Goal: Check status: Check status

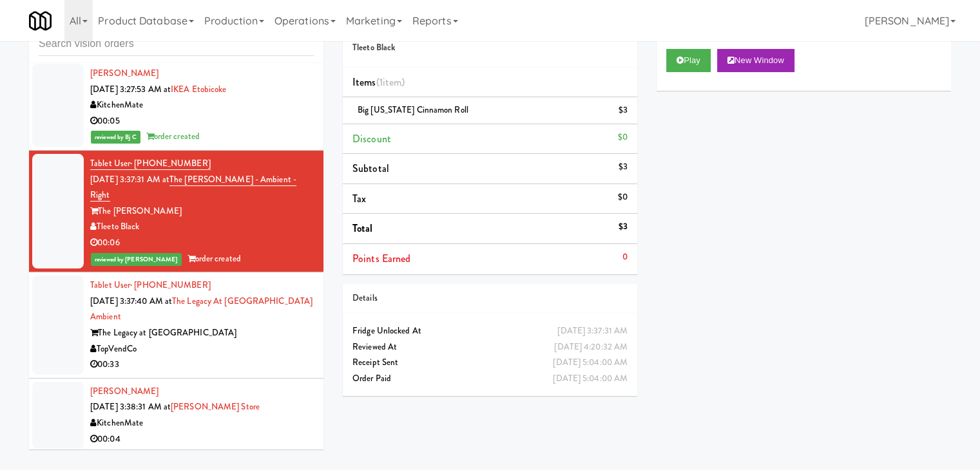
scroll to position [6050, 0]
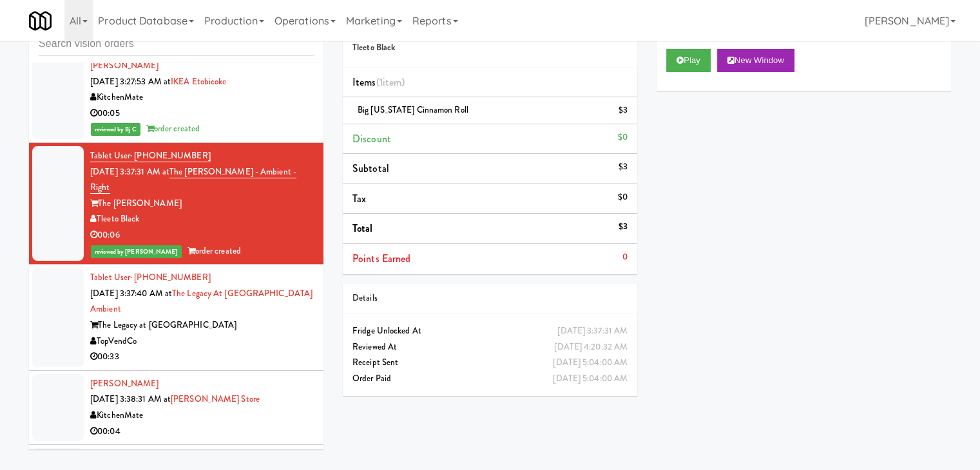
click at [234, 318] on div "The Legacy at [GEOGRAPHIC_DATA]" at bounding box center [202, 326] width 224 height 16
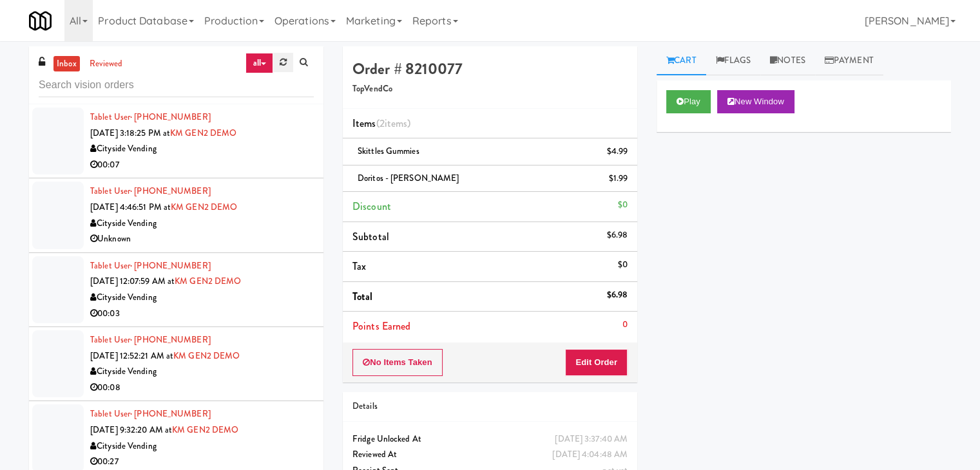
click at [285, 64] on icon at bounding box center [283, 62] width 7 height 8
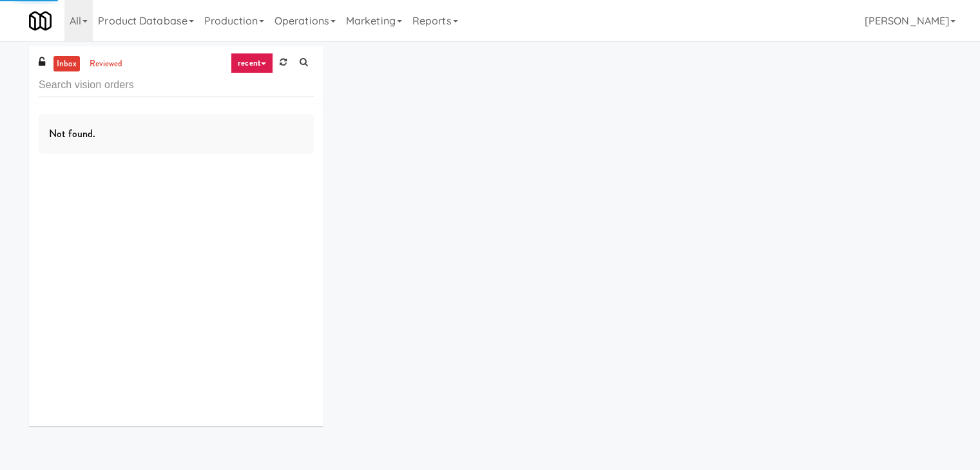
click at [253, 63] on link "recent" at bounding box center [252, 63] width 43 height 21
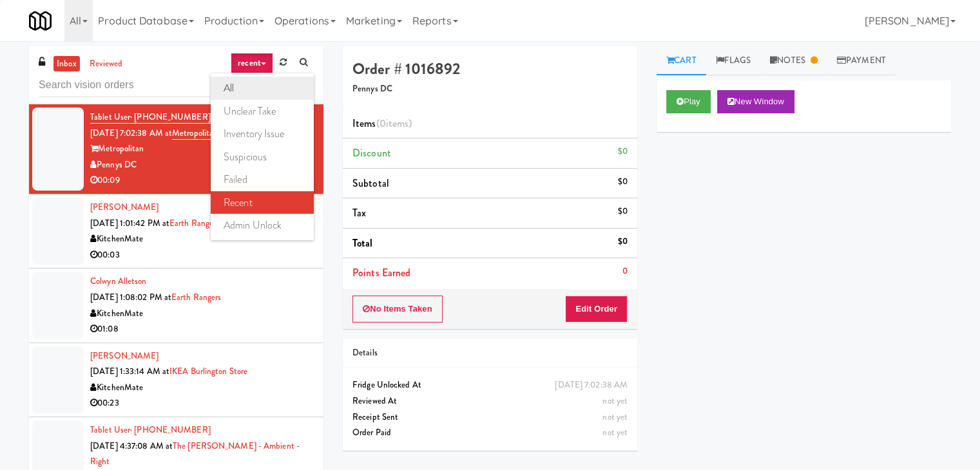
click at [250, 79] on link "all" at bounding box center [262, 88] width 103 height 23
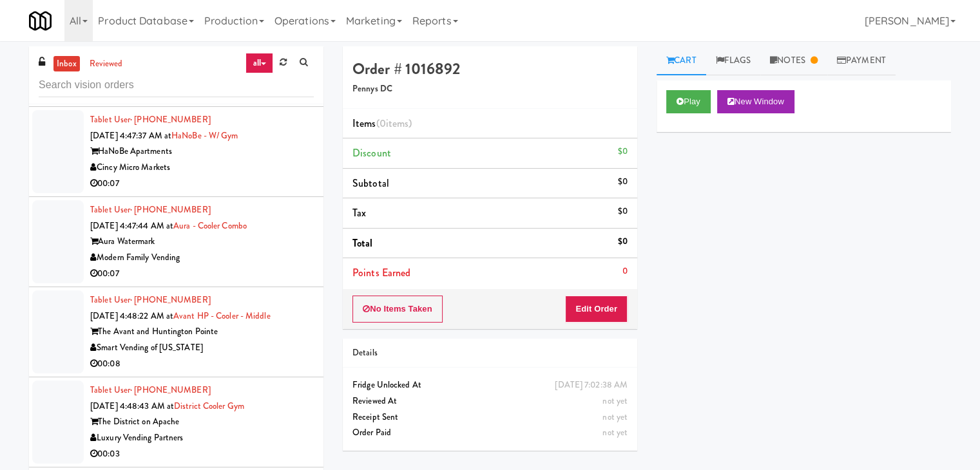
scroll to position [2598, 0]
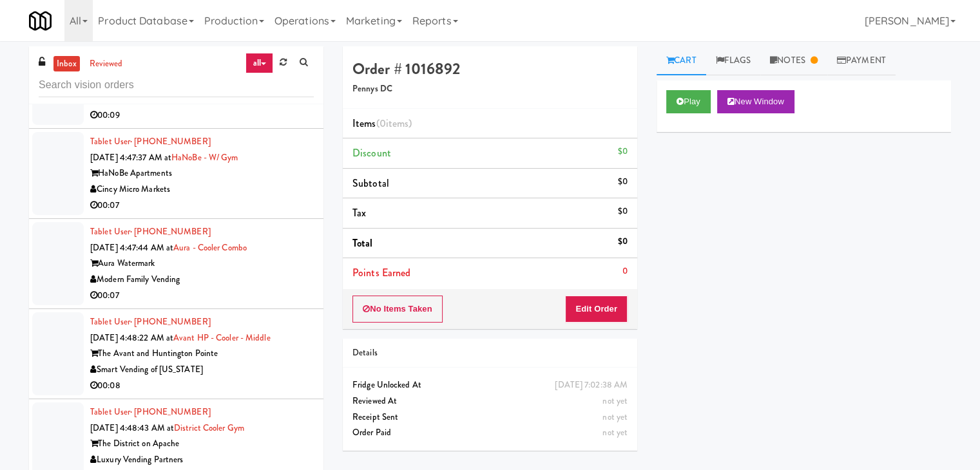
click at [232, 182] on div "Cincy Micro Markets" at bounding box center [202, 190] width 224 height 16
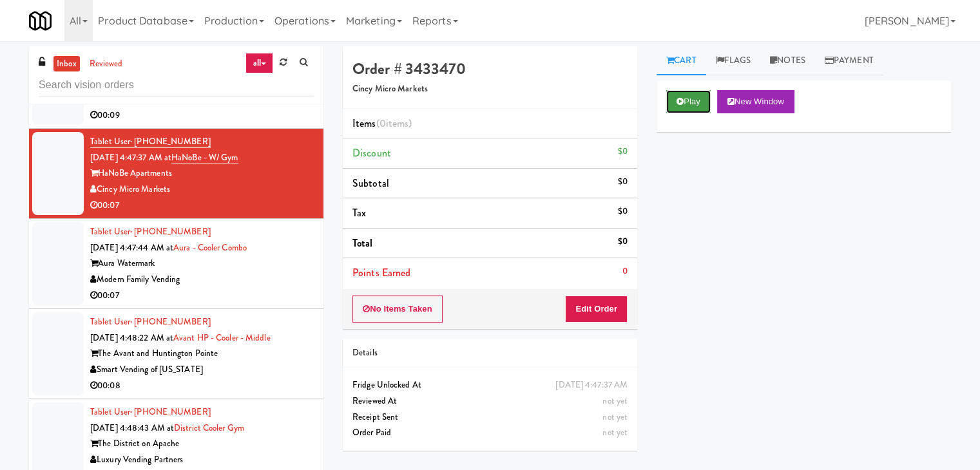
click at [686, 101] on button "Play" at bounding box center [688, 101] width 44 height 23
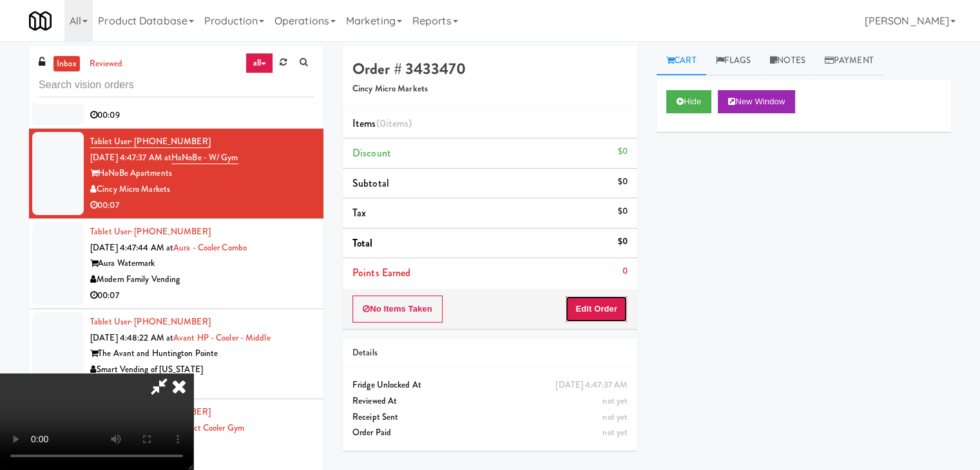
click at [599, 306] on button "Edit Order" at bounding box center [596, 309] width 63 height 27
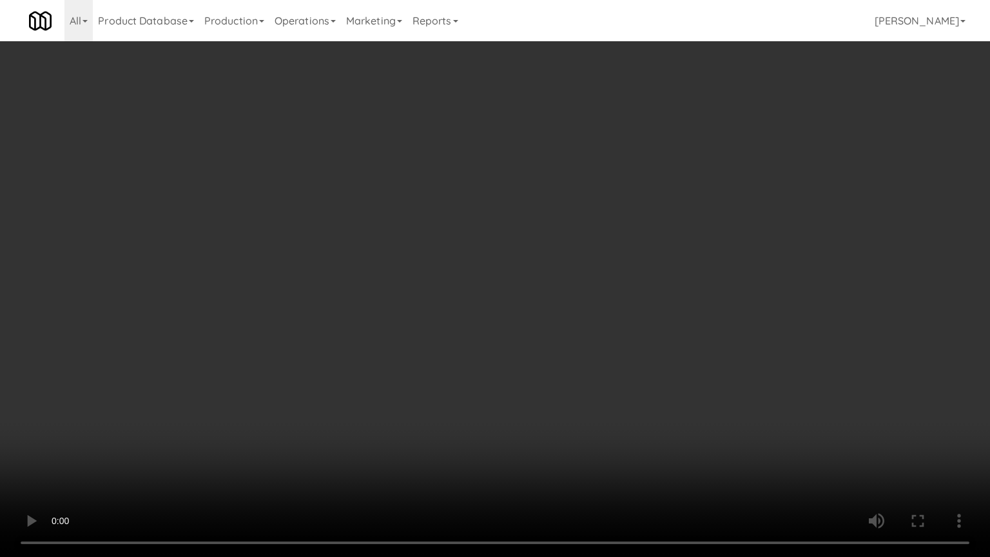
click at [577, 351] on video at bounding box center [495, 278] width 990 height 557
click at [565, 371] on video at bounding box center [495, 278] width 990 height 557
click at [565, 364] on video at bounding box center [495, 278] width 990 height 557
drag, startPoint x: 565, startPoint y: 364, endPoint x: 565, endPoint y: 305, distance: 59.3
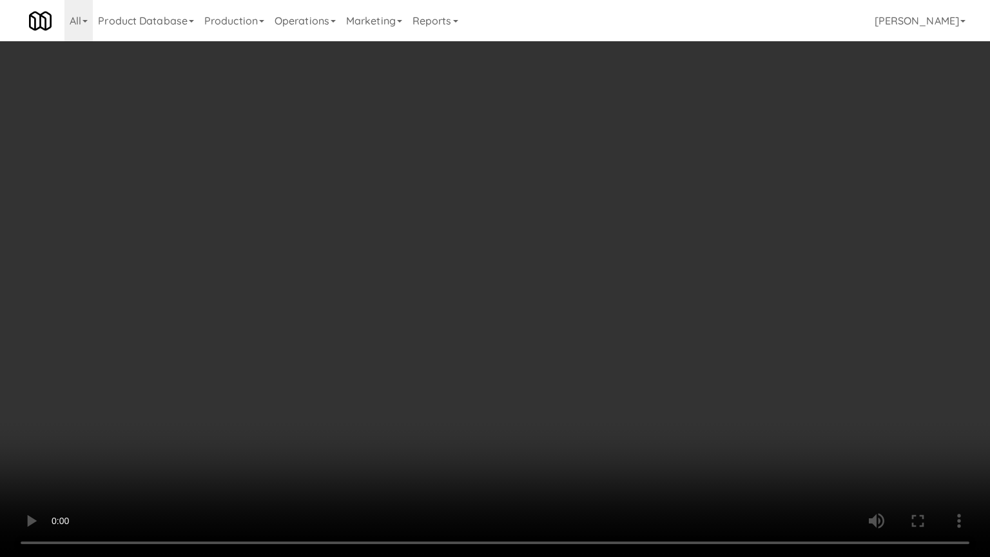
click at [565, 363] on video at bounding box center [495, 278] width 990 height 557
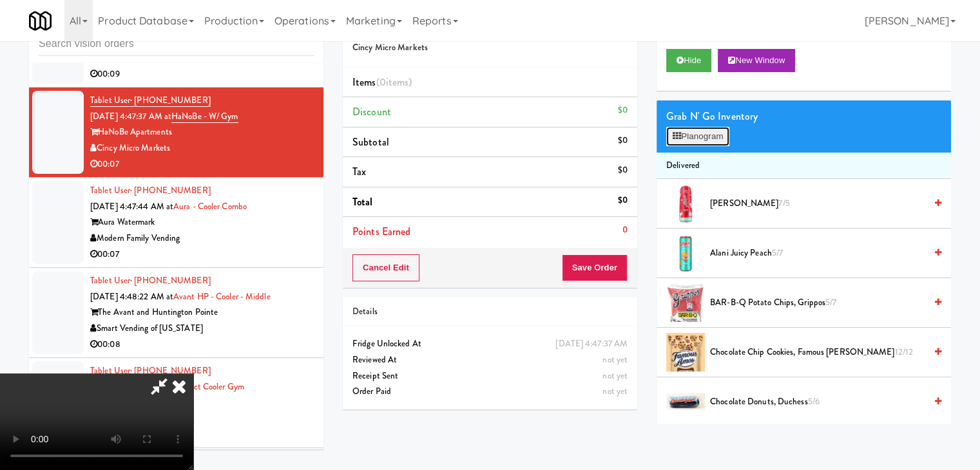
click at [702, 140] on button "Planogram" at bounding box center [697, 136] width 63 height 19
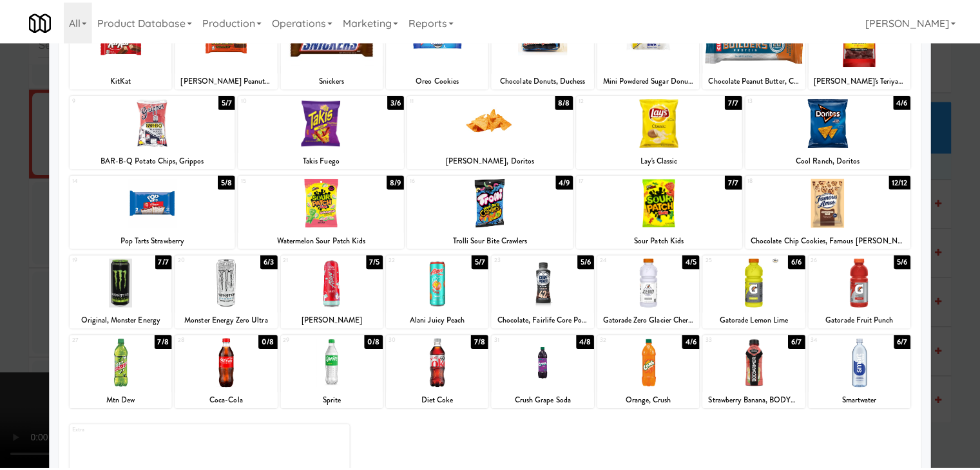
scroll to position [162, 0]
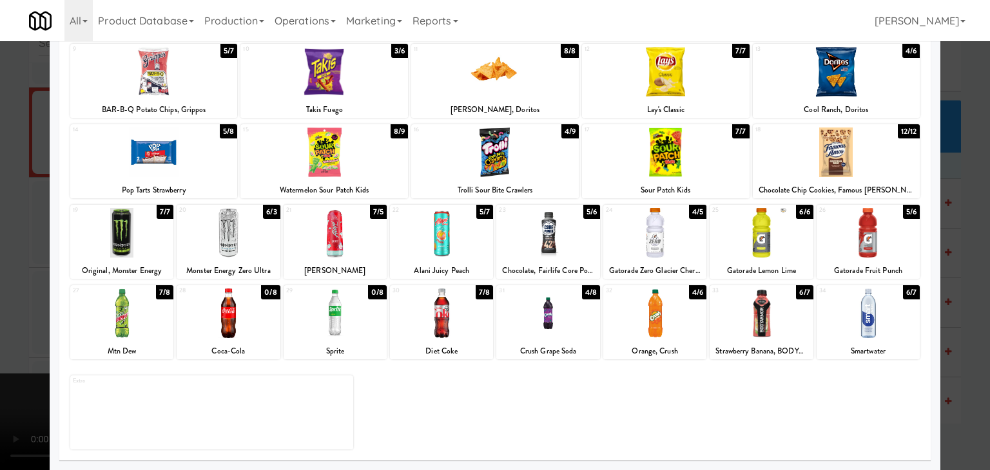
click at [644, 311] on div at bounding box center [654, 314] width 103 height 50
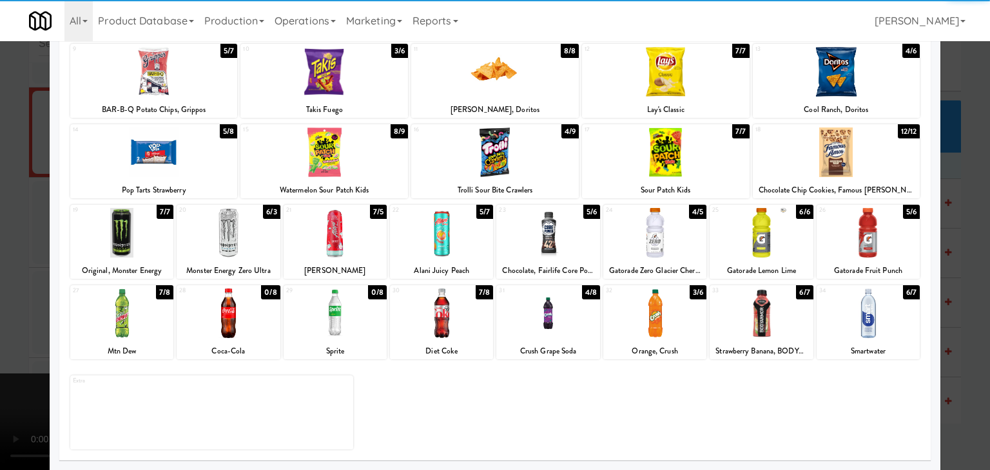
click at [21, 284] on div at bounding box center [495, 235] width 990 height 470
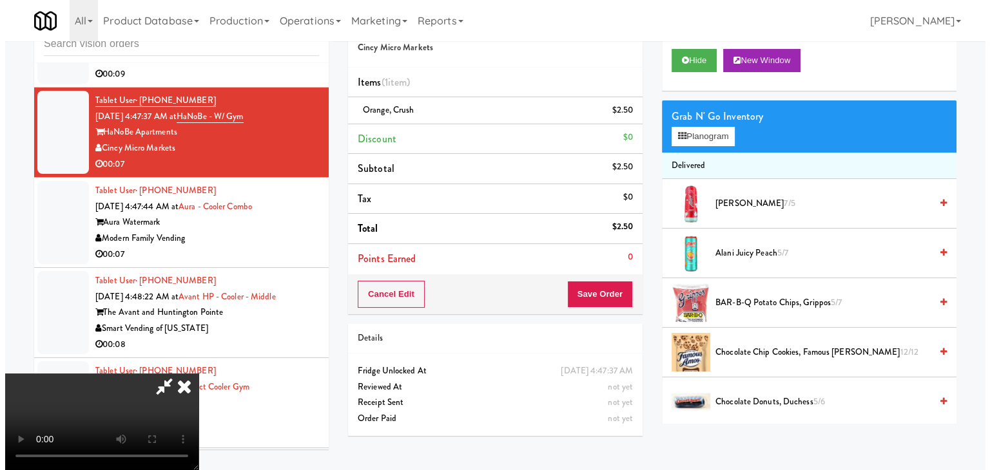
scroll to position [64, 0]
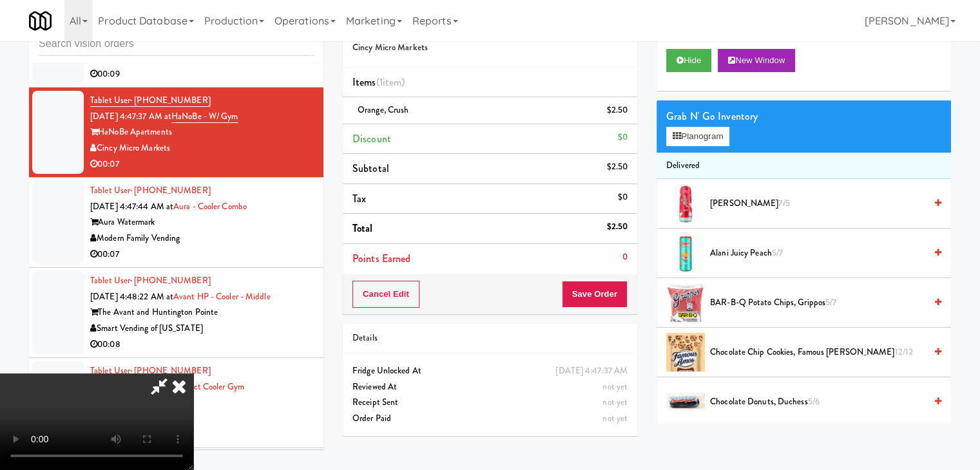
click at [193, 374] on video at bounding box center [96, 422] width 193 height 97
click at [704, 132] on button "Planogram" at bounding box center [697, 136] width 63 height 19
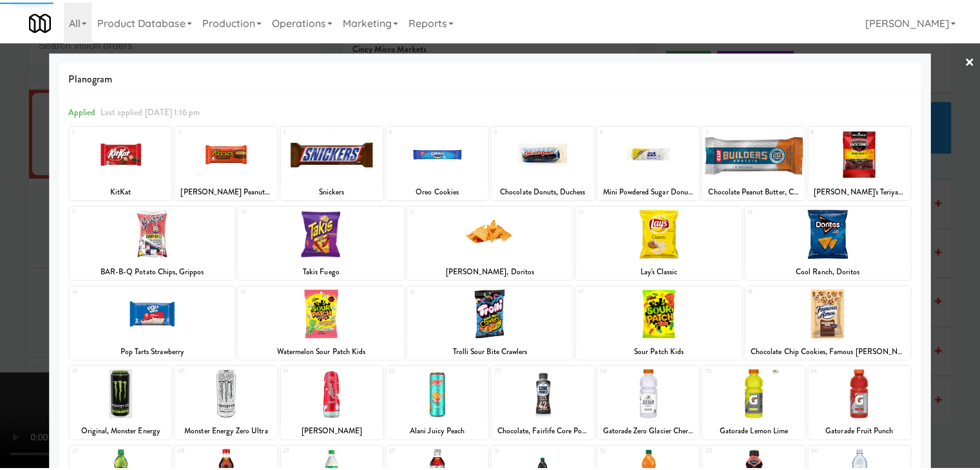
scroll to position [162, 0]
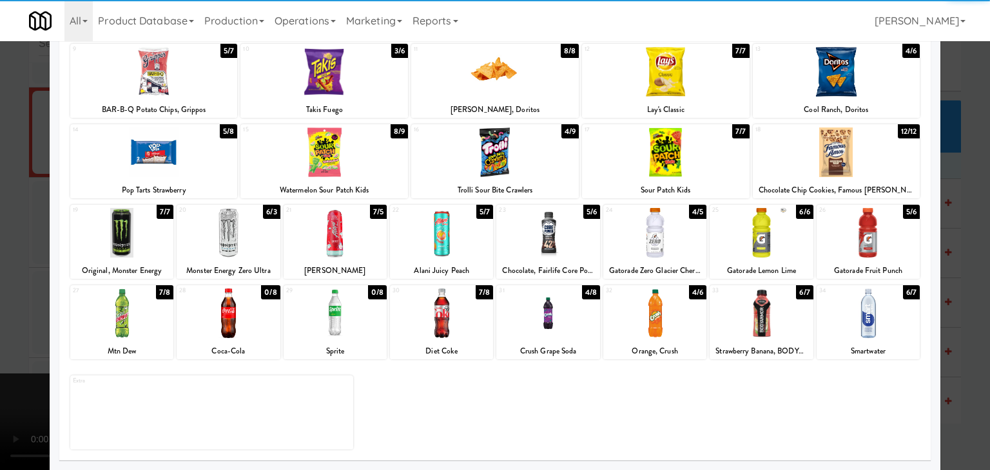
drag, startPoint x: 644, startPoint y: 305, endPoint x: 610, endPoint y: 302, distance: 34.3
click at [642, 305] on div at bounding box center [654, 314] width 103 height 50
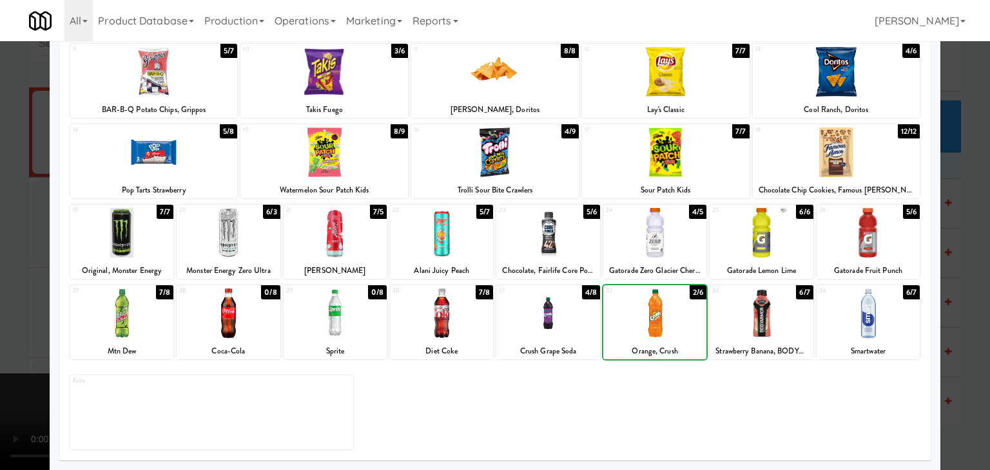
drag, startPoint x: 0, startPoint y: 287, endPoint x: 11, endPoint y: 282, distance: 12.1
click at [0, 282] on div at bounding box center [495, 235] width 990 height 470
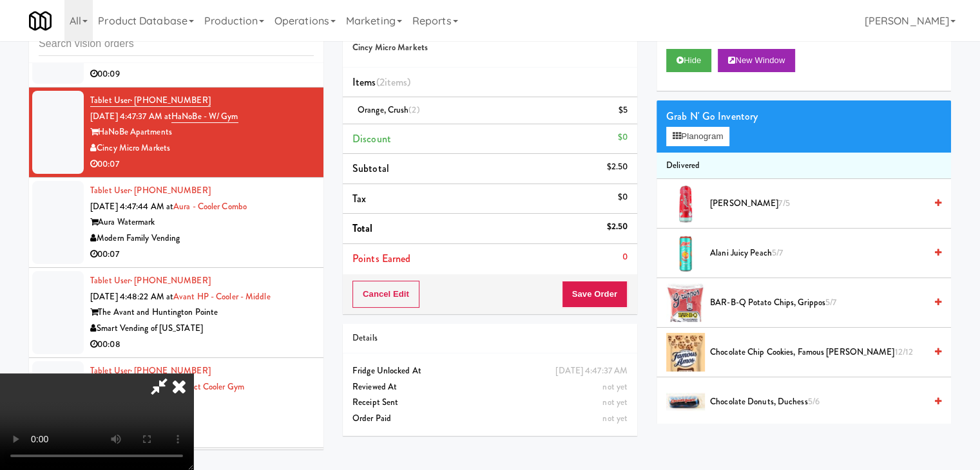
drag, startPoint x: 324, startPoint y: 280, endPoint x: 400, endPoint y: 287, distance: 75.8
click at [193, 374] on video at bounding box center [96, 422] width 193 height 97
drag, startPoint x: 595, startPoint y: 285, endPoint x: 606, endPoint y: 288, distance: 11.4
click at [601, 287] on button "Save Order" at bounding box center [595, 294] width 66 height 27
click at [606, 288] on button "Save Order" at bounding box center [595, 294] width 66 height 27
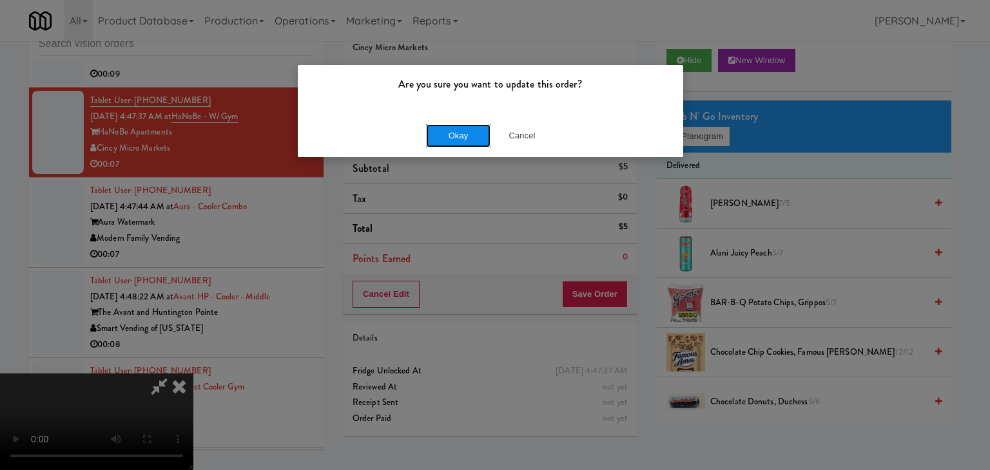
click at [467, 140] on button "Okay" at bounding box center [458, 135] width 64 height 23
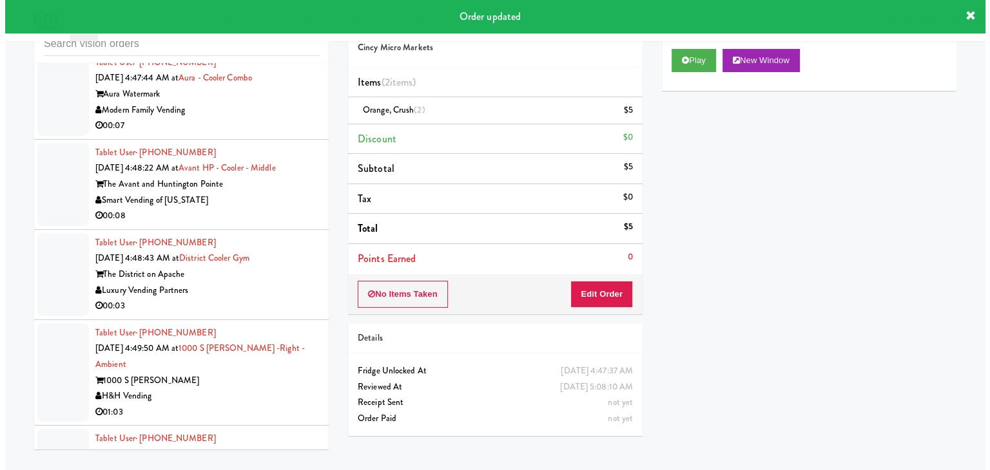
scroll to position [2614, 0]
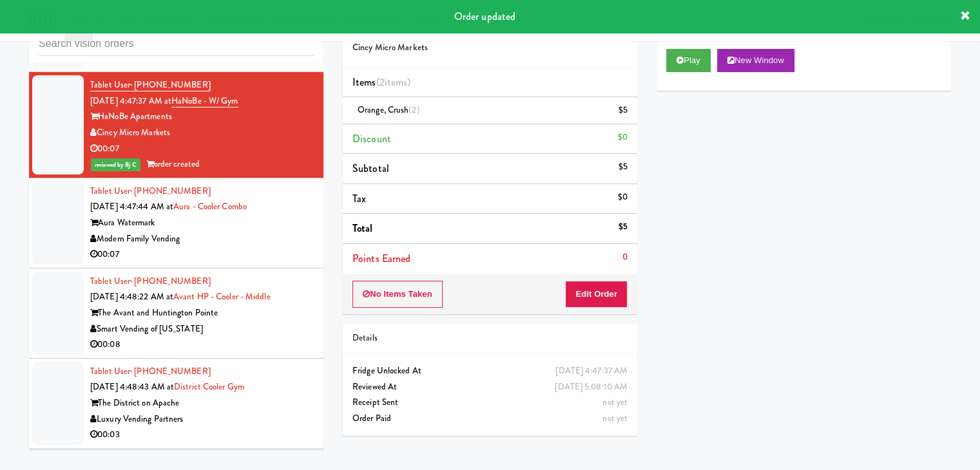
drag, startPoint x: 250, startPoint y: 215, endPoint x: 242, endPoint y: 242, distance: 27.5
click at [253, 231] on div "Modern Family Vending" at bounding box center [202, 239] width 224 height 16
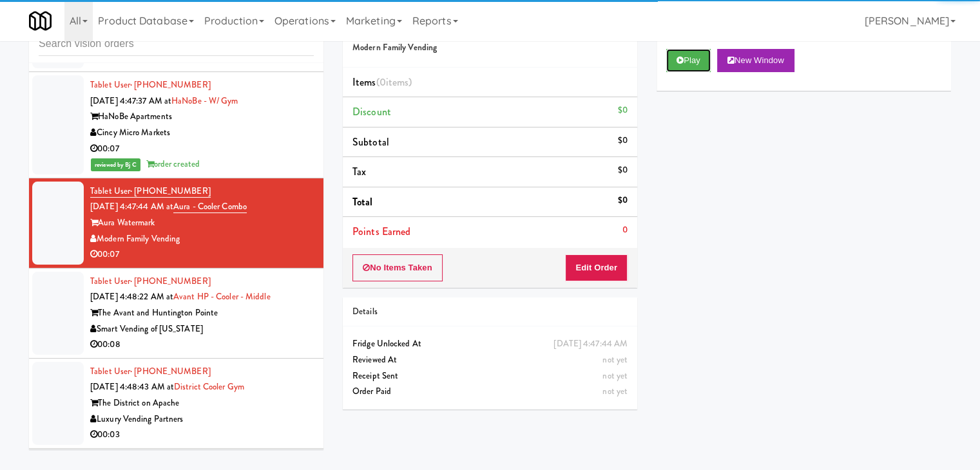
drag, startPoint x: 690, startPoint y: 65, endPoint x: 670, endPoint y: 111, distance: 50.5
click at [690, 68] on button "Play" at bounding box center [688, 60] width 44 height 23
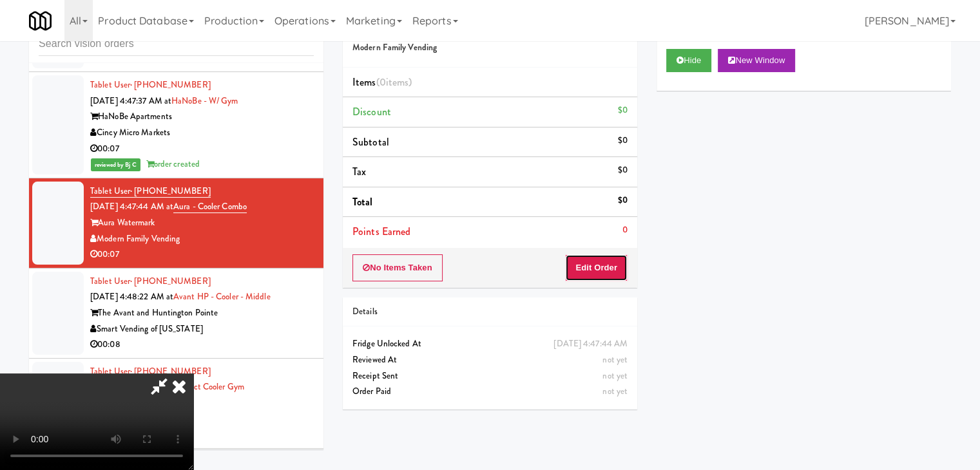
click at [605, 260] on button "Edit Order" at bounding box center [596, 268] width 63 height 27
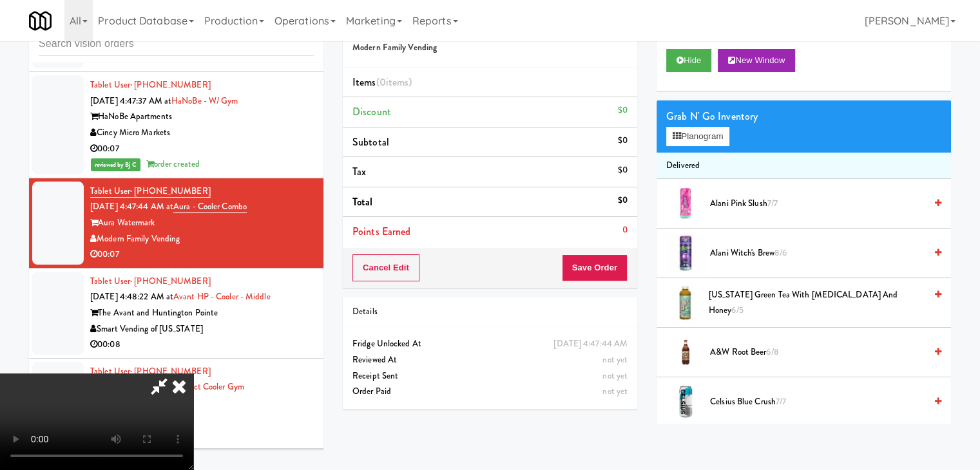
drag, startPoint x: 541, startPoint y: 346, endPoint x: 542, endPoint y: 340, distance: 6.5
click at [193, 374] on video at bounding box center [96, 422] width 193 height 97
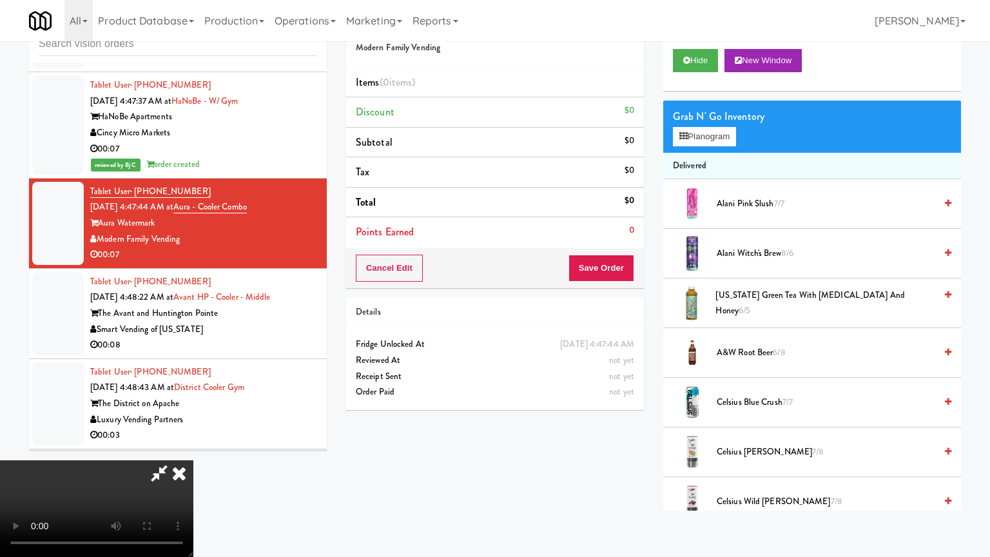
click at [193, 460] on video at bounding box center [96, 508] width 193 height 97
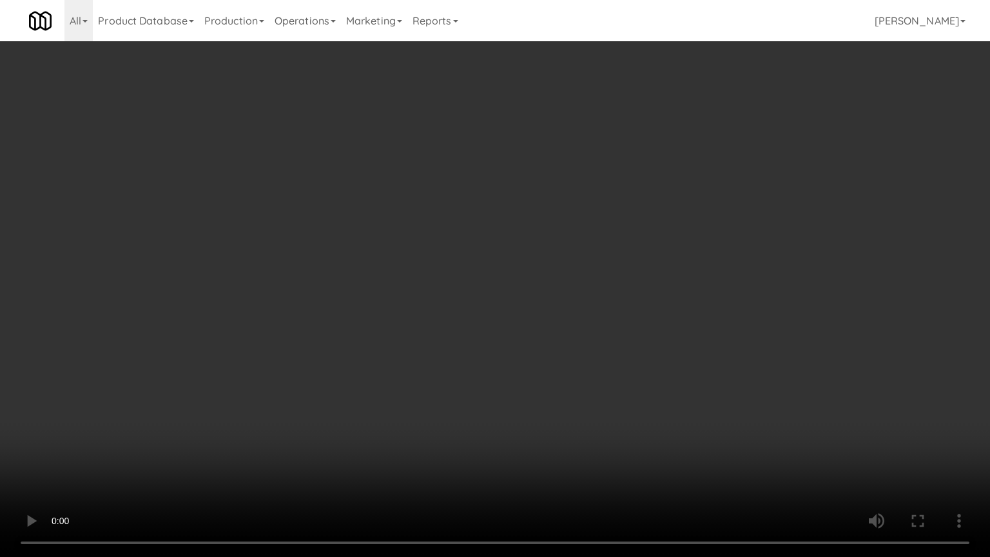
click at [540, 387] on video at bounding box center [495, 278] width 990 height 557
click at [516, 415] on video at bounding box center [495, 278] width 990 height 557
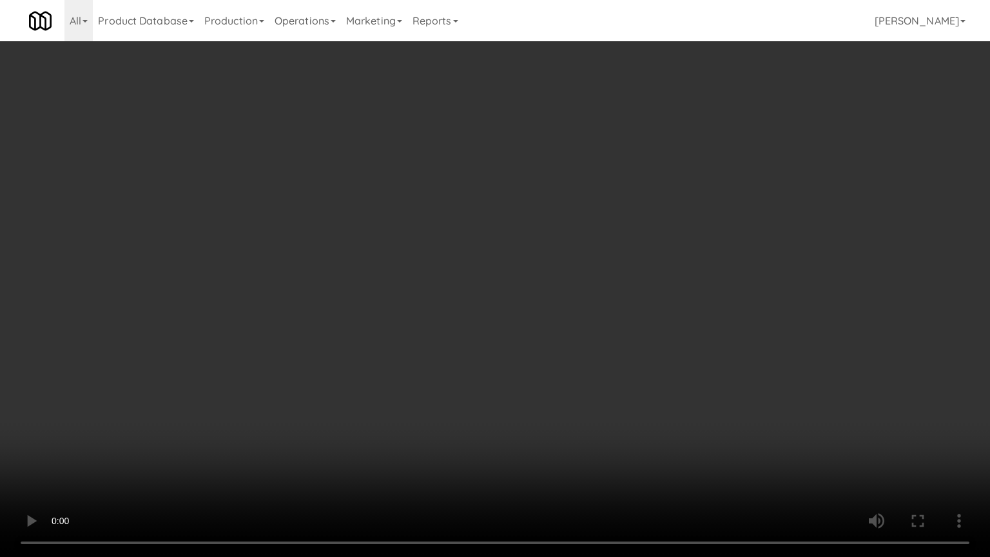
click at [528, 400] on video at bounding box center [495, 278] width 990 height 557
drag, startPoint x: 529, startPoint y: 398, endPoint x: 541, endPoint y: 323, distance: 76.3
click at [529, 398] on video at bounding box center [495, 278] width 990 height 557
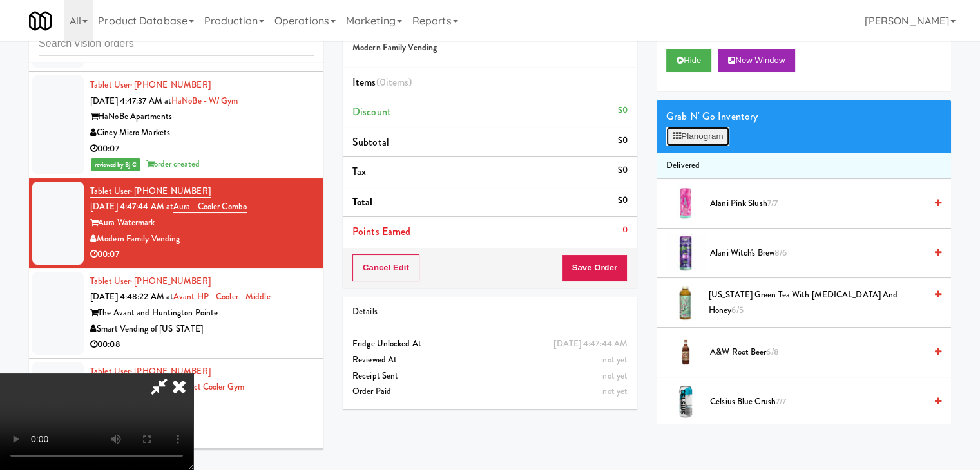
click at [685, 133] on button "Planogram" at bounding box center [697, 136] width 63 height 19
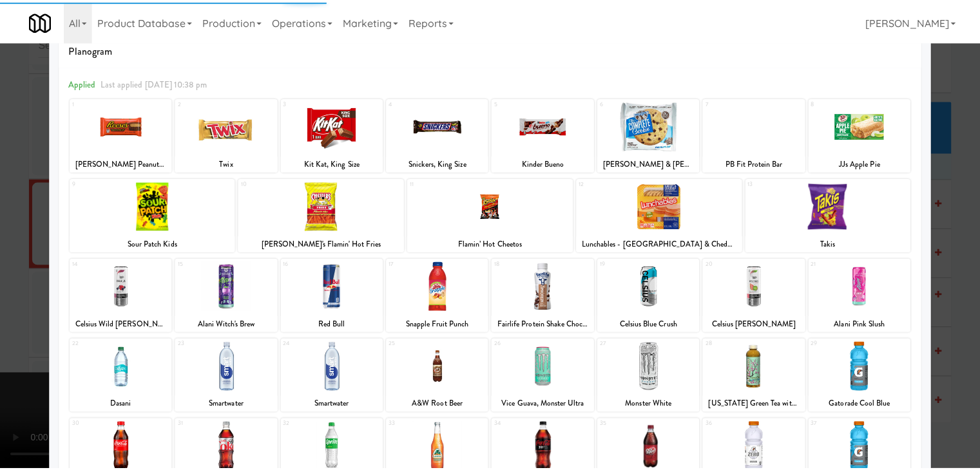
scroll to position [64, 0]
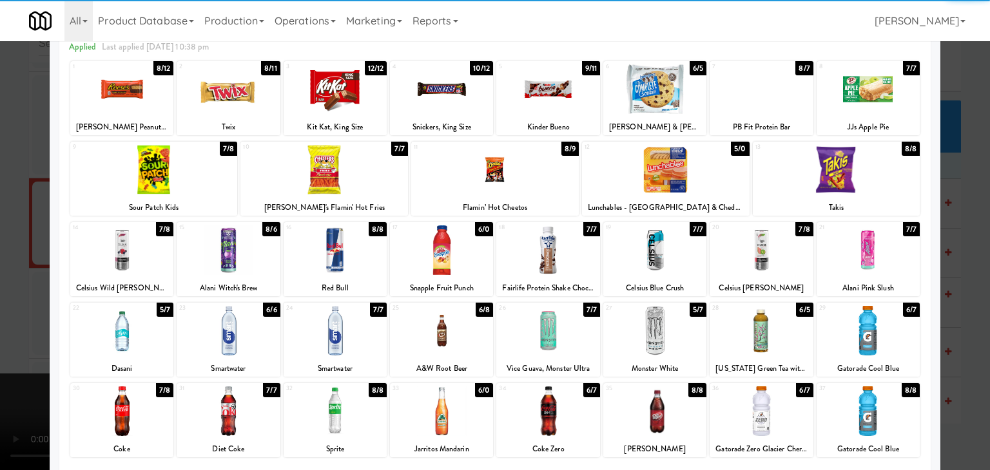
click at [124, 331] on div at bounding box center [121, 331] width 103 height 50
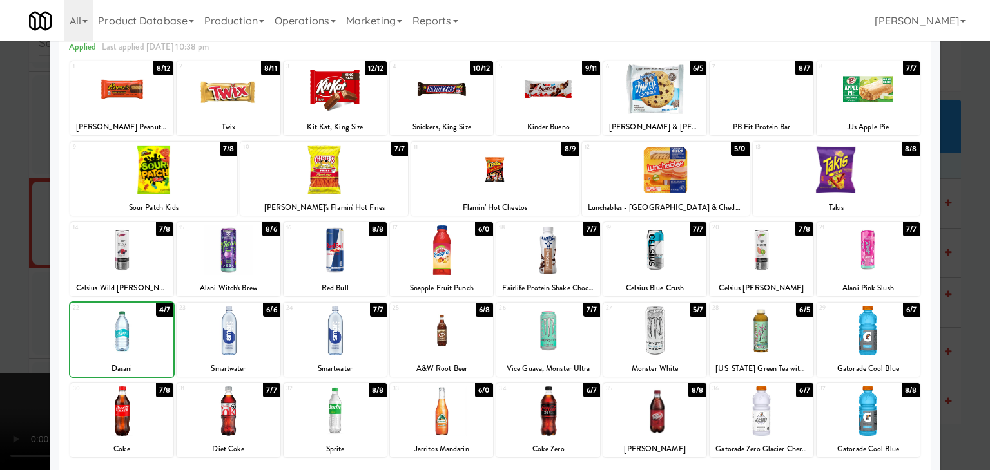
drag, startPoint x: 0, startPoint y: 344, endPoint x: 112, endPoint y: 319, distance: 114.9
click at [12, 336] on div at bounding box center [495, 235] width 990 height 470
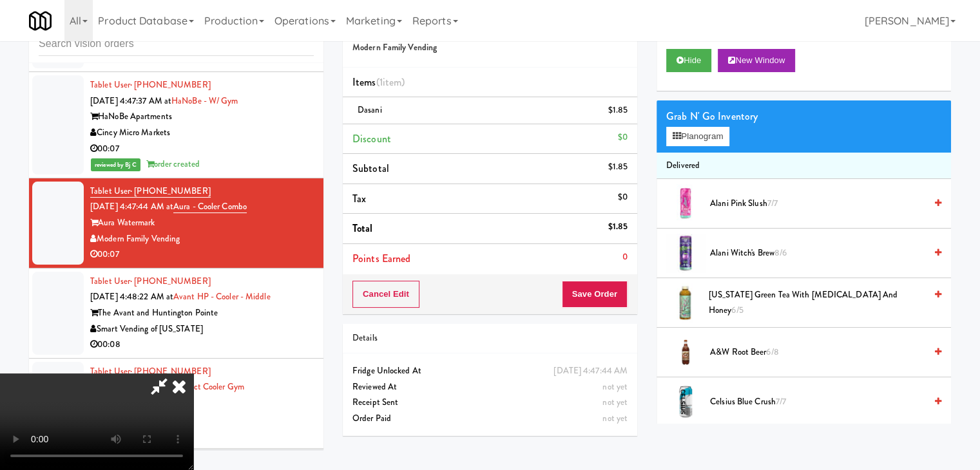
click at [193, 374] on video at bounding box center [96, 422] width 193 height 97
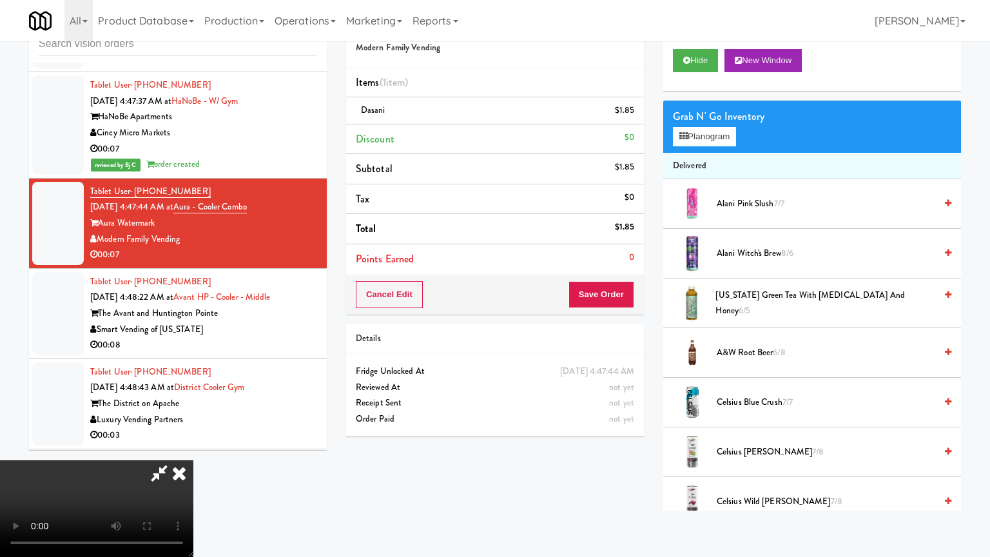
click at [193, 460] on video at bounding box center [96, 508] width 193 height 97
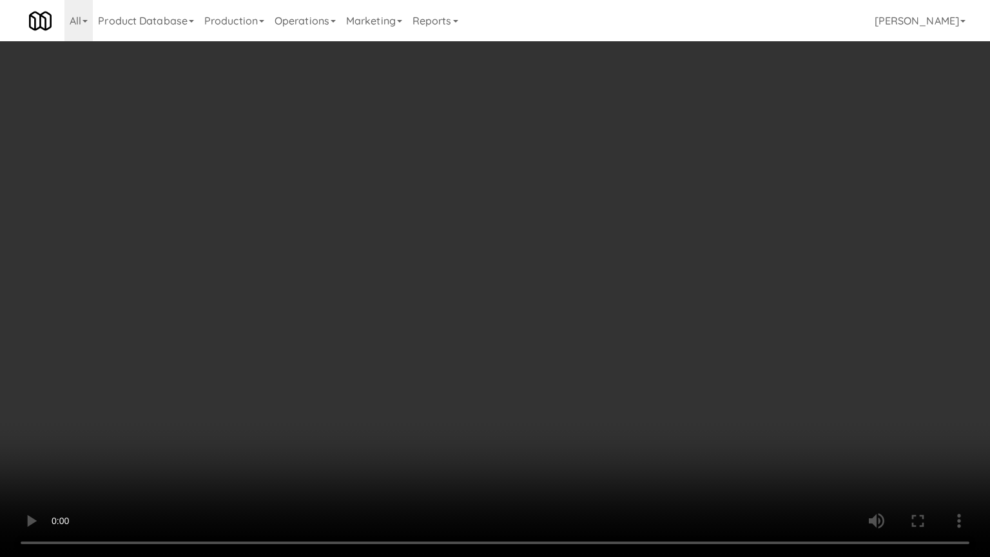
click at [476, 343] on video at bounding box center [495, 278] width 990 height 557
click at [478, 342] on video at bounding box center [495, 278] width 990 height 557
click at [492, 335] on video at bounding box center [495, 278] width 990 height 557
click at [493, 335] on video at bounding box center [495, 278] width 990 height 557
click at [500, 338] on video at bounding box center [495, 278] width 990 height 557
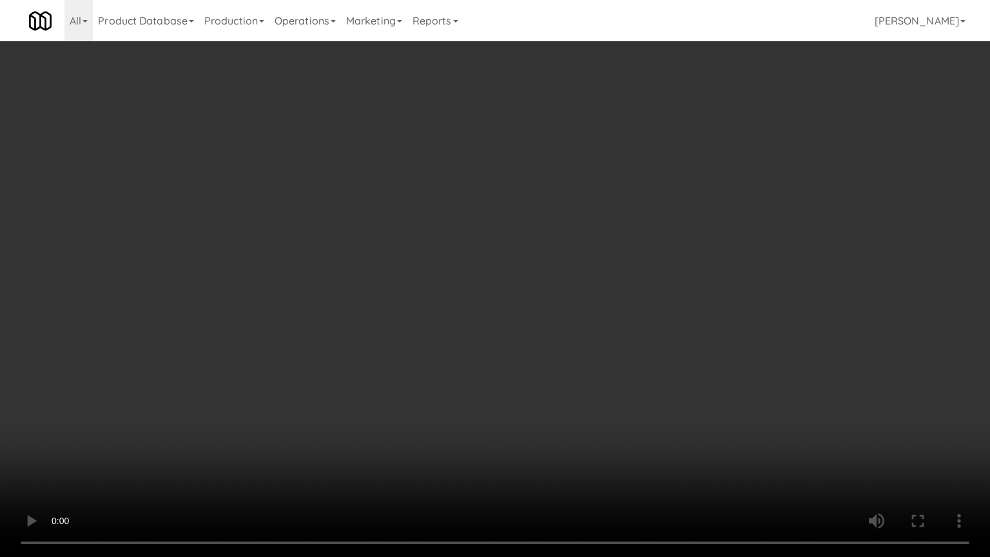
click at [502, 337] on video at bounding box center [495, 278] width 990 height 557
drag, startPoint x: 503, startPoint y: 337, endPoint x: 673, endPoint y: 217, distance: 207.6
click at [511, 331] on video at bounding box center [495, 278] width 990 height 557
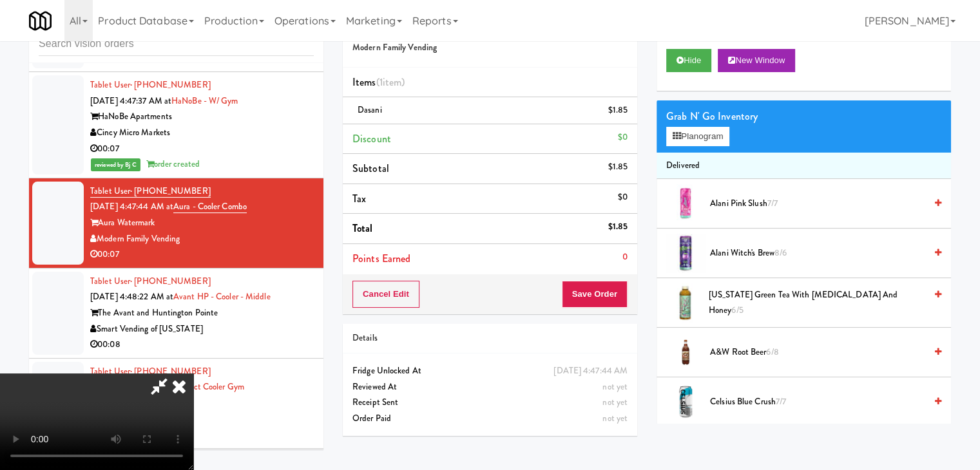
click at [757, 347] on span "A&W Root Beer 6/8" at bounding box center [817, 353] width 215 height 16
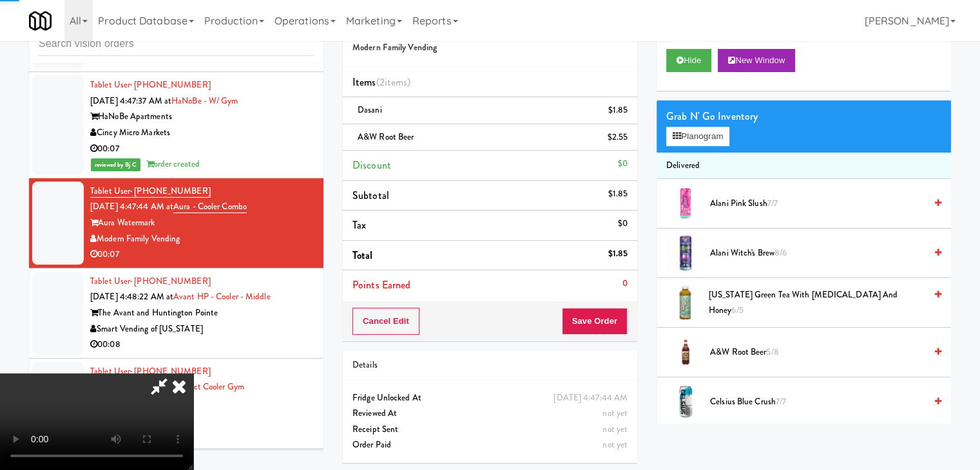
click at [193, 374] on video at bounding box center [96, 422] width 193 height 97
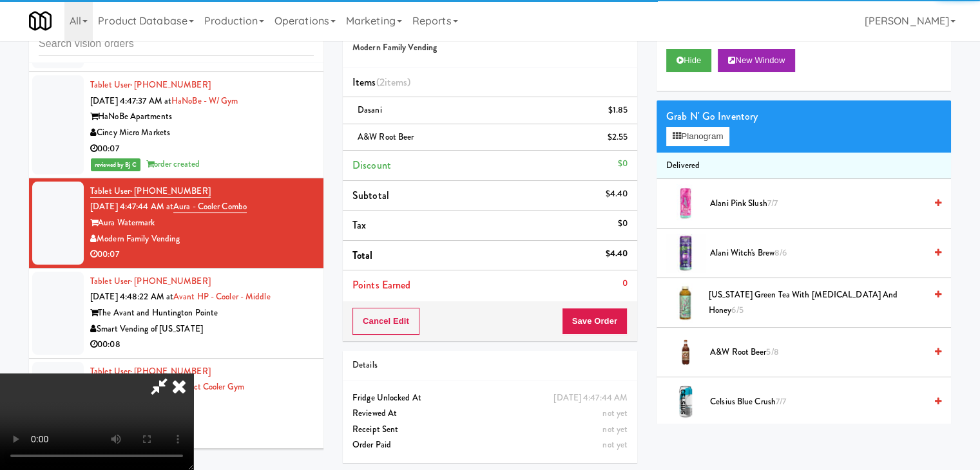
click at [193, 374] on video at bounding box center [96, 422] width 193 height 97
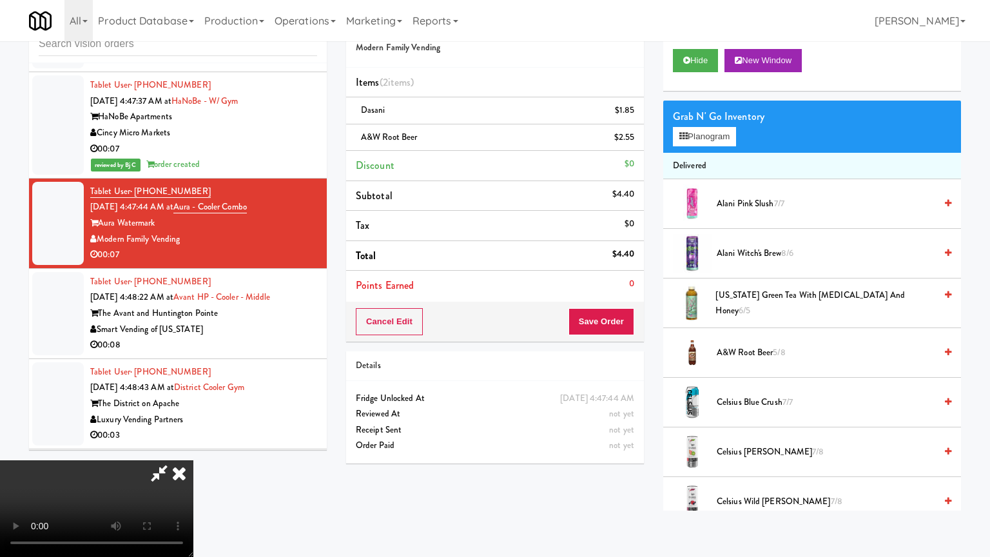
click at [193, 460] on video at bounding box center [96, 508] width 193 height 97
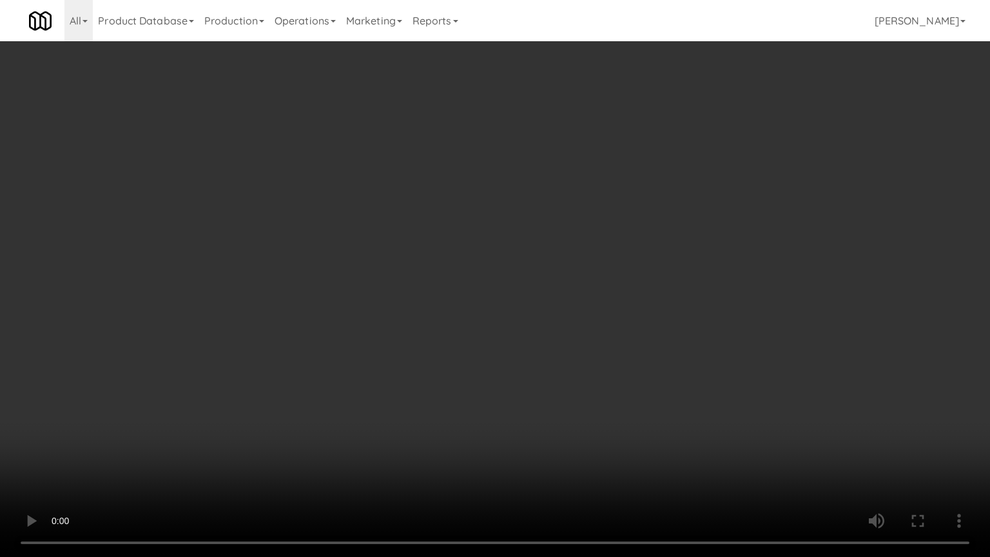
click at [524, 384] on video at bounding box center [495, 278] width 990 height 557
click at [546, 370] on video at bounding box center [495, 278] width 990 height 557
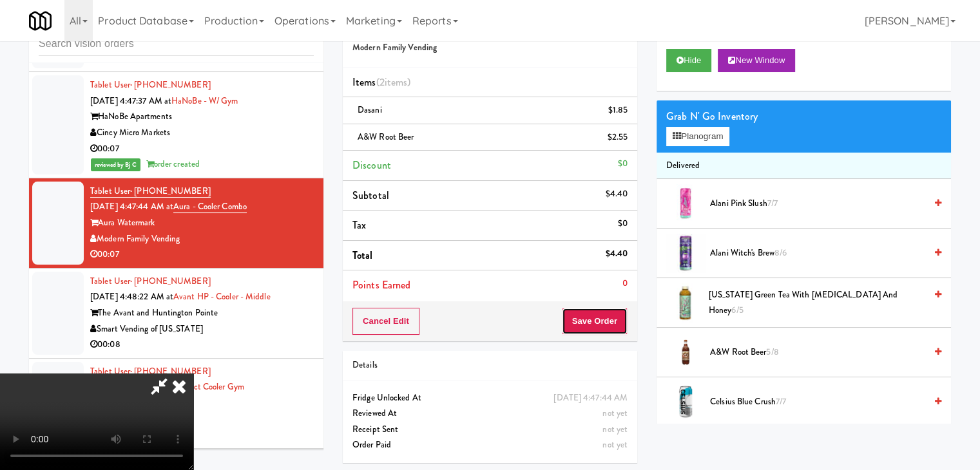
click at [612, 327] on button "Save Order" at bounding box center [595, 321] width 66 height 27
click at [612, 320] on button "Save Order" at bounding box center [595, 321] width 66 height 27
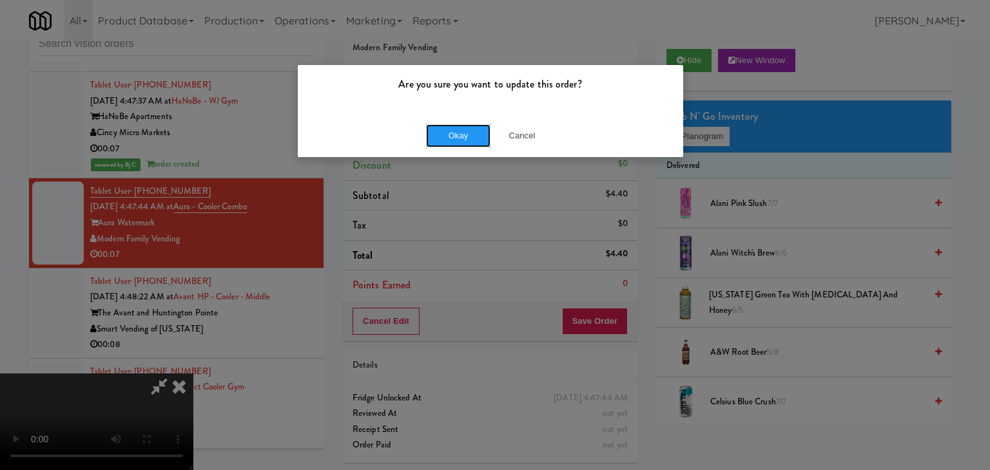
drag, startPoint x: 472, startPoint y: 140, endPoint x: 463, endPoint y: 145, distance: 10.4
click at [467, 142] on button "Okay" at bounding box center [458, 135] width 64 height 23
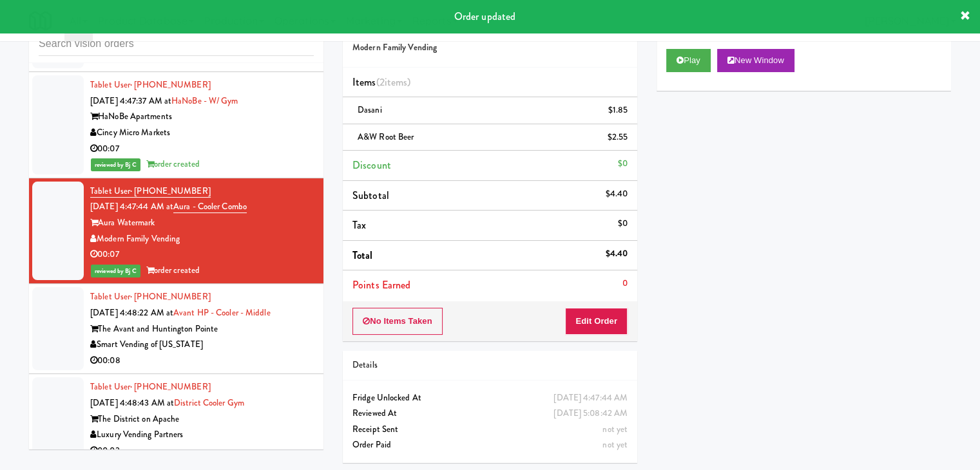
click at [265, 337] on div "Smart Vending of [US_STATE]" at bounding box center [202, 345] width 224 height 16
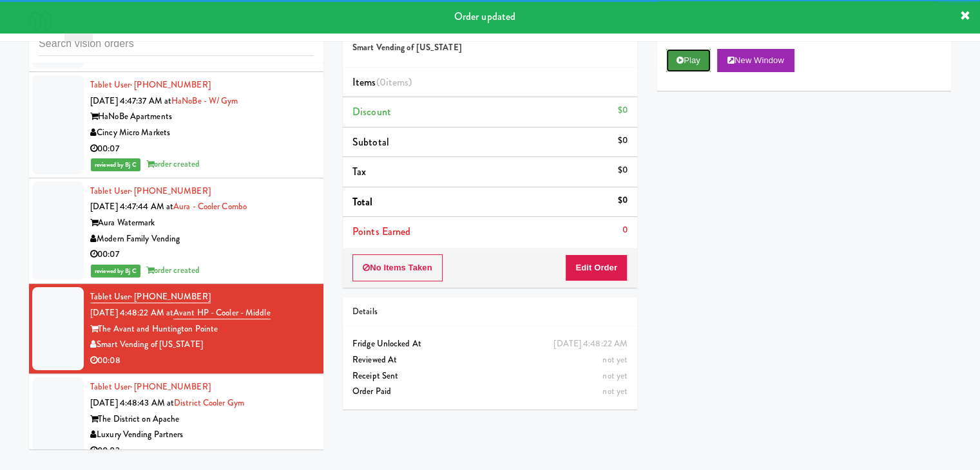
click at [689, 58] on button "Play" at bounding box center [688, 60] width 44 height 23
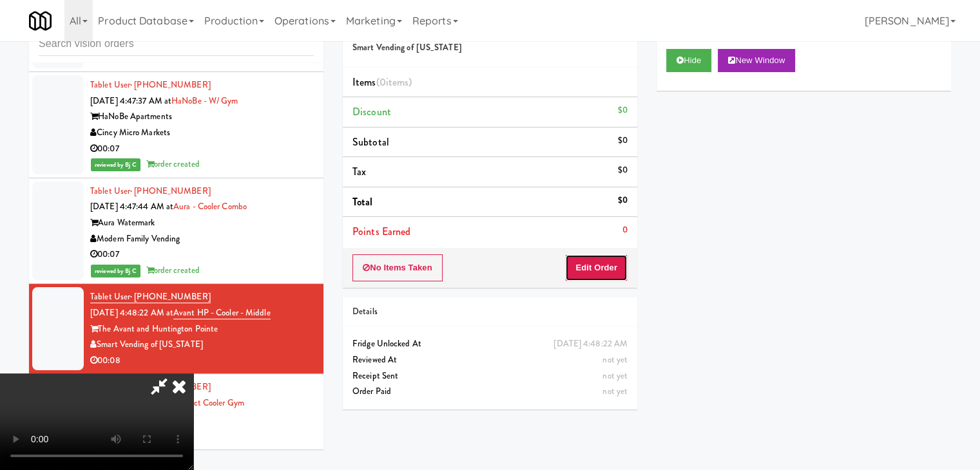
click at [594, 265] on button "Edit Order" at bounding box center [596, 268] width 63 height 27
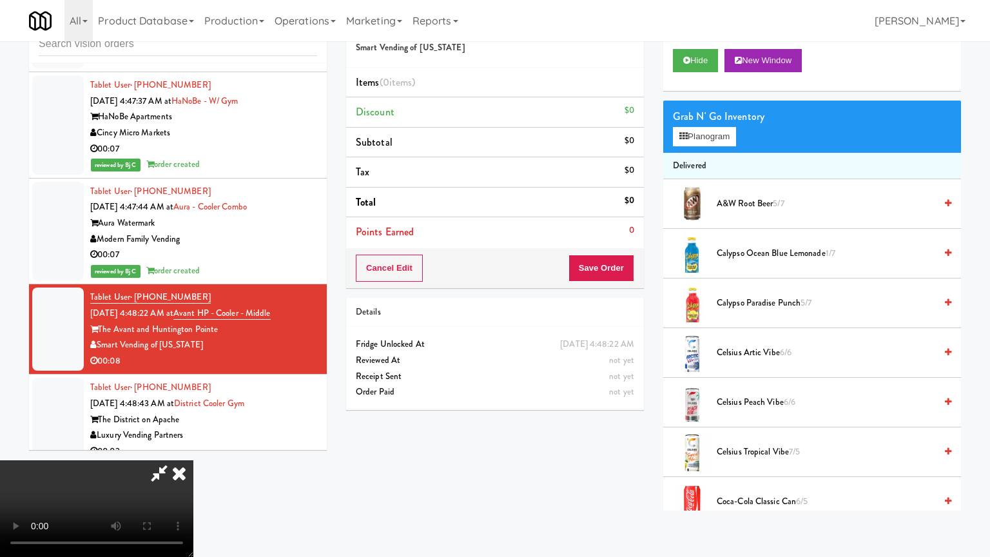
click at [193, 460] on video at bounding box center [96, 508] width 193 height 97
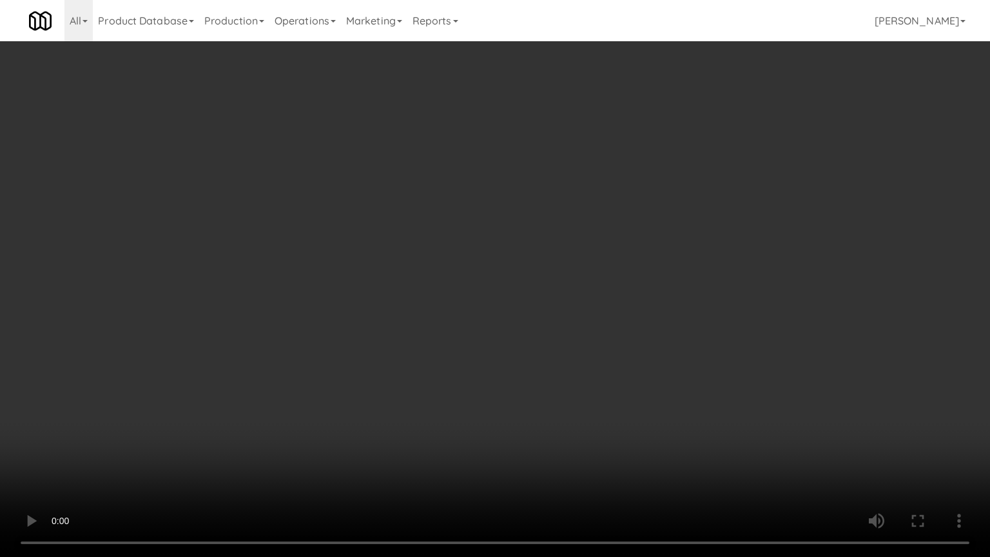
click at [593, 284] on video at bounding box center [495, 278] width 990 height 557
click at [586, 302] on video at bounding box center [495, 278] width 990 height 557
click at [585, 302] on video at bounding box center [495, 278] width 990 height 557
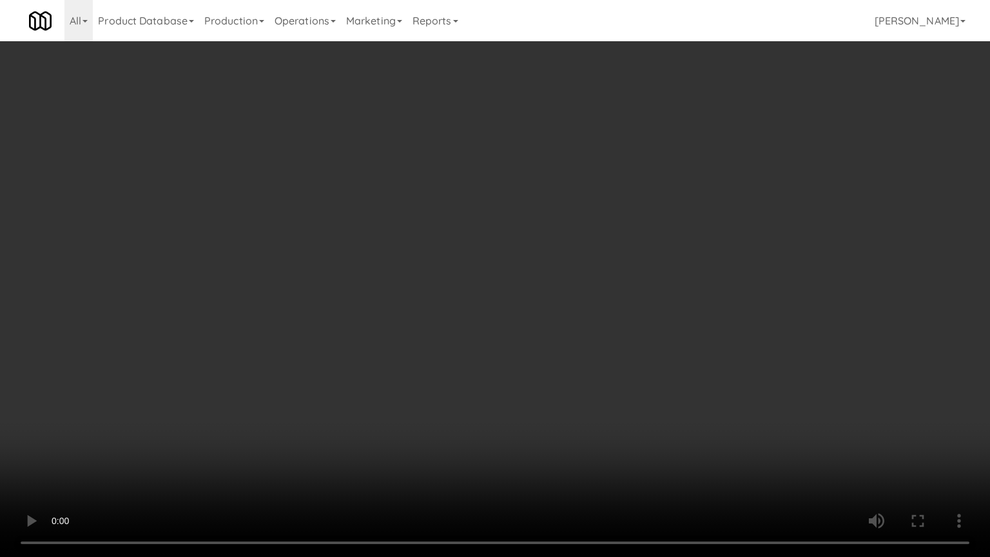
drag, startPoint x: 585, startPoint y: 302, endPoint x: 588, endPoint y: 229, distance: 72.9
click at [585, 294] on video at bounding box center [495, 278] width 990 height 557
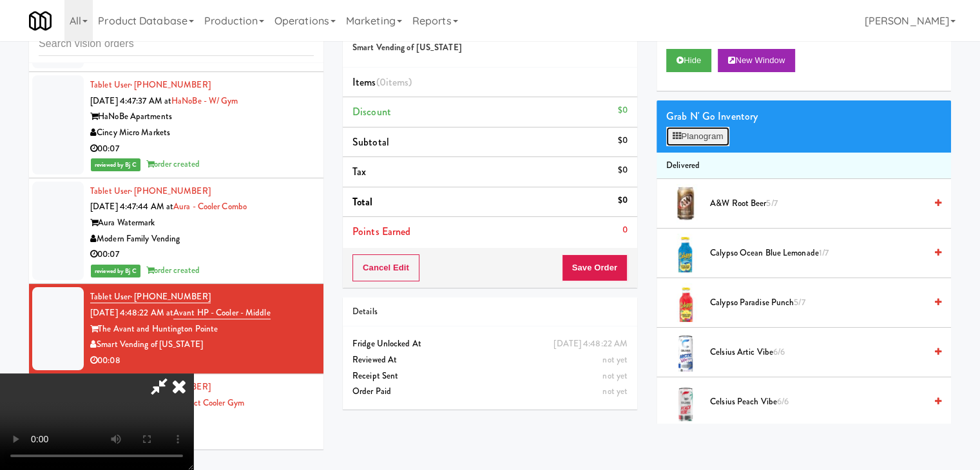
click at [692, 137] on button "Planogram" at bounding box center [697, 136] width 63 height 19
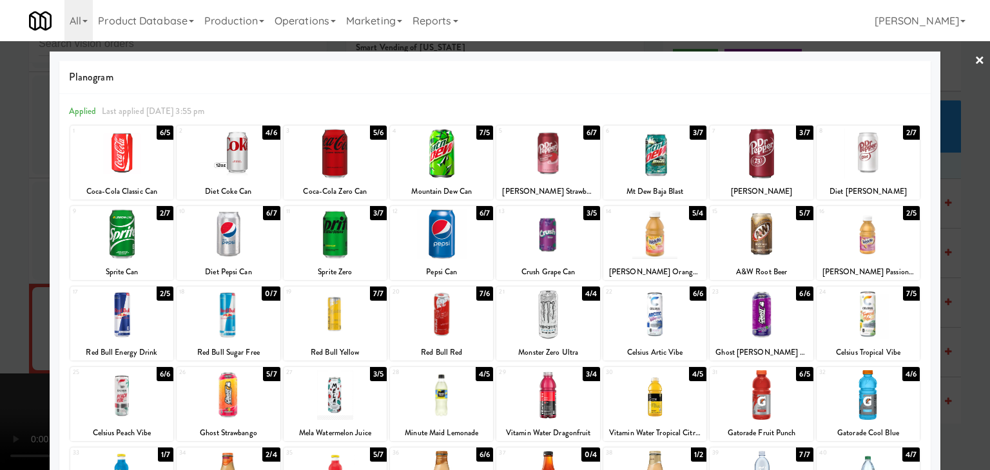
drag, startPoint x: 548, startPoint y: 314, endPoint x: 343, endPoint y: 329, distance: 205.4
click at [547, 315] on div at bounding box center [547, 315] width 103 height 50
drag, startPoint x: 0, startPoint y: 342, endPoint x: 28, endPoint y: 335, distance: 29.2
click at [5, 339] on div at bounding box center [495, 235] width 990 height 470
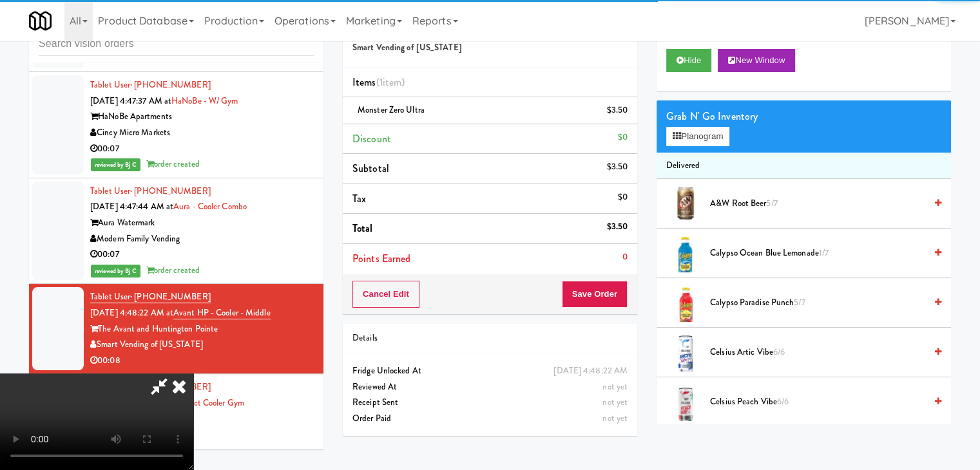
click at [193, 374] on video at bounding box center [96, 422] width 193 height 97
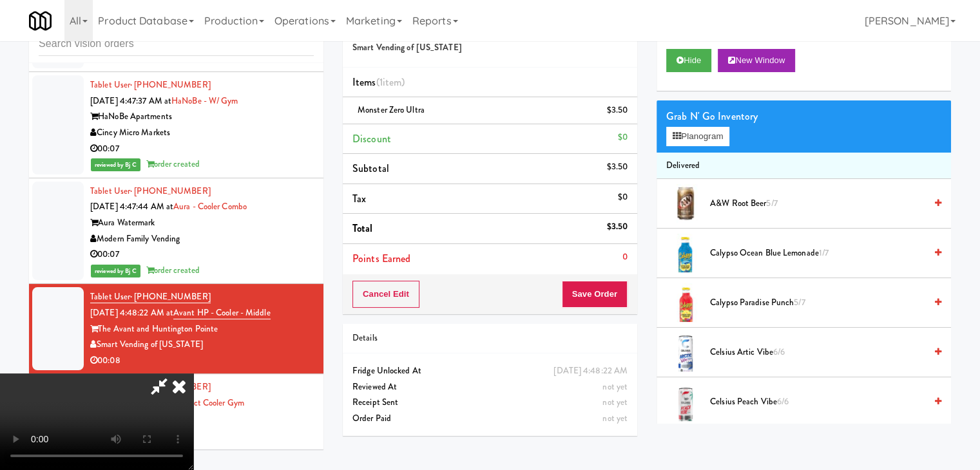
drag, startPoint x: 418, startPoint y: 333, endPoint x: 494, endPoint y: 367, distance: 83.9
click at [193, 374] on video at bounding box center [96, 422] width 193 height 97
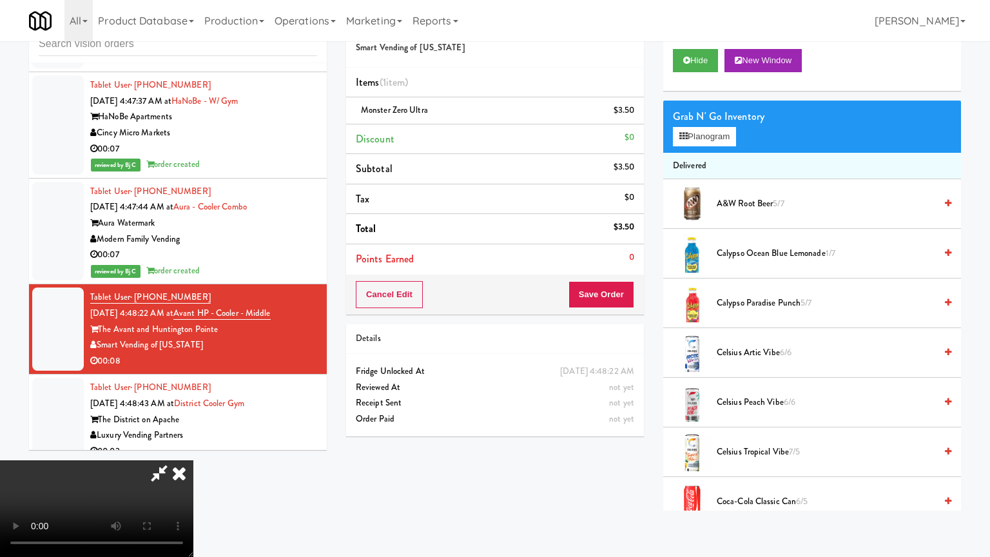
drag, startPoint x: 498, startPoint y: 365, endPoint x: 507, endPoint y: 361, distance: 10.1
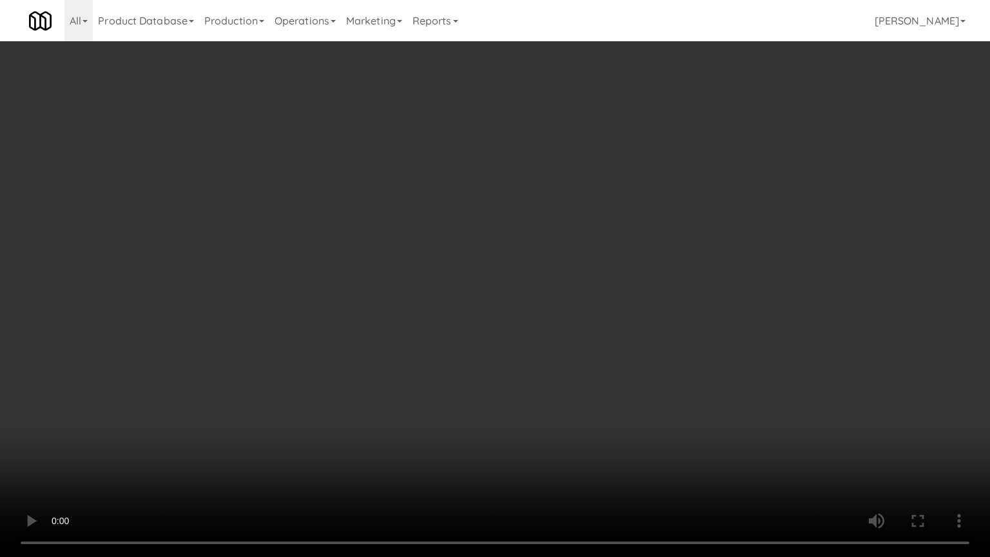
click at [500, 363] on video at bounding box center [495, 278] width 990 height 557
click at [517, 345] on video at bounding box center [495, 278] width 990 height 557
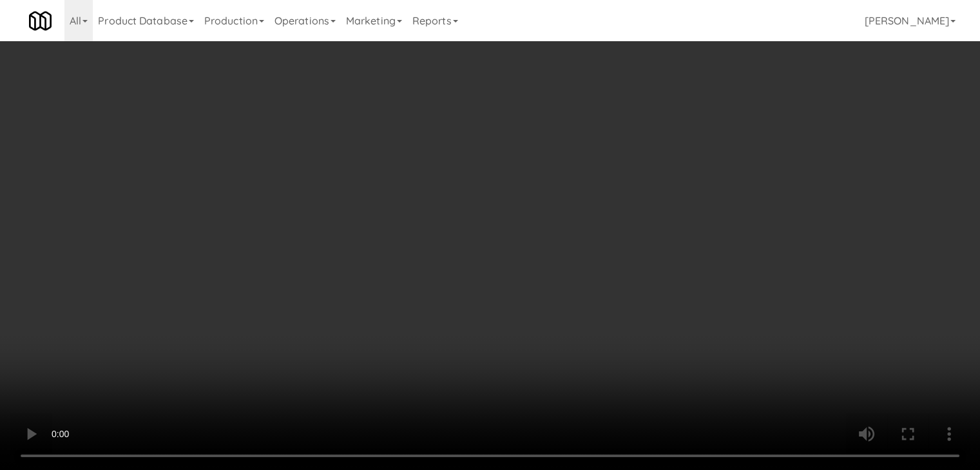
click at [611, 277] on div "Cancel Edit Save Order" at bounding box center [490, 295] width 294 height 40
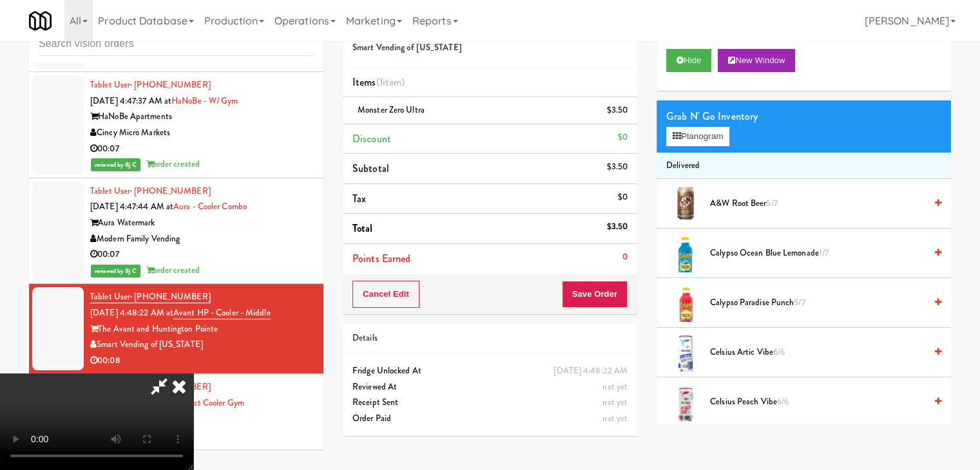
click at [613, 282] on div "Cancel Edit Save Order" at bounding box center [490, 295] width 294 height 40
click at [609, 290] on button "Save Order" at bounding box center [595, 294] width 66 height 27
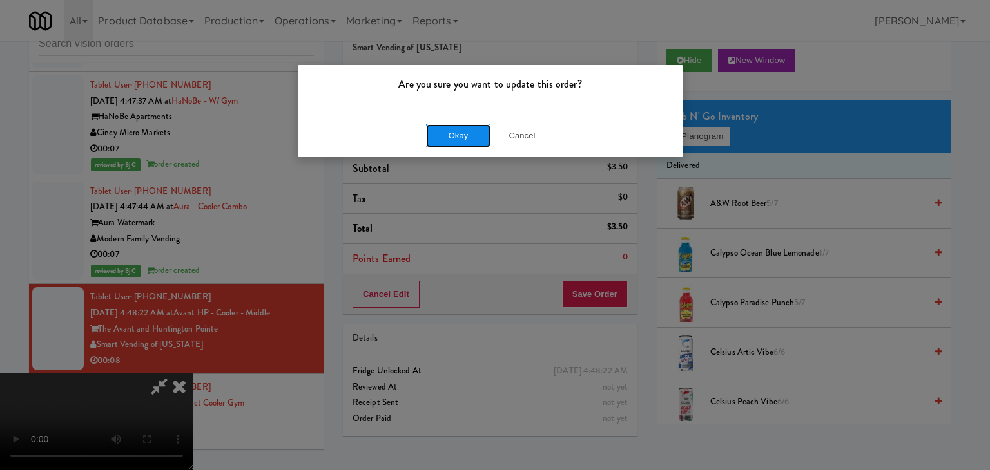
click at [477, 135] on button "Okay" at bounding box center [458, 135] width 64 height 23
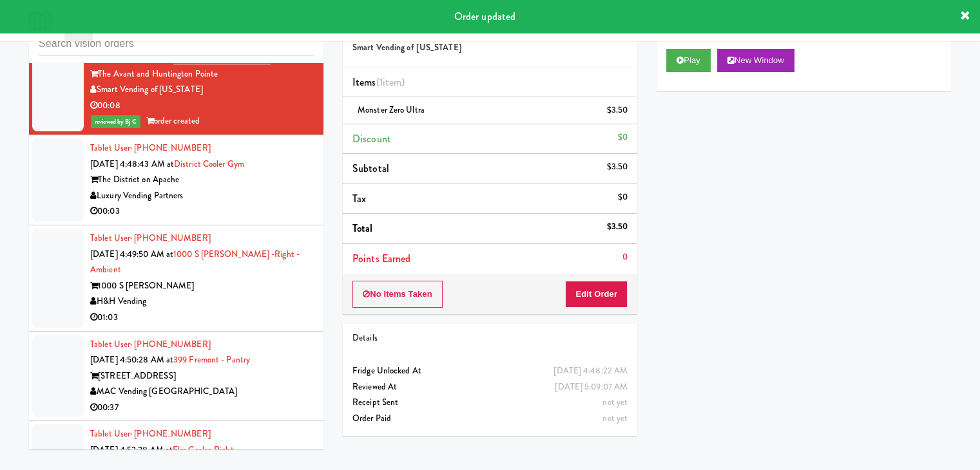
scroll to position [2871, 0]
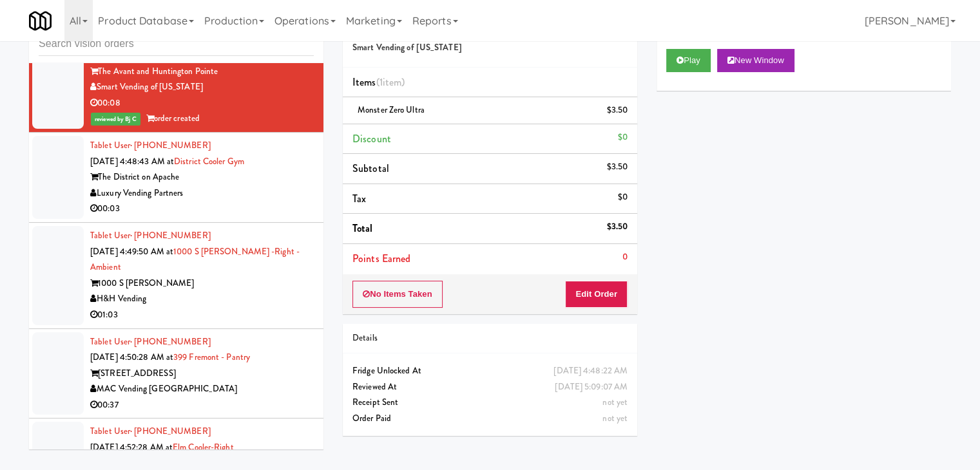
click at [242, 186] on div "Luxury Vending Partners" at bounding box center [202, 194] width 224 height 16
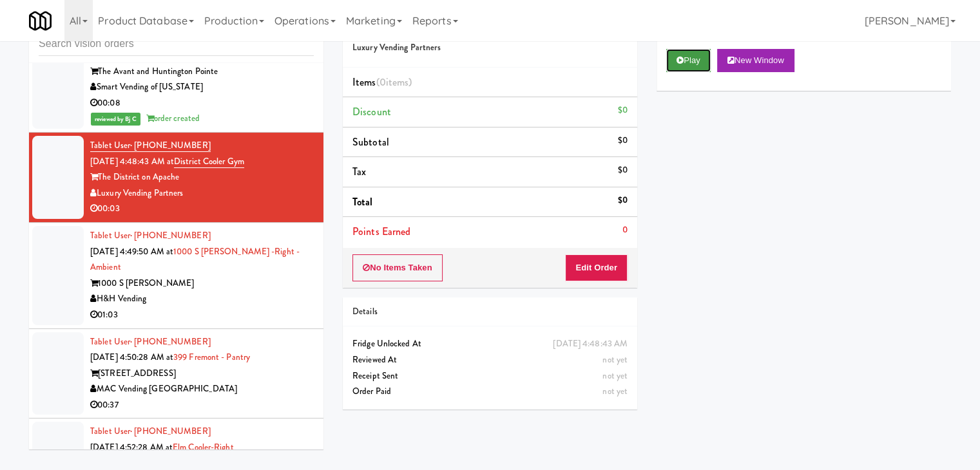
click at [699, 57] on button "Play" at bounding box center [688, 60] width 44 height 23
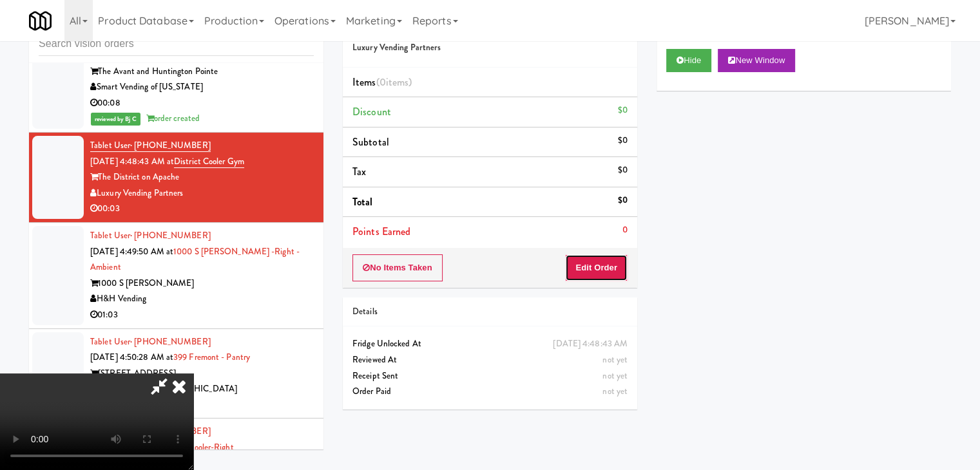
click at [595, 266] on button "Edit Order" at bounding box center [596, 268] width 63 height 27
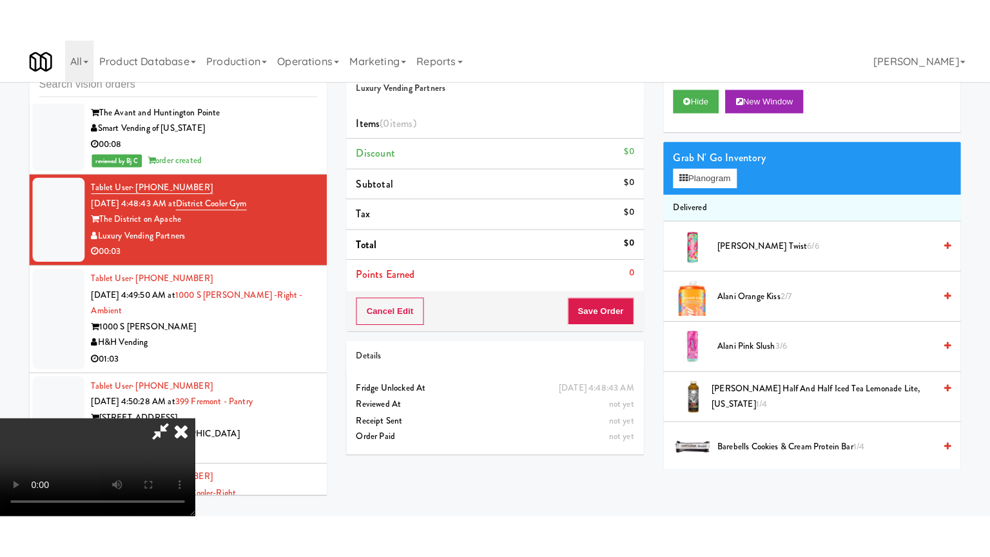
scroll to position [181, 0]
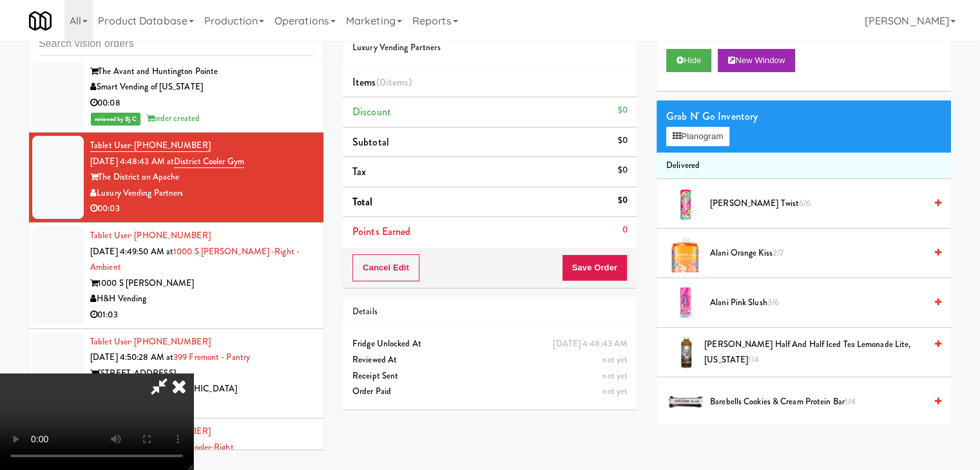
click at [193, 423] on video at bounding box center [96, 422] width 193 height 97
click at [193, 374] on video at bounding box center [96, 422] width 193 height 97
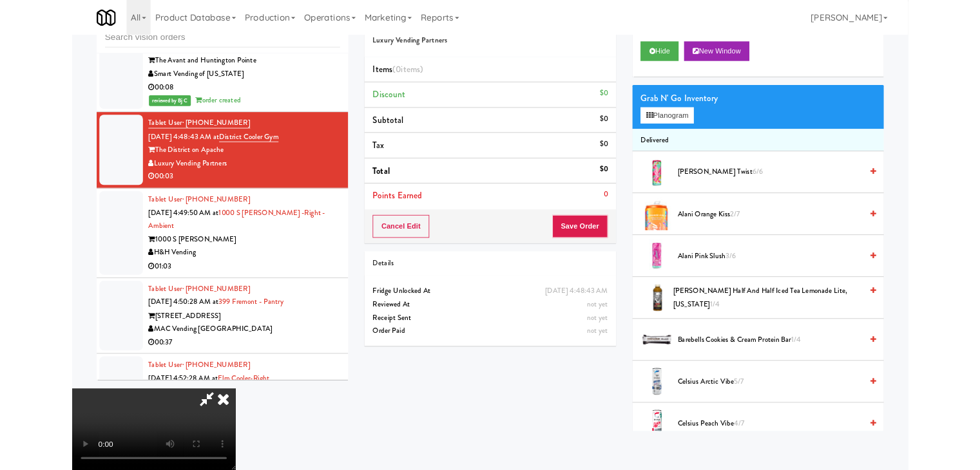
scroll to position [0, 0]
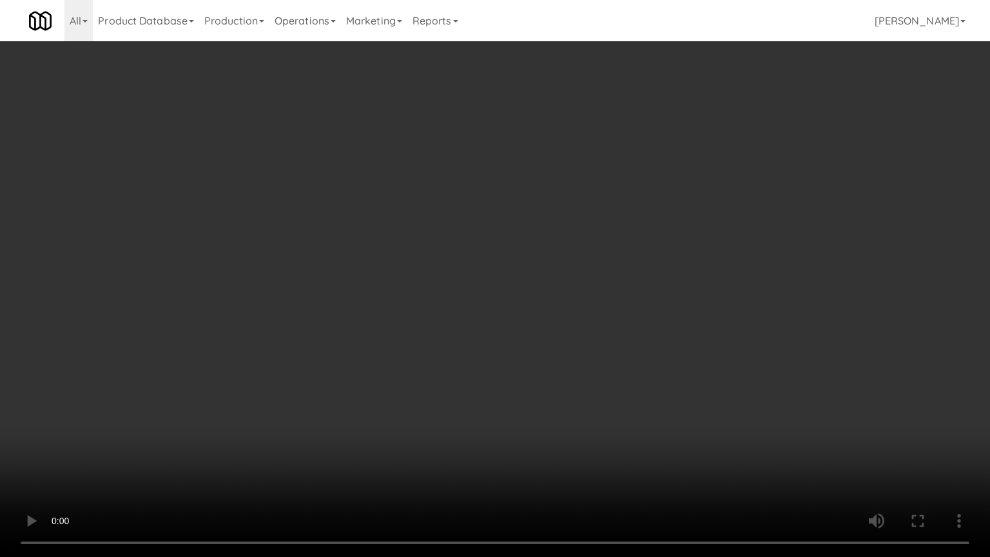
click at [528, 397] on video at bounding box center [495, 278] width 990 height 557
drag, startPoint x: 566, startPoint y: 385, endPoint x: 565, endPoint y: 395, distance: 9.8
click at [566, 387] on video at bounding box center [495, 278] width 990 height 557
click at [565, 397] on video at bounding box center [495, 278] width 990 height 557
click at [591, 358] on video at bounding box center [495, 278] width 990 height 557
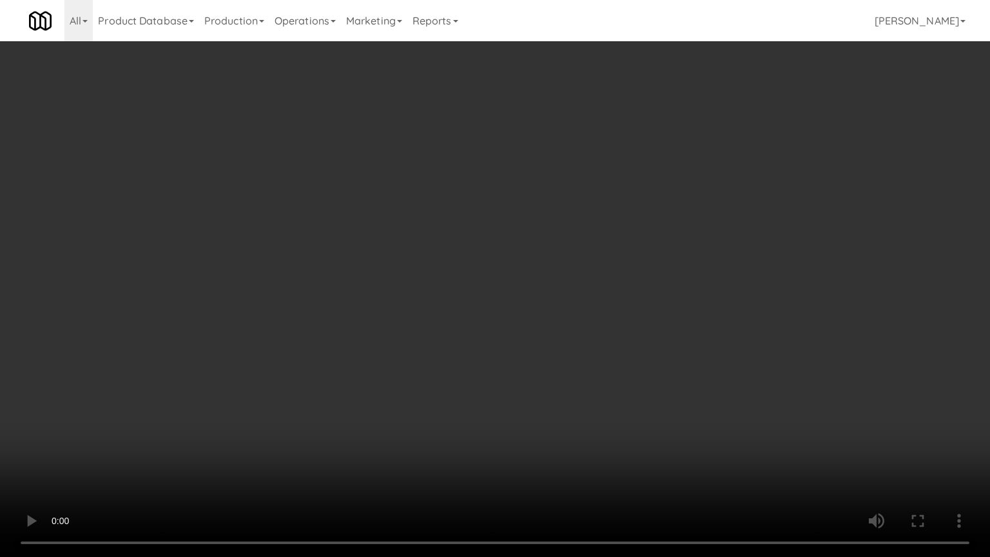
click at [611, 294] on video at bounding box center [495, 278] width 990 height 557
drag, startPoint x: 611, startPoint y: 294, endPoint x: 682, endPoint y: 194, distance: 122.5
click at [612, 293] on video at bounding box center [495, 278] width 990 height 557
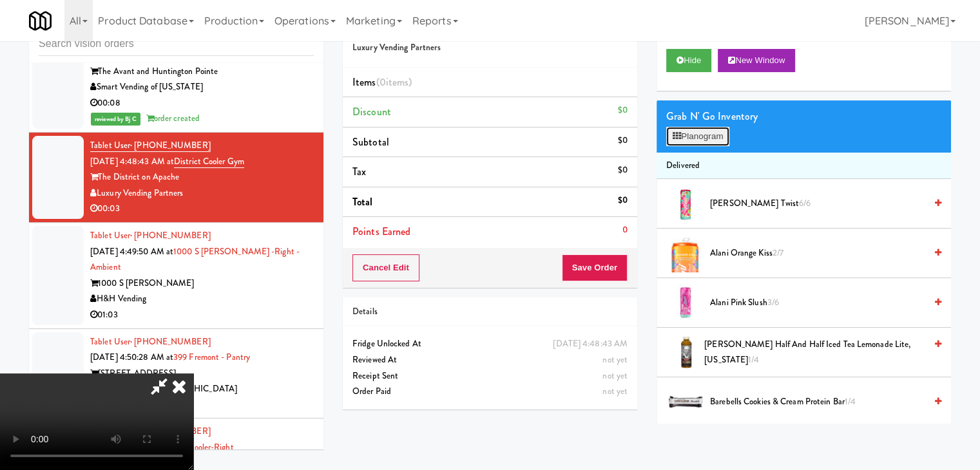
click at [707, 137] on button "Planogram" at bounding box center [697, 136] width 63 height 19
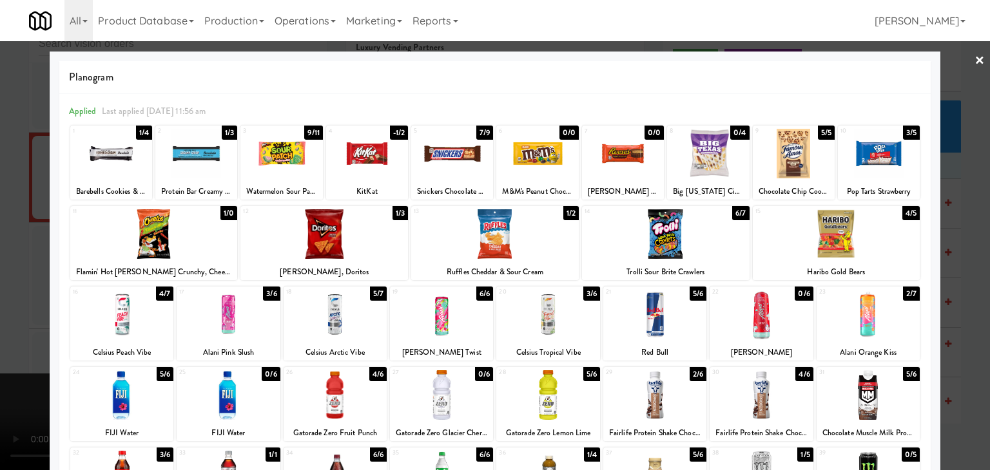
drag, startPoint x: 501, startPoint y: 240, endPoint x: 227, endPoint y: 284, distance: 277.5
click at [501, 239] on div at bounding box center [495, 234] width 168 height 50
drag, startPoint x: 5, startPoint y: 318, endPoint x: 84, endPoint y: 313, distance: 78.8
click at [23, 314] on div at bounding box center [495, 235] width 990 height 470
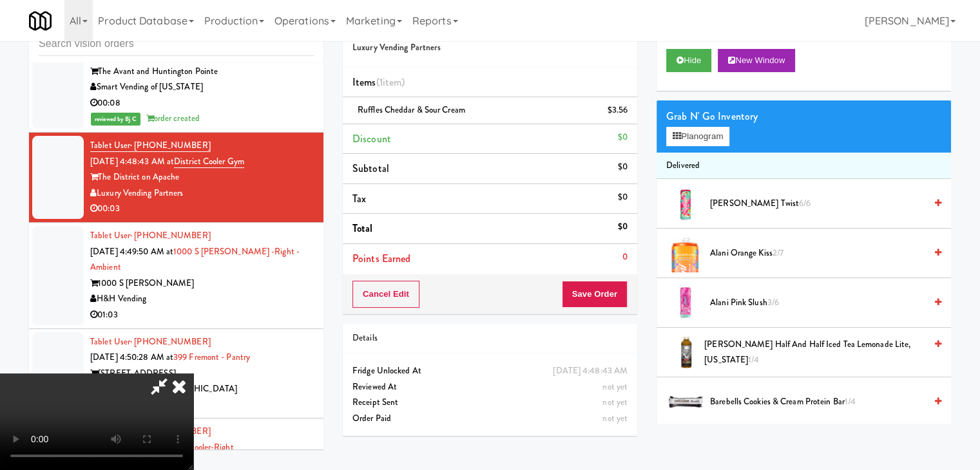
click at [193, 374] on video at bounding box center [96, 422] width 193 height 97
click at [621, 297] on button "Save Order" at bounding box center [595, 294] width 66 height 27
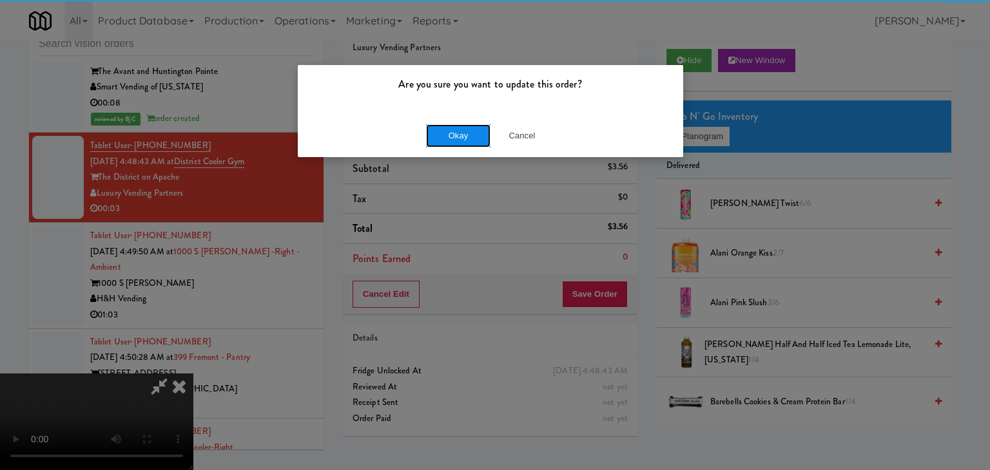
click at [451, 140] on button "Okay" at bounding box center [458, 135] width 64 height 23
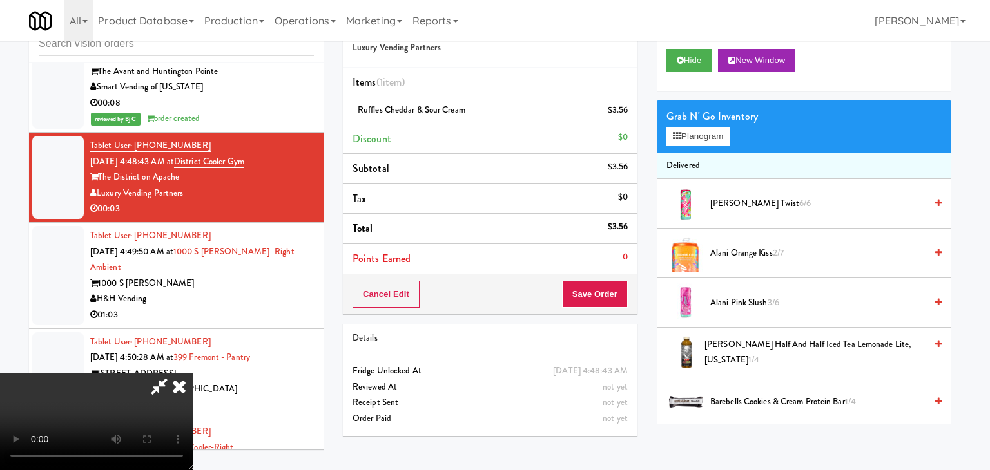
click at [452, 139] on body "Are you sure you want to update this order? Okay Cancel Okay Are you sure you w…" at bounding box center [495, 235] width 990 height 470
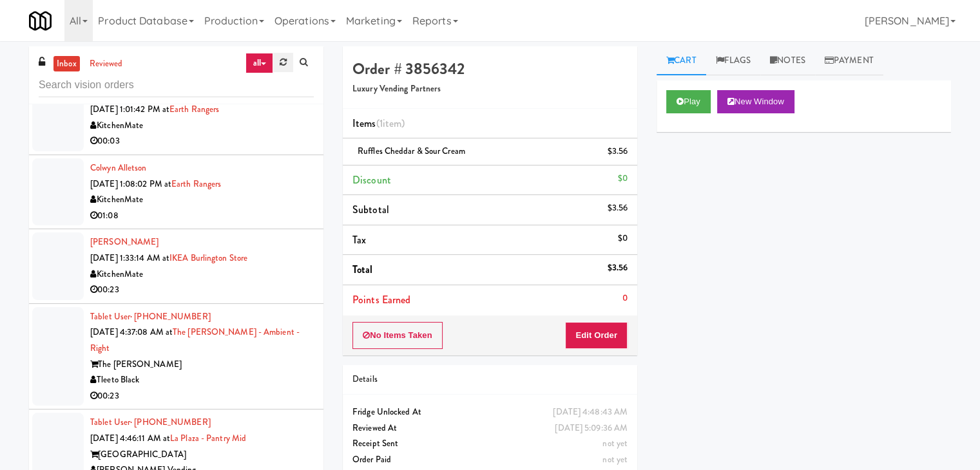
click at [284, 62] on icon at bounding box center [283, 62] width 7 height 8
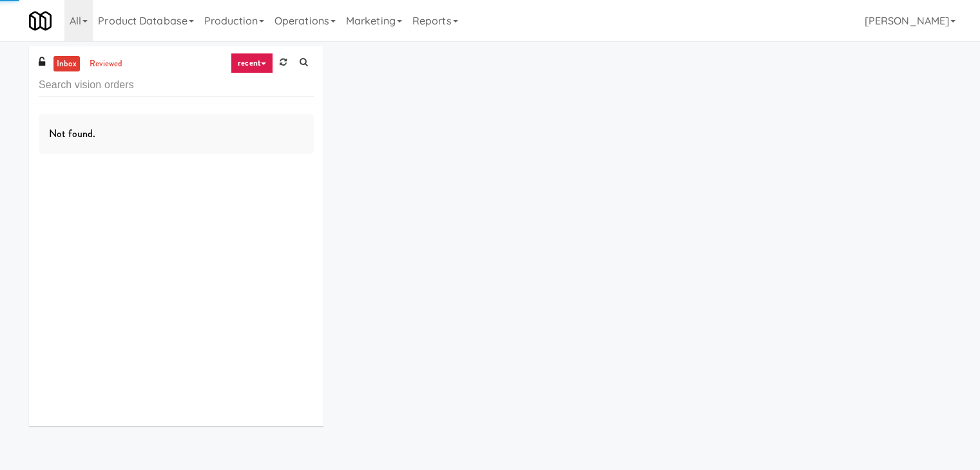
click at [262, 62] on link "recent" at bounding box center [252, 63] width 43 height 21
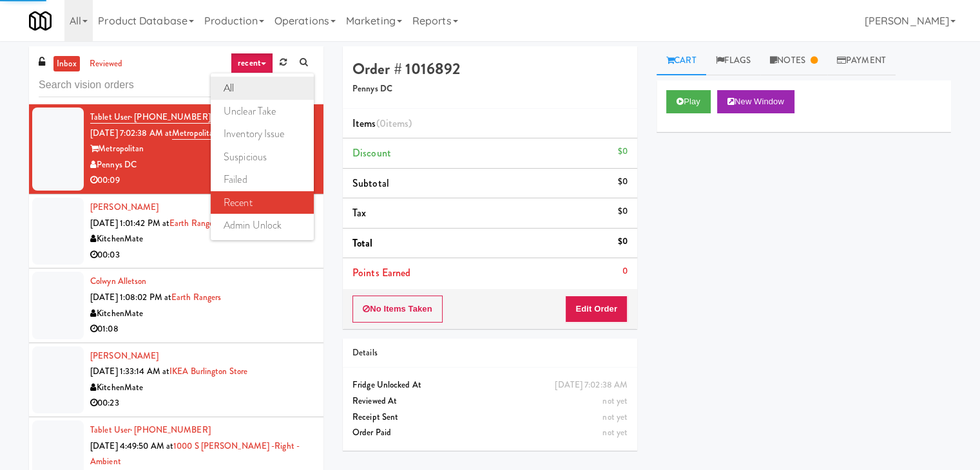
click at [262, 85] on link "all" at bounding box center [262, 88] width 103 height 23
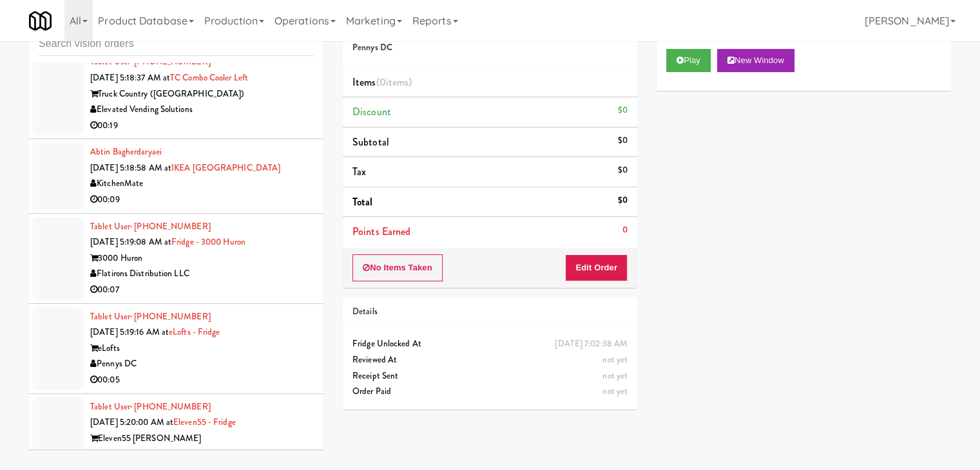
scroll to position [3250, 0]
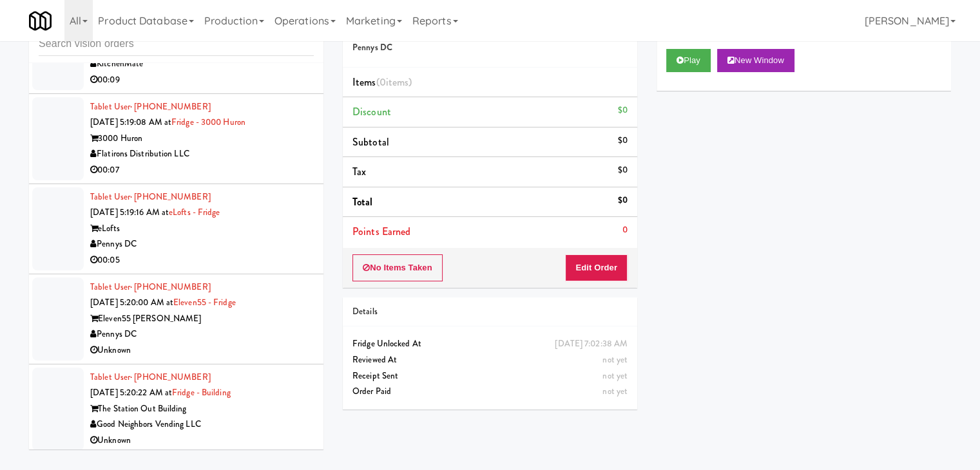
click at [271, 247] on div "Tablet User · (714) 914-0691 [DATE] 5:19:16 AM at eLofts - Fridge eLofts Pennys…" at bounding box center [202, 228] width 224 height 79
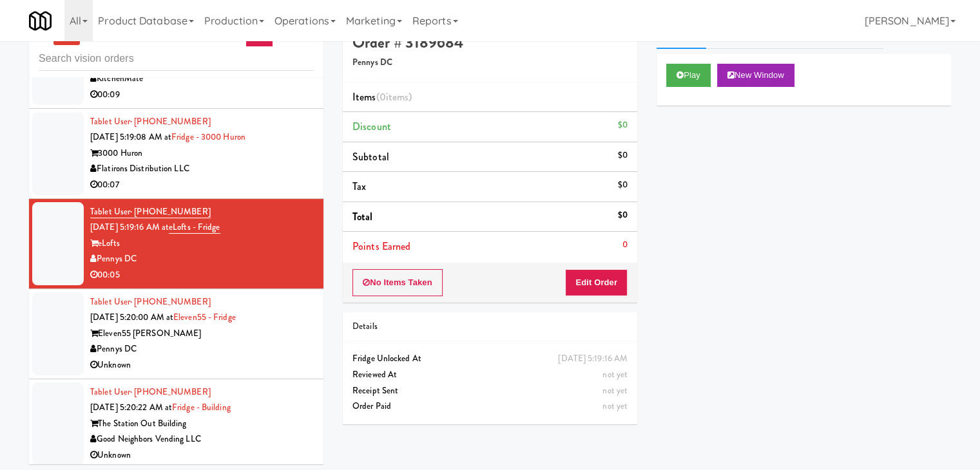
scroll to position [41, 0]
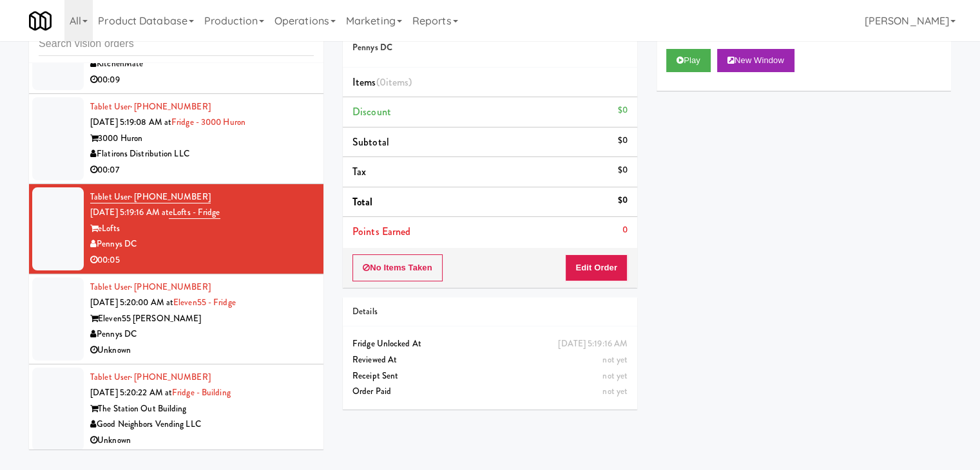
click at [273, 327] on div "Pennys DC" at bounding box center [202, 335] width 224 height 16
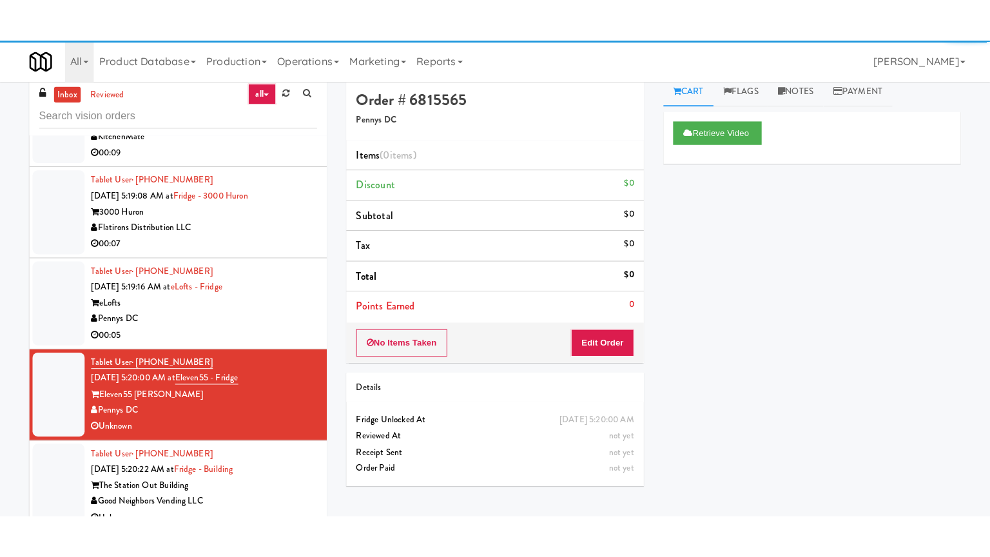
scroll to position [41, 0]
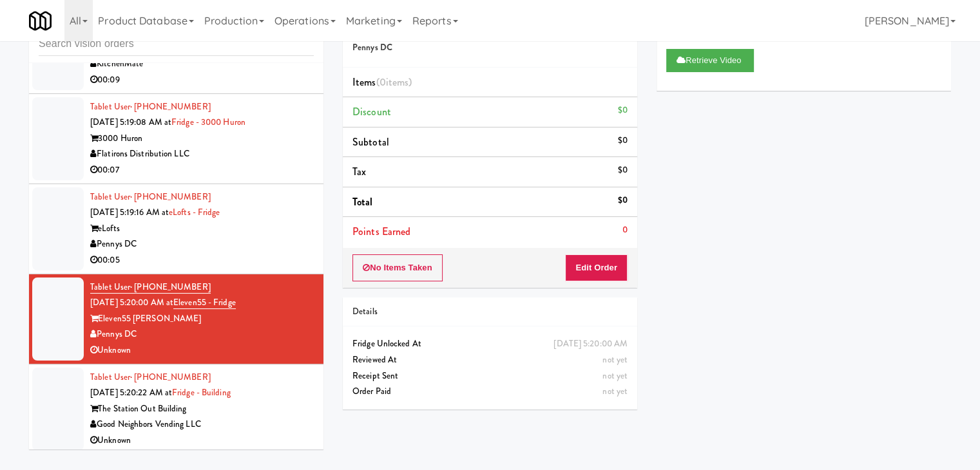
click at [292, 425] on div "Good Neighbors Vending LLC" at bounding box center [202, 425] width 224 height 16
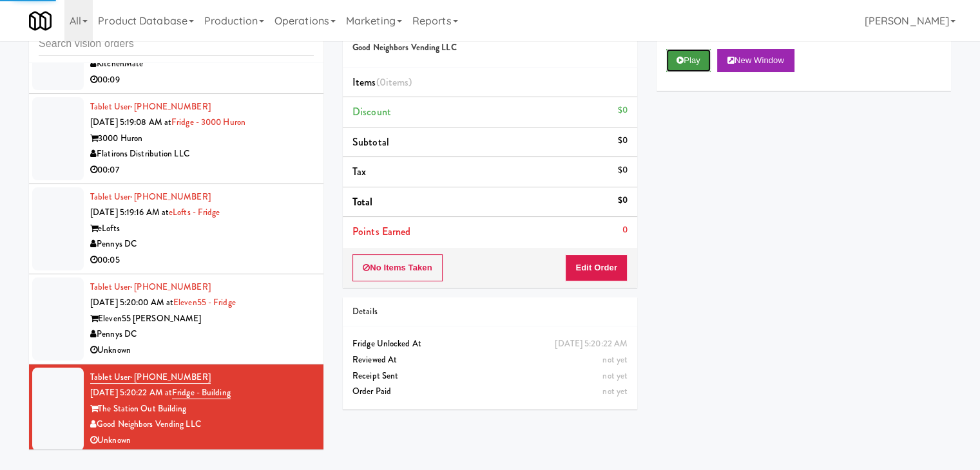
click at [684, 64] on button "Play" at bounding box center [688, 60] width 44 height 23
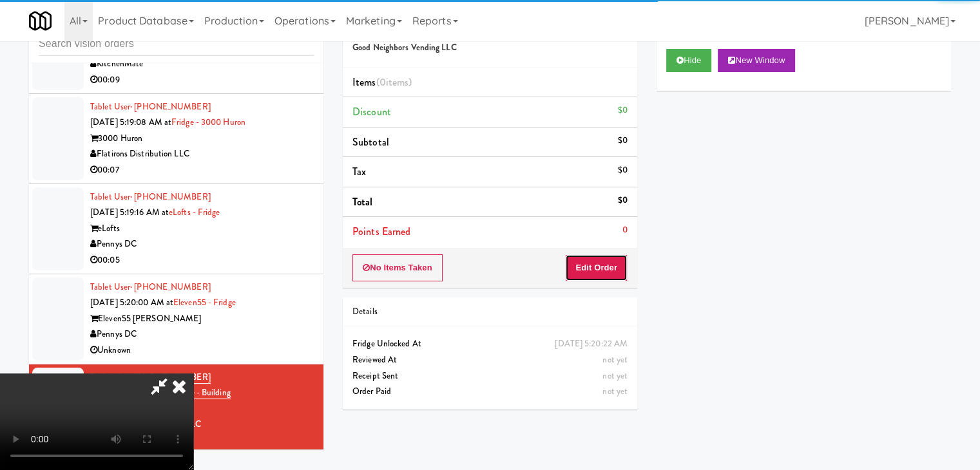
click at [595, 268] on button "Edit Order" at bounding box center [596, 268] width 63 height 27
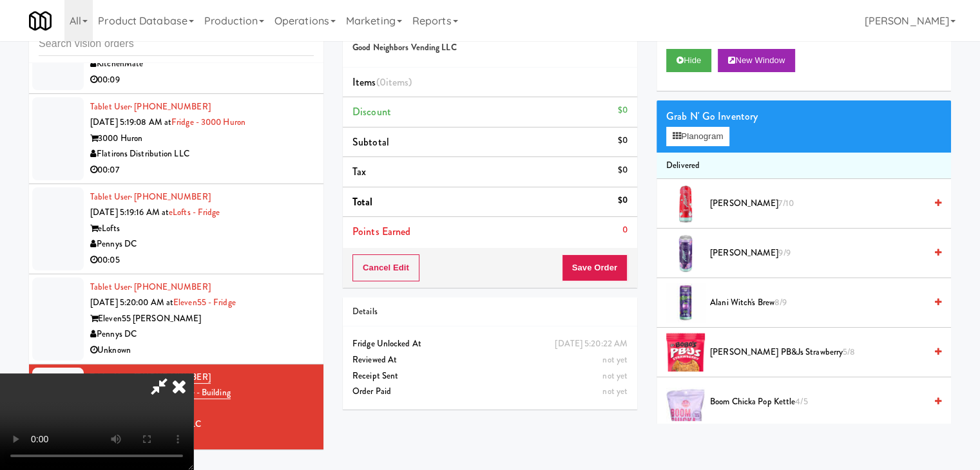
scroll to position [3235, 0]
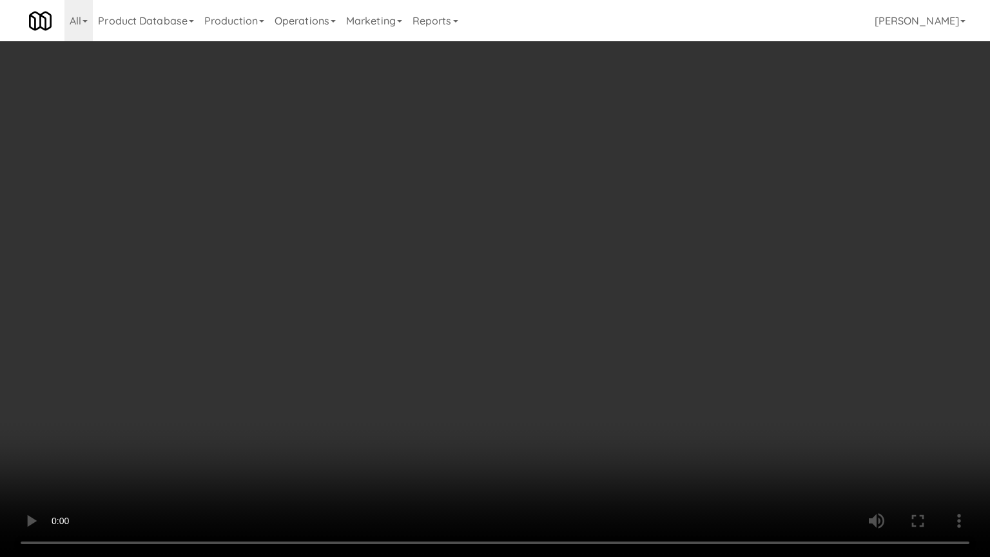
click at [533, 325] on video at bounding box center [495, 278] width 990 height 557
click at [526, 322] on video at bounding box center [495, 278] width 990 height 557
click at [513, 321] on video at bounding box center [495, 278] width 990 height 557
click at [509, 314] on video at bounding box center [495, 278] width 990 height 557
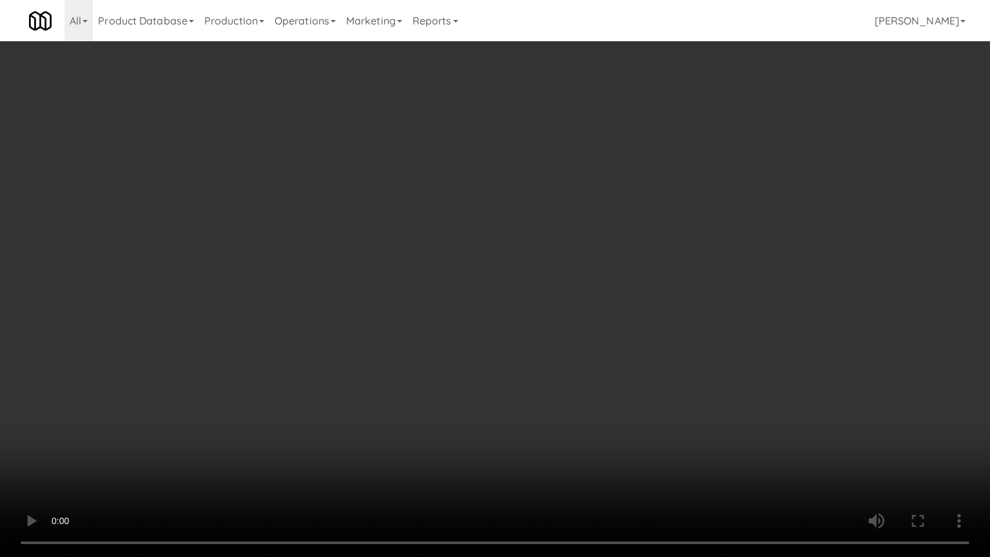
click at [509, 314] on video at bounding box center [495, 278] width 990 height 557
click at [508, 311] on video at bounding box center [495, 278] width 990 height 557
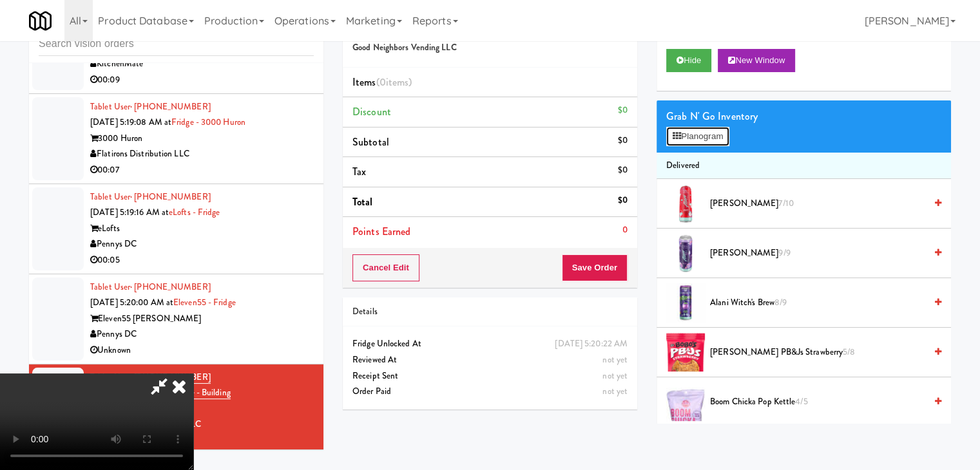
click at [693, 129] on button "Planogram" at bounding box center [697, 136] width 63 height 19
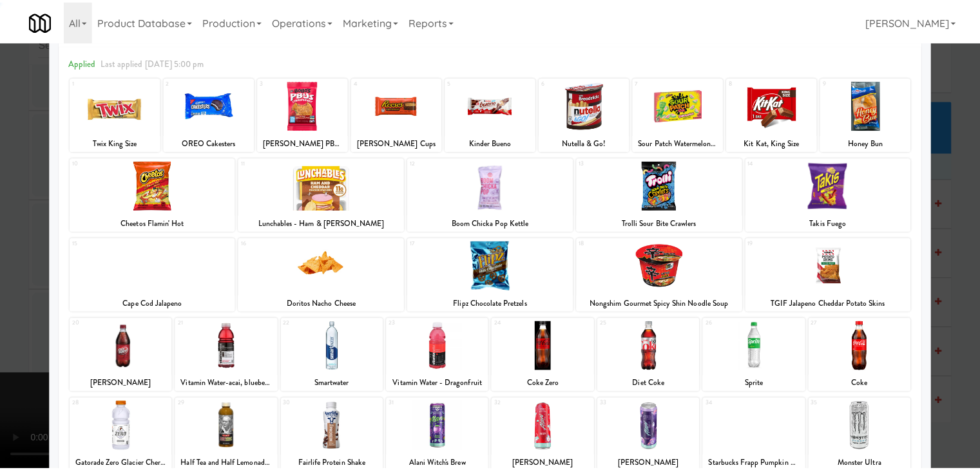
scroll to position [162, 0]
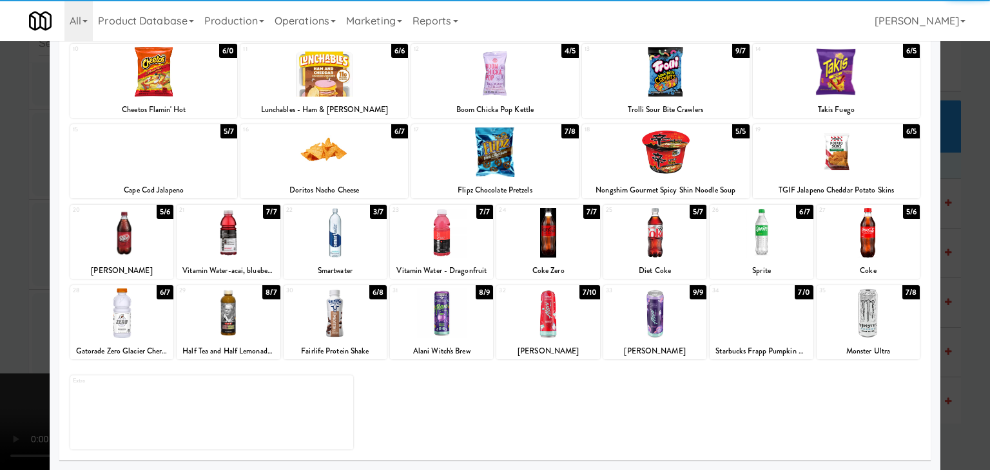
click at [434, 326] on div at bounding box center [441, 314] width 103 height 50
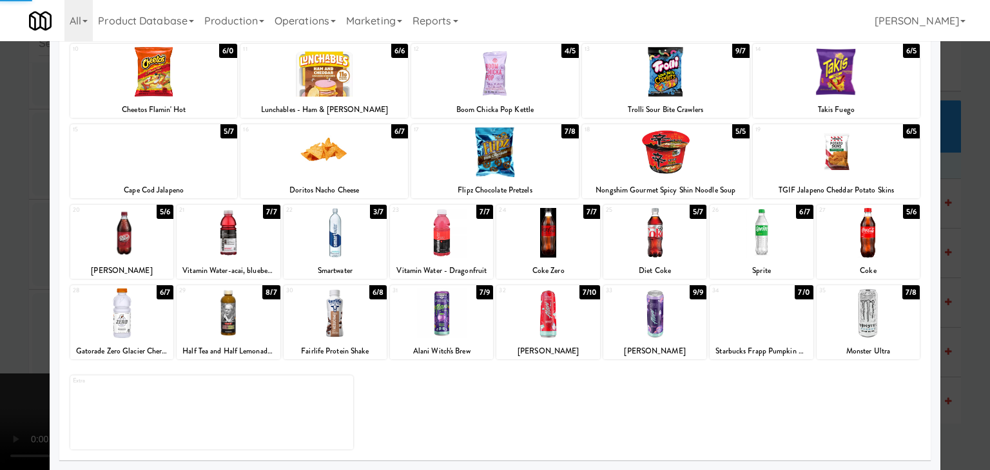
drag, startPoint x: 0, startPoint y: 331, endPoint x: 171, endPoint y: 335, distance: 171.5
click at [3, 329] on div at bounding box center [495, 235] width 990 height 470
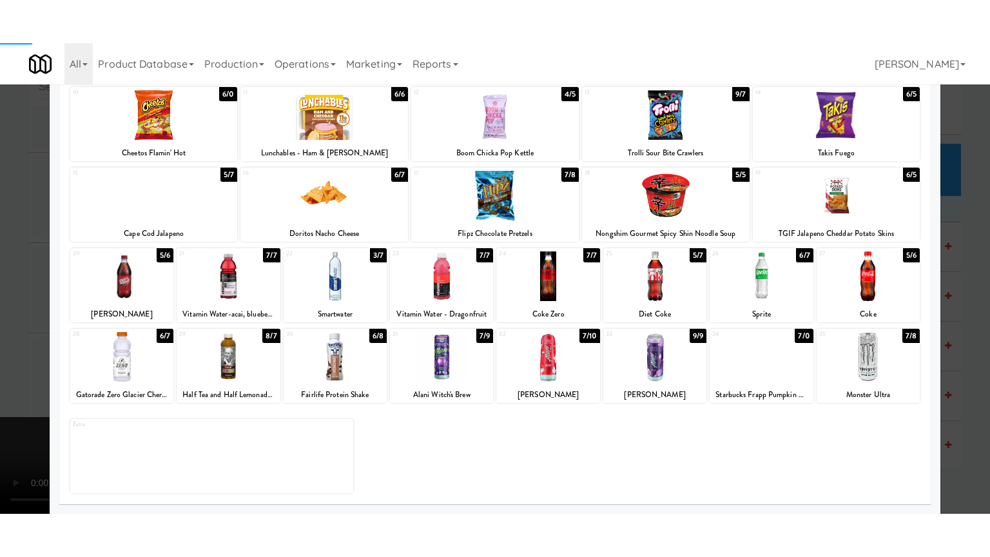
scroll to position [3250, 0]
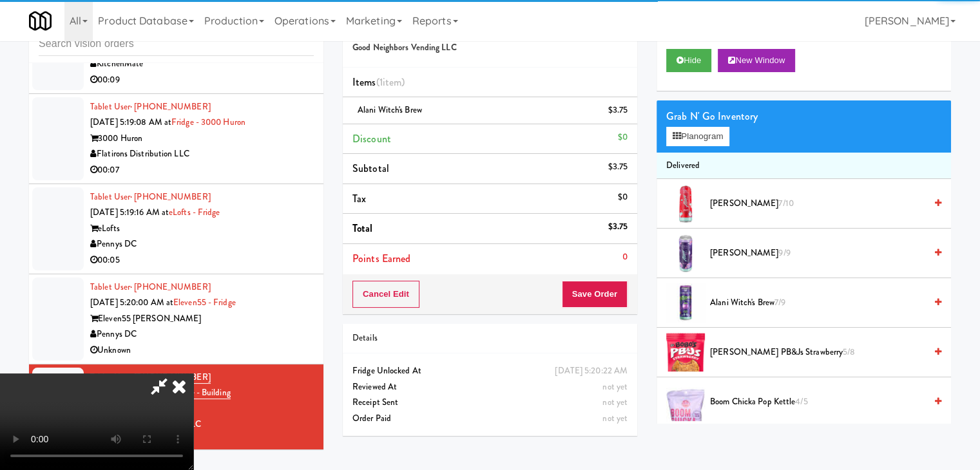
click at [193, 374] on video at bounding box center [96, 422] width 193 height 97
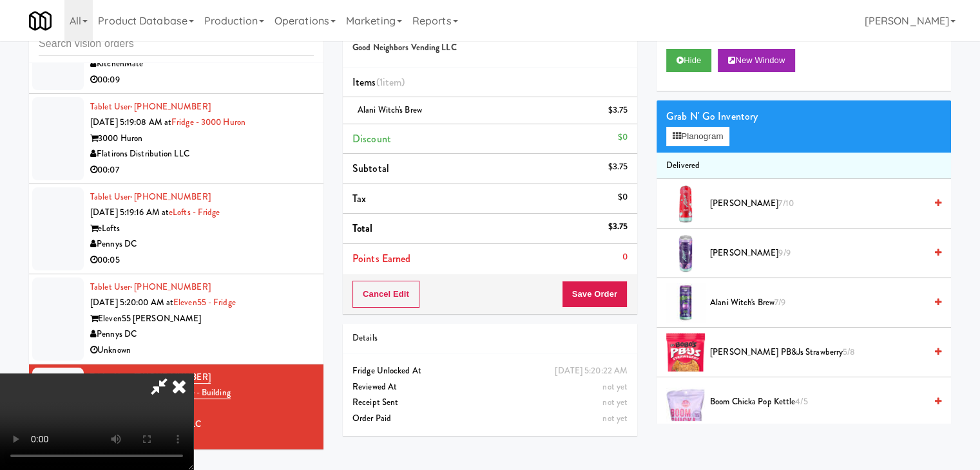
click at [193, 374] on video at bounding box center [96, 422] width 193 height 97
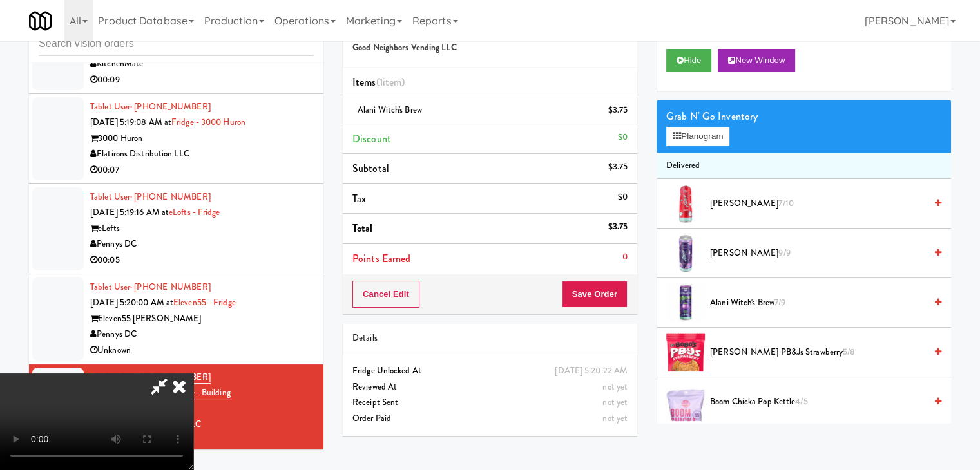
click at [193, 374] on video at bounding box center [96, 422] width 193 height 97
drag, startPoint x: 418, startPoint y: 314, endPoint x: 418, endPoint y: 370, distance: 55.4
click at [193, 374] on video at bounding box center [96, 422] width 193 height 97
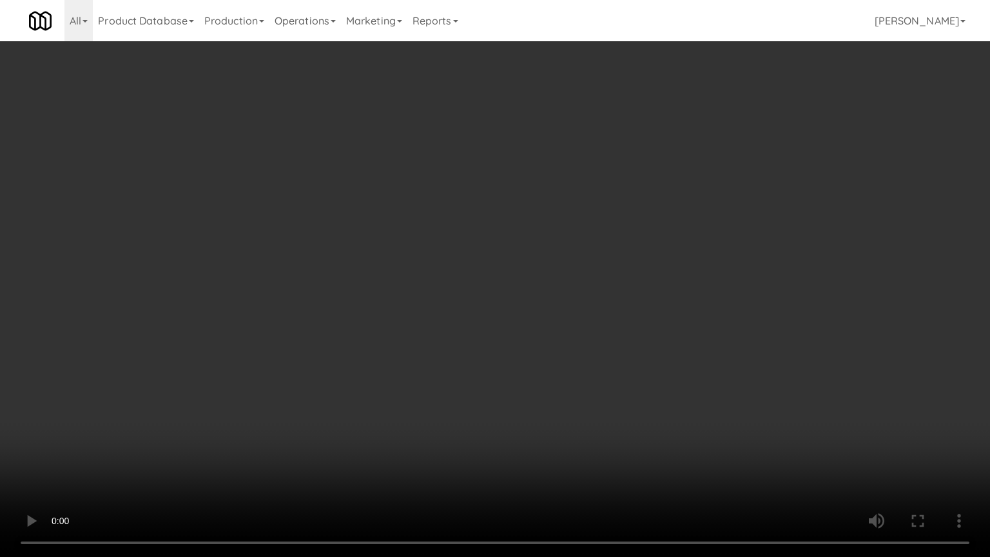
click at [341, 326] on video at bounding box center [495, 278] width 990 height 557
click at [358, 309] on video at bounding box center [495, 278] width 990 height 557
click at [362, 307] on video at bounding box center [495, 278] width 990 height 557
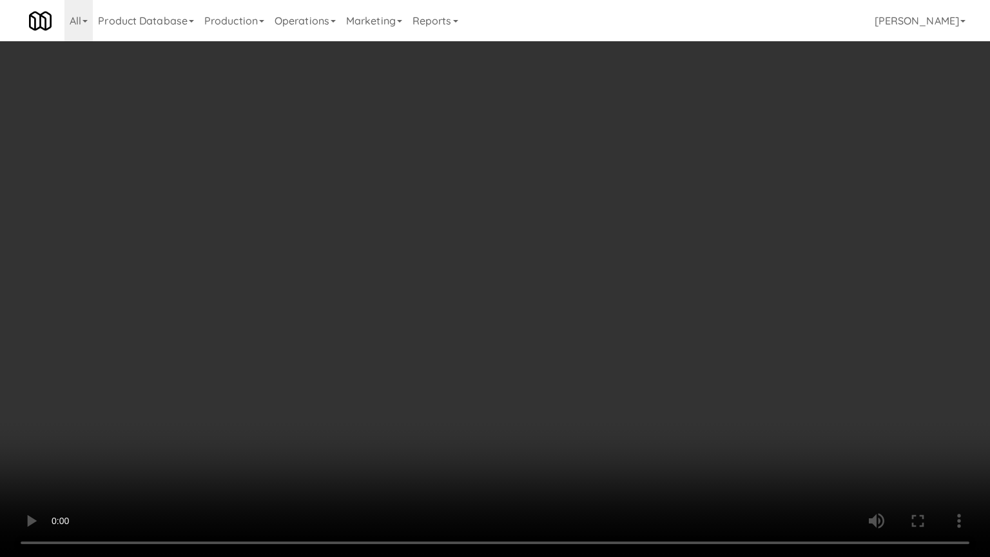
click at [365, 302] on video at bounding box center [495, 278] width 990 height 557
click at [365, 300] on video at bounding box center [495, 278] width 990 height 557
click at [389, 289] on video at bounding box center [495, 278] width 990 height 557
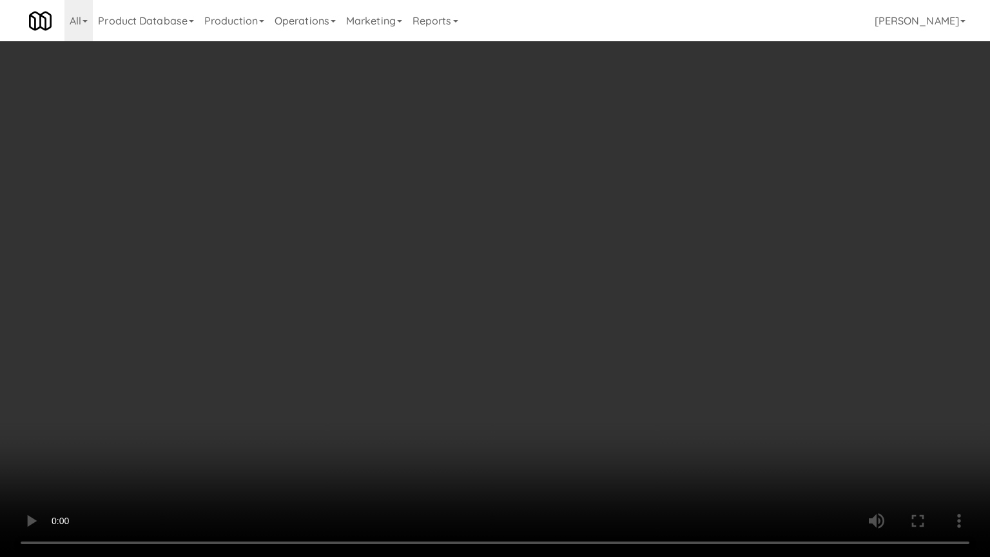
click at [396, 286] on video at bounding box center [495, 278] width 990 height 557
click at [404, 280] on video at bounding box center [495, 278] width 990 height 557
click at [454, 268] on video at bounding box center [495, 278] width 990 height 557
click at [481, 264] on video at bounding box center [495, 278] width 990 height 557
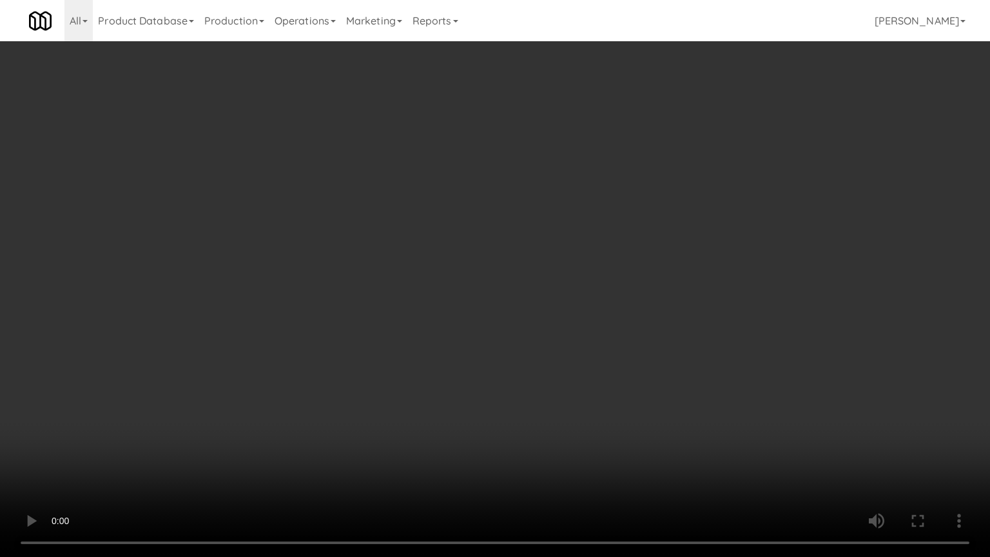
click at [485, 260] on video at bounding box center [495, 278] width 990 height 557
click at [647, 259] on video at bounding box center [495, 278] width 990 height 557
click at [658, 237] on video at bounding box center [495, 278] width 990 height 557
click at [657, 233] on video at bounding box center [495, 278] width 990 height 557
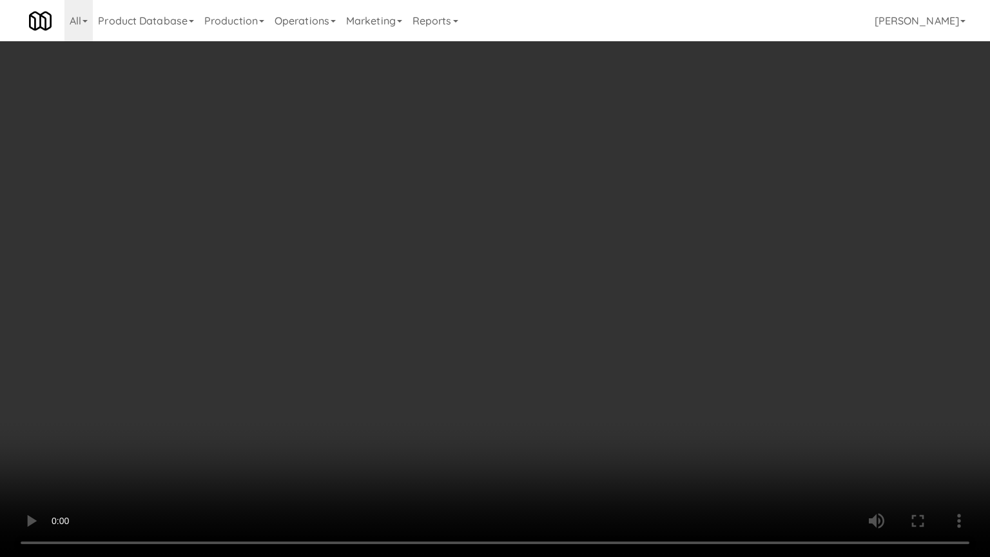
click at [657, 233] on video at bounding box center [495, 278] width 990 height 557
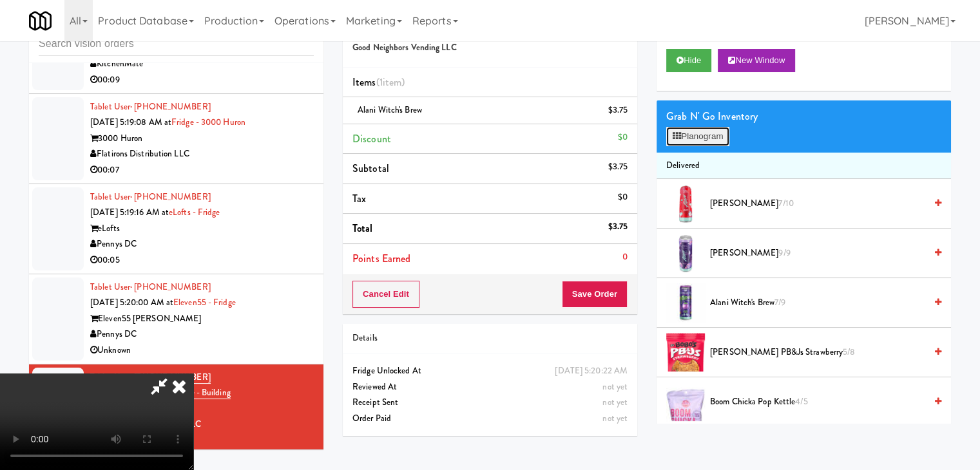
click at [715, 136] on button "Planogram" at bounding box center [697, 136] width 63 height 19
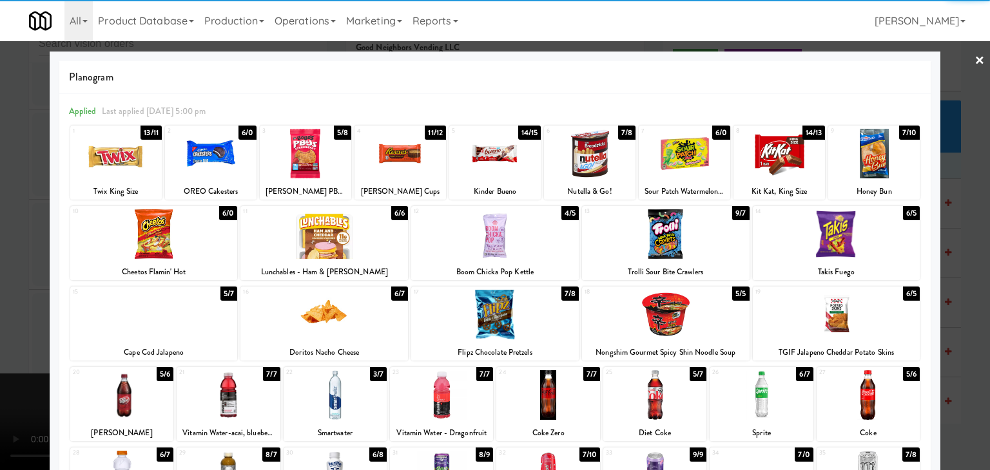
click at [867, 158] on div at bounding box center [874, 154] width 92 height 50
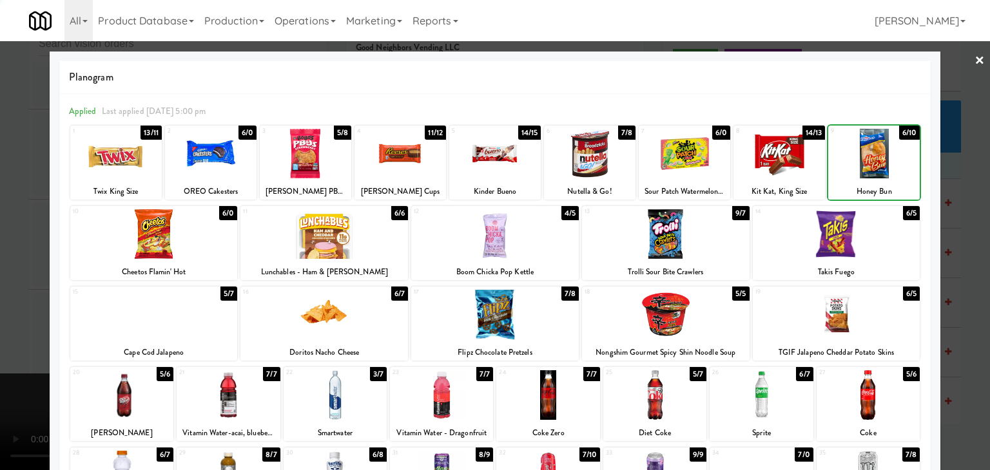
click at [970, 177] on div at bounding box center [495, 235] width 990 height 470
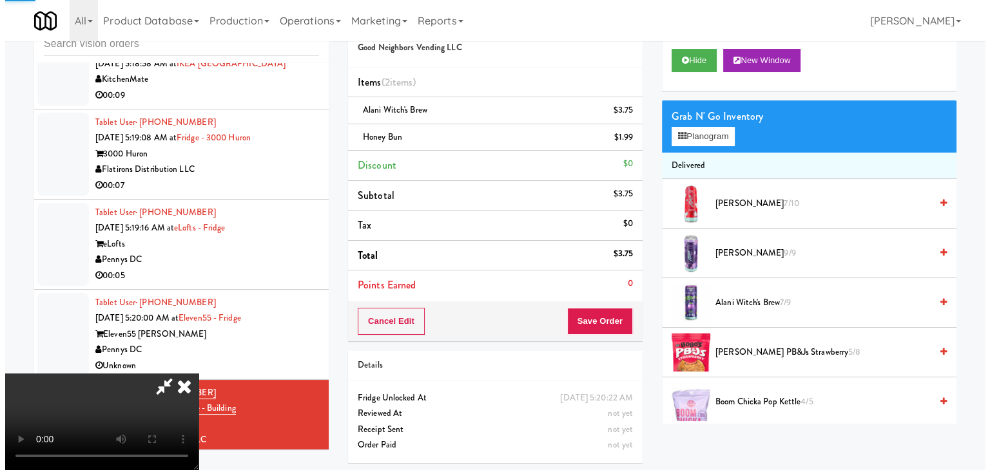
scroll to position [3250, 0]
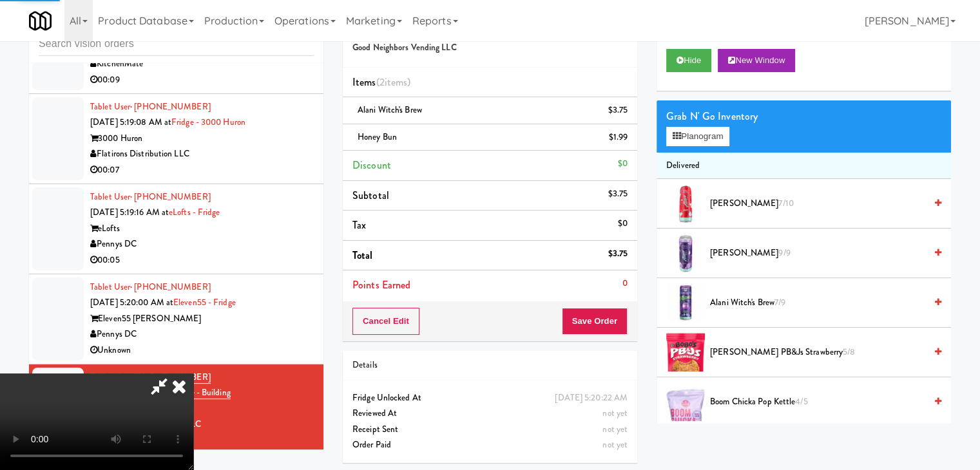
click at [615, 334] on div "Cancel Edit Save Order" at bounding box center [490, 322] width 294 height 40
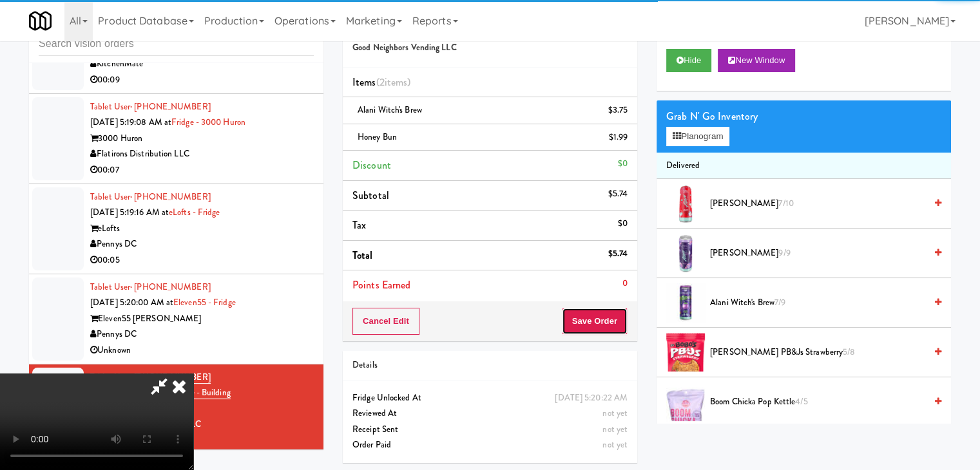
click at [613, 328] on button "Save Order" at bounding box center [595, 321] width 66 height 27
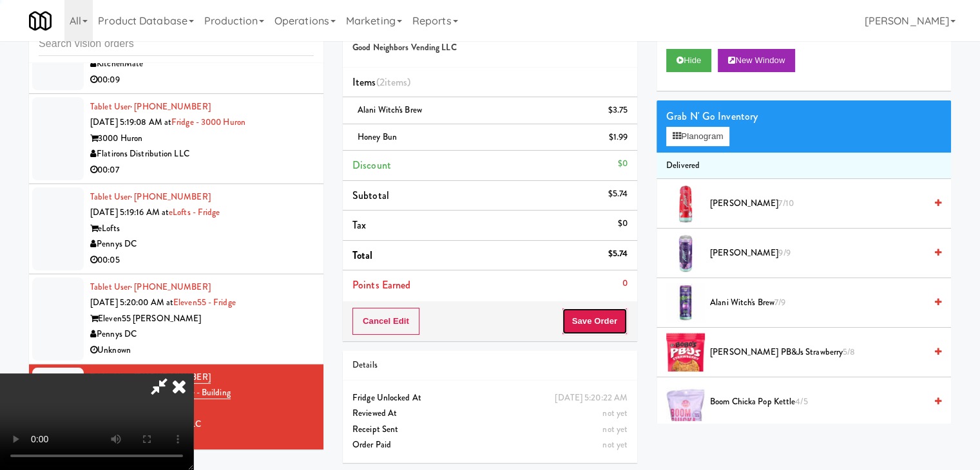
click at [610, 320] on button "Save Order" at bounding box center [595, 321] width 66 height 27
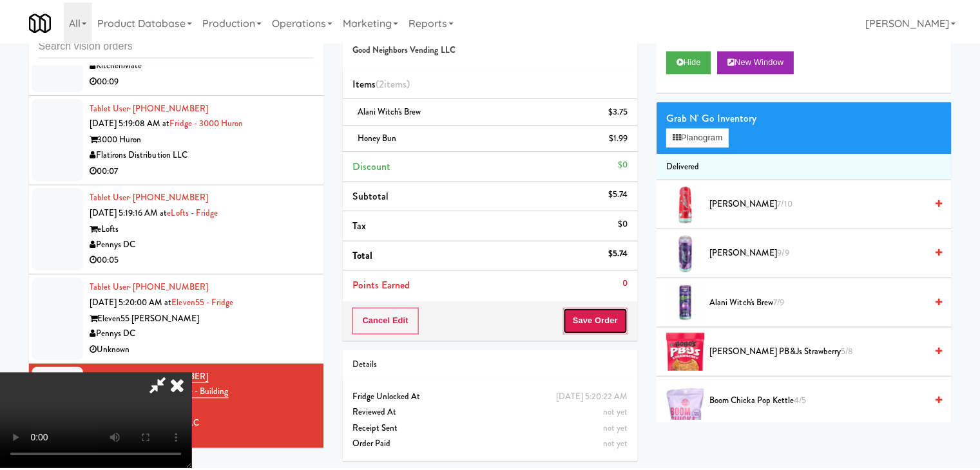
scroll to position [3235, 0]
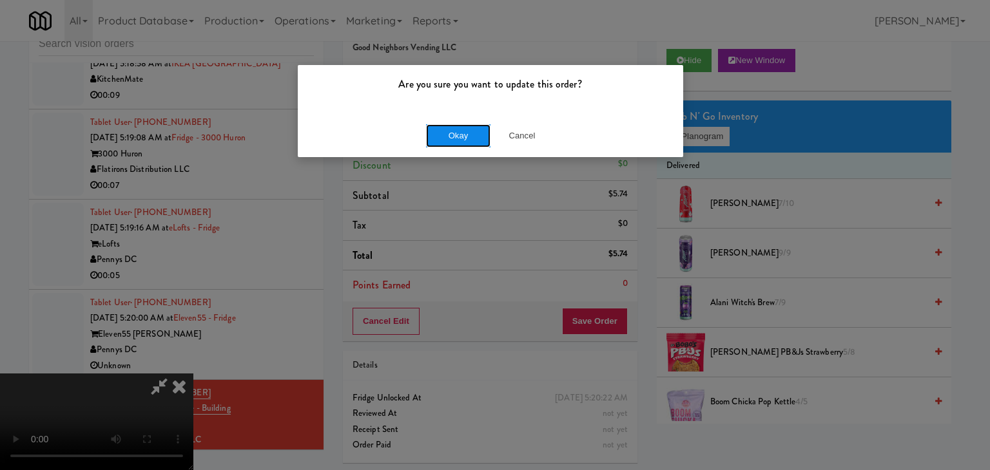
click at [432, 126] on button "Okay" at bounding box center [458, 135] width 64 height 23
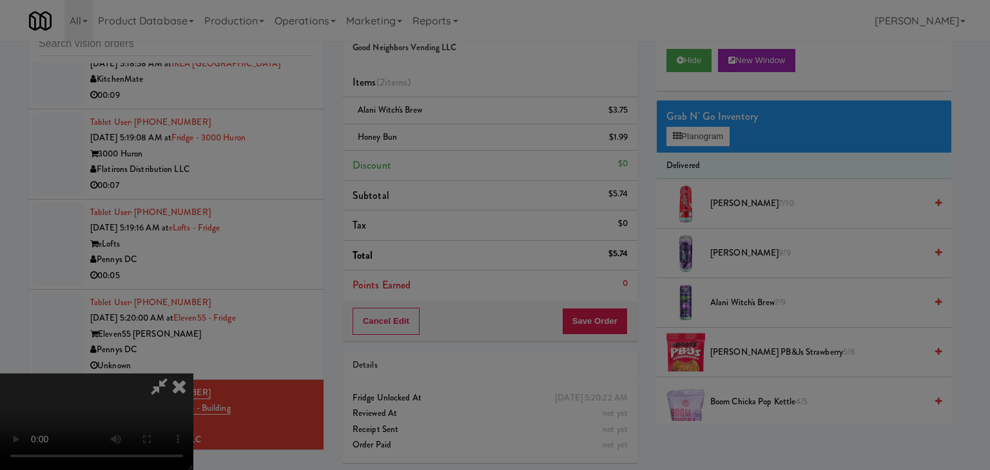
click at [432, 124] on button "Okay" at bounding box center [458, 112] width 64 height 23
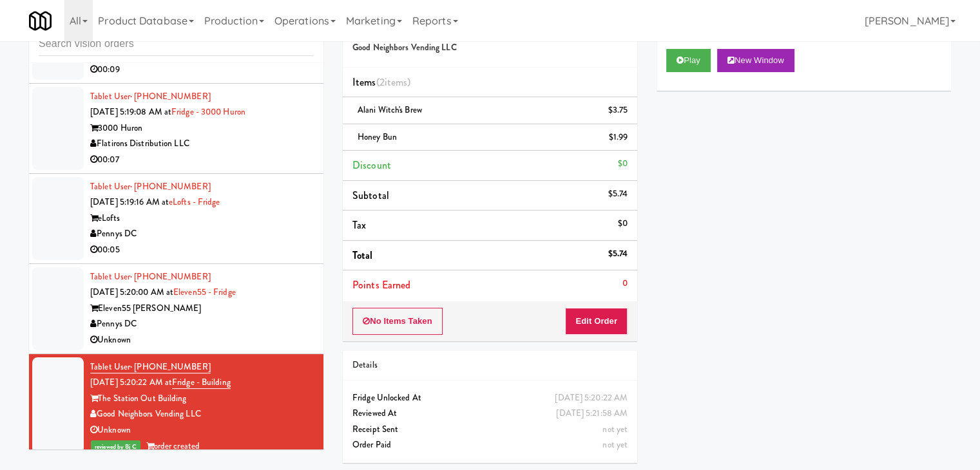
scroll to position [3267, 0]
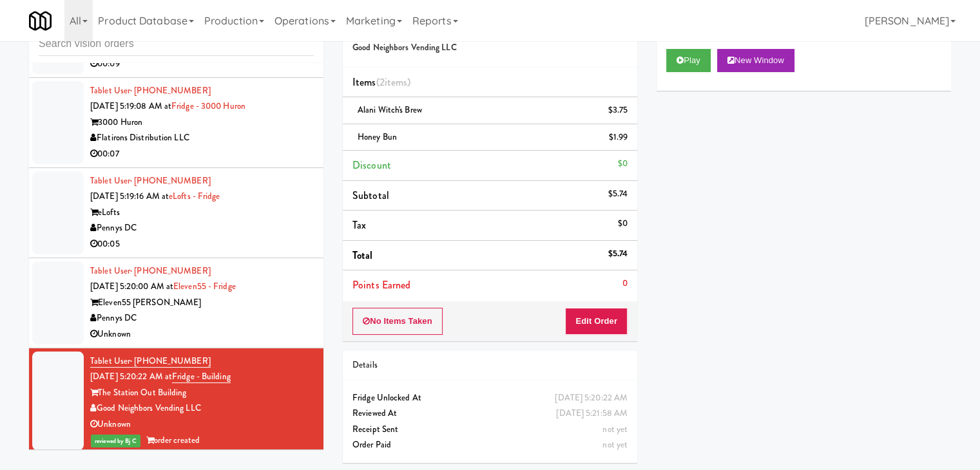
click at [234, 311] on div "Pennys DC" at bounding box center [202, 319] width 224 height 16
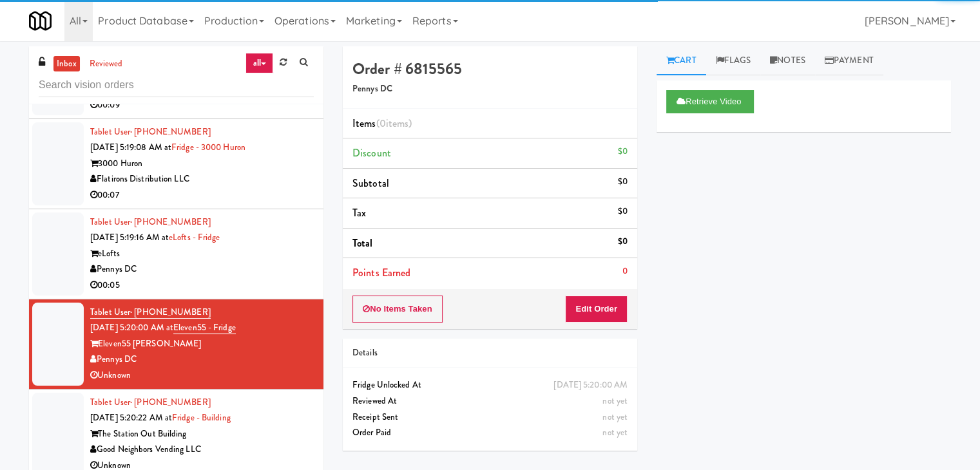
click at [260, 262] on div "Pennys DC" at bounding box center [202, 270] width 224 height 16
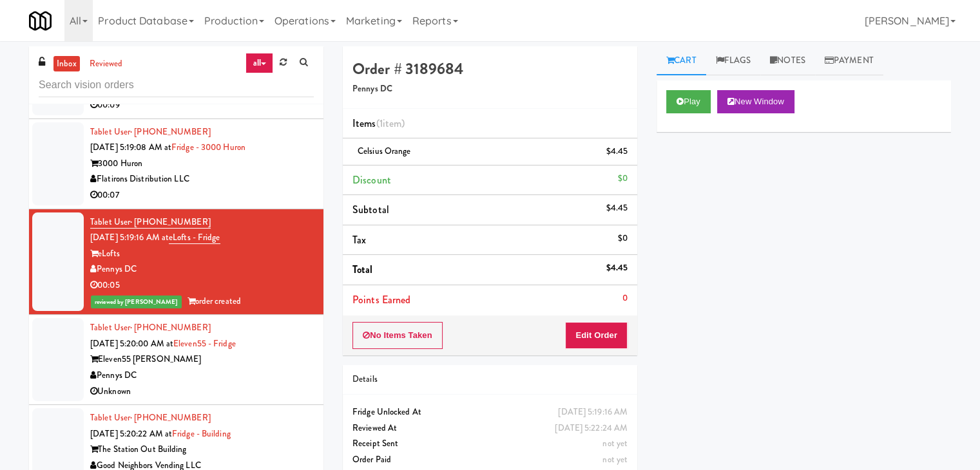
click at [271, 188] on div "00:07" at bounding box center [202, 196] width 224 height 16
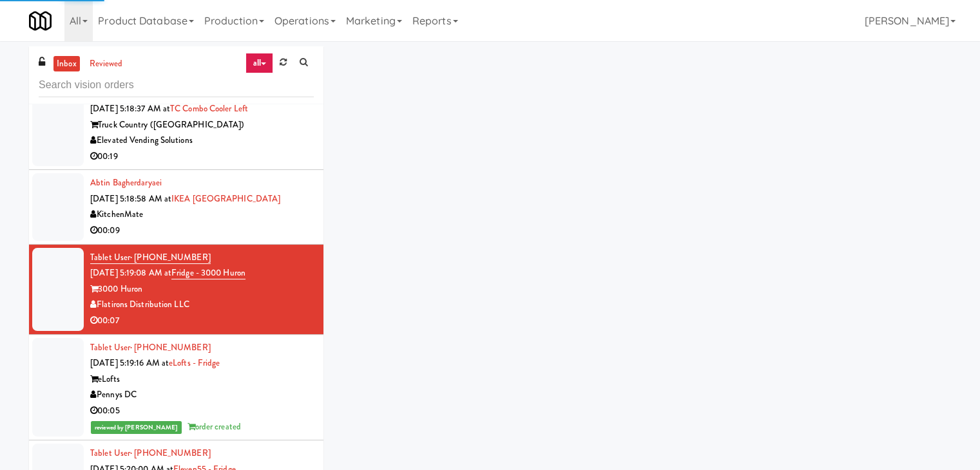
scroll to position [3138, 0]
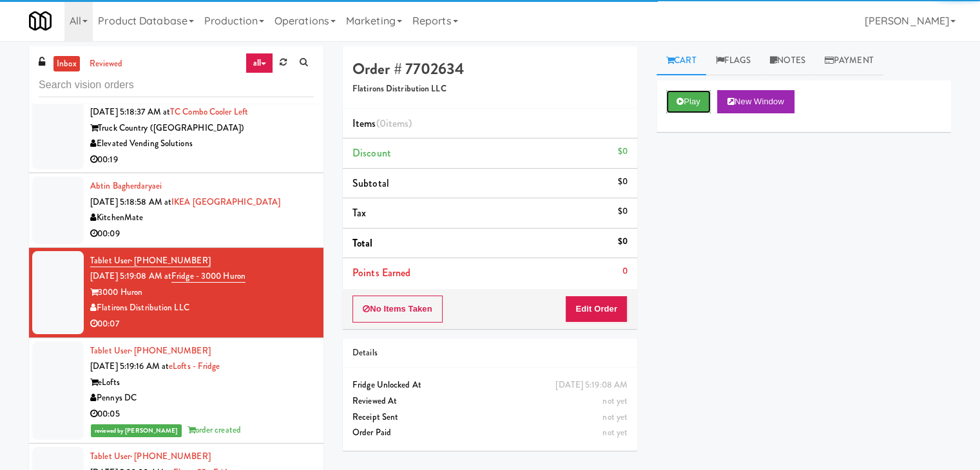
drag, startPoint x: 680, startPoint y: 106, endPoint x: 673, endPoint y: 133, distance: 27.5
click at [682, 105] on button "Play" at bounding box center [688, 101] width 44 height 23
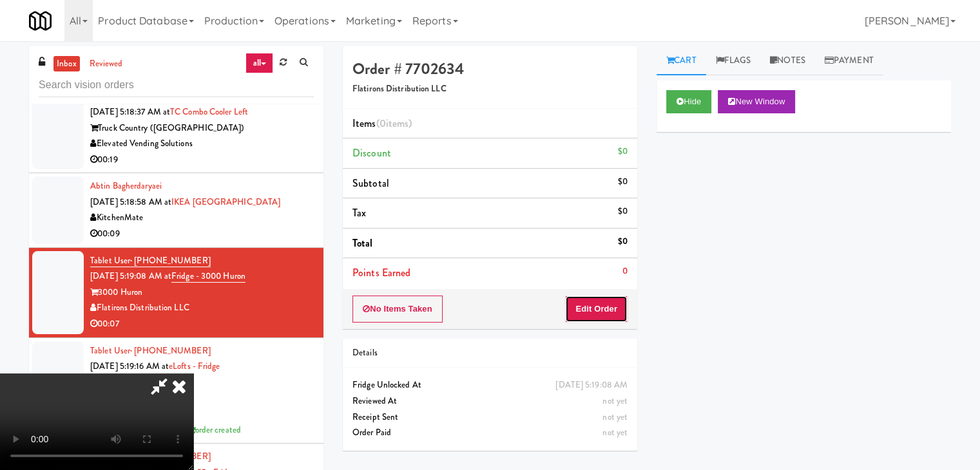
click at [613, 296] on button "Edit Order" at bounding box center [596, 309] width 63 height 27
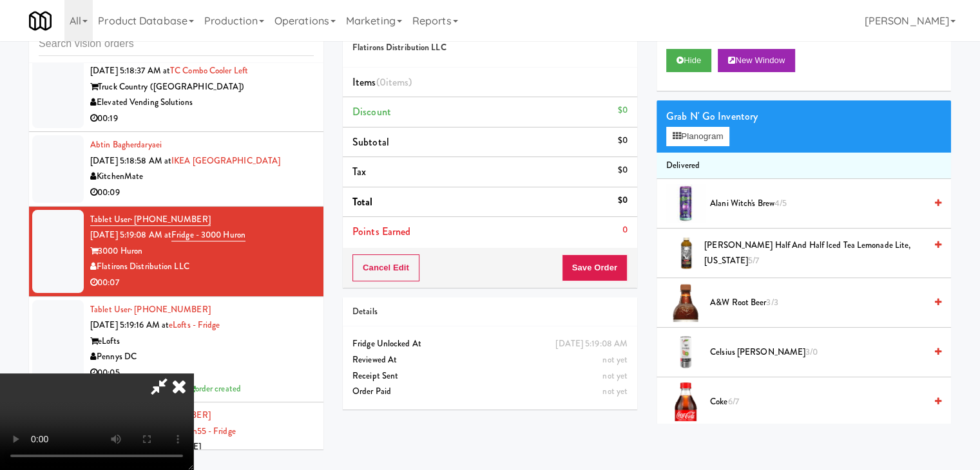
scroll to position [3122, 0]
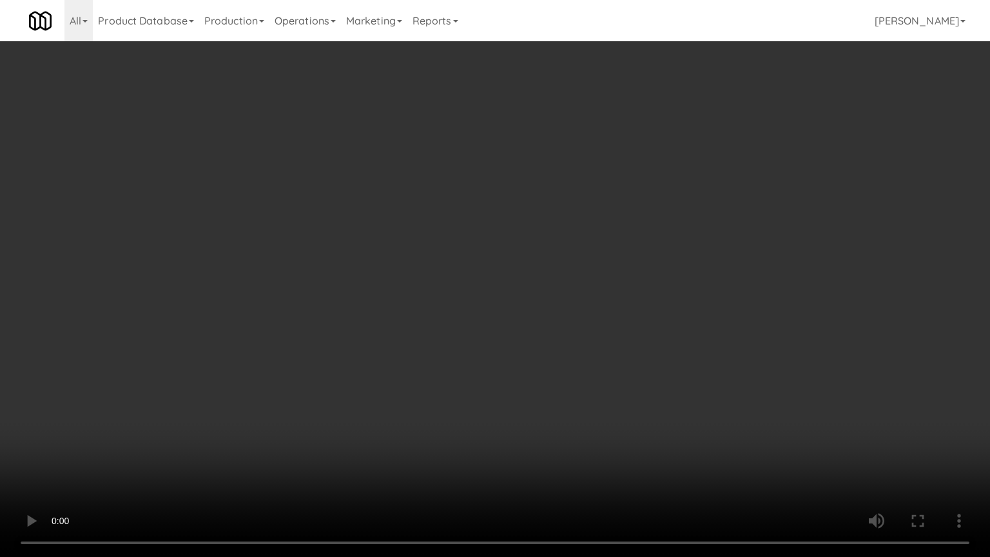
click at [574, 277] on video at bounding box center [495, 278] width 990 height 557
click at [653, 379] on video at bounding box center [495, 278] width 990 height 557
click at [661, 371] on video at bounding box center [495, 278] width 990 height 557
click at [662, 371] on video at bounding box center [495, 278] width 990 height 557
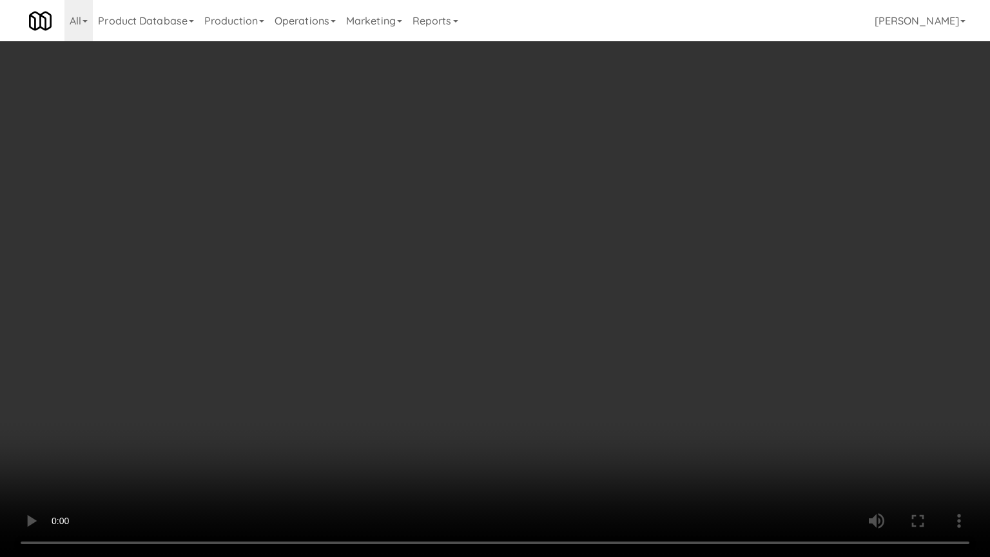
click at [662, 371] on video at bounding box center [495, 278] width 990 height 557
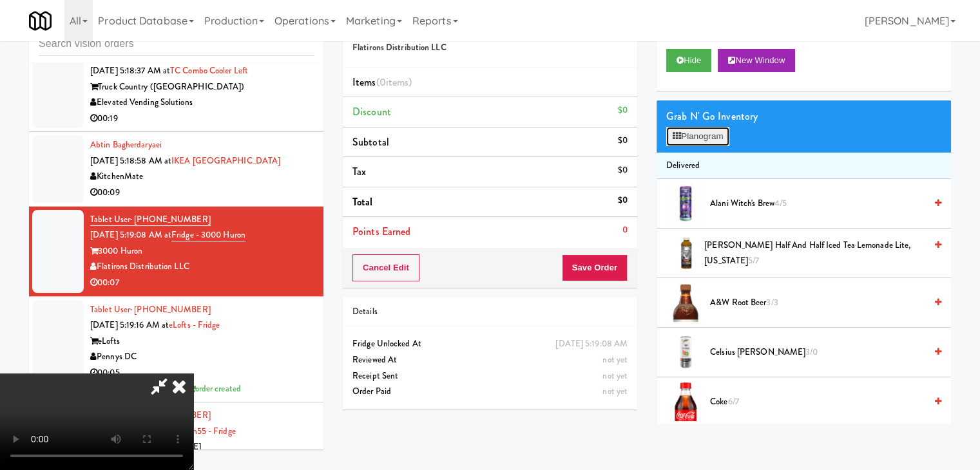
click at [711, 132] on button "Planogram" at bounding box center [697, 136] width 63 height 19
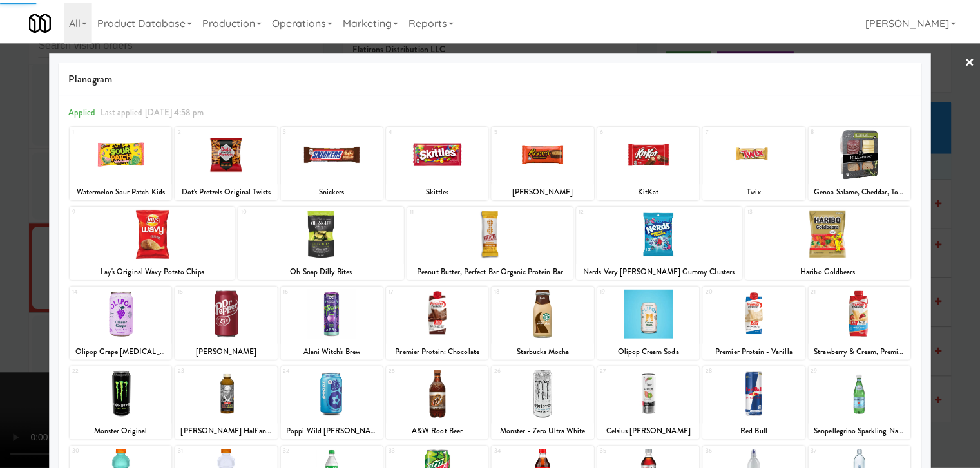
scroll to position [129, 0]
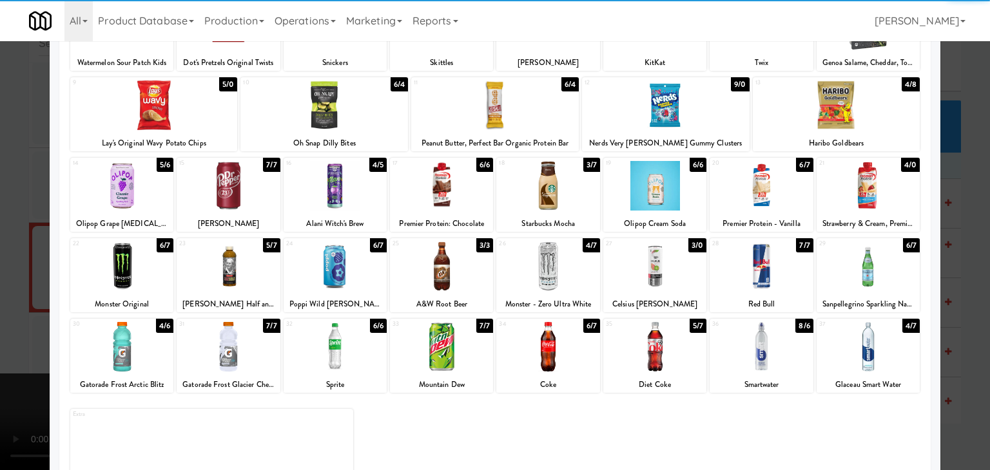
drag, startPoint x: 753, startPoint y: 256, endPoint x: 662, endPoint y: 265, distance: 91.3
click at [751, 256] on div at bounding box center [760, 267] width 103 height 50
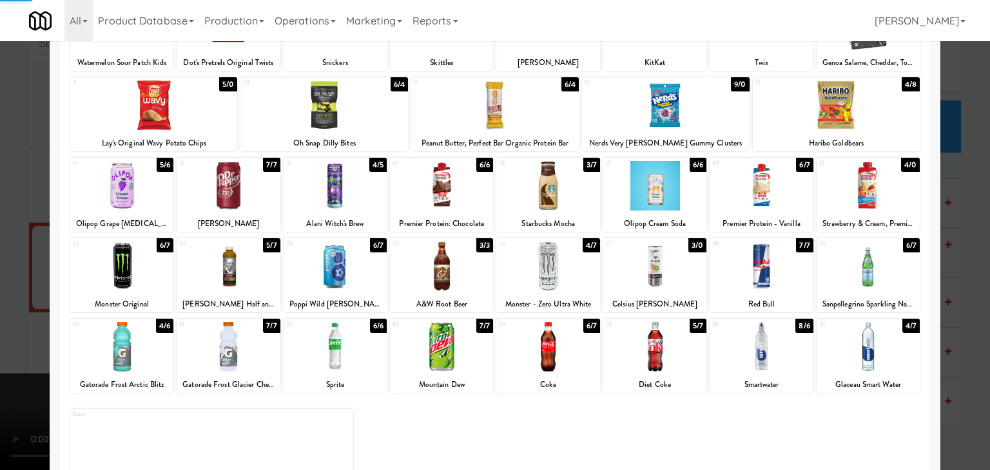
drag, startPoint x: 0, startPoint y: 349, endPoint x: 70, endPoint y: 335, distance: 70.9
click at [1, 346] on div at bounding box center [495, 235] width 990 height 470
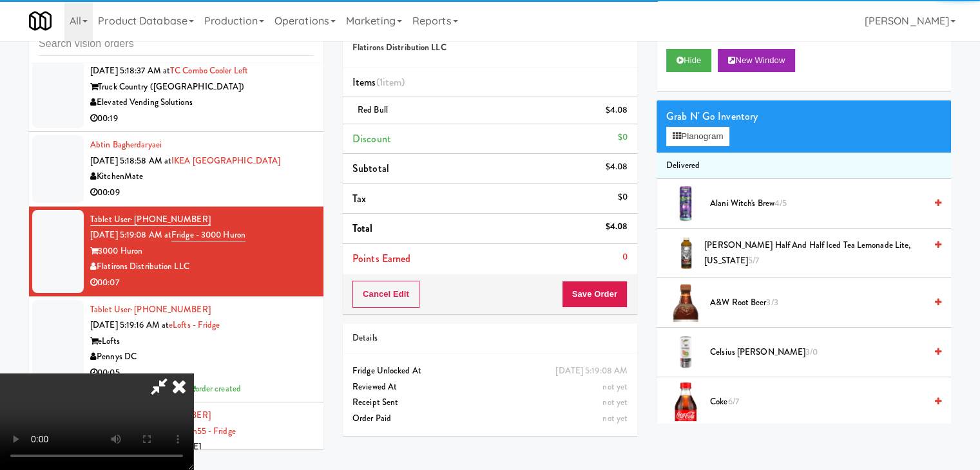
click at [193, 374] on video at bounding box center [96, 422] width 193 height 97
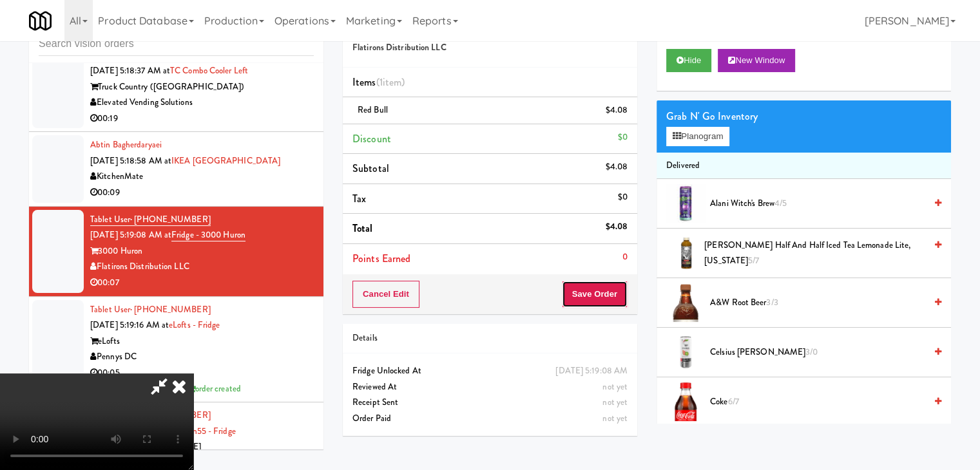
click at [595, 302] on button "Save Order" at bounding box center [595, 294] width 66 height 27
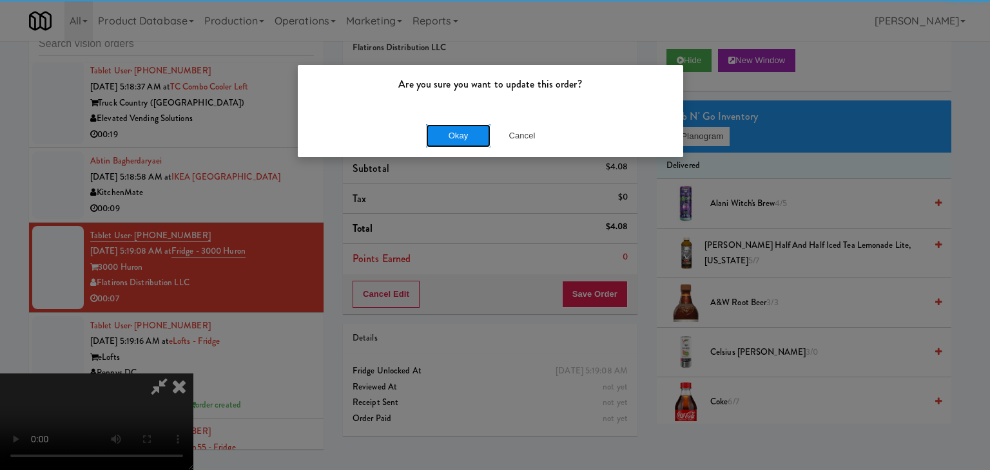
click at [453, 128] on button "Okay" at bounding box center [458, 135] width 64 height 23
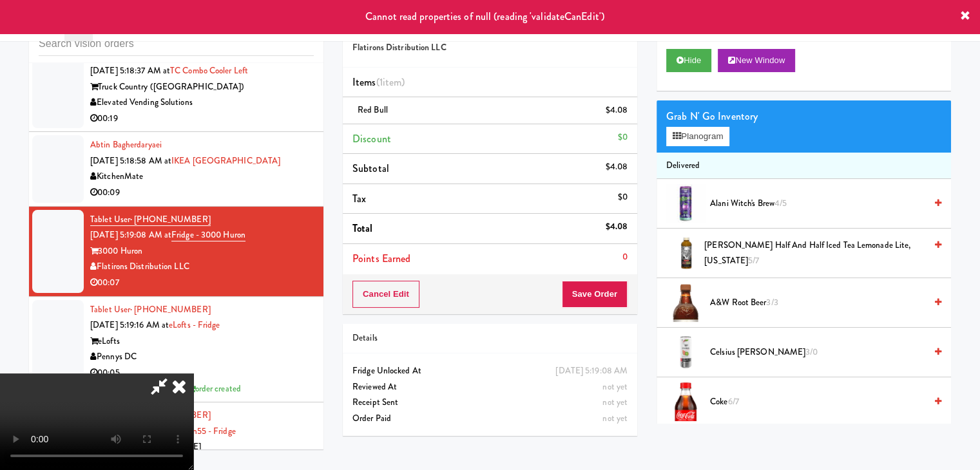
click at [193, 374] on icon at bounding box center [179, 387] width 28 height 26
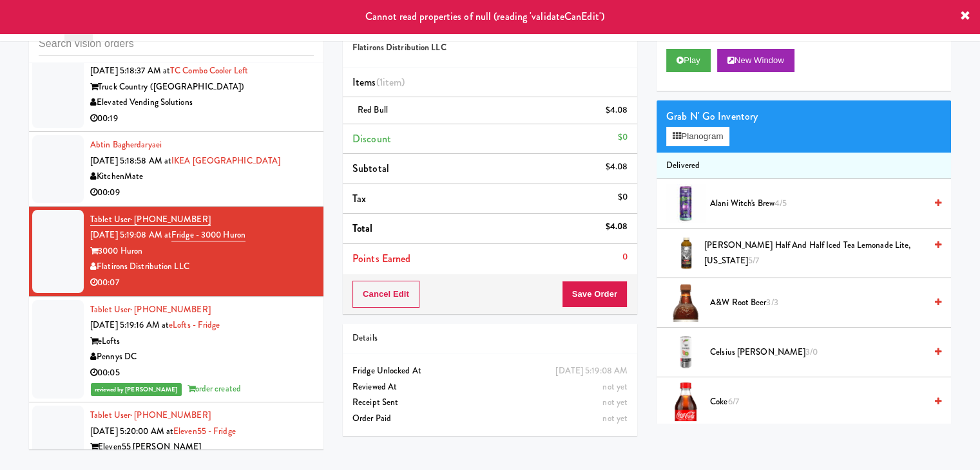
click at [269, 185] on div "00:09" at bounding box center [202, 193] width 224 height 16
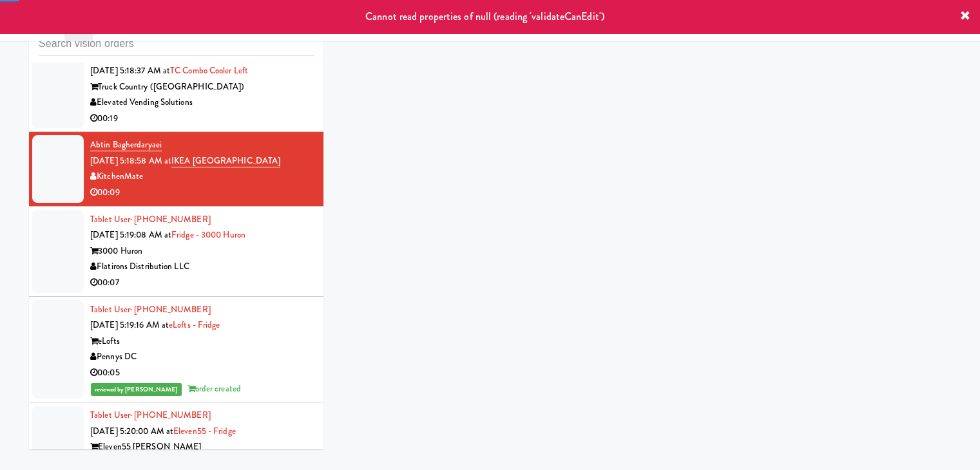
click at [279, 246] on div "3000 Huron" at bounding box center [202, 252] width 224 height 16
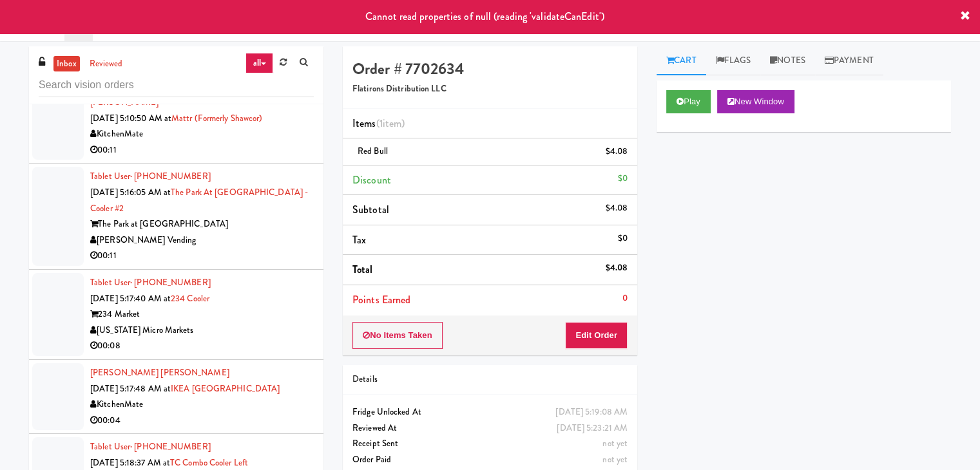
scroll to position [2590, 0]
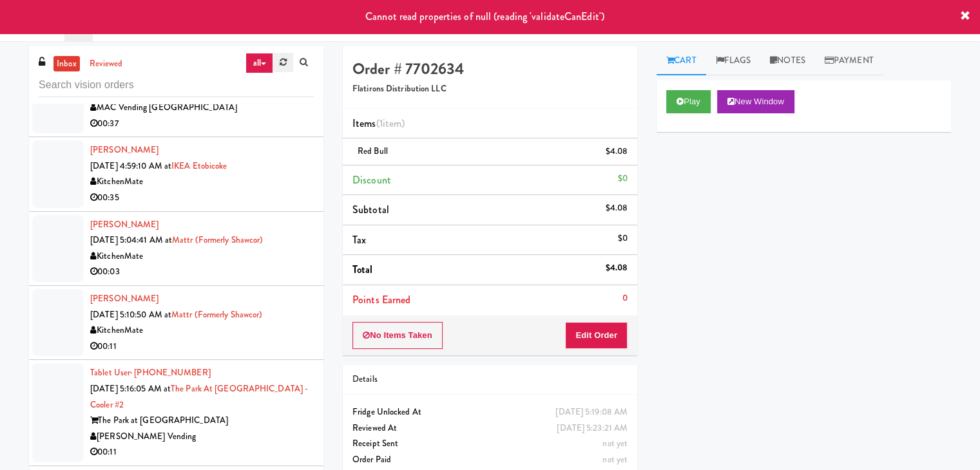
click at [284, 66] on link at bounding box center [283, 62] width 20 height 19
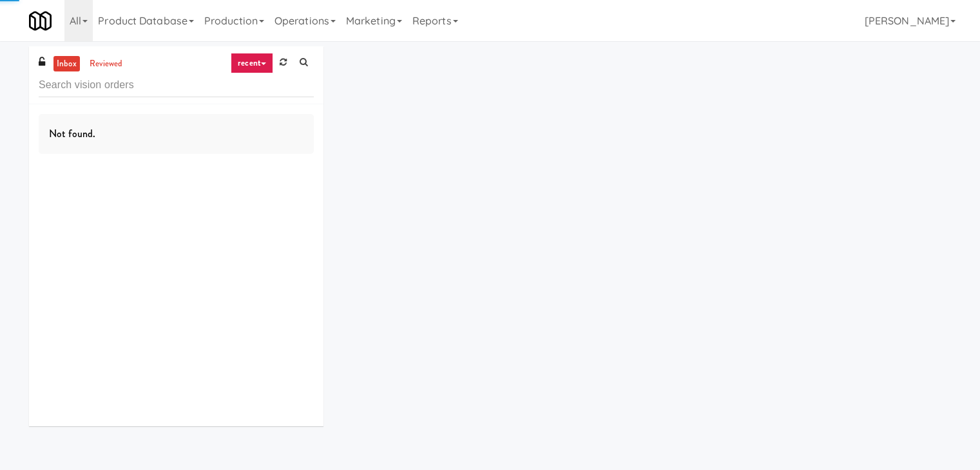
click at [258, 63] on link "recent" at bounding box center [252, 63] width 43 height 21
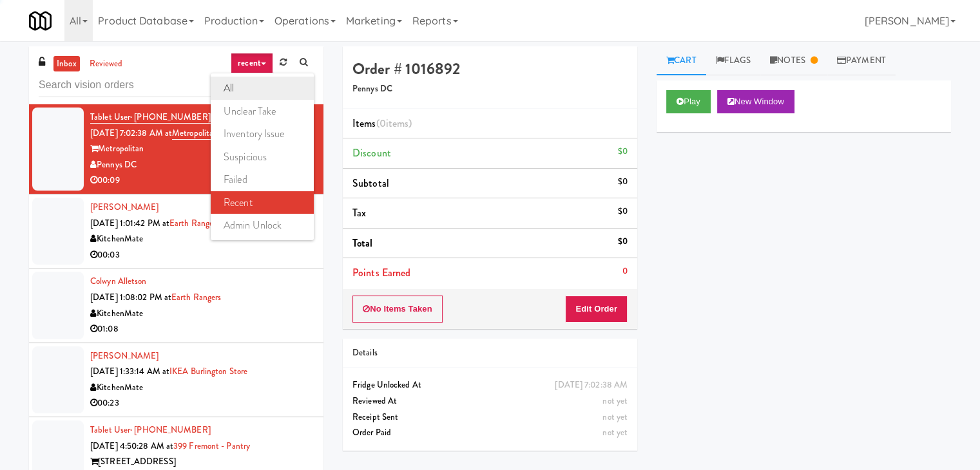
click at [259, 91] on link "all" at bounding box center [262, 88] width 103 height 23
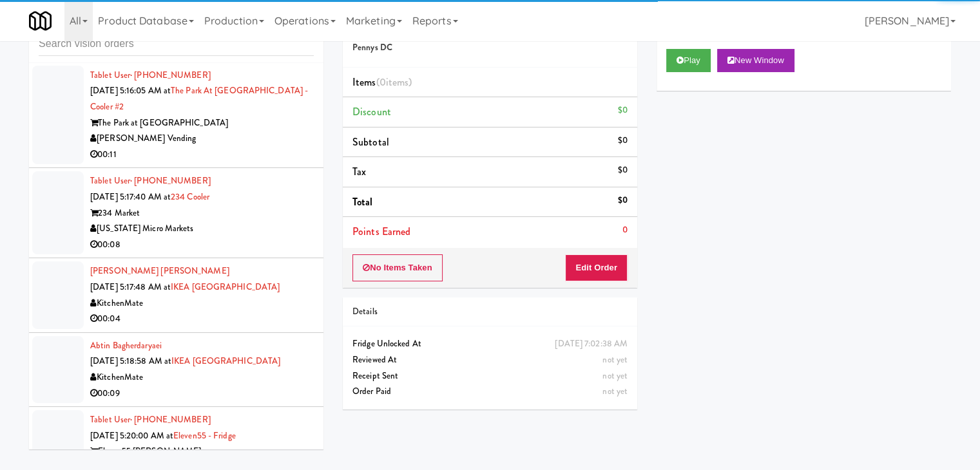
scroll to position [2784, 0]
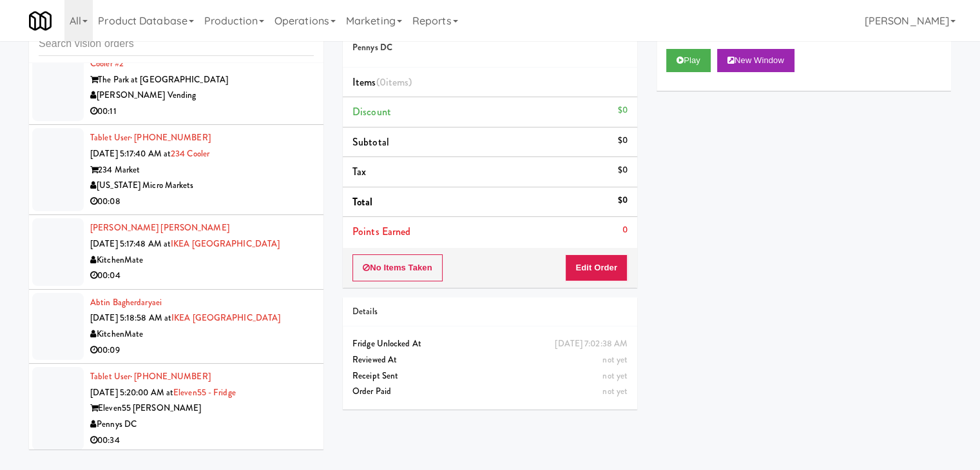
click at [275, 344] on div "00:09" at bounding box center [202, 351] width 224 height 16
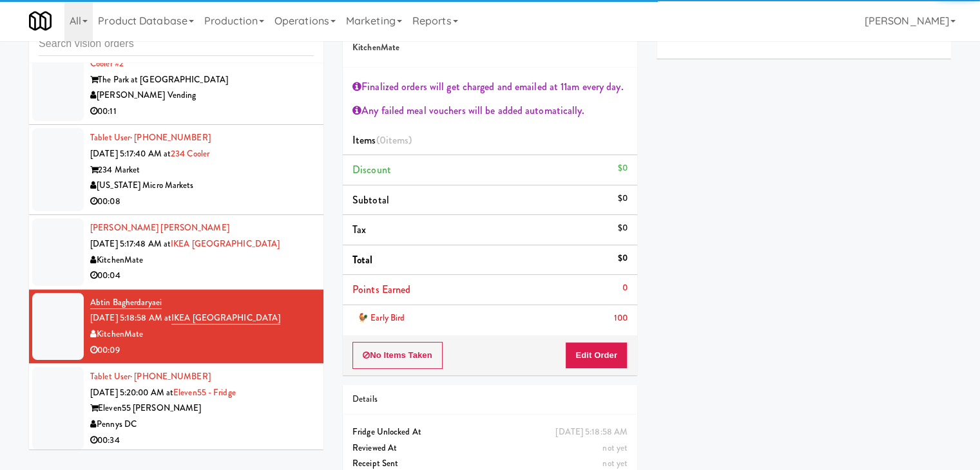
click at [296, 256] on div "KitchenMate" at bounding box center [202, 261] width 224 height 16
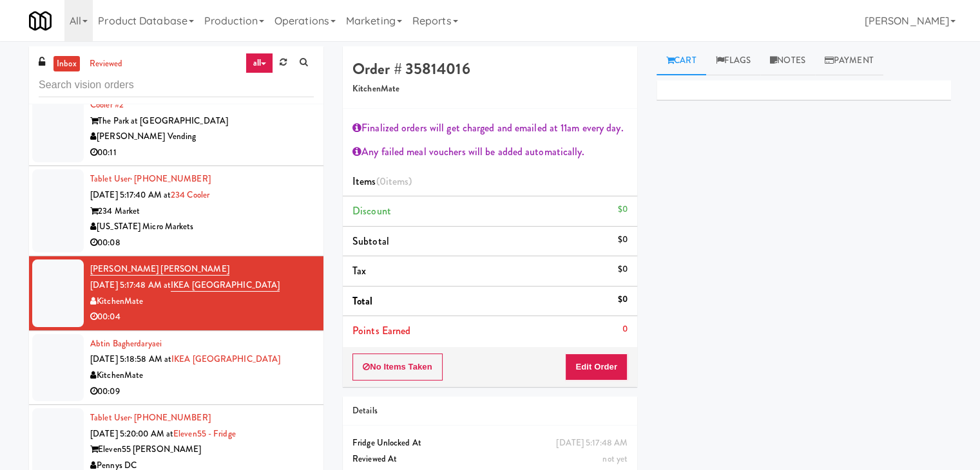
click at [260, 222] on div "[US_STATE] Micro Markets" at bounding box center [202, 227] width 224 height 16
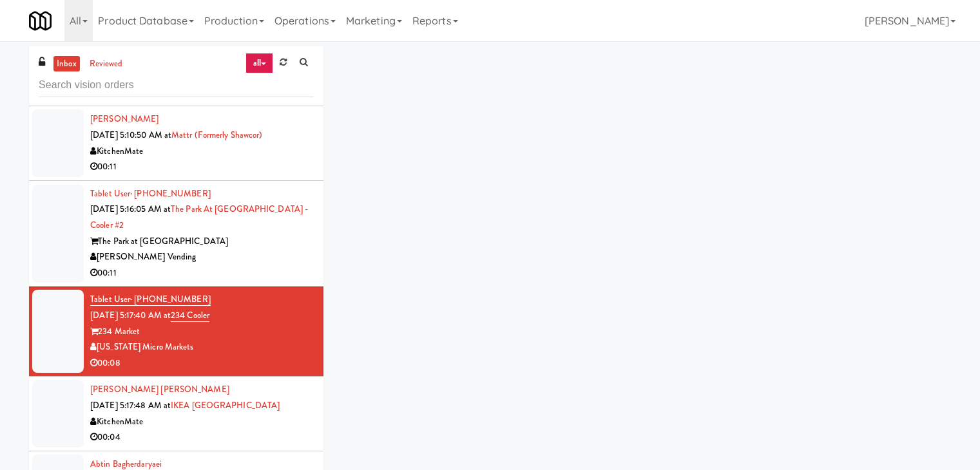
scroll to position [2655, 0]
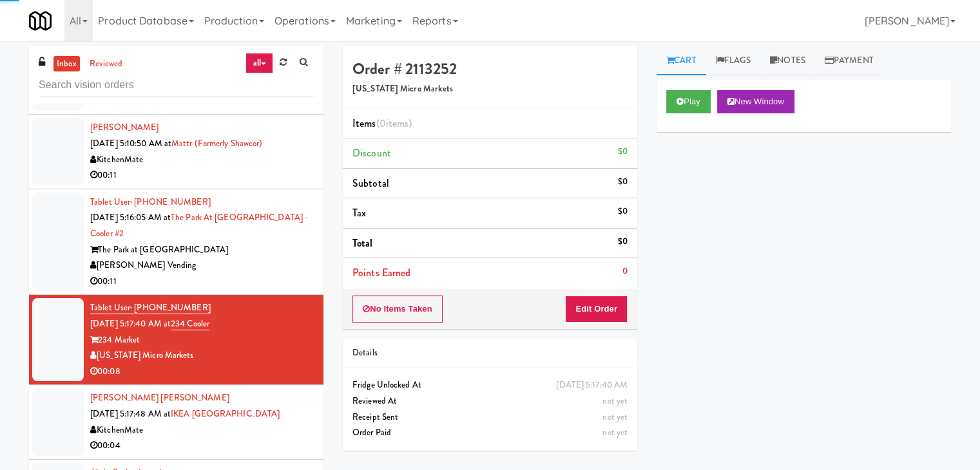
click at [272, 243] on div "The Park at [GEOGRAPHIC_DATA]" at bounding box center [202, 250] width 224 height 16
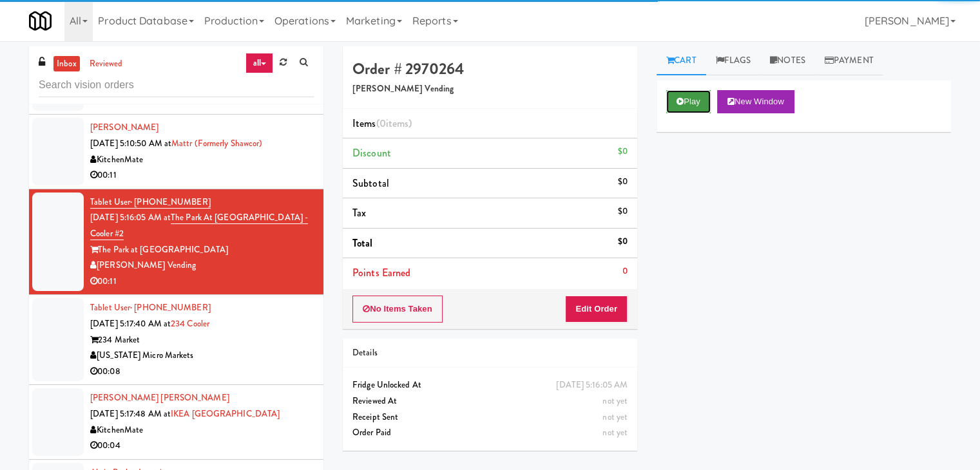
click at [690, 108] on button "Play" at bounding box center [688, 101] width 44 height 23
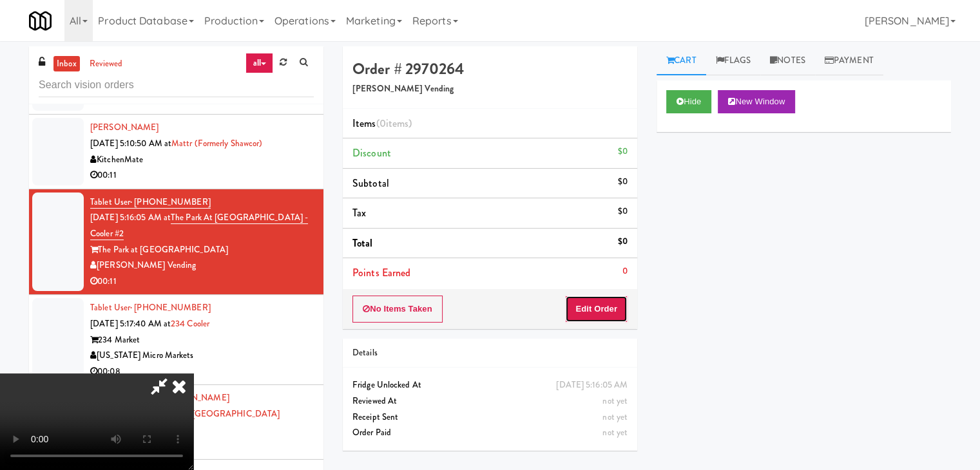
click at [598, 307] on button "Edit Order" at bounding box center [596, 309] width 63 height 27
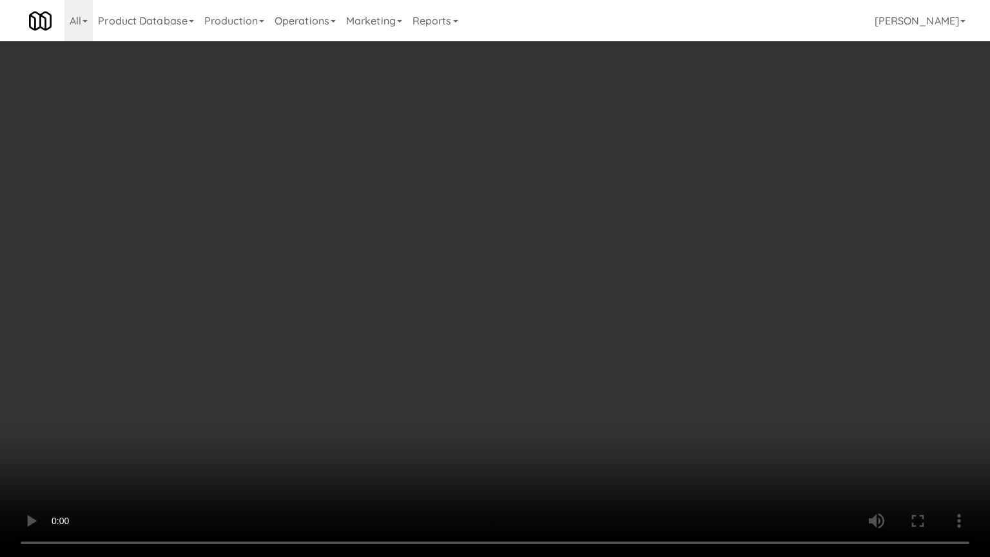
click at [600, 349] on video at bounding box center [495, 278] width 990 height 557
click at [595, 348] on video at bounding box center [495, 278] width 990 height 557
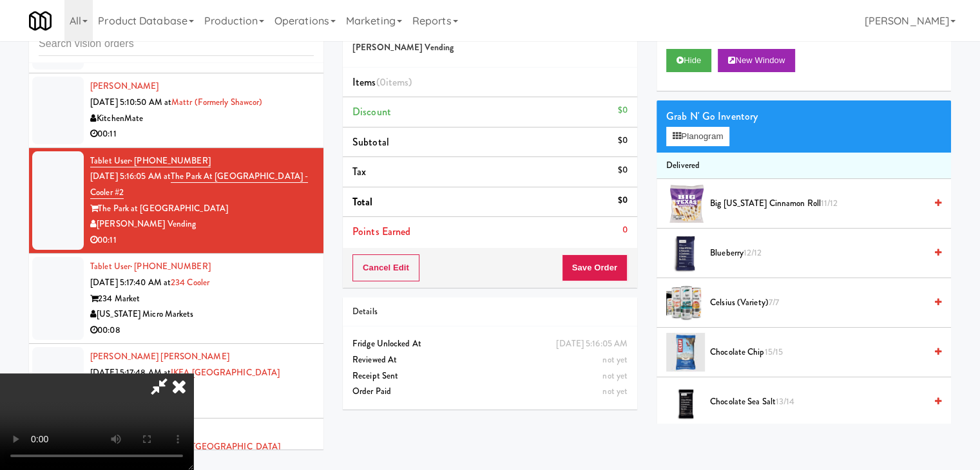
click at [714, 201] on span "Big [US_STATE] Cinnamon Roll 11/12" at bounding box center [817, 204] width 215 height 16
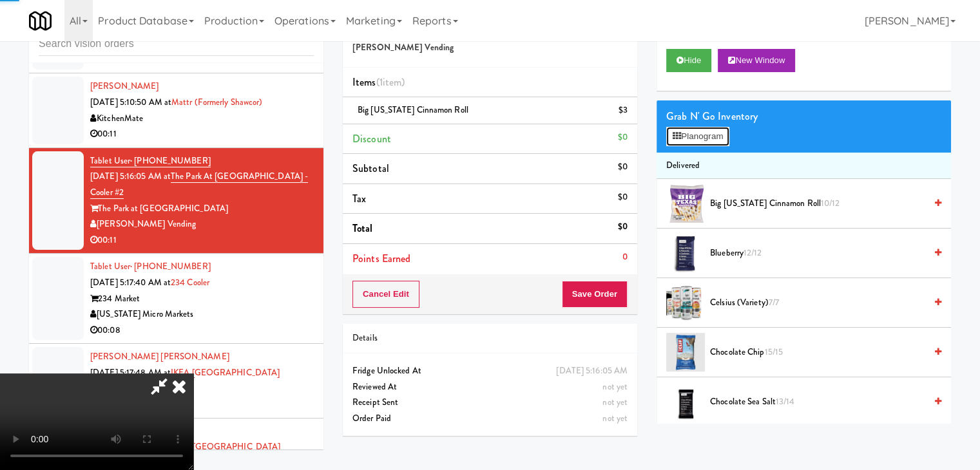
click at [712, 137] on button "Planogram" at bounding box center [697, 136] width 63 height 19
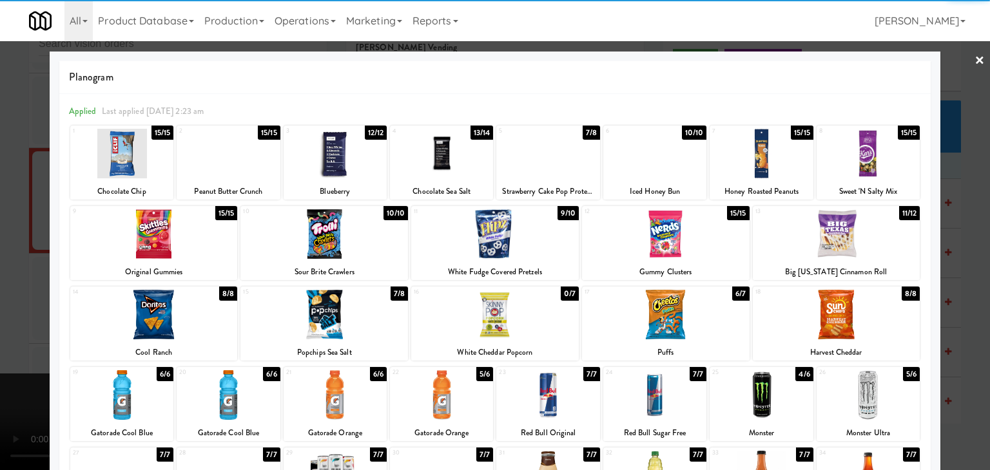
click at [634, 168] on div at bounding box center [654, 154] width 103 height 50
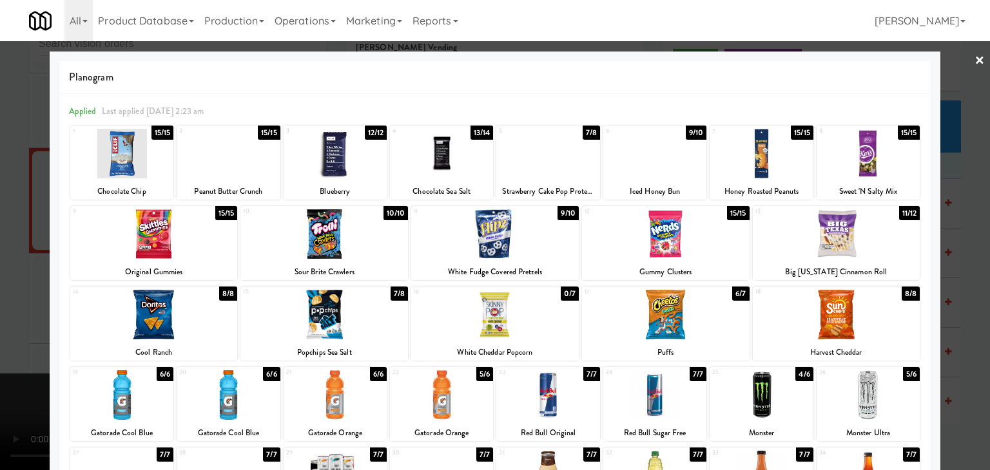
drag, startPoint x: 0, startPoint y: 207, endPoint x: 22, endPoint y: 202, distance: 22.5
click at [0, 206] on div at bounding box center [495, 235] width 990 height 470
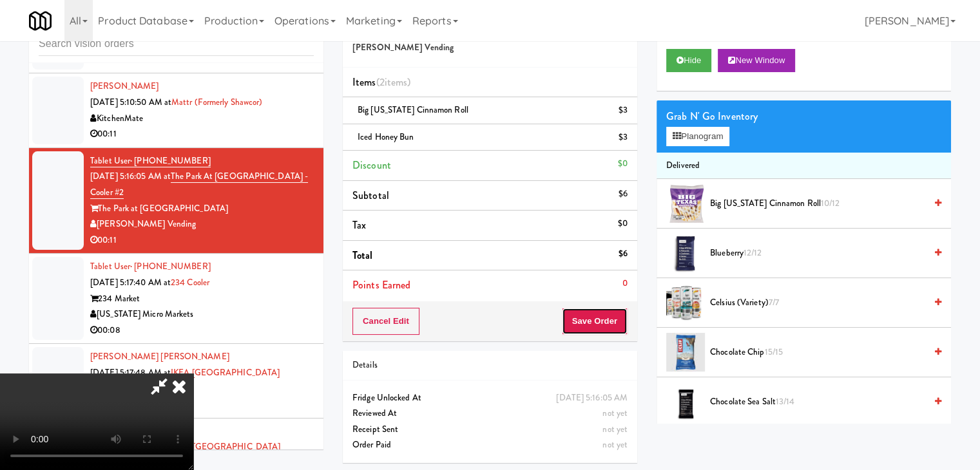
click at [608, 311] on button "Save Order" at bounding box center [595, 321] width 66 height 27
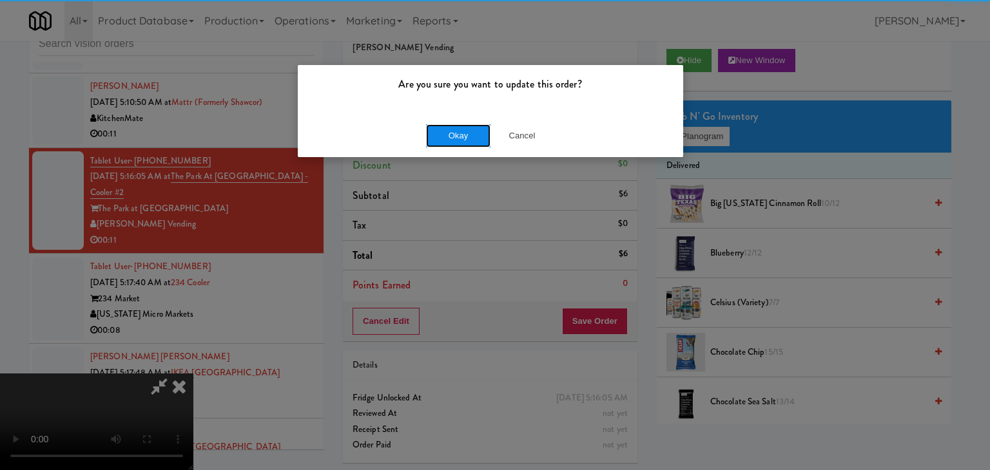
click at [456, 126] on button "Okay" at bounding box center [458, 135] width 64 height 23
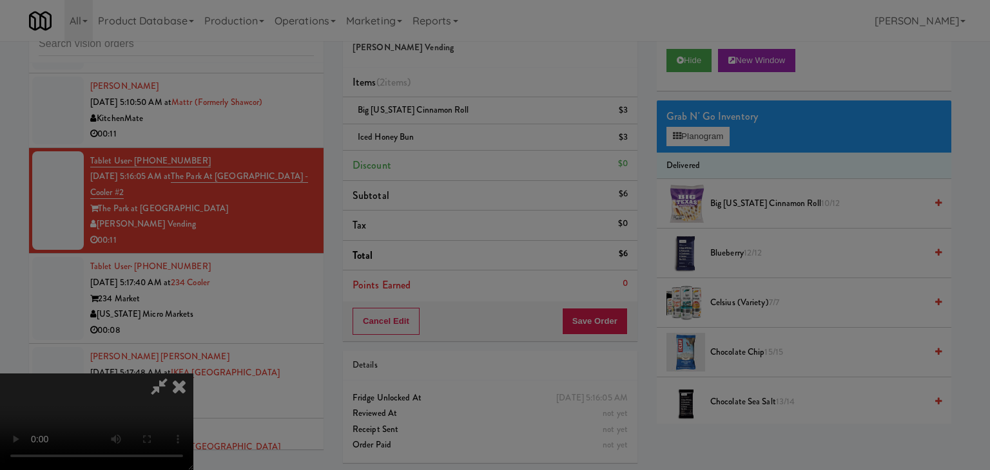
click at [456, 124] on button "Okay" at bounding box center [458, 112] width 64 height 23
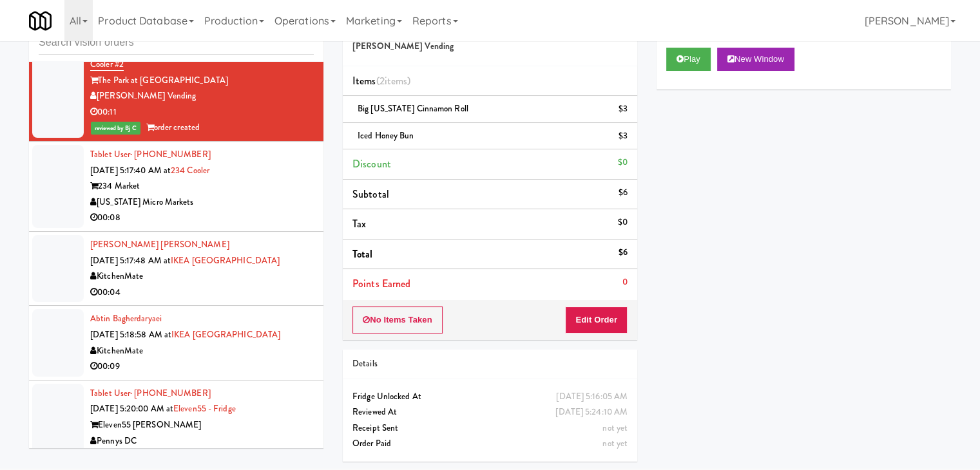
scroll to position [2784, 0]
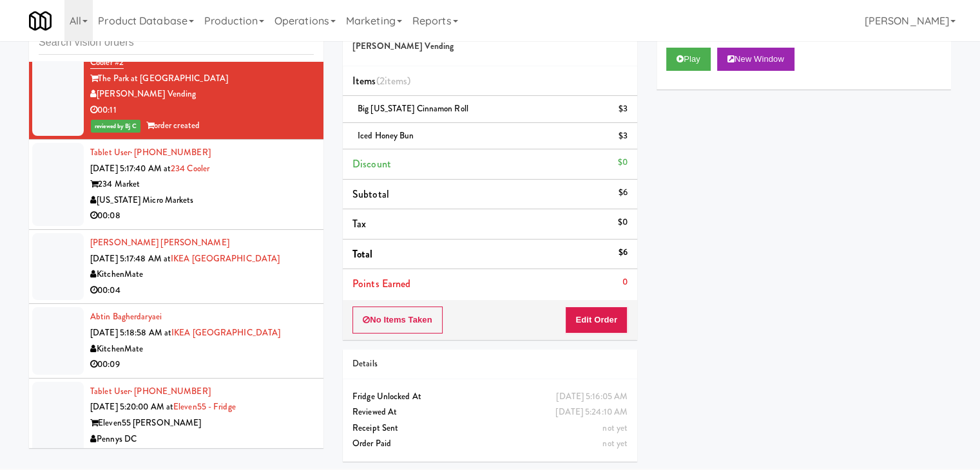
click at [276, 210] on div "00:08" at bounding box center [202, 216] width 224 height 16
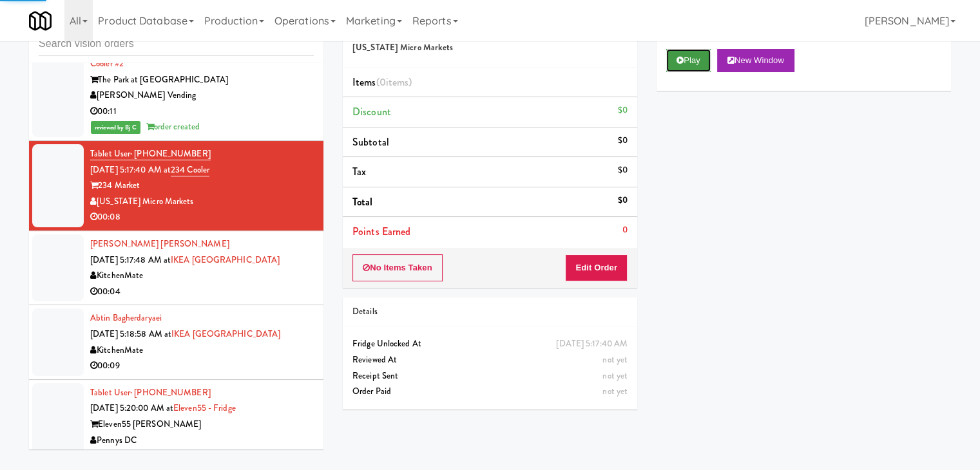
click at [687, 59] on button "Play" at bounding box center [688, 60] width 44 height 23
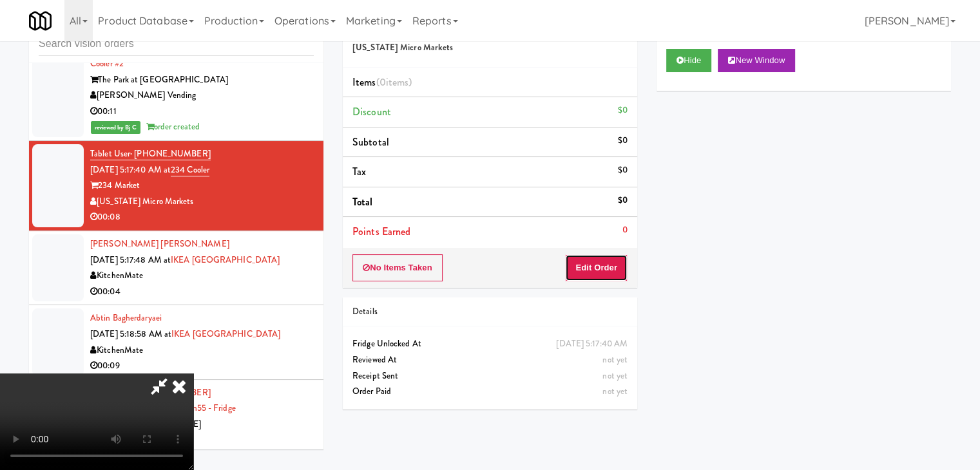
click at [580, 273] on button "Edit Order" at bounding box center [596, 268] width 63 height 27
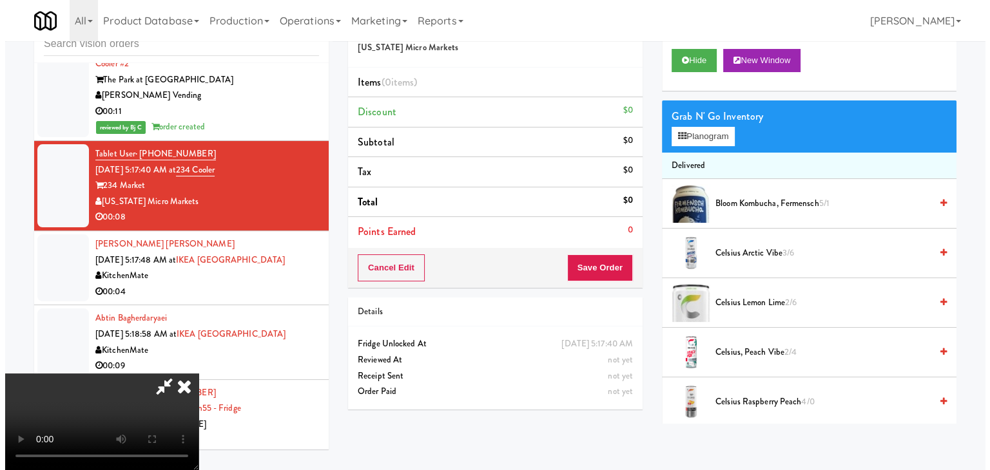
scroll to position [0, 0]
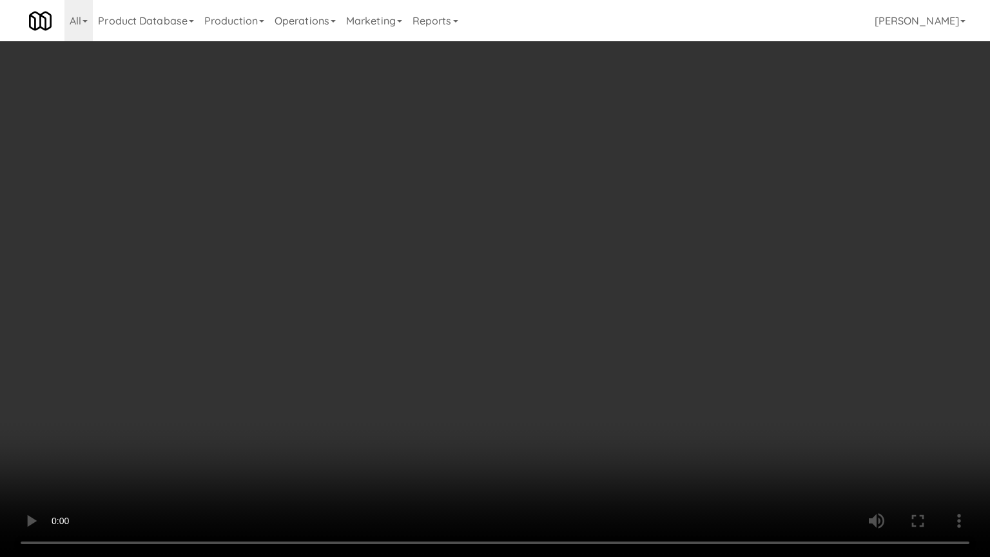
click at [623, 320] on video at bounding box center [495, 278] width 990 height 557
click at [624, 320] on video at bounding box center [495, 278] width 990 height 557
click at [622, 300] on video at bounding box center [495, 278] width 990 height 557
click at [623, 298] on video at bounding box center [495, 278] width 990 height 557
drag, startPoint x: 623, startPoint y: 298, endPoint x: 644, endPoint y: 218, distance: 82.7
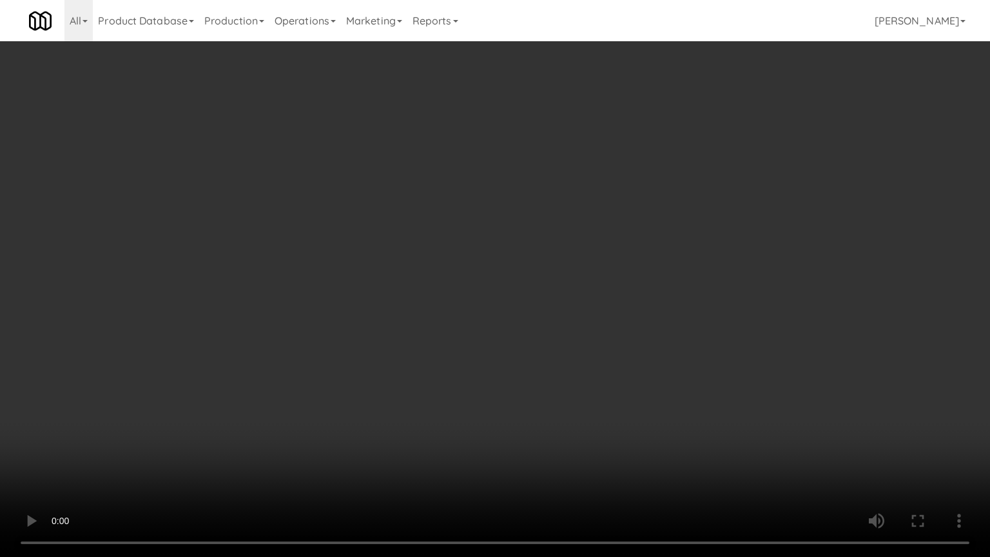
click at [623, 296] on video at bounding box center [495, 278] width 990 height 557
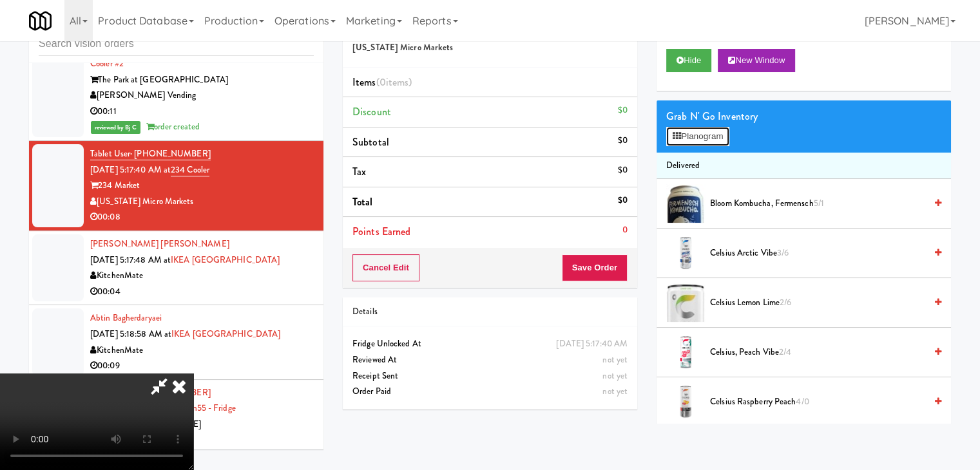
click at [701, 133] on button "Planogram" at bounding box center [697, 136] width 63 height 19
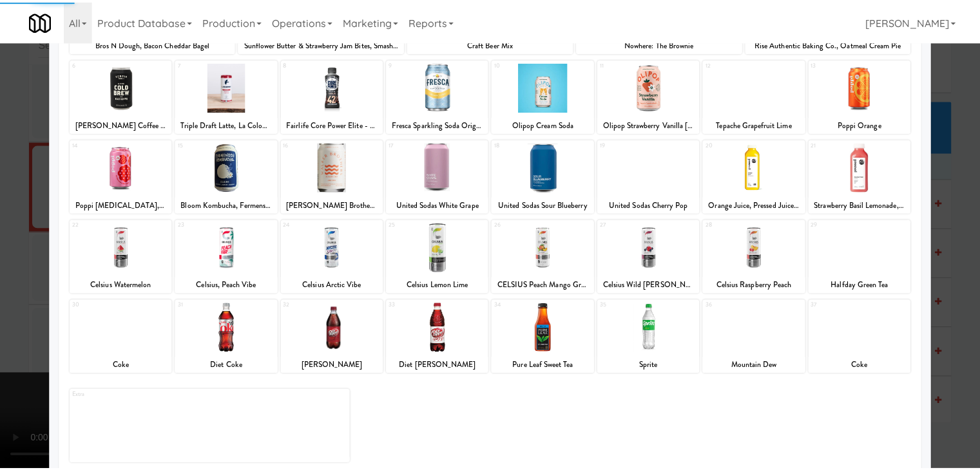
scroll to position [162, 0]
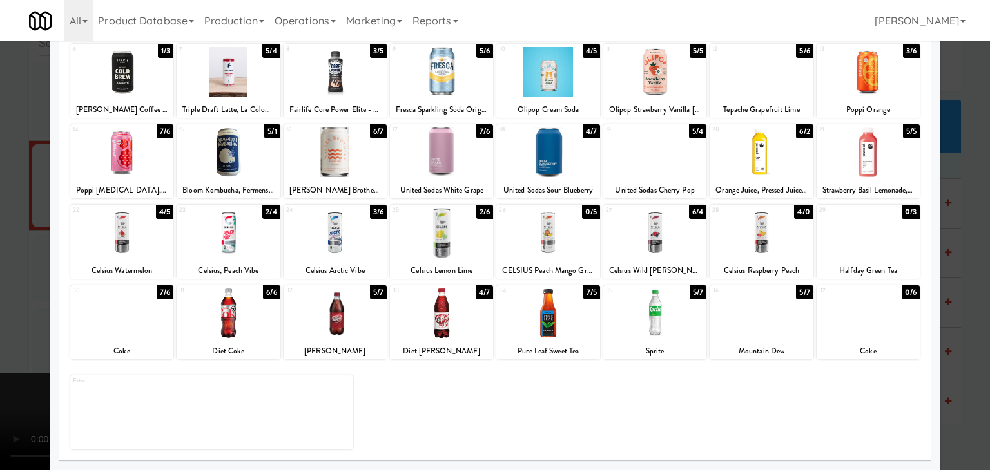
drag, startPoint x: 873, startPoint y: 243, endPoint x: 892, endPoint y: 247, distance: 19.2
click at [873, 243] on div at bounding box center [867, 233] width 103 height 50
click at [774, 240] on div at bounding box center [760, 233] width 103 height 50
click at [10, 253] on div at bounding box center [495, 235] width 990 height 470
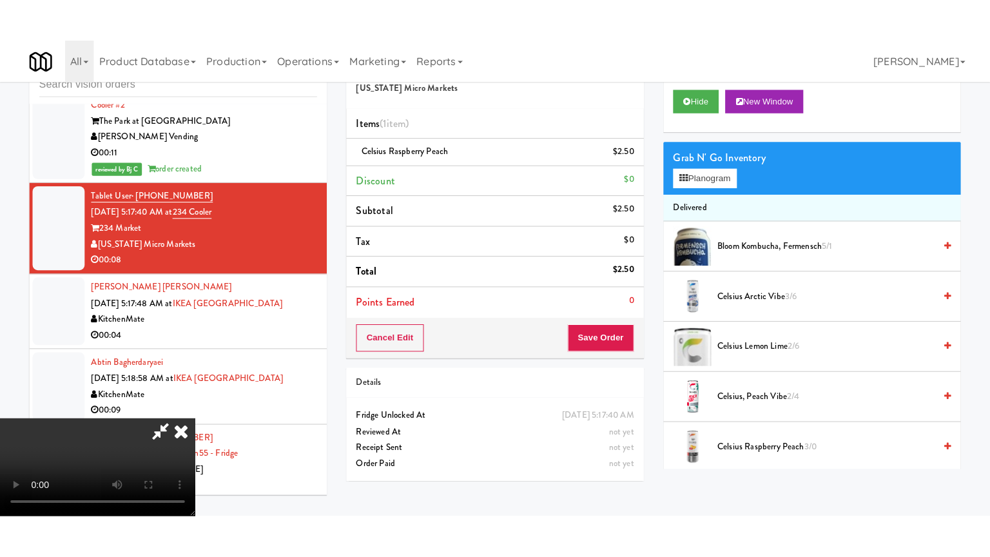
scroll to position [129, 0]
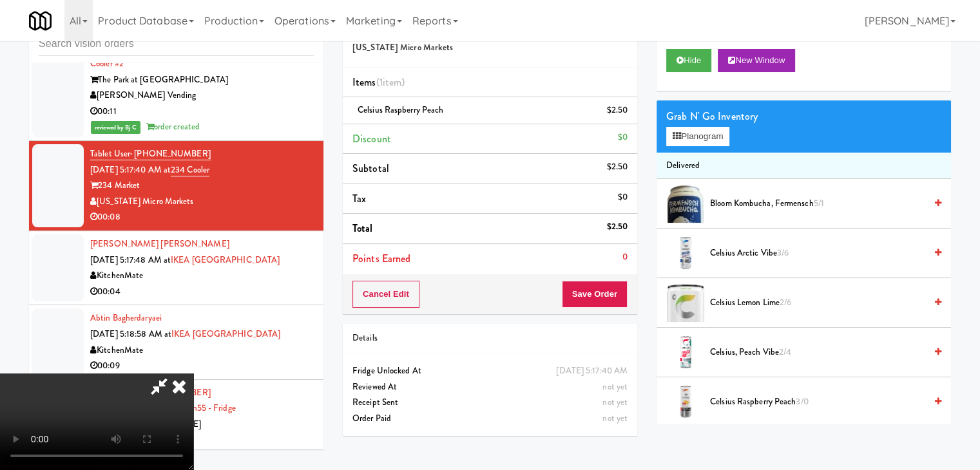
click at [193, 374] on video at bounding box center [96, 422] width 193 height 97
drag, startPoint x: 521, startPoint y: 278, endPoint x: 519, endPoint y: 340, distance: 61.9
click at [193, 374] on video at bounding box center [96, 422] width 193 height 97
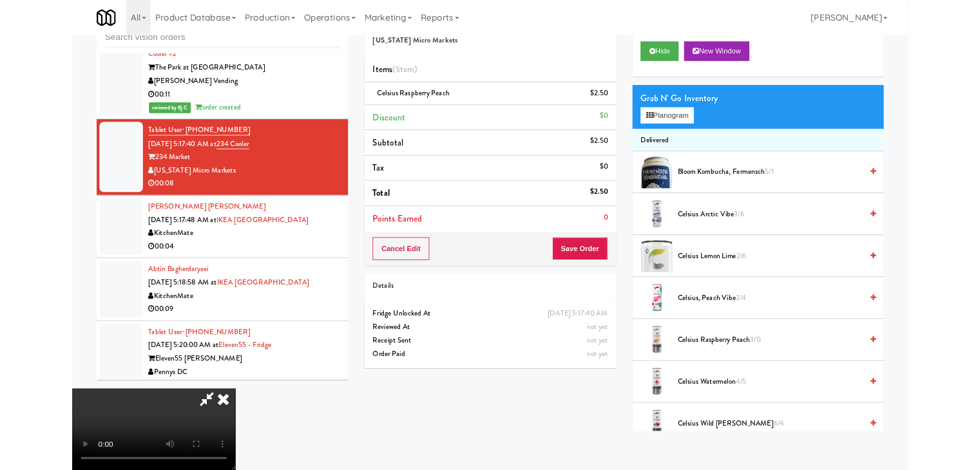
scroll to position [0, 0]
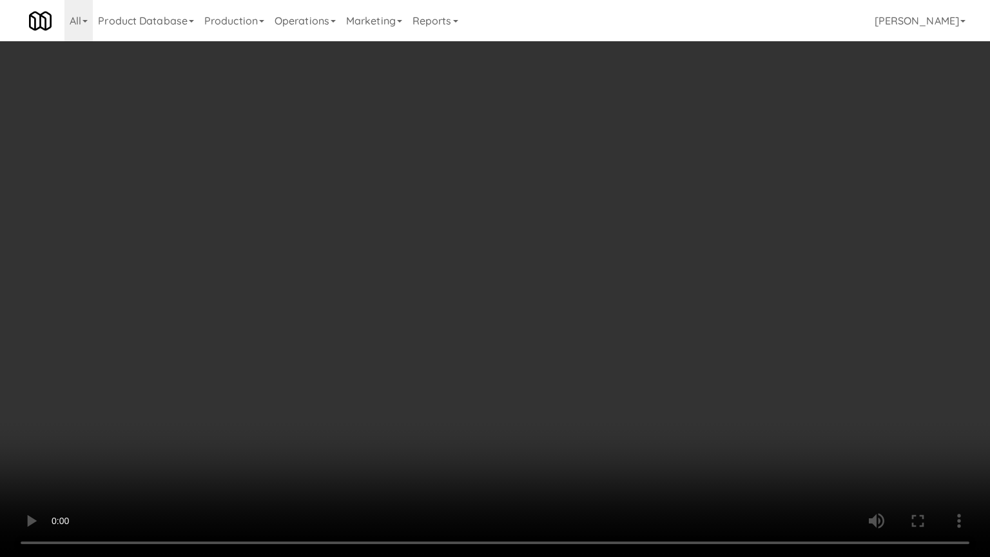
click at [512, 315] on video at bounding box center [495, 278] width 990 height 557
click at [512, 314] on video at bounding box center [495, 278] width 990 height 557
drag, startPoint x: 512, startPoint y: 314, endPoint x: 613, endPoint y: 176, distance: 171.6
click at [512, 313] on video at bounding box center [495, 278] width 990 height 557
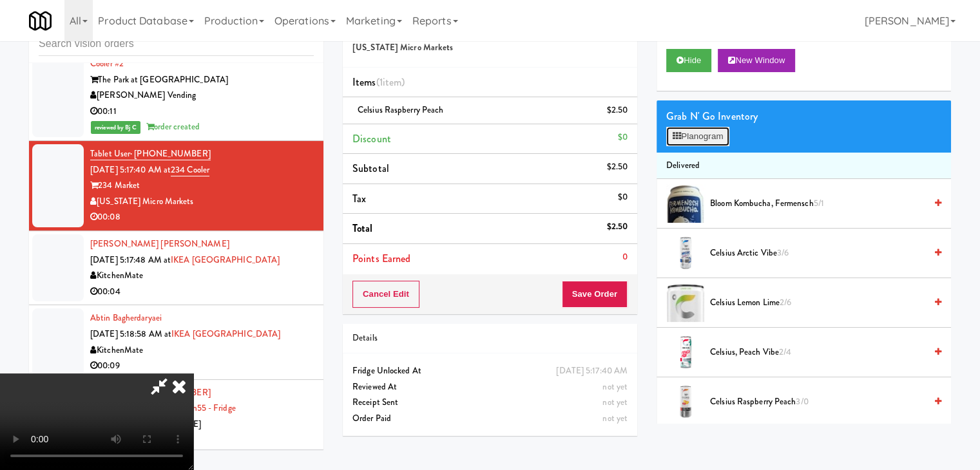
click at [686, 135] on button "Planogram" at bounding box center [697, 136] width 63 height 19
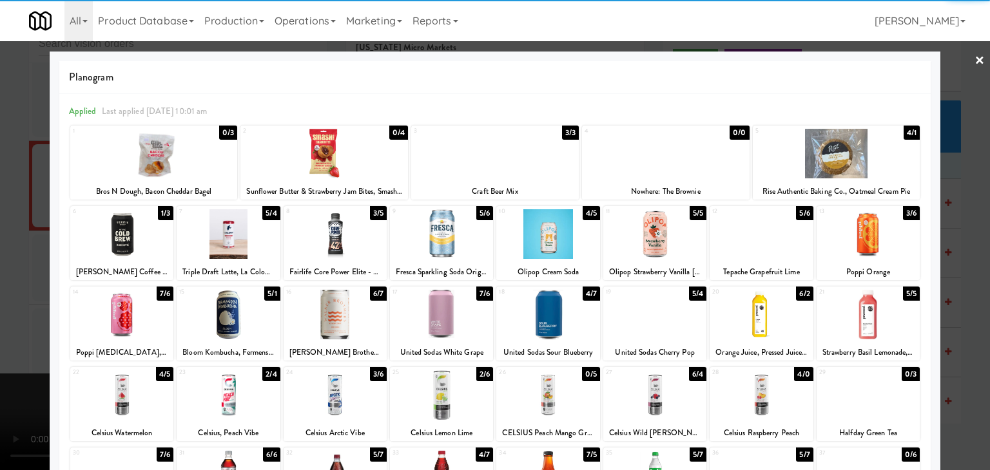
click at [134, 382] on div at bounding box center [121, 396] width 103 height 50
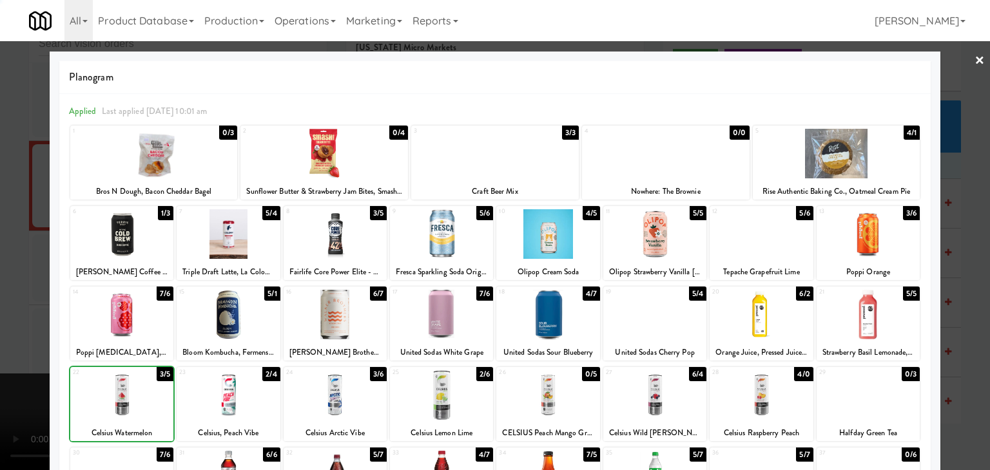
drag, startPoint x: 0, startPoint y: 369, endPoint x: 66, endPoint y: 349, distance: 69.1
click at [1, 367] on div at bounding box center [495, 235] width 990 height 470
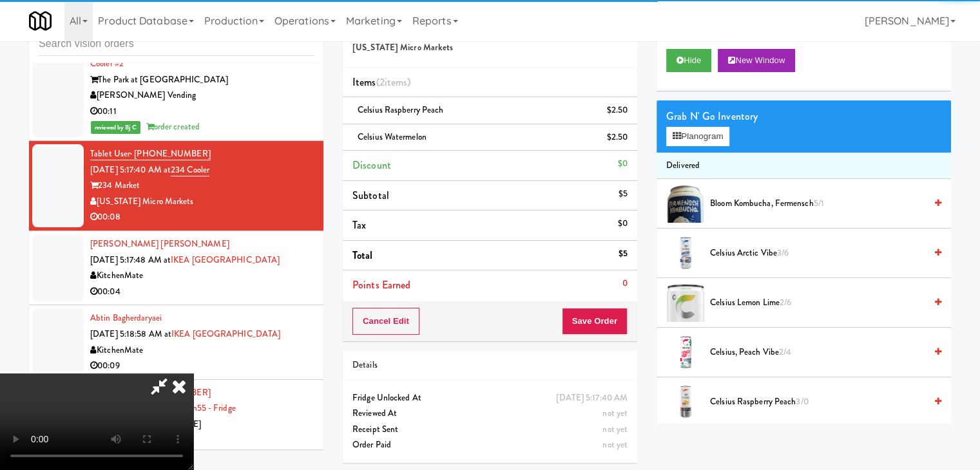
scroll to position [181, 0]
drag, startPoint x: 353, startPoint y: 300, endPoint x: 374, endPoint y: 305, distance: 21.3
click at [193, 374] on video at bounding box center [96, 422] width 193 height 97
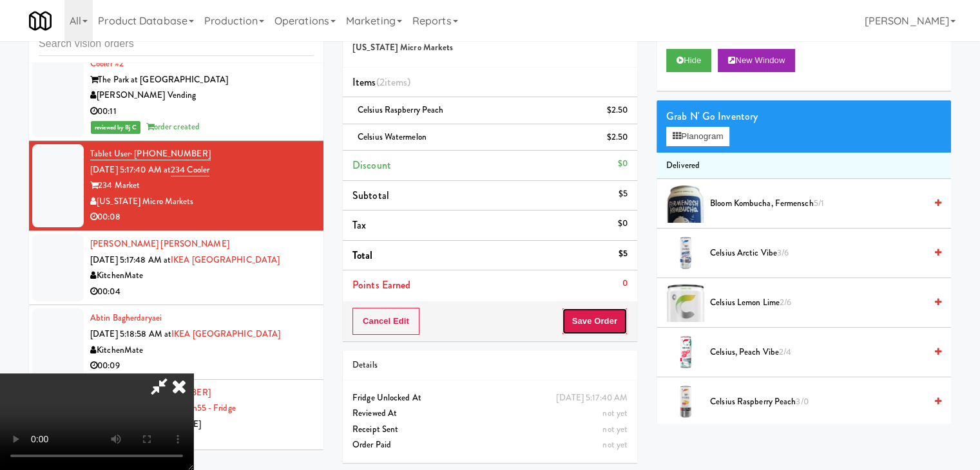
click at [616, 309] on button "Save Order" at bounding box center [595, 321] width 66 height 27
click at [611, 316] on button "Save Order" at bounding box center [595, 321] width 66 height 27
drag, startPoint x: 611, startPoint y: 316, endPoint x: 607, endPoint y: 310, distance: 7.5
click at [611, 316] on button "Save Order" at bounding box center [595, 321] width 66 height 27
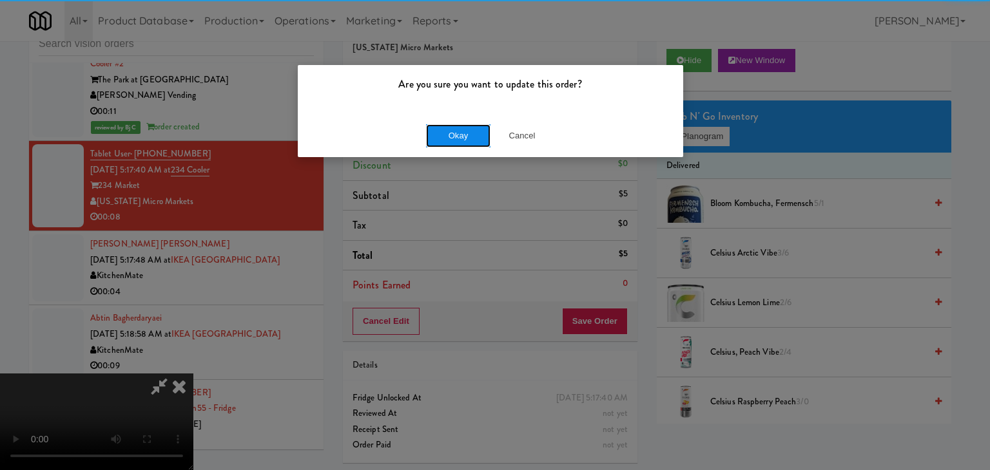
click at [456, 141] on button "Okay" at bounding box center [458, 135] width 64 height 23
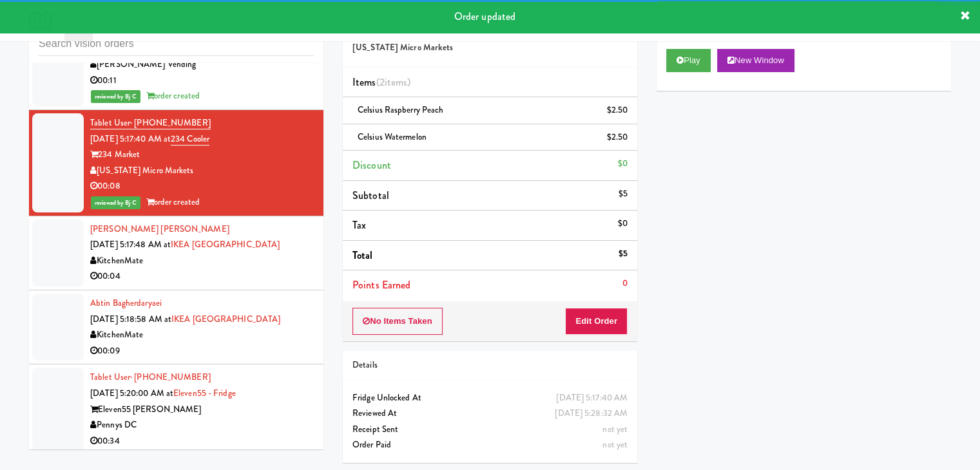
scroll to position [2816, 0]
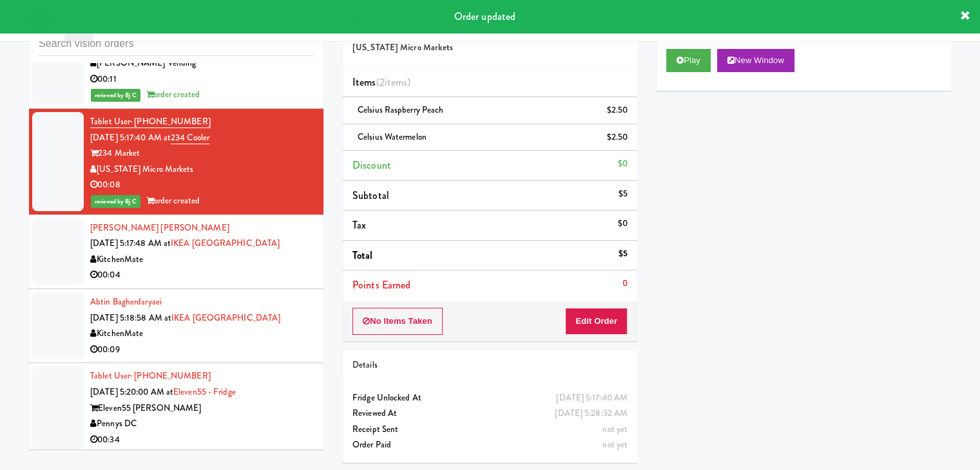
click at [297, 269] on div "00:04" at bounding box center [202, 275] width 224 height 16
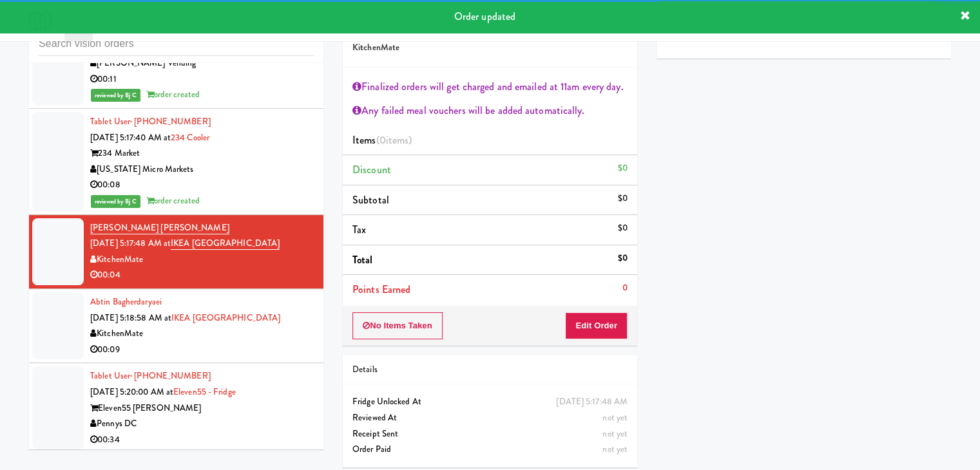
click at [294, 319] on div "Abtin Bagherdaryaei [DATE] 5:18:58 AM at [GEOGRAPHIC_DATA] KitchenMate 00:09" at bounding box center [202, 325] width 224 height 63
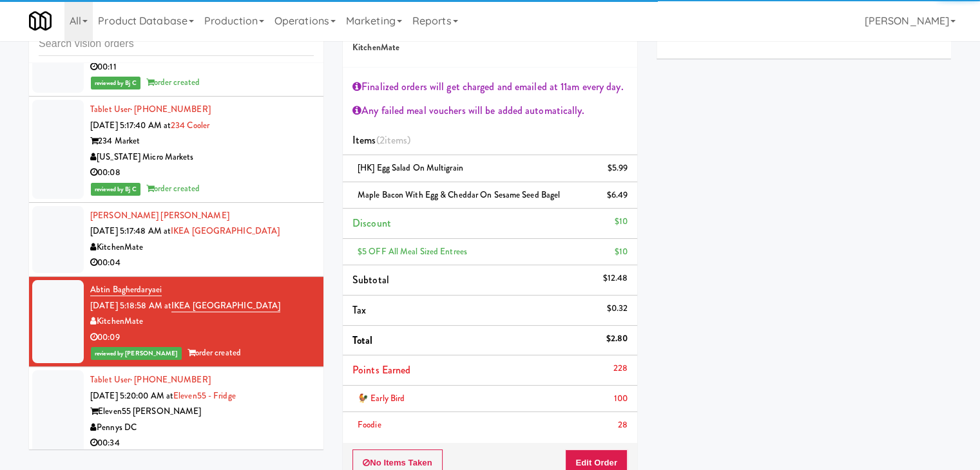
scroll to position [2832, 0]
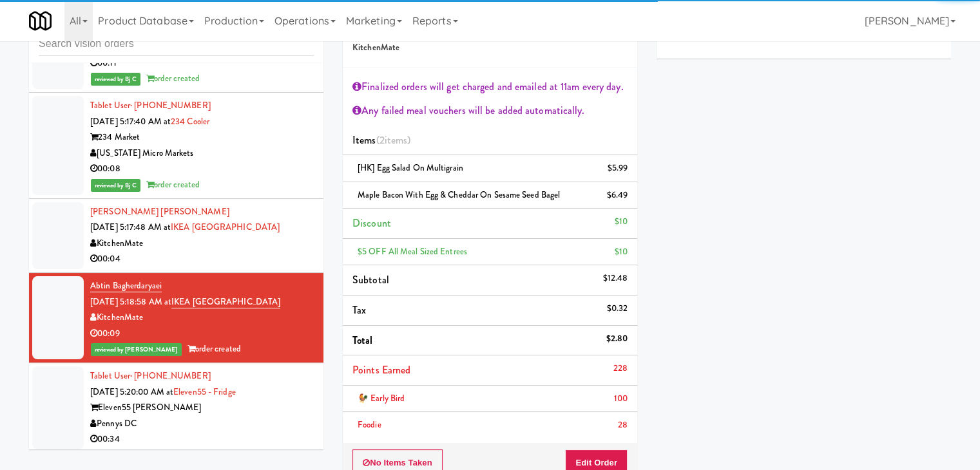
click at [286, 416] on div "Pennys DC" at bounding box center [202, 424] width 224 height 16
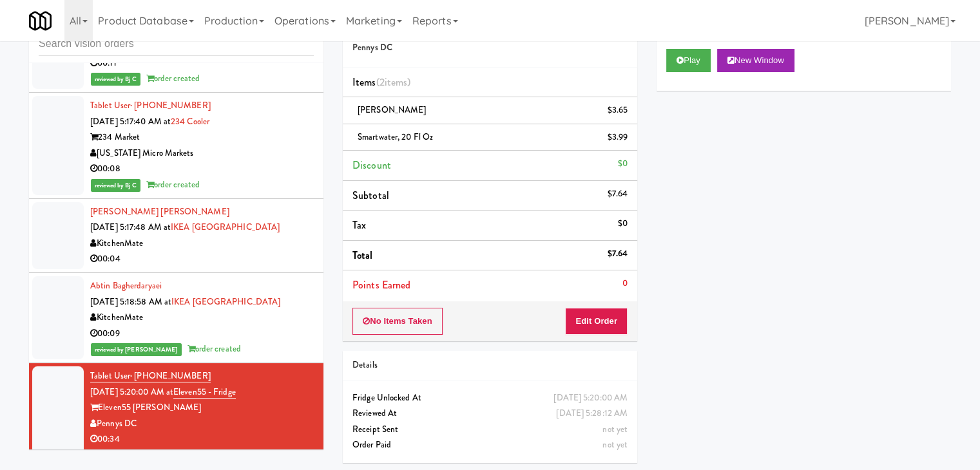
click at [273, 251] on div "00:04" at bounding box center [202, 259] width 224 height 16
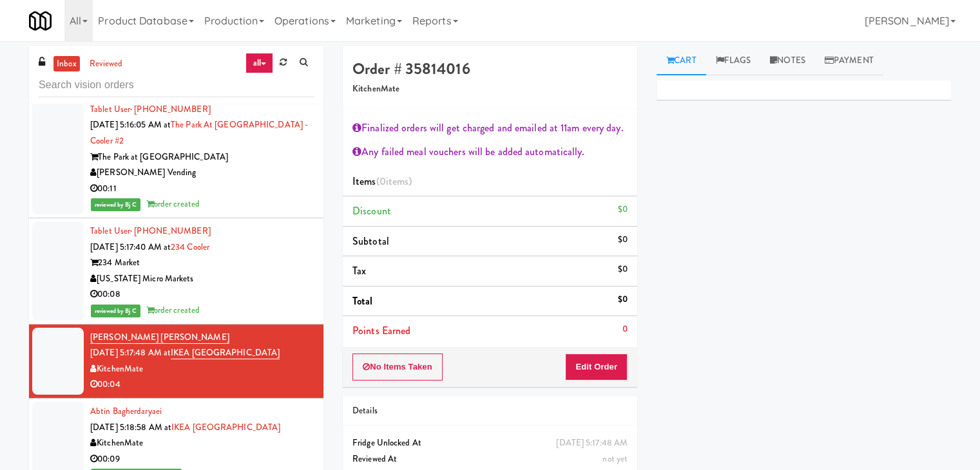
scroll to position [2655, 0]
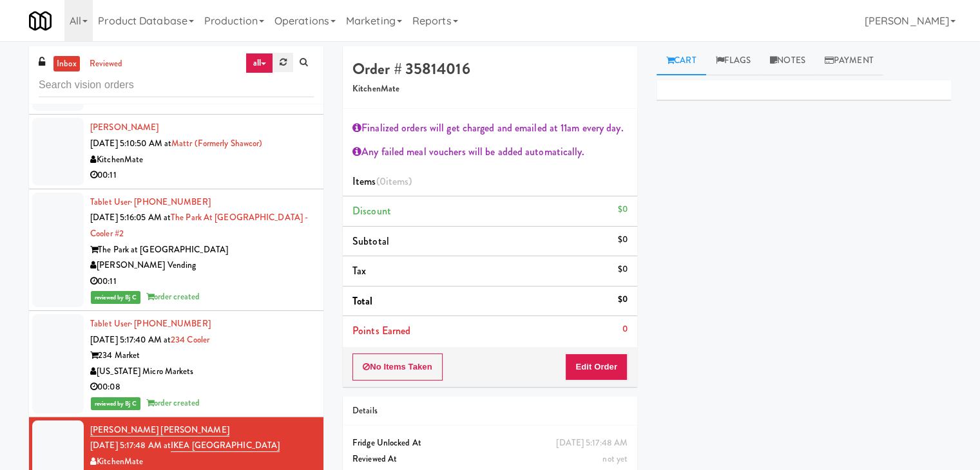
click at [285, 63] on icon at bounding box center [283, 62] width 7 height 8
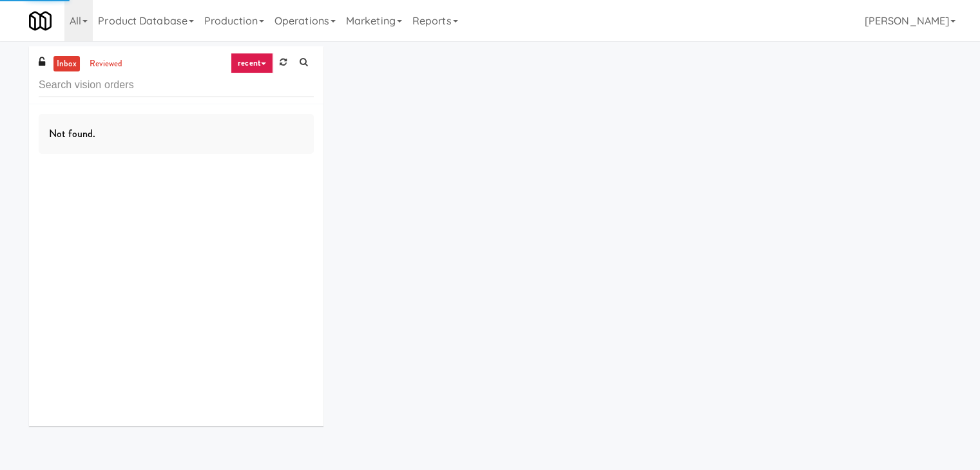
click at [260, 60] on link "recent" at bounding box center [252, 63] width 43 height 21
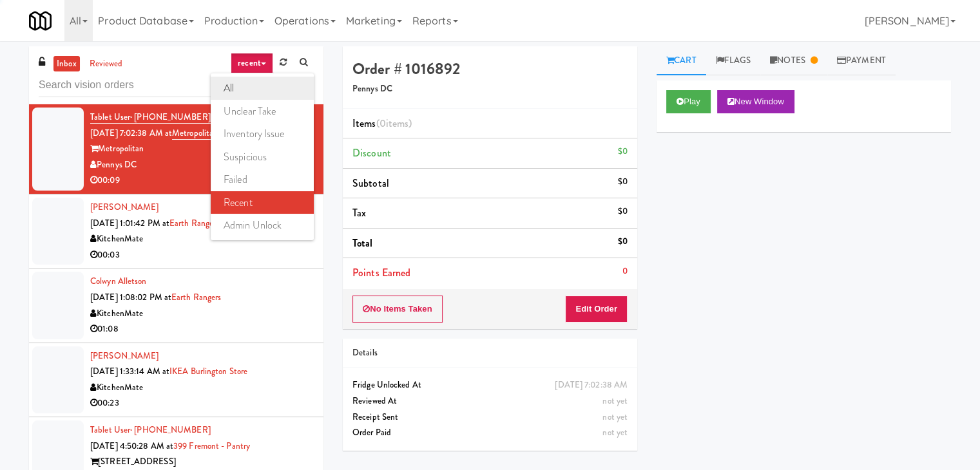
click at [247, 98] on link "all" at bounding box center [262, 88] width 103 height 23
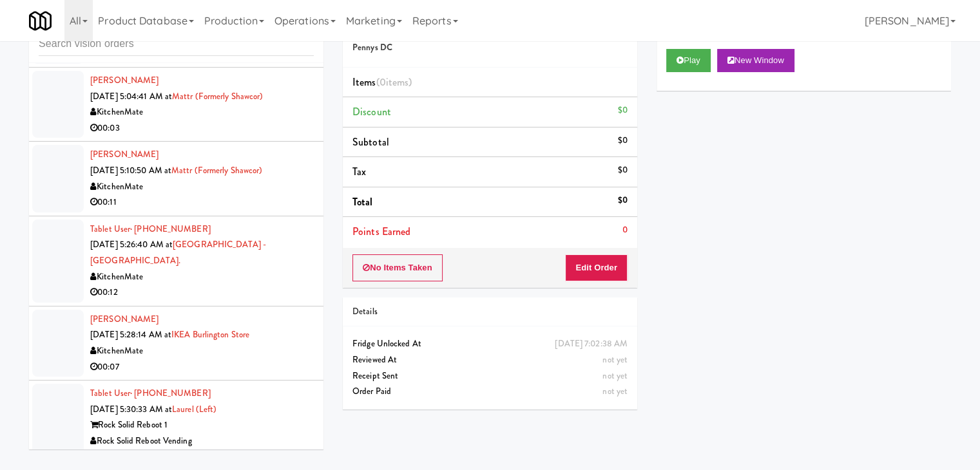
scroll to position [2588, 0]
click at [279, 385] on div "Tablet User · (559) 423-3155 [DATE] 5:30:33 AM at [GEOGRAPHIC_DATA] (Left) Rock…" at bounding box center [202, 424] width 224 height 79
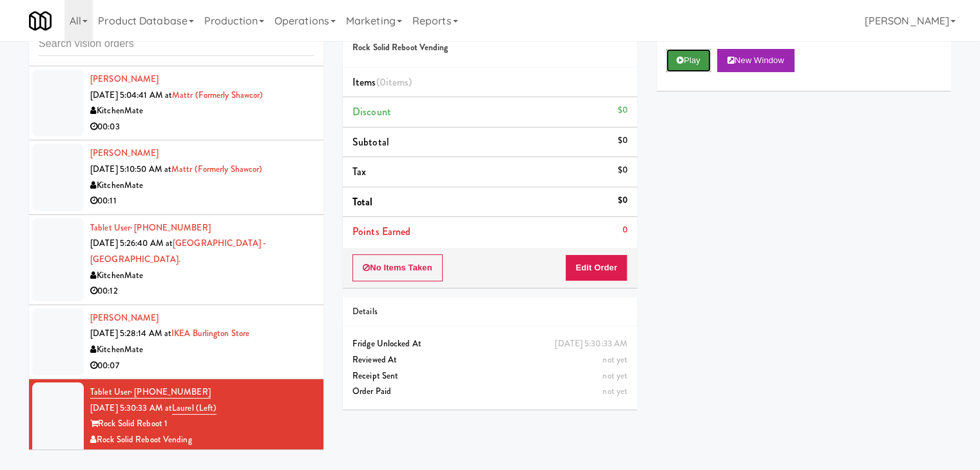
click at [703, 63] on button "Play" at bounding box center [688, 60] width 44 height 23
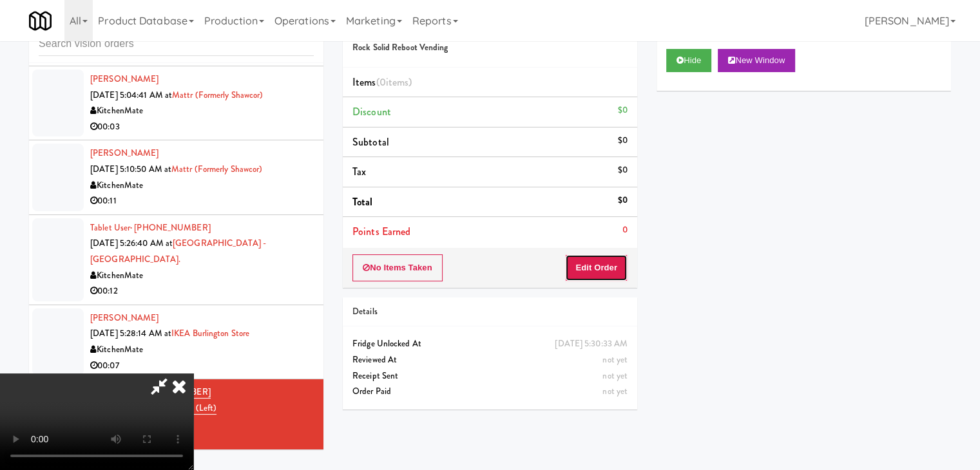
click at [592, 265] on button "Edit Order" at bounding box center [596, 268] width 63 height 27
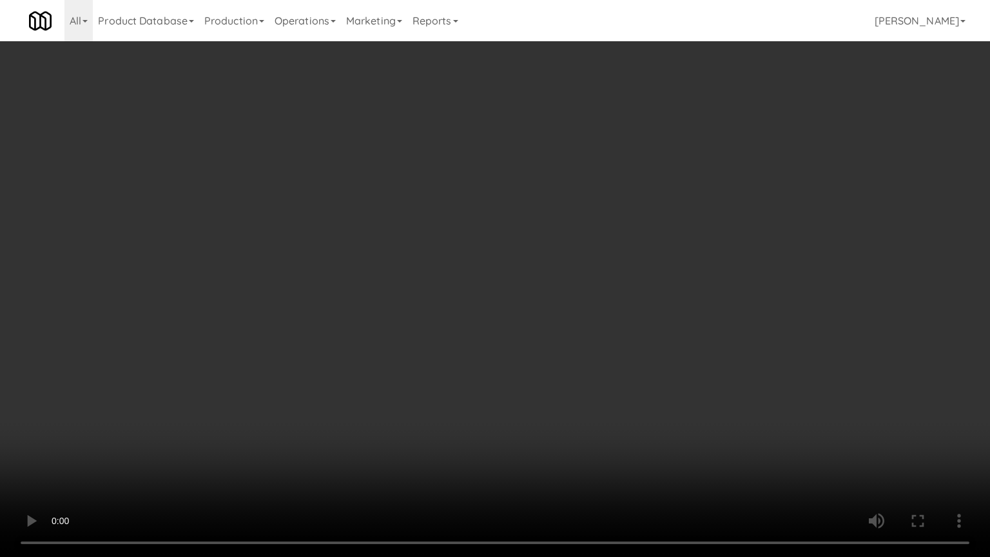
click at [531, 347] on video at bounding box center [495, 278] width 990 height 557
click at [531, 343] on video at bounding box center [495, 278] width 990 height 557
click at [531, 340] on video at bounding box center [495, 278] width 990 height 557
click at [533, 338] on video at bounding box center [495, 278] width 990 height 557
click at [539, 327] on video at bounding box center [495, 278] width 990 height 557
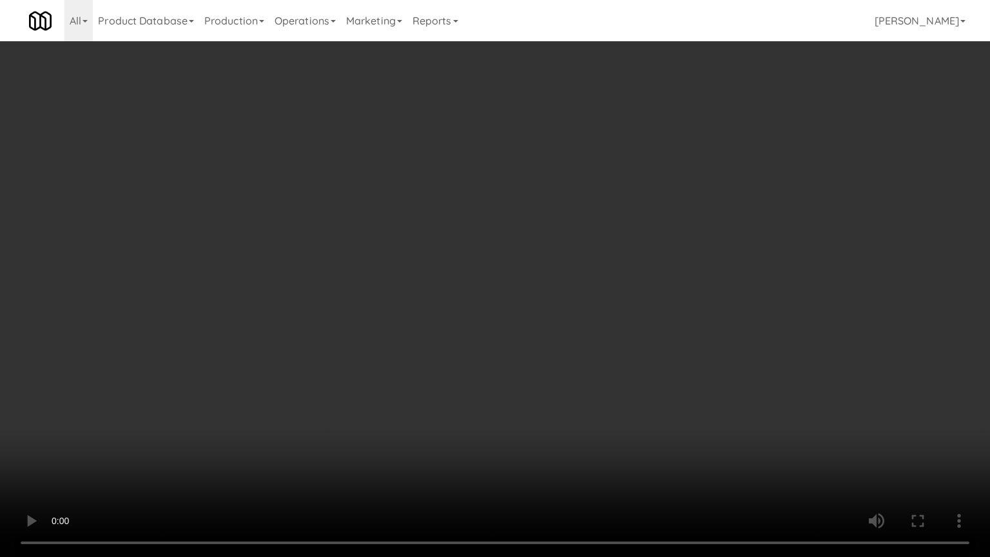
click at [539, 327] on video at bounding box center [495, 278] width 990 height 557
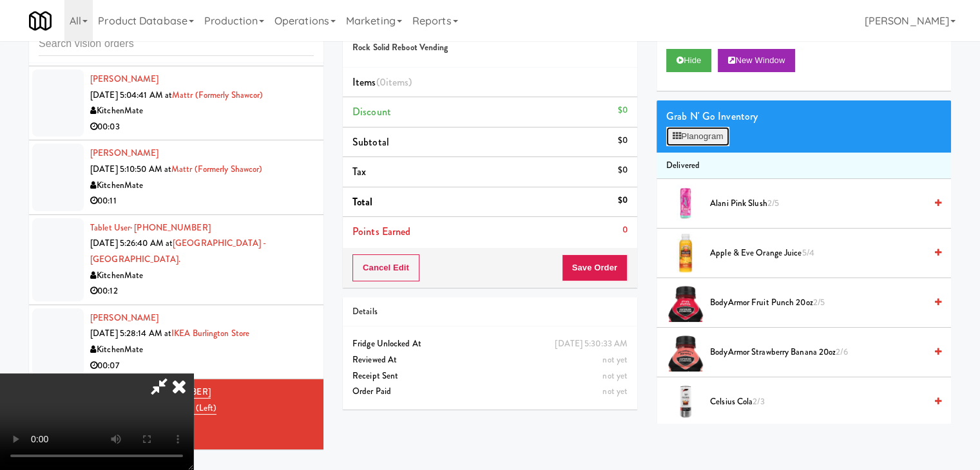
click at [700, 137] on button "Planogram" at bounding box center [697, 136] width 63 height 19
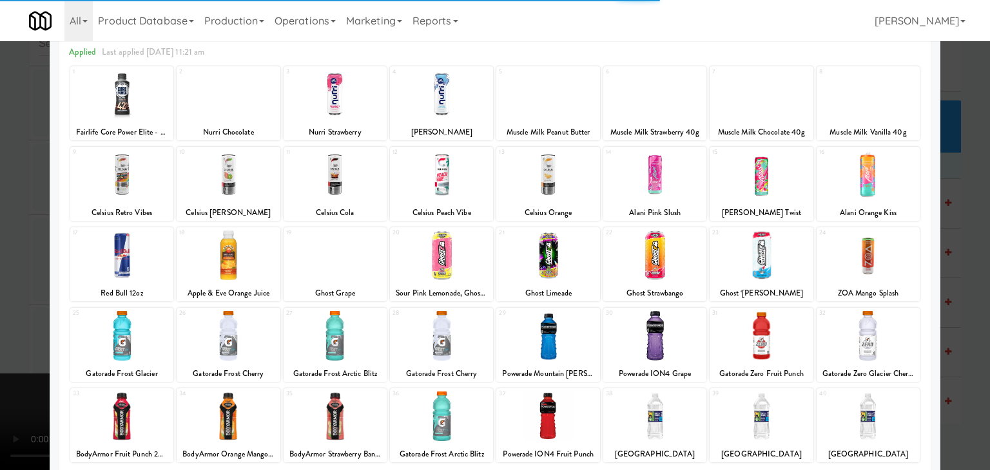
scroll to position [162, 0]
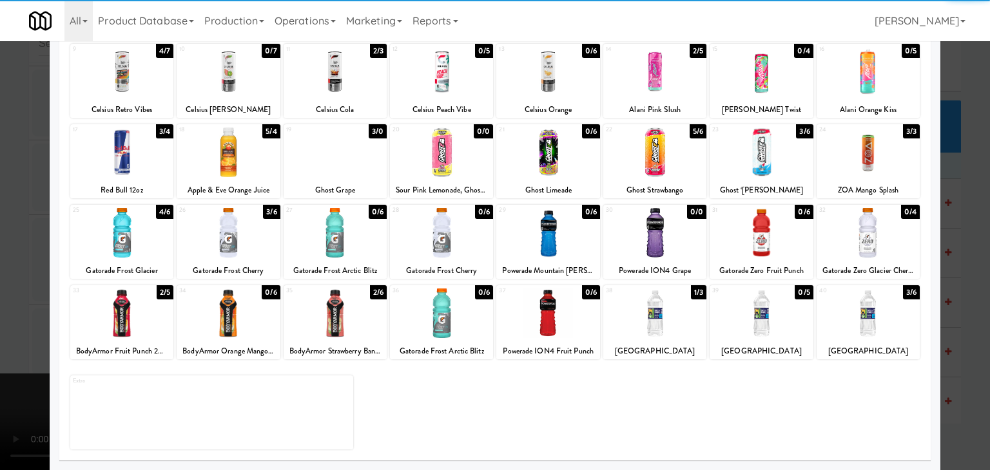
click at [863, 316] on div at bounding box center [867, 314] width 103 height 50
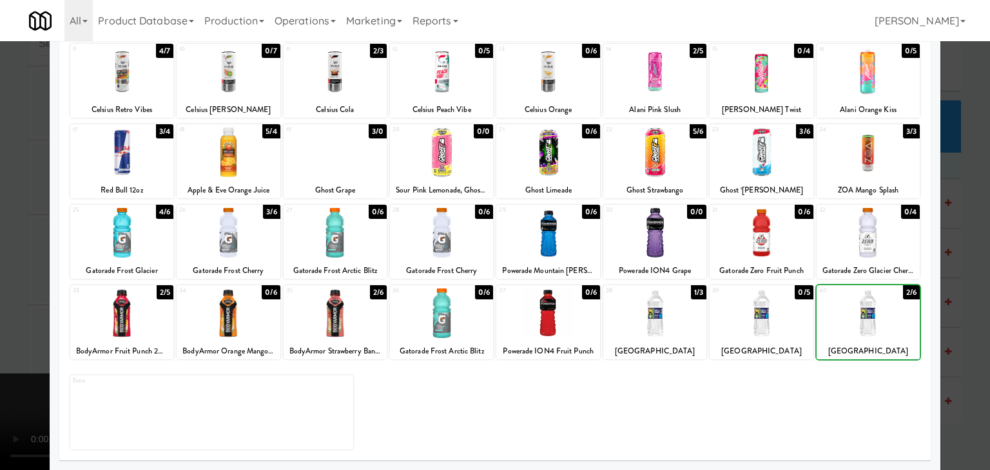
drag, startPoint x: 864, startPoint y: 316, endPoint x: 934, endPoint y: 314, distance: 70.3
click at [864, 315] on div at bounding box center [867, 314] width 103 height 50
click at [971, 313] on div at bounding box center [495, 235] width 990 height 470
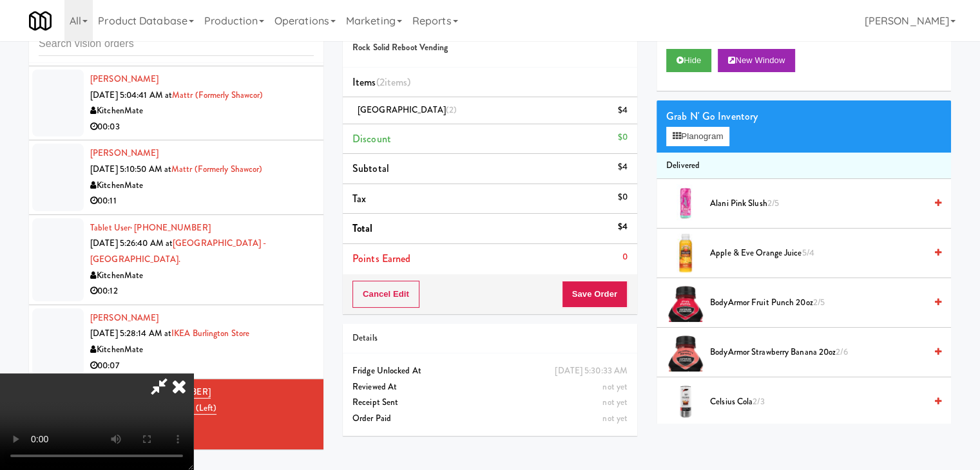
click at [193, 374] on video at bounding box center [96, 422] width 193 height 97
click at [690, 137] on button "Planogram" at bounding box center [697, 136] width 63 height 19
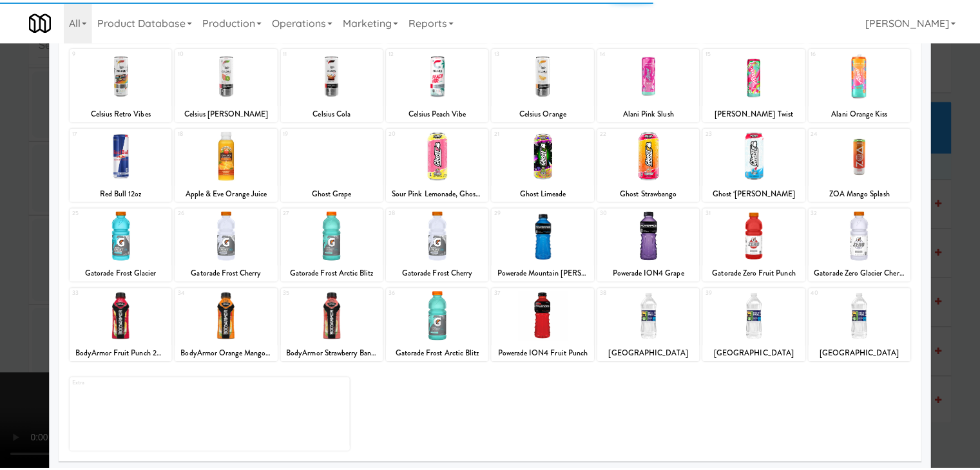
scroll to position [162, 0]
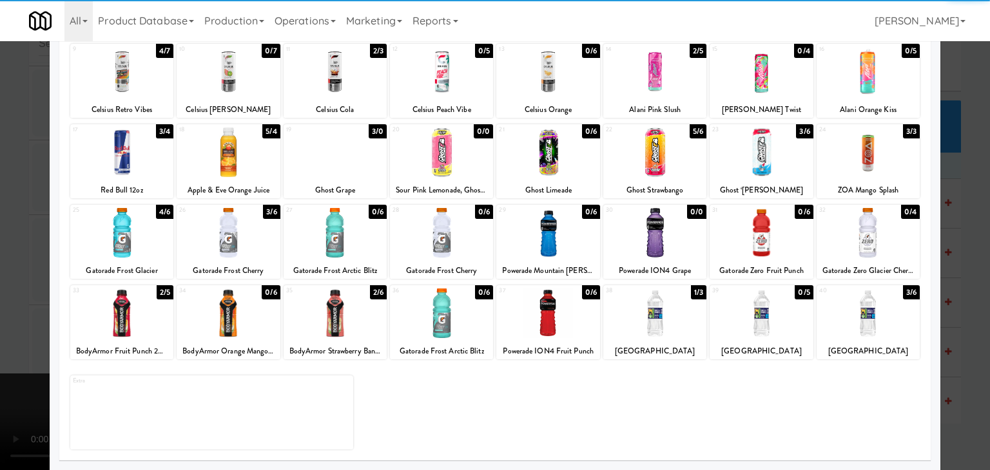
click at [882, 326] on div at bounding box center [867, 314] width 103 height 50
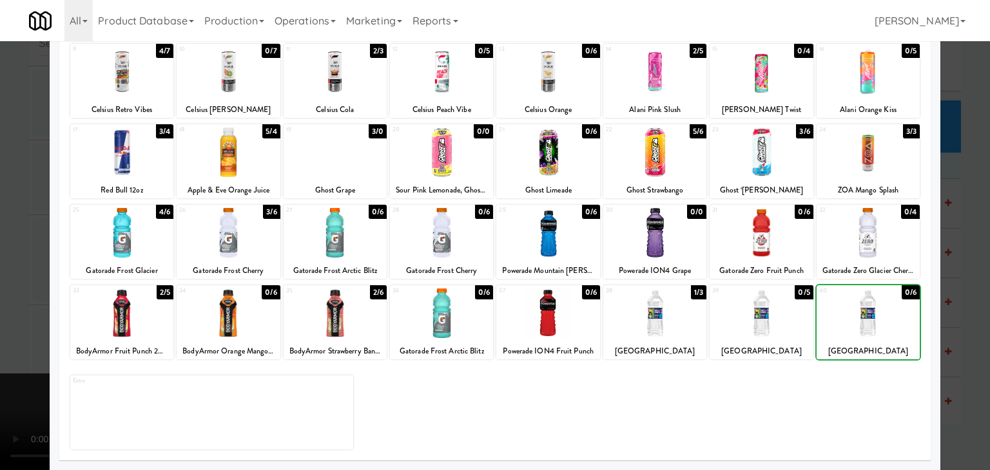
drag, startPoint x: 957, startPoint y: 328, endPoint x: 924, endPoint y: 328, distance: 32.9
click at [956, 328] on div at bounding box center [495, 235] width 990 height 470
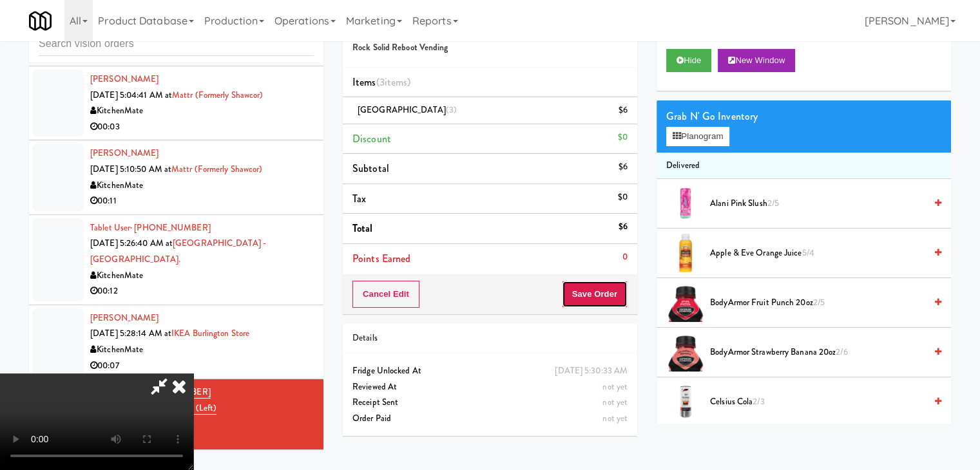
click at [615, 290] on button "Save Order" at bounding box center [595, 294] width 66 height 27
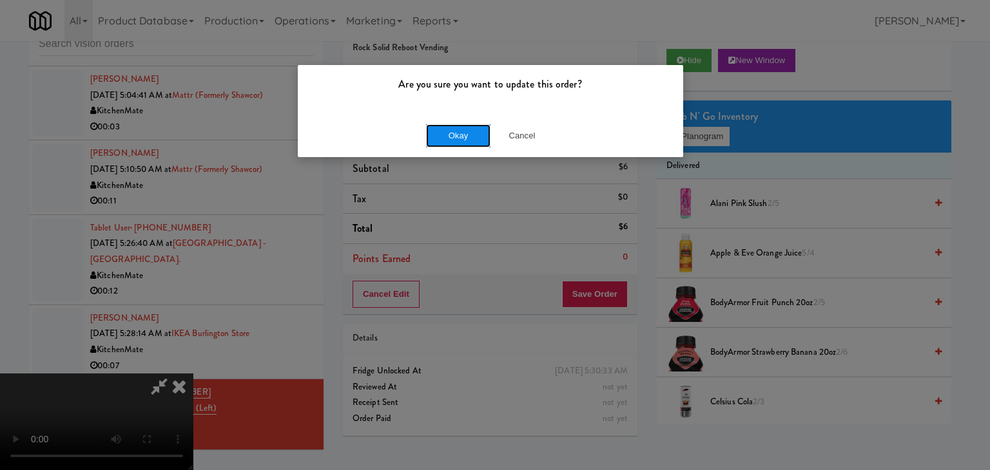
click at [461, 124] on button "Okay" at bounding box center [458, 135] width 64 height 23
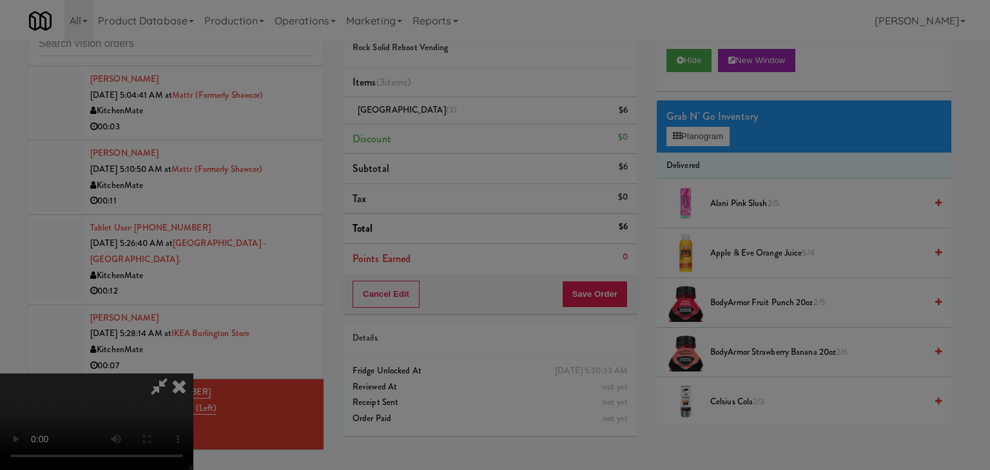
click at [461, 130] on body "Are you sure you want to update this order? Okay Cancel Okay Are you sure you w…" at bounding box center [495, 235] width 990 height 470
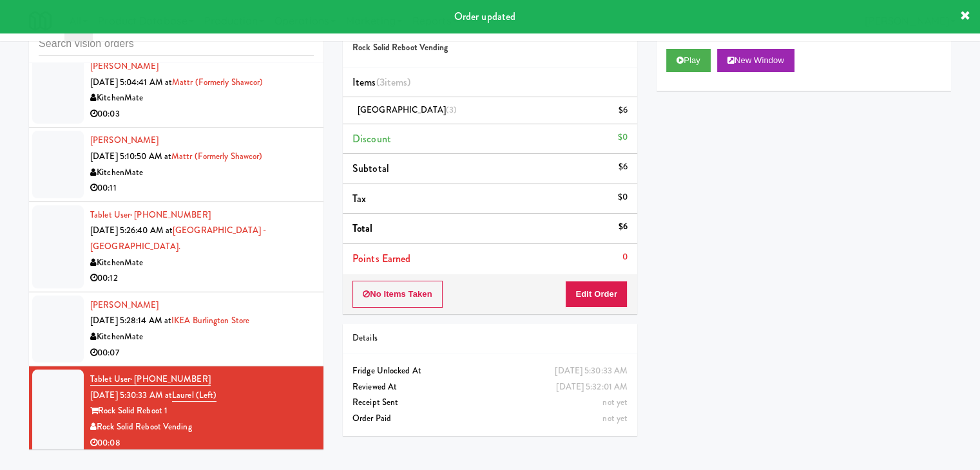
scroll to position [2604, 0]
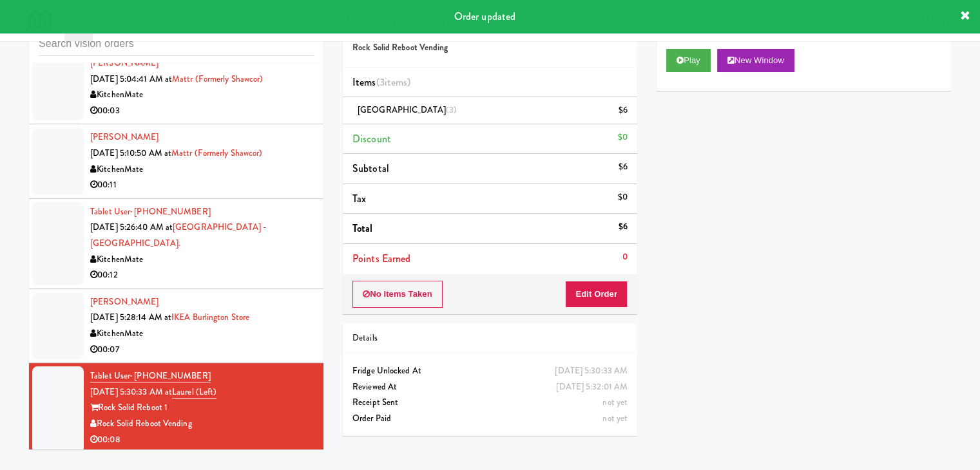
click at [292, 326] on div "KitchenMate" at bounding box center [202, 334] width 224 height 16
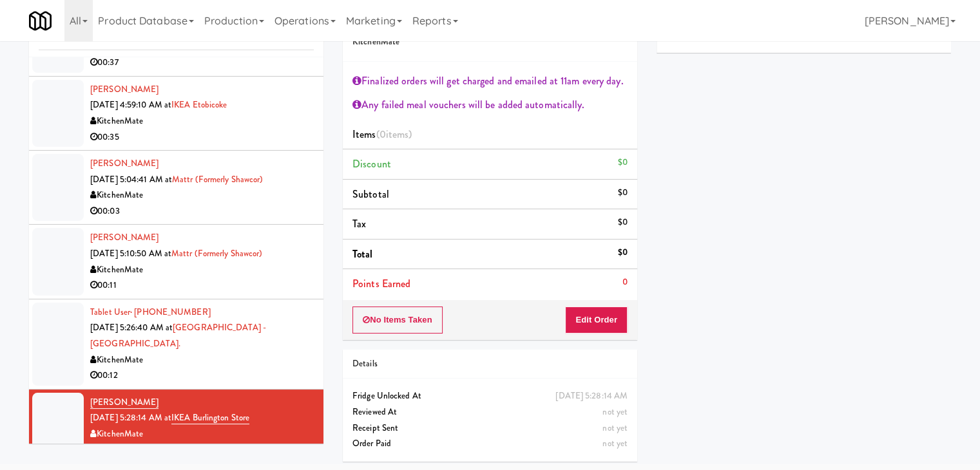
scroll to position [2604, 0]
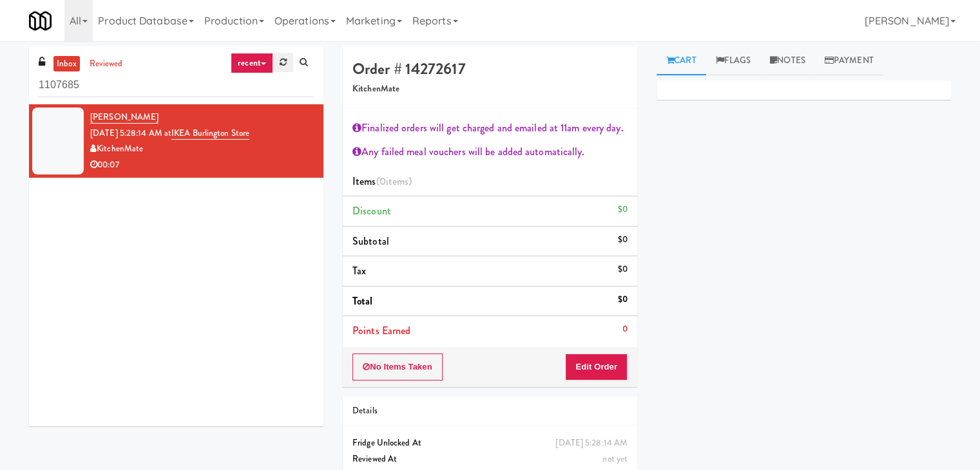
click at [276, 64] on link at bounding box center [283, 62] width 20 height 19
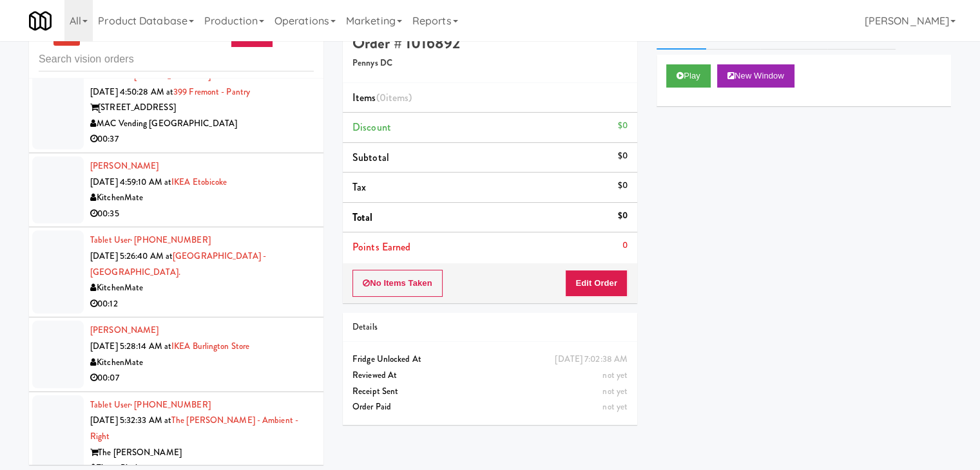
scroll to position [41, 0]
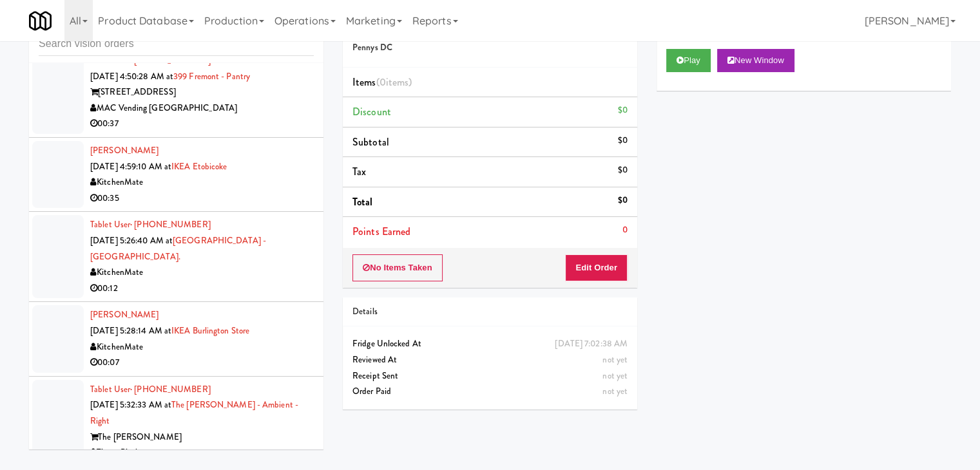
click at [238, 445] on div "Tleeto Black" at bounding box center [202, 453] width 224 height 16
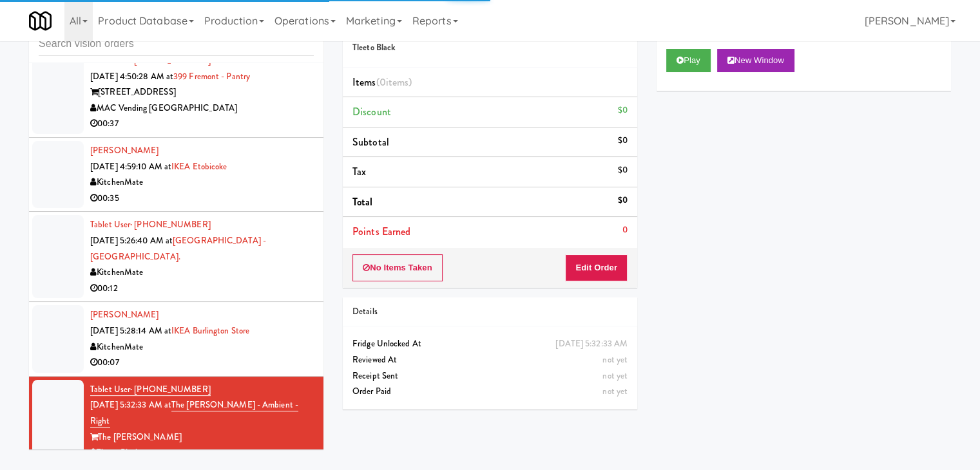
click at [680, 45] on div "Play New Window" at bounding box center [804, 65] width 294 height 52
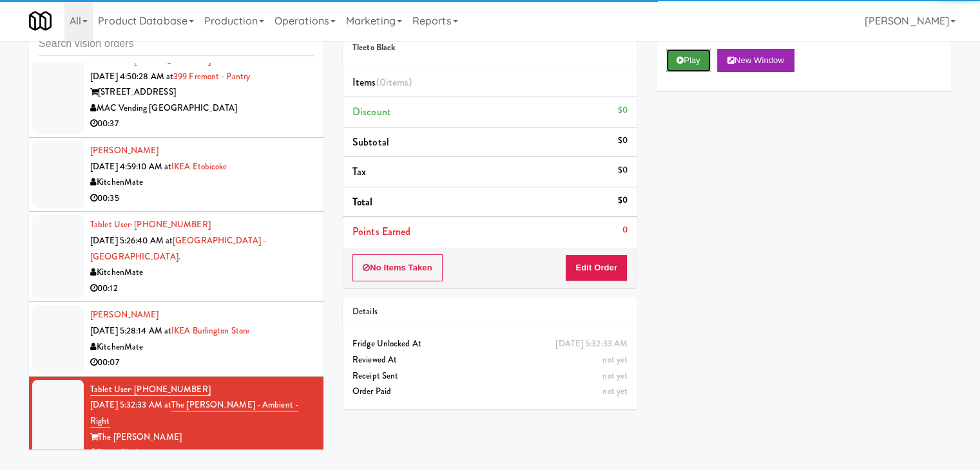
click at [680, 54] on button "Play" at bounding box center [688, 60] width 44 height 23
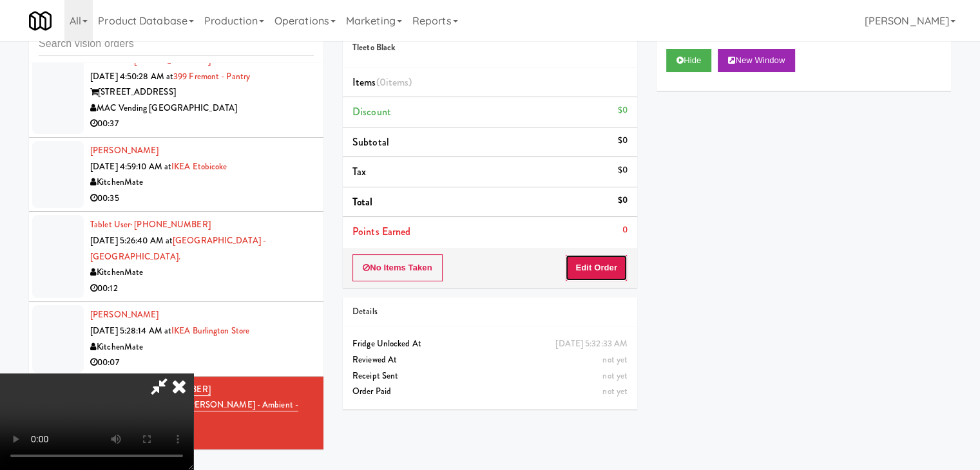
click at [603, 262] on button "Edit Order" at bounding box center [596, 268] width 63 height 27
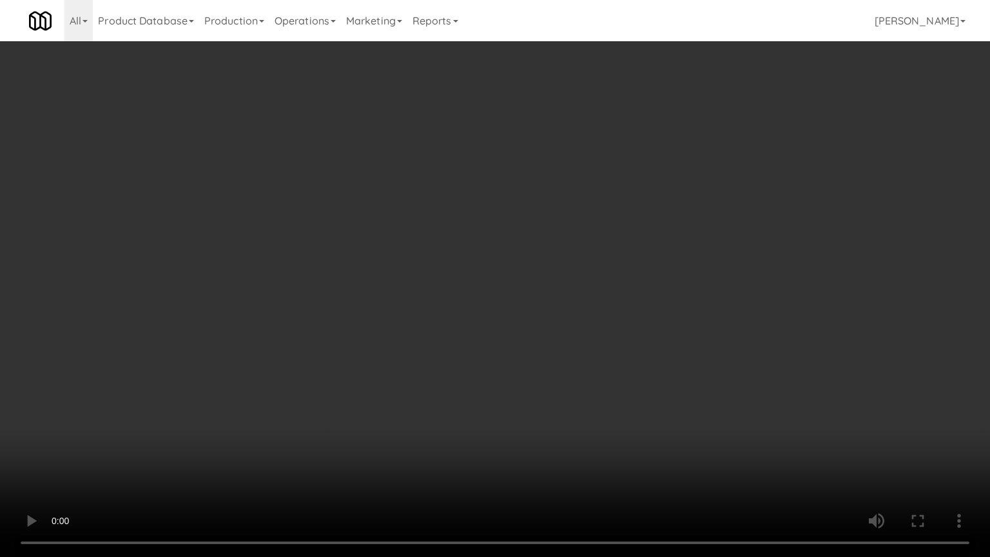
click at [541, 328] on video at bounding box center [495, 278] width 990 height 557
click at [541, 323] on video at bounding box center [495, 278] width 990 height 557
click at [540, 305] on video at bounding box center [495, 278] width 990 height 557
click at [541, 305] on video at bounding box center [495, 278] width 990 height 557
click at [543, 293] on video at bounding box center [495, 278] width 990 height 557
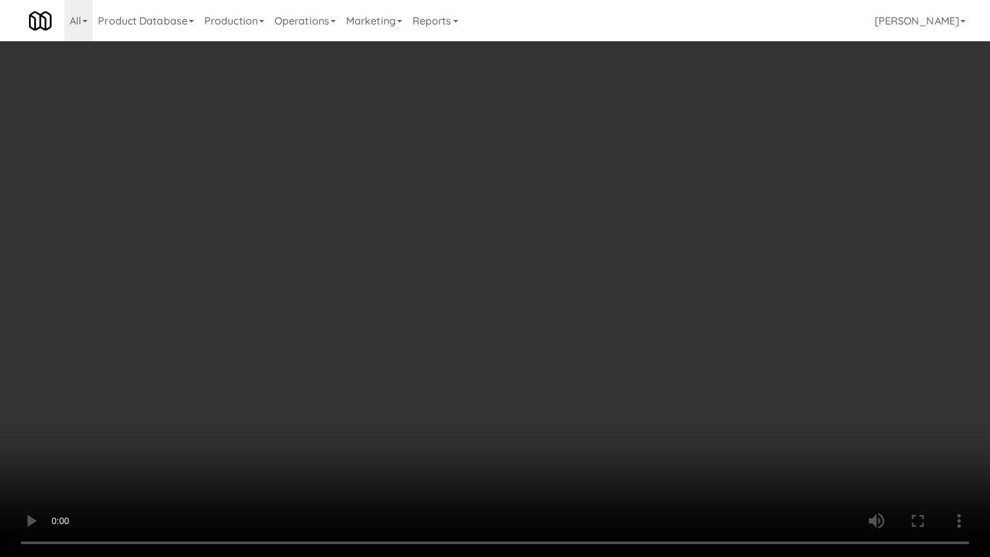
click at [544, 293] on video at bounding box center [495, 278] width 990 height 557
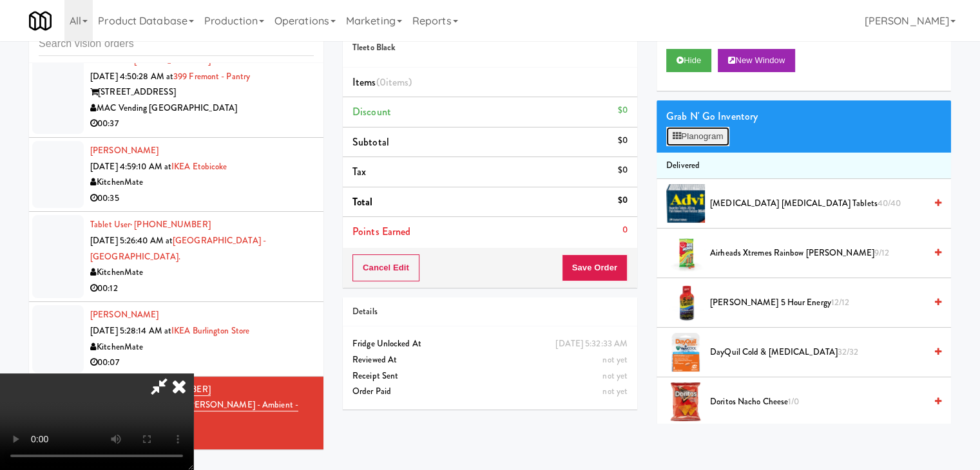
click at [691, 145] on button "Planogram" at bounding box center [697, 136] width 63 height 19
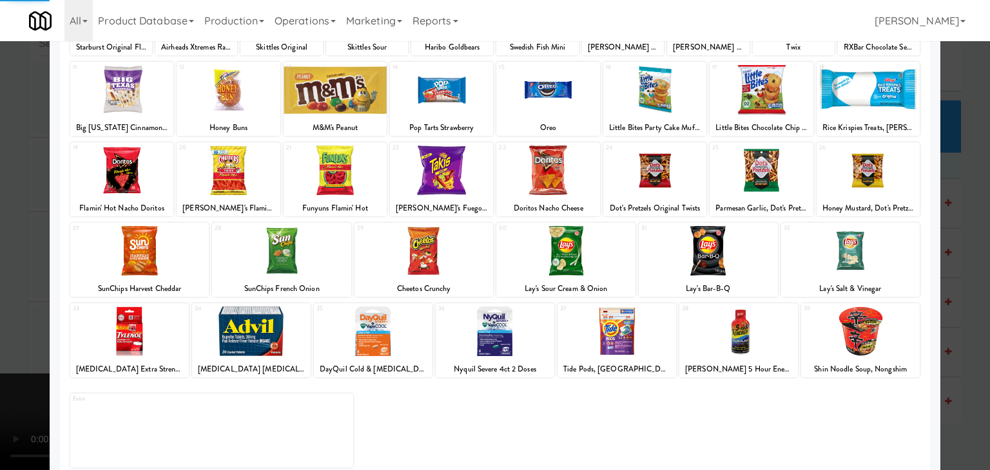
scroll to position [162, 0]
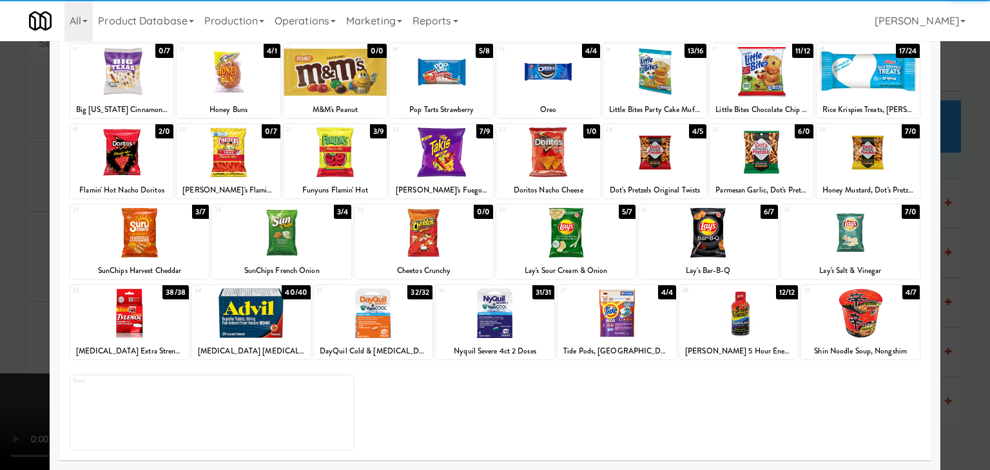
click at [866, 235] on div at bounding box center [850, 233] width 139 height 50
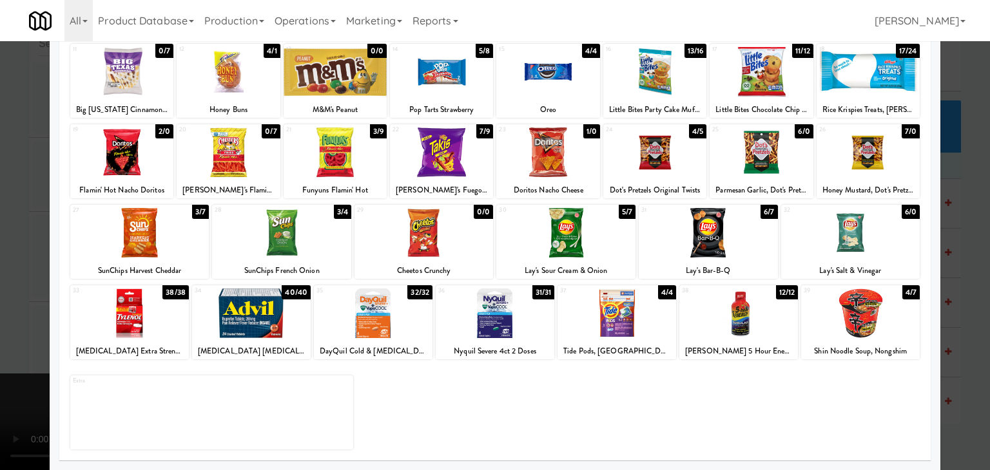
click at [953, 251] on div at bounding box center [495, 235] width 990 height 470
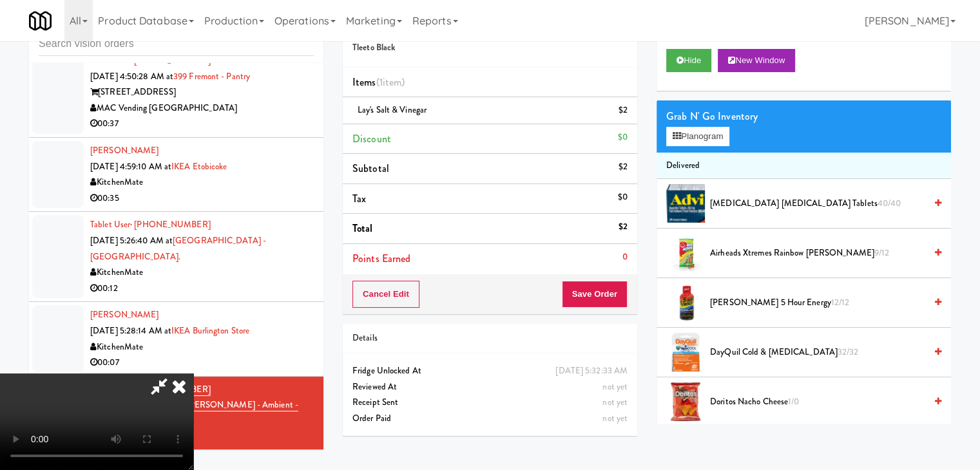
click at [193, 374] on video at bounding box center [96, 422] width 193 height 97
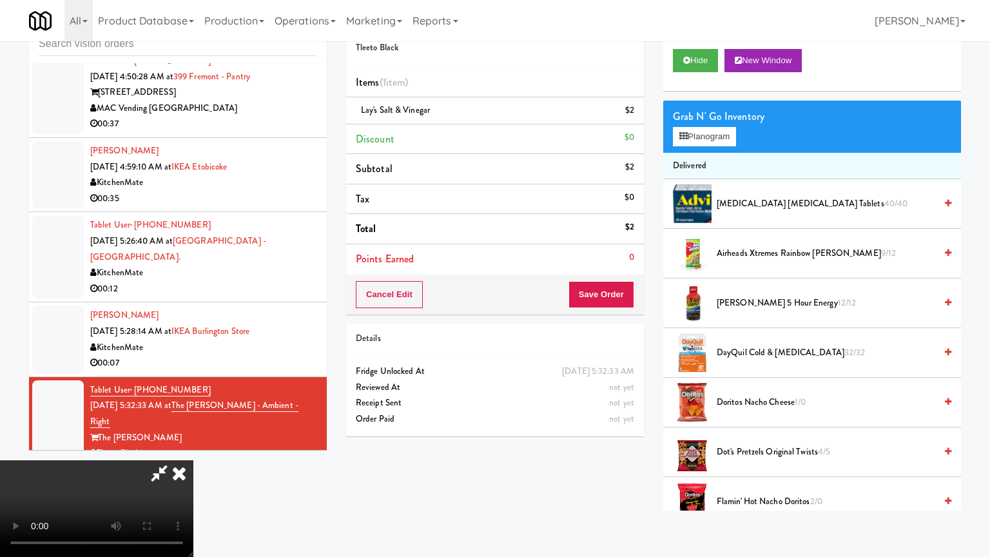
click at [193, 460] on video at bounding box center [96, 508] width 193 height 97
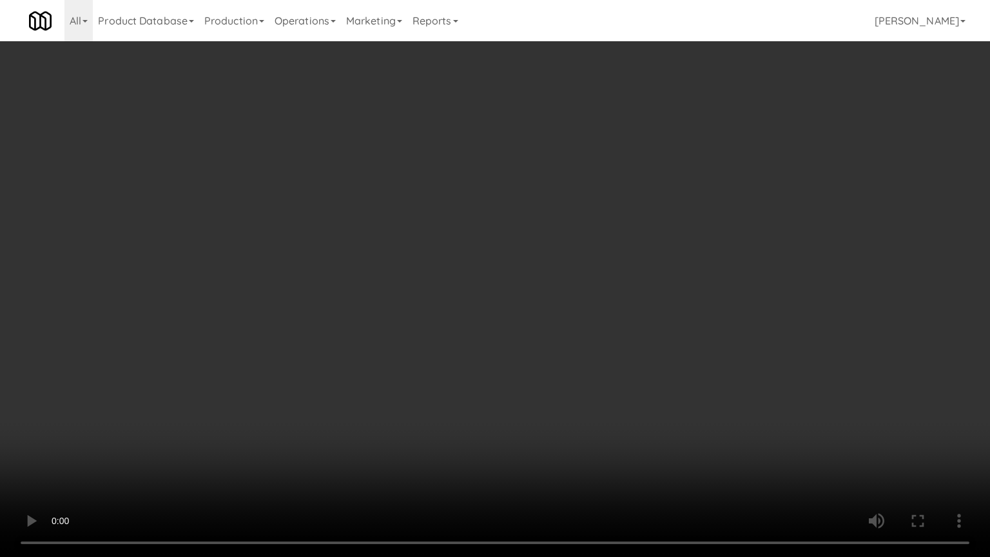
click at [479, 320] on video at bounding box center [495, 278] width 990 height 557
click at [482, 318] on video at bounding box center [495, 278] width 990 height 557
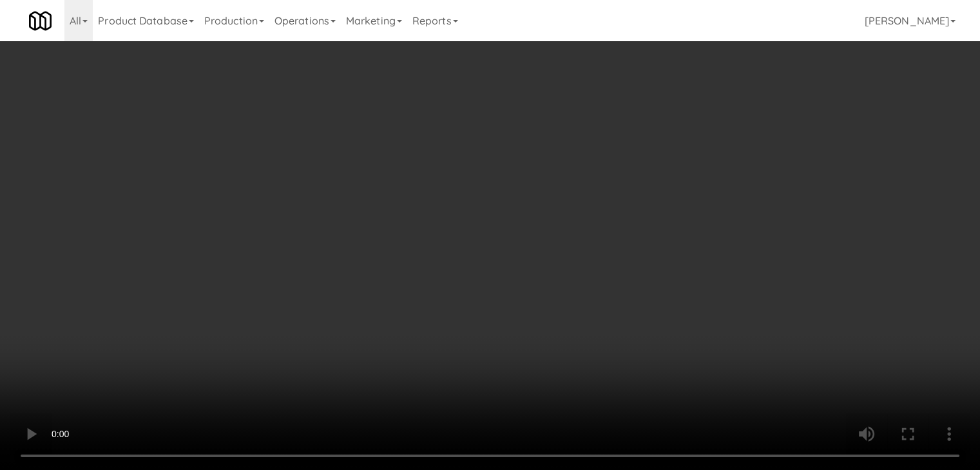
click at [403, 262] on video at bounding box center [490, 235] width 980 height 470
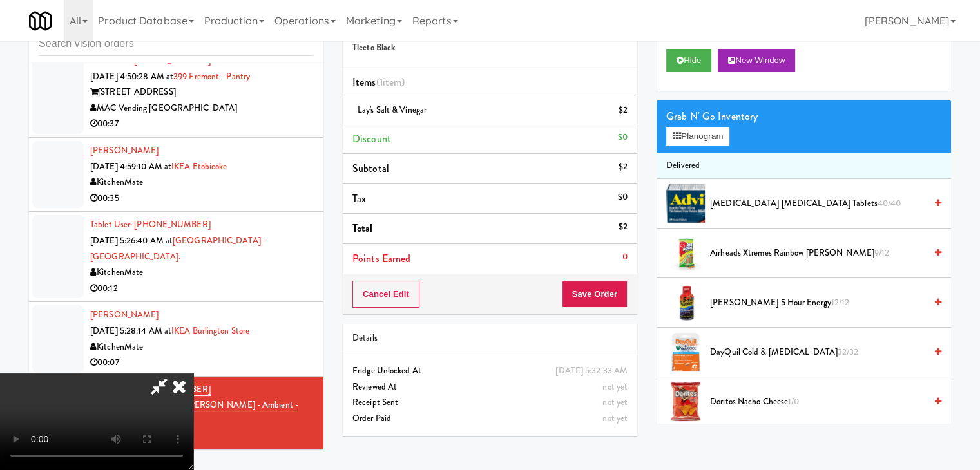
click at [193, 374] on video at bounding box center [96, 422] width 193 height 97
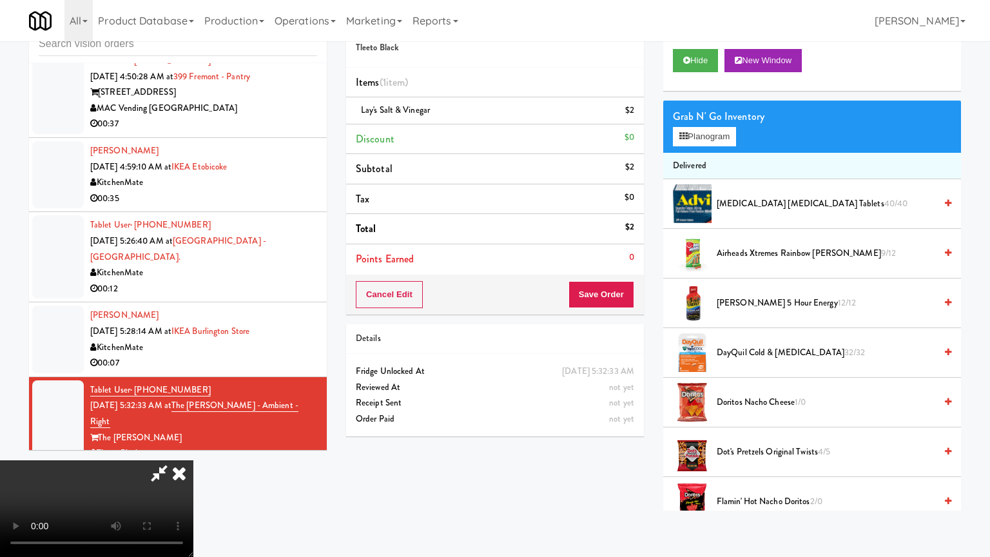
click at [193, 460] on video at bounding box center [96, 508] width 193 height 97
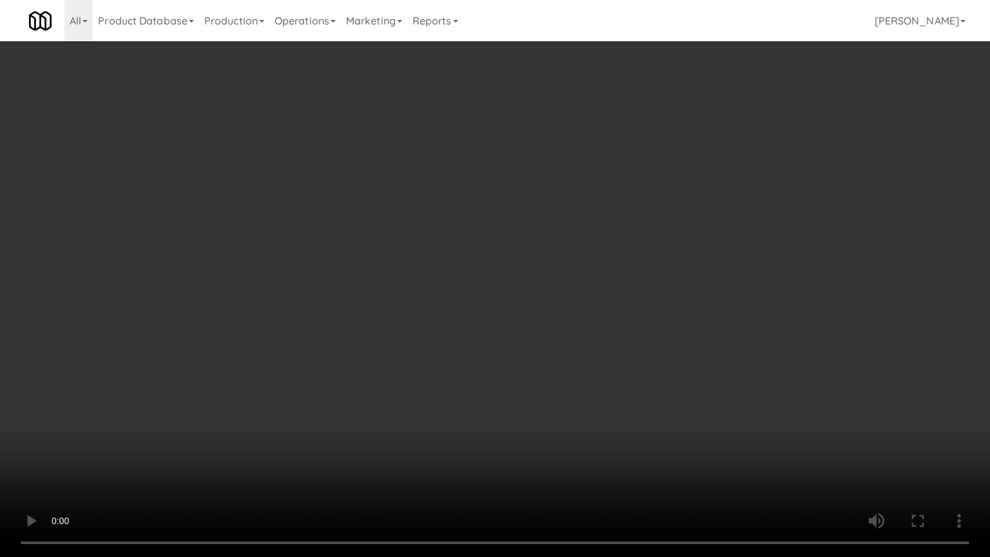
click at [642, 294] on video at bounding box center [495, 278] width 990 height 557
click at [642, 298] on video at bounding box center [495, 278] width 990 height 557
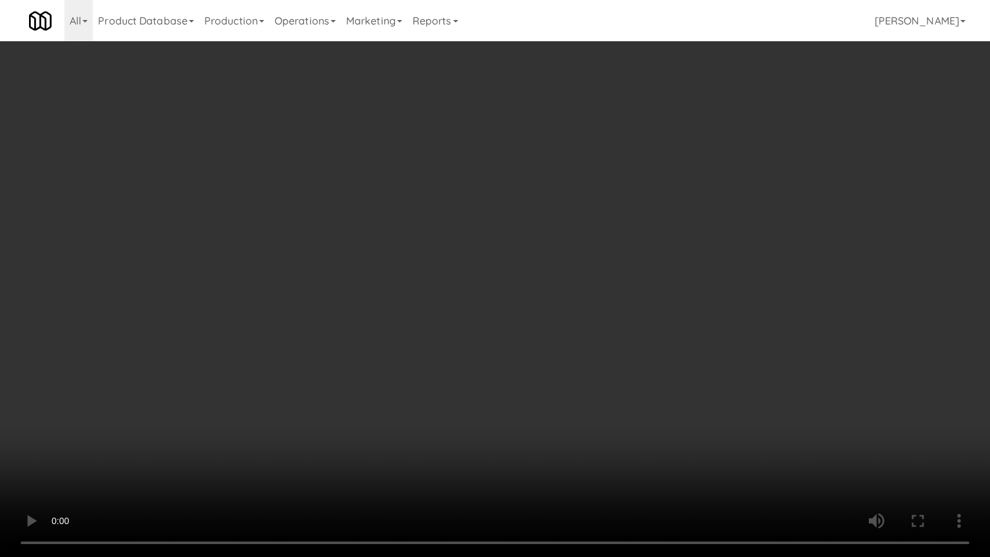
click at [642, 301] on video at bounding box center [495, 278] width 990 height 557
drag, startPoint x: 642, startPoint y: 301, endPoint x: 676, endPoint y: 224, distance: 84.5
click at [643, 299] on video at bounding box center [495, 278] width 990 height 557
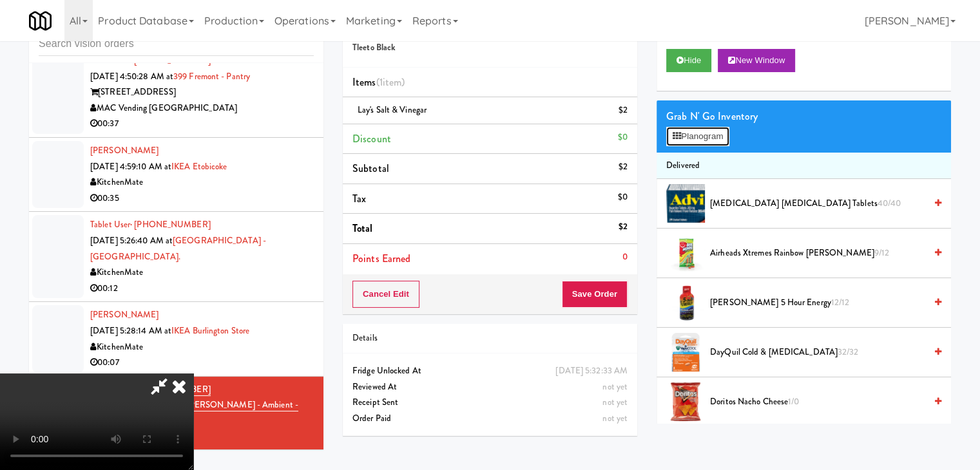
click at [717, 131] on button "Planogram" at bounding box center [697, 136] width 63 height 19
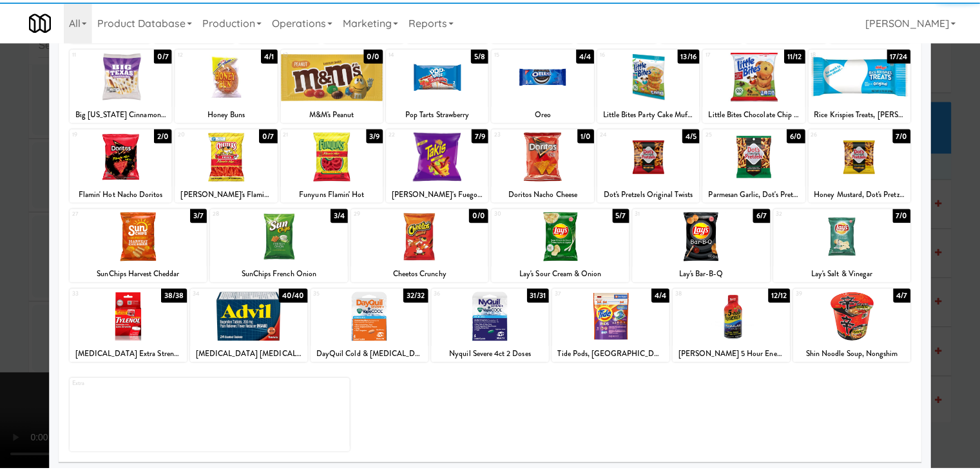
scroll to position [162, 0]
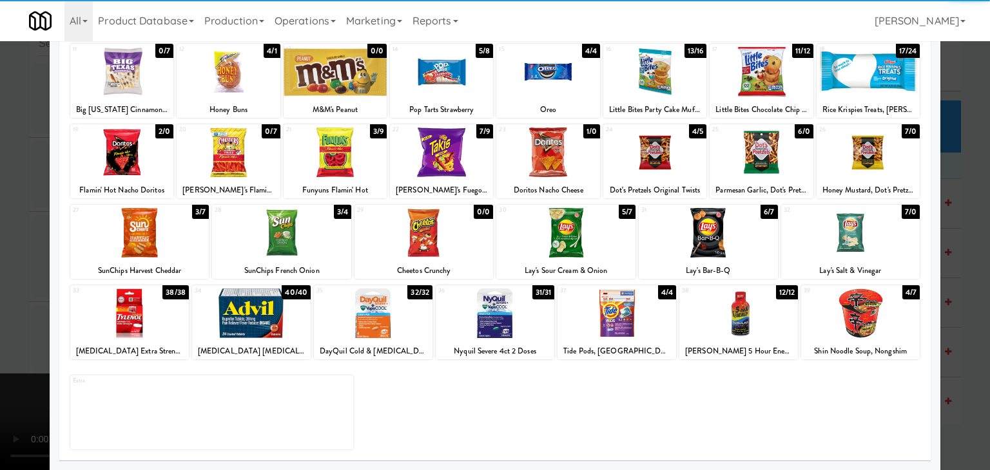
click at [960, 287] on div at bounding box center [495, 235] width 990 height 470
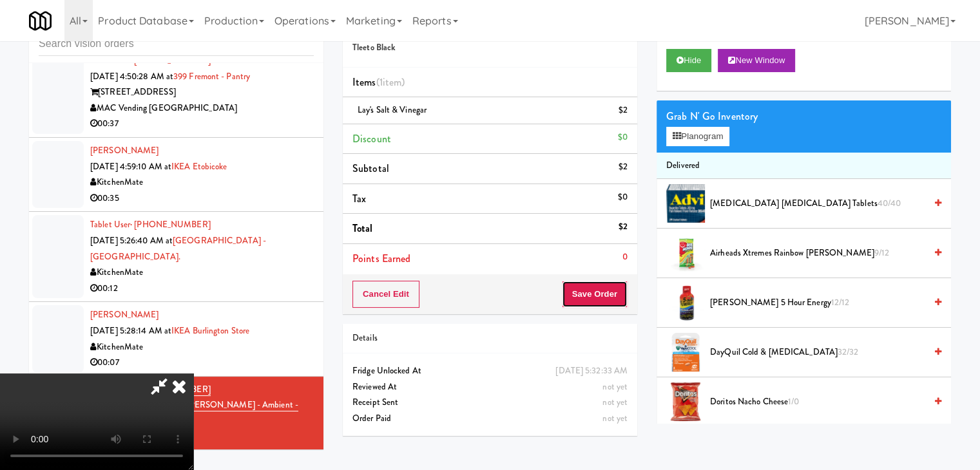
click at [612, 288] on button "Save Order" at bounding box center [595, 294] width 66 height 27
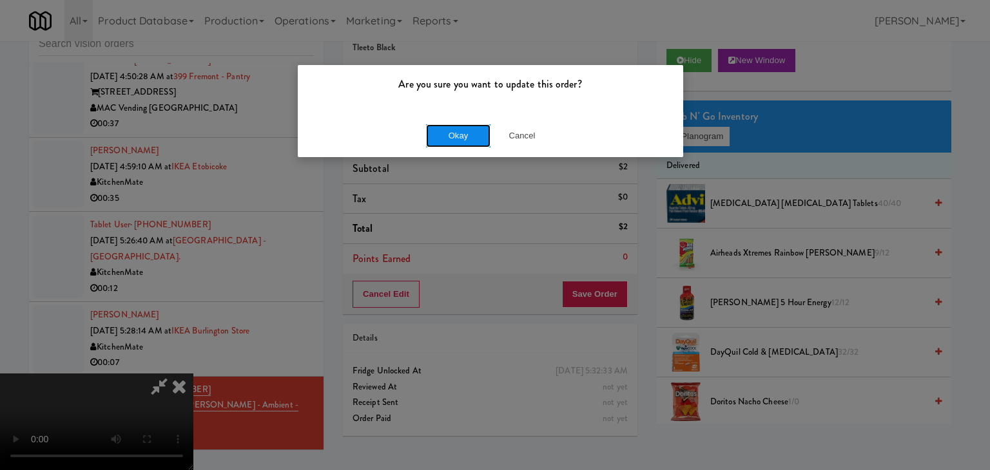
click at [448, 126] on button "Okay" at bounding box center [458, 135] width 64 height 23
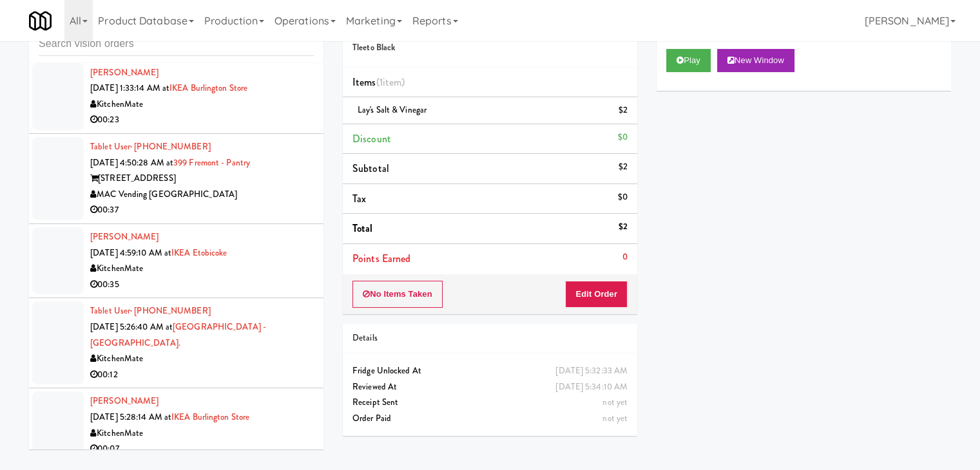
scroll to position [344, 0]
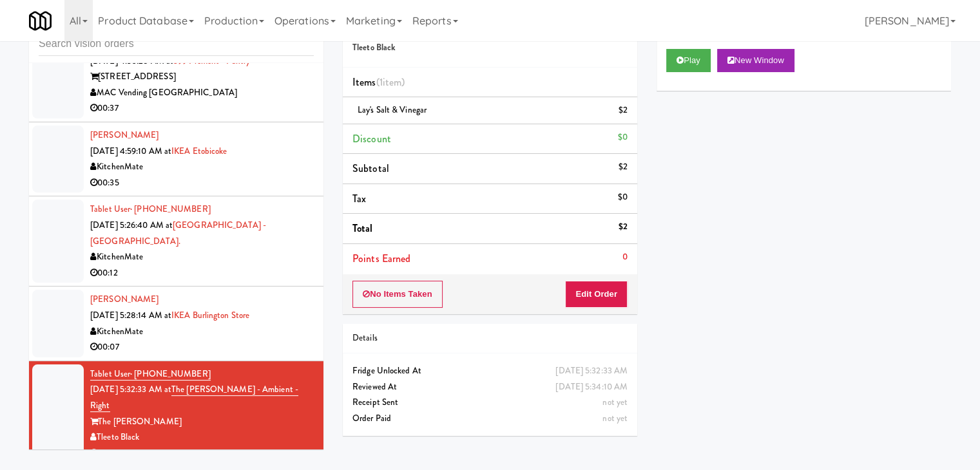
drag, startPoint x: 261, startPoint y: 264, endPoint x: 260, endPoint y: 256, distance: 7.8
click at [261, 265] on div "00:12" at bounding box center [202, 273] width 224 height 16
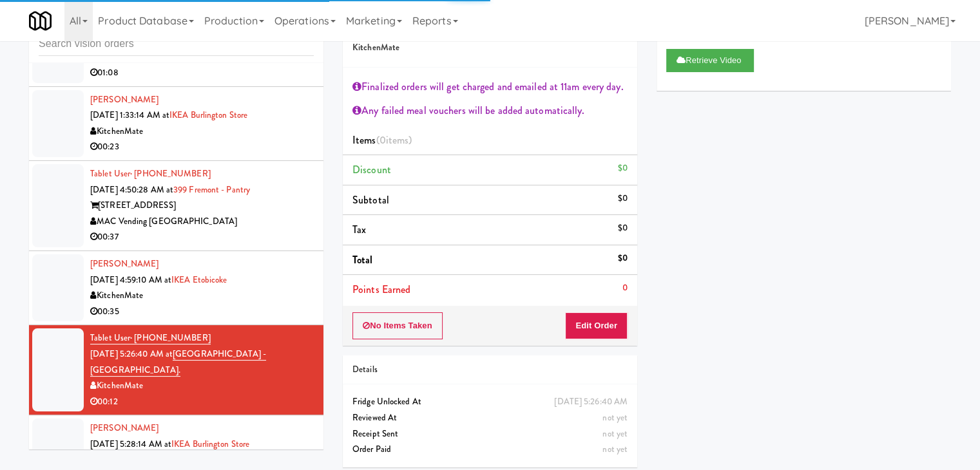
click at [271, 227] on div "MAC Vending [GEOGRAPHIC_DATA]" at bounding box center [202, 222] width 224 height 16
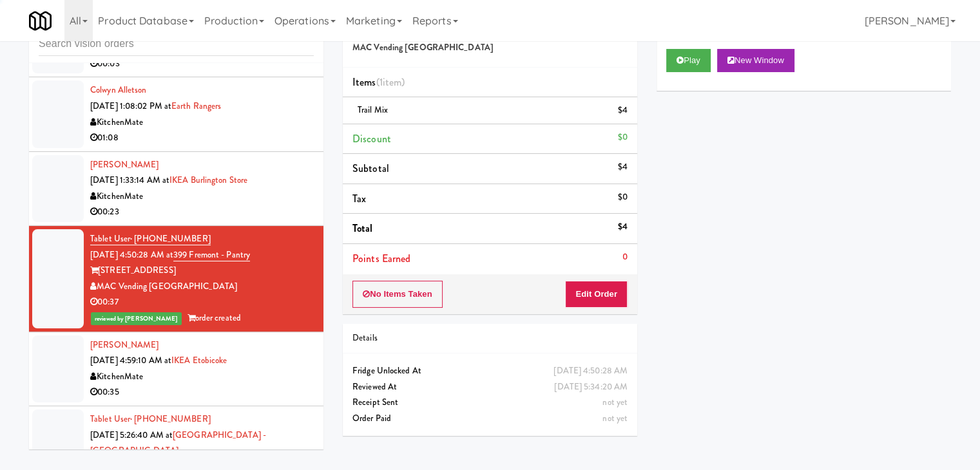
scroll to position [86, 0]
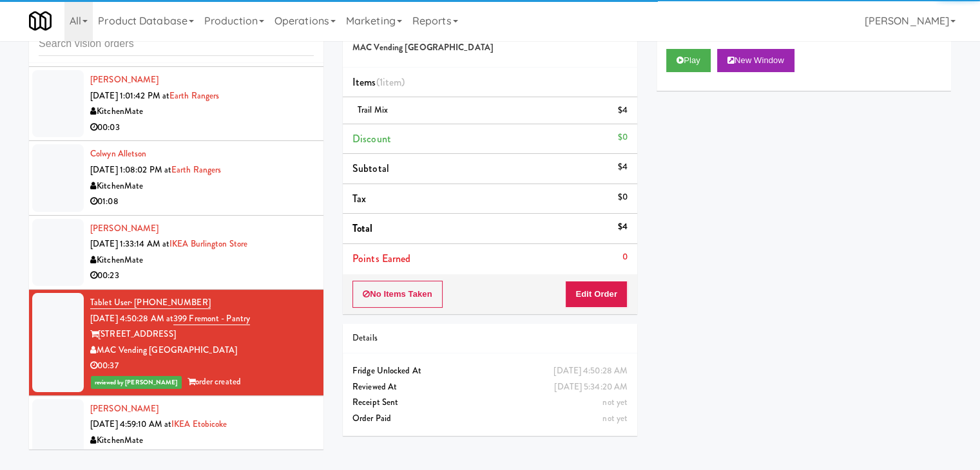
click at [258, 268] on div "00:23" at bounding box center [202, 276] width 224 height 16
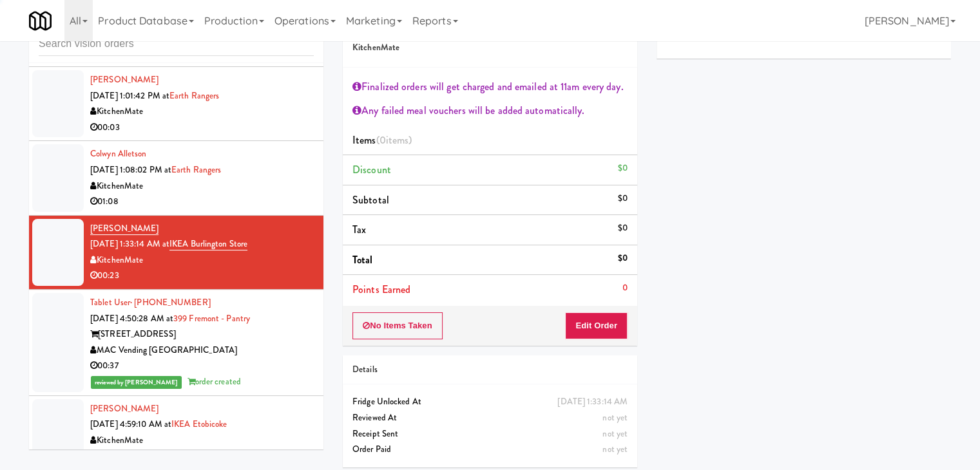
scroll to position [22, 0]
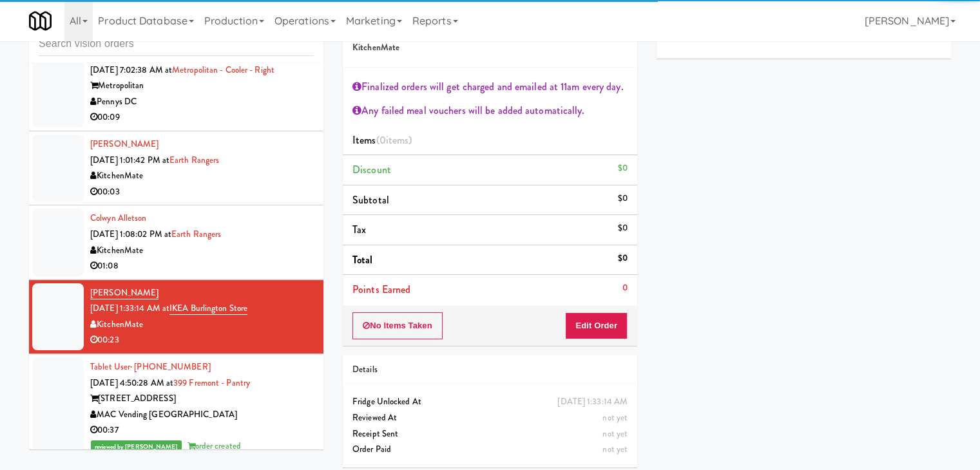
click at [269, 258] on div "01:08" at bounding box center [202, 266] width 224 height 16
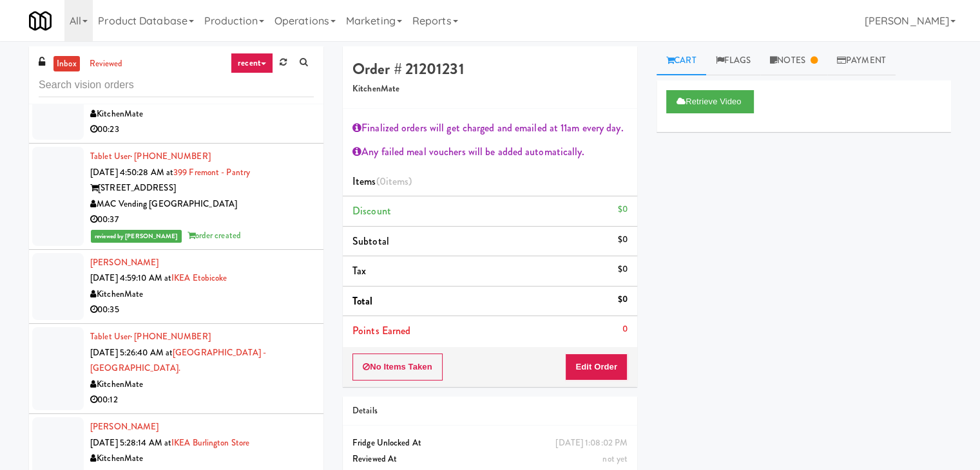
scroll to position [167, 0]
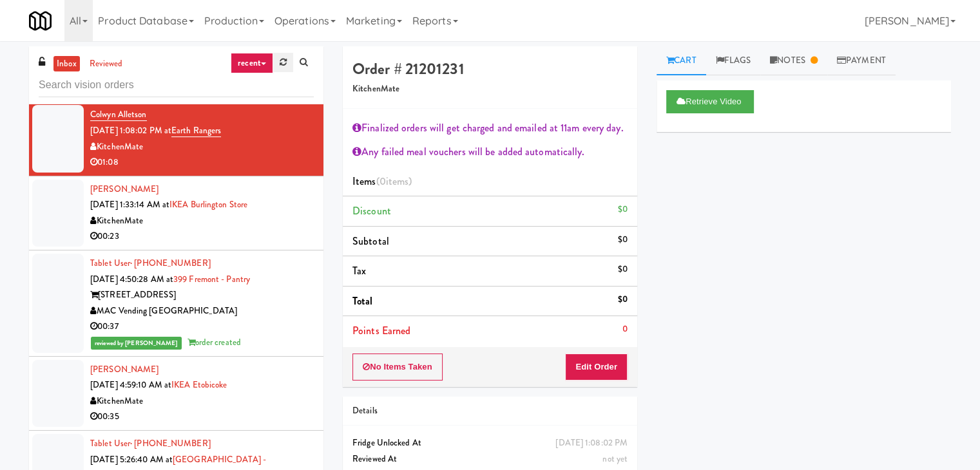
click at [283, 59] on icon at bounding box center [283, 62] width 7 height 8
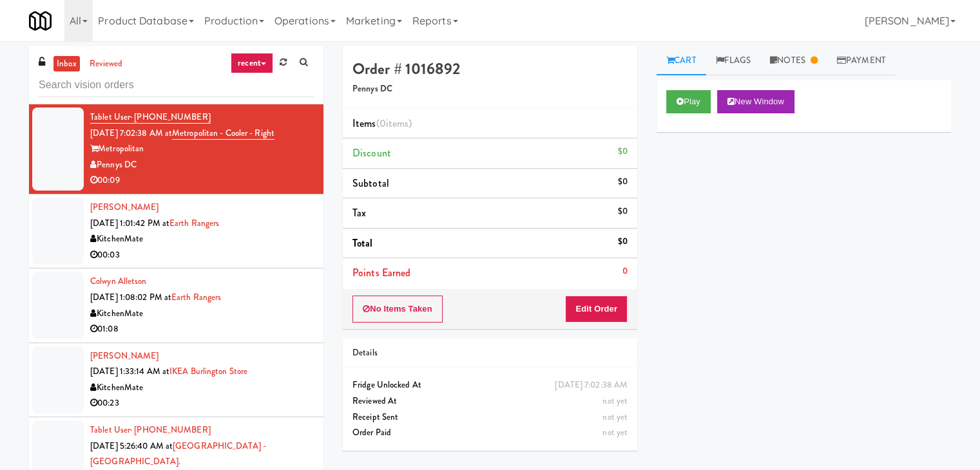
click at [257, 65] on link "recent" at bounding box center [252, 63] width 43 height 21
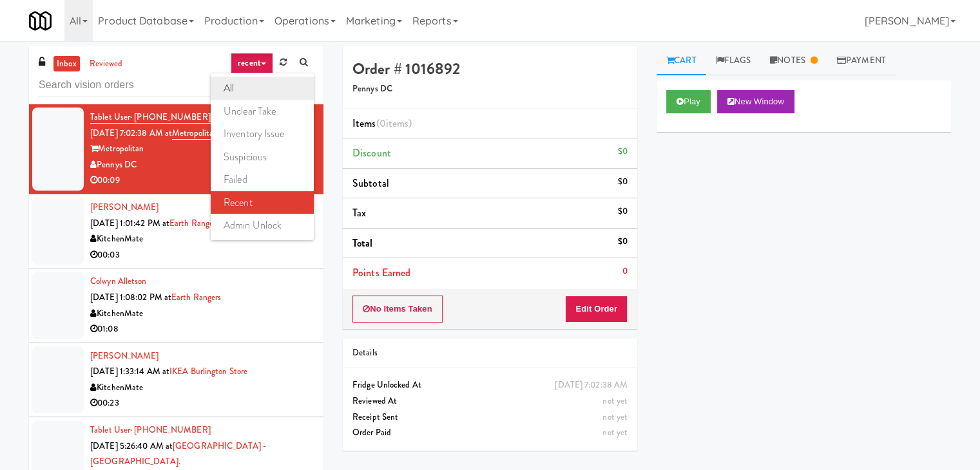
click at [255, 83] on link "all" at bounding box center [262, 88] width 103 height 23
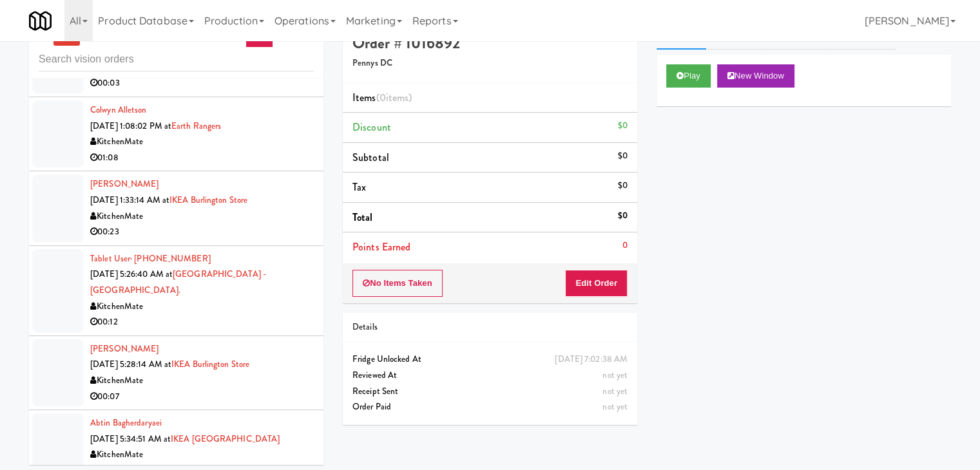
scroll to position [41, 0]
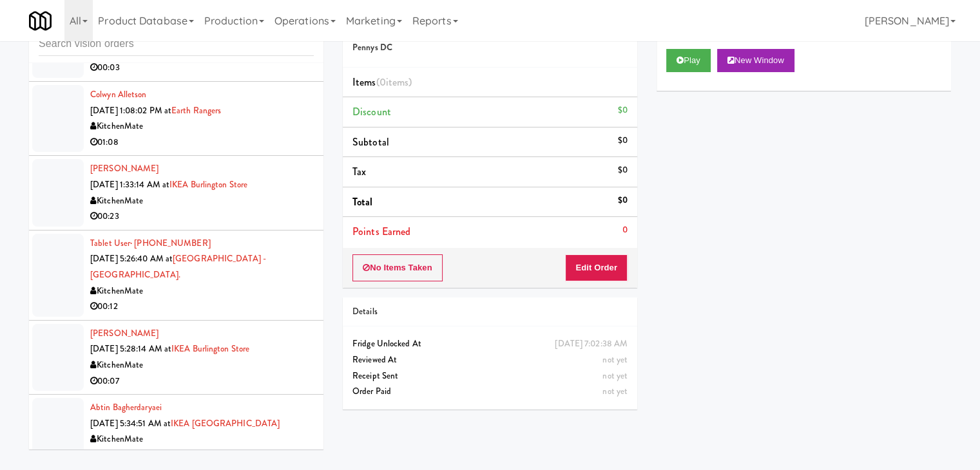
click at [244, 374] on div "00:07" at bounding box center [202, 382] width 224 height 16
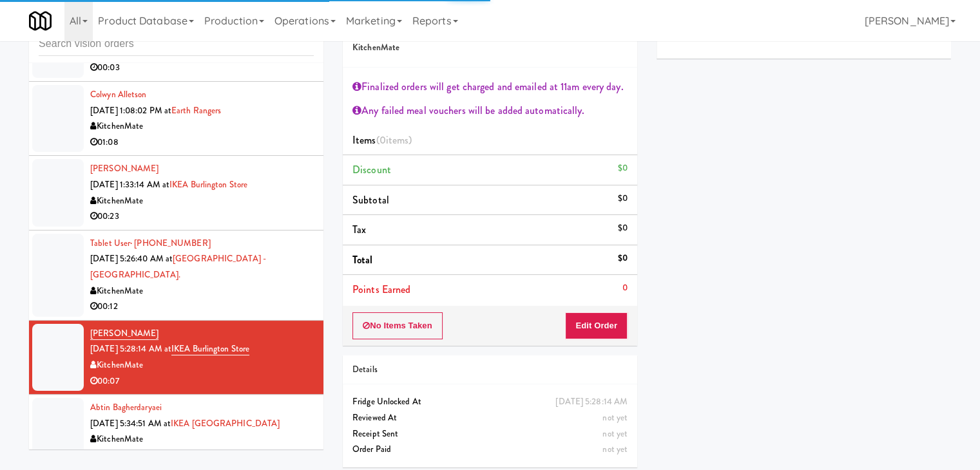
scroll to position [2195, 0]
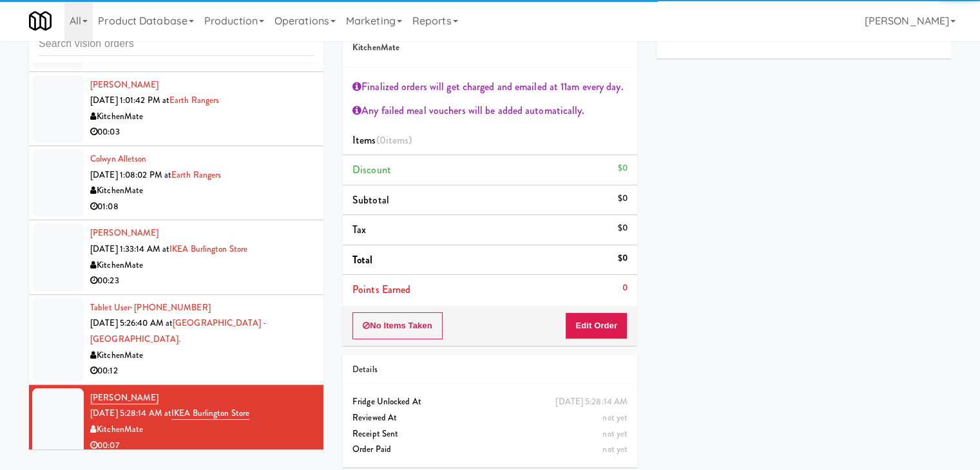
click at [233, 363] on div "00:12" at bounding box center [202, 371] width 224 height 16
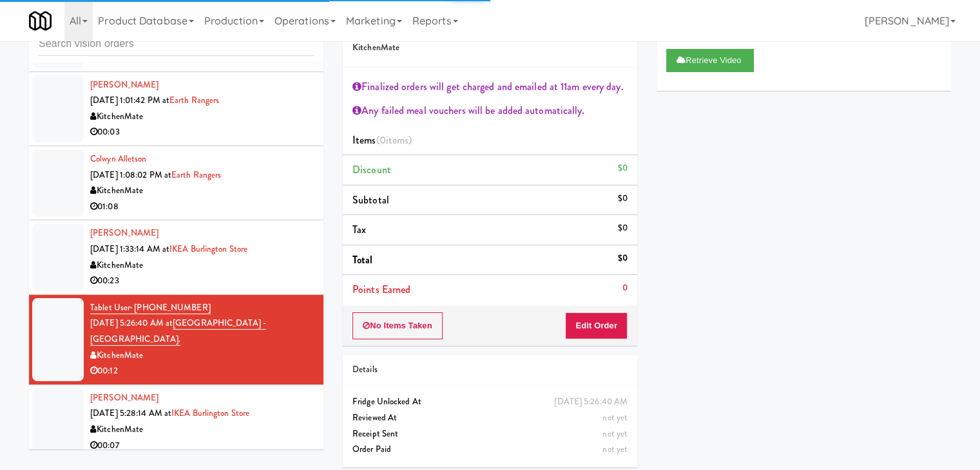
click at [224, 273] on div "00:23" at bounding box center [202, 281] width 224 height 16
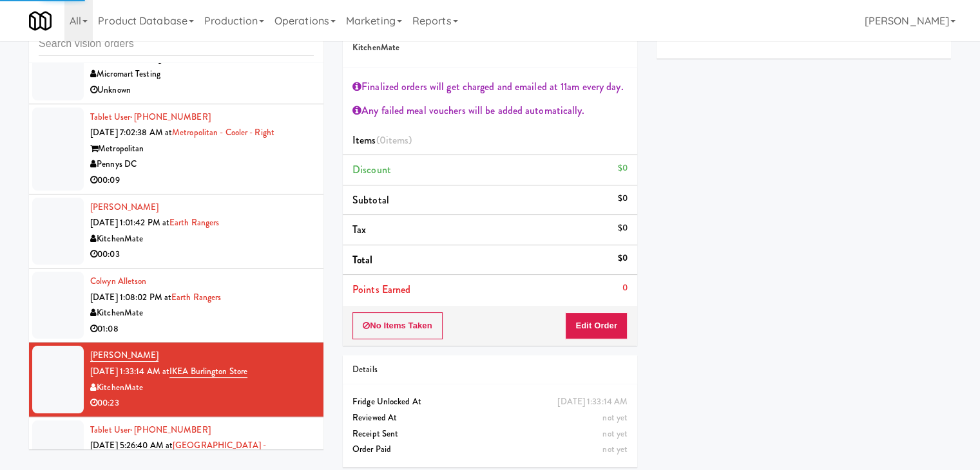
scroll to position [2066, 0]
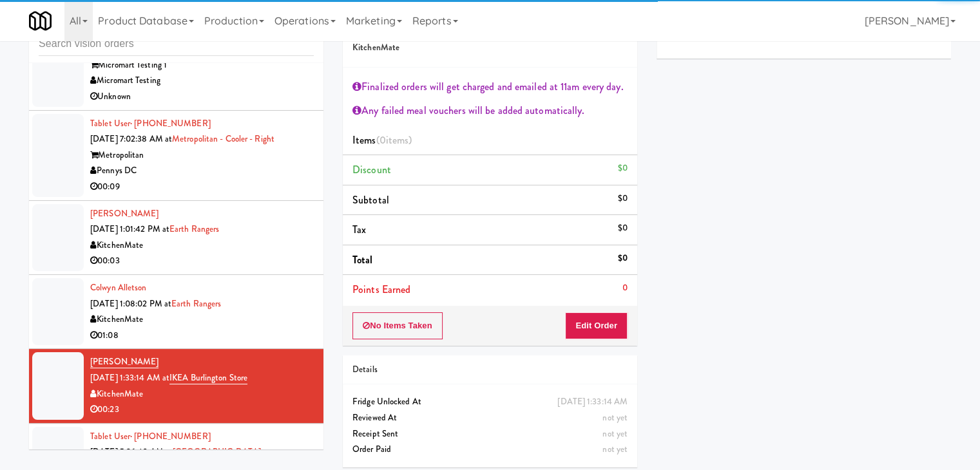
click at [244, 318] on div "KitchenMate" at bounding box center [202, 320] width 224 height 16
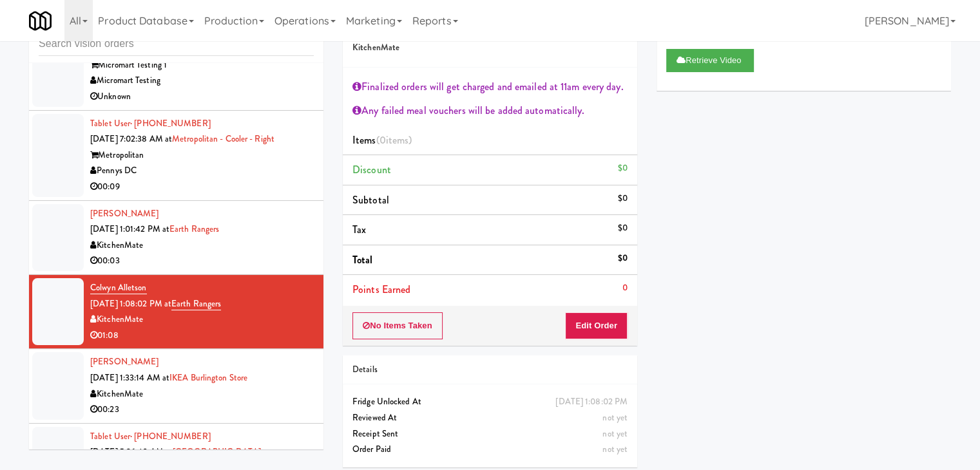
click at [274, 256] on div "00:03" at bounding box center [202, 261] width 224 height 16
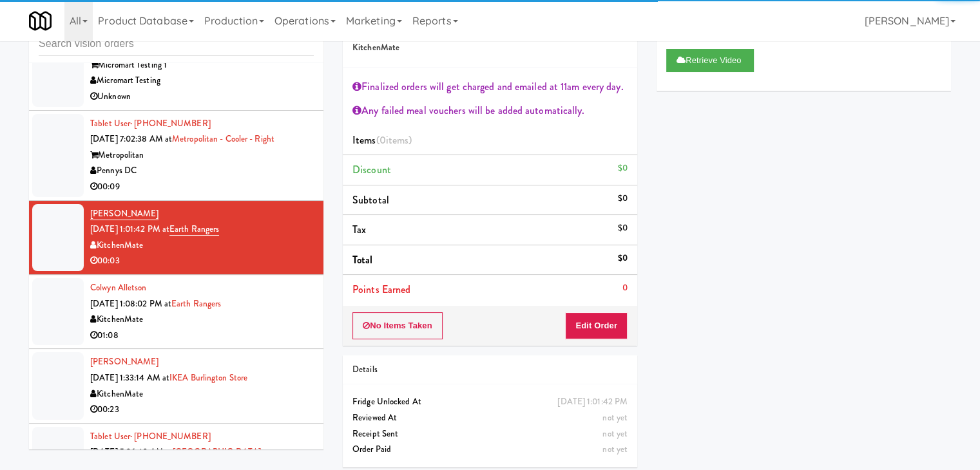
scroll to position [2002, 0]
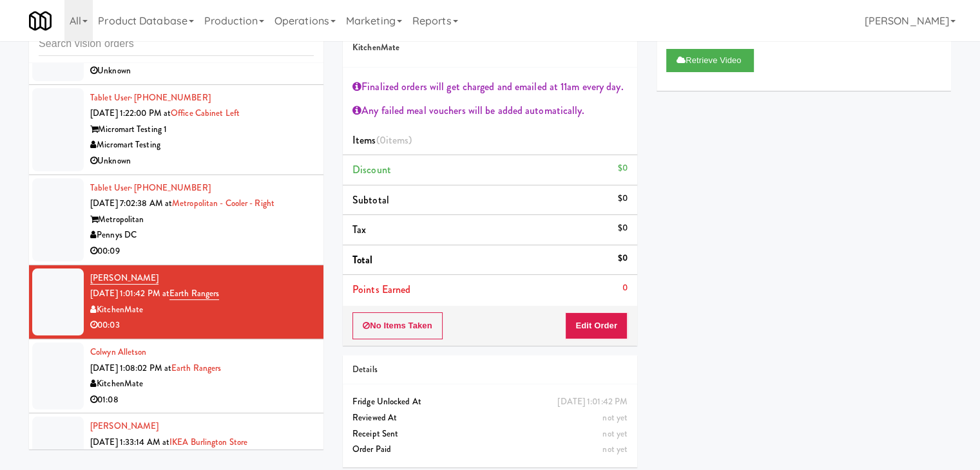
click at [284, 250] on div "00:09" at bounding box center [202, 252] width 224 height 16
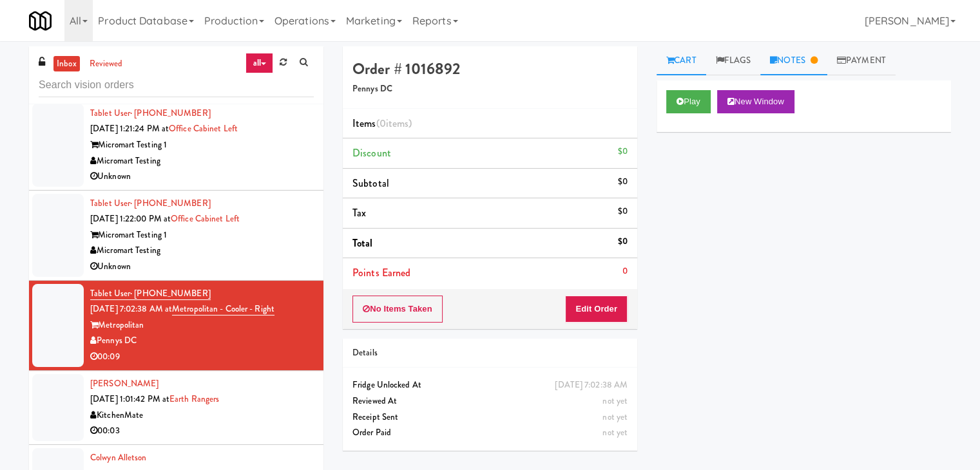
click at [784, 63] on link "Notes" at bounding box center [793, 60] width 67 height 29
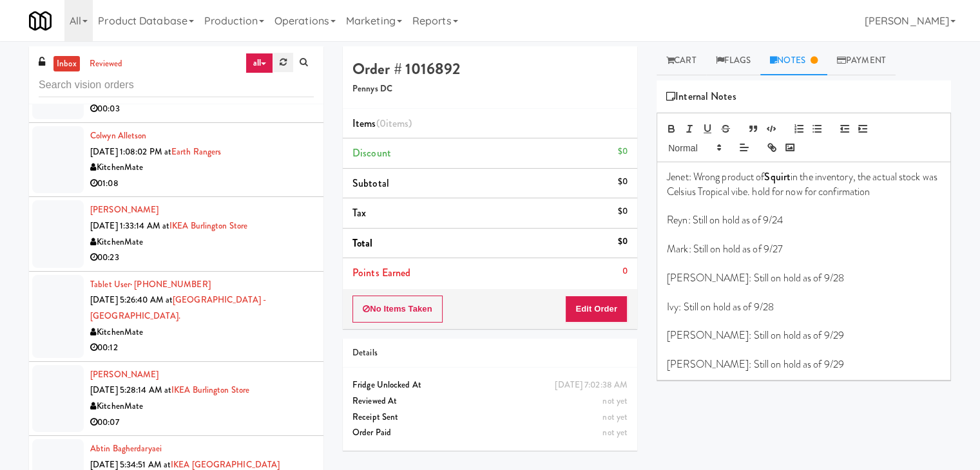
click at [284, 66] on icon at bounding box center [283, 62] width 7 height 8
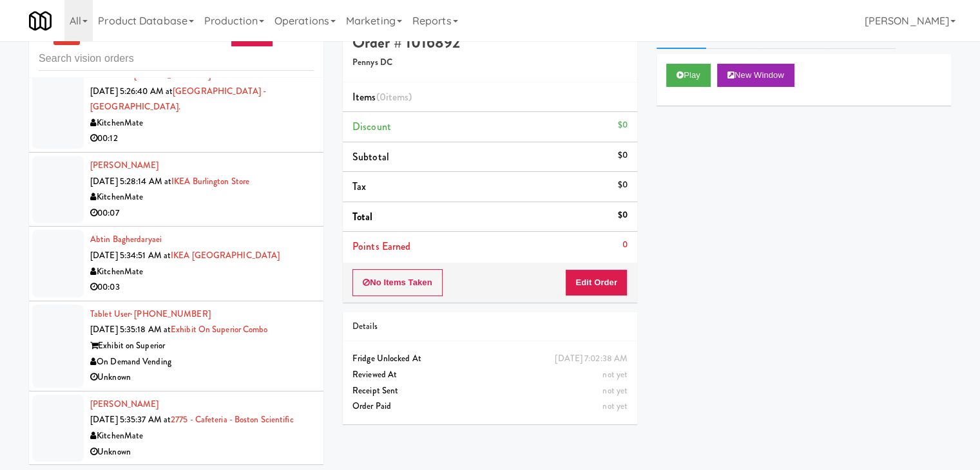
scroll to position [41, 0]
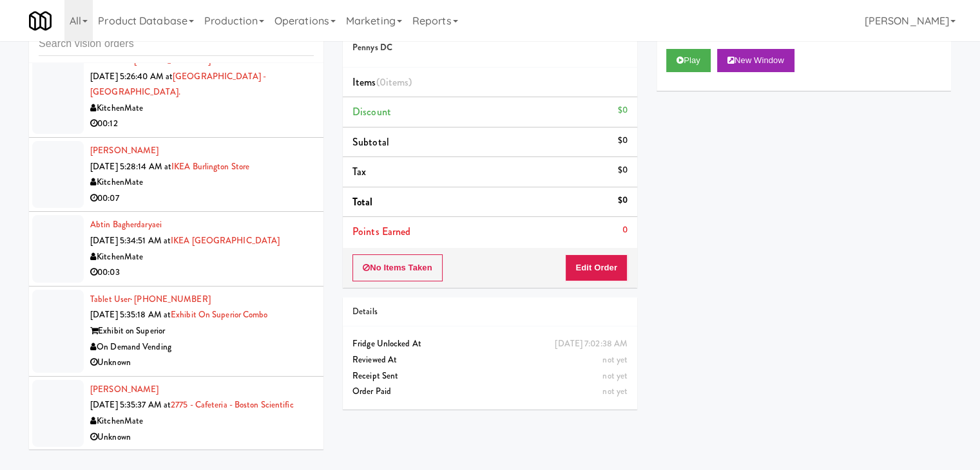
click at [278, 340] on div "On Demand Vending" at bounding box center [202, 348] width 224 height 16
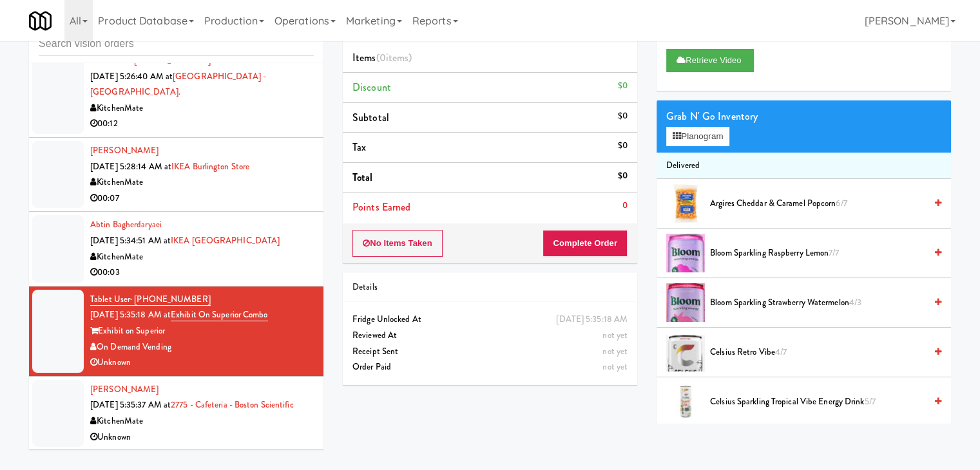
click at [286, 425] on div "KitchenMate" at bounding box center [202, 422] width 224 height 16
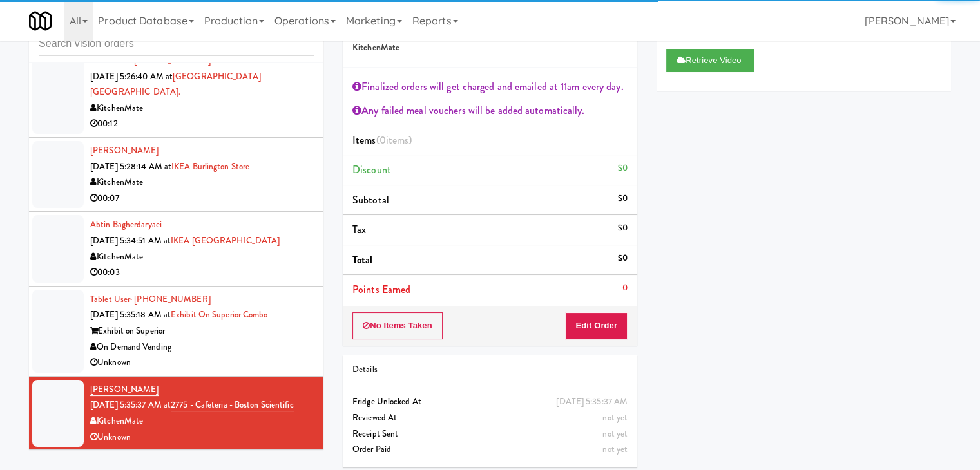
click at [253, 265] on div "00:03" at bounding box center [202, 273] width 224 height 16
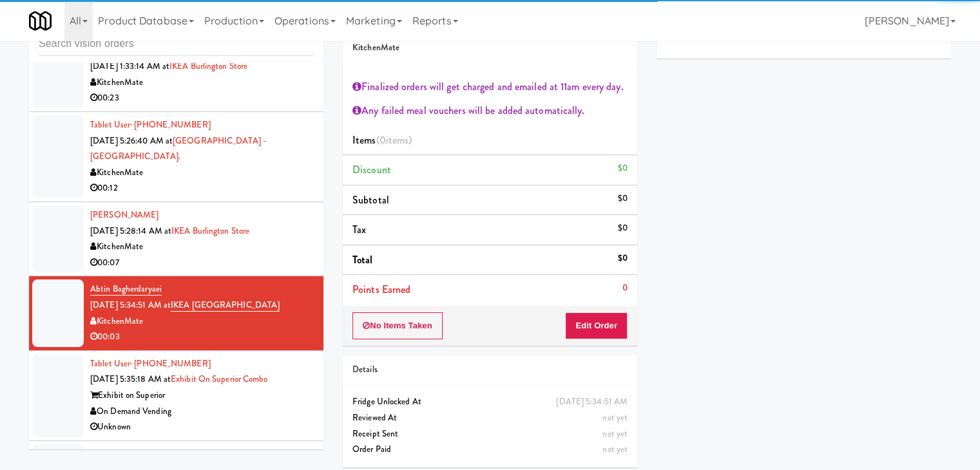
click at [289, 255] on div "00:07" at bounding box center [202, 263] width 224 height 16
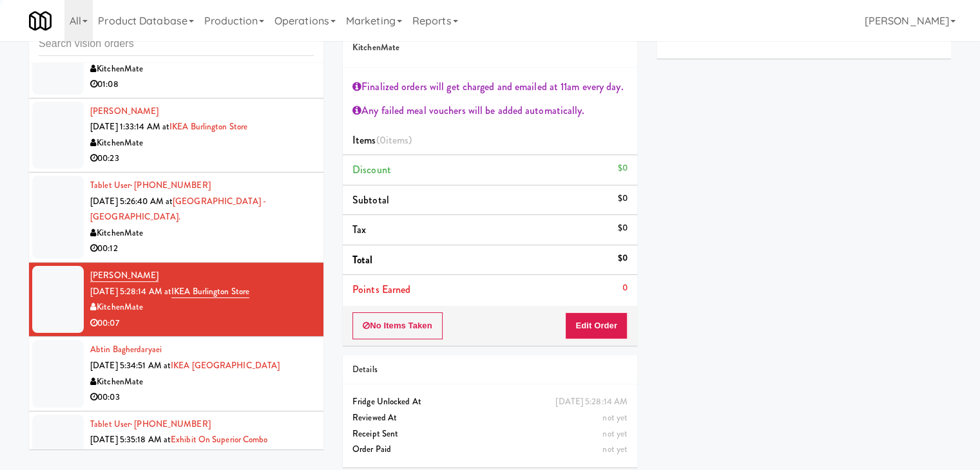
scroll to position [71, 0]
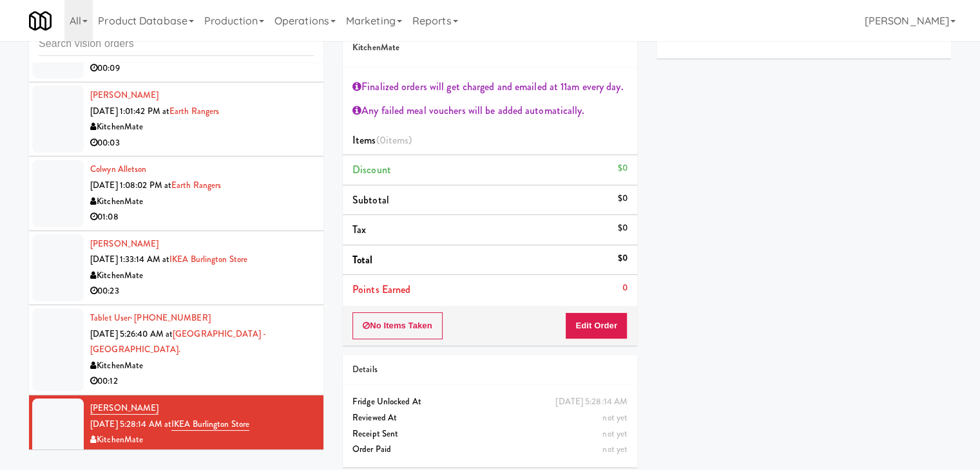
click at [253, 204] on div "KitchenMate" at bounding box center [202, 202] width 224 height 16
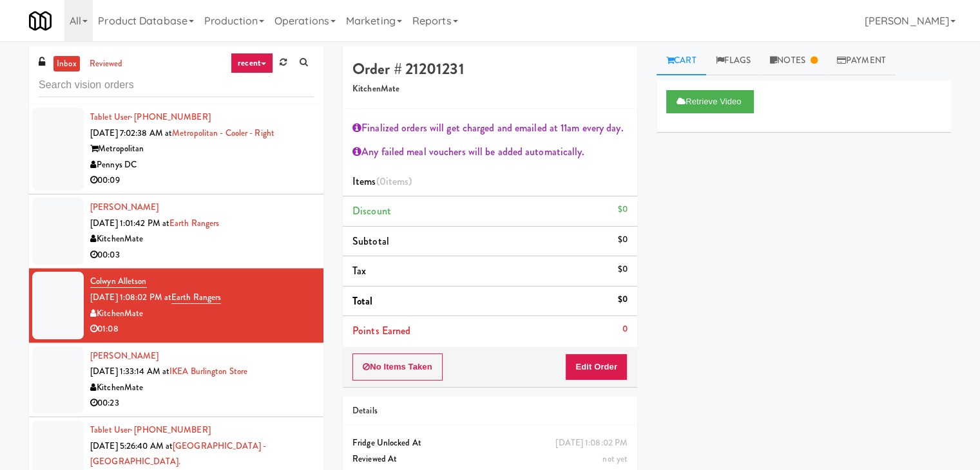
click at [247, 151] on div "Metropolitan" at bounding box center [202, 149] width 224 height 16
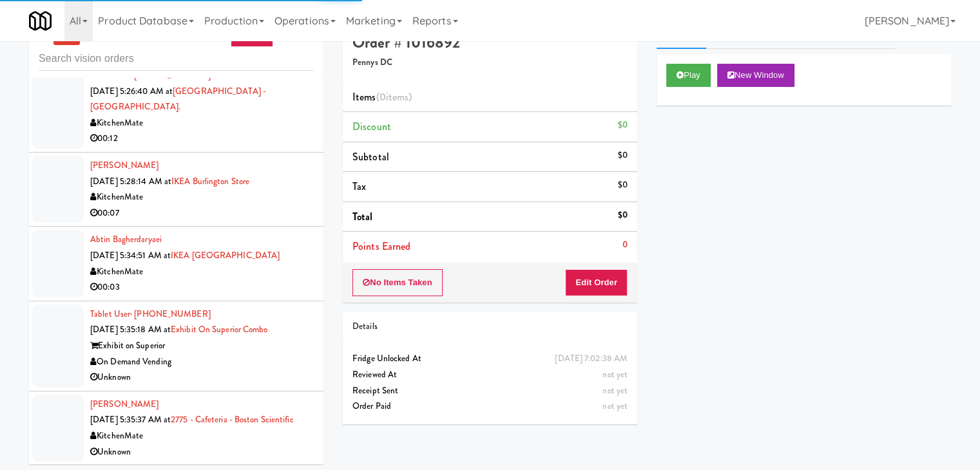
scroll to position [41, 0]
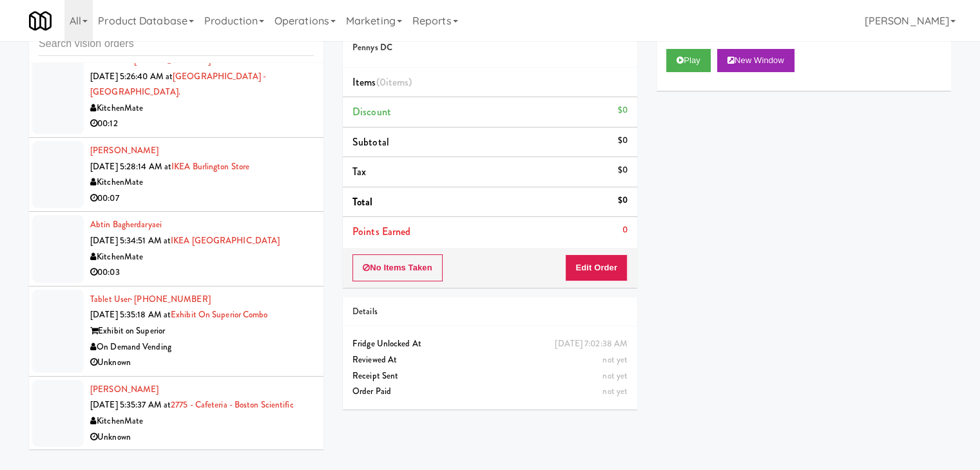
click at [269, 414] on div "KitchenMate" at bounding box center [202, 422] width 224 height 16
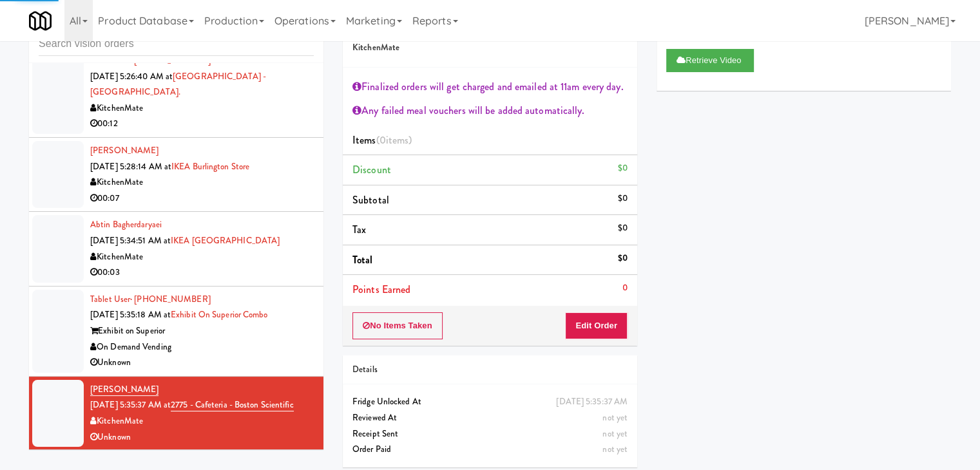
click at [282, 323] on div "Exhibit on Superior" at bounding box center [202, 331] width 224 height 16
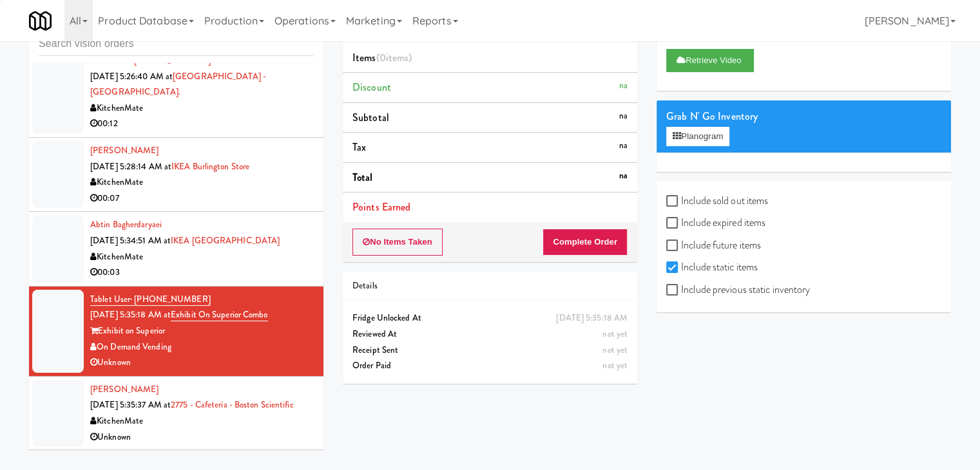
click at [271, 418] on div "KitchenMate" at bounding box center [202, 422] width 224 height 16
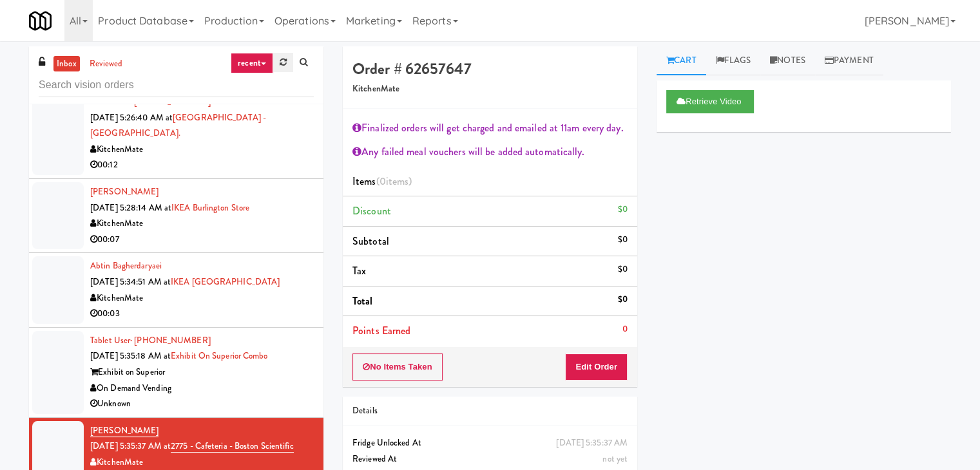
click at [285, 57] on link at bounding box center [283, 62] width 20 height 19
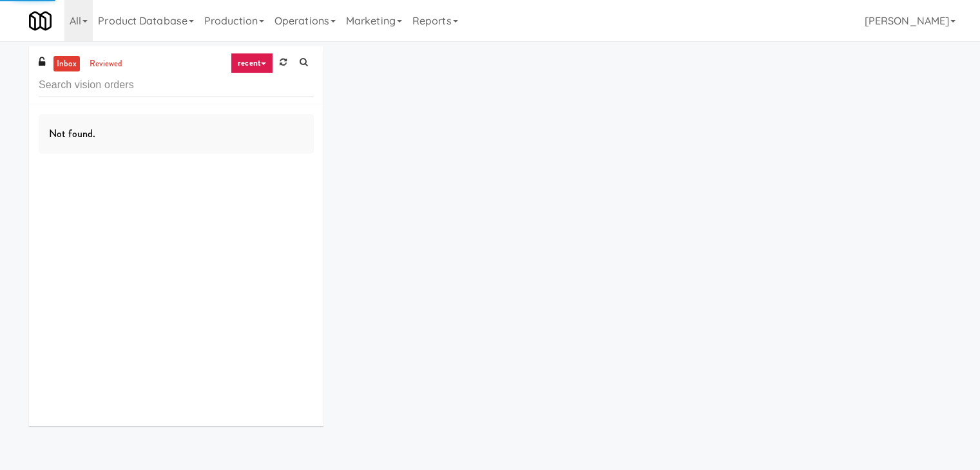
click at [266, 58] on link "recent" at bounding box center [252, 63] width 43 height 21
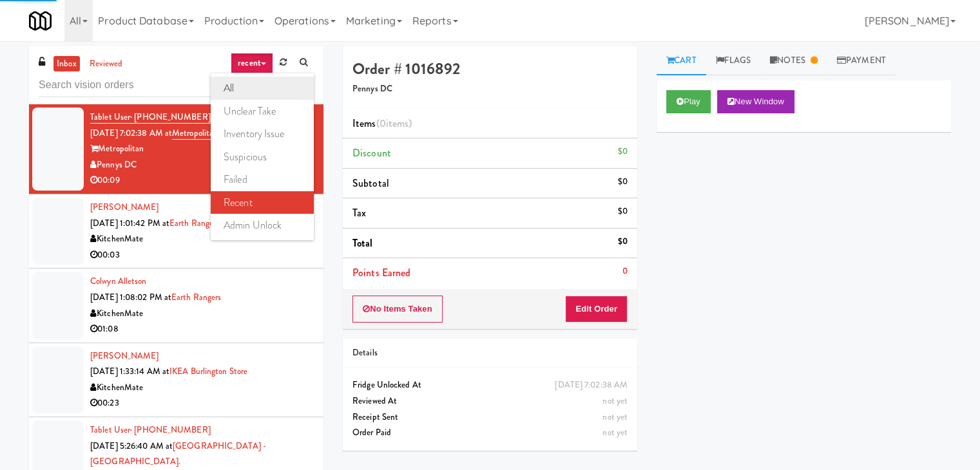
click at [265, 84] on link "all" at bounding box center [262, 88] width 103 height 23
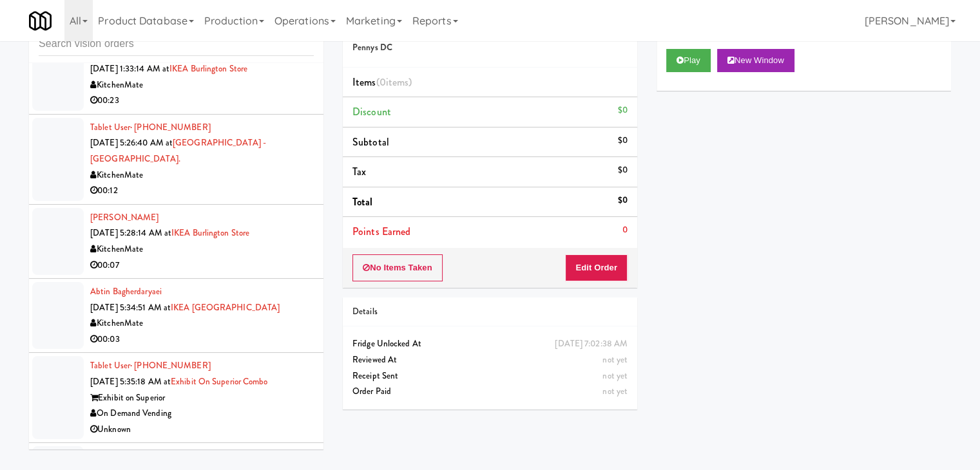
scroll to position [2440, 0]
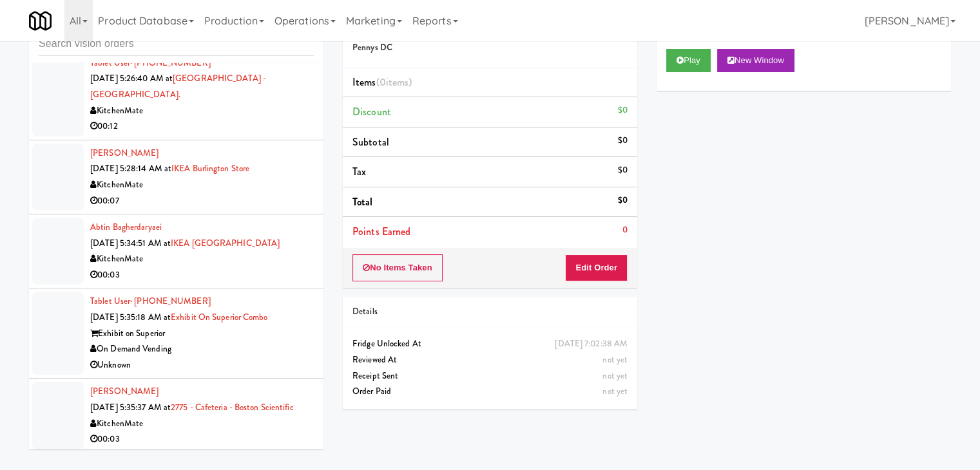
click at [271, 342] on div "On Demand Vending" at bounding box center [202, 350] width 224 height 16
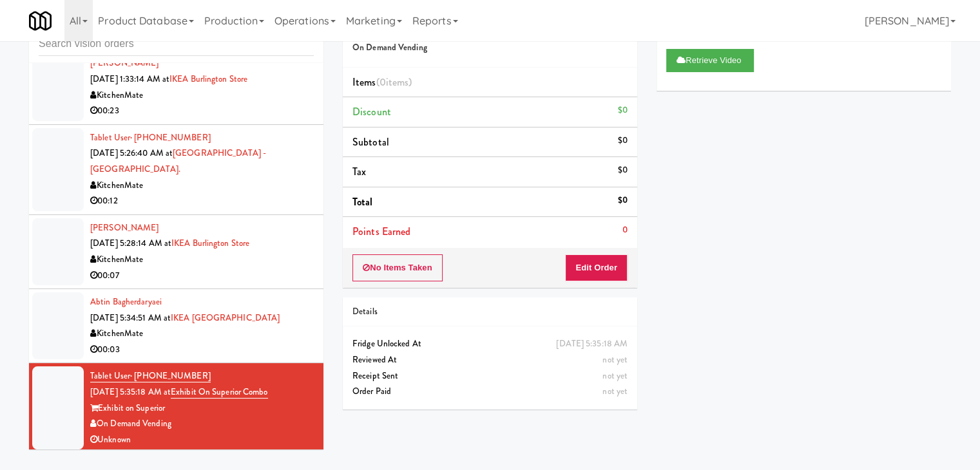
scroll to position [2440, 0]
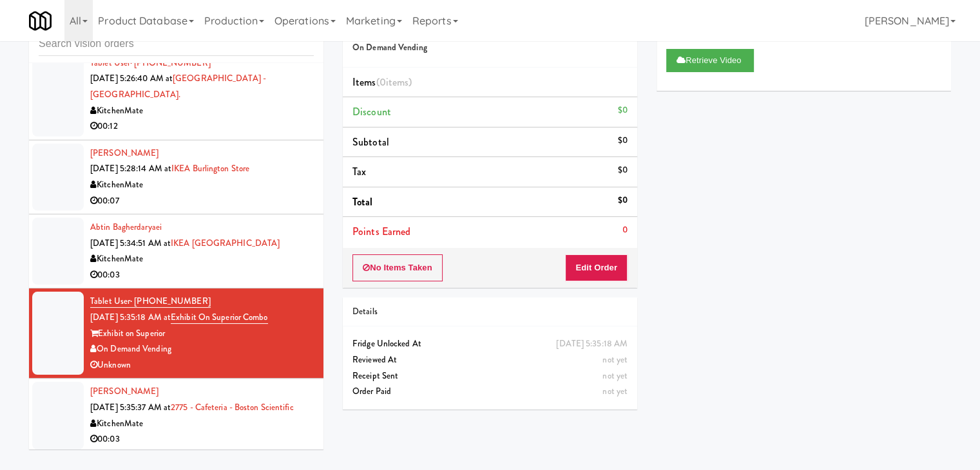
click at [244, 251] on div "KitchenMate" at bounding box center [202, 259] width 224 height 16
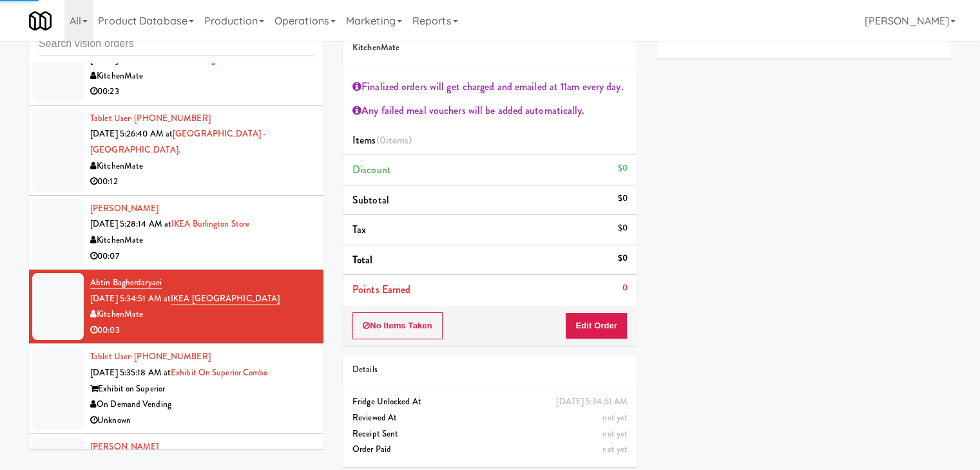
scroll to position [2311, 0]
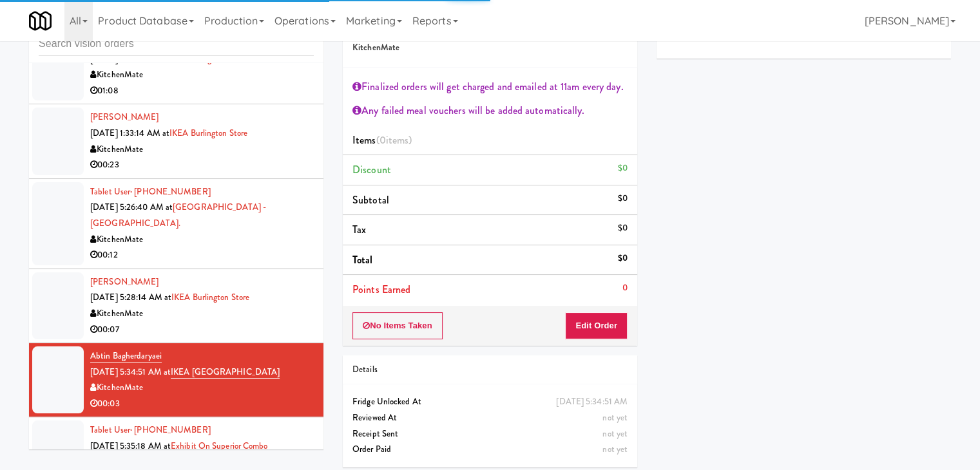
click at [269, 322] on div "00:07" at bounding box center [202, 330] width 224 height 16
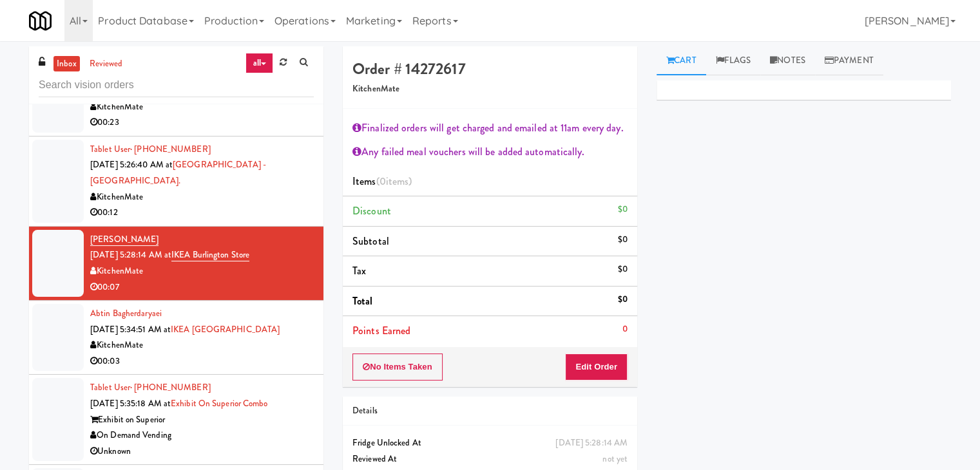
scroll to position [2440, 0]
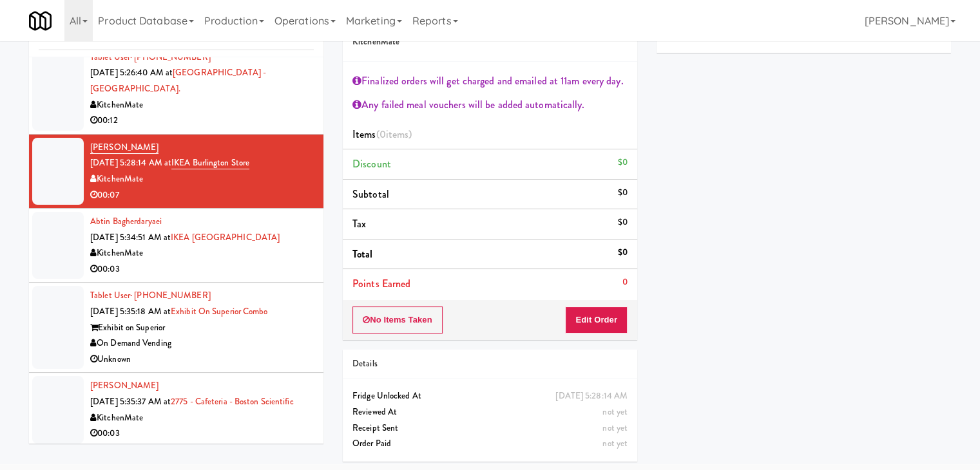
click at [265, 420] on div "KitchenMate" at bounding box center [202, 418] width 224 height 16
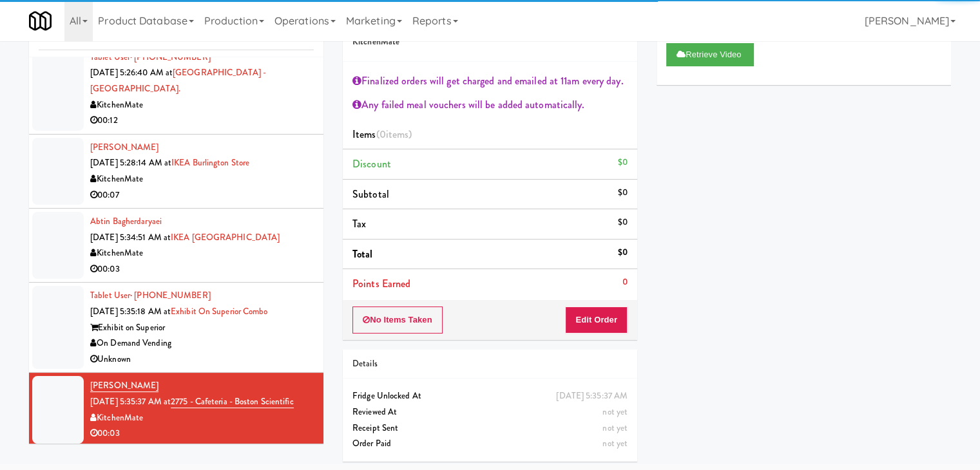
click at [262, 336] on div "On Demand Vending" at bounding box center [202, 344] width 224 height 16
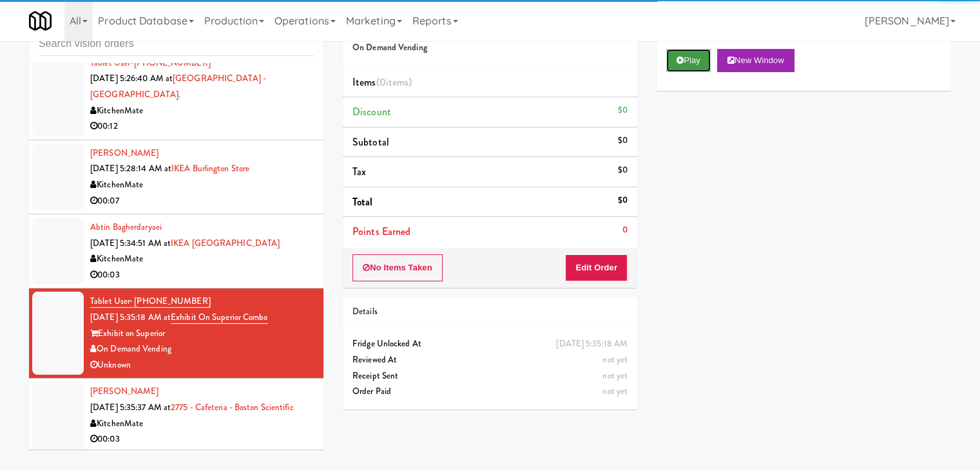
click at [668, 64] on button "Play" at bounding box center [688, 60] width 44 height 23
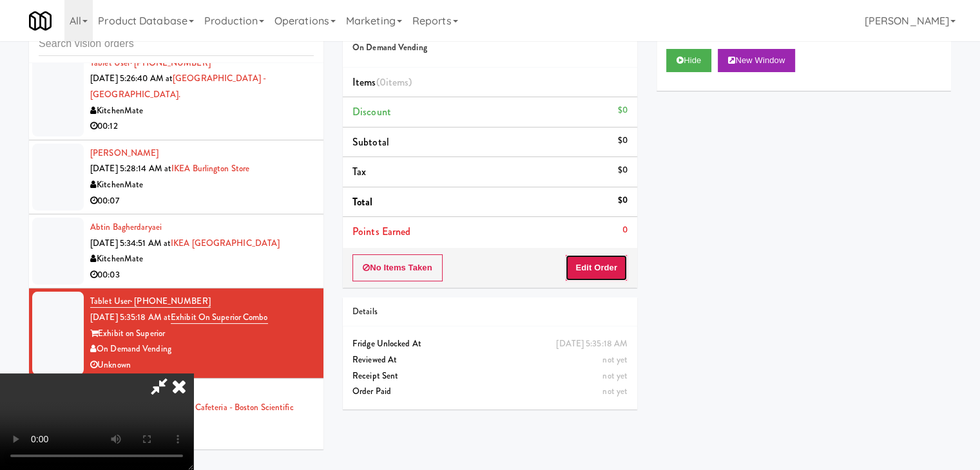
click at [606, 265] on button "Edit Order" at bounding box center [596, 268] width 63 height 27
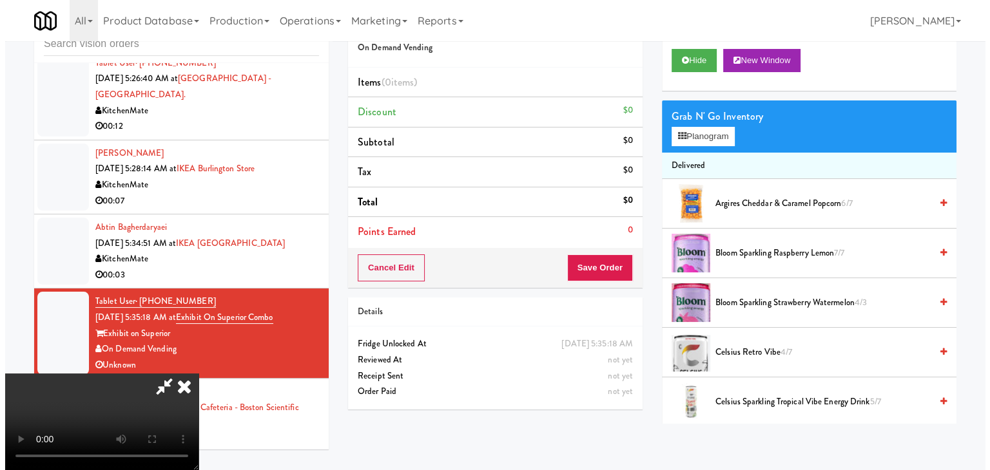
scroll to position [0, 0]
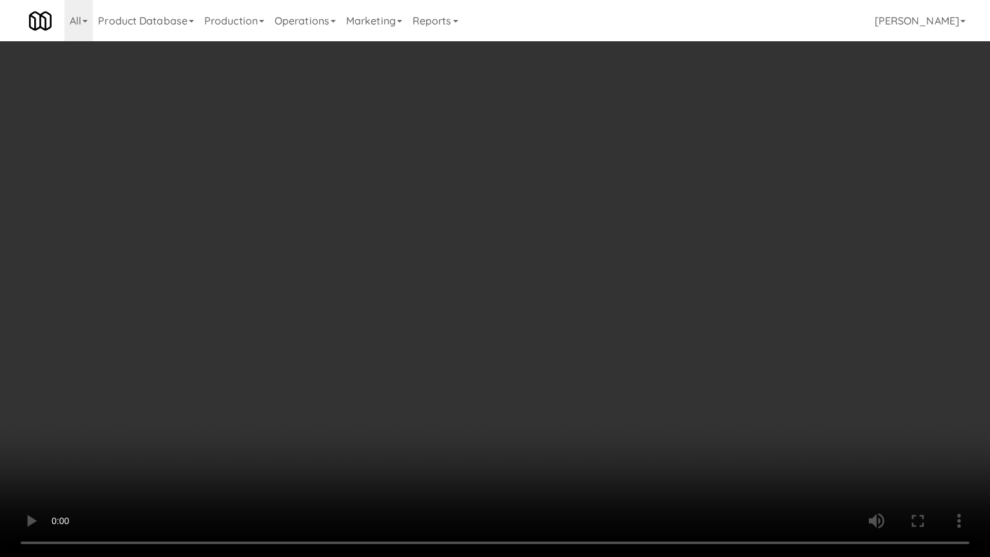
drag, startPoint x: 552, startPoint y: 285, endPoint x: 568, endPoint y: 282, distance: 17.2
click at [555, 284] on video at bounding box center [495, 278] width 990 height 557
click at [578, 283] on video at bounding box center [495, 278] width 990 height 557
click at [629, 261] on video at bounding box center [495, 278] width 990 height 557
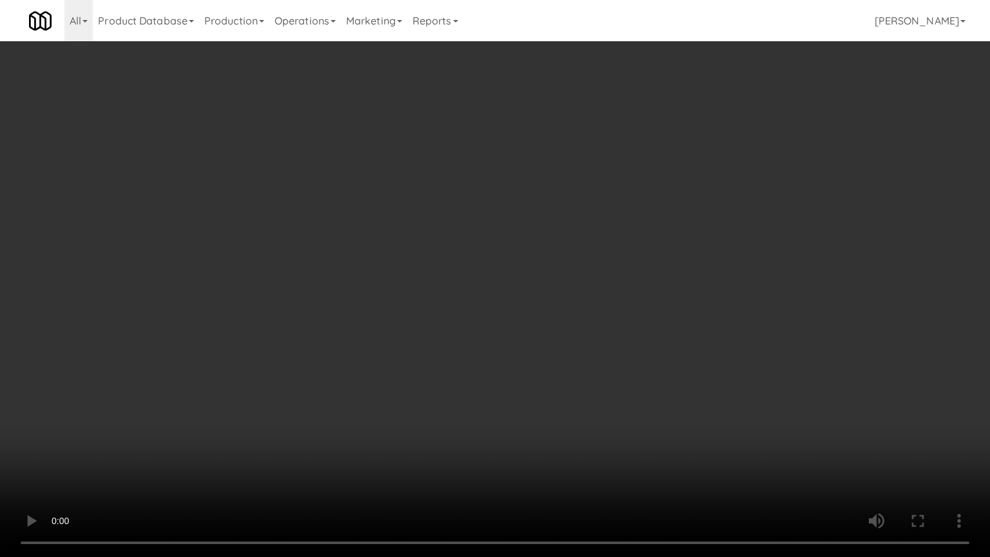
click at [626, 263] on video at bounding box center [495, 278] width 990 height 557
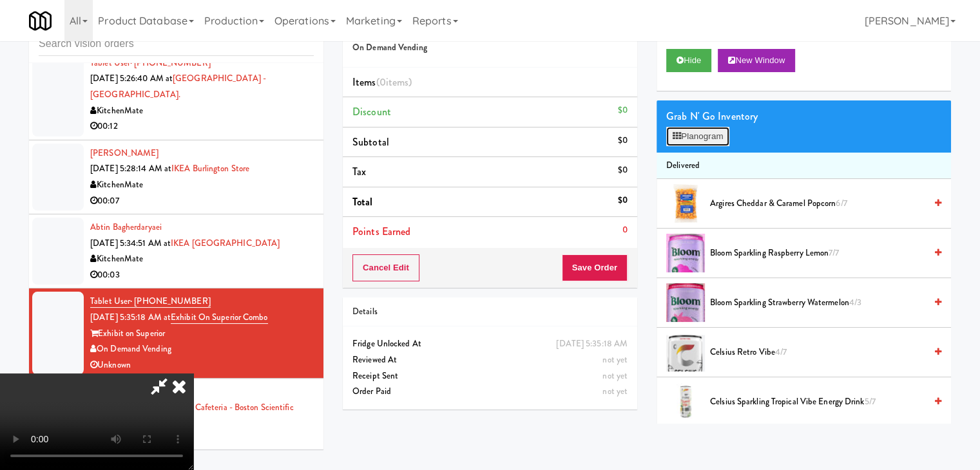
click at [702, 135] on button "Planogram" at bounding box center [697, 136] width 63 height 19
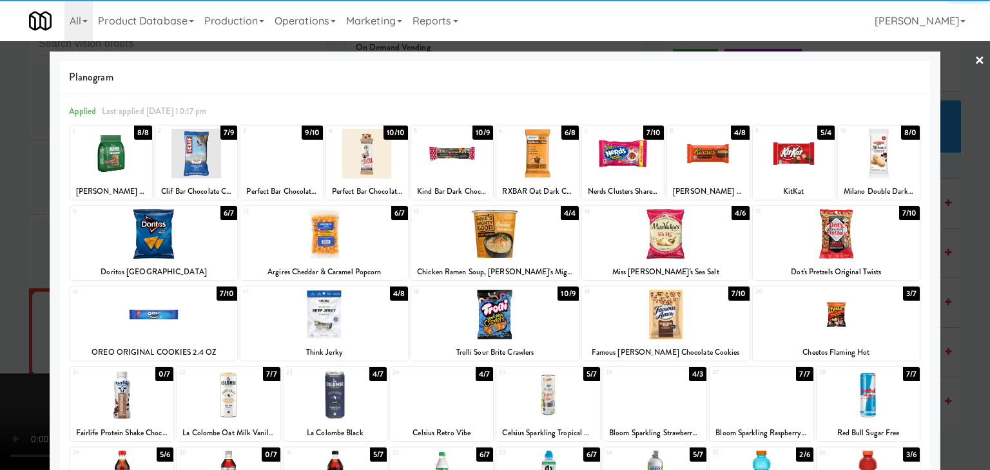
click at [375, 161] on div at bounding box center [367, 154] width 82 height 50
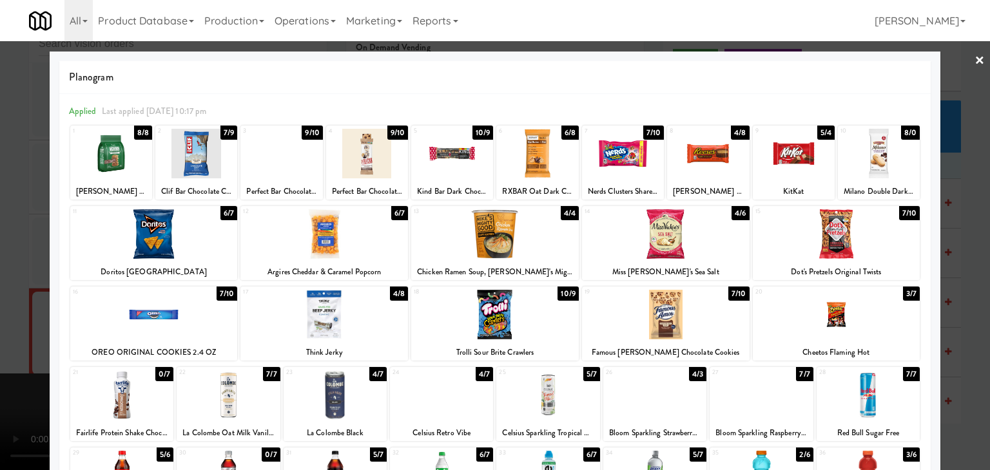
drag, startPoint x: 29, startPoint y: 208, endPoint x: 47, endPoint y: 204, distance: 18.5
click at [31, 207] on div at bounding box center [495, 235] width 990 height 470
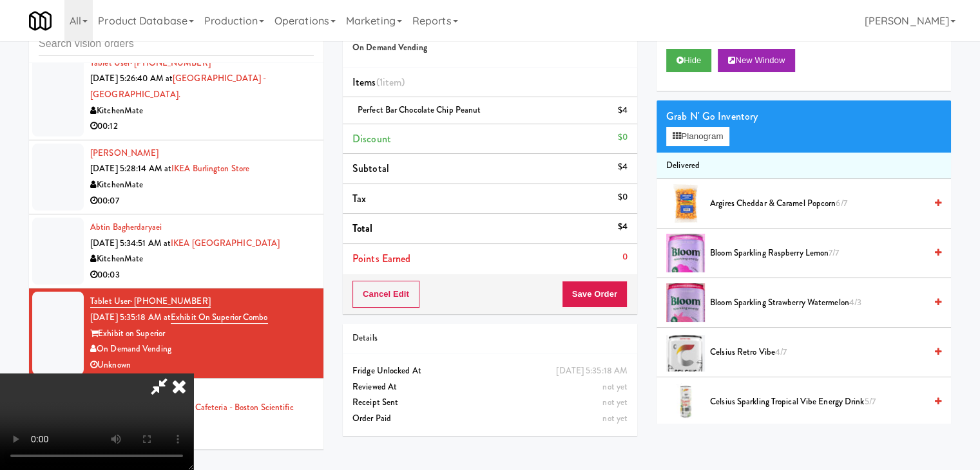
drag, startPoint x: 268, startPoint y: 224, endPoint x: 294, endPoint y: 226, distance: 25.9
click at [193, 374] on video at bounding box center [96, 422] width 193 height 97
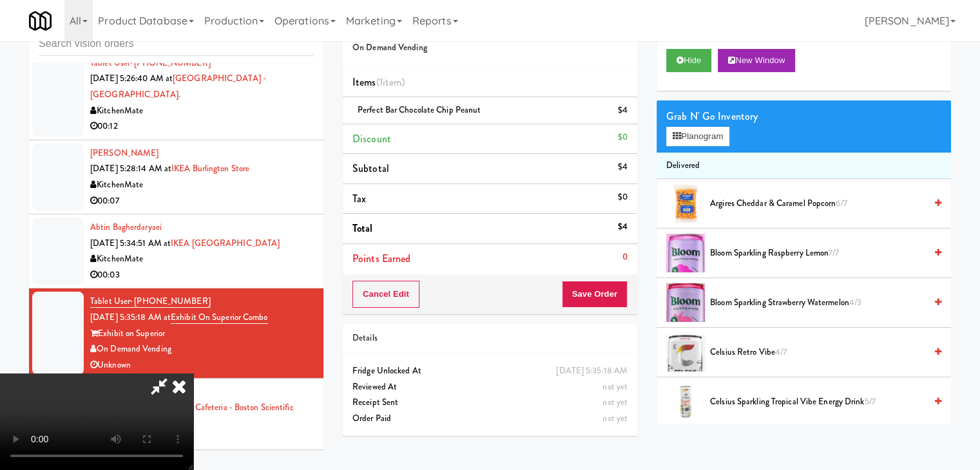
click at [193, 374] on video at bounding box center [96, 422] width 193 height 97
click at [626, 114] on icon at bounding box center [629, 115] width 6 height 8
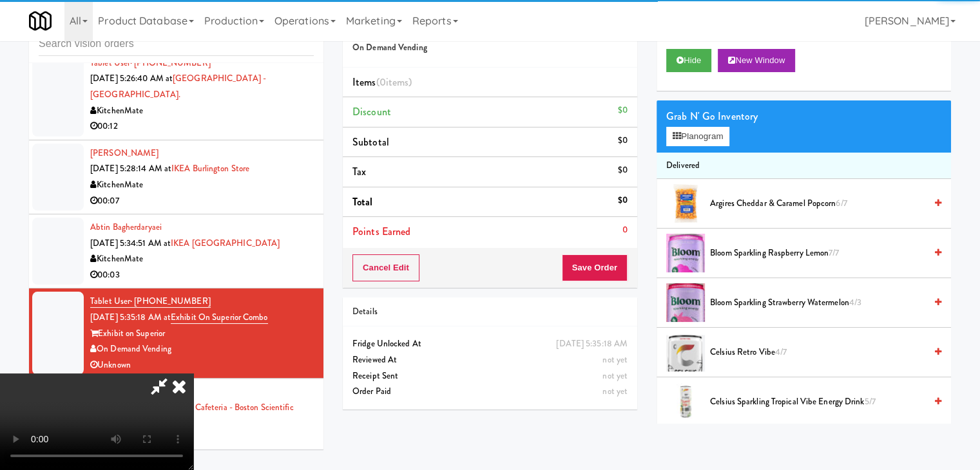
drag, startPoint x: 476, startPoint y: 184, endPoint x: 483, endPoint y: 182, distance: 6.7
click at [193, 374] on video at bounding box center [96, 422] width 193 height 97
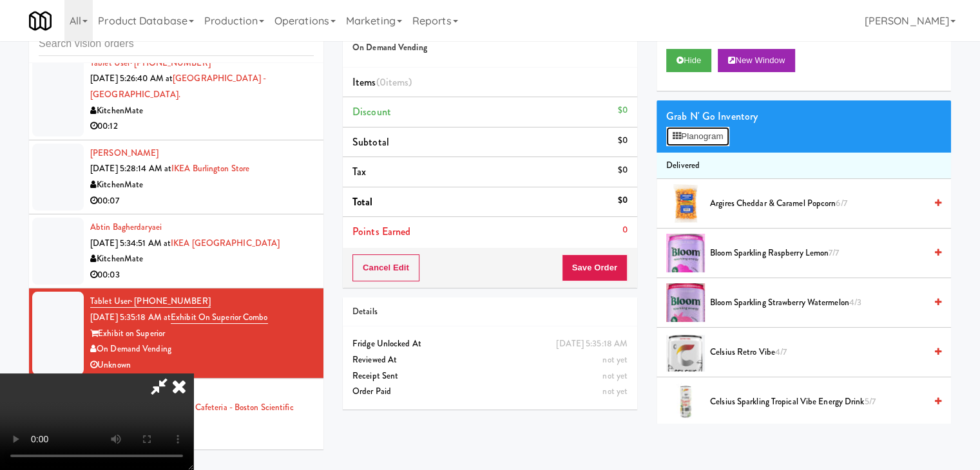
click at [711, 140] on button "Planogram" at bounding box center [697, 136] width 63 height 19
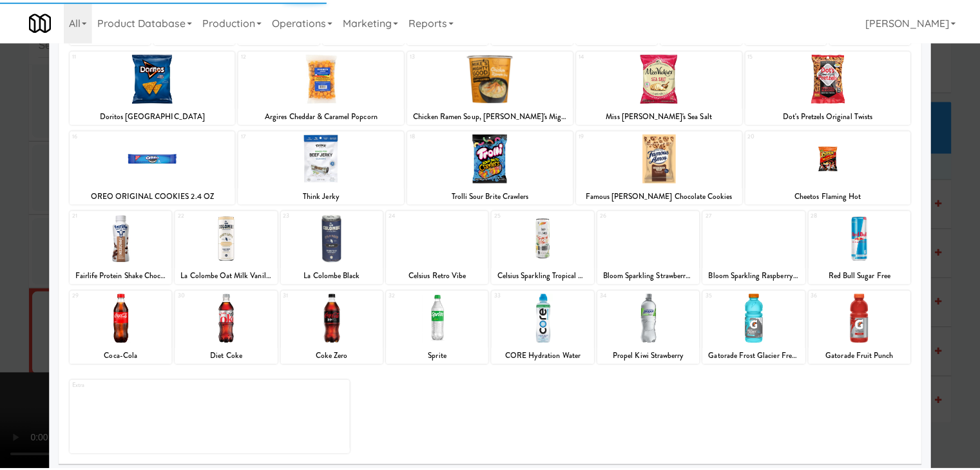
scroll to position [162, 0]
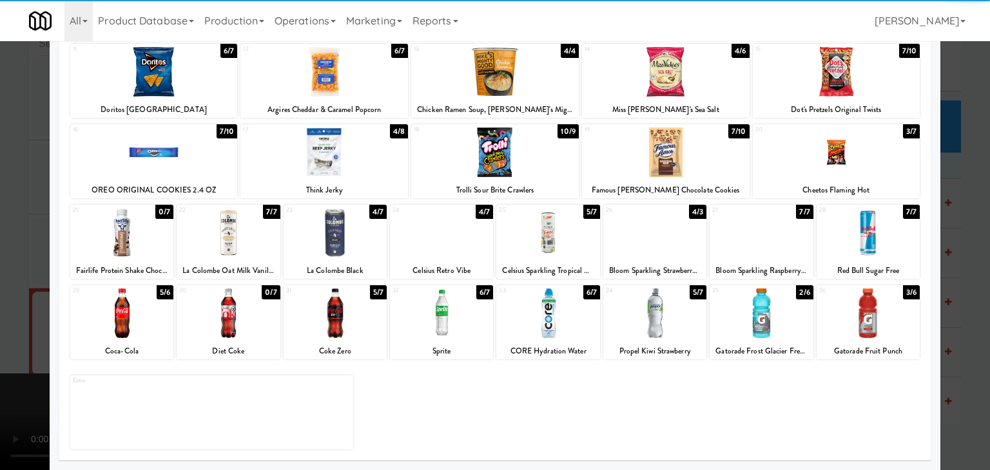
click at [179, 151] on div at bounding box center [154, 153] width 168 height 50
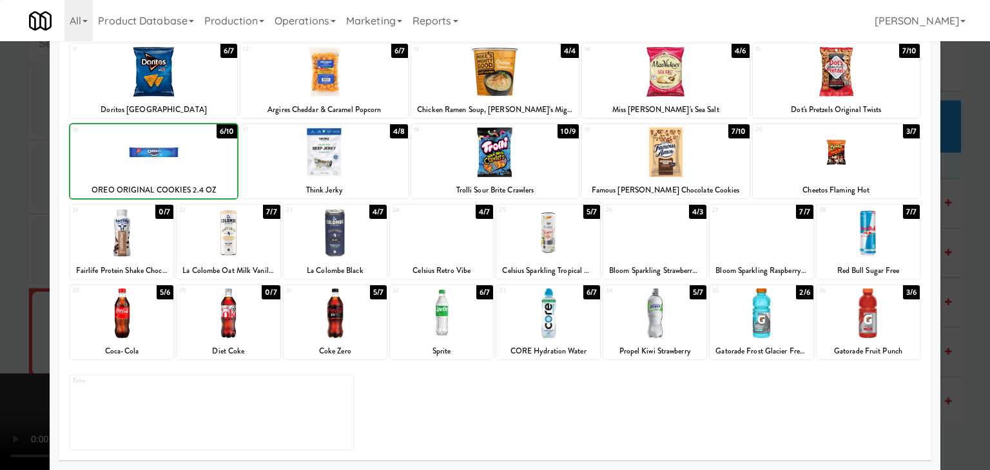
drag, startPoint x: 3, startPoint y: 209, endPoint x: 157, endPoint y: 227, distance: 155.6
click at [15, 209] on div at bounding box center [495, 235] width 990 height 470
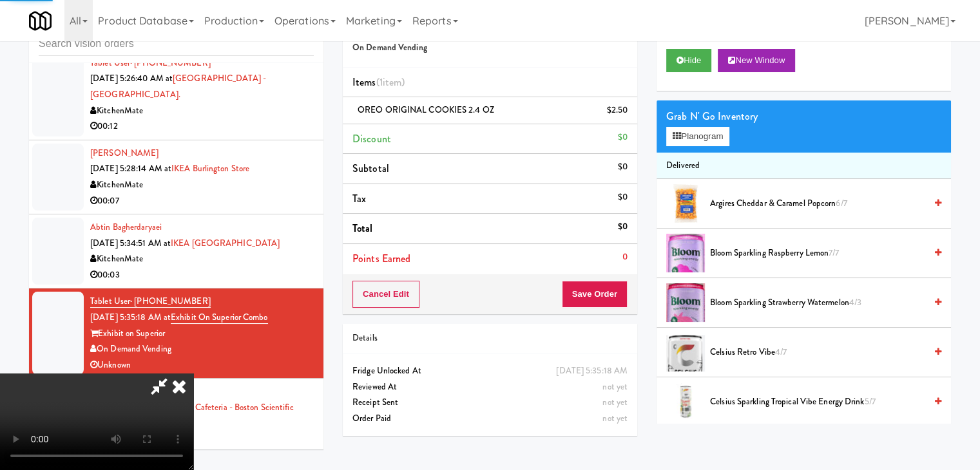
click at [193, 374] on video at bounding box center [96, 422] width 193 height 97
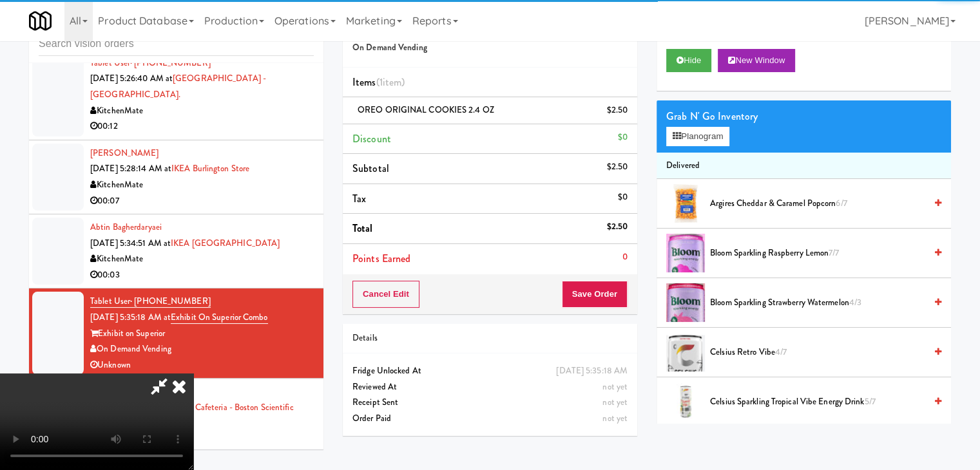
click at [193, 374] on video at bounding box center [96, 422] width 193 height 97
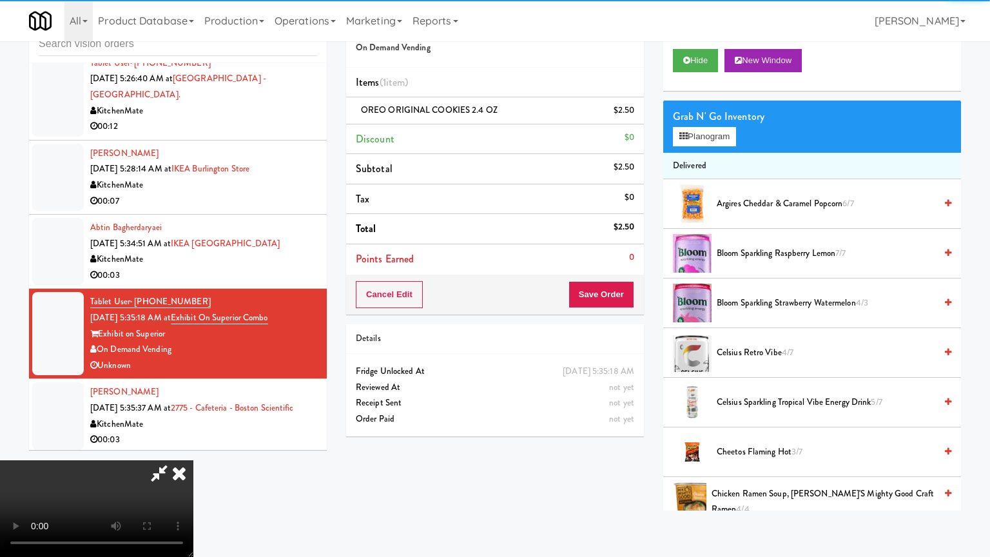
click at [193, 460] on video at bounding box center [96, 508] width 193 height 97
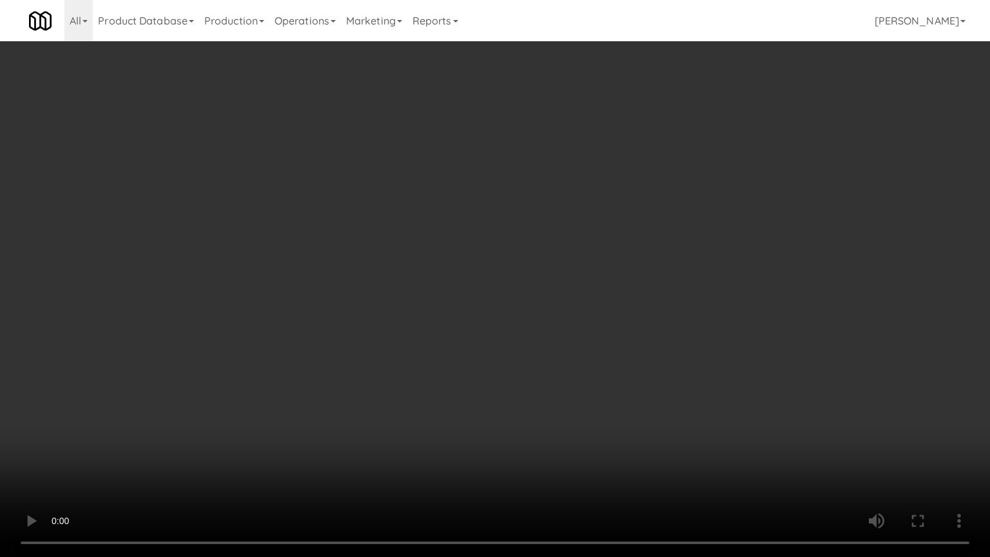
click at [513, 343] on video at bounding box center [495, 278] width 990 height 557
click at [515, 342] on video at bounding box center [495, 278] width 990 height 557
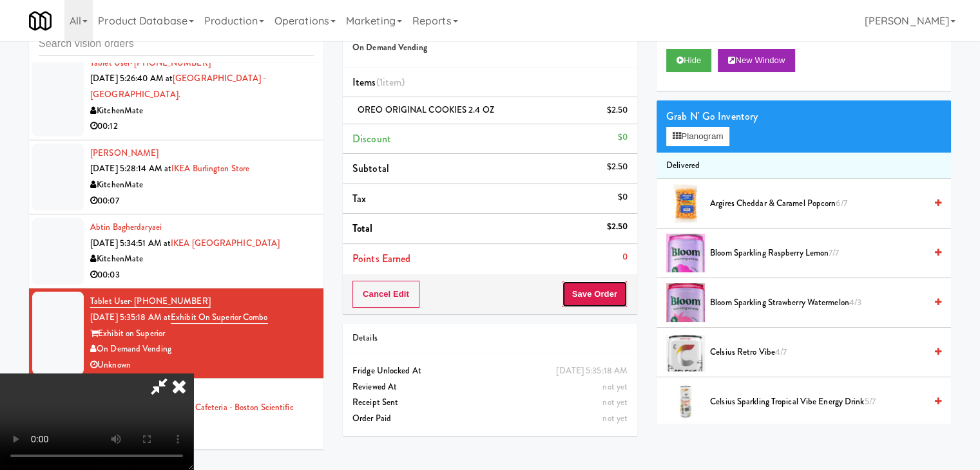
click at [601, 292] on button "Save Order" at bounding box center [595, 294] width 66 height 27
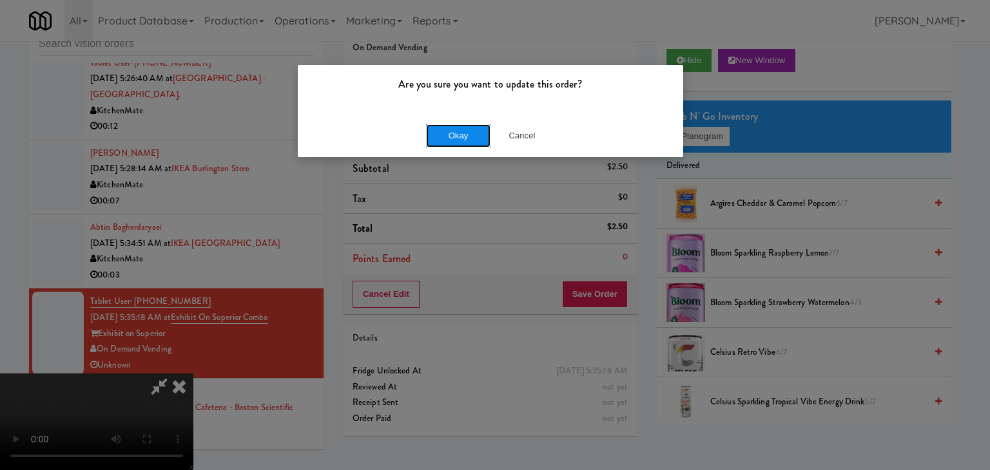
click at [449, 127] on button "Okay" at bounding box center [458, 135] width 64 height 23
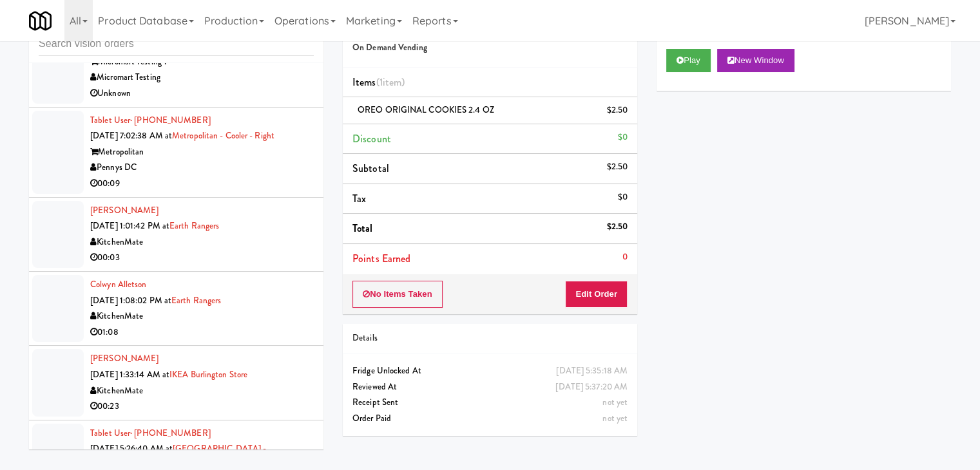
scroll to position [2005, 0]
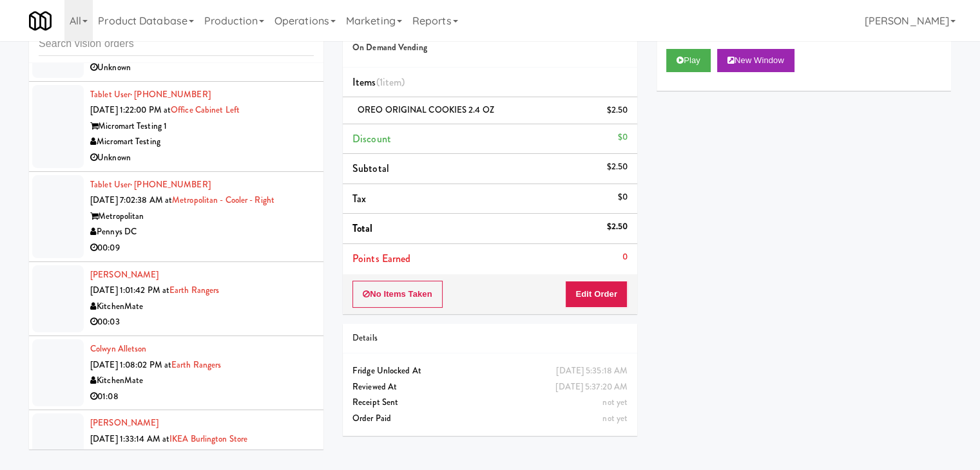
click at [247, 240] on div "00:09" at bounding box center [202, 248] width 224 height 16
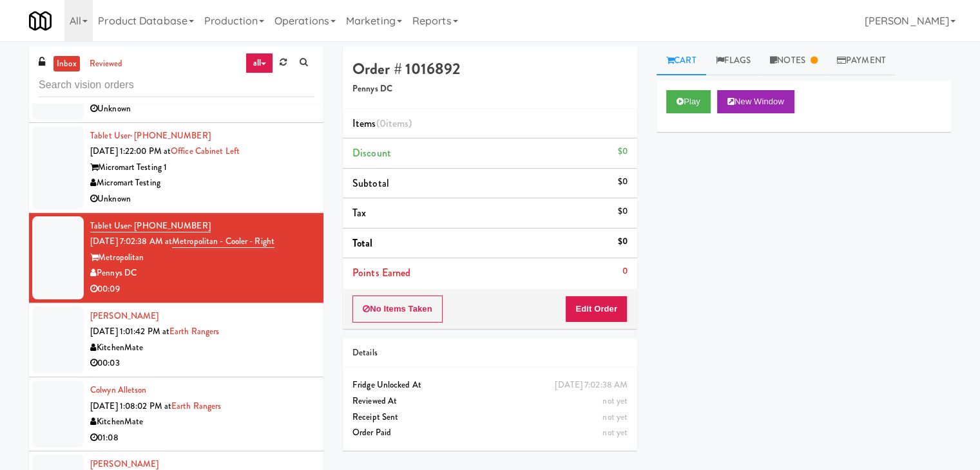
scroll to position [2391, 0]
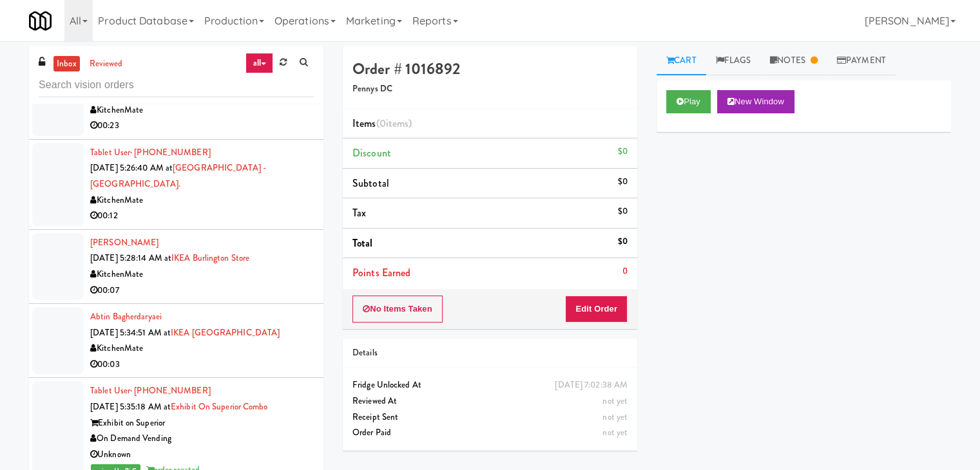
click at [289, 357] on div "00:03" at bounding box center [202, 365] width 224 height 16
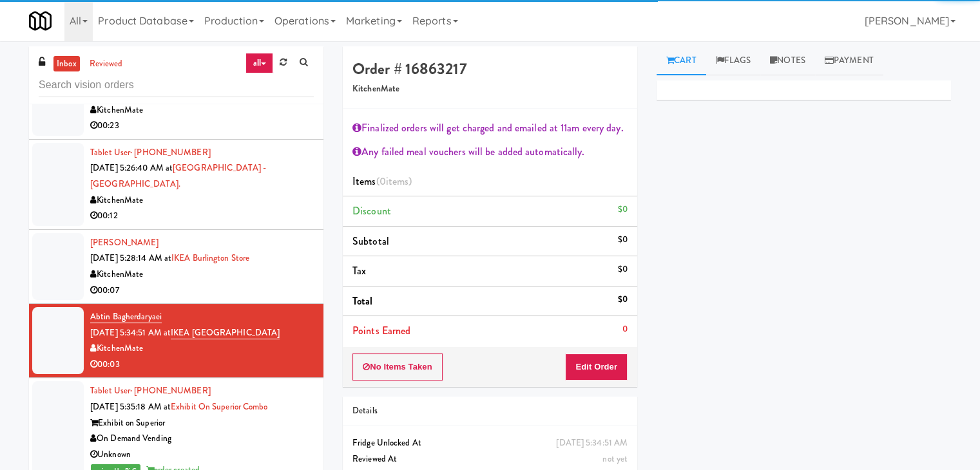
click at [286, 283] on div "00:07" at bounding box center [202, 291] width 224 height 16
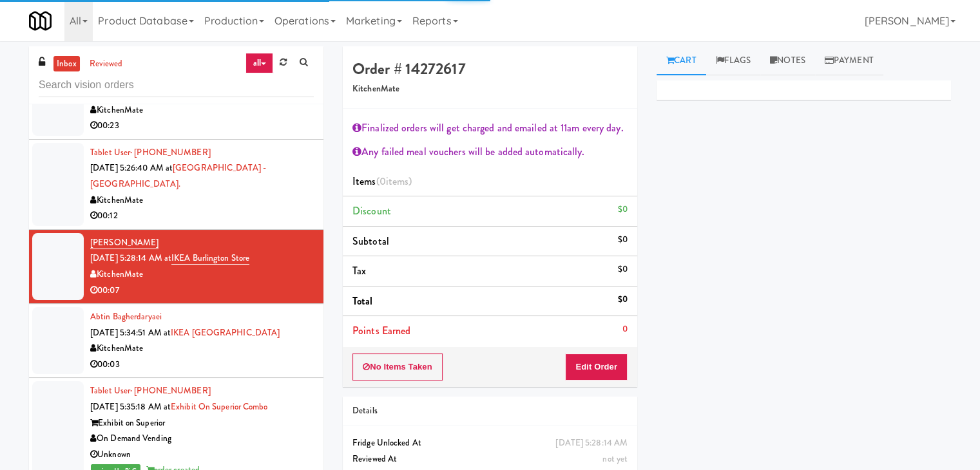
click at [294, 208] on div "00:12" at bounding box center [202, 216] width 224 height 16
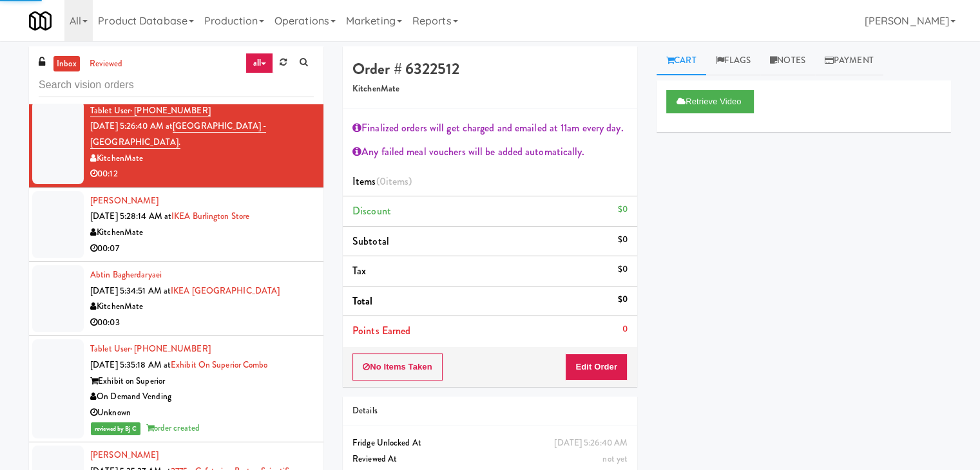
scroll to position [2456, 0]
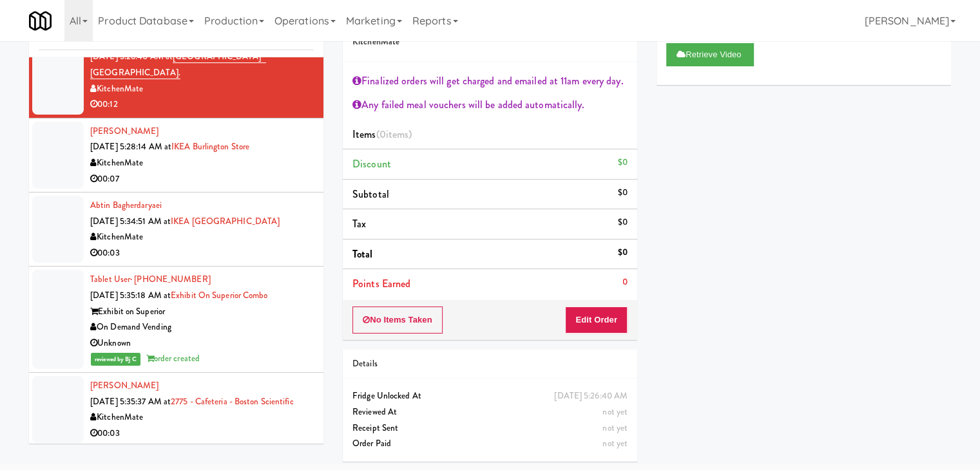
click at [278, 411] on div "KitchenMate" at bounding box center [202, 418] width 224 height 16
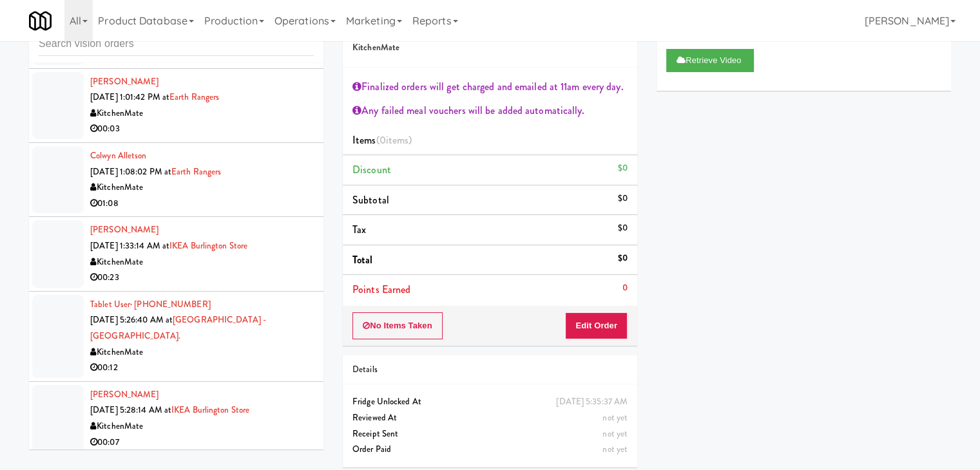
scroll to position [2069, 0]
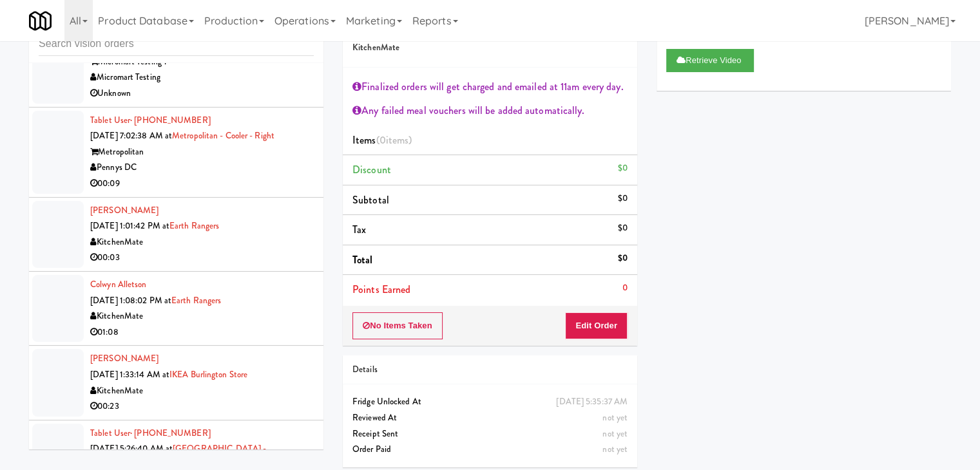
click at [265, 244] on div "KitchenMate" at bounding box center [202, 243] width 224 height 16
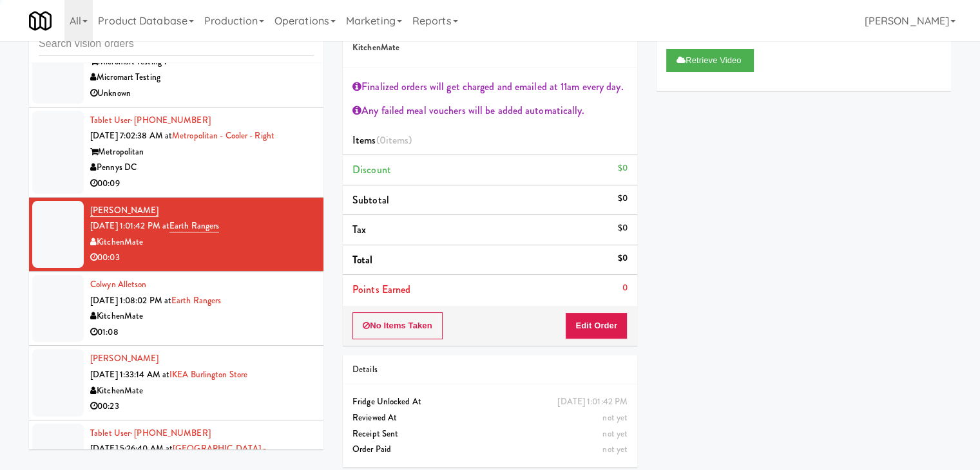
click at [271, 183] on div "00:09" at bounding box center [202, 184] width 224 height 16
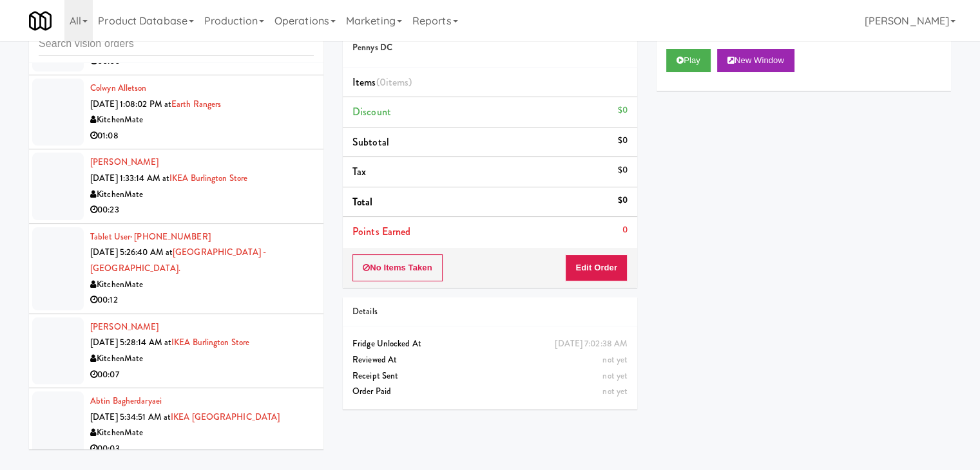
scroll to position [2456, 0]
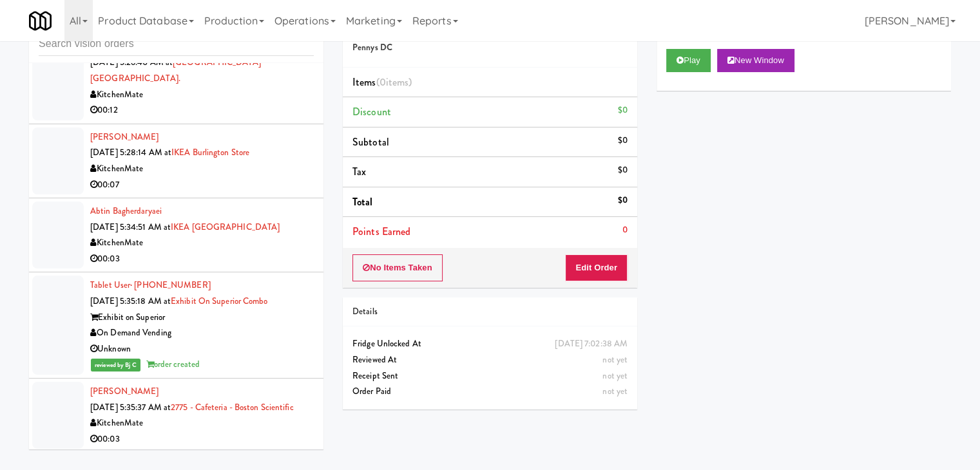
click at [252, 401] on div "Paul Kane Sep 30, 2025 5:35:37 AM at 2775 - Cafeteria - Boston Scientific Kitch…" at bounding box center [202, 415] width 224 height 63
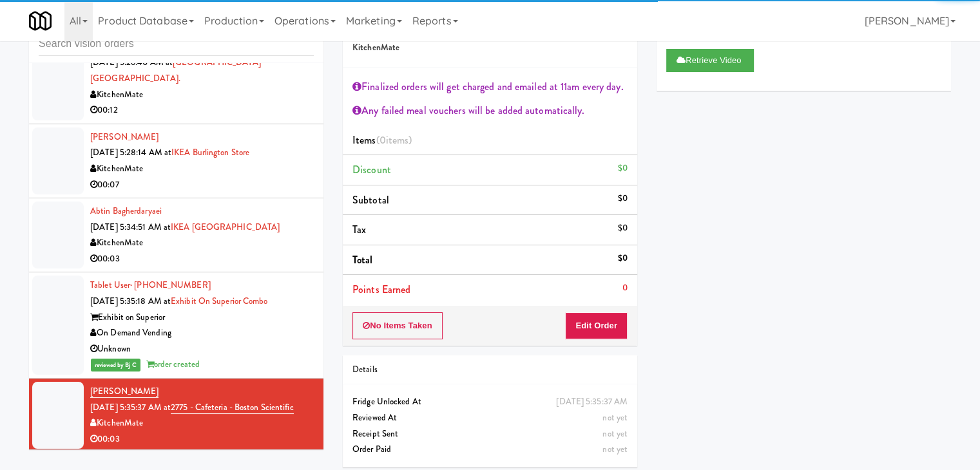
click at [270, 251] on div "00:03" at bounding box center [202, 259] width 224 height 16
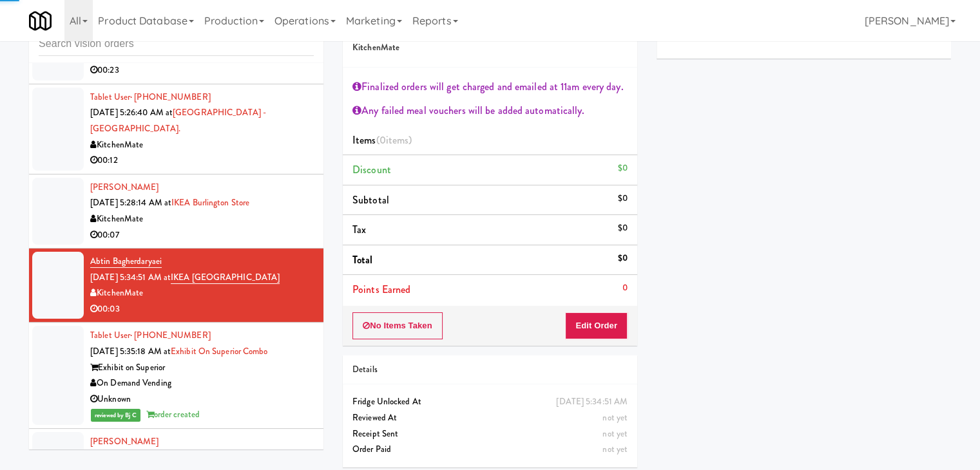
scroll to position [2327, 0]
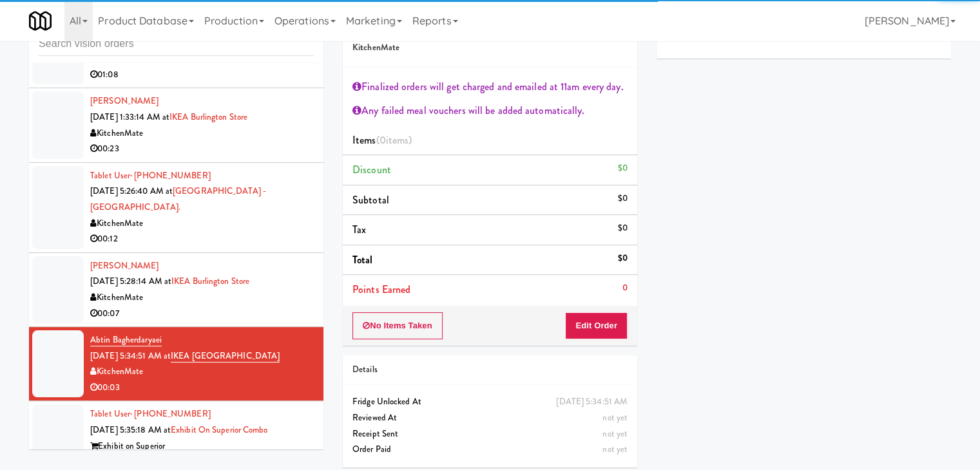
click at [299, 269] on div "[PERSON_NAME] [DATE] 5:28:14 AM at [GEOGRAPHIC_DATA] 00:07" at bounding box center [202, 289] width 224 height 63
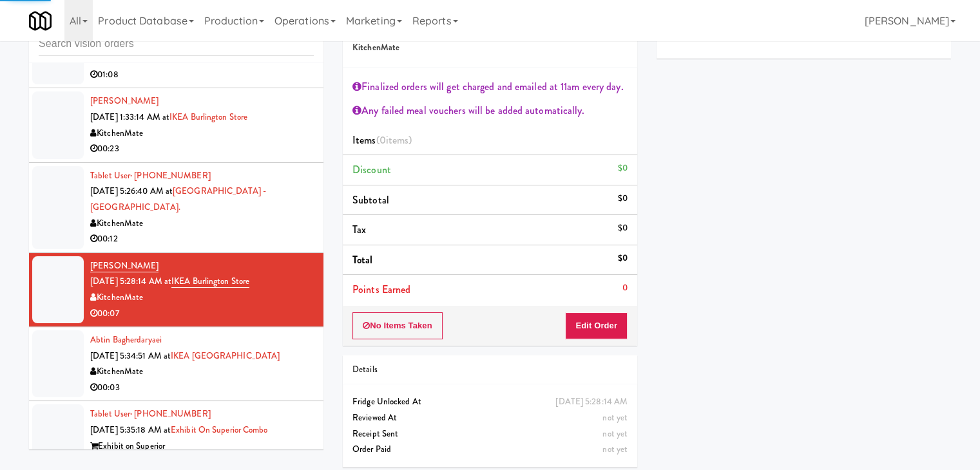
click at [282, 216] on div "KitchenMate" at bounding box center [202, 224] width 224 height 16
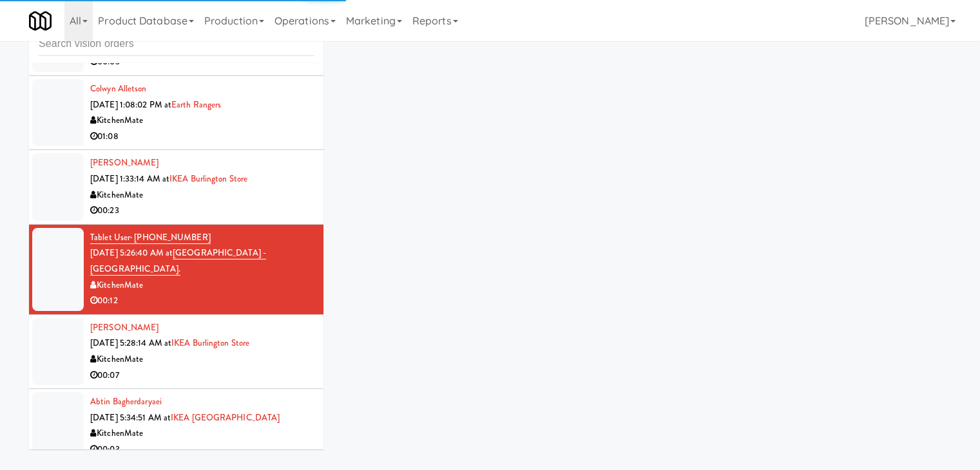
scroll to position [2198, 0]
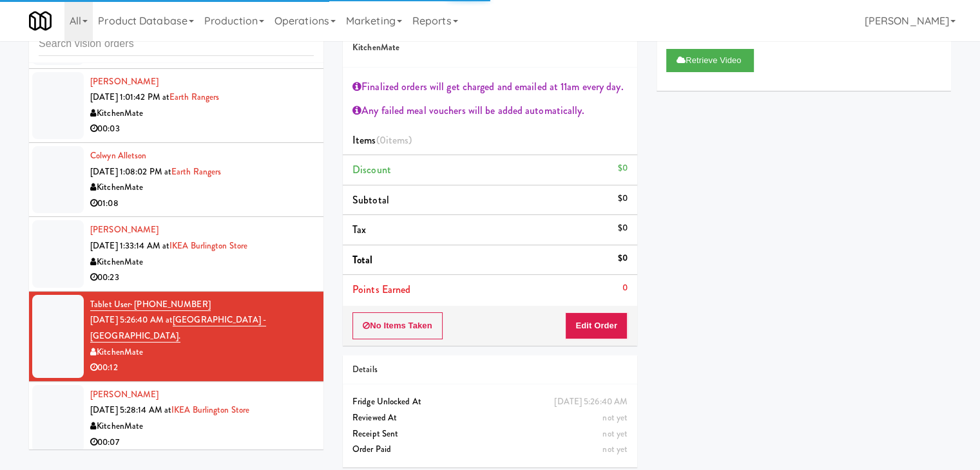
click at [288, 264] on div "KitchenMate" at bounding box center [202, 263] width 224 height 16
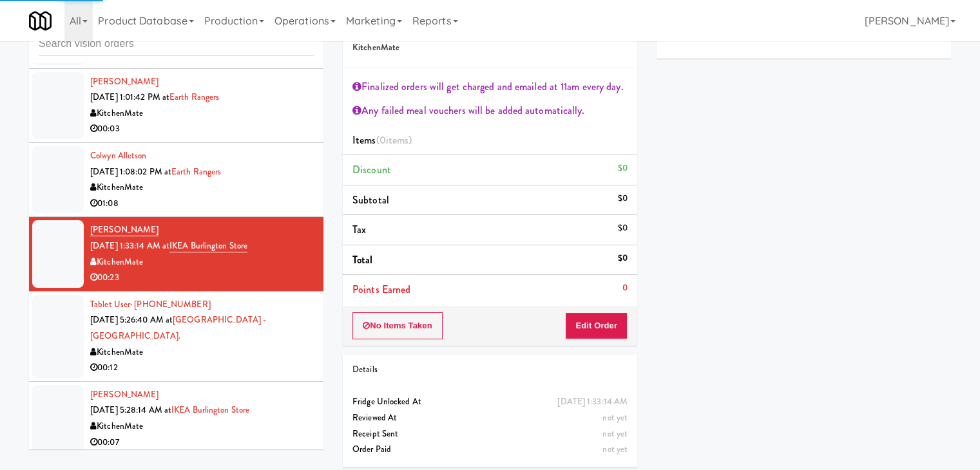
click at [289, 180] on div "KitchenMate" at bounding box center [202, 188] width 224 height 16
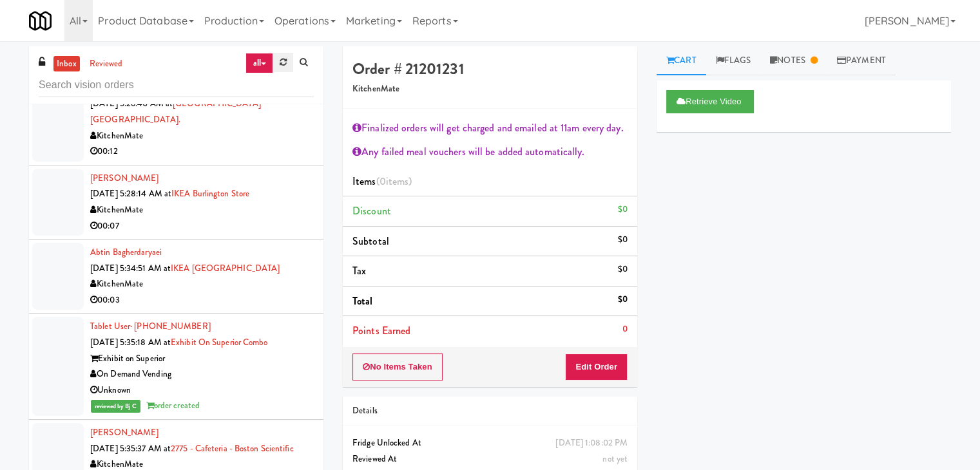
click at [281, 55] on link at bounding box center [283, 62] width 20 height 19
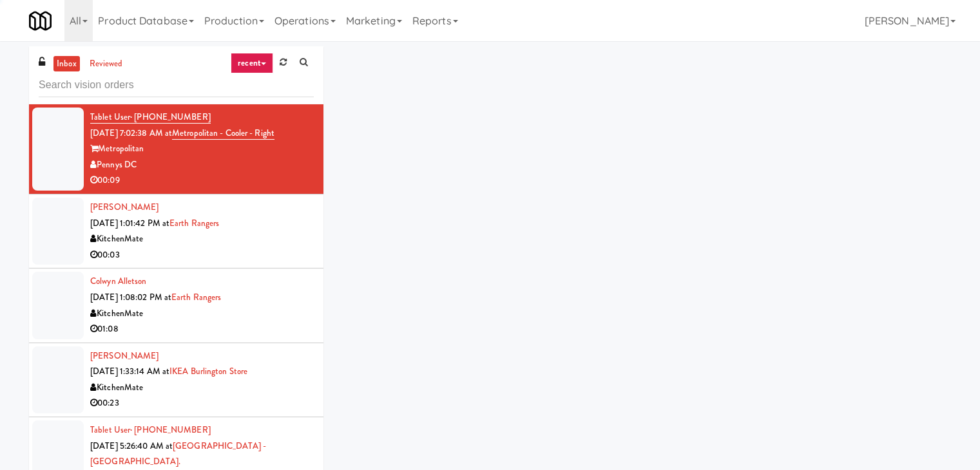
click at [258, 61] on link "recent" at bounding box center [252, 63] width 43 height 21
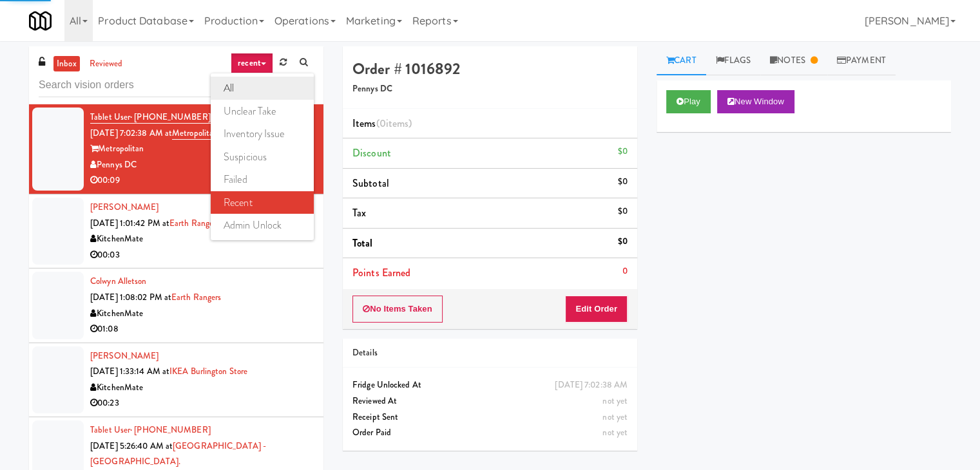
click at [257, 88] on link "all" at bounding box center [262, 88] width 103 height 23
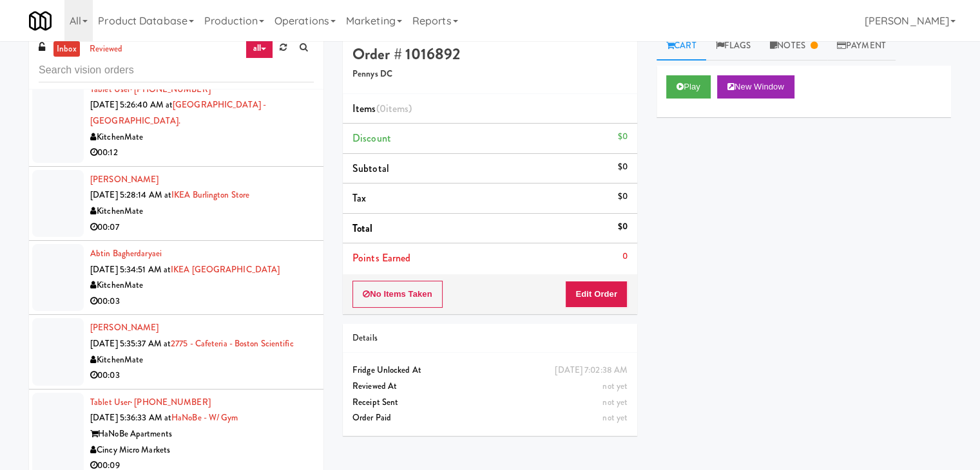
scroll to position [41, 0]
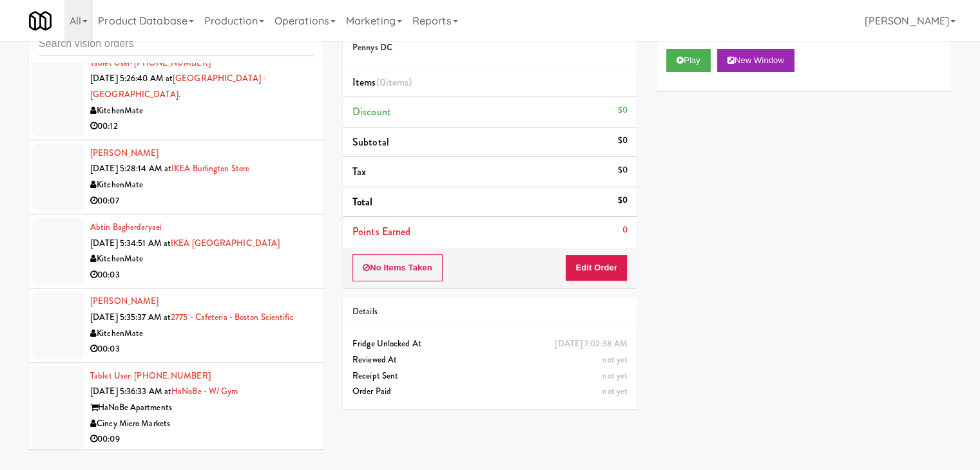
click at [289, 425] on div "Cincy Micro Markets" at bounding box center [202, 424] width 224 height 16
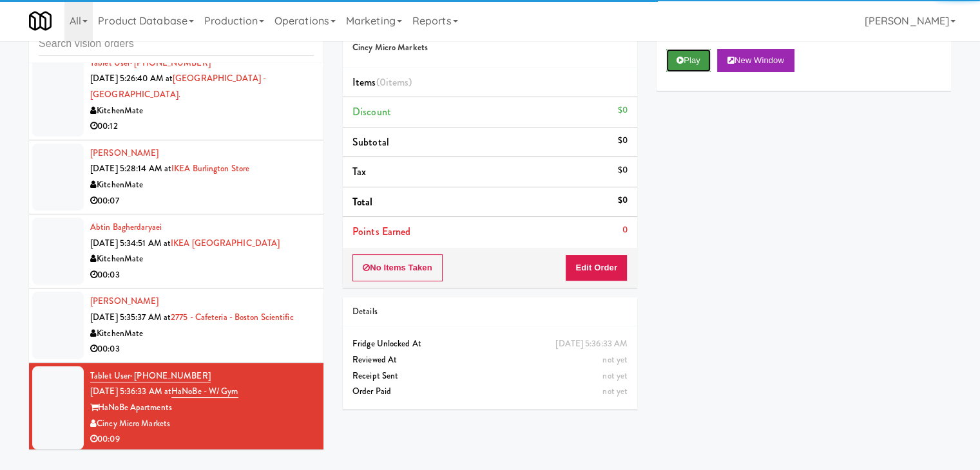
click at [683, 55] on button "Play" at bounding box center [688, 60] width 44 height 23
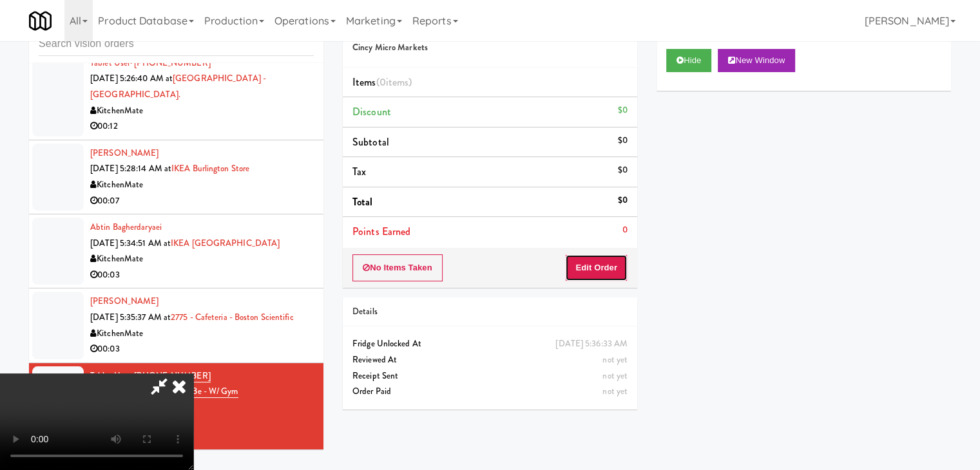
click at [590, 266] on button "Edit Order" at bounding box center [596, 268] width 63 height 27
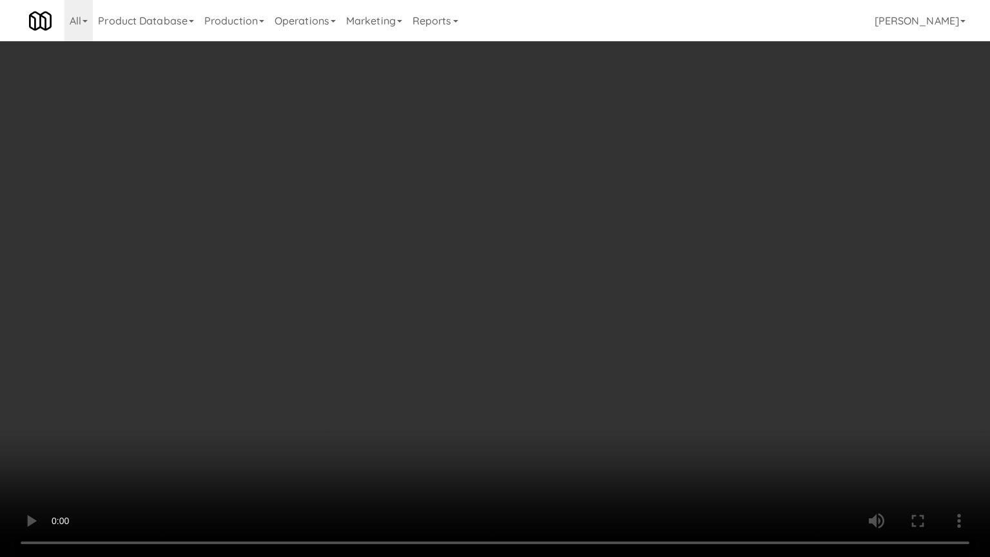
click at [544, 318] on video at bounding box center [495, 278] width 990 height 557
drag, startPoint x: 544, startPoint y: 316, endPoint x: 543, endPoint y: 258, distance: 58.0
click at [544, 315] on video at bounding box center [495, 278] width 990 height 557
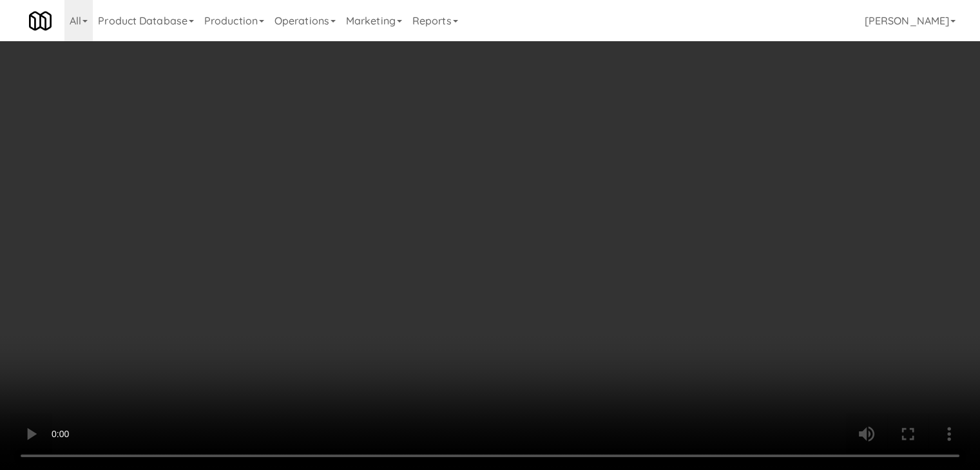
click at [519, 248] on video at bounding box center [490, 235] width 980 height 470
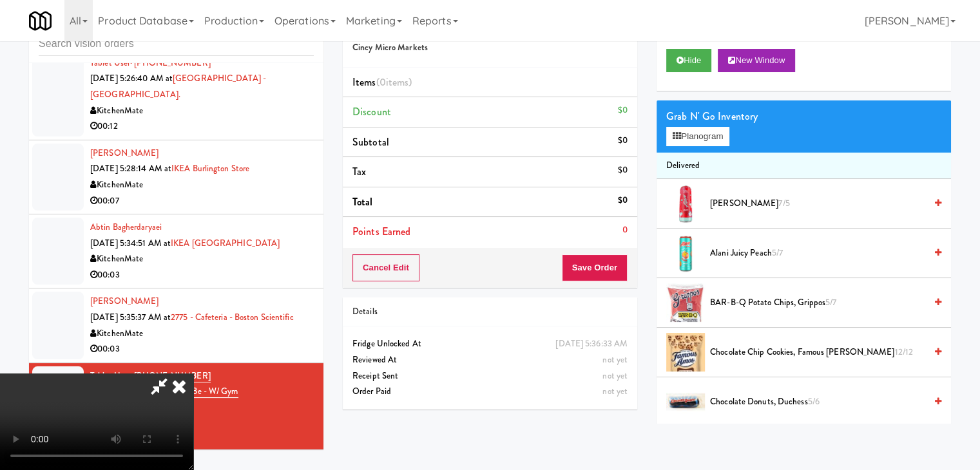
click at [193, 374] on video at bounding box center [96, 422] width 193 height 97
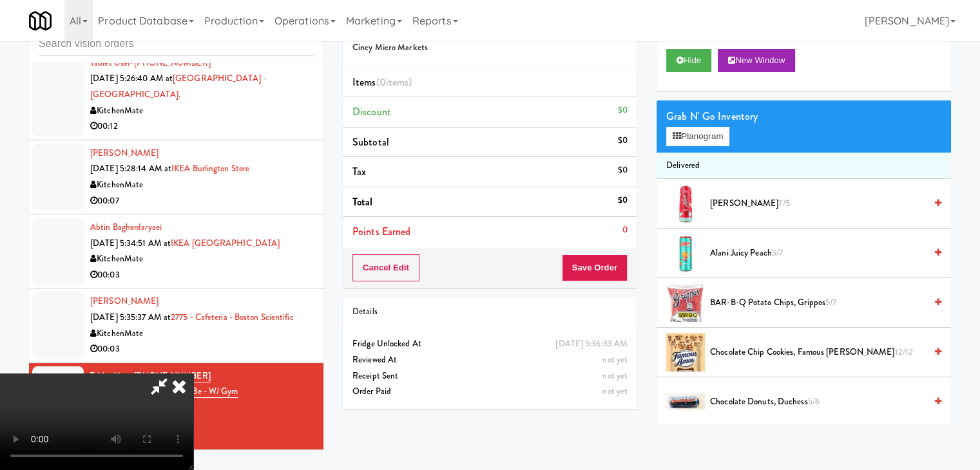
click at [193, 374] on video at bounding box center [96, 422] width 193 height 97
click at [680, 130] on button "Planogram" at bounding box center [697, 136] width 63 height 19
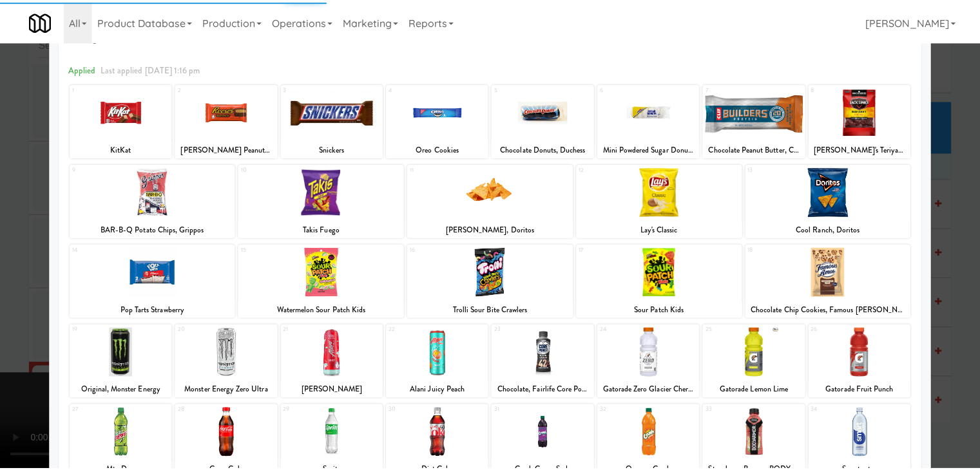
scroll to position [129, 0]
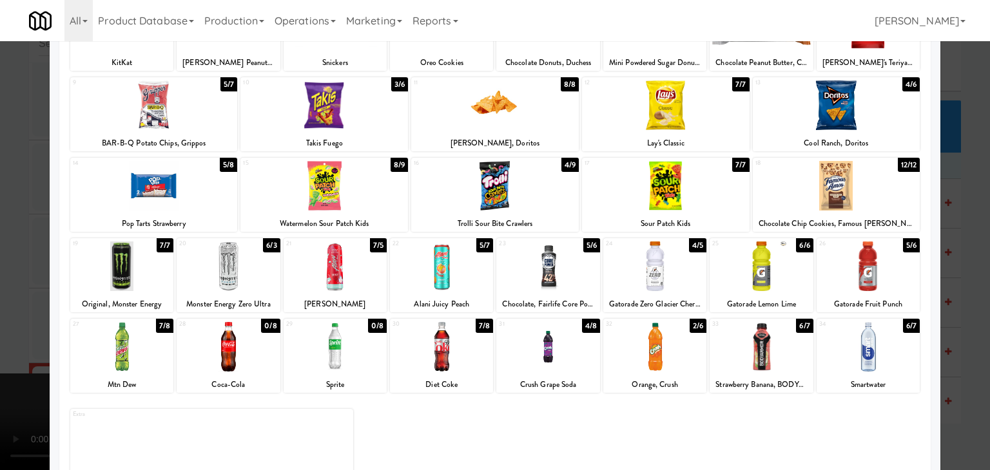
click at [173, 191] on div at bounding box center [154, 186] width 168 height 50
drag, startPoint x: 0, startPoint y: 215, endPoint x: 19, endPoint y: 209, distance: 19.6
click at [1, 213] on div at bounding box center [495, 235] width 990 height 470
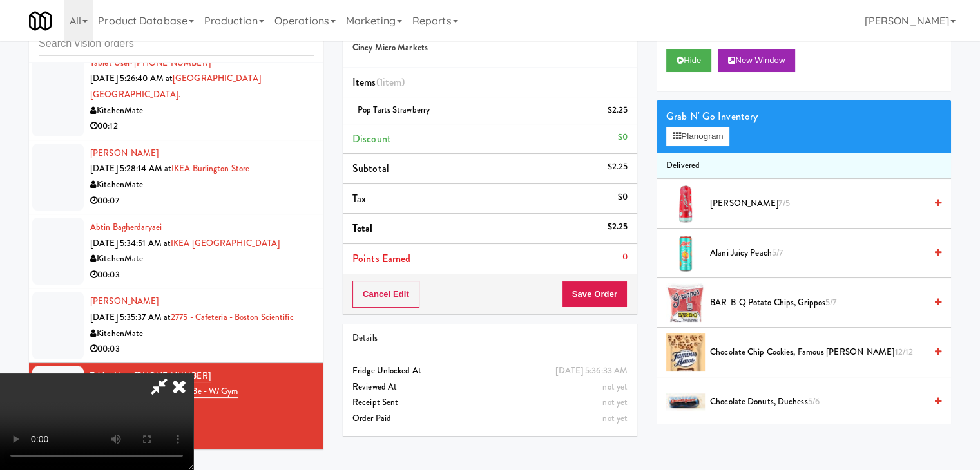
click at [193, 374] on video at bounding box center [96, 422] width 193 height 97
click at [706, 131] on button "Planogram" at bounding box center [697, 136] width 63 height 19
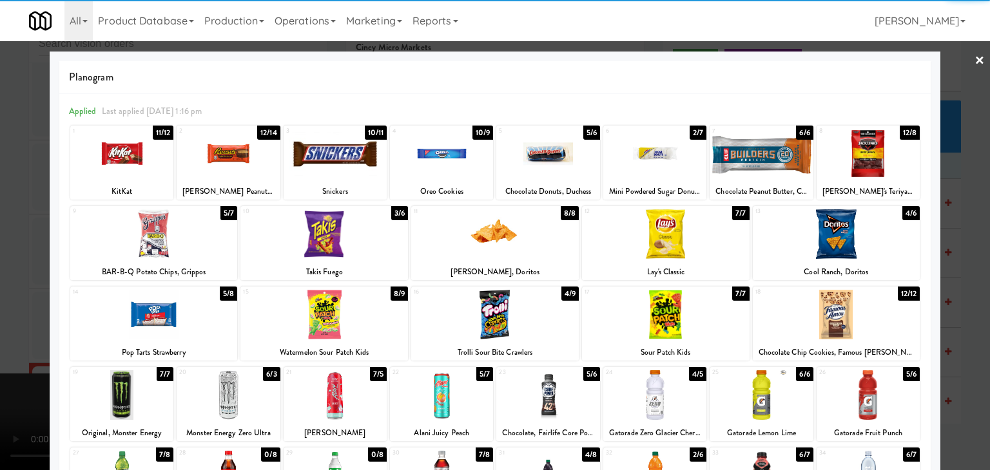
click at [622, 164] on div at bounding box center [654, 154] width 103 height 50
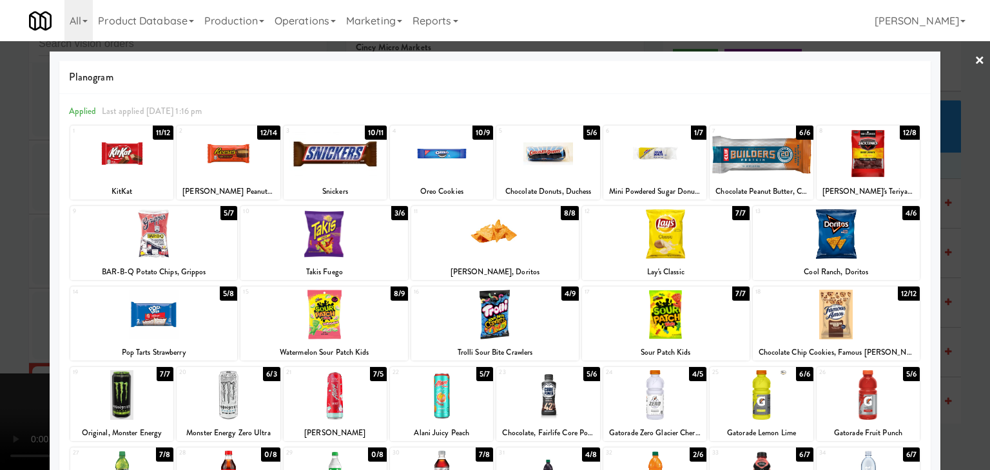
click at [24, 269] on div at bounding box center [495, 235] width 990 height 470
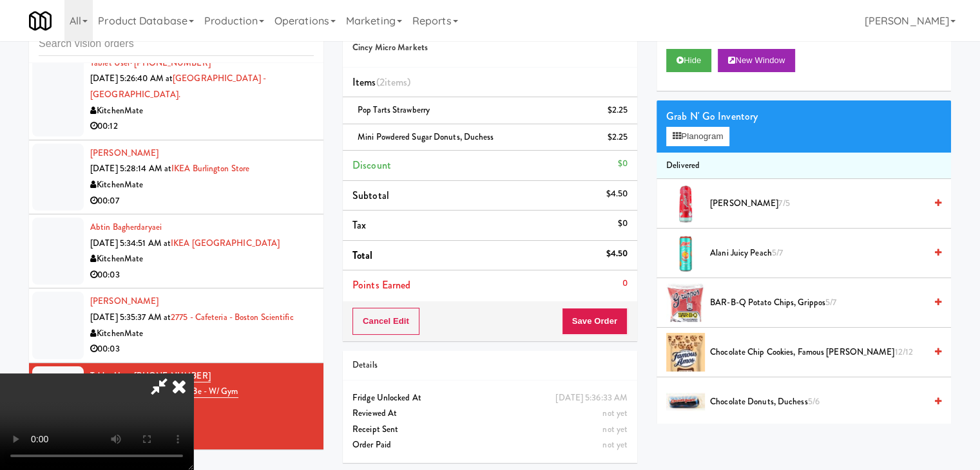
click at [193, 374] on video at bounding box center [96, 422] width 193 height 97
click at [625, 316] on button "Save Order" at bounding box center [595, 321] width 66 height 27
click at [625, 318] on button "Save Order" at bounding box center [595, 321] width 66 height 27
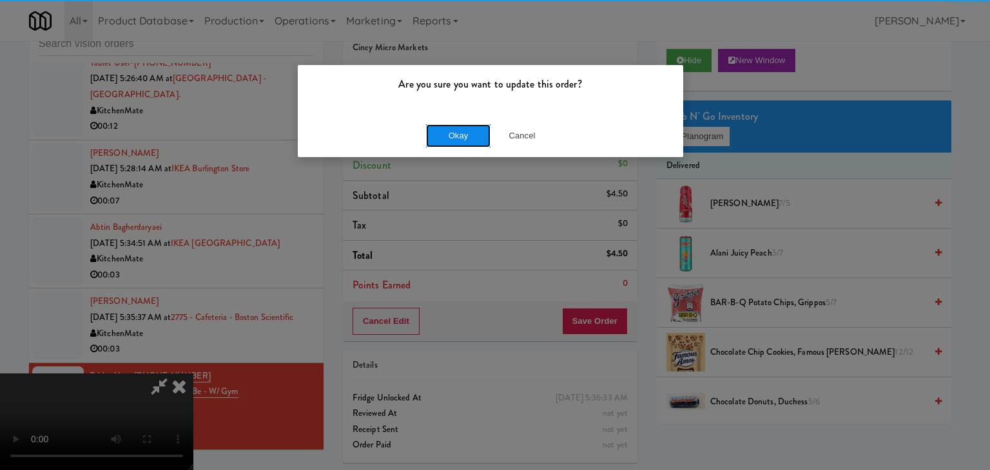
click at [472, 139] on button "Okay" at bounding box center [458, 135] width 64 height 23
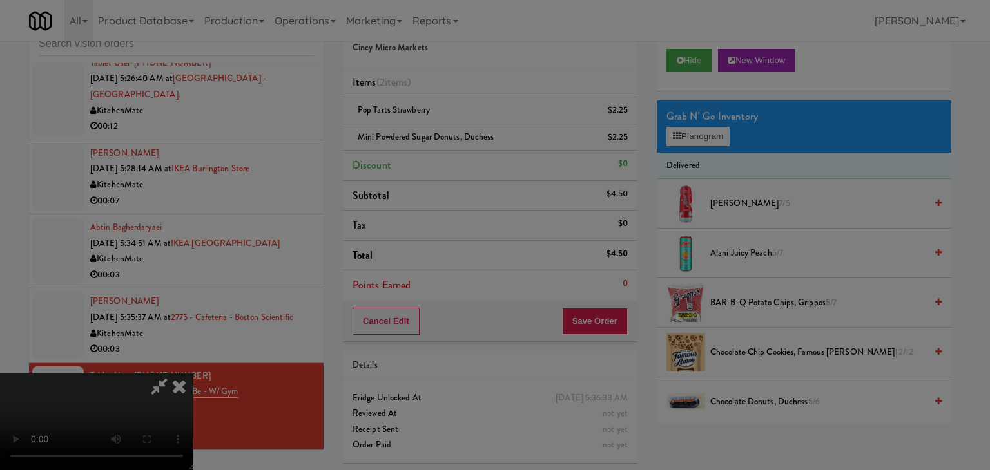
click at [472, 133] on div "Okay Cancel" at bounding box center [490, 111] width 385 height 43
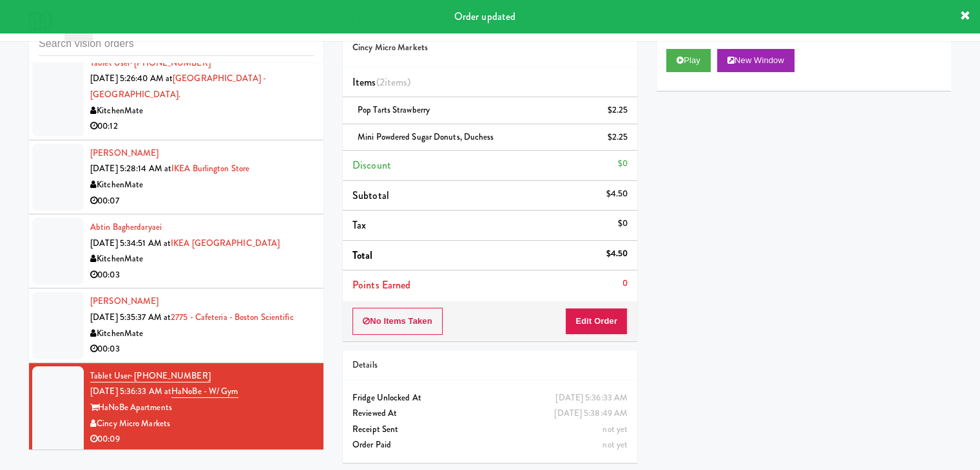
click at [256, 335] on div "KitchenMate" at bounding box center [202, 334] width 224 height 16
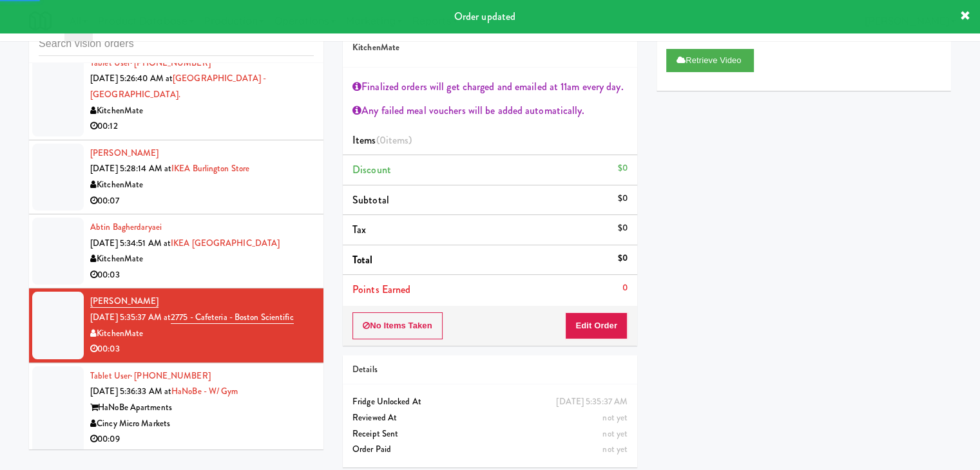
click at [247, 267] on div "00:03" at bounding box center [202, 275] width 224 height 16
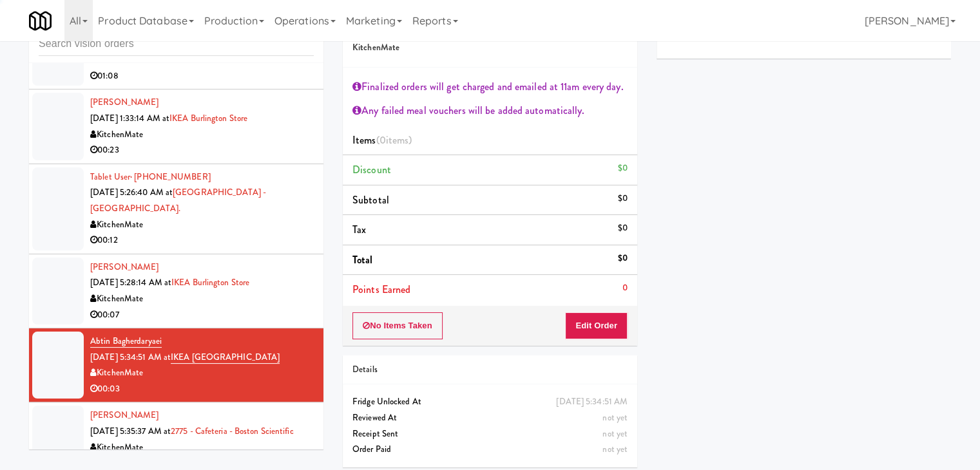
scroll to position [2311, 0]
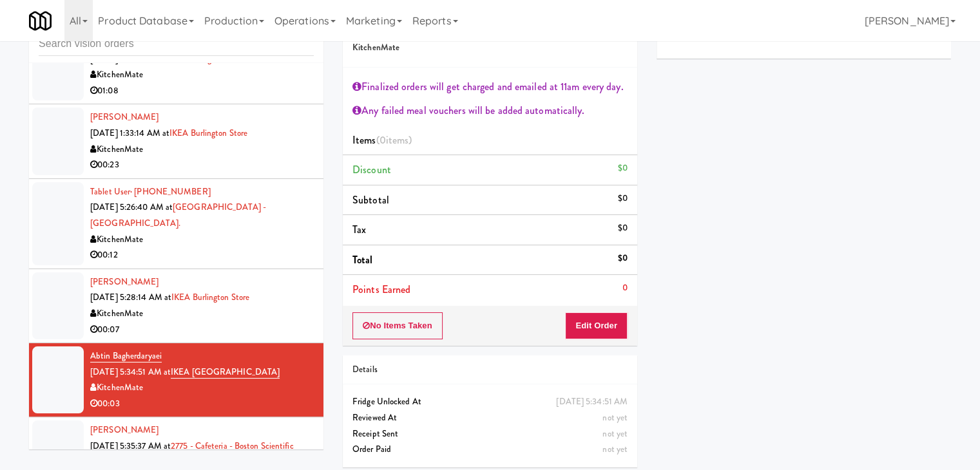
click at [271, 306] on div "KitchenMate" at bounding box center [202, 314] width 224 height 16
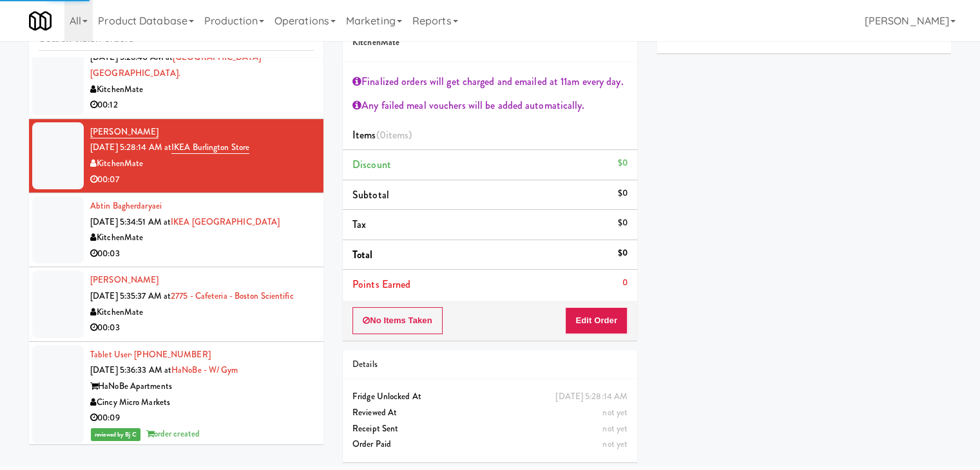
scroll to position [47, 0]
click at [250, 320] on div "00:03" at bounding box center [202, 328] width 224 height 16
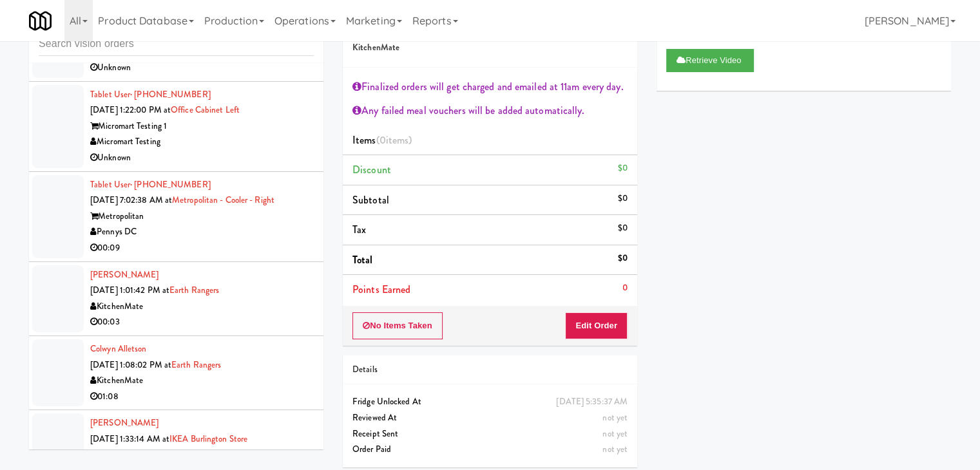
scroll to position [2069, 0]
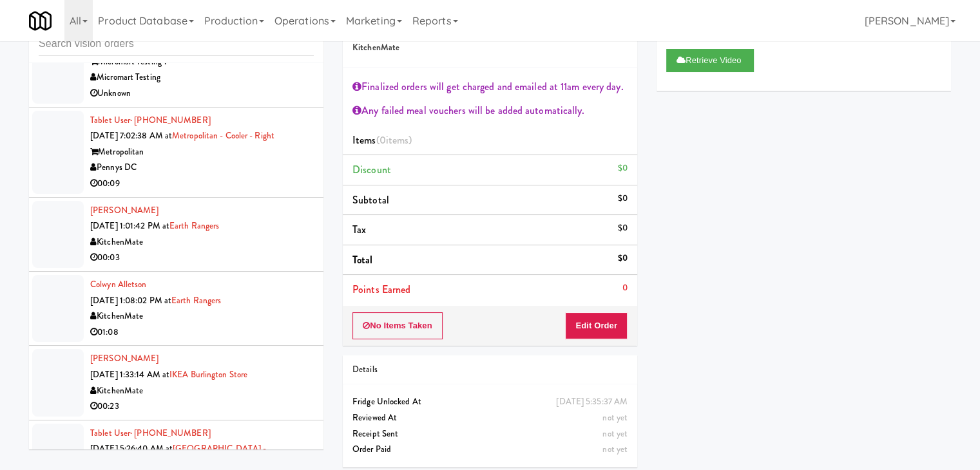
click at [268, 289] on div "Colwyn Alletson Sep 29, 2025 1:08:02 PM at Earth Rangers KitchenMate 01:08" at bounding box center [202, 308] width 224 height 63
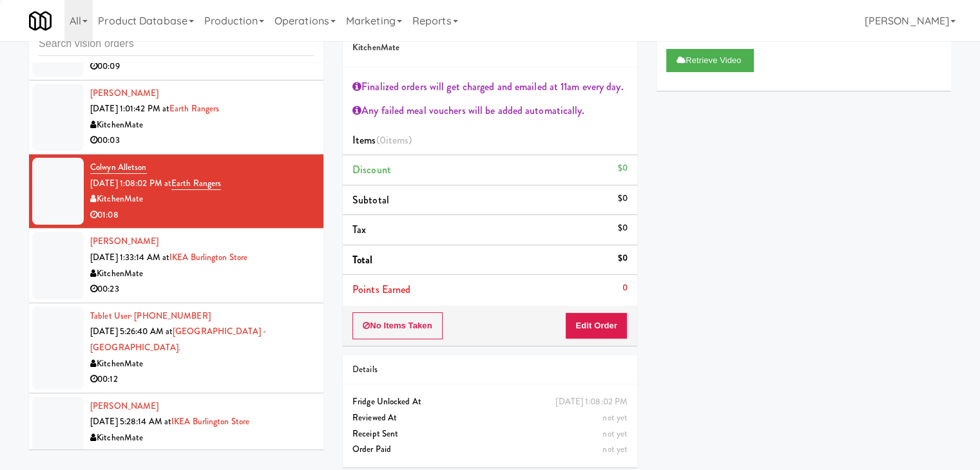
scroll to position [2456, 0]
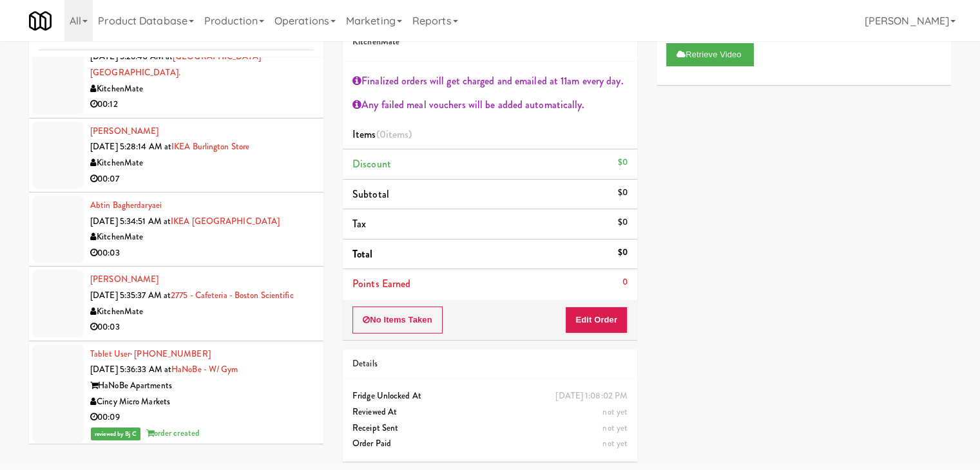
click at [269, 304] on div "KitchenMate" at bounding box center [202, 312] width 224 height 16
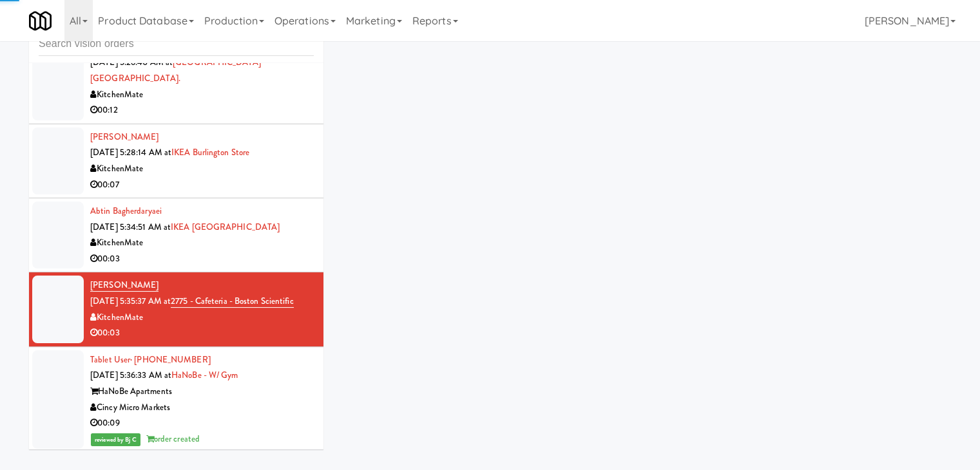
scroll to position [47, 0]
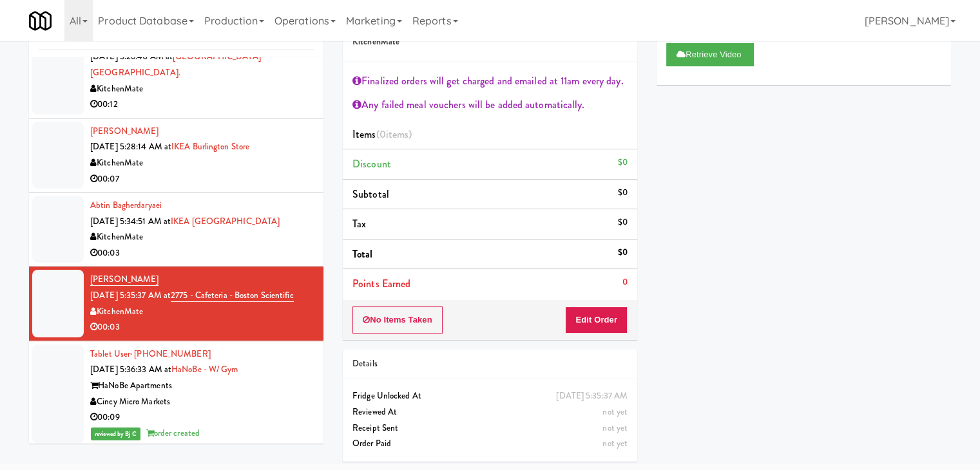
click at [283, 402] on div "Cincy Micro Markets" at bounding box center [202, 402] width 224 height 16
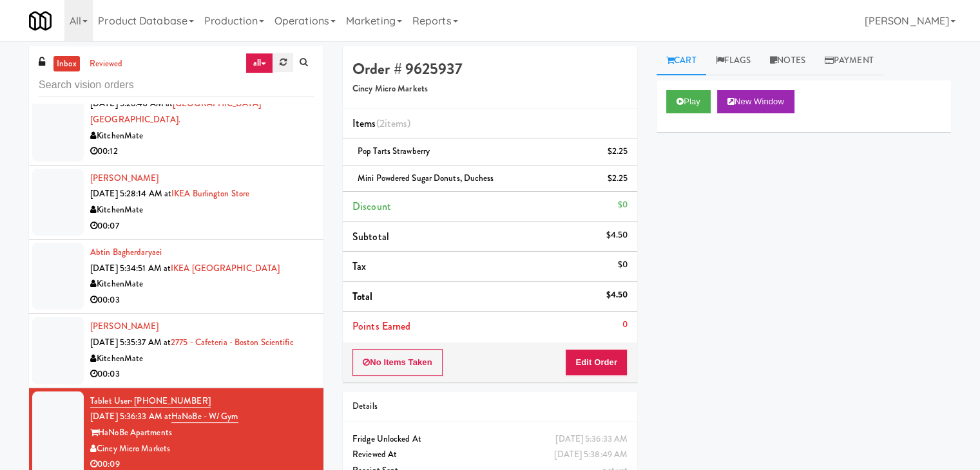
click at [288, 57] on link at bounding box center [283, 62] width 20 height 19
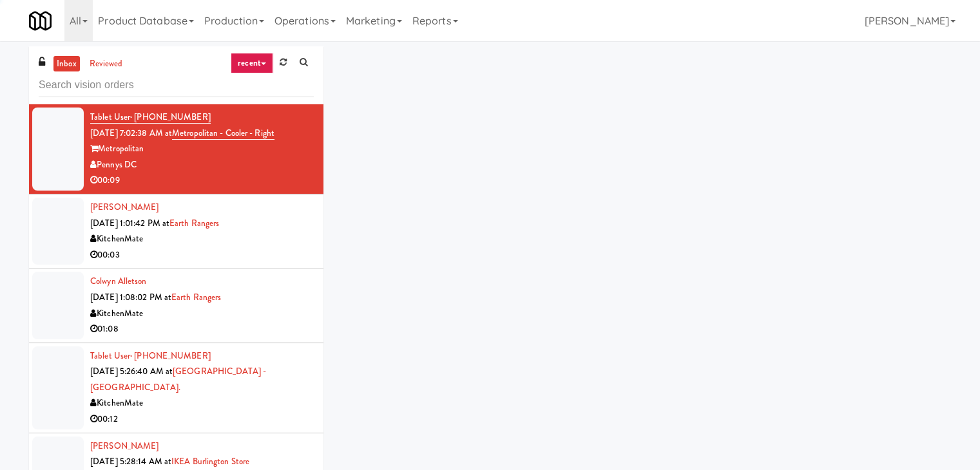
click at [258, 59] on link "recent" at bounding box center [252, 63] width 43 height 21
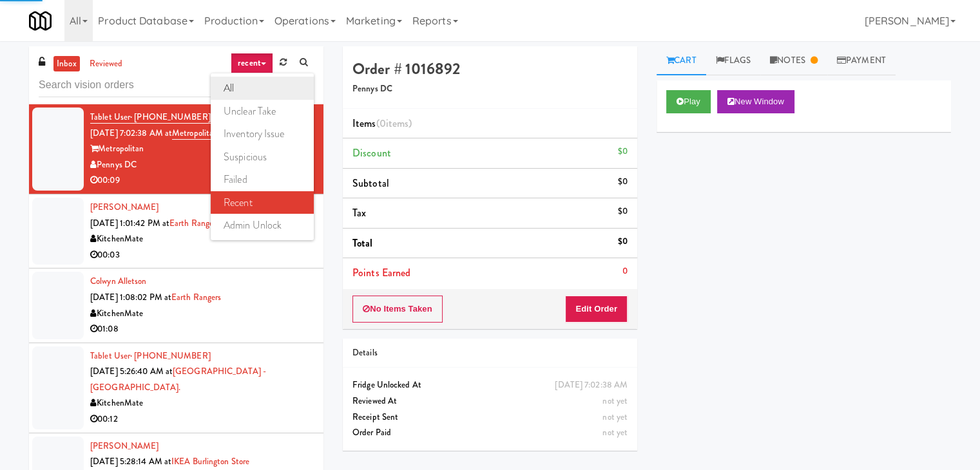
click at [253, 92] on link "all" at bounding box center [262, 88] width 103 height 23
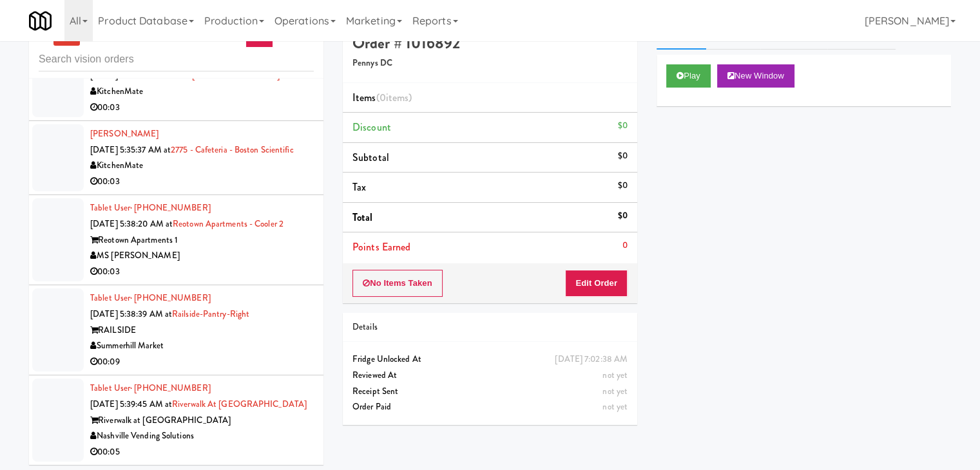
scroll to position [41, 0]
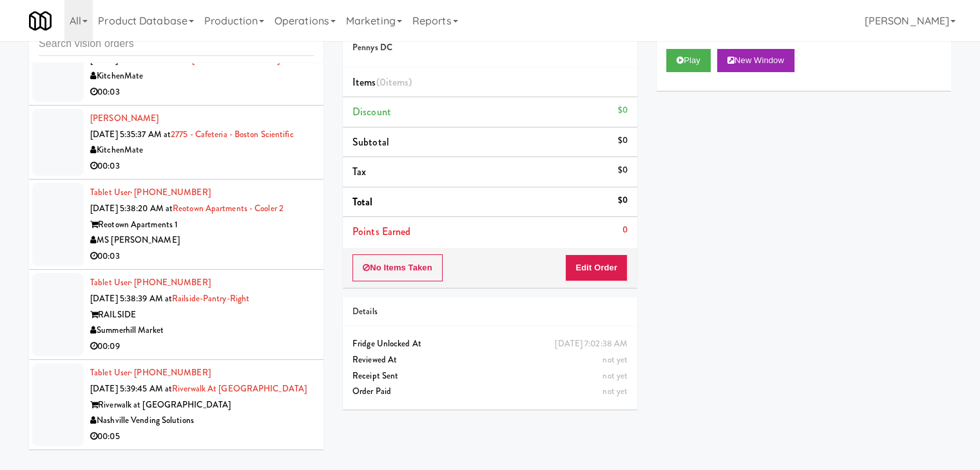
click at [269, 323] on div "Summerhill Market" at bounding box center [202, 331] width 224 height 16
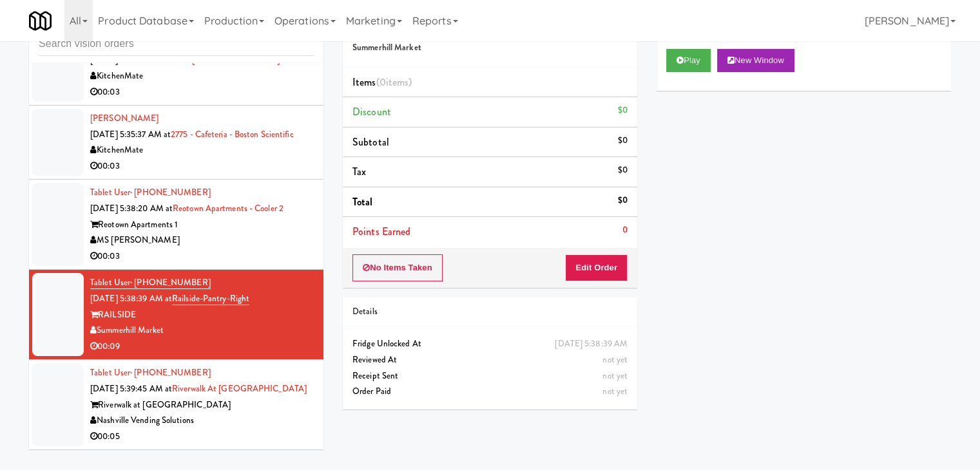
click at [280, 249] on div "00:03" at bounding box center [202, 257] width 224 height 16
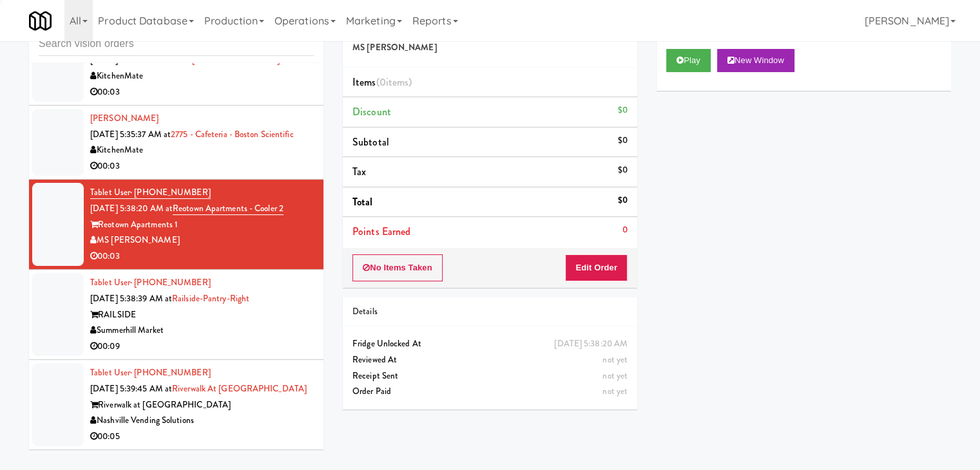
scroll to position [2513, 0]
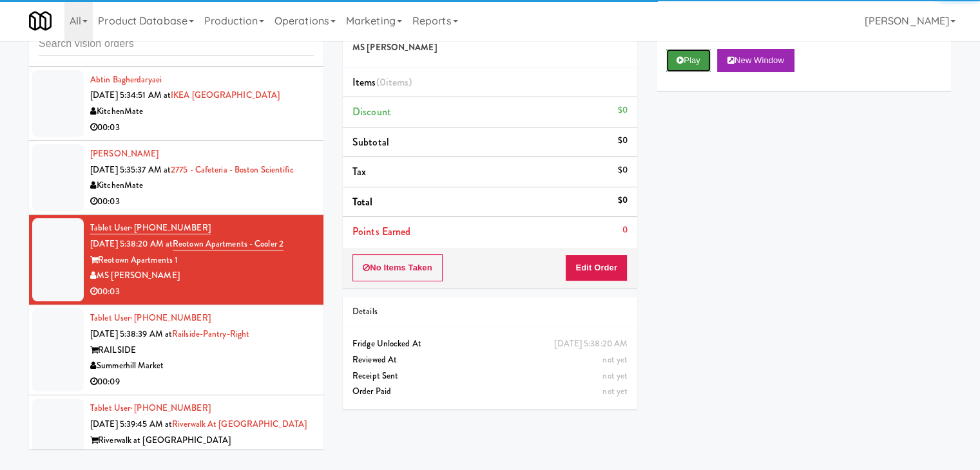
click at [683, 62] on icon at bounding box center [680, 60] width 7 height 8
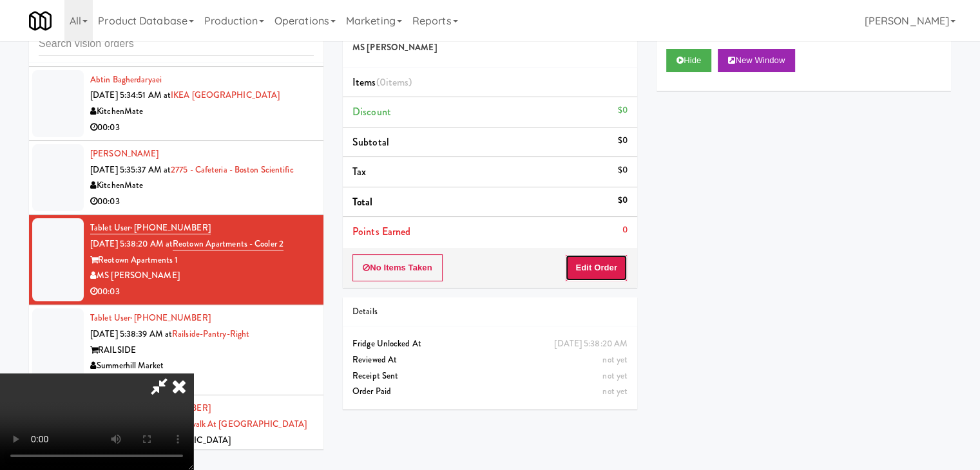
click at [613, 269] on button "Edit Order" at bounding box center [596, 268] width 63 height 27
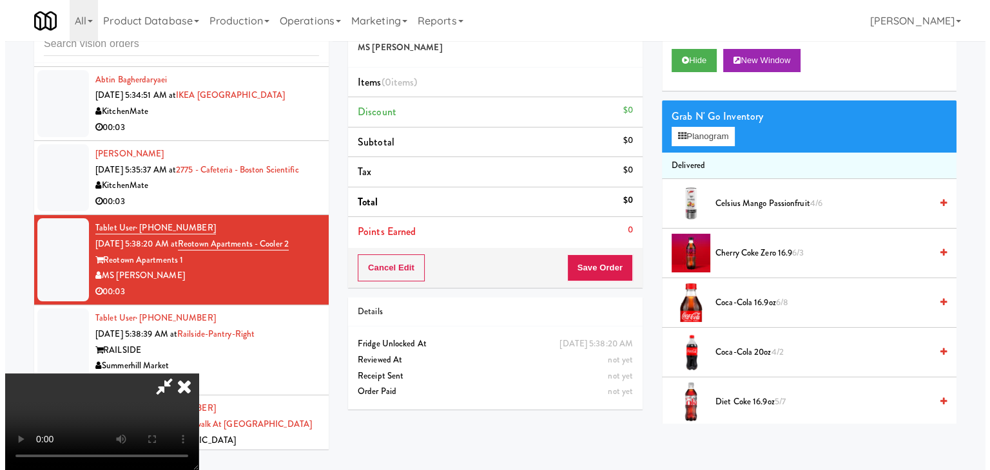
scroll to position [0, 0]
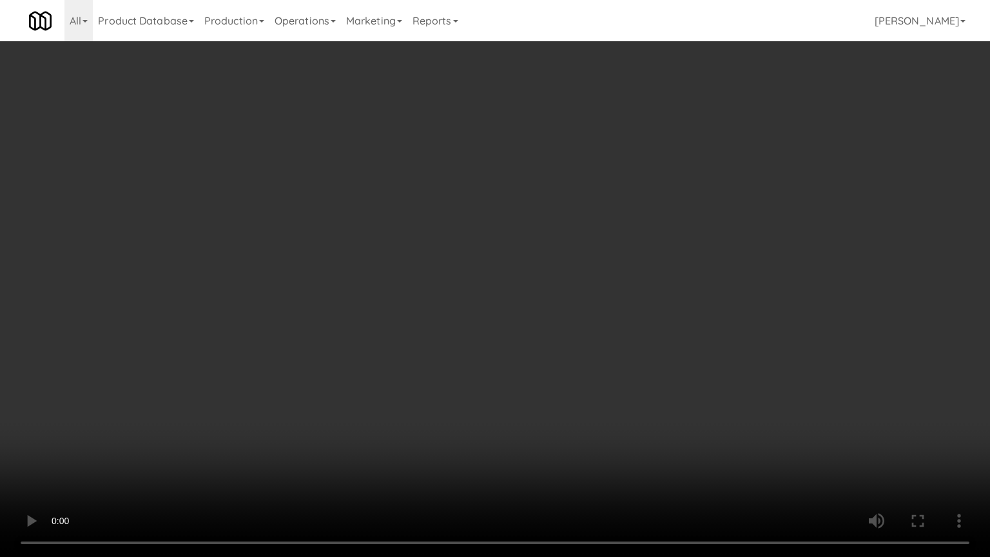
click at [539, 358] on video at bounding box center [495, 278] width 990 height 557
click at [554, 365] on video at bounding box center [495, 278] width 990 height 557
click at [557, 362] on video at bounding box center [495, 278] width 990 height 557
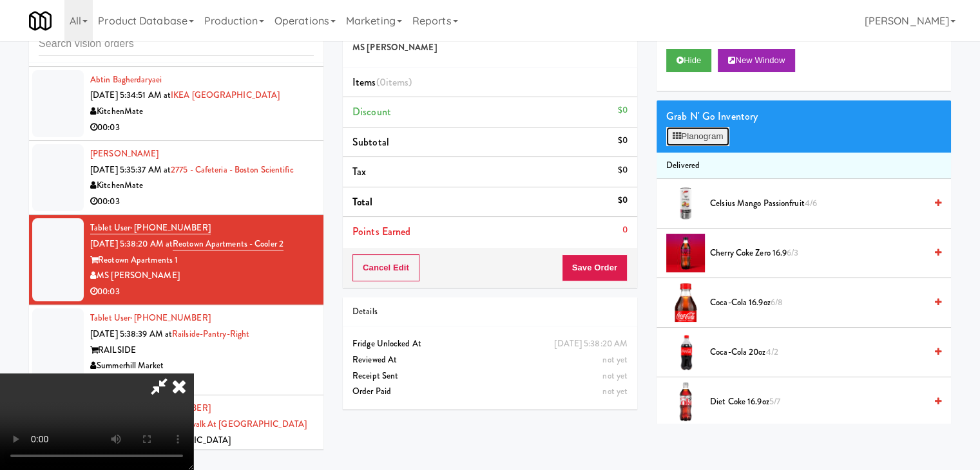
click at [693, 142] on button "Planogram" at bounding box center [697, 136] width 63 height 19
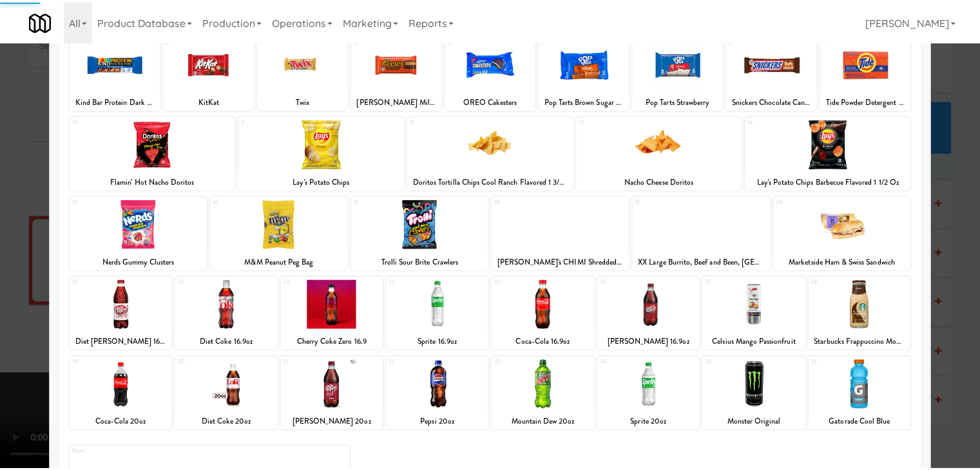
scroll to position [162, 0]
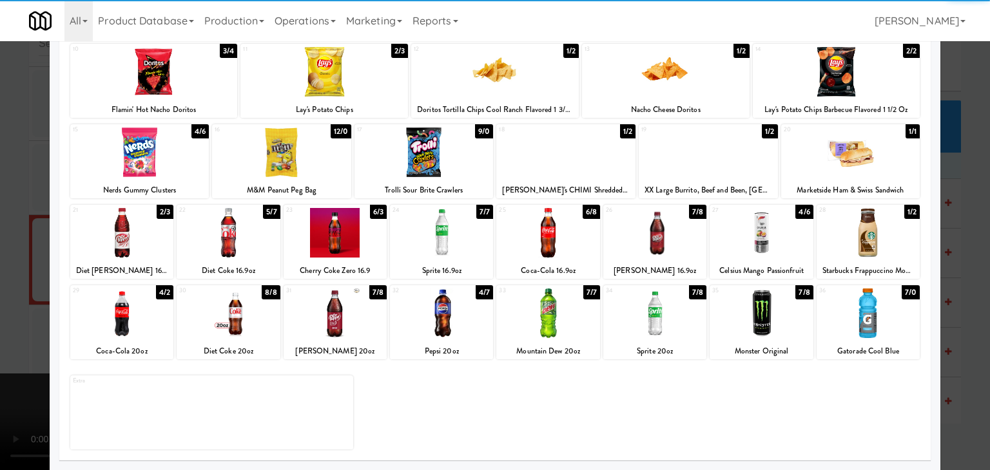
click at [726, 316] on div at bounding box center [760, 314] width 103 height 50
click at [0, 287] on div at bounding box center [495, 235] width 990 height 470
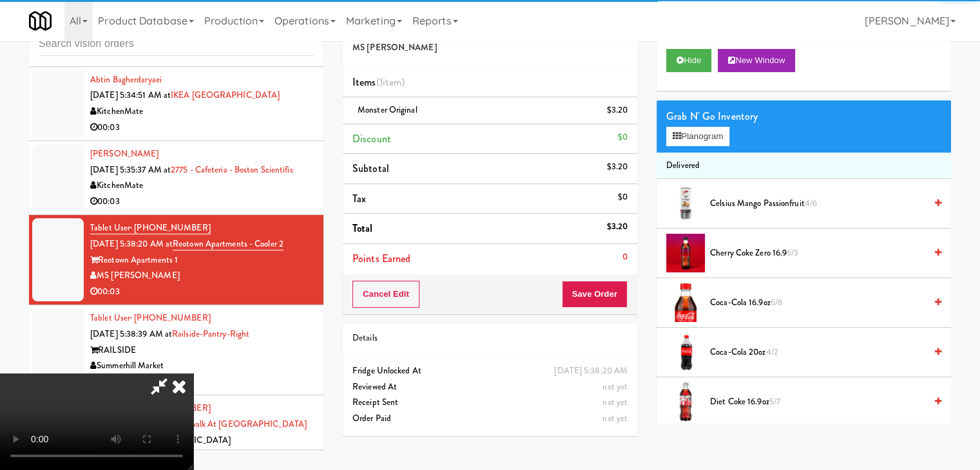
click at [193, 374] on video at bounding box center [96, 422] width 193 height 97
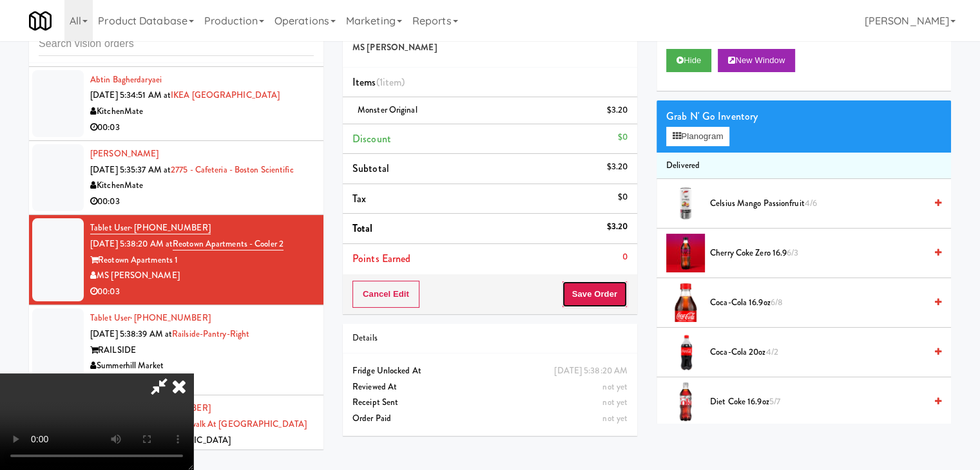
click at [608, 297] on button "Save Order" at bounding box center [595, 294] width 66 height 27
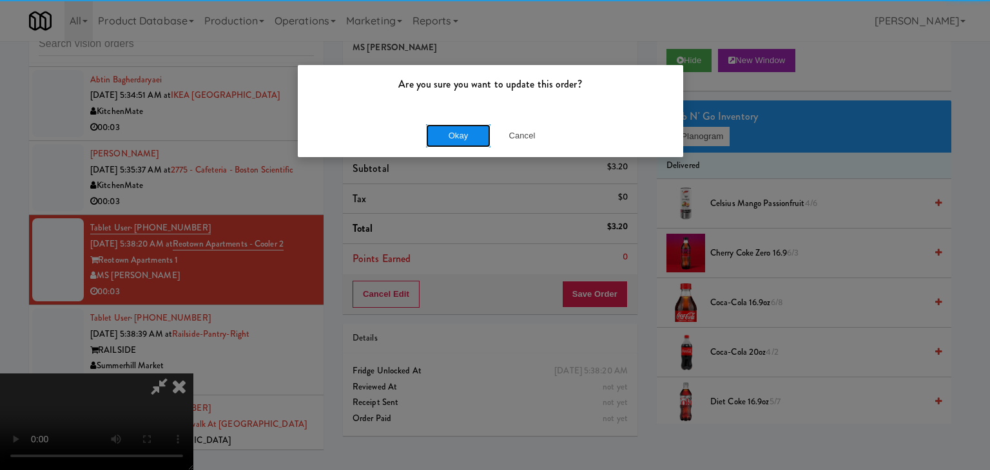
click at [470, 127] on button "Okay" at bounding box center [458, 135] width 64 height 23
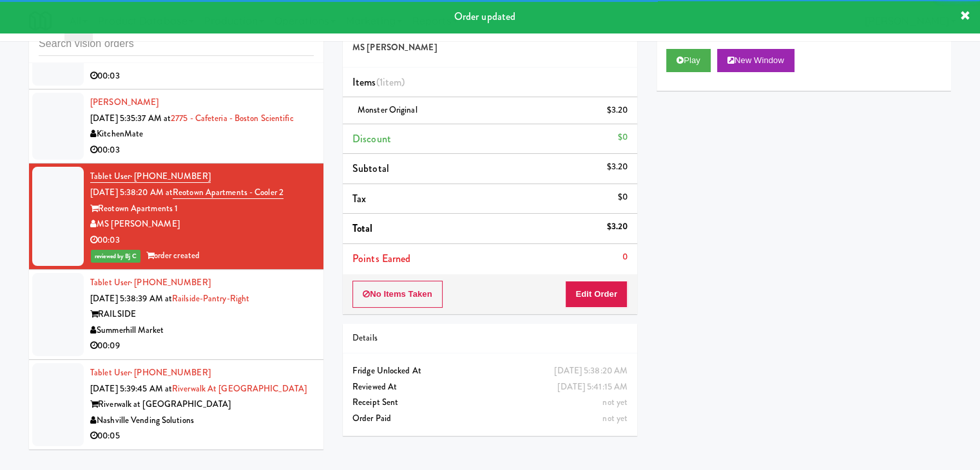
click at [271, 336] on div "Summerhill Market" at bounding box center [202, 331] width 224 height 16
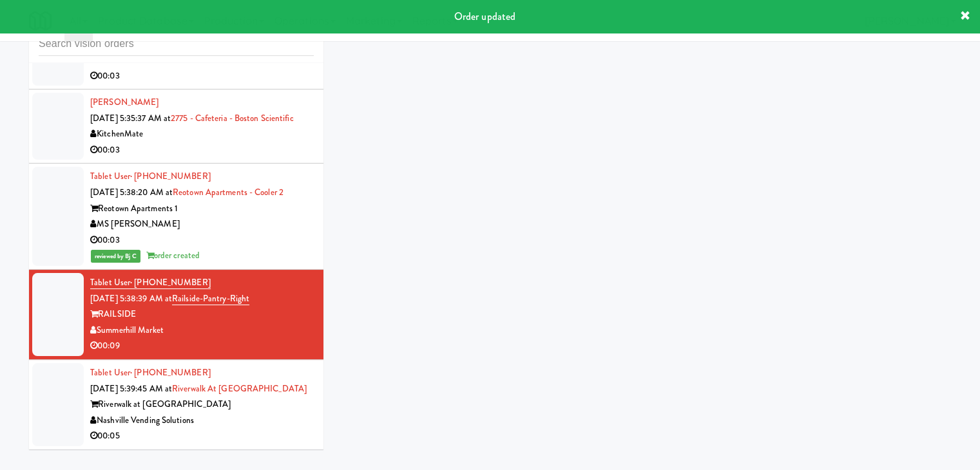
scroll to position [2593, 0]
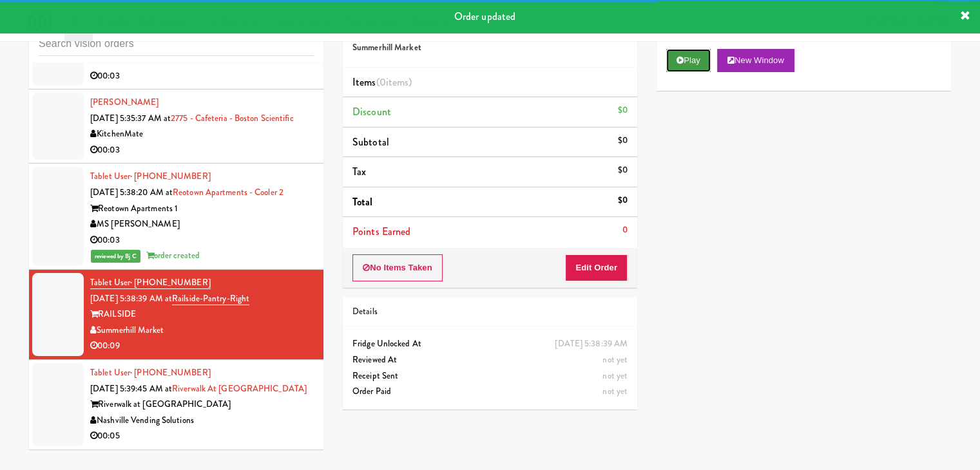
click at [678, 59] on icon at bounding box center [680, 60] width 7 height 8
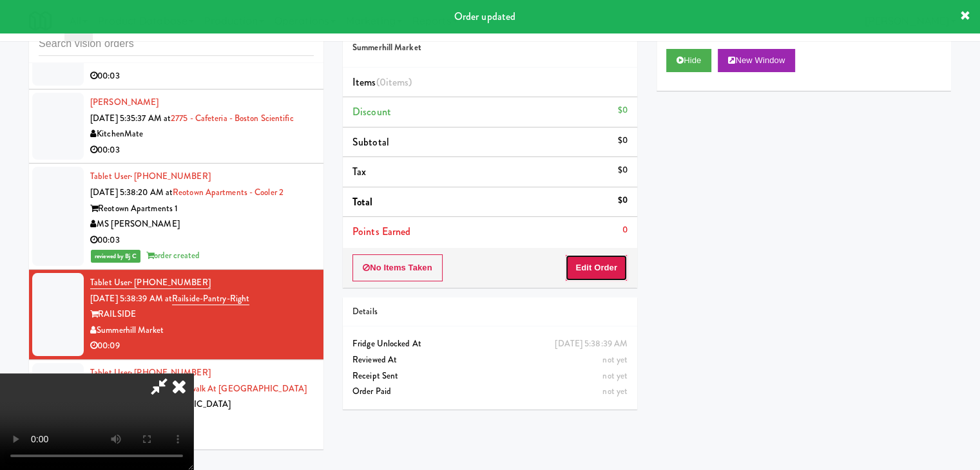
click at [595, 278] on button "Edit Order" at bounding box center [596, 268] width 63 height 27
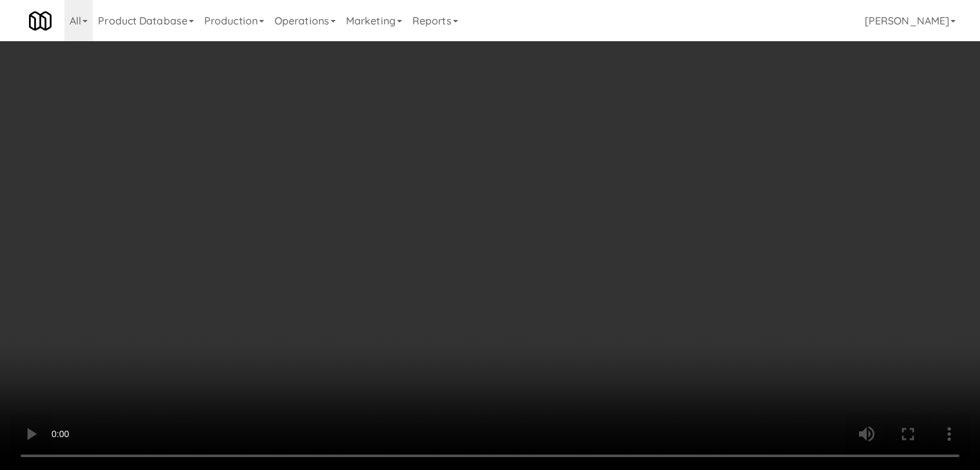
scroll to position [0, 0]
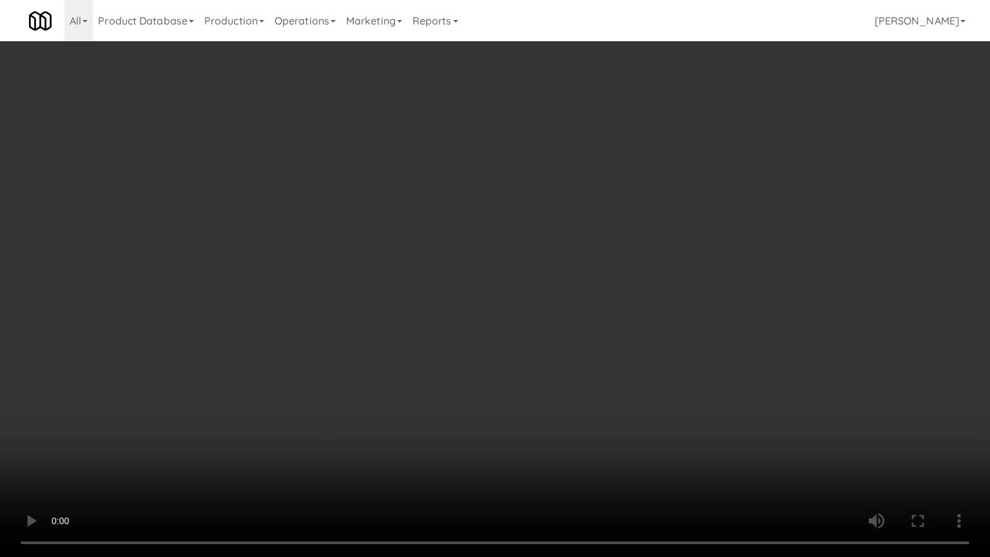
click at [508, 321] on video at bounding box center [495, 278] width 990 height 557
click at [508, 322] on video at bounding box center [495, 278] width 990 height 557
click at [518, 317] on video at bounding box center [495, 278] width 990 height 557
drag, startPoint x: 532, startPoint y: 309, endPoint x: 526, endPoint y: 313, distance: 6.6
click at [533, 312] on video at bounding box center [495, 278] width 990 height 557
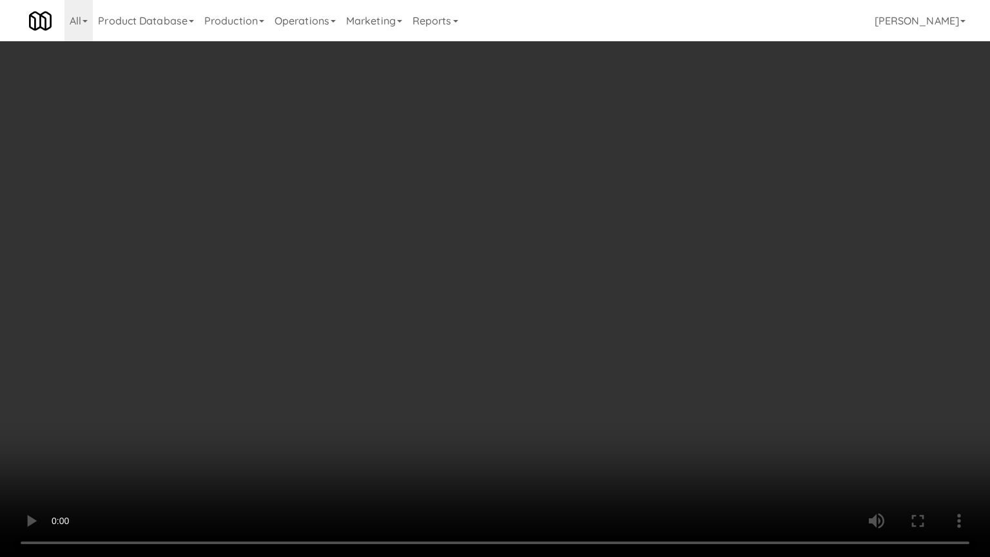
click at [530, 311] on video at bounding box center [495, 278] width 990 height 557
click at [530, 315] on video at bounding box center [495, 278] width 990 height 557
click at [528, 313] on video at bounding box center [495, 278] width 990 height 557
drag, startPoint x: 528, startPoint y: 313, endPoint x: 586, endPoint y: 231, distance: 100.5
click at [528, 313] on video at bounding box center [495, 278] width 990 height 557
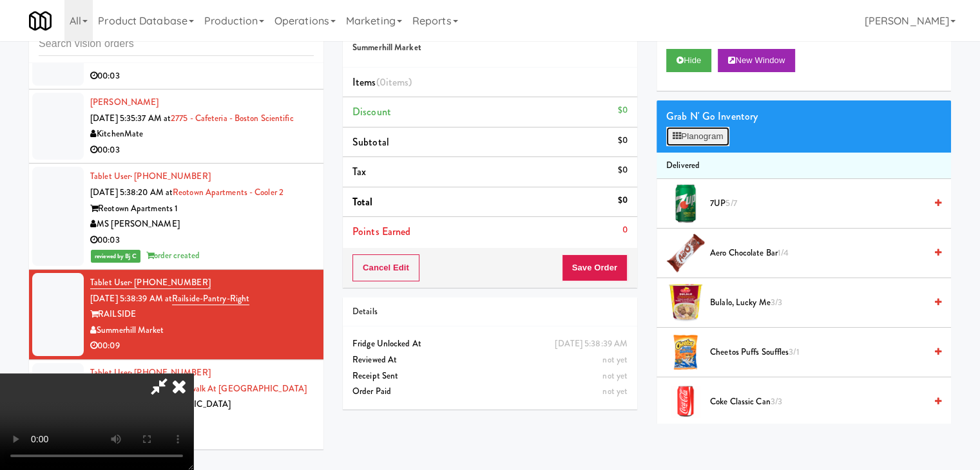
click at [680, 137] on icon at bounding box center [677, 136] width 8 height 8
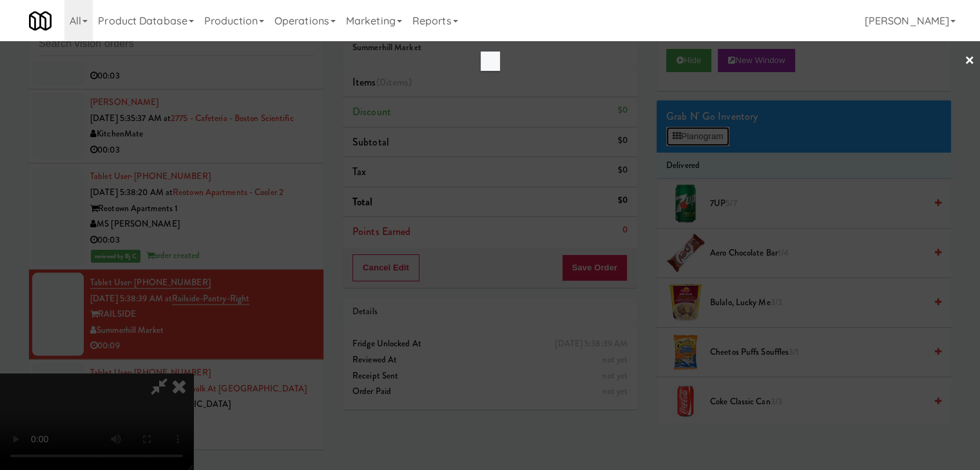
scroll to position [2578, 0]
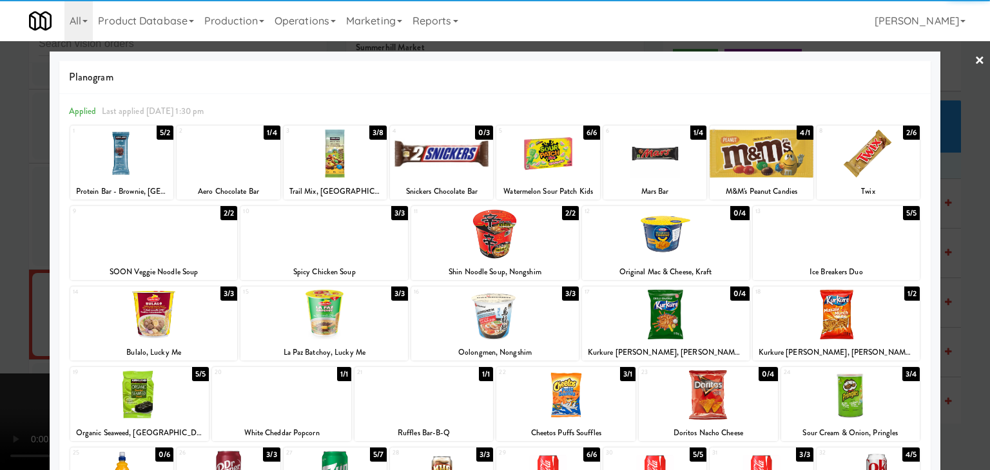
click at [338, 155] on div at bounding box center [335, 154] width 103 height 50
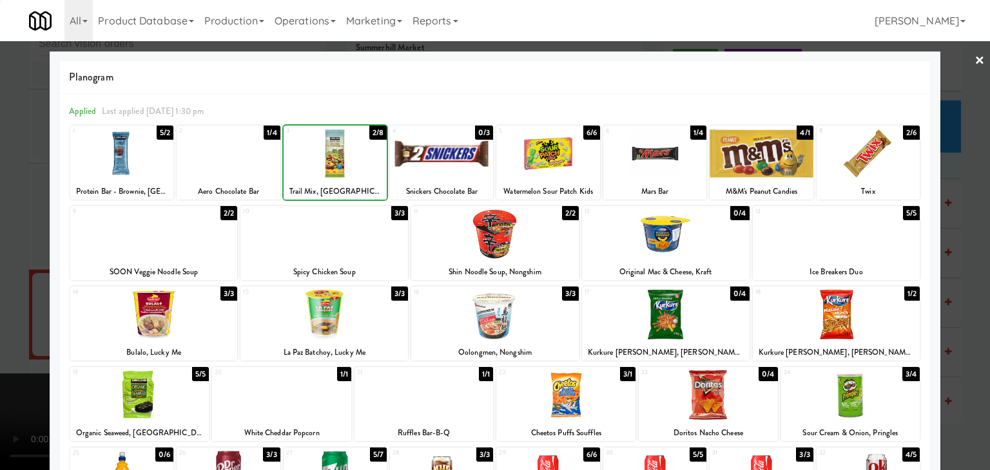
click at [338, 155] on div at bounding box center [335, 154] width 103 height 50
click at [0, 173] on div at bounding box center [495, 235] width 990 height 470
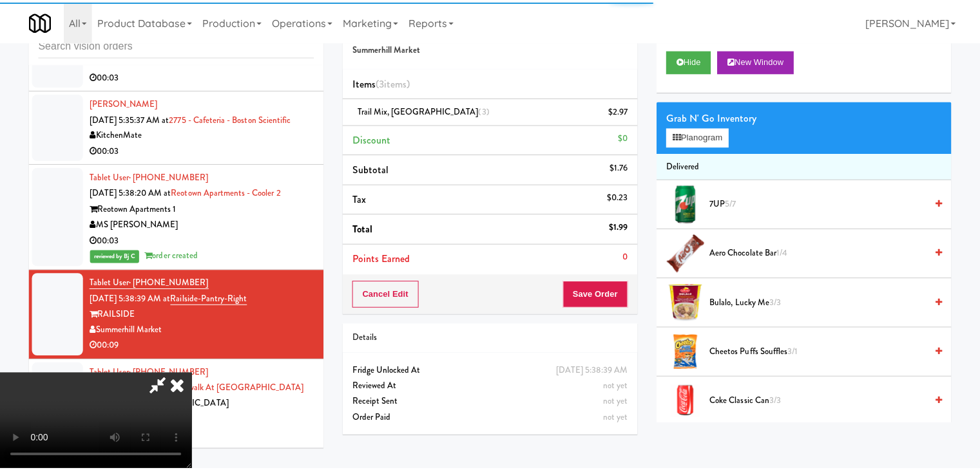
scroll to position [2593, 0]
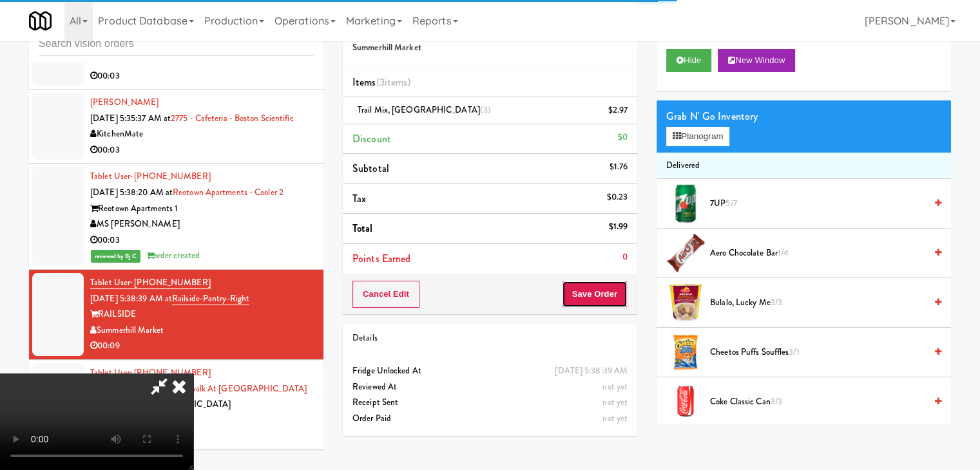
click at [606, 292] on button "Save Order" at bounding box center [595, 294] width 66 height 27
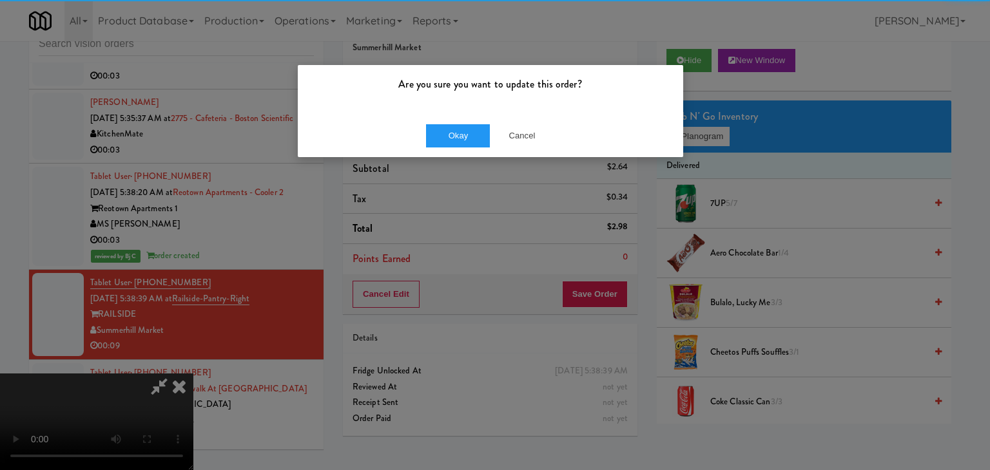
click at [464, 122] on div "Okay Cancel" at bounding box center [490, 135] width 385 height 43
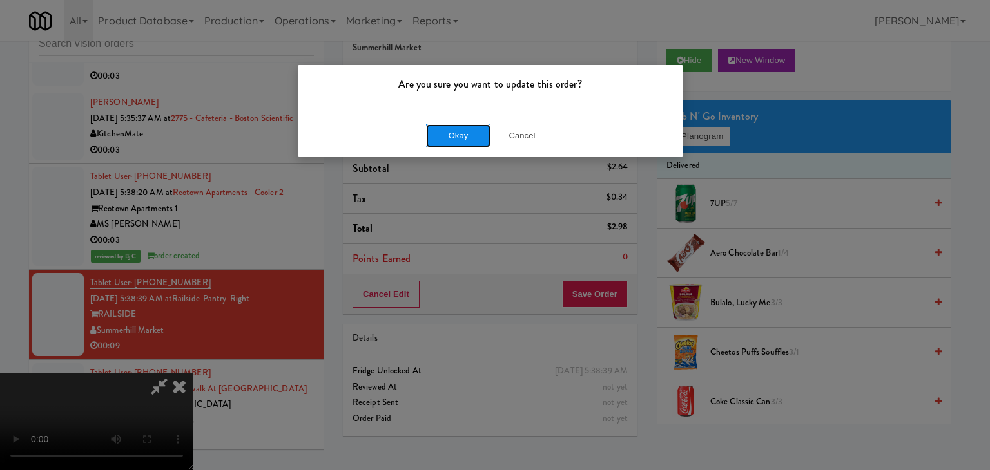
click at [464, 131] on button "Okay" at bounding box center [458, 135] width 64 height 23
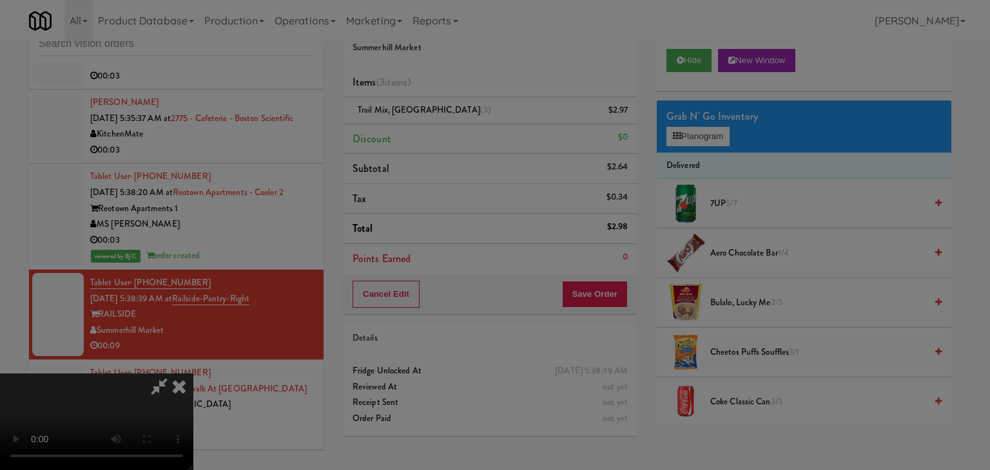
click at [464, 133] on body "Are you sure you want to update this order? Okay Cancel Okay Are you sure you w…" at bounding box center [495, 235] width 990 height 470
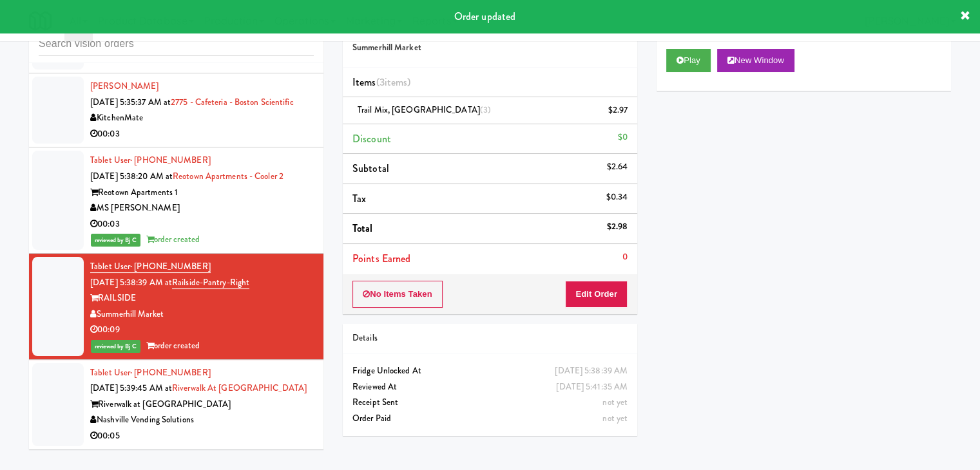
scroll to position [2609, 0]
click at [269, 414] on div "Nashville Vending Solutions" at bounding box center [202, 420] width 224 height 16
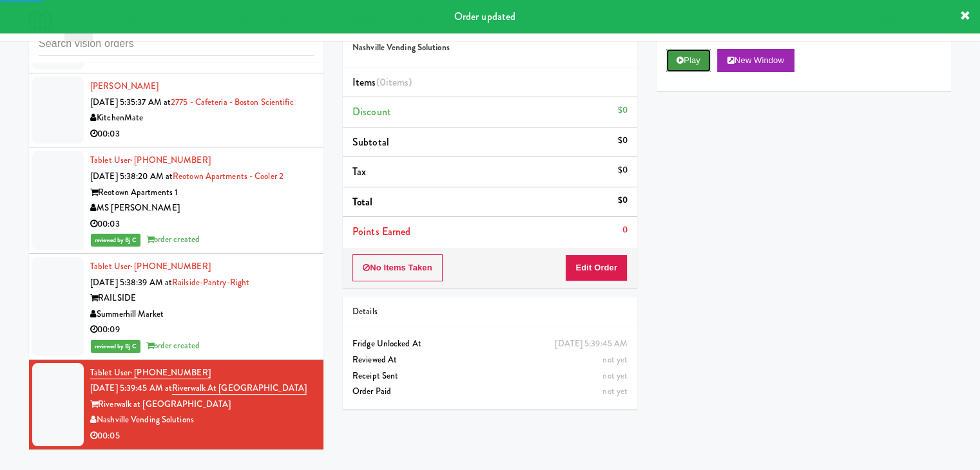
click at [707, 56] on button "Play" at bounding box center [688, 60] width 44 height 23
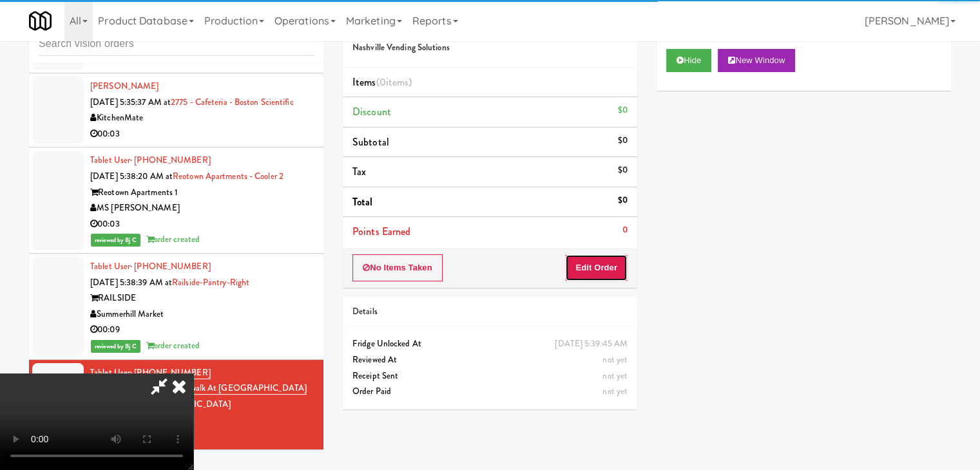
click at [589, 263] on button "Edit Order" at bounding box center [596, 268] width 63 height 27
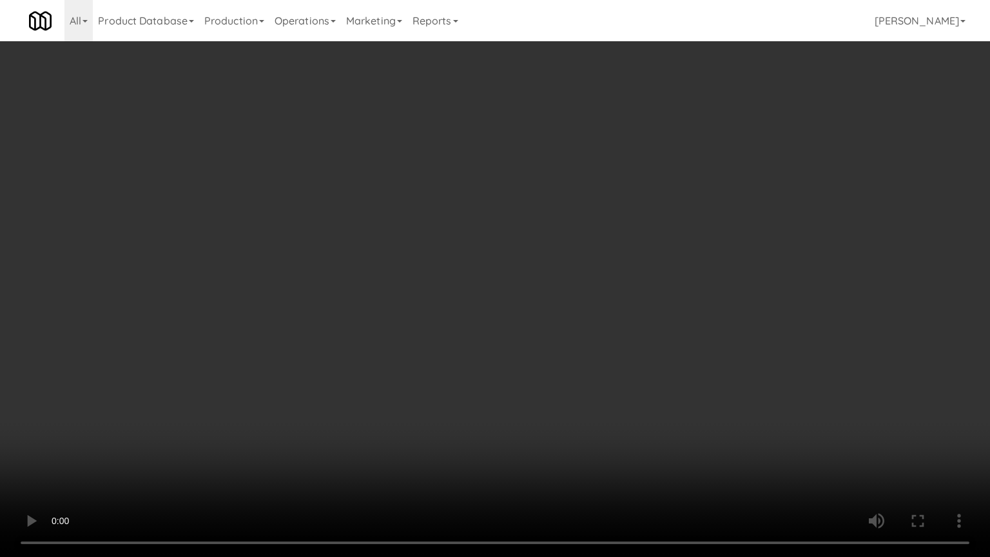
click at [523, 273] on video at bounding box center [495, 278] width 990 height 557
drag, startPoint x: 526, startPoint y: 264, endPoint x: 531, endPoint y: 272, distance: 9.3
click at [530, 271] on video at bounding box center [495, 278] width 990 height 557
click at [537, 271] on video at bounding box center [495, 278] width 990 height 557
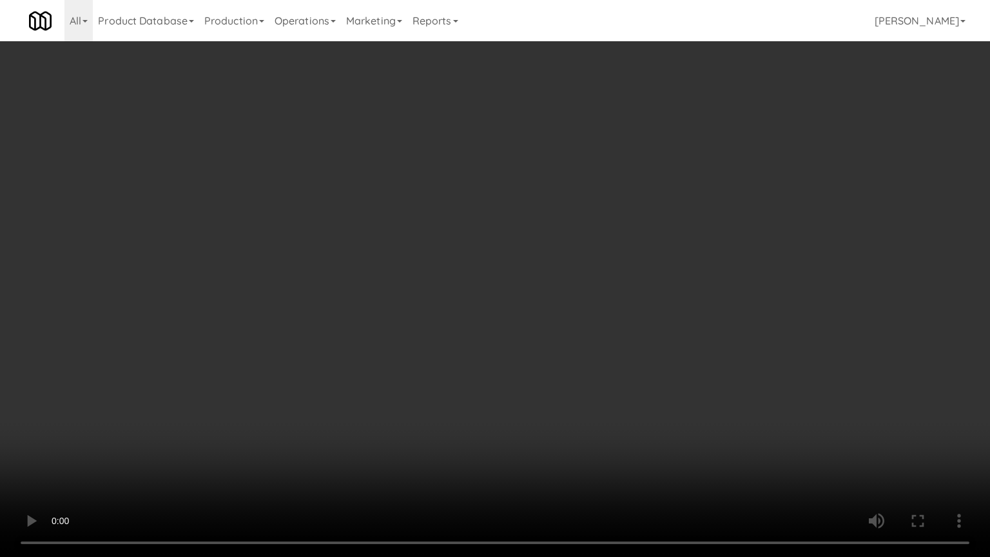
click at [536, 253] on video at bounding box center [495, 278] width 990 height 557
drag, startPoint x: 537, startPoint y: 253, endPoint x: 644, endPoint y: 130, distance: 162.2
click at [548, 246] on video at bounding box center [495, 278] width 990 height 557
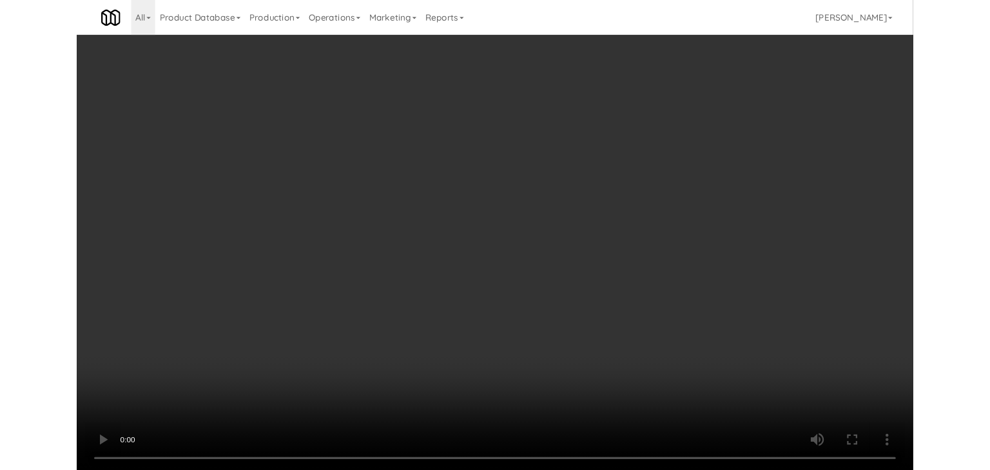
scroll to position [2609, 0]
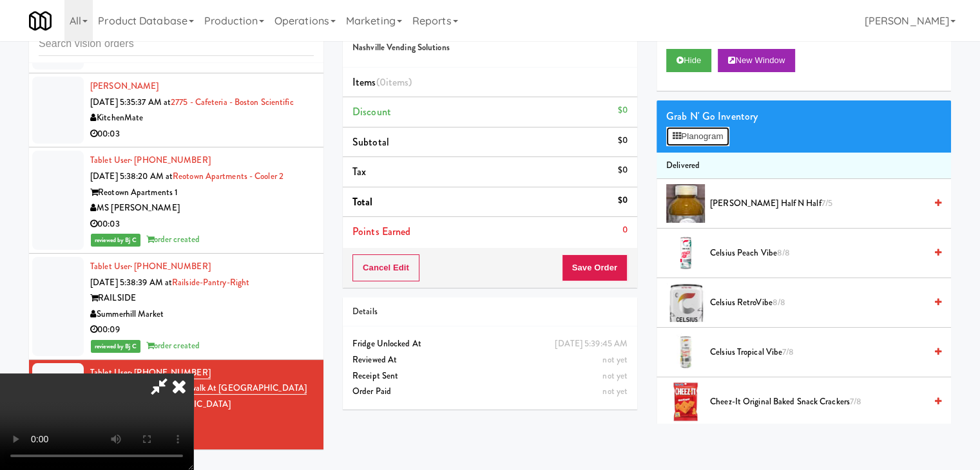
click at [697, 137] on button "Planogram" at bounding box center [697, 136] width 63 height 19
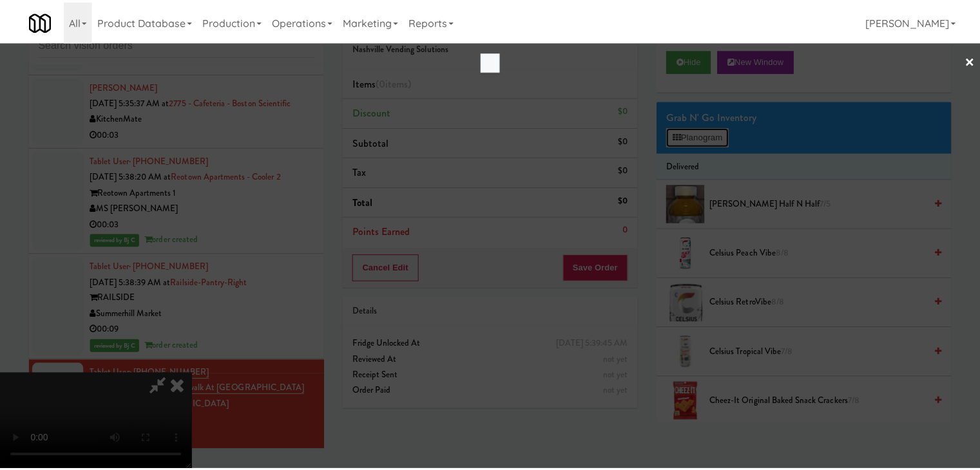
scroll to position [2593, 0]
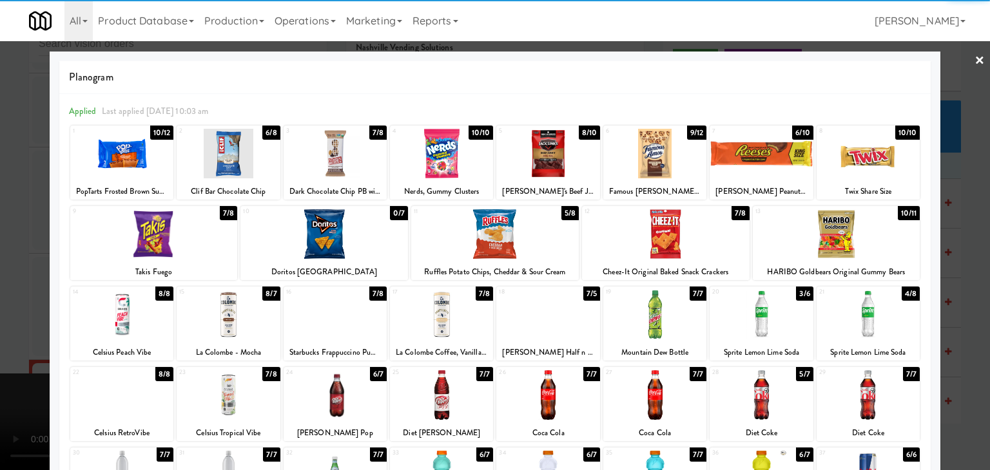
click at [322, 157] on div at bounding box center [335, 154] width 103 height 50
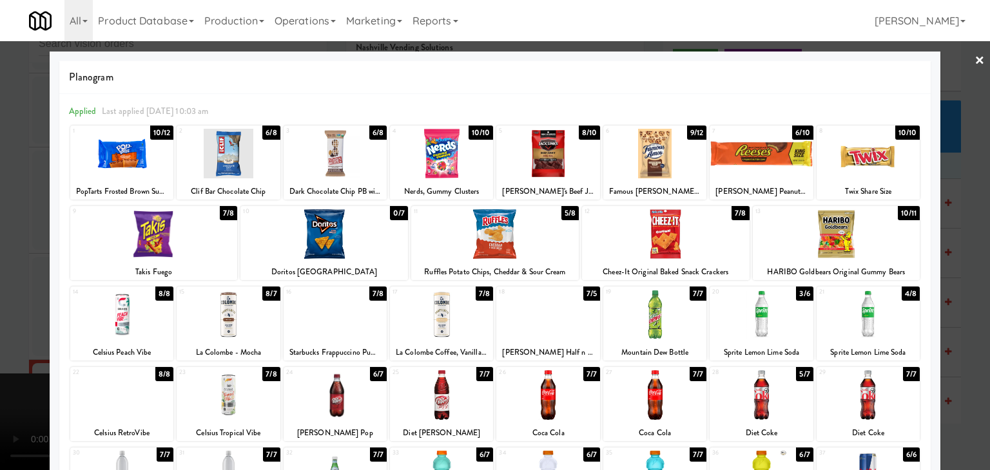
drag, startPoint x: 0, startPoint y: 184, endPoint x: 234, endPoint y: 228, distance: 238.1
click at [0, 184] on div at bounding box center [495, 235] width 990 height 470
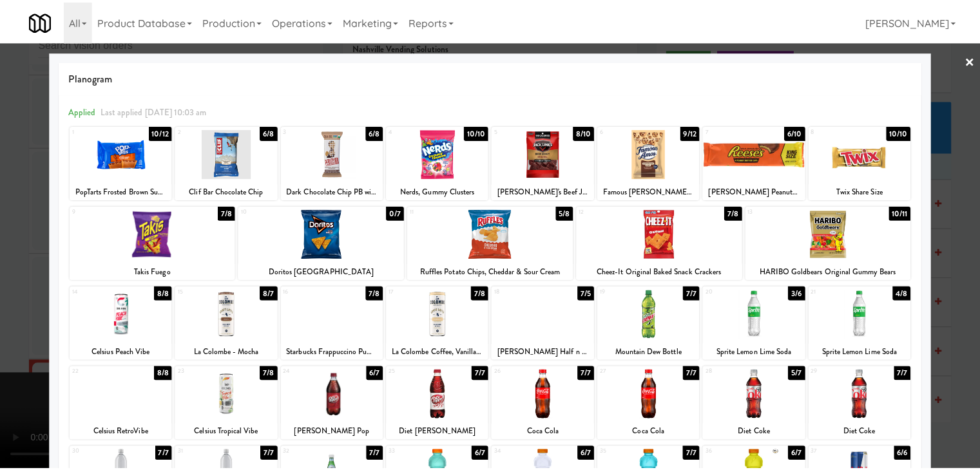
scroll to position [2609, 0]
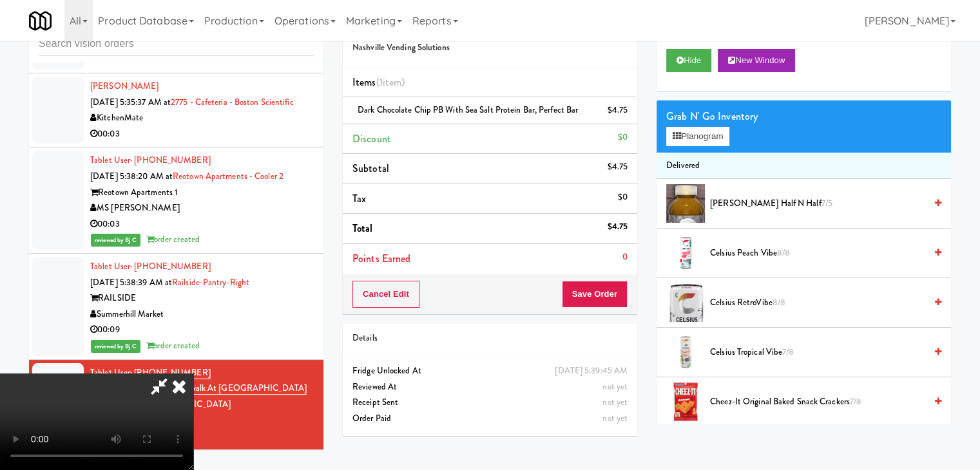
click at [193, 374] on video at bounding box center [96, 422] width 193 height 97
click at [612, 297] on button "Save Order" at bounding box center [595, 294] width 66 height 27
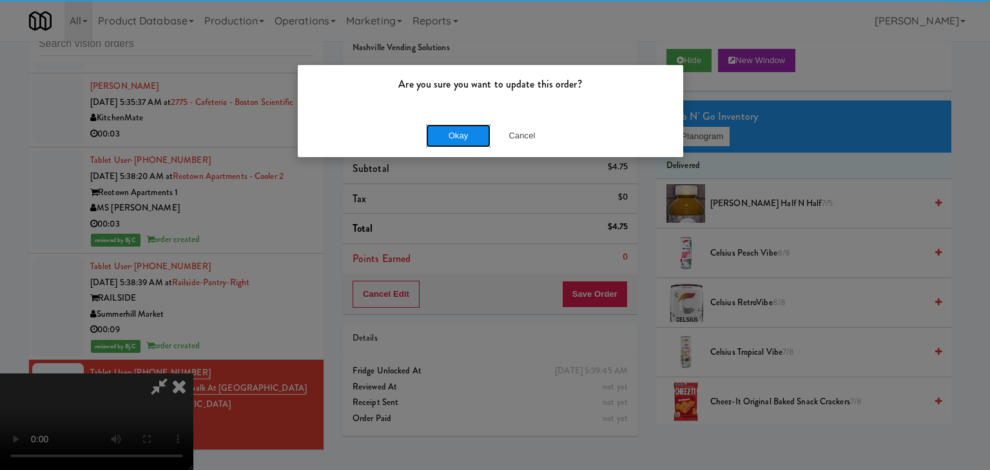
click at [458, 127] on button "Okay" at bounding box center [458, 135] width 64 height 23
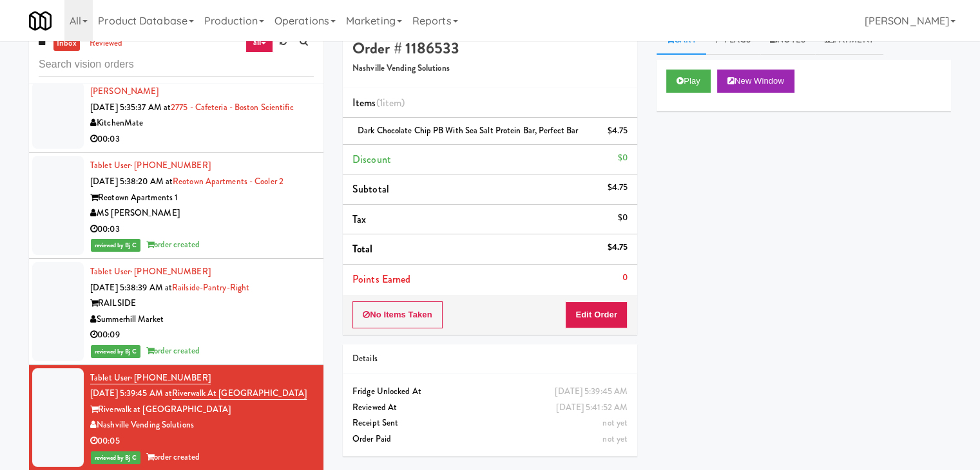
scroll to position [0, 0]
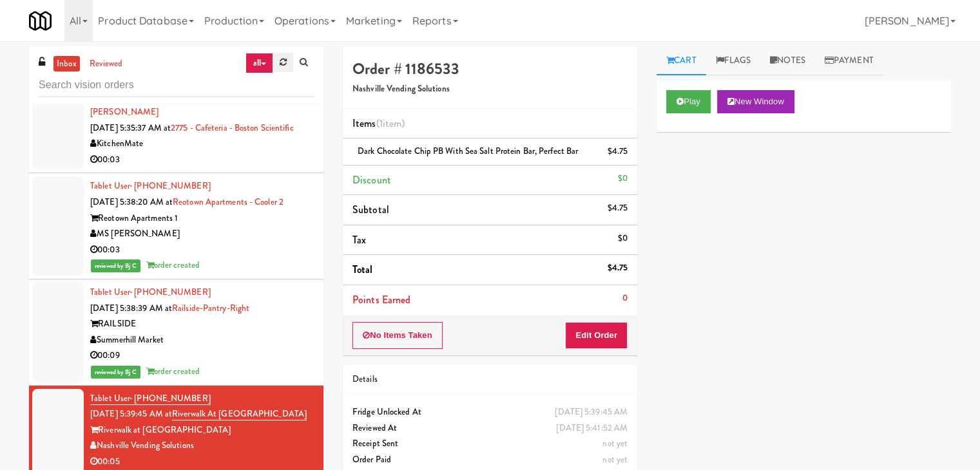
click at [285, 65] on icon at bounding box center [283, 62] width 7 height 8
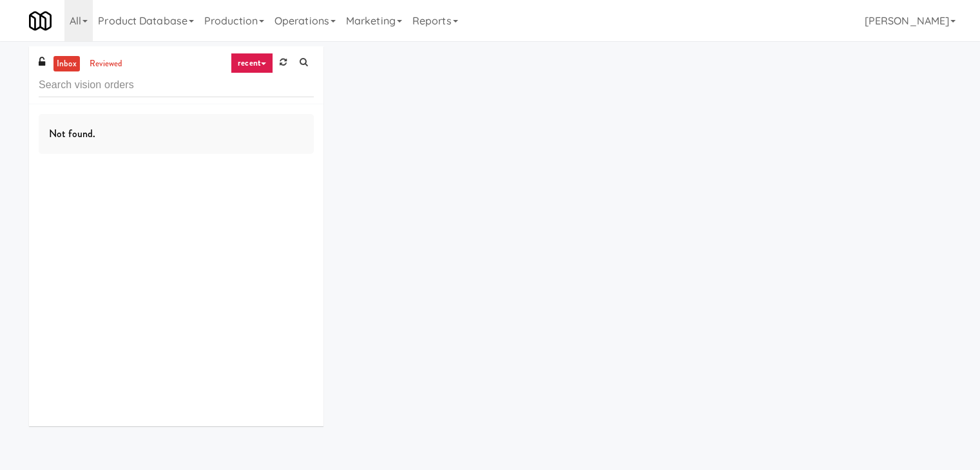
click at [265, 63] on icon at bounding box center [263, 64] width 5 height 3
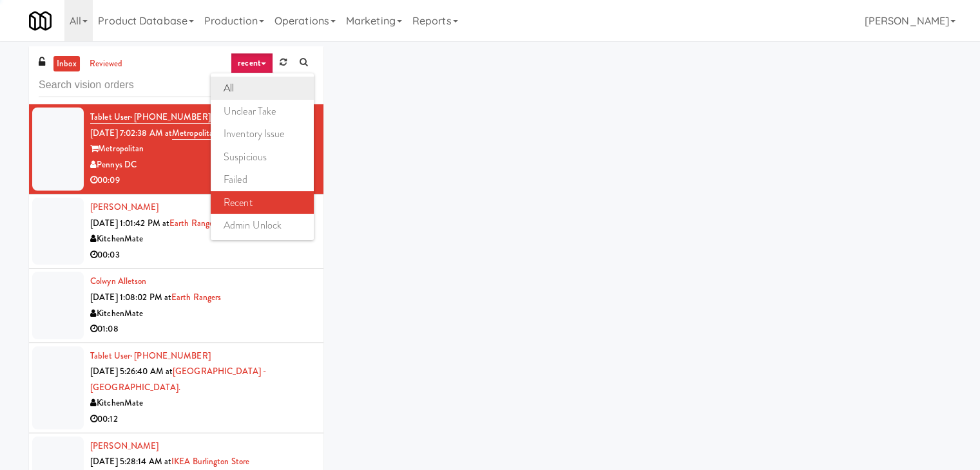
click at [262, 82] on link "all" at bounding box center [262, 88] width 103 height 23
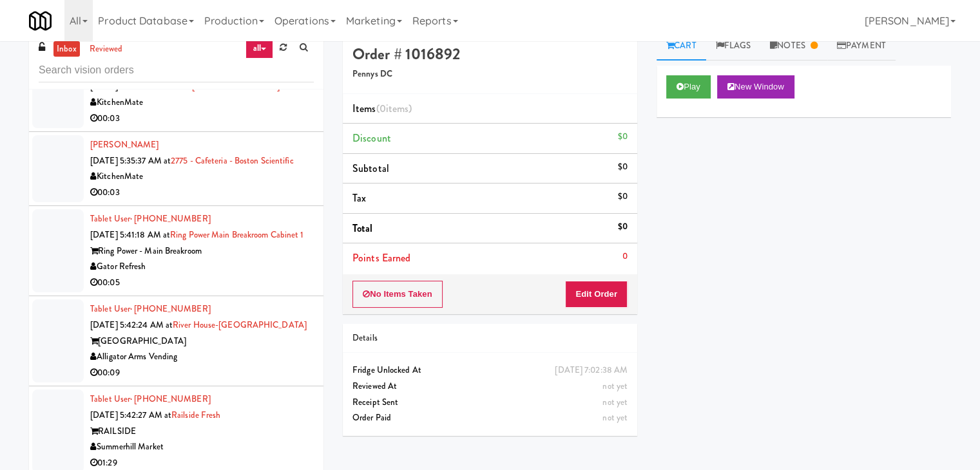
scroll to position [41, 0]
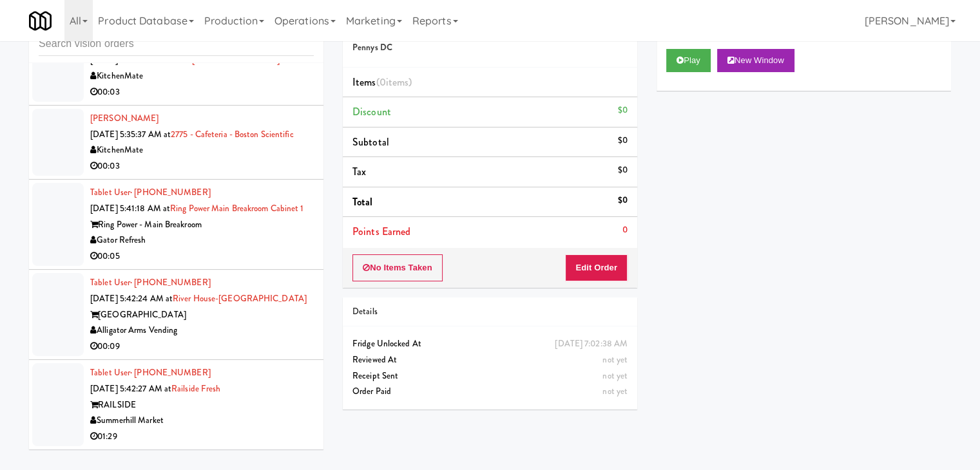
click at [263, 231] on div "Ring Power - Main Breakroom" at bounding box center [202, 225] width 224 height 16
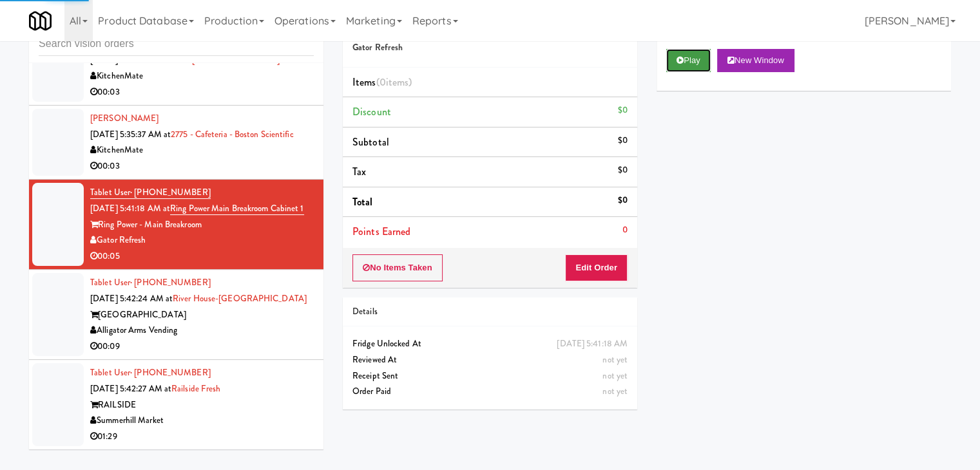
click at [691, 59] on button "Play" at bounding box center [688, 60] width 44 height 23
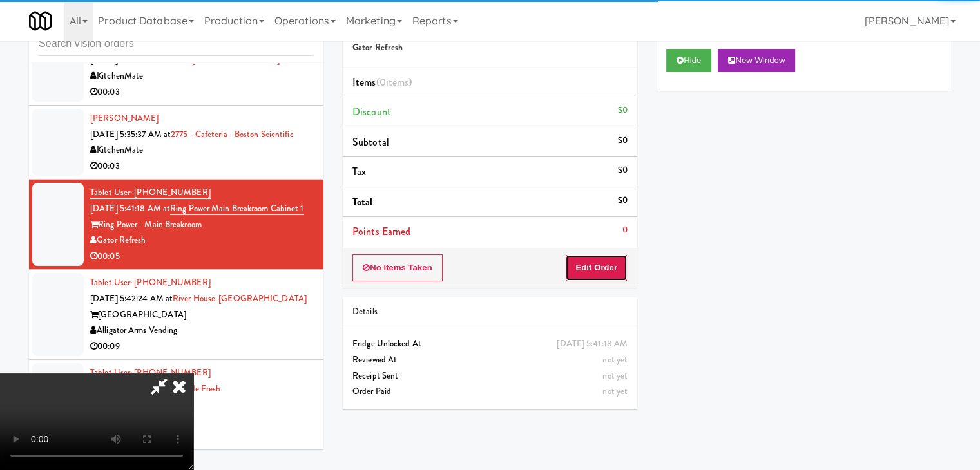
click at [611, 260] on button "Edit Order" at bounding box center [596, 268] width 63 height 27
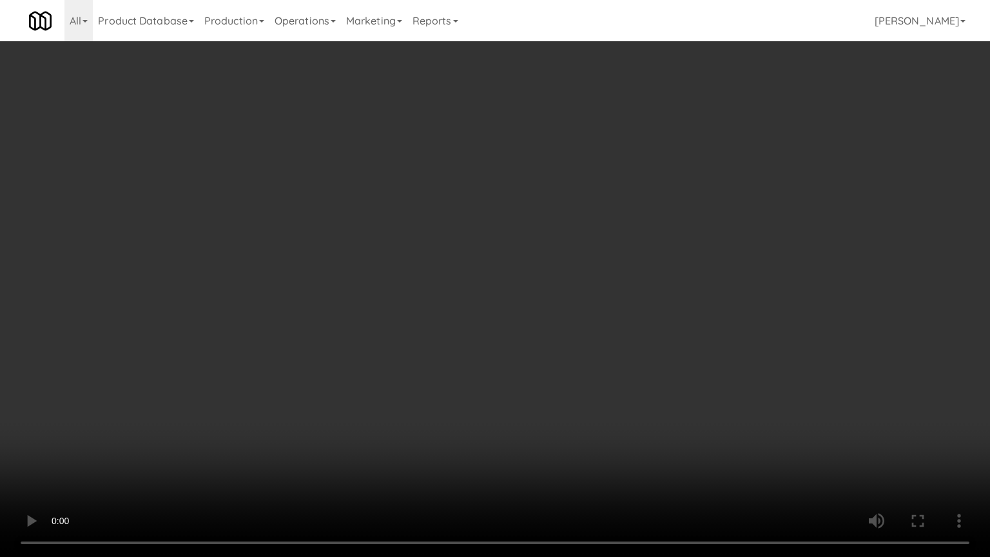
click at [553, 312] on video at bounding box center [495, 278] width 990 height 557
click at [544, 322] on video at bounding box center [495, 278] width 990 height 557
click at [552, 317] on video at bounding box center [495, 278] width 990 height 557
click at [554, 316] on video at bounding box center [495, 278] width 990 height 557
click at [554, 318] on video at bounding box center [495, 278] width 990 height 557
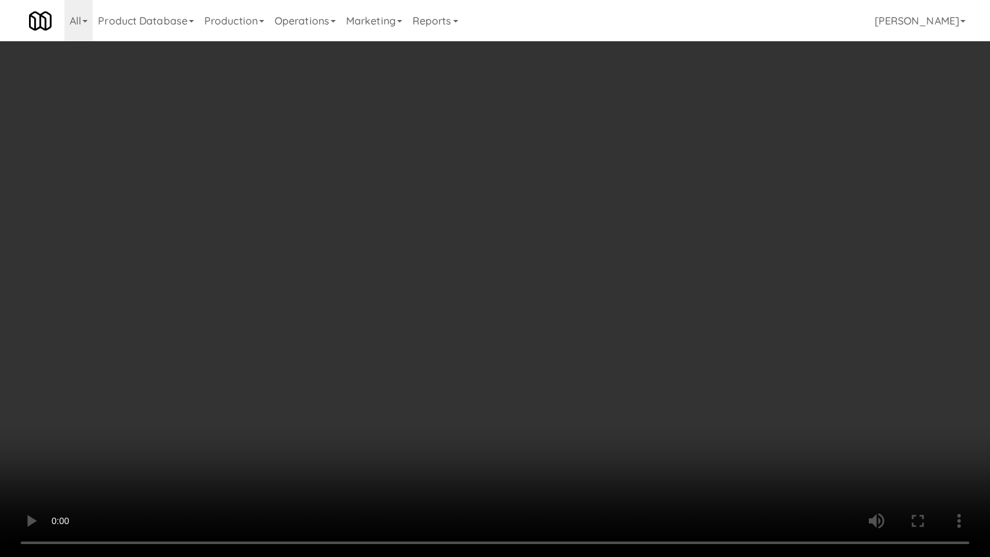
click at [554, 319] on video at bounding box center [495, 278] width 990 height 557
drag, startPoint x: 554, startPoint y: 319, endPoint x: 650, endPoint y: 204, distance: 149.2
click at [557, 315] on video at bounding box center [495, 278] width 990 height 557
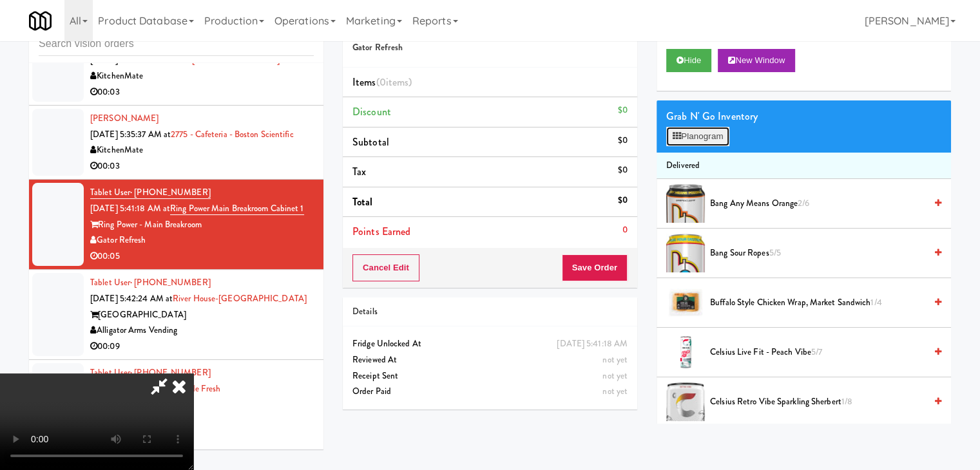
click at [701, 136] on button "Planogram" at bounding box center [697, 136] width 63 height 19
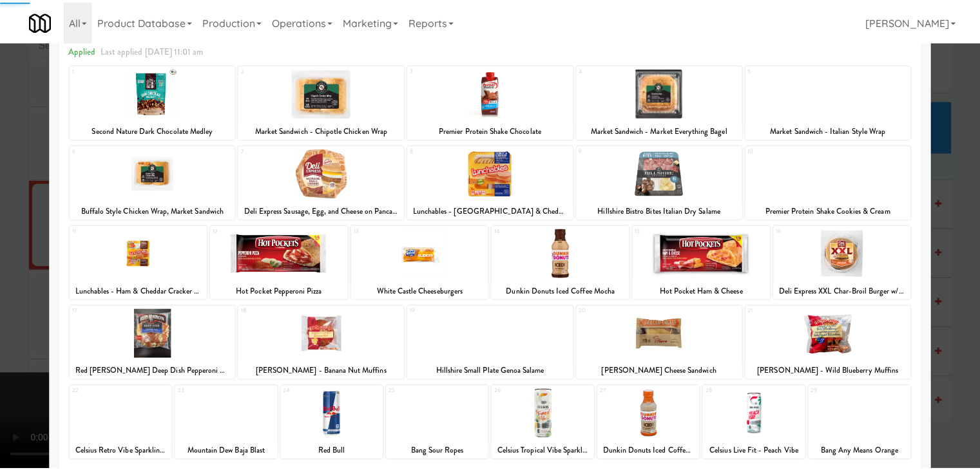
scroll to position [162, 0]
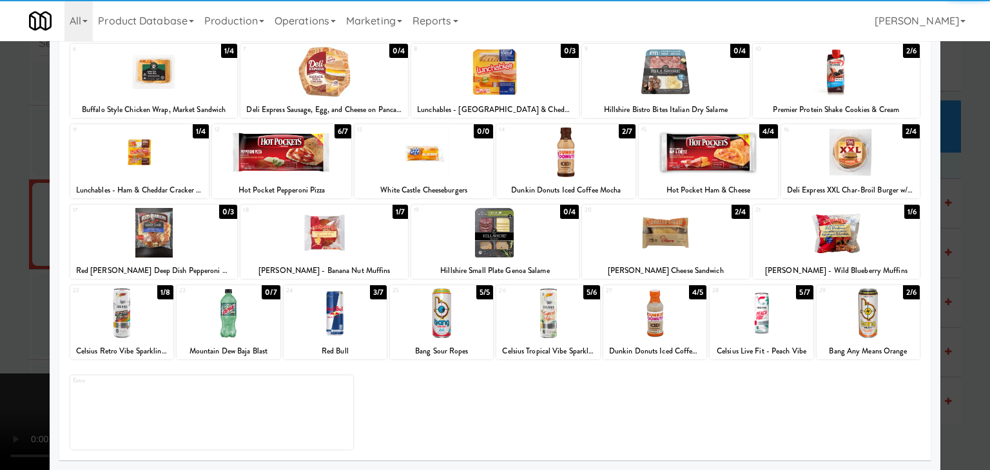
click at [878, 333] on div at bounding box center [867, 314] width 103 height 50
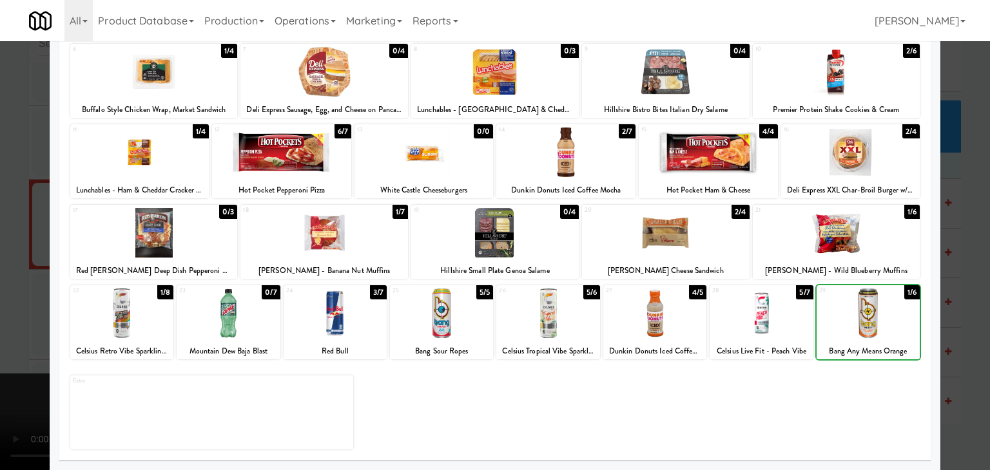
click at [948, 333] on div at bounding box center [495, 235] width 990 height 470
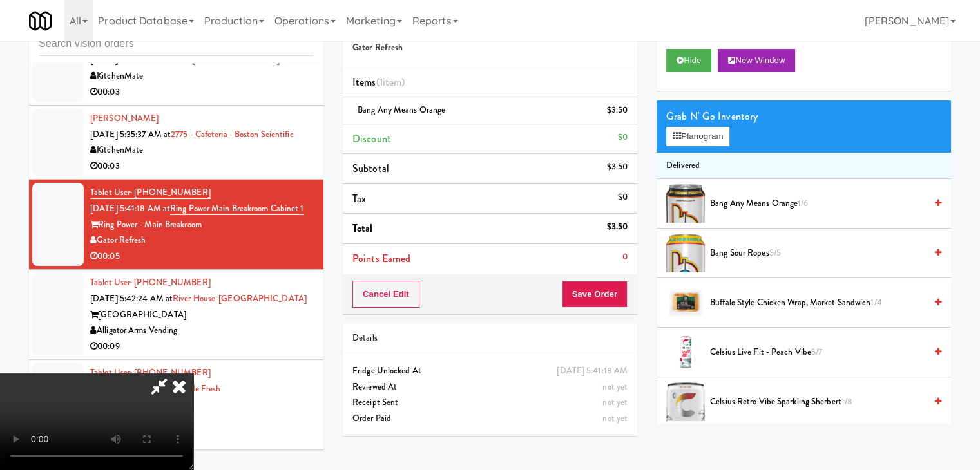
click at [193, 374] on video at bounding box center [96, 422] width 193 height 97
click at [598, 298] on button "Save Order" at bounding box center [595, 294] width 66 height 27
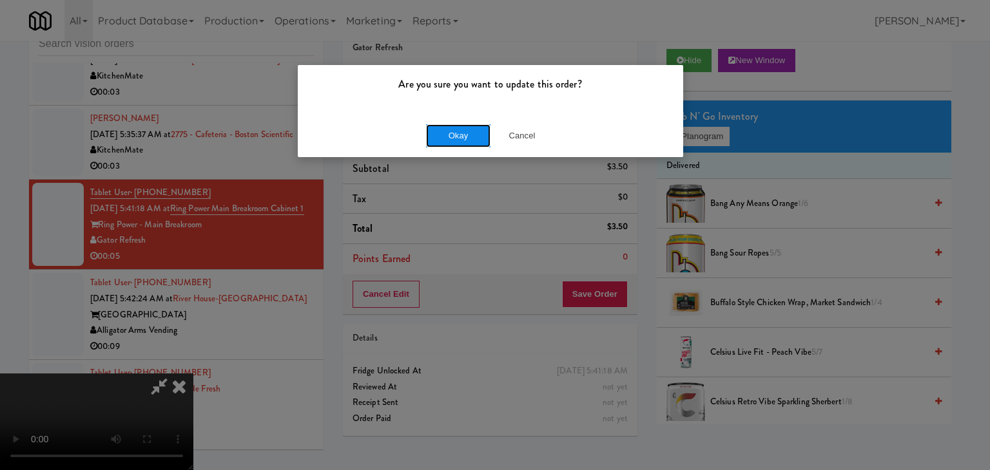
click at [470, 137] on button "Okay" at bounding box center [458, 135] width 64 height 23
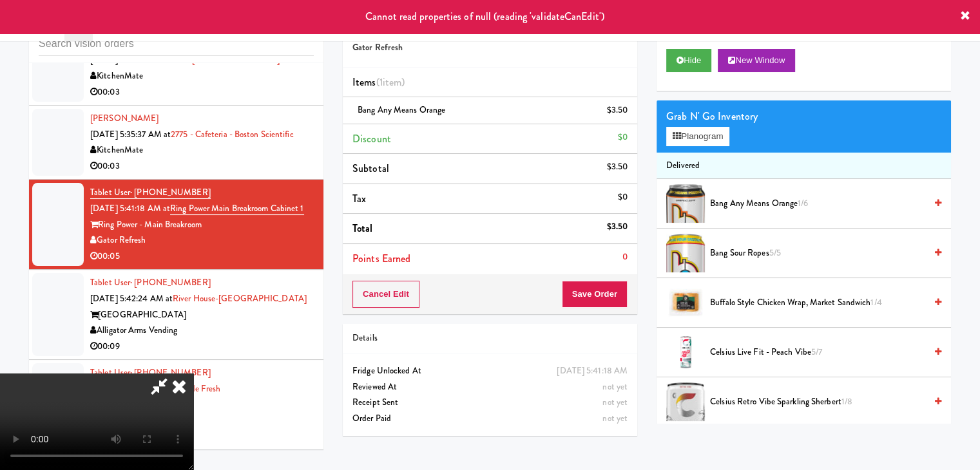
click at [193, 374] on icon at bounding box center [179, 387] width 28 height 26
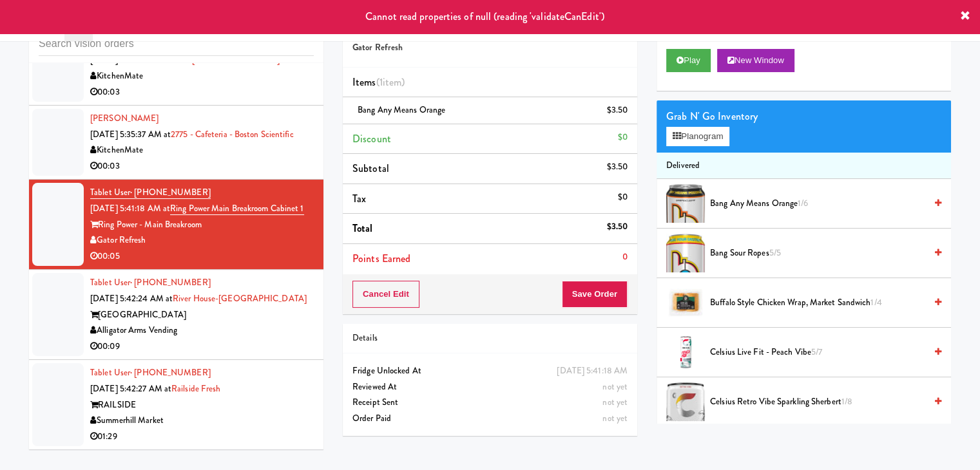
click at [298, 315] on div "River House" at bounding box center [202, 315] width 224 height 16
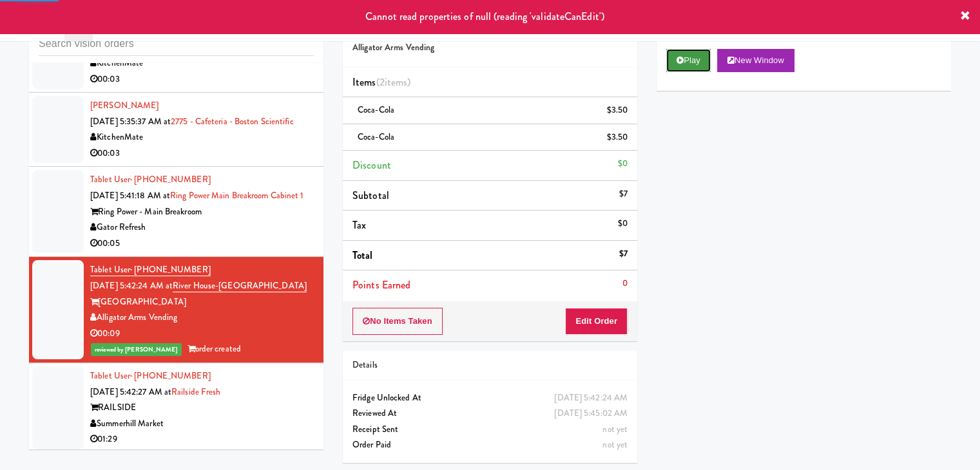
click at [686, 57] on button "Play" at bounding box center [688, 60] width 44 height 23
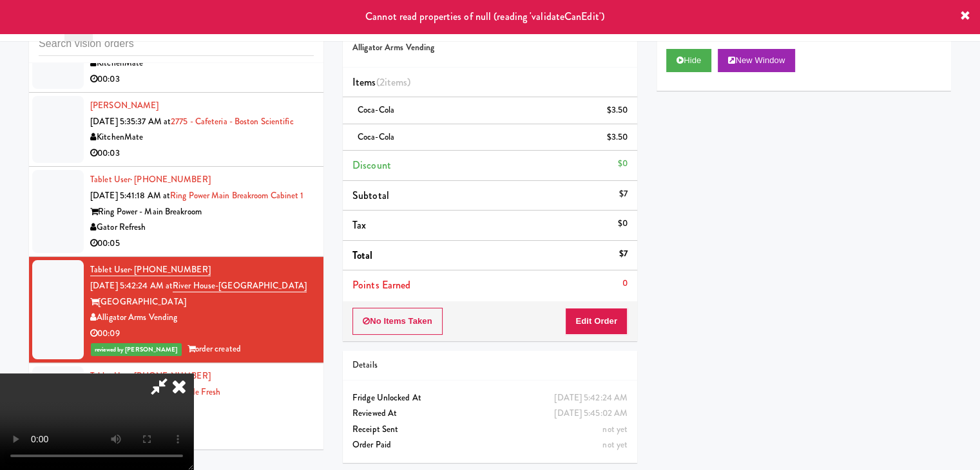
click at [254, 252] on div "00:05" at bounding box center [202, 244] width 224 height 16
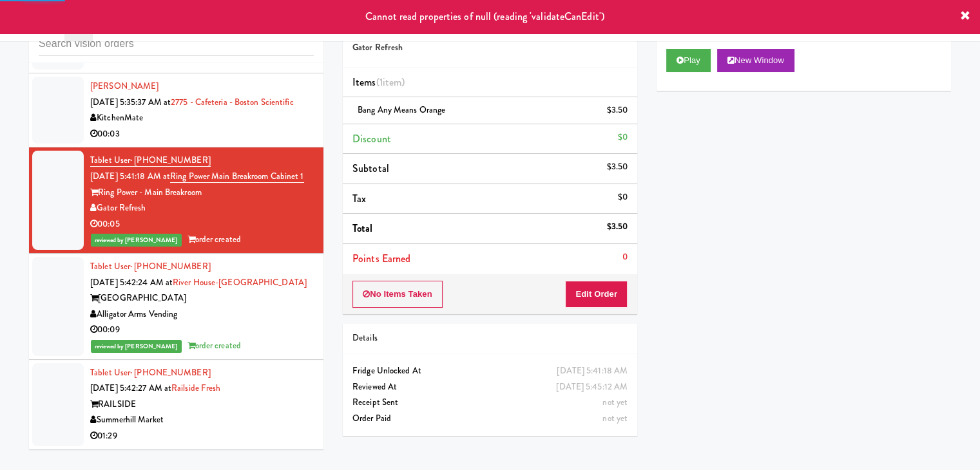
scroll to position [2593, 0]
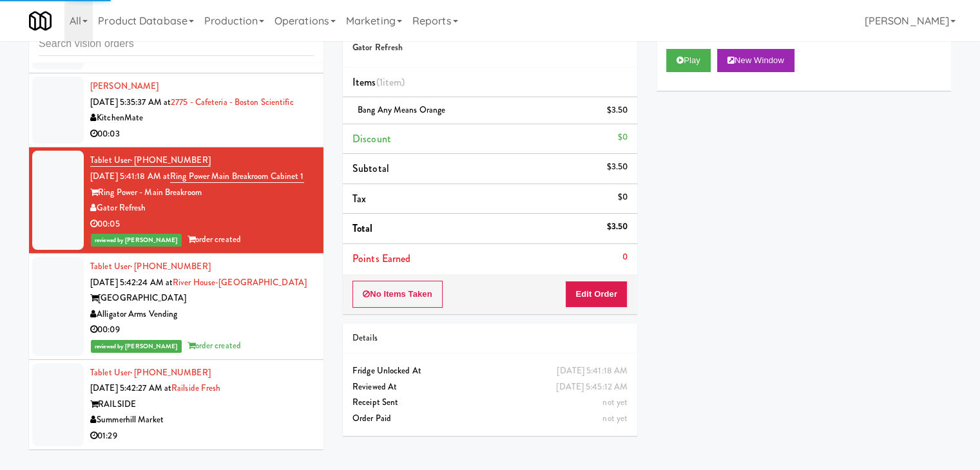
click at [292, 426] on div "Summerhill Market" at bounding box center [202, 420] width 224 height 16
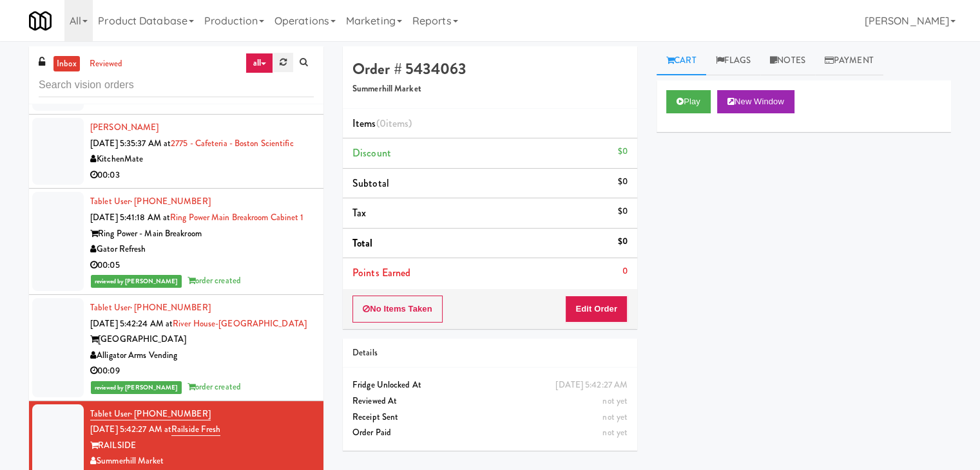
click at [282, 60] on icon at bounding box center [283, 62] width 7 height 8
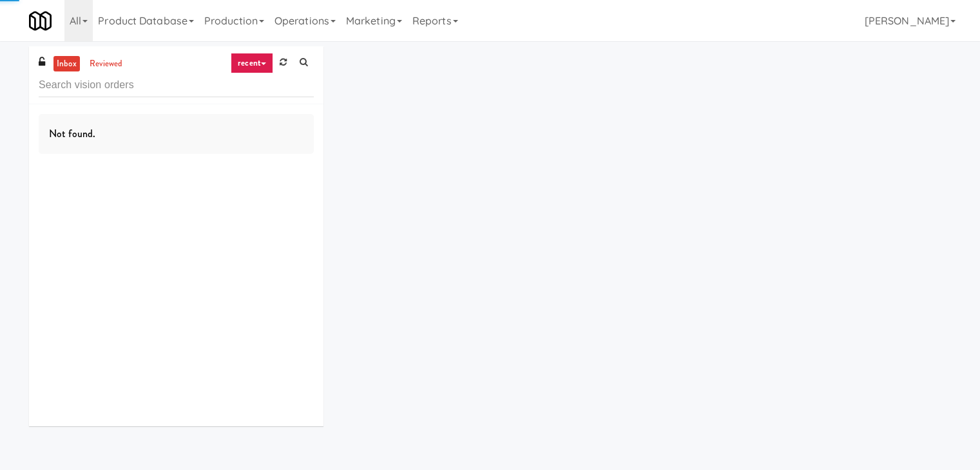
click at [265, 61] on link "recent" at bounding box center [252, 63] width 43 height 21
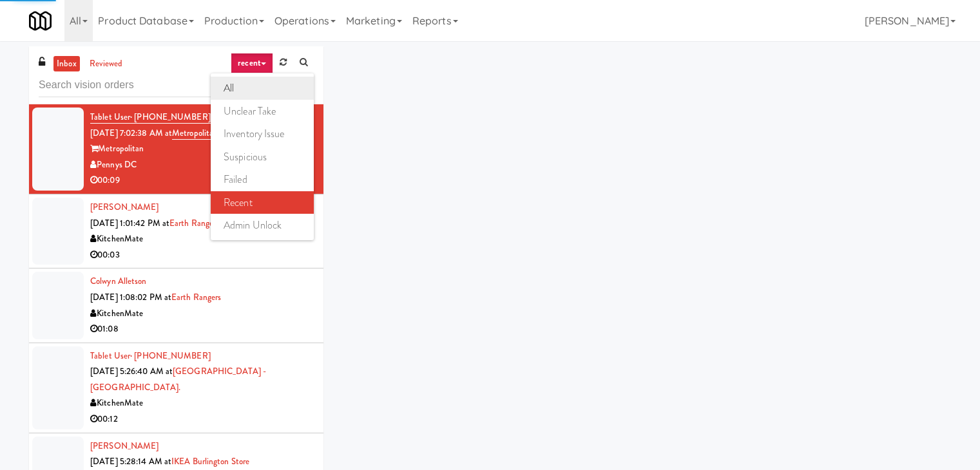
click at [258, 84] on link "all" at bounding box center [262, 88] width 103 height 23
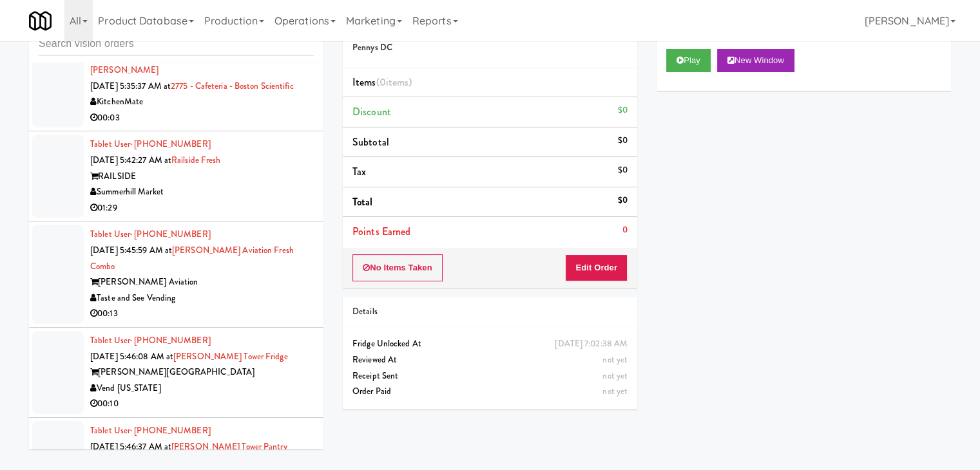
scroll to position [2726, 0]
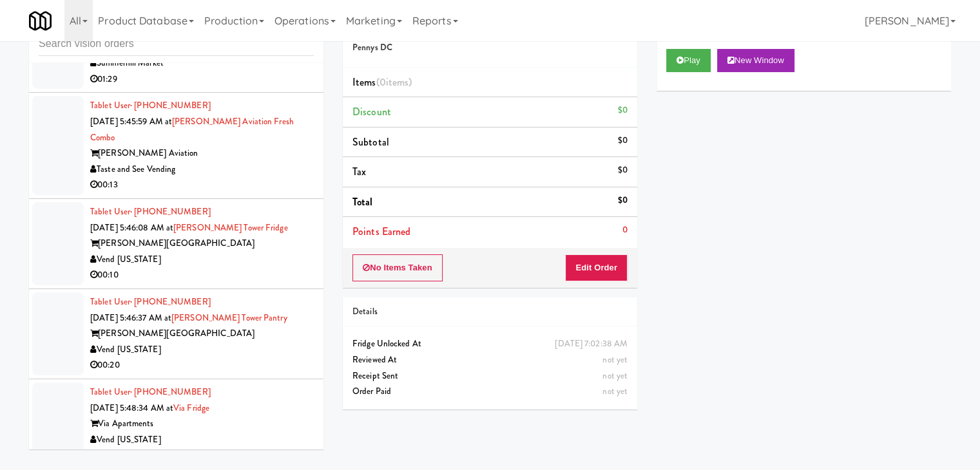
click at [273, 389] on div "Tablet User · (402) 215-5258 Sep 30, 2025 5:48:34 AM at Via Fridge Via Apartmen…" at bounding box center [202, 424] width 224 height 79
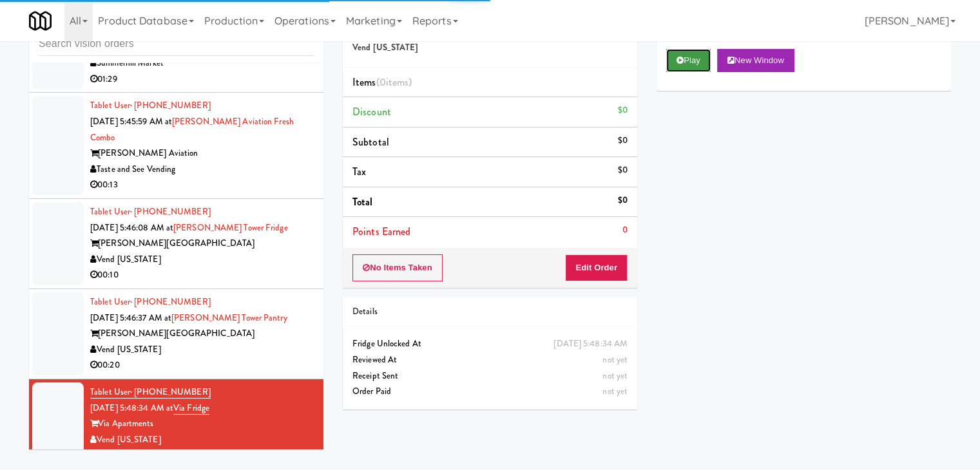
click at [692, 55] on button "Play" at bounding box center [688, 60] width 44 height 23
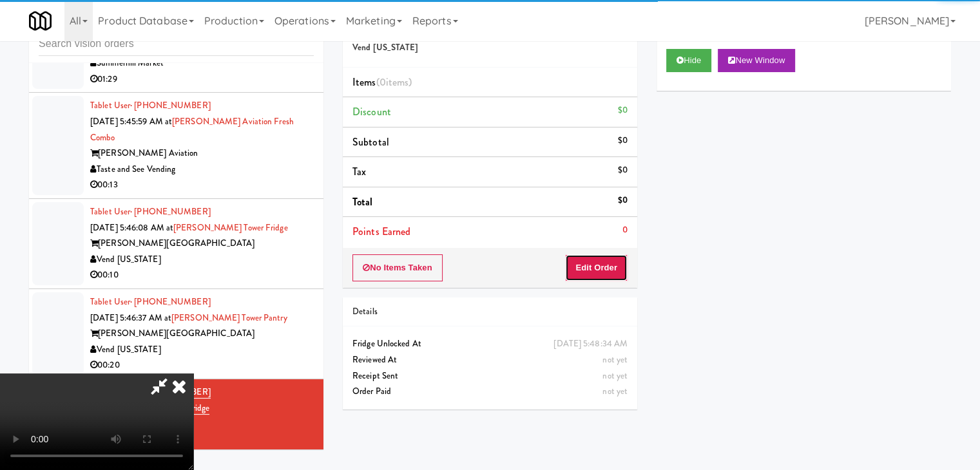
click at [581, 258] on button "Edit Order" at bounding box center [596, 268] width 63 height 27
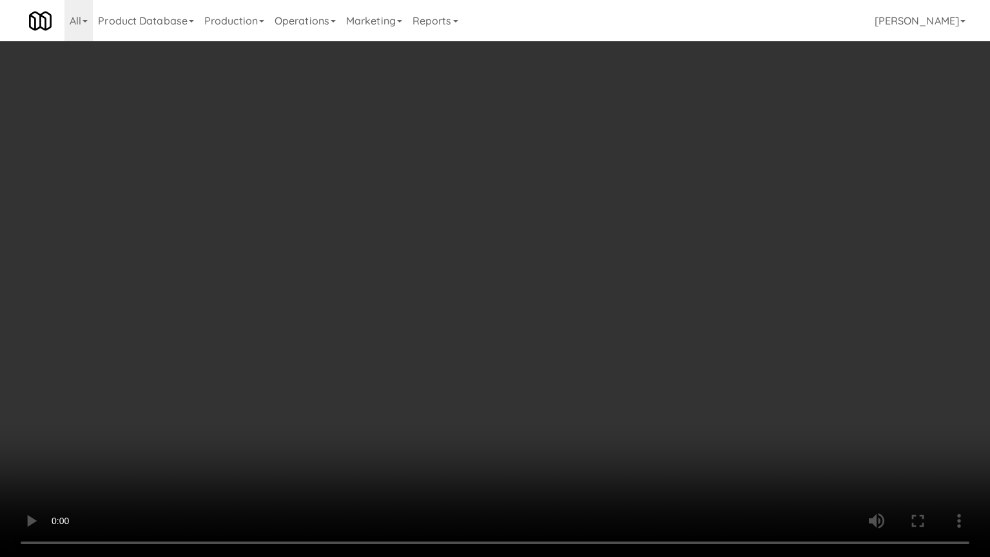
click at [583, 289] on video at bounding box center [495, 278] width 990 height 557
drag, startPoint x: 585, startPoint y: 287, endPoint x: 536, endPoint y: 294, distance: 50.0
click at [585, 291] on video at bounding box center [495, 278] width 990 height 557
click at [565, 280] on video at bounding box center [495, 278] width 990 height 557
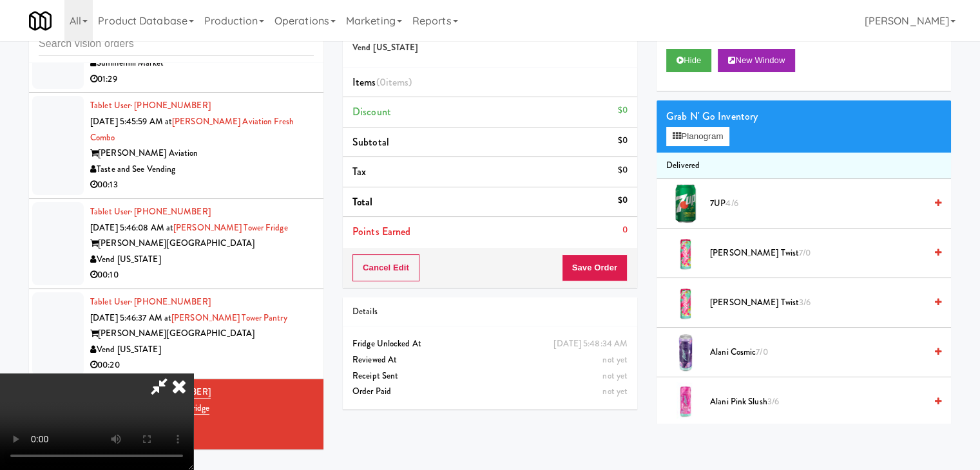
click at [193, 374] on video at bounding box center [96, 422] width 193 height 97
click at [701, 139] on button "Planogram" at bounding box center [697, 136] width 63 height 19
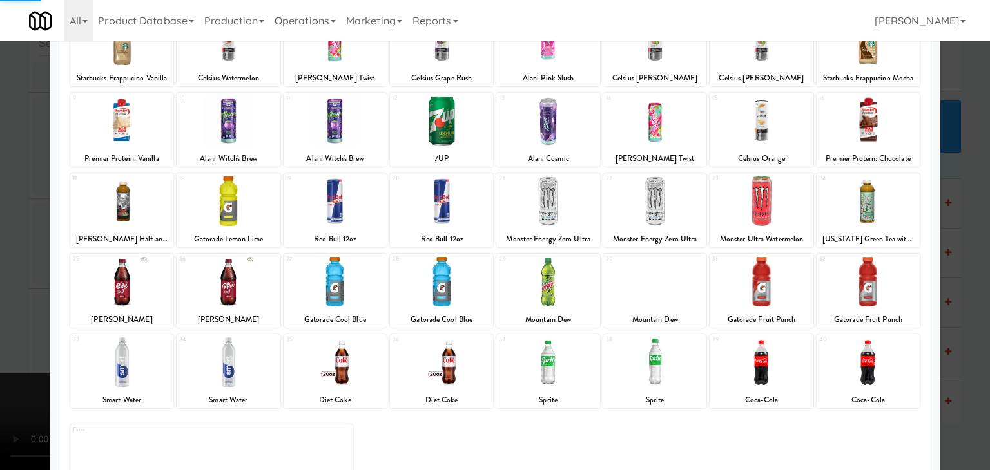
scroll to position [162, 0]
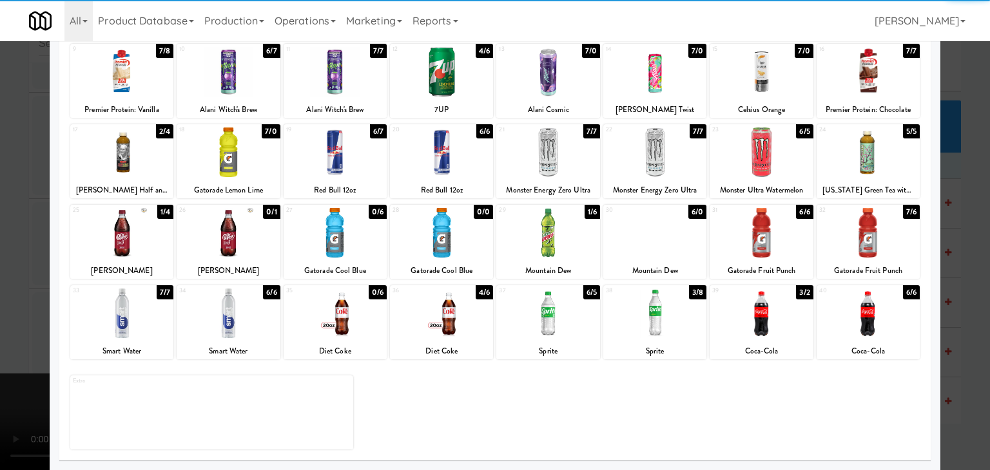
click at [238, 331] on div at bounding box center [228, 314] width 103 height 50
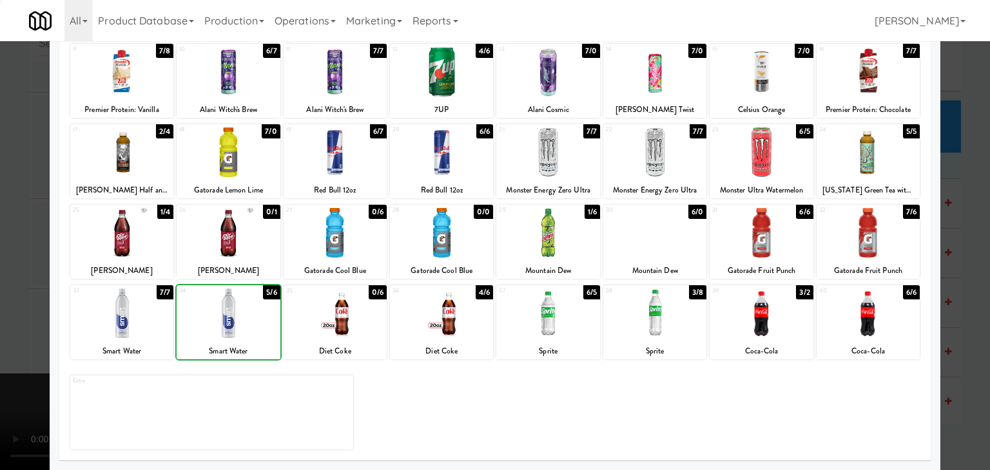
click at [132, 325] on div at bounding box center [121, 314] width 103 height 50
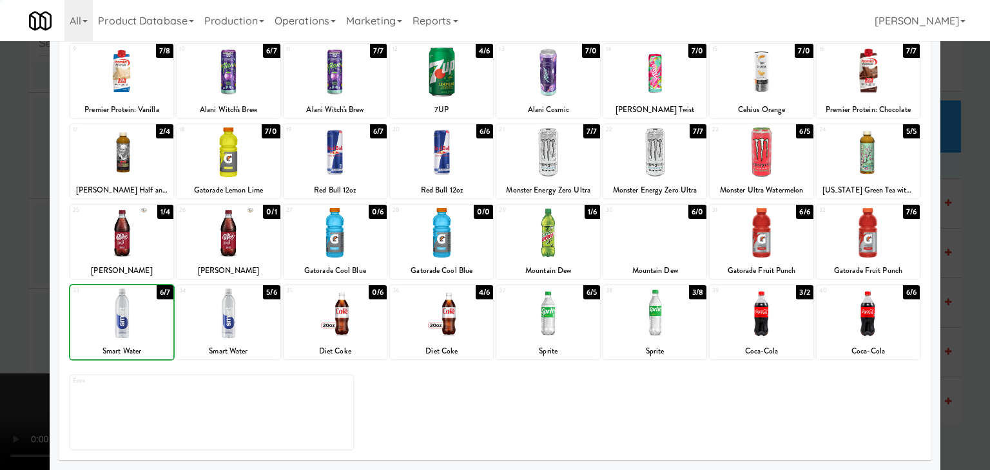
drag, startPoint x: 0, startPoint y: 325, endPoint x: 47, endPoint y: 319, distance: 47.5
click at [0, 324] on div at bounding box center [495, 235] width 990 height 470
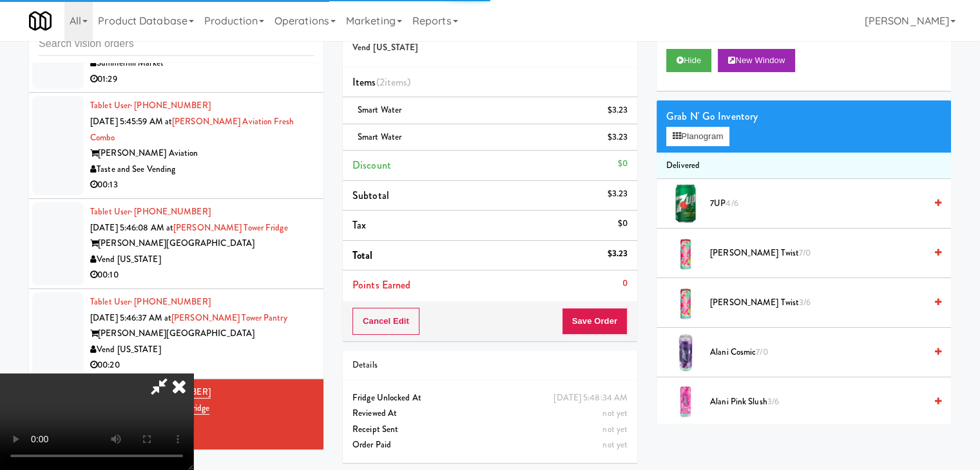
click at [193, 374] on video at bounding box center [96, 422] width 193 height 97
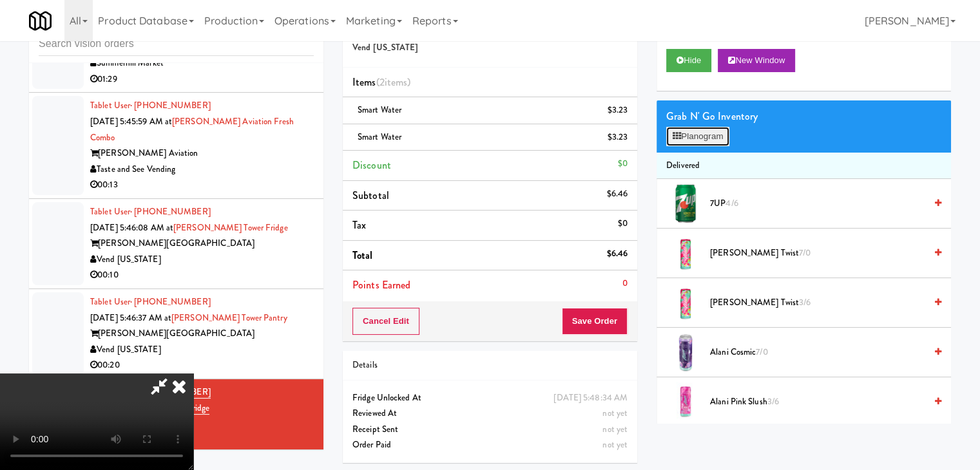
click at [692, 136] on button "Planogram" at bounding box center [697, 136] width 63 height 19
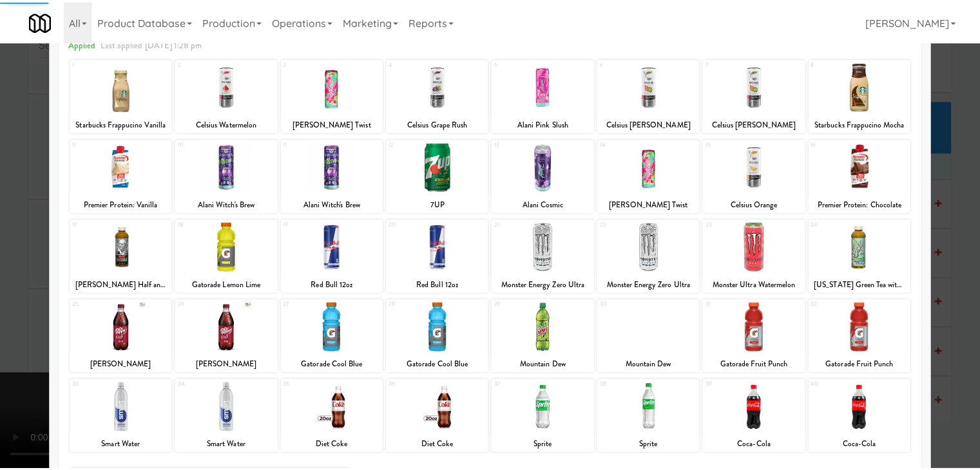
scroll to position [162, 0]
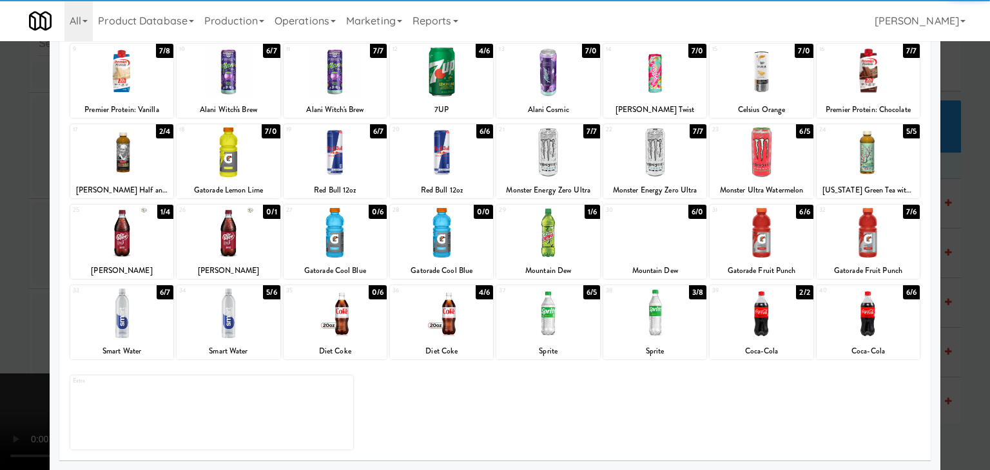
click at [753, 313] on div at bounding box center [760, 314] width 103 height 50
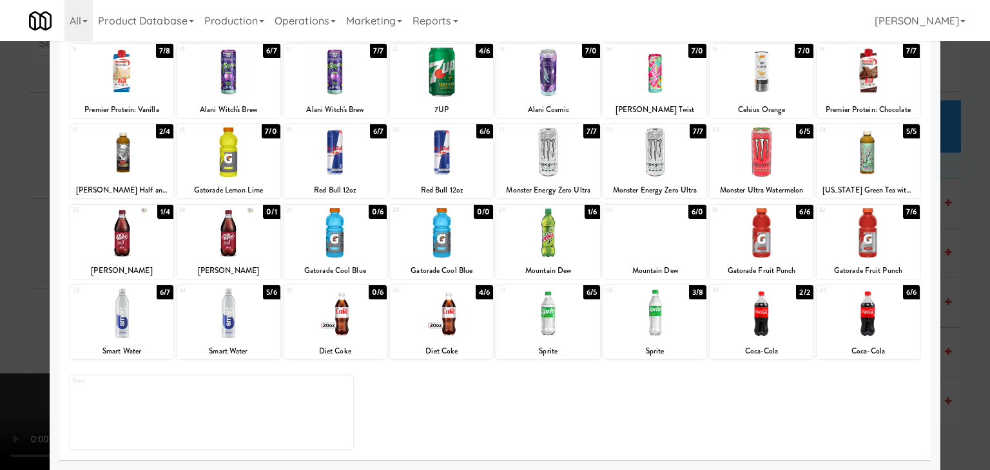
drag, startPoint x: 405, startPoint y: 320, endPoint x: 367, endPoint y: 318, distance: 38.7
click at [405, 320] on div at bounding box center [441, 314] width 103 height 50
drag, startPoint x: 0, startPoint y: 309, endPoint x: 385, endPoint y: 284, distance: 385.6
click at [15, 304] on div at bounding box center [495, 235] width 990 height 470
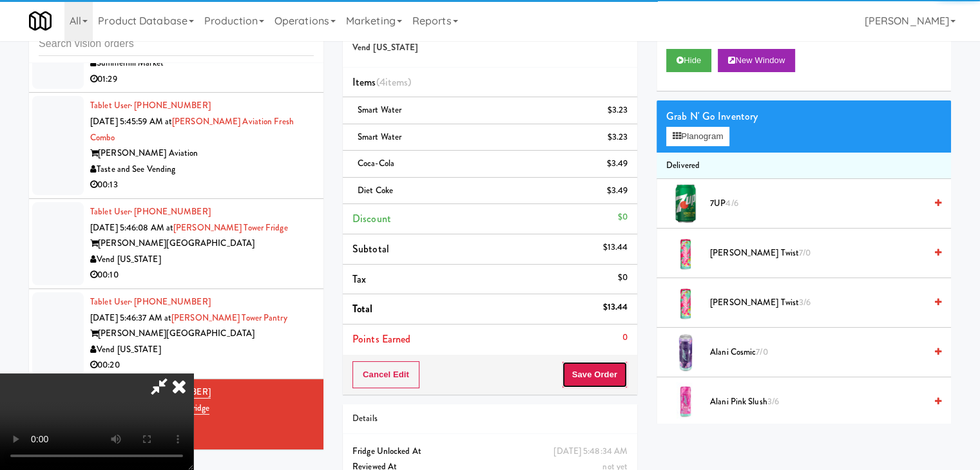
click at [613, 367] on button "Save Order" at bounding box center [595, 375] width 66 height 27
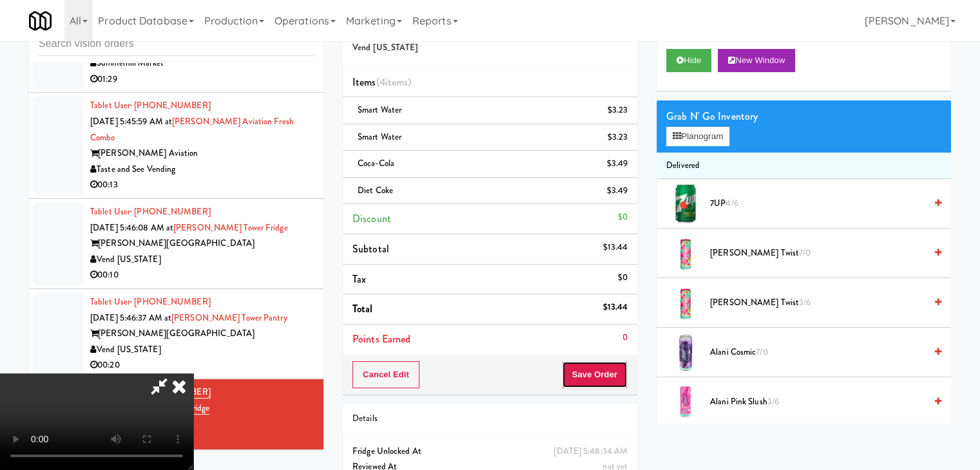
click at [613, 367] on button "Save Order" at bounding box center [595, 375] width 66 height 27
drag, startPoint x: 611, startPoint y: 367, endPoint x: 608, endPoint y: 354, distance: 12.5
click at [611, 366] on button "Save Order" at bounding box center [595, 375] width 66 height 27
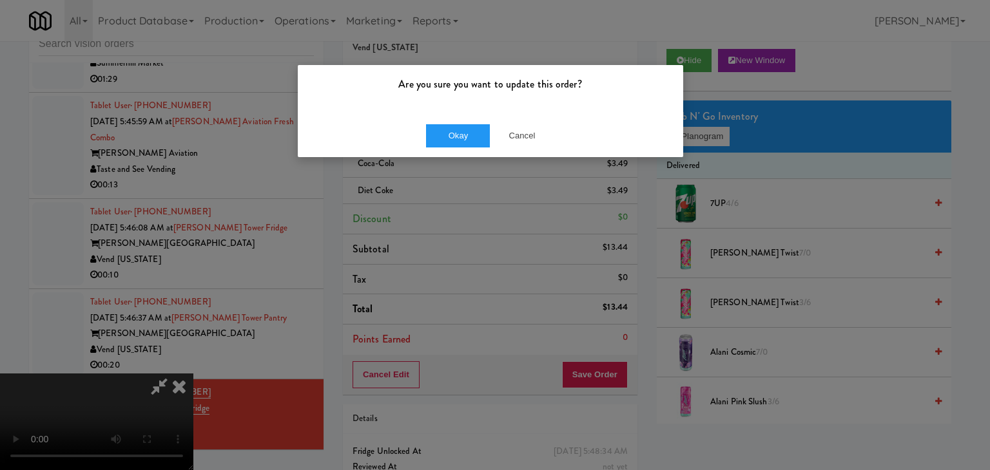
click at [468, 147] on div "Okay Cancel" at bounding box center [490, 135] width 385 height 43
click at [470, 137] on button "Okay" at bounding box center [458, 135] width 64 height 23
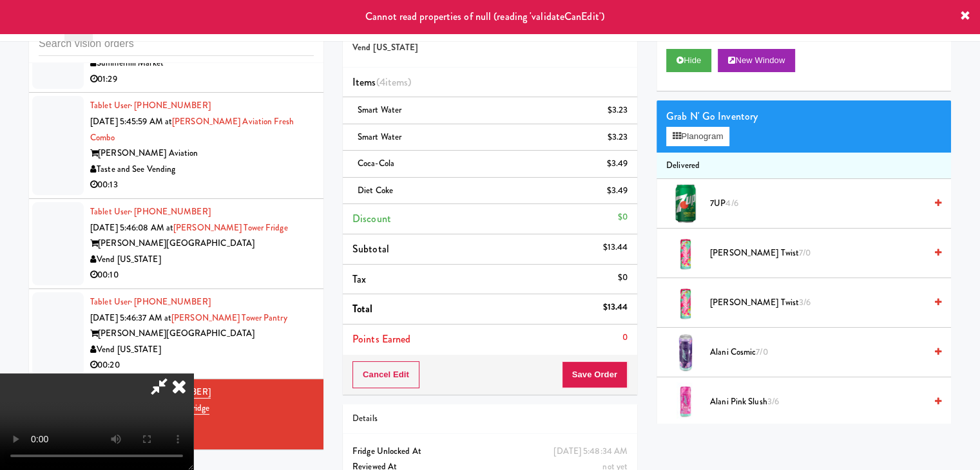
click at [193, 374] on icon at bounding box center [179, 387] width 28 height 26
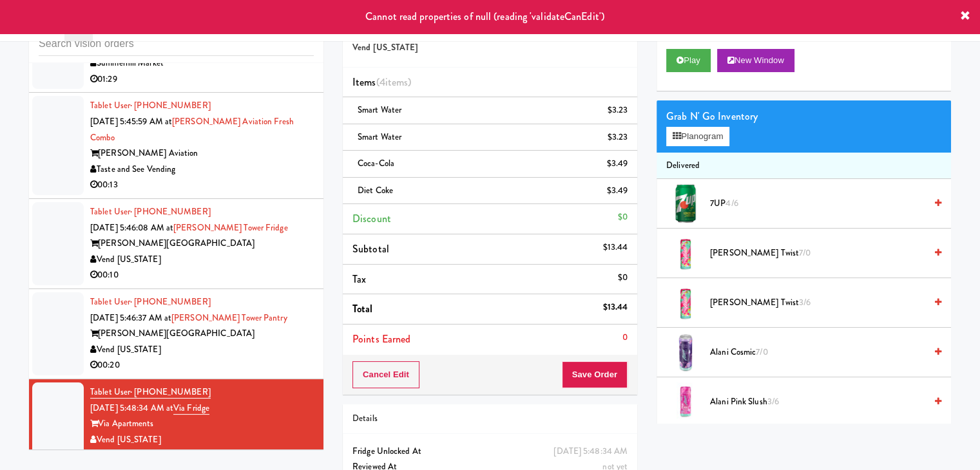
click at [279, 342] on div "Vend [US_STATE]" at bounding box center [202, 350] width 224 height 16
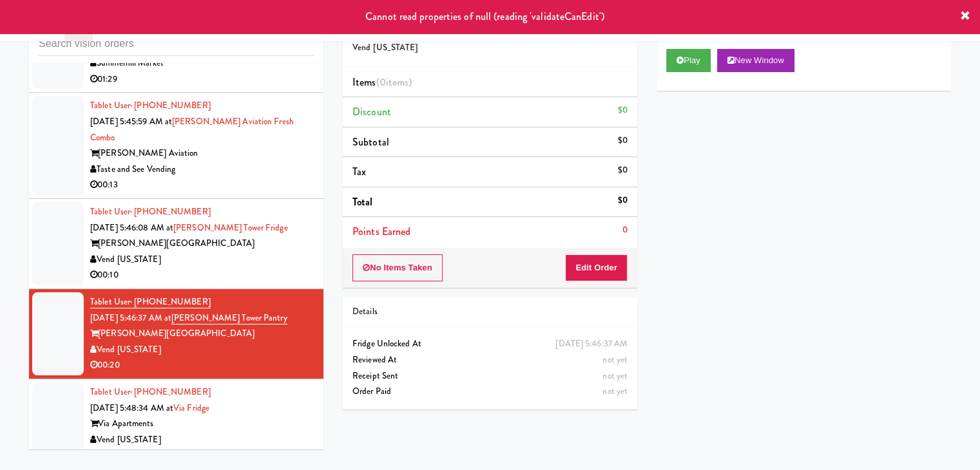
drag, startPoint x: 273, startPoint y: 427, endPoint x: 281, endPoint y: 418, distance: 11.4
click at [275, 432] on div "Vend [US_STATE]" at bounding box center [202, 440] width 224 height 16
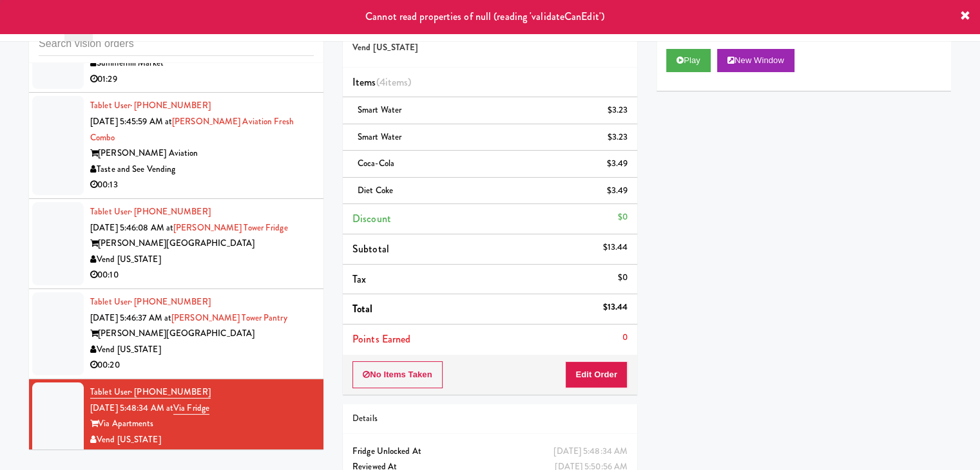
scroll to position [2742, 0]
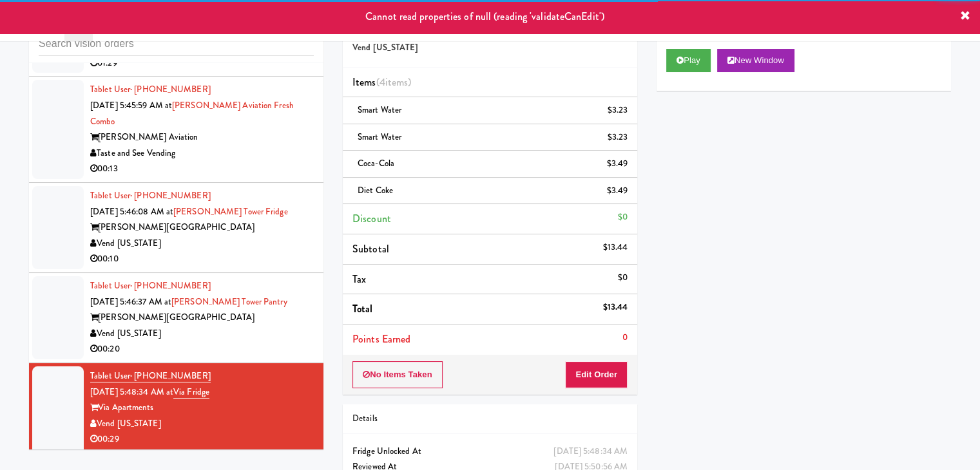
click at [292, 326] on div "Vend [US_STATE]" at bounding box center [202, 334] width 224 height 16
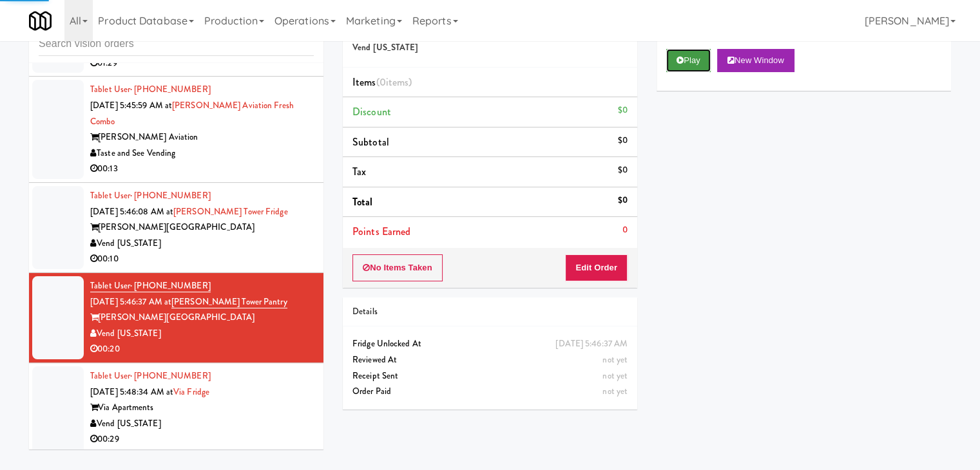
click at [704, 50] on button "Play" at bounding box center [688, 60] width 44 height 23
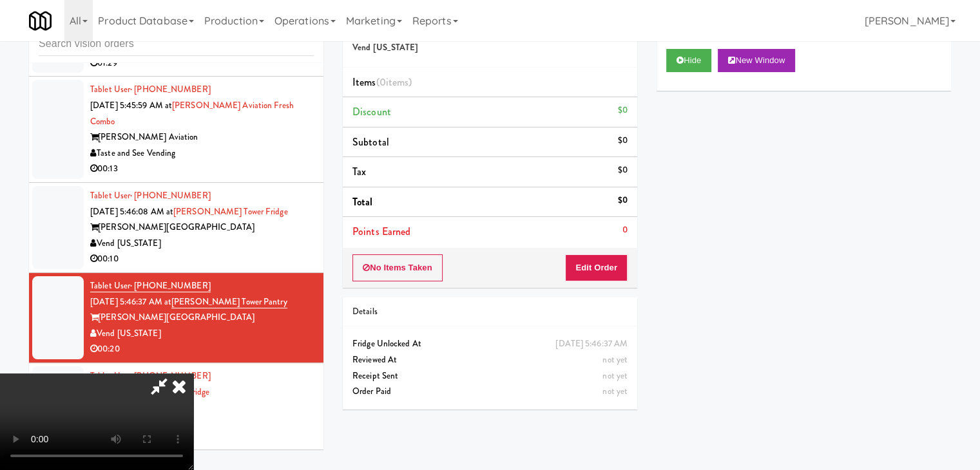
click at [286, 416] on div "Vend [US_STATE]" at bounding box center [202, 424] width 224 height 16
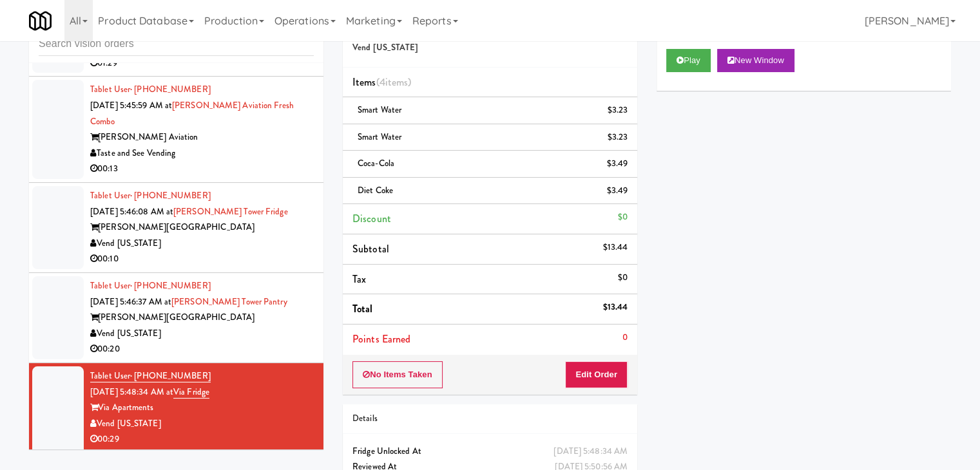
click at [271, 326] on div "Vend [US_STATE]" at bounding box center [202, 334] width 224 height 16
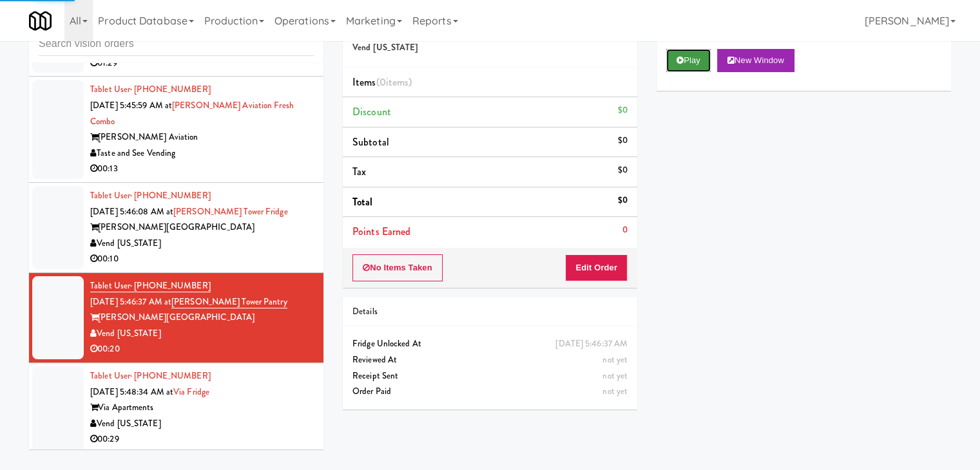
drag, startPoint x: 706, startPoint y: 54, endPoint x: 699, endPoint y: 56, distance: 7.3
click at [699, 56] on button "Play" at bounding box center [688, 60] width 44 height 23
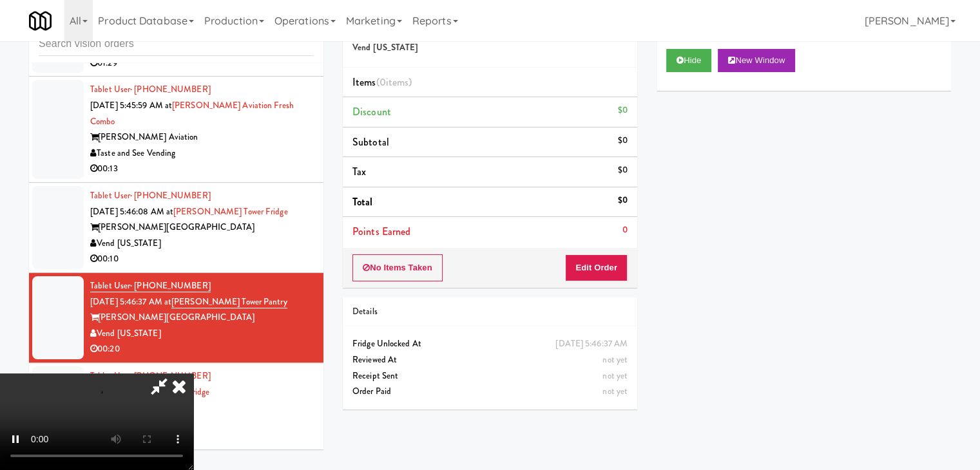
click at [604, 254] on div "No Items Taken Edit Order" at bounding box center [490, 268] width 294 height 40
click at [612, 249] on div "No Items Taken Edit Order" at bounding box center [490, 268] width 294 height 40
click at [611, 258] on button "Edit Order" at bounding box center [596, 268] width 63 height 27
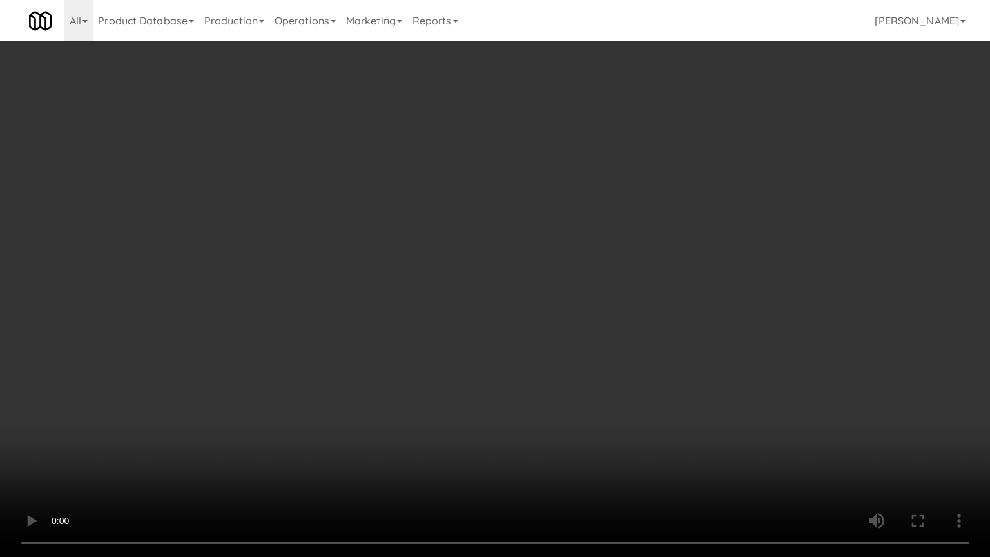
click at [720, 235] on video at bounding box center [495, 278] width 990 height 557
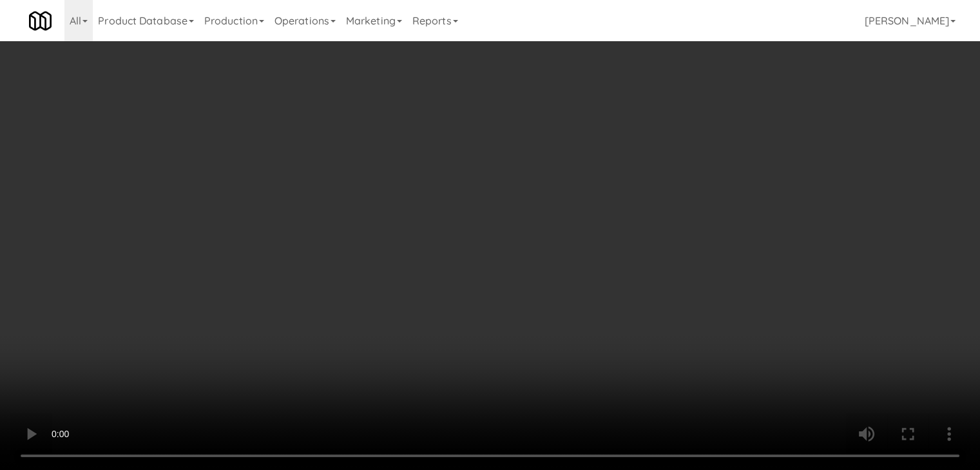
click at [496, 197] on video at bounding box center [490, 235] width 980 height 470
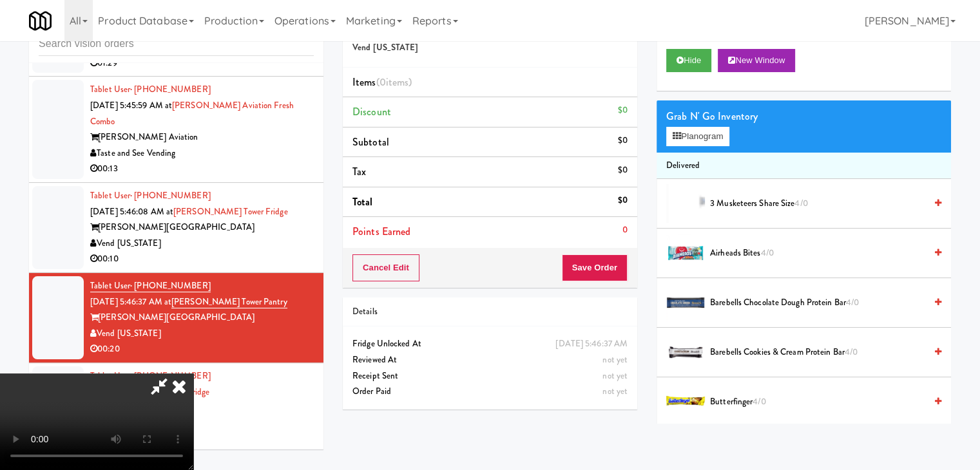
scroll to position [181, 0]
click at [193, 374] on video at bounding box center [96, 422] width 193 height 97
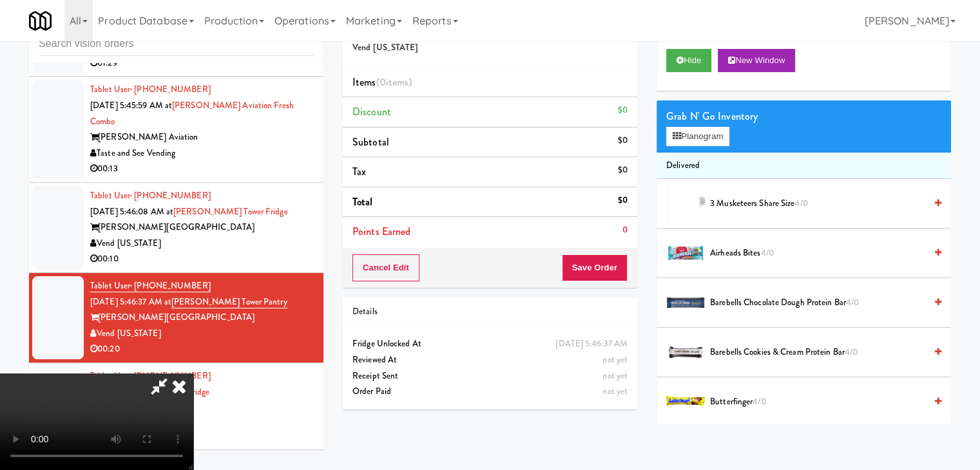
click at [193, 374] on video at bounding box center [96, 422] width 193 height 97
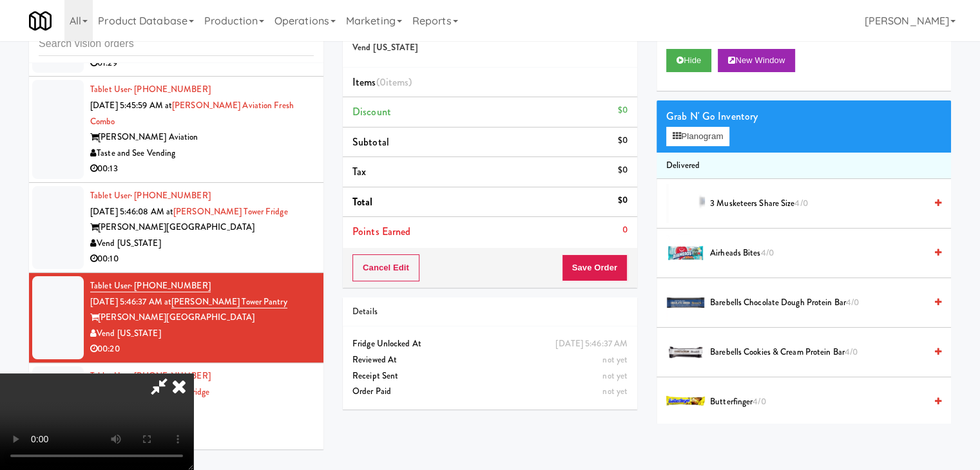
click at [193, 374] on video at bounding box center [96, 422] width 193 height 97
click at [698, 140] on button "Planogram" at bounding box center [697, 136] width 63 height 19
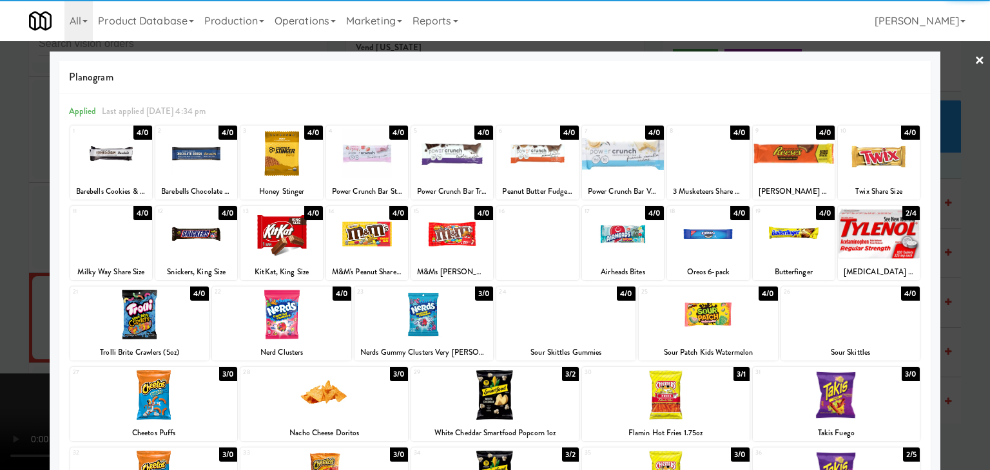
click at [505, 386] on div at bounding box center [495, 396] width 168 height 50
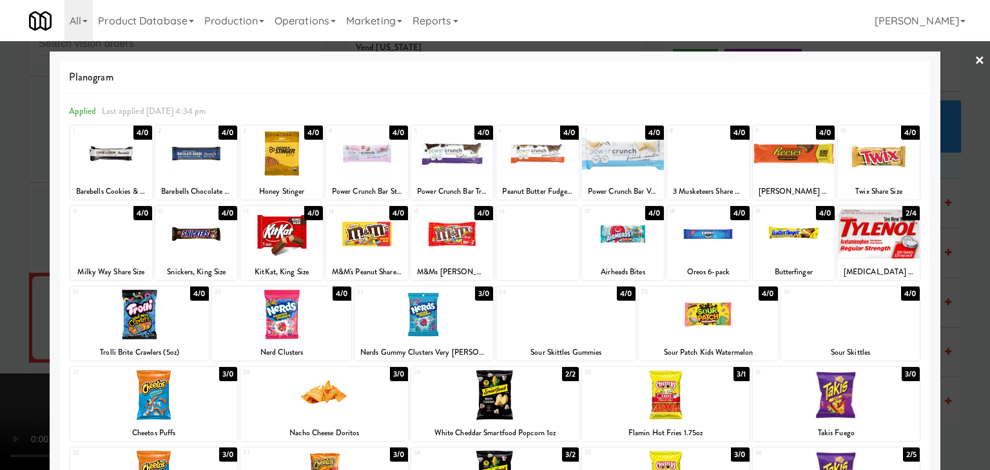
click at [366, 160] on div at bounding box center [367, 154] width 82 height 50
click at [6, 251] on div at bounding box center [495, 235] width 990 height 470
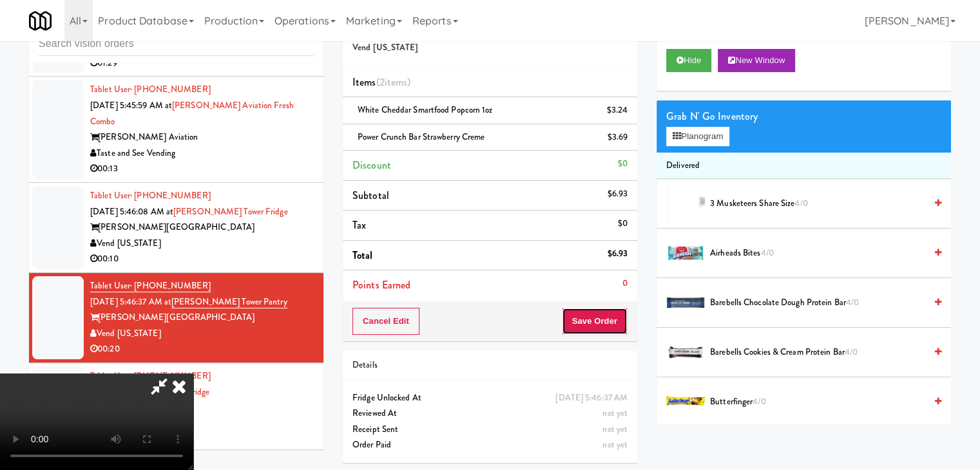
click at [619, 317] on button "Save Order" at bounding box center [595, 321] width 66 height 27
click at [618, 317] on button "Save Order" at bounding box center [595, 321] width 66 height 27
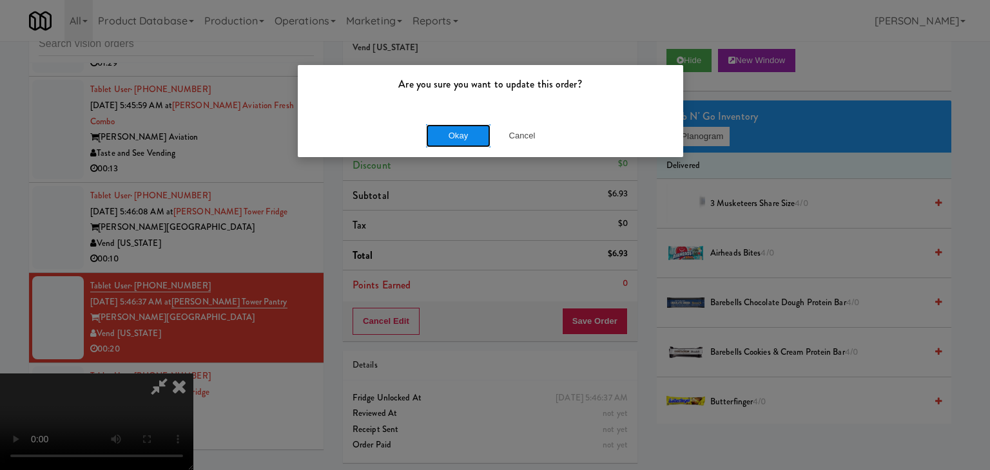
click at [441, 140] on button "Okay" at bounding box center [458, 135] width 64 height 23
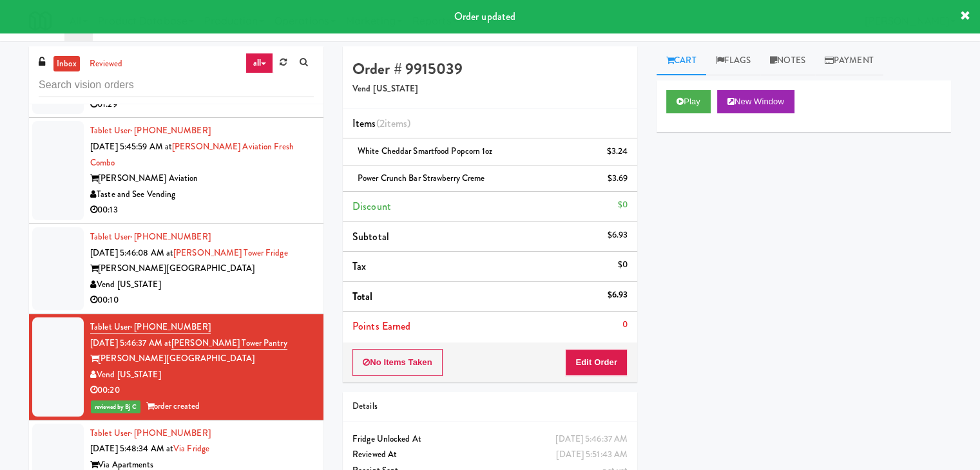
click at [279, 277] on div "Vend [US_STATE]" at bounding box center [202, 285] width 224 height 16
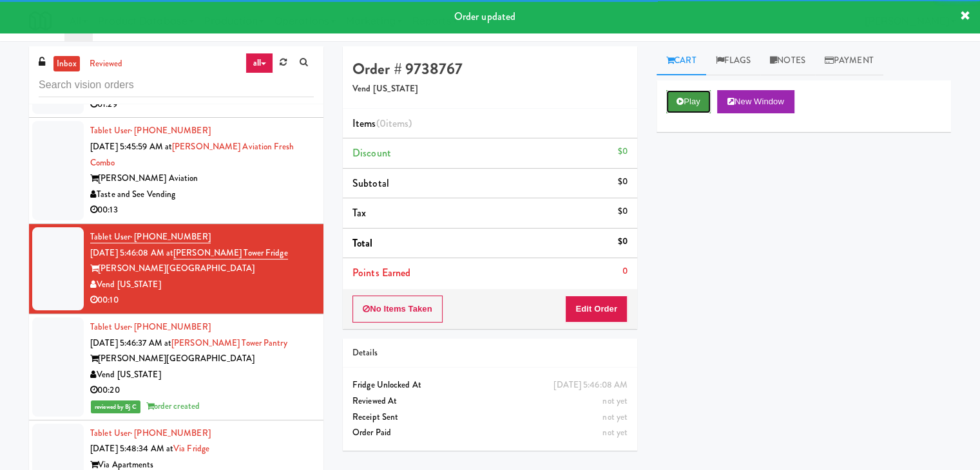
click at [685, 102] on button "Play" at bounding box center [688, 101] width 44 height 23
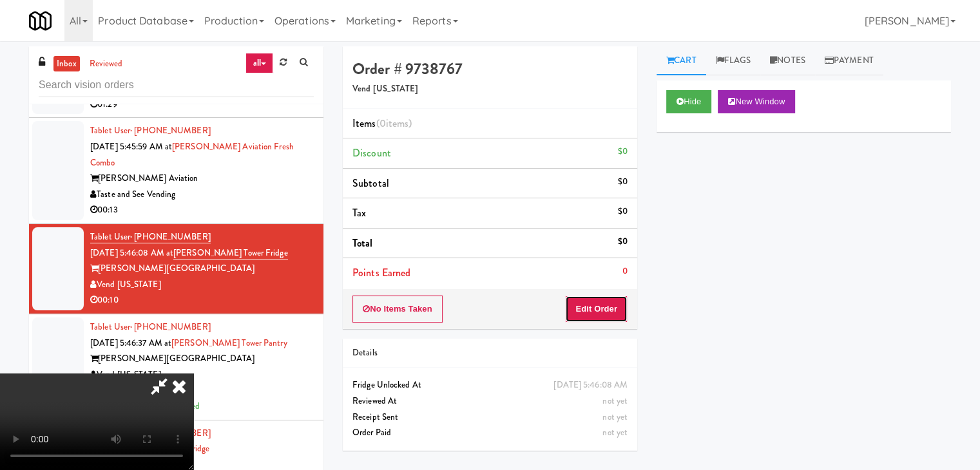
click at [583, 316] on button "Edit Order" at bounding box center [596, 309] width 63 height 27
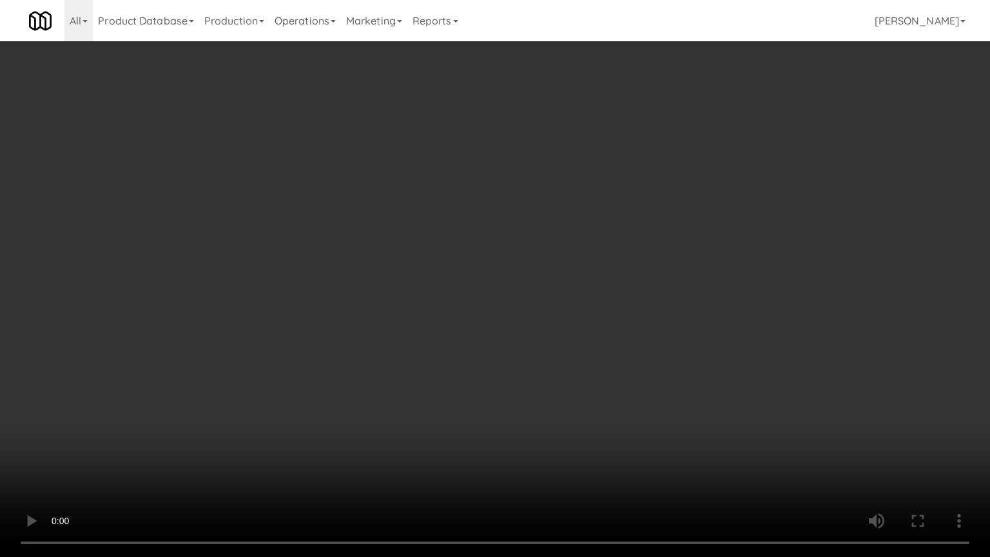
click at [541, 358] on video at bounding box center [495, 278] width 990 height 557
click at [544, 355] on video at bounding box center [495, 278] width 990 height 557
click at [561, 313] on video at bounding box center [495, 278] width 990 height 557
drag, startPoint x: 561, startPoint y: 313, endPoint x: 585, endPoint y: 225, distance: 91.0
click at [561, 311] on video at bounding box center [495, 278] width 990 height 557
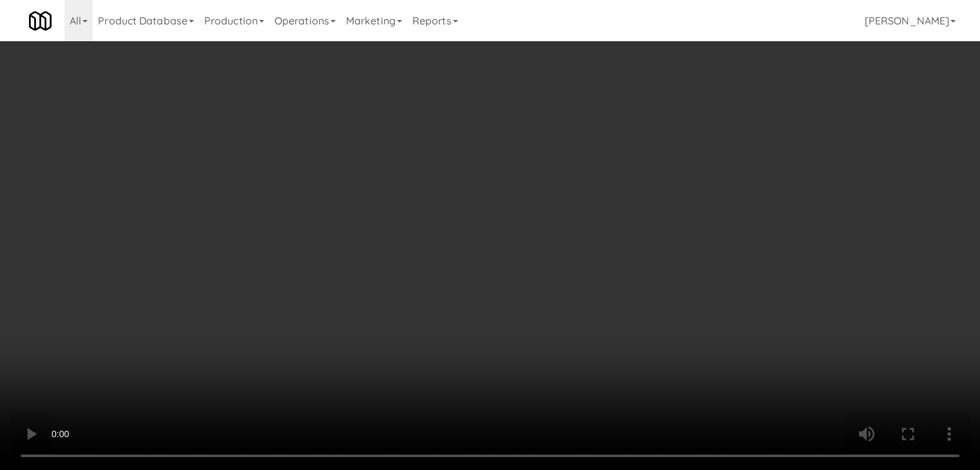
drag, startPoint x: 495, startPoint y: 204, endPoint x: 551, endPoint y: 187, distance: 58.7
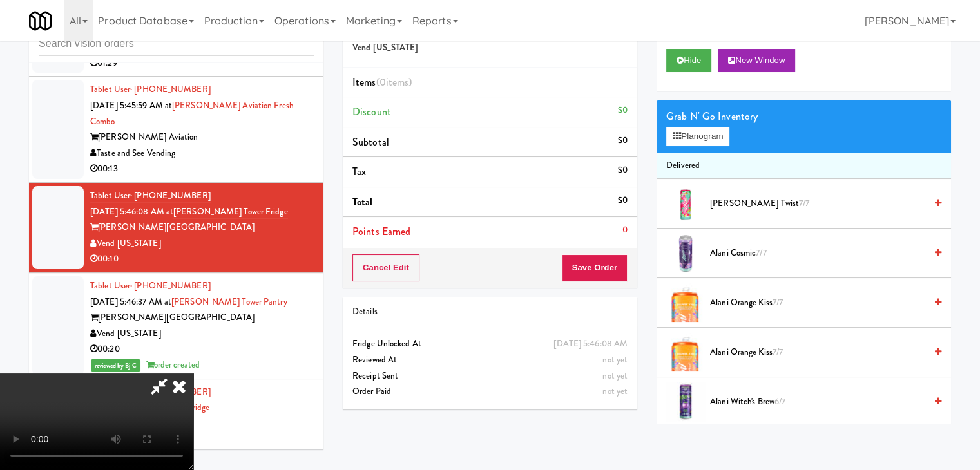
click at [193, 374] on video at bounding box center [96, 422] width 193 height 97
click at [709, 130] on button "Planogram" at bounding box center [697, 136] width 63 height 19
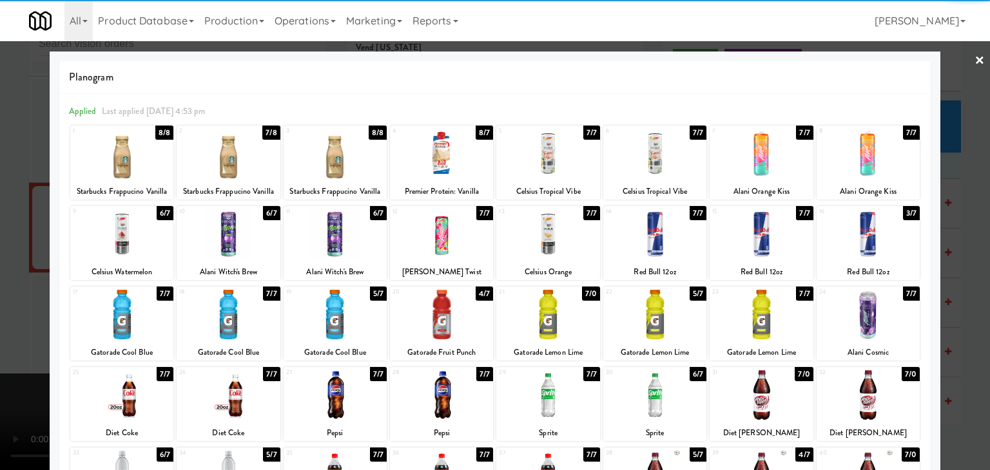
click at [331, 239] on div at bounding box center [335, 234] width 103 height 50
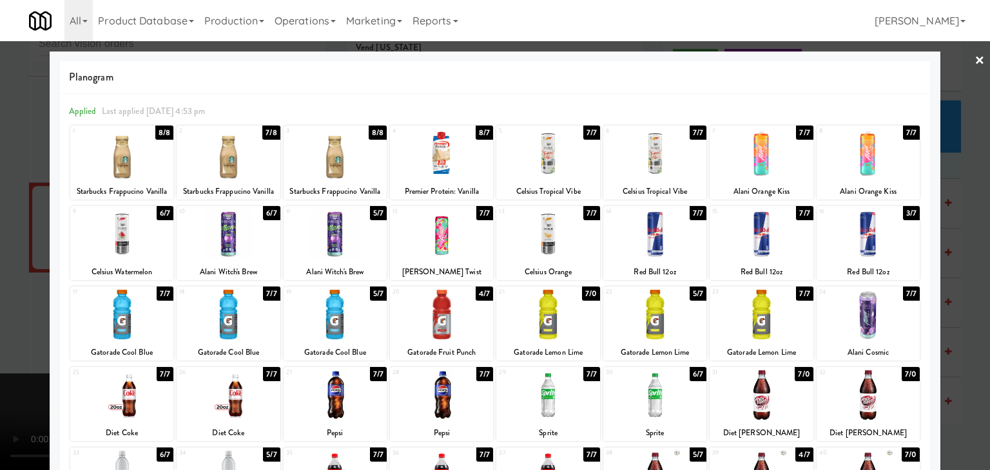
drag, startPoint x: 0, startPoint y: 313, endPoint x: 289, endPoint y: 314, distance: 288.7
click at [10, 310] on div at bounding box center [495, 235] width 990 height 470
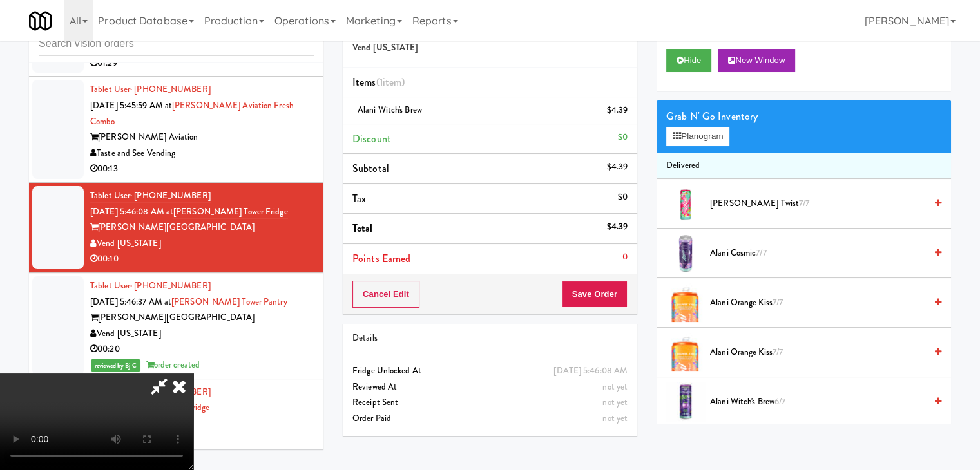
click at [193, 374] on video at bounding box center [96, 422] width 193 height 97
click at [709, 138] on button "Planogram" at bounding box center [697, 136] width 63 height 19
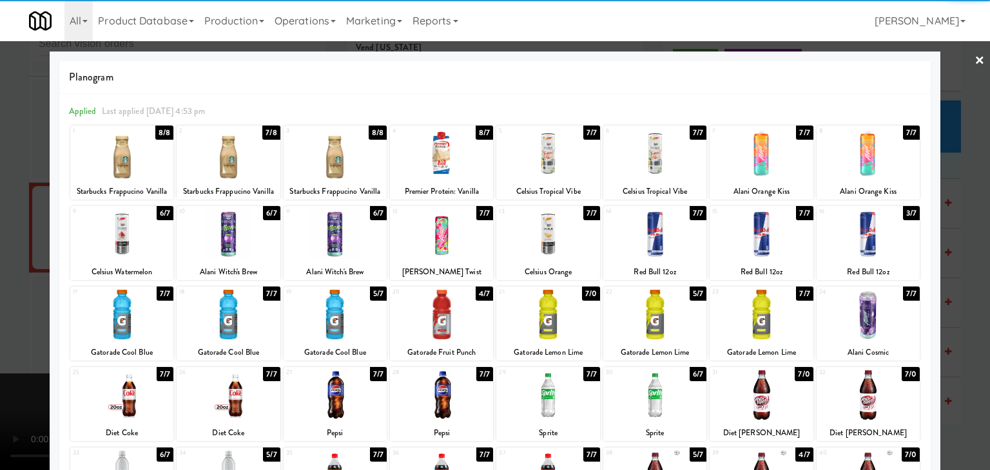
click at [324, 315] on div at bounding box center [335, 315] width 103 height 50
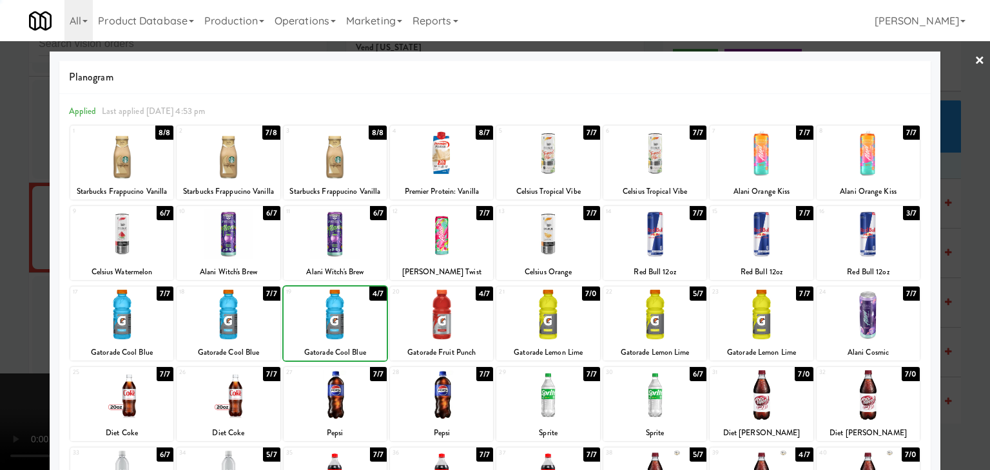
click at [14, 331] on div at bounding box center [495, 235] width 990 height 470
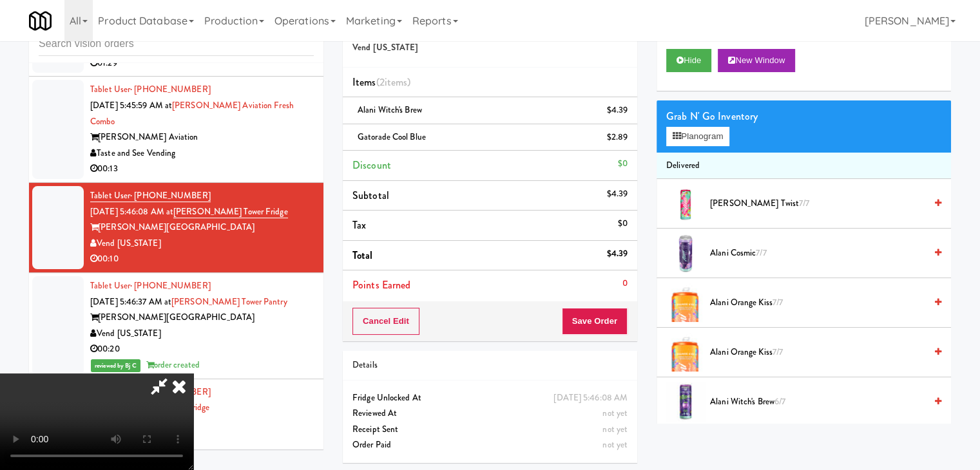
click at [193, 374] on video at bounding box center [96, 422] width 193 height 97
click at [619, 321] on button "Save Order" at bounding box center [595, 321] width 66 height 27
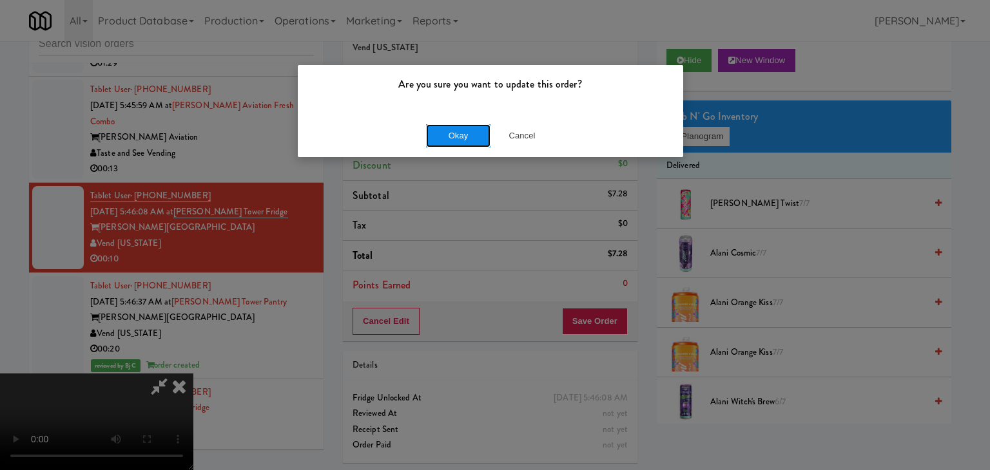
click at [469, 143] on button "Okay" at bounding box center [458, 135] width 64 height 23
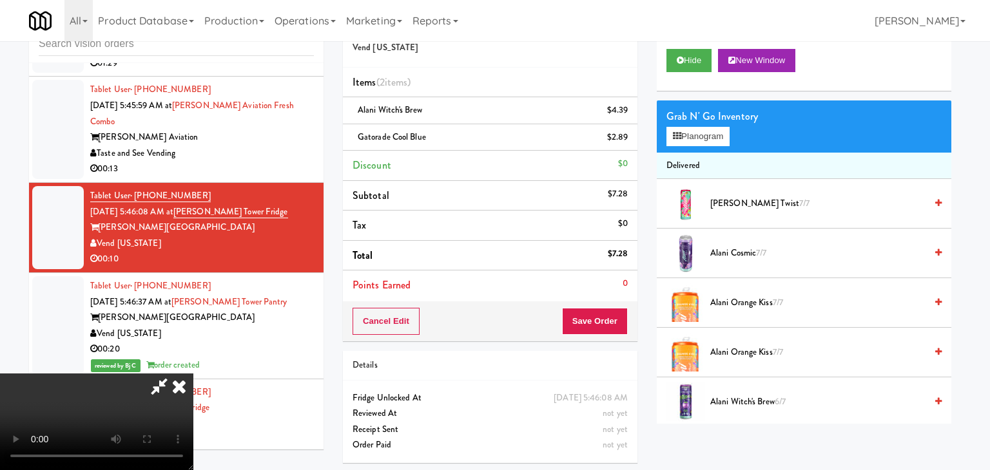
click at [469, 142] on body "Are you sure you want to update this order? Okay Cancel Okay Are you sure you w…" at bounding box center [495, 235] width 990 height 470
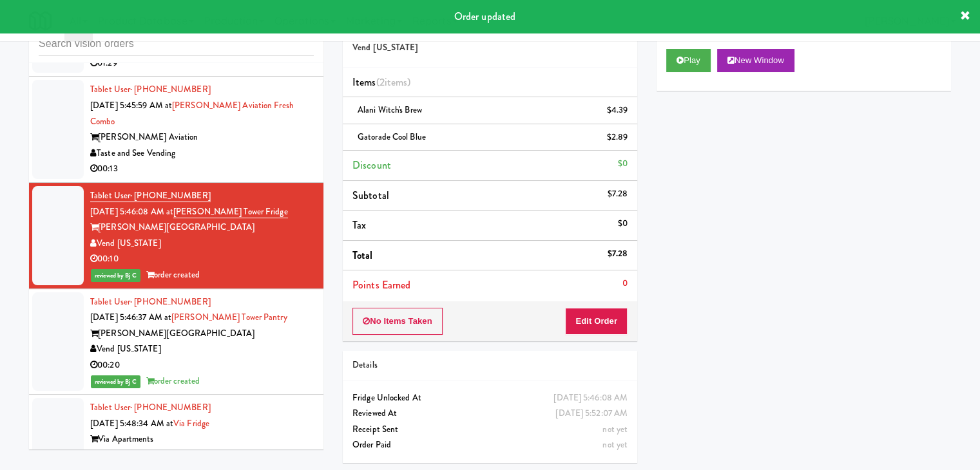
click at [285, 146] on div "Taste and See Vending" at bounding box center [202, 154] width 224 height 16
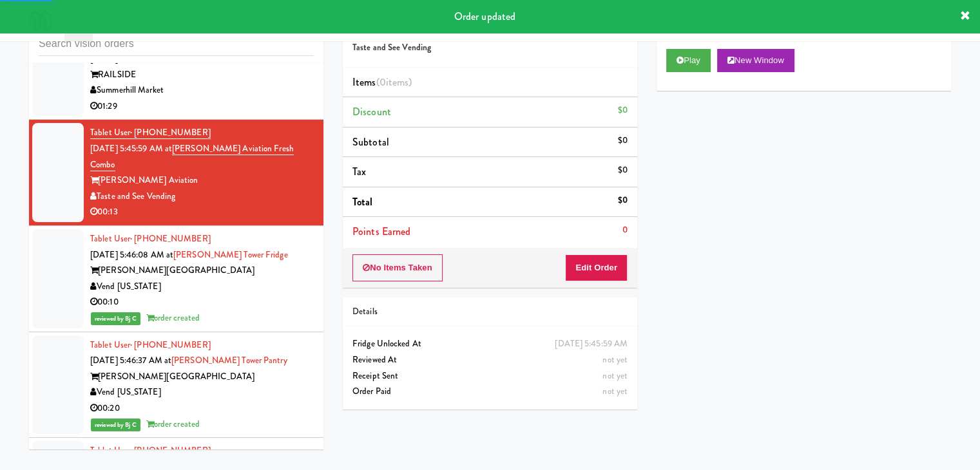
scroll to position [2613, 0]
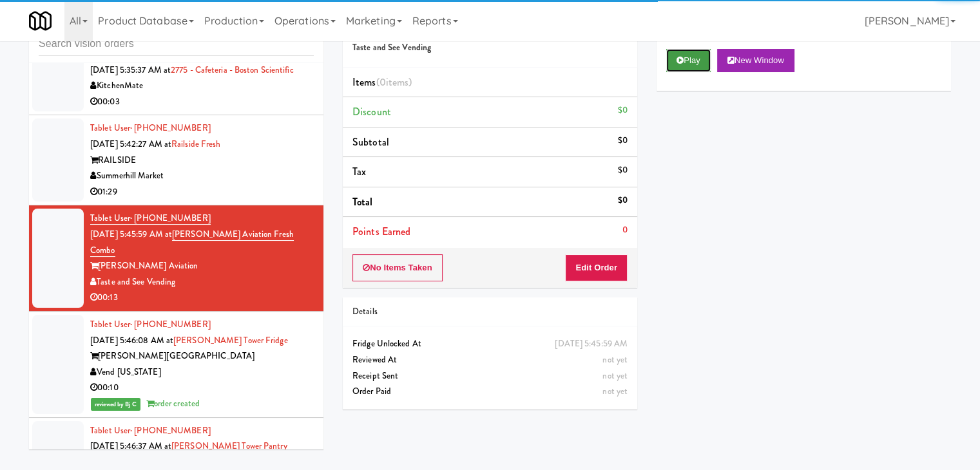
drag, startPoint x: 706, startPoint y: 60, endPoint x: 699, endPoint y: 63, distance: 7.8
click at [701, 61] on button "Play" at bounding box center [688, 60] width 44 height 23
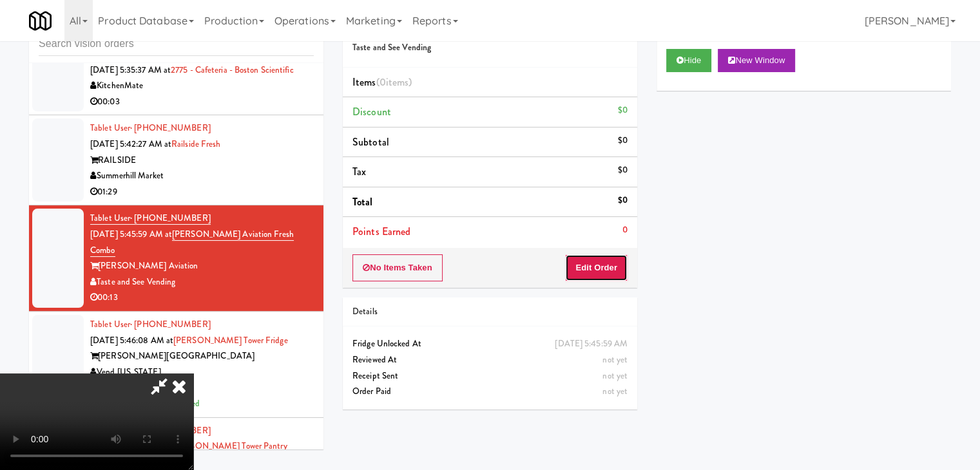
click at [595, 264] on button "Edit Order" at bounding box center [596, 268] width 63 height 27
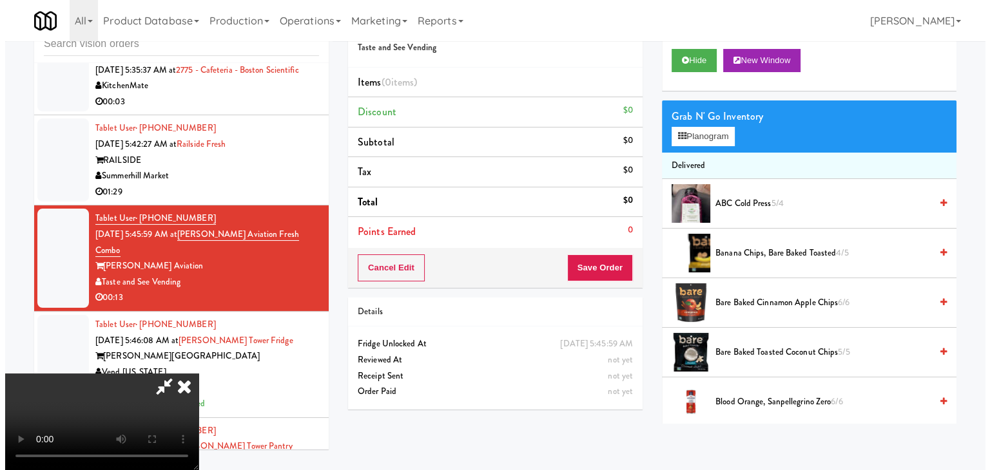
scroll to position [0, 0]
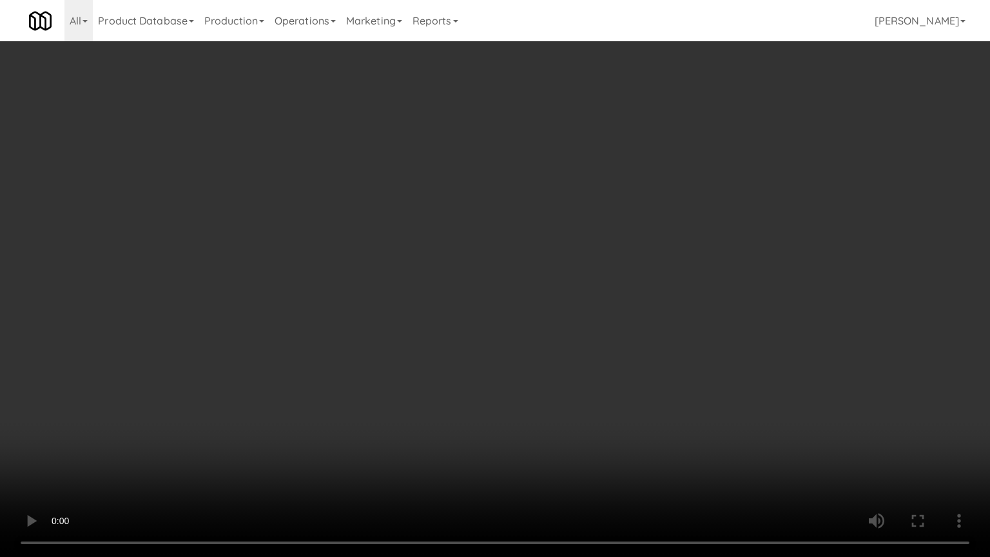
click at [518, 313] on video at bounding box center [495, 278] width 990 height 557
click at [531, 311] on video at bounding box center [495, 278] width 990 height 557
click at [530, 312] on video at bounding box center [495, 278] width 990 height 557
click at [531, 309] on video at bounding box center [495, 278] width 990 height 557
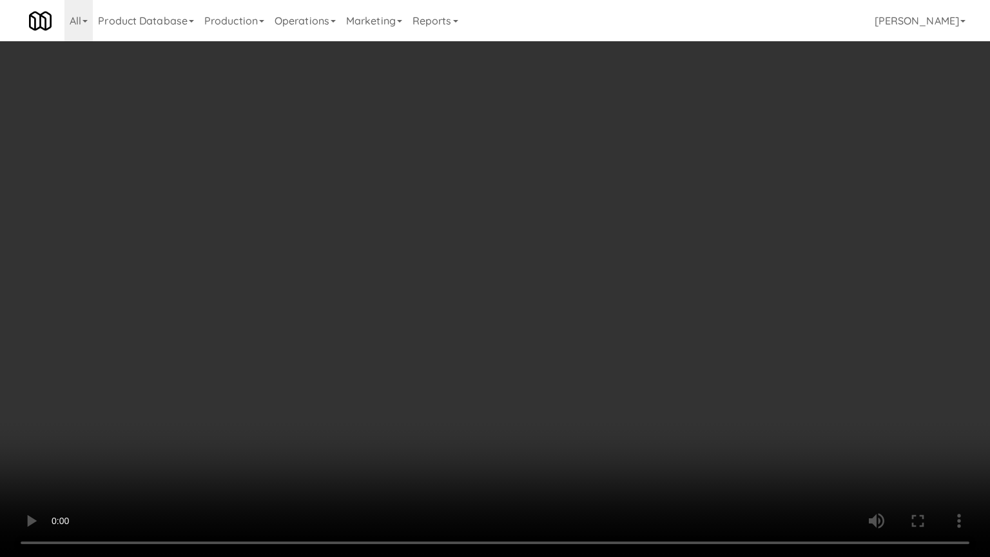
click at [531, 309] on video at bounding box center [495, 278] width 990 height 557
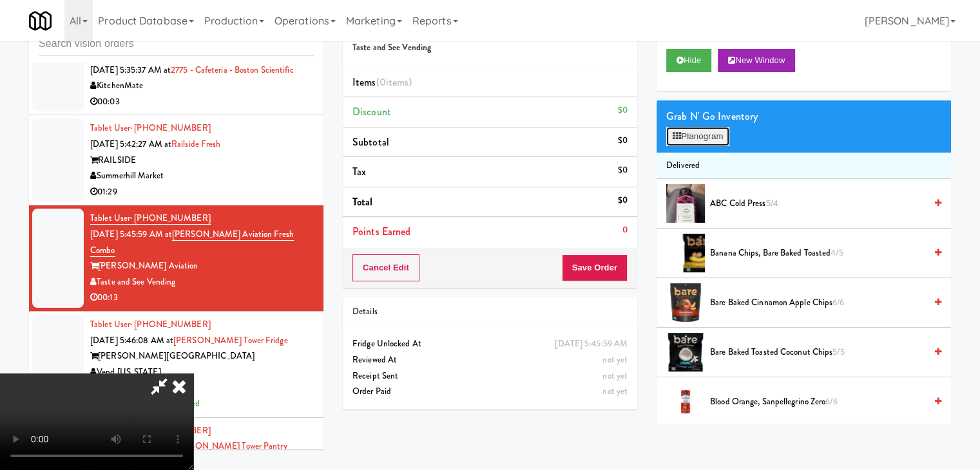
click at [704, 129] on button "Planogram" at bounding box center [697, 136] width 63 height 19
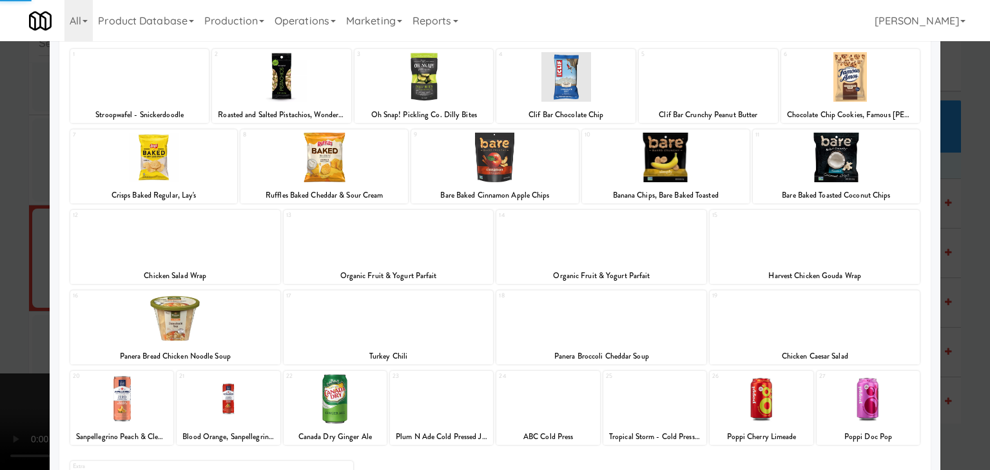
scroll to position [162, 0]
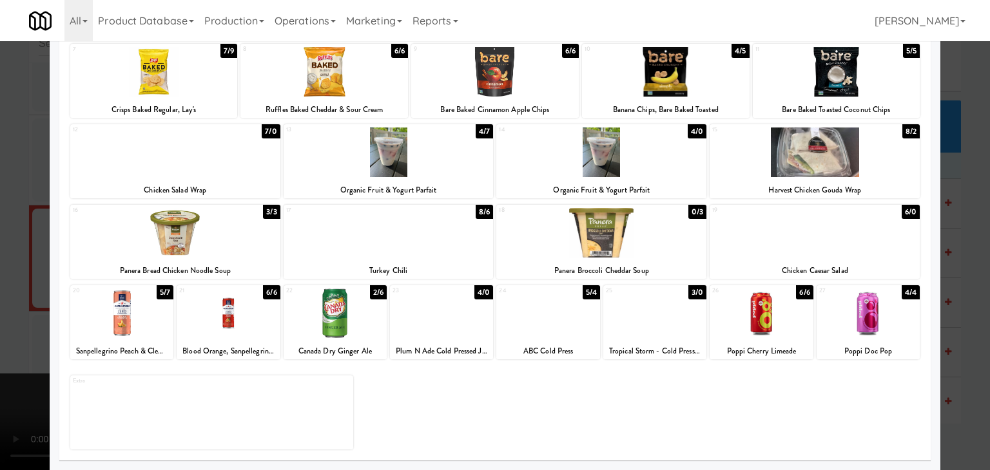
click at [655, 329] on div at bounding box center [654, 314] width 103 height 50
drag, startPoint x: 0, startPoint y: 314, endPoint x: 124, endPoint y: 313, distance: 124.4
click at [2, 313] on div at bounding box center [495, 235] width 990 height 470
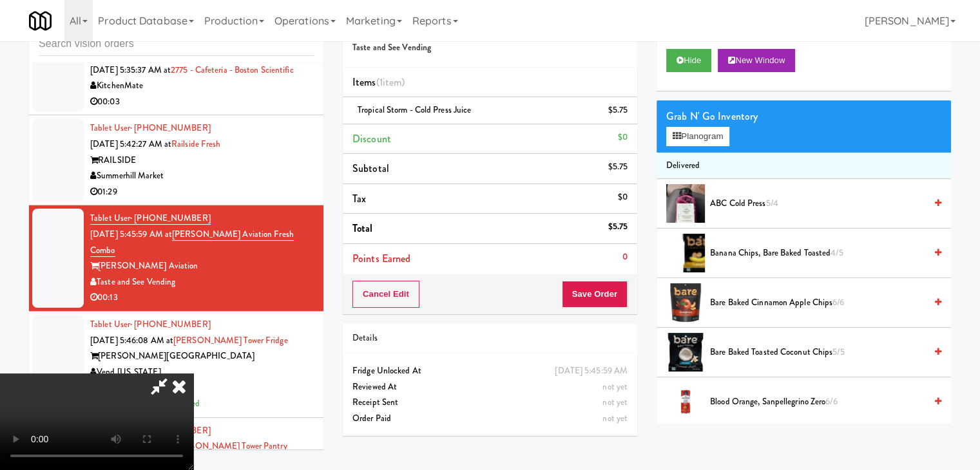
click at [193, 374] on video at bounding box center [96, 422] width 193 height 97
drag, startPoint x: 489, startPoint y: 309, endPoint x: 501, endPoint y: 302, distance: 13.6
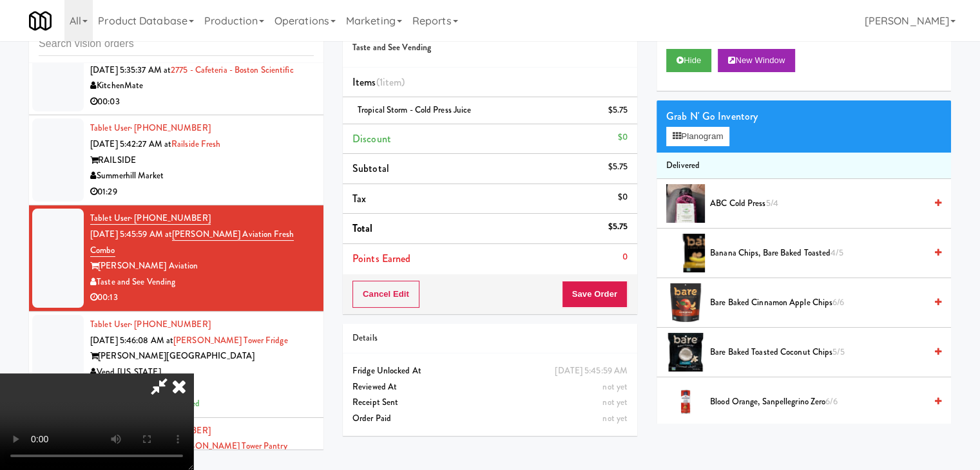
click at [193, 374] on video at bounding box center [96, 422] width 193 height 97
click at [716, 132] on button "Planogram" at bounding box center [697, 136] width 63 height 19
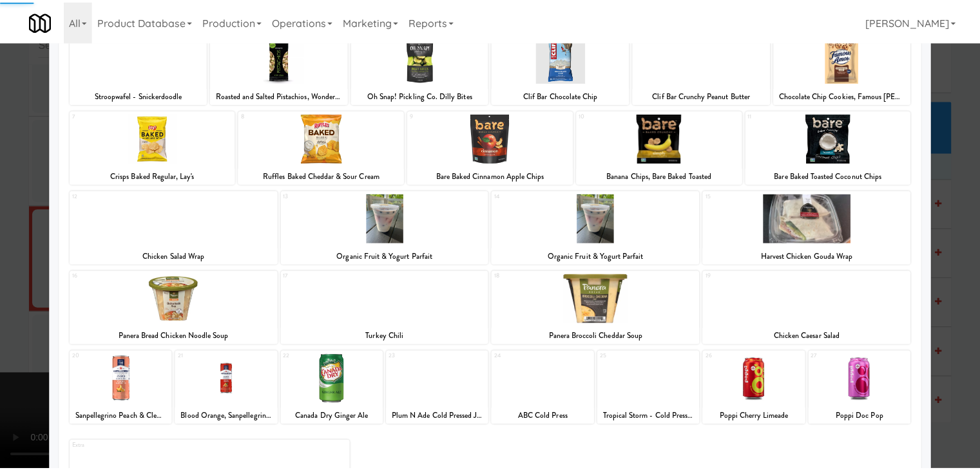
scroll to position [162, 0]
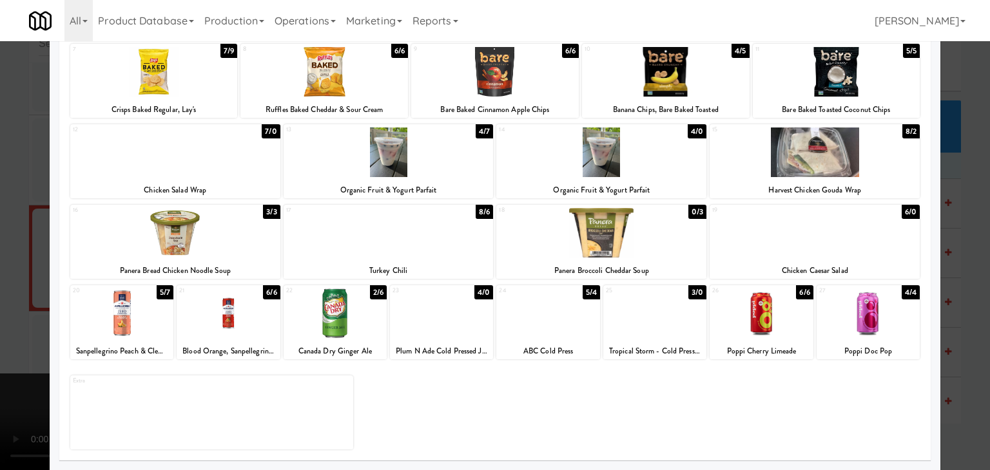
click at [536, 318] on div at bounding box center [547, 314] width 103 height 50
click at [10, 338] on div at bounding box center [495, 235] width 990 height 470
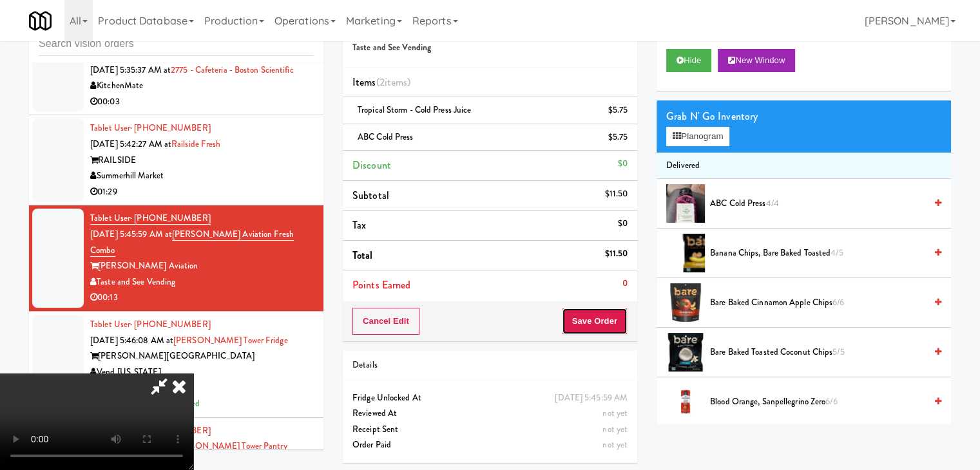
drag, startPoint x: 594, startPoint y: 323, endPoint x: 601, endPoint y: 323, distance: 7.1
click at [594, 323] on button "Save Order" at bounding box center [595, 321] width 66 height 27
click at [601, 323] on button "Save Order" at bounding box center [595, 321] width 66 height 27
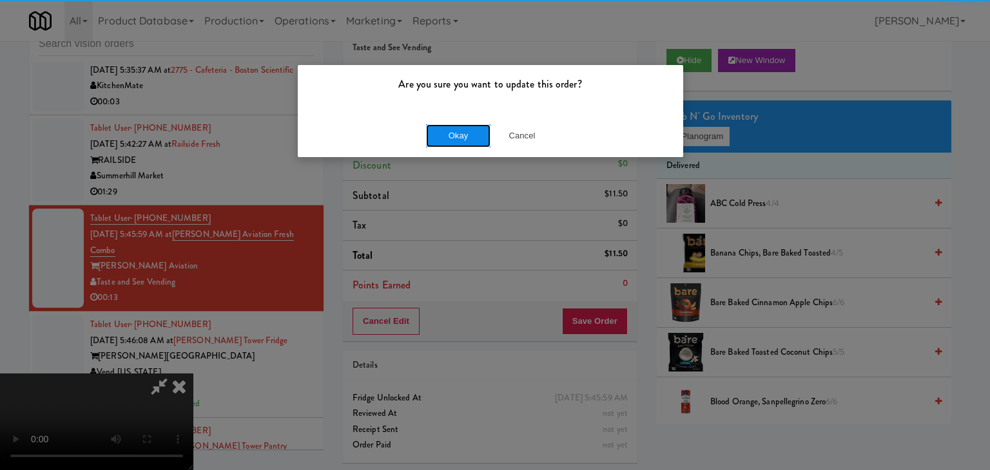
click at [457, 135] on button "Okay" at bounding box center [458, 135] width 64 height 23
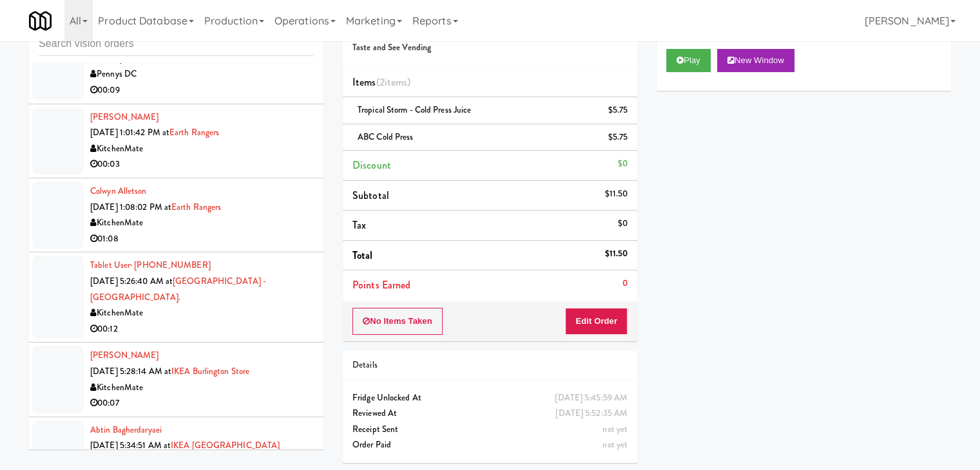
scroll to position [2162, 0]
drag, startPoint x: 266, startPoint y: 209, endPoint x: 193, endPoint y: 209, distance: 73.5
click at [193, 209] on div "Colwyn Alletson Sep 29, 2025 1:08:02 PM at Earth Rangers KitchenMate 01:08" at bounding box center [202, 215] width 224 height 63
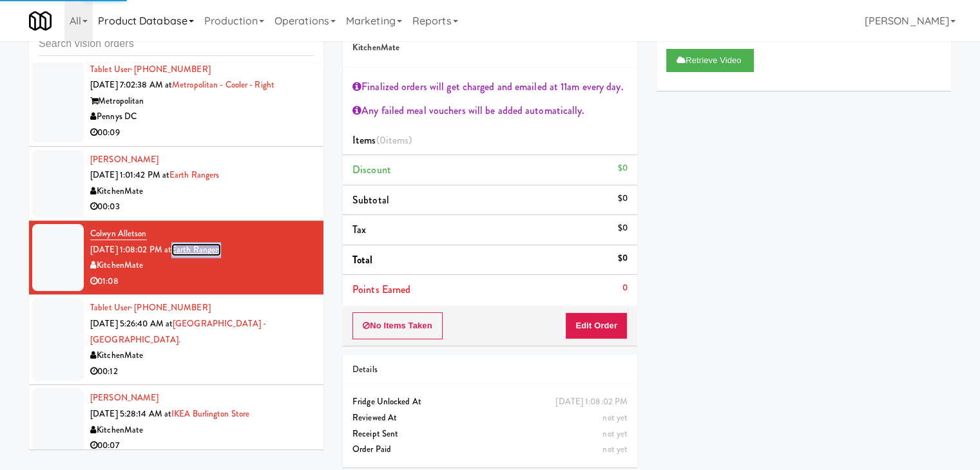
scroll to position [2098, 0]
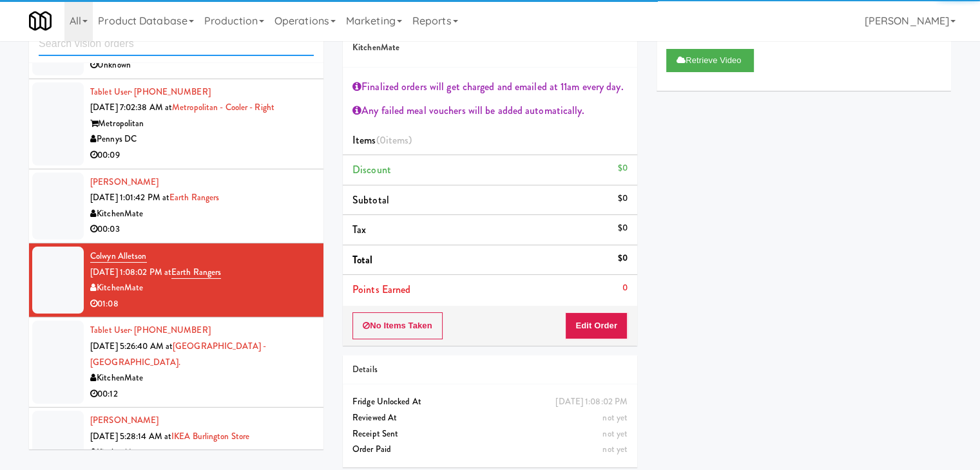
click at [113, 44] on input "text" at bounding box center [176, 44] width 275 height 24
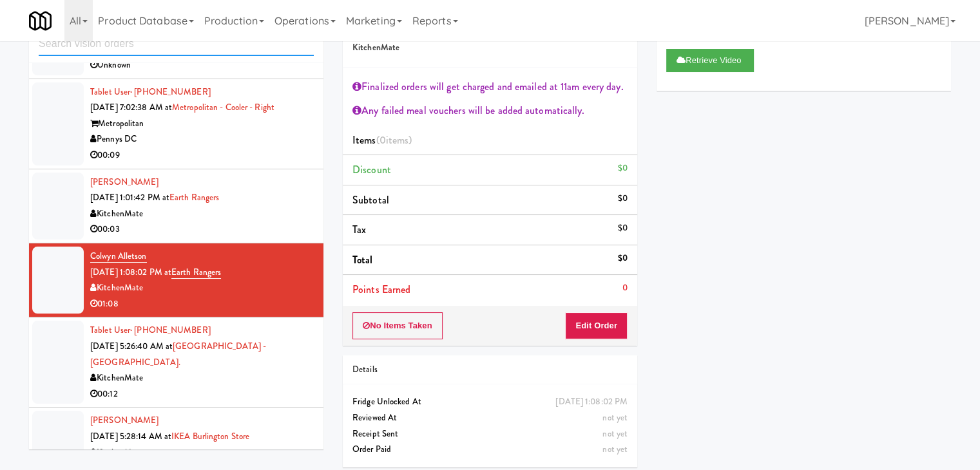
paste input "Earth Rangers"
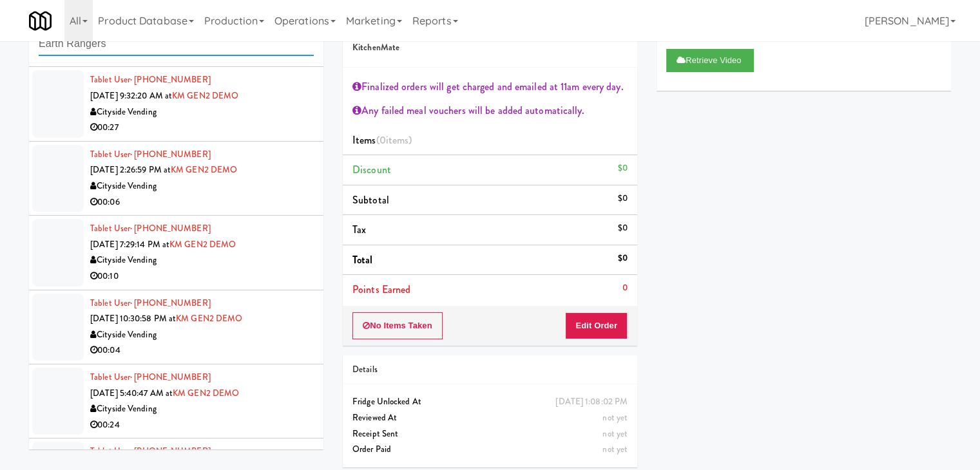
scroll to position [0, 0]
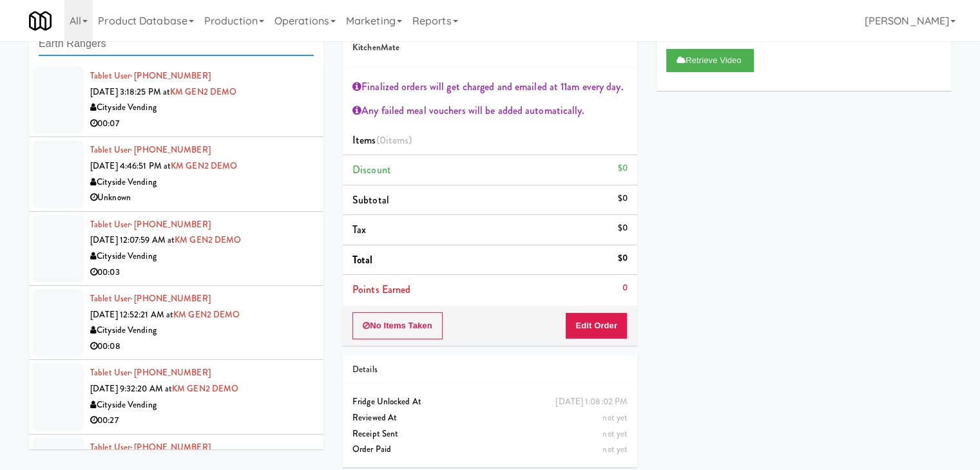
type input "Earth Rangers"
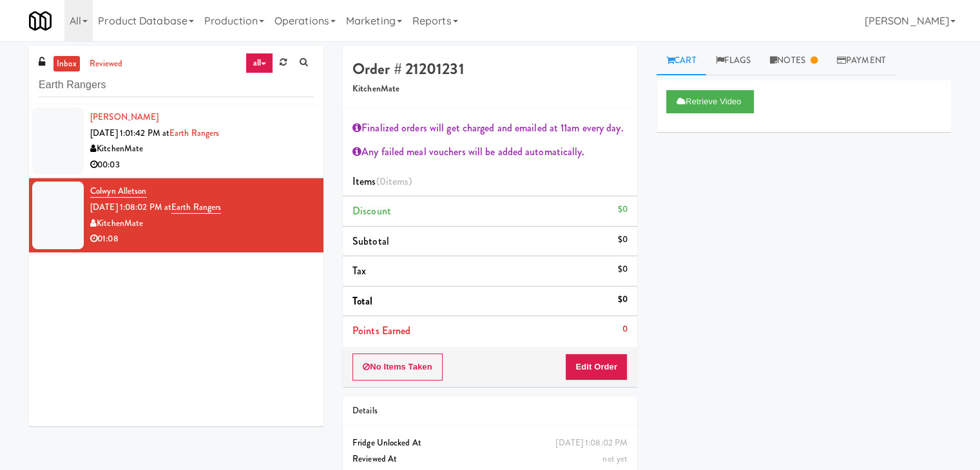
click at [280, 153] on div "KitchenMate" at bounding box center [202, 149] width 224 height 16
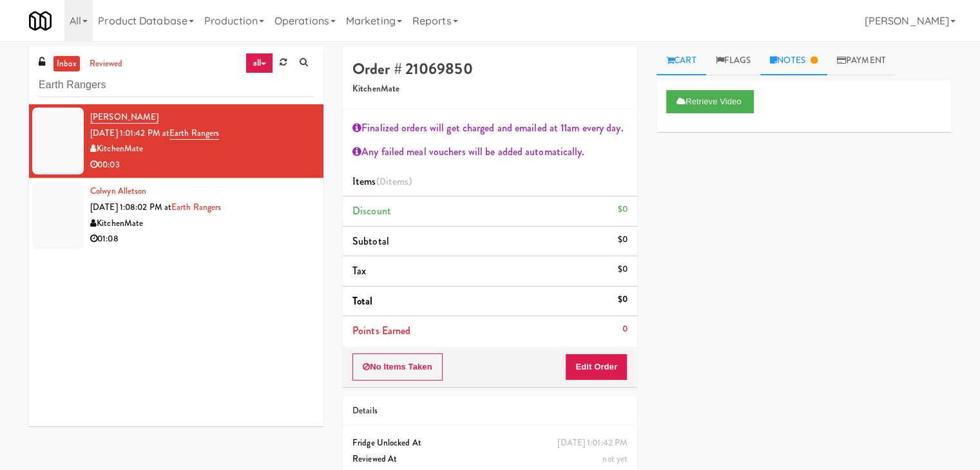
click at [809, 55] on link "Notes" at bounding box center [793, 60] width 67 height 29
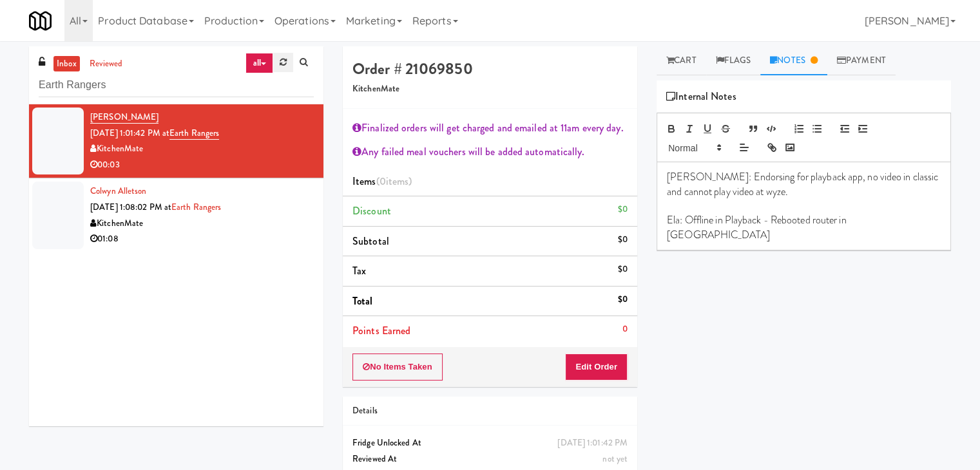
click at [291, 63] on link at bounding box center [283, 62] width 20 height 19
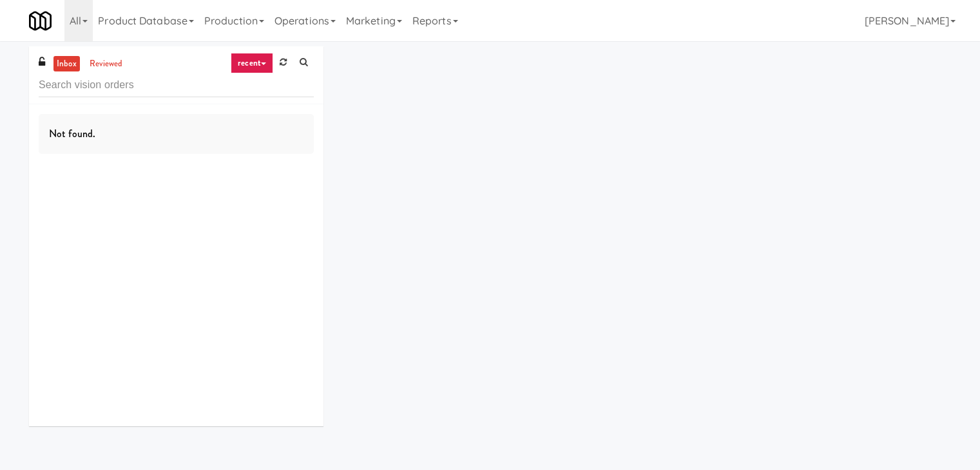
click at [260, 60] on link "recent" at bounding box center [252, 63] width 43 height 21
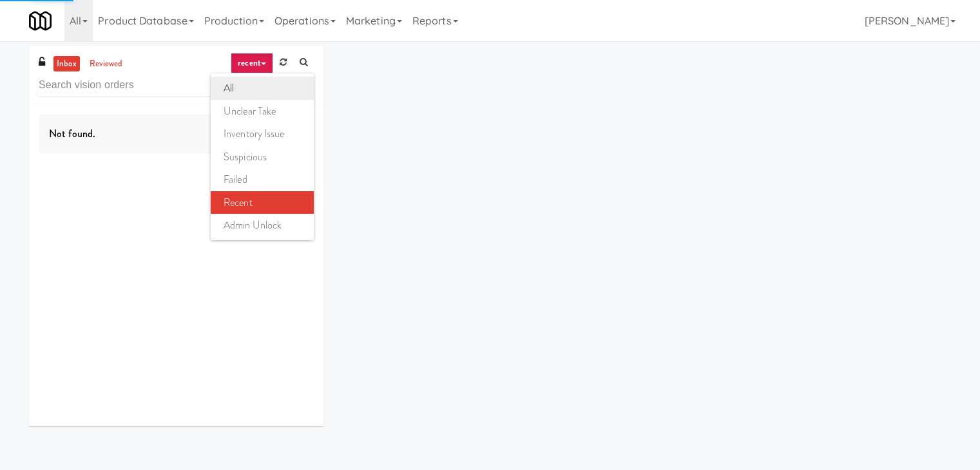
click at [256, 92] on link "all" at bounding box center [262, 88] width 103 height 23
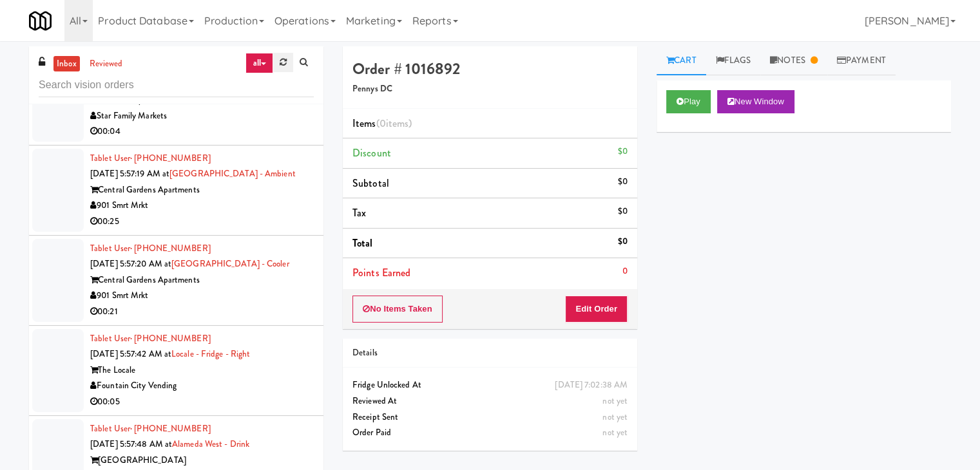
click at [283, 63] on icon at bounding box center [283, 62] width 7 height 8
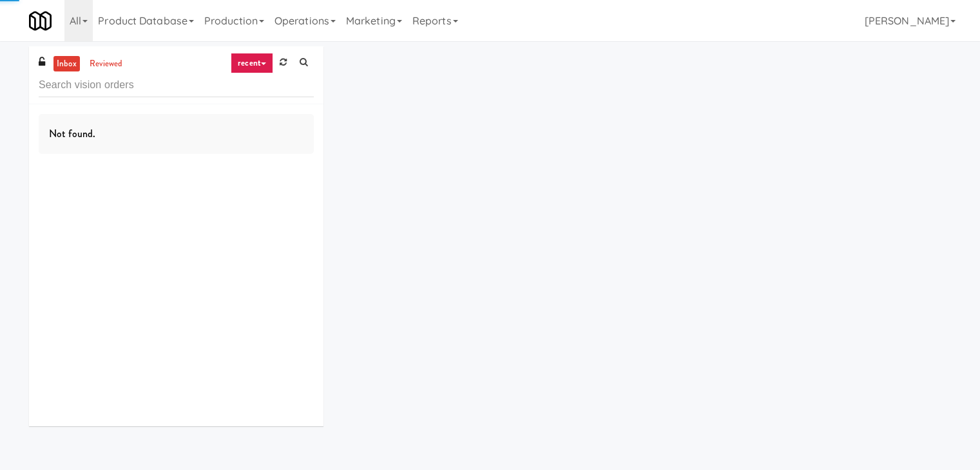
click at [260, 65] on link "recent" at bounding box center [252, 63] width 43 height 21
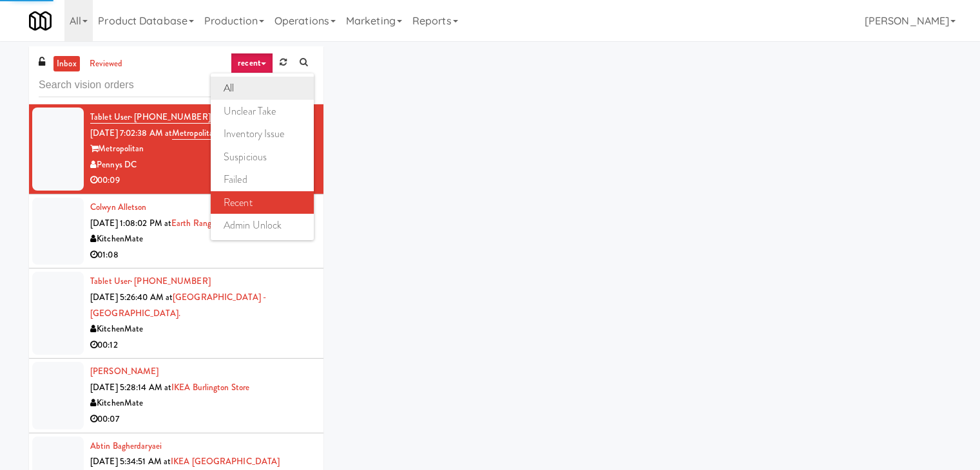
click at [255, 86] on link "all" at bounding box center [262, 88] width 103 height 23
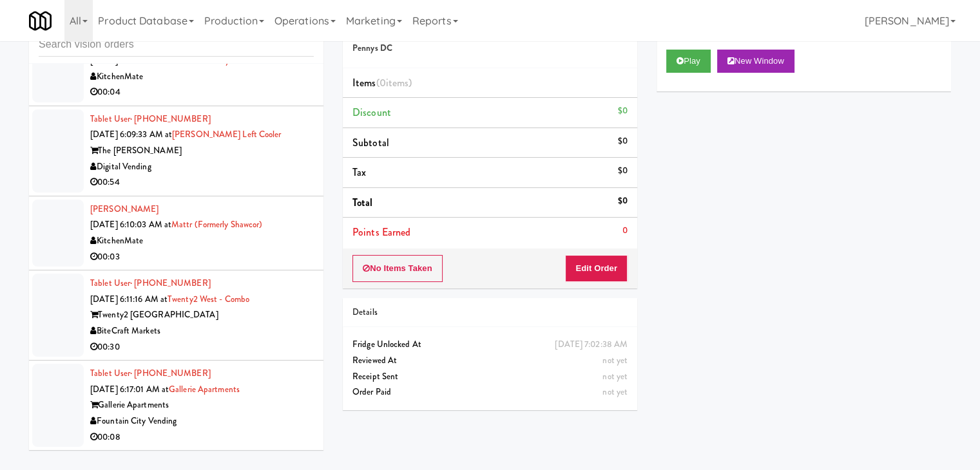
scroll to position [41, 0]
click at [231, 421] on div "Fountain City Vending" at bounding box center [202, 421] width 224 height 16
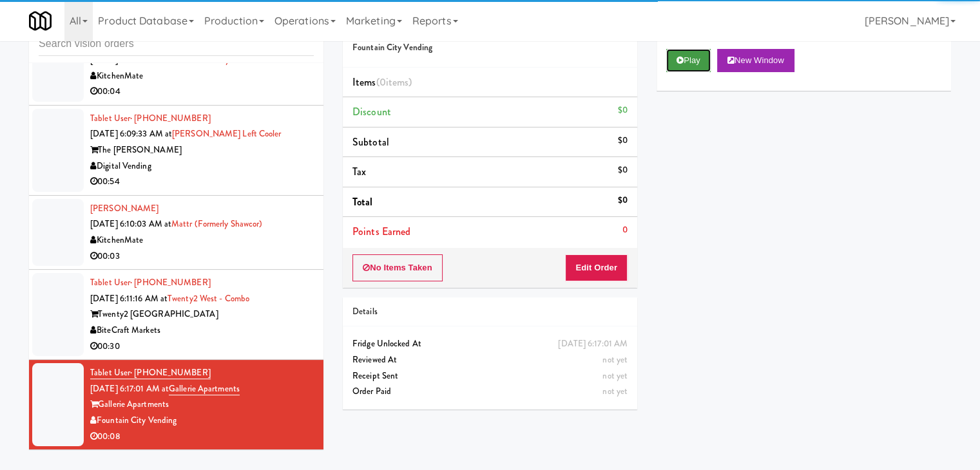
click at [698, 65] on button "Play" at bounding box center [688, 60] width 44 height 23
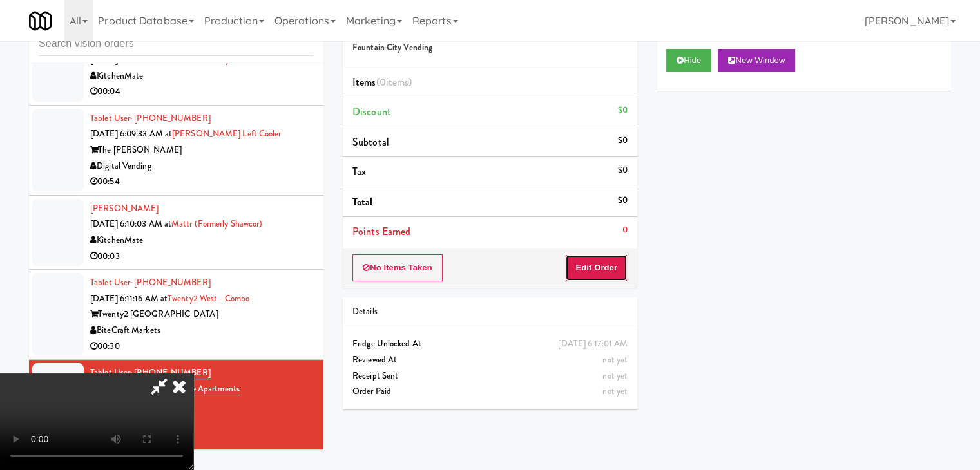
click at [602, 276] on button "Edit Order" at bounding box center [596, 268] width 63 height 27
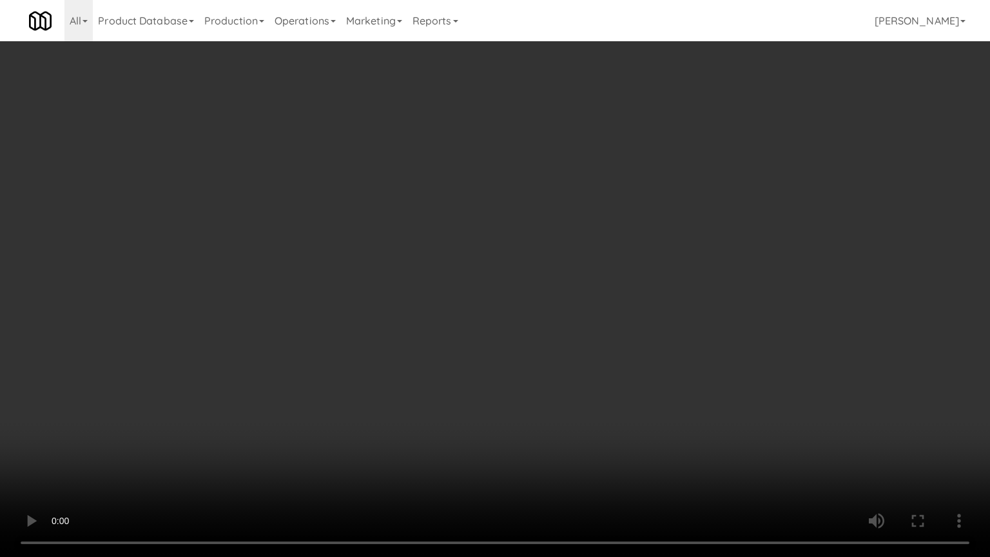
click at [504, 320] on video at bounding box center [495, 278] width 990 height 557
click at [499, 318] on video at bounding box center [495, 278] width 990 height 557
click at [490, 325] on video at bounding box center [495, 278] width 990 height 557
drag, startPoint x: 490, startPoint y: 325, endPoint x: 608, endPoint y: 189, distance: 180.0
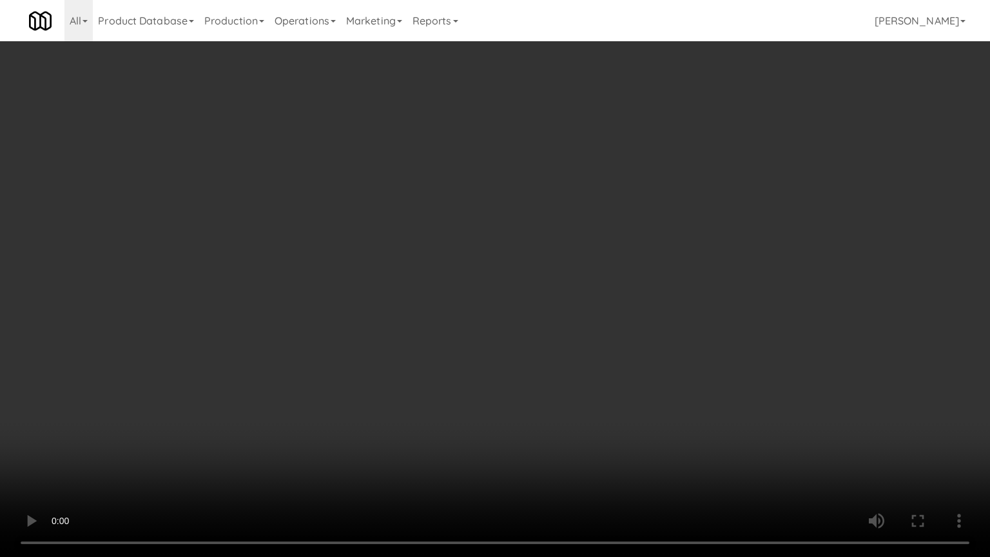
click at [492, 321] on video at bounding box center [495, 278] width 990 height 557
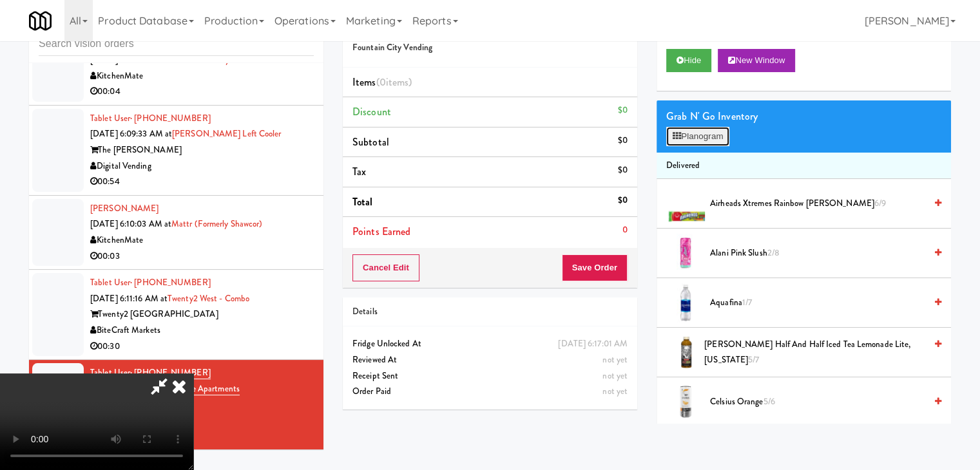
click at [718, 127] on button "Planogram" at bounding box center [697, 136] width 63 height 19
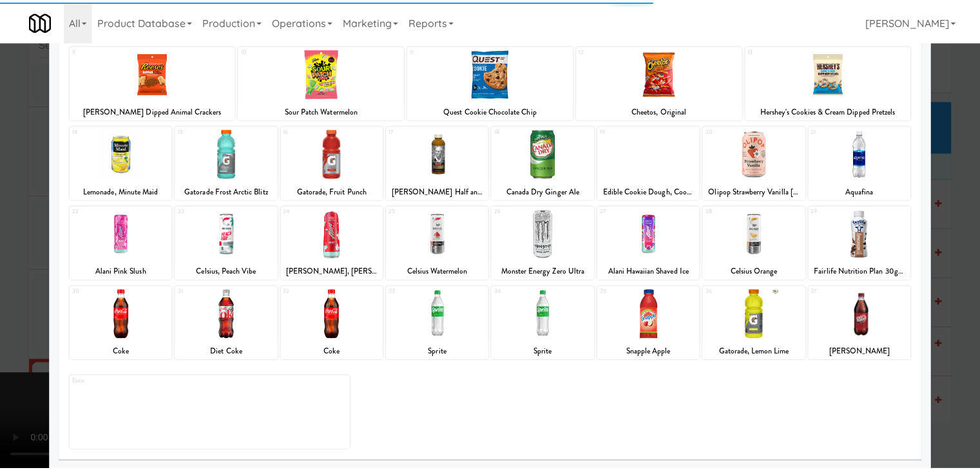
scroll to position [162, 0]
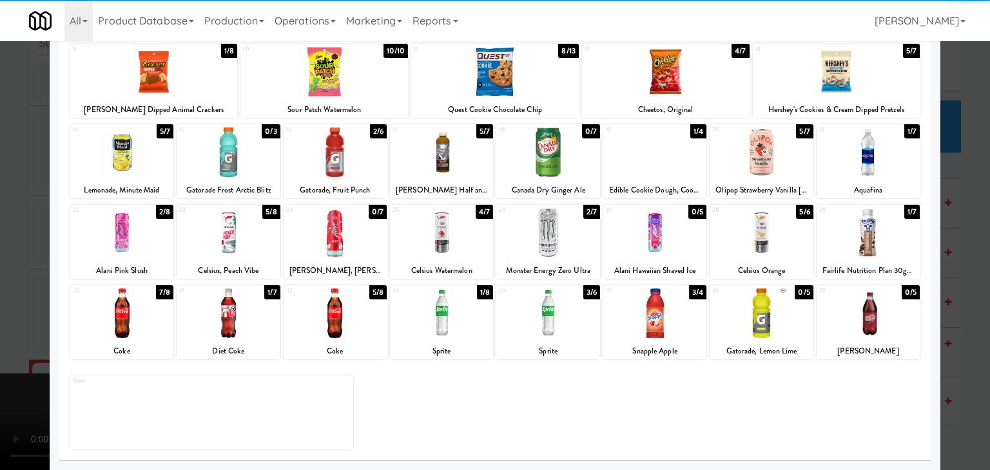
click at [131, 253] on div at bounding box center [121, 233] width 103 height 50
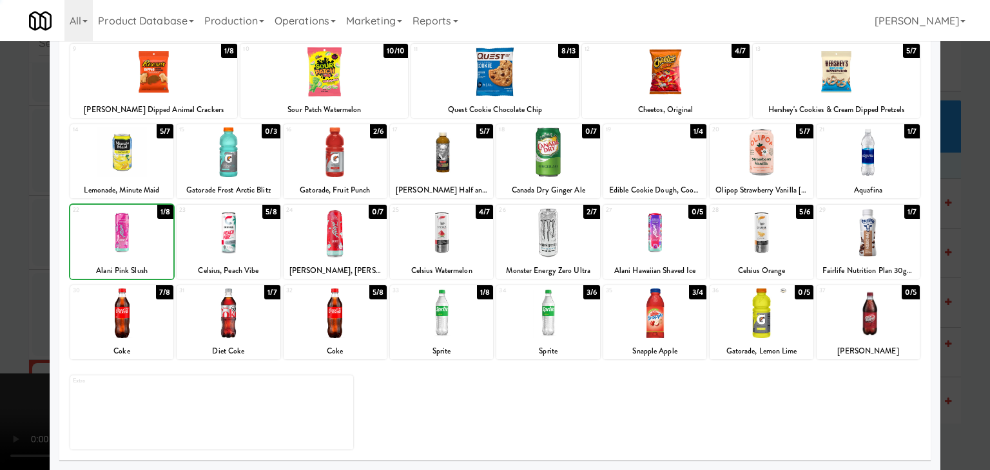
drag, startPoint x: 0, startPoint y: 267, endPoint x: 146, endPoint y: 264, distance: 145.7
click at [28, 263] on div at bounding box center [495, 235] width 990 height 470
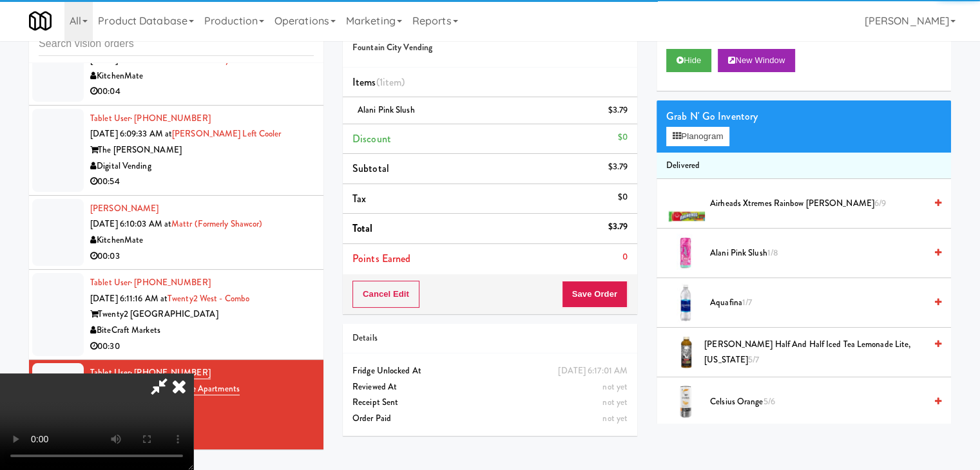
click at [193, 374] on video at bounding box center [96, 422] width 193 height 97
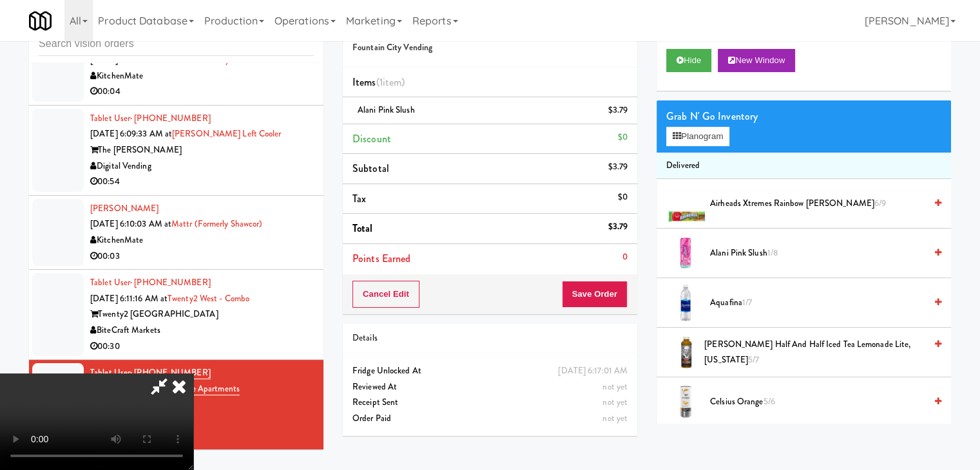
click at [193, 374] on video at bounding box center [96, 422] width 193 height 97
click at [714, 133] on button "Planogram" at bounding box center [697, 136] width 63 height 19
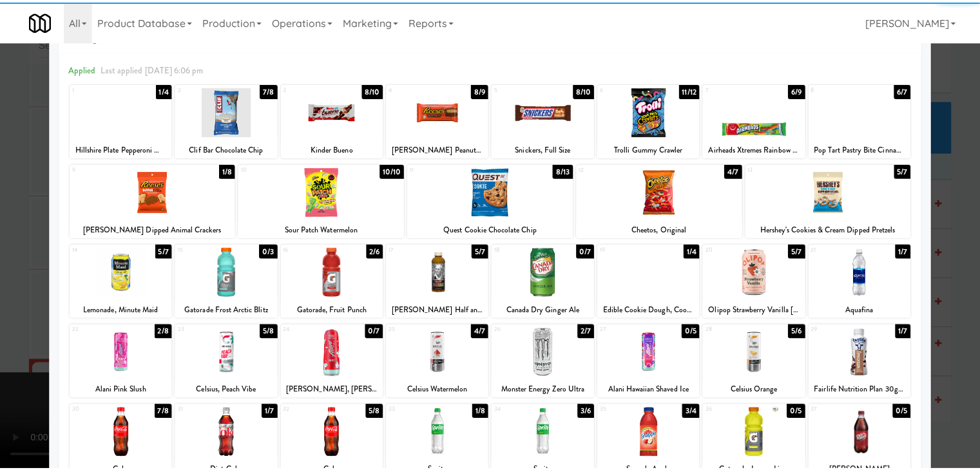
scroll to position [64, 0]
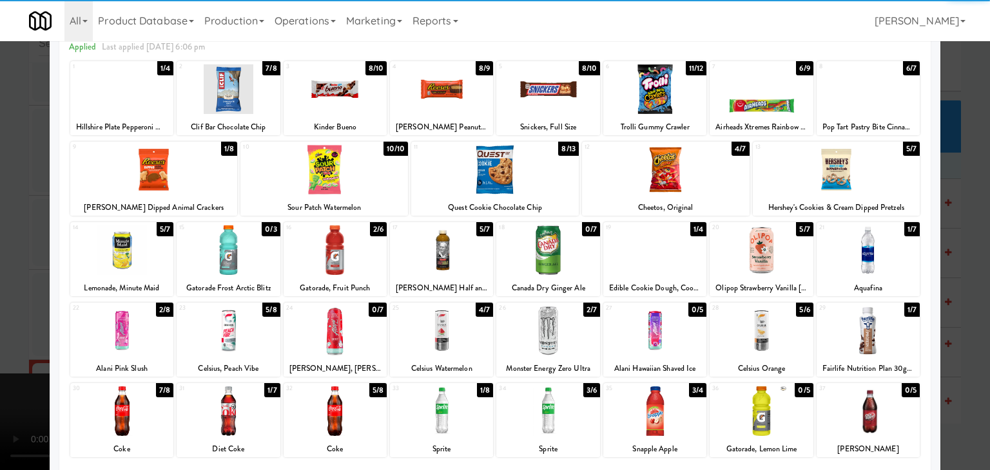
click at [139, 320] on div at bounding box center [121, 331] width 103 height 50
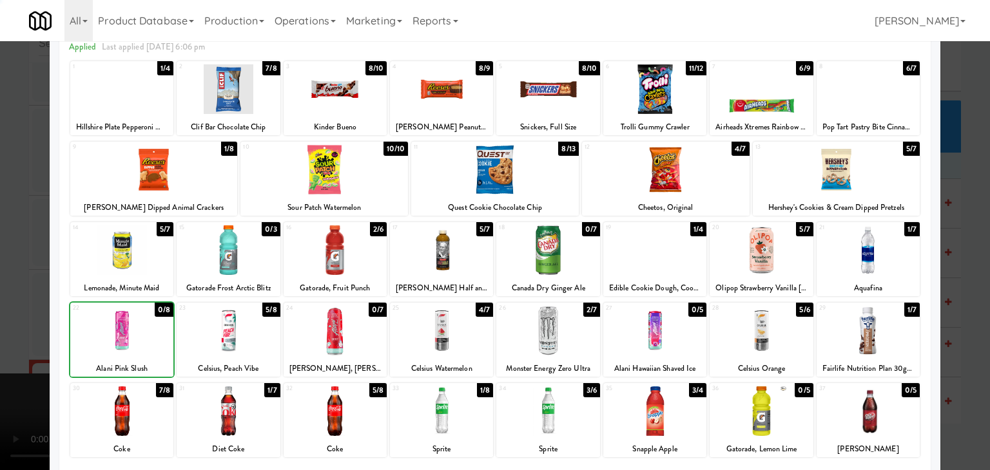
drag, startPoint x: 0, startPoint y: 326, endPoint x: 131, endPoint y: 313, distance: 132.2
click at [6, 323] on div at bounding box center [495, 235] width 990 height 470
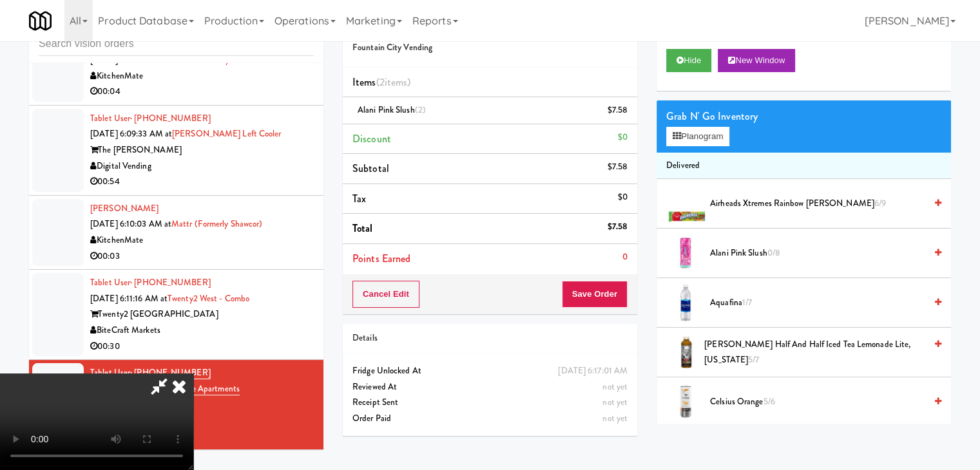
click at [193, 374] on video at bounding box center [96, 422] width 193 height 97
click at [610, 295] on button "Save Order" at bounding box center [595, 294] width 66 height 27
drag, startPoint x: 610, startPoint y: 295, endPoint x: 595, endPoint y: 289, distance: 16.2
click at [609, 294] on button "Save Order" at bounding box center [595, 294] width 66 height 27
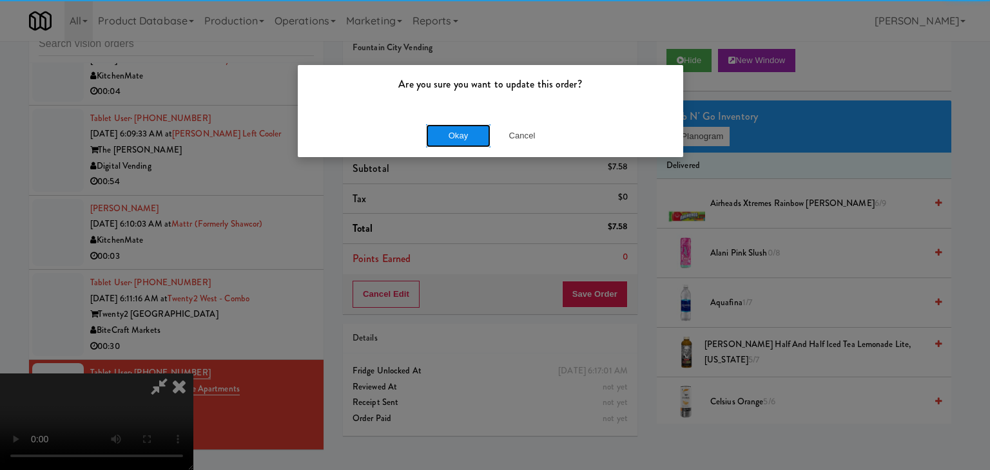
click at [476, 142] on button "Okay" at bounding box center [458, 135] width 64 height 23
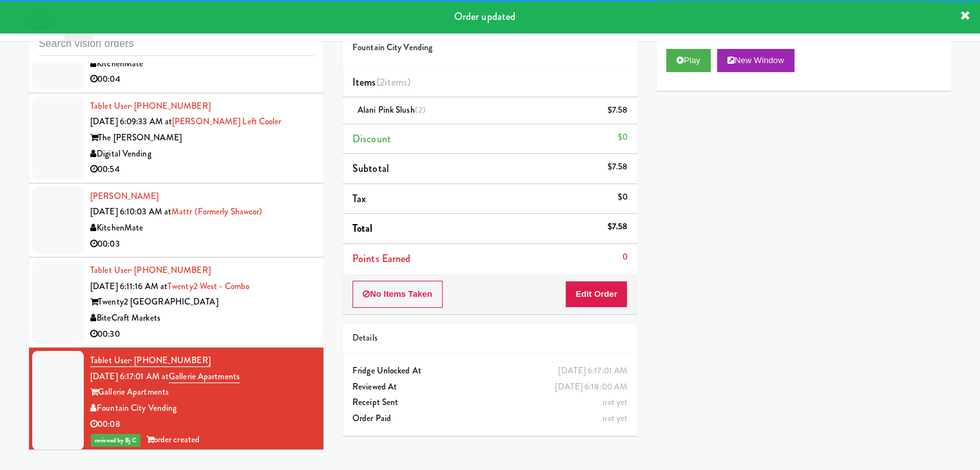
click at [284, 341] on div "00:30" at bounding box center [202, 335] width 224 height 16
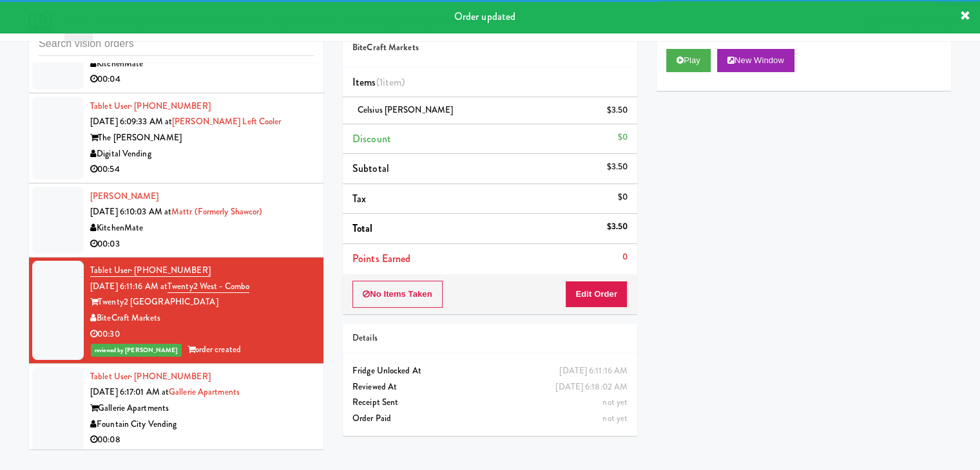
click at [301, 235] on div "KitchenMate" at bounding box center [202, 228] width 224 height 16
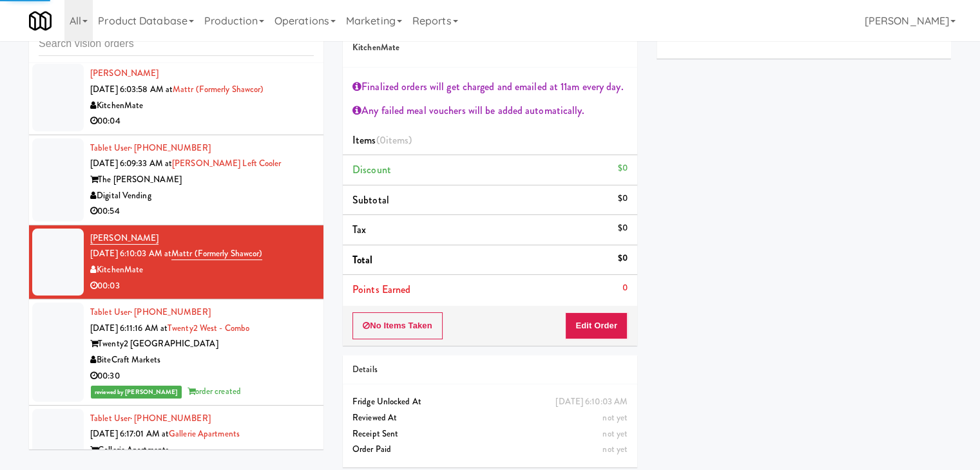
scroll to position [2645, 0]
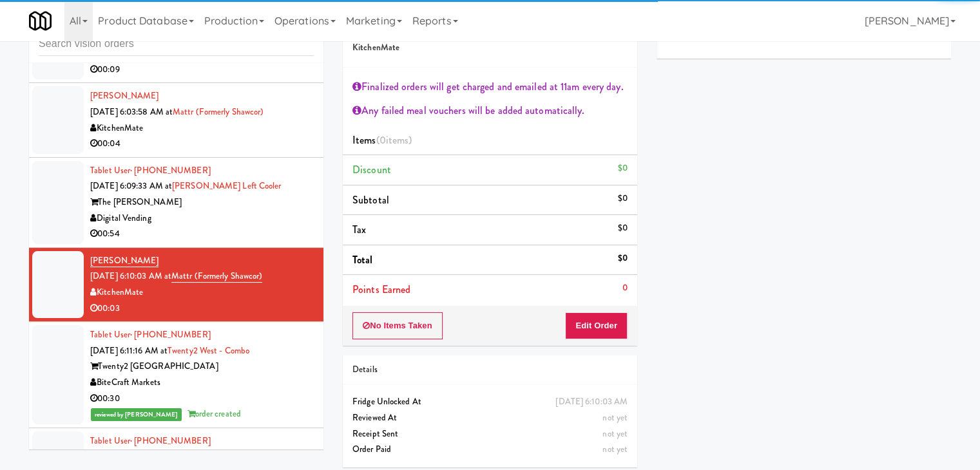
click at [285, 227] on div "Digital Vending" at bounding box center [202, 219] width 224 height 16
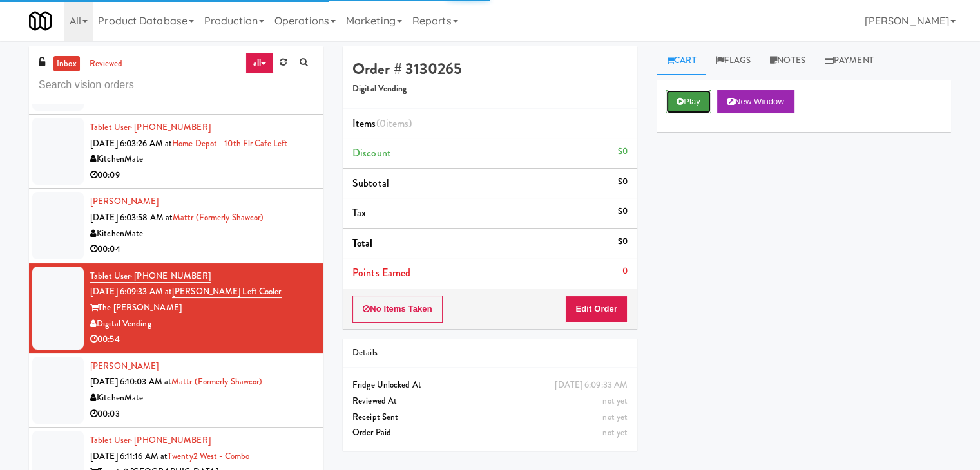
click at [695, 98] on button "Play" at bounding box center [688, 101] width 44 height 23
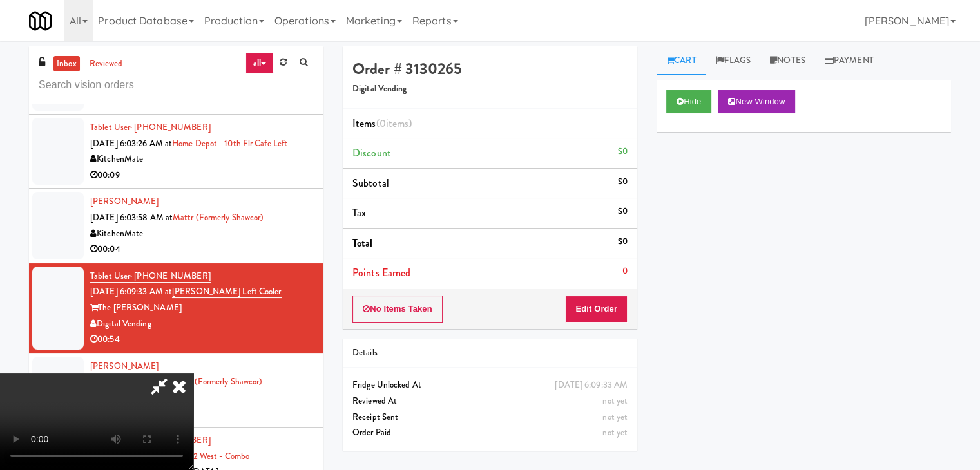
click at [197, 168] on div "KitchenMate" at bounding box center [202, 159] width 224 height 16
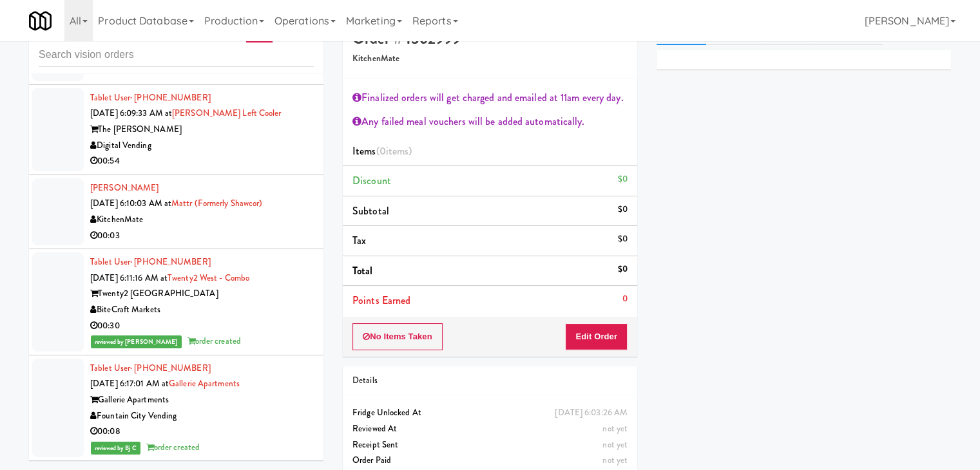
scroll to position [47, 0]
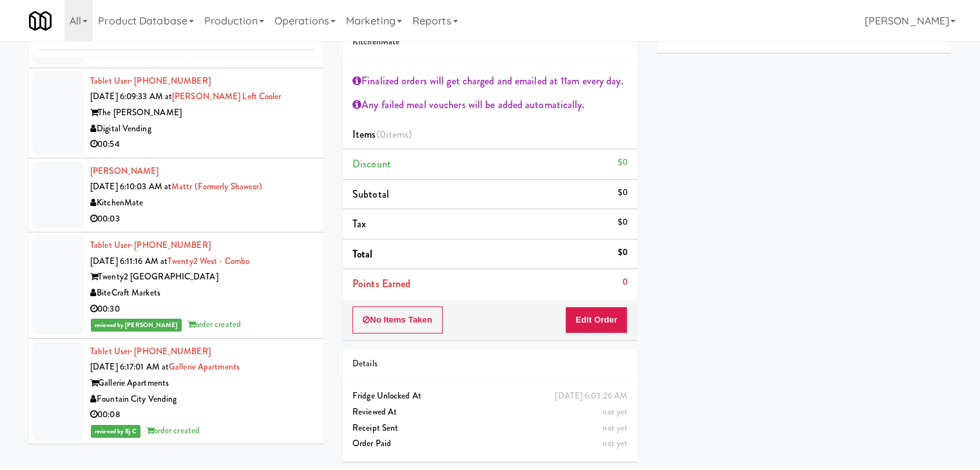
click at [268, 226] on li "Walter Zhicay Sep 30, 2025 6:10:03 AM at Mattr (formerly Shawcor) KitchenMate 0…" at bounding box center [176, 196] width 294 height 74
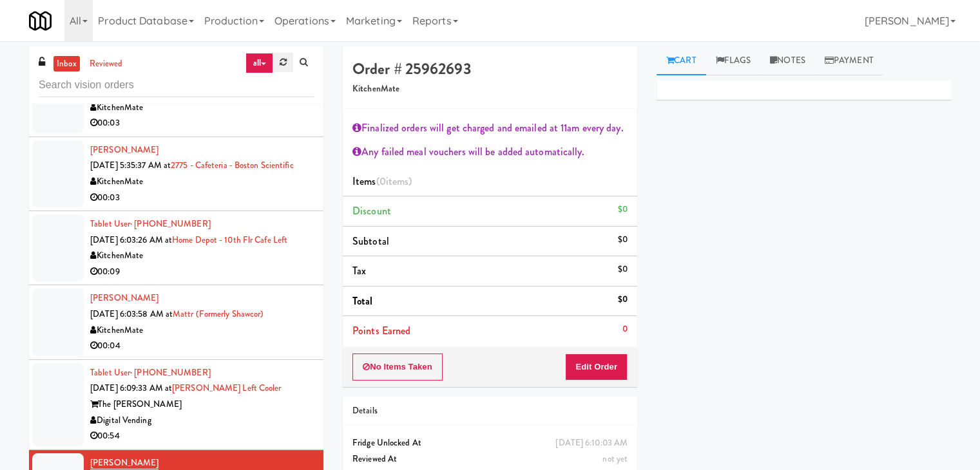
click at [278, 67] on link at bounding box center [283, 62] width 20 height 19
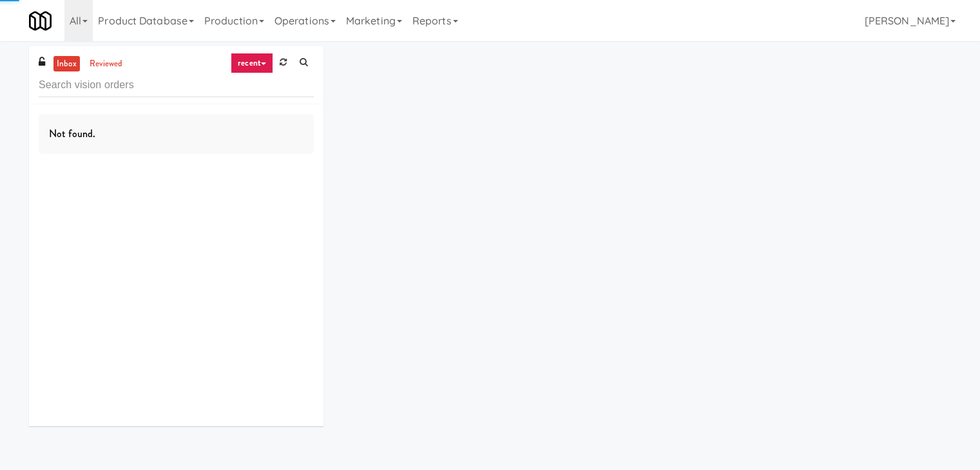
click at [258, 65] on link "recent" at bounding box center [252, 63] width 43 height 21
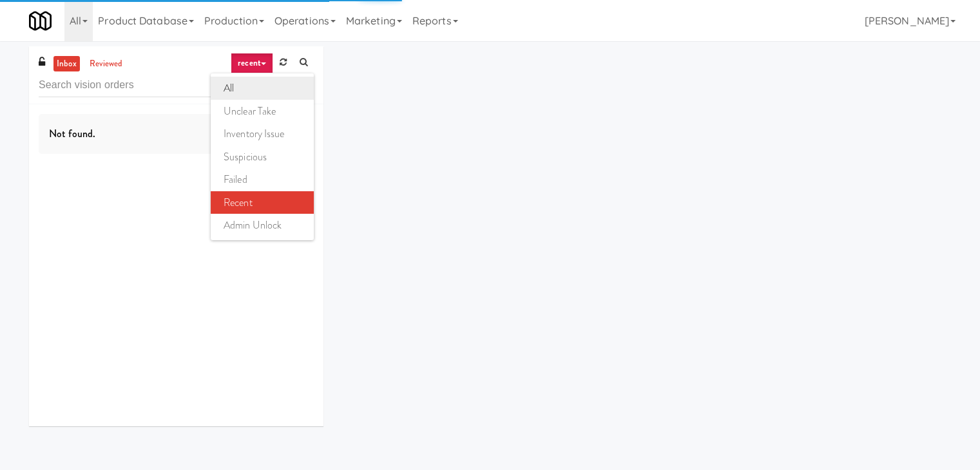
click at [256, 81] on link "all" at bounding box center [262, 88] width 103 height 23
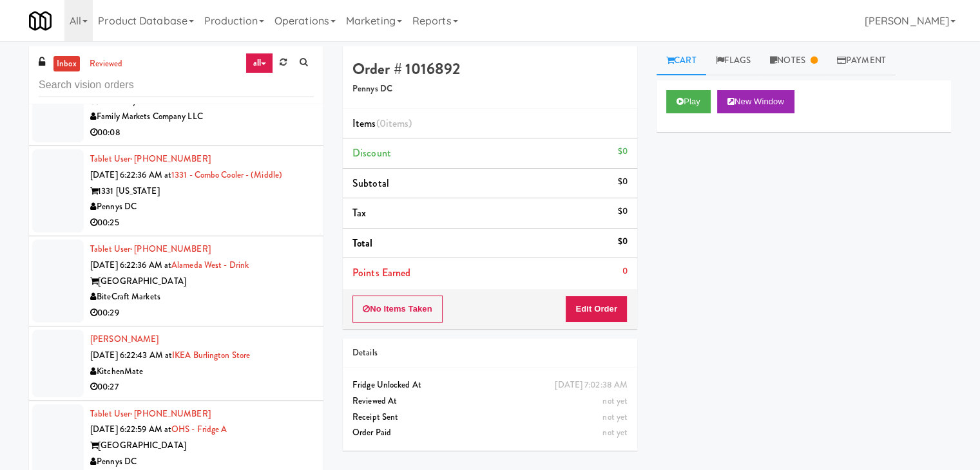
scroll to position [41, 0]
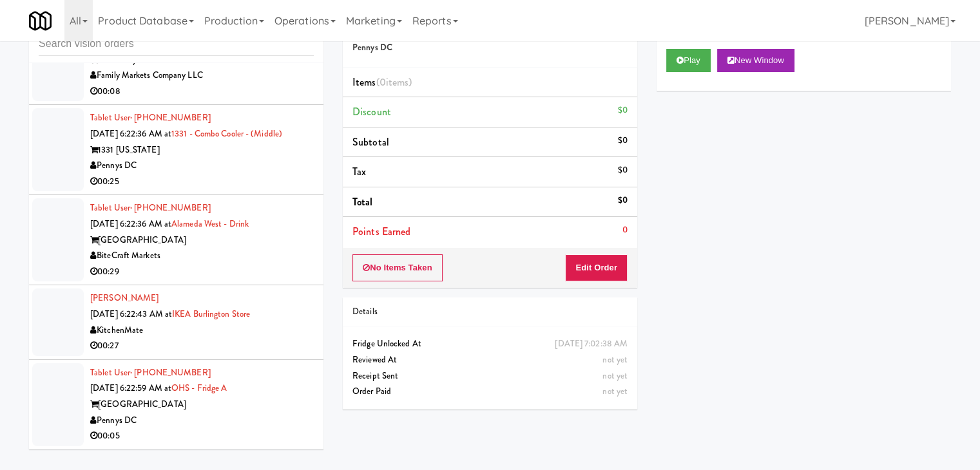
click at [267, 418] on div "Pennys DC" at bounding box center [202, 421] width 224 height 16
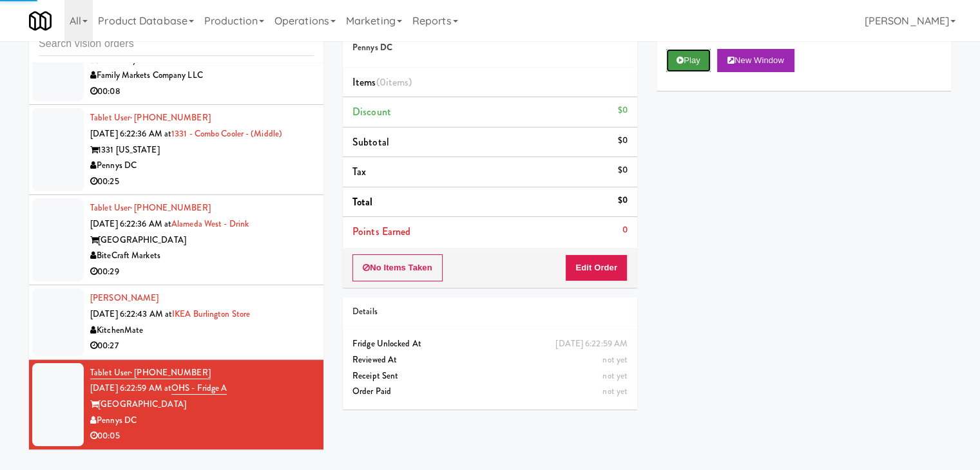
drag, startPoint x: 693, startPoint y: 63, endPoint x: 650, endPoint y: 164, distance: 110.3
click at [693, 63] on button "Play" at bounding box center [688, 60] width 44 height 23
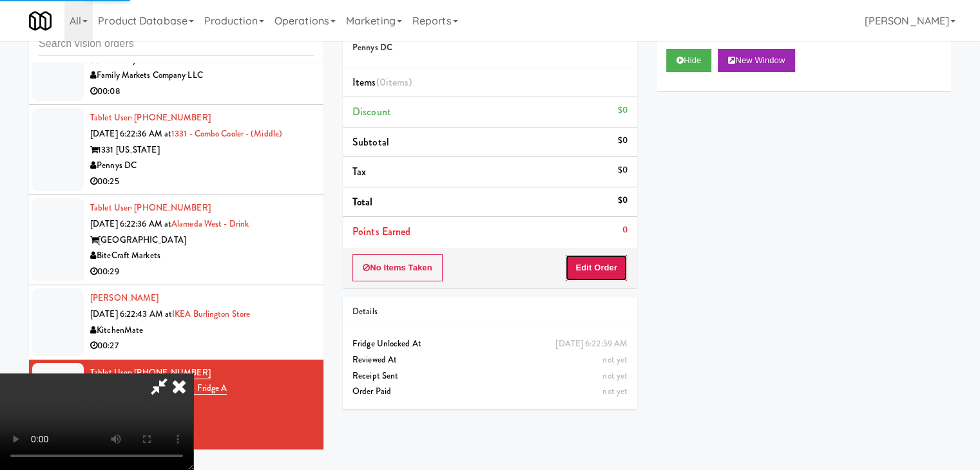
click at [610, 265] on button "Edit Order" at bounding box center [596, 268] width 63 height 27
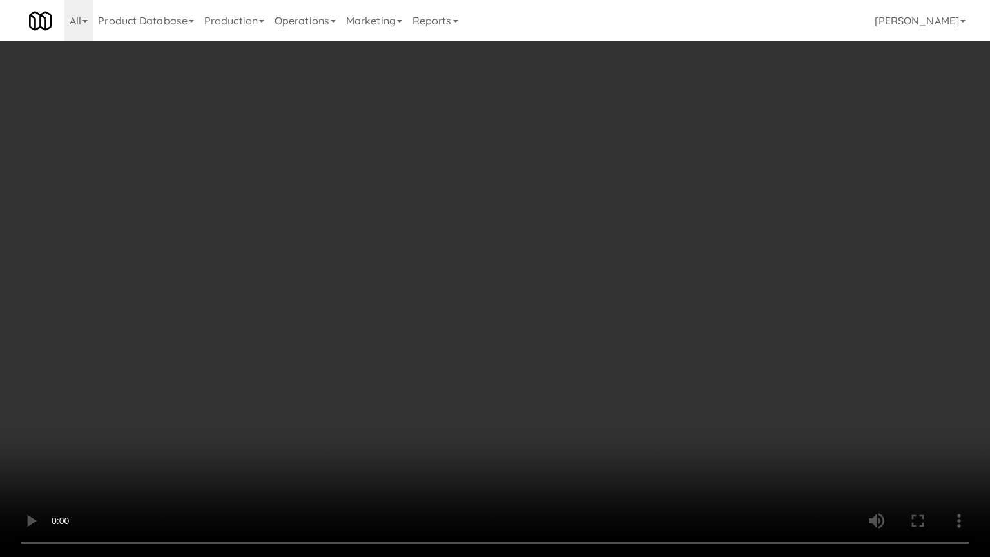
click at [616, 276] on video at bounding box center [495, 278] width 990 height 557
drag, startPoint x: 616, startPoint y: 276, endPoint x: 686, endPoint y: 144, distance: 149.6
click at [616, 272] on video at bounding box center [495, 278] width 990 height 557
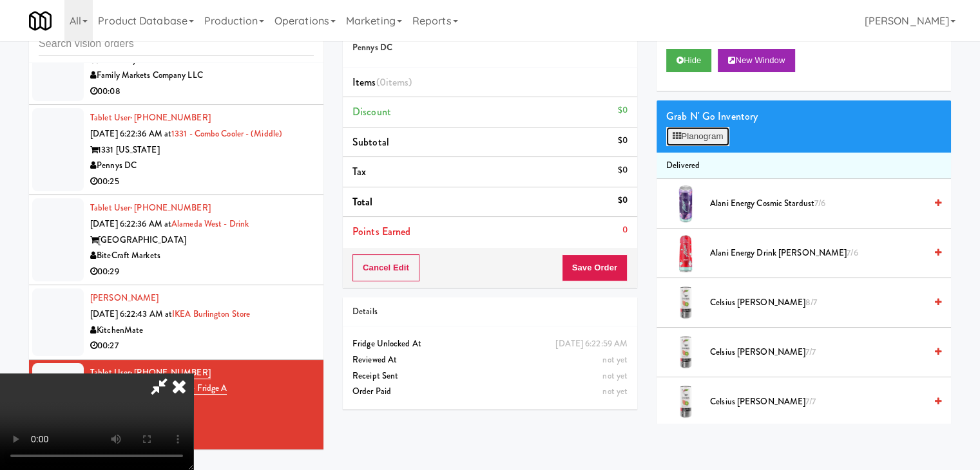
click at [711, 139] on button "Planogram" at bounding box center [697, 136] width 63 height 19
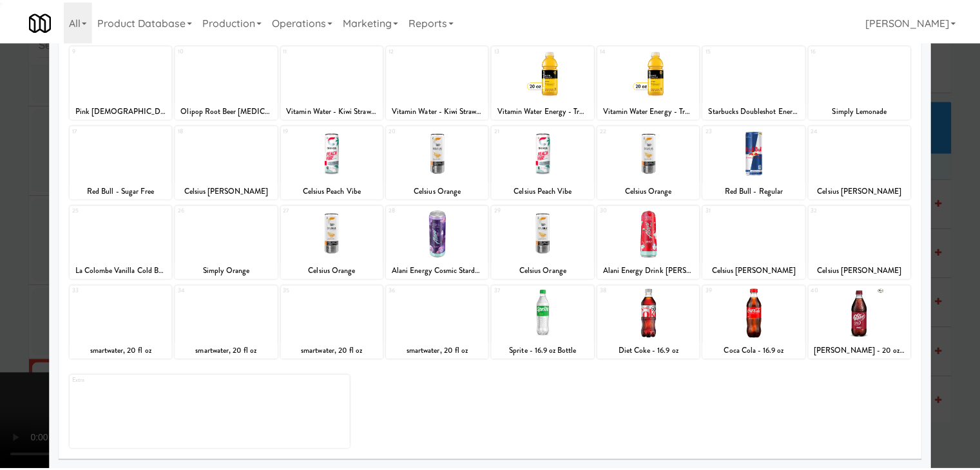
scroll to position [162, 0]
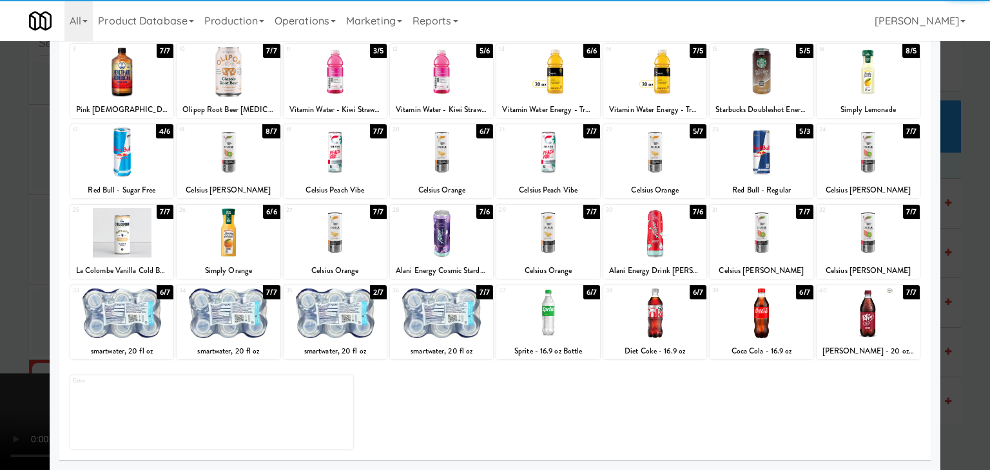
click at [135, 319] on div at bounding box center [121, 314] width 103 height 50
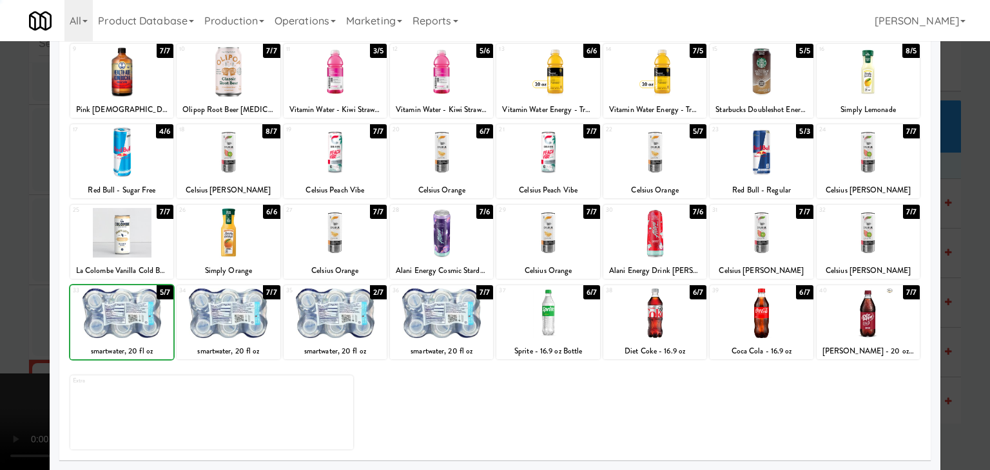
drag, startPoint x: 0, startPoint y: 328, endPoint x: 242, endPoint y: 313, distance: 242.8
click at [5, 327] on div at bounding box center [495, 235] width 990 height 470
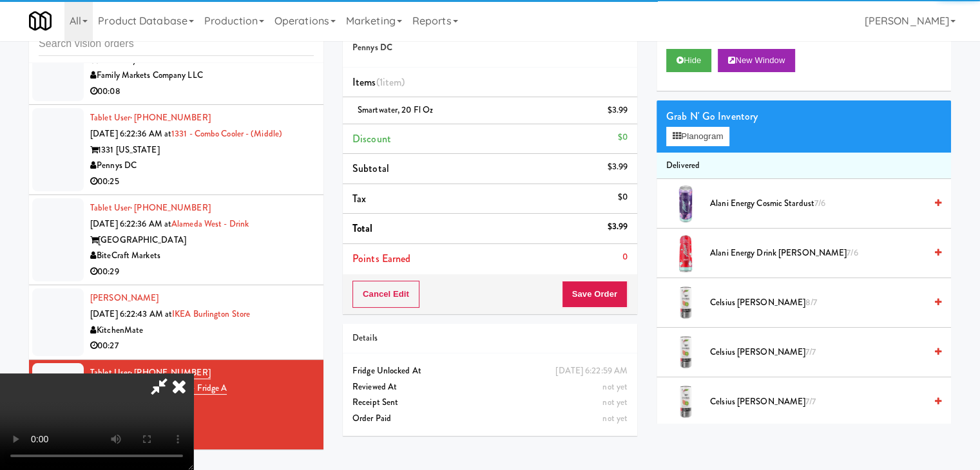
click at [606, 305] on div "Cancel Edit Save Order" at bounding box center [490, 295] width 294 height 40
click at [606, 304] on button "Save Order" at bounding box center [595, 294] width 66 height 27
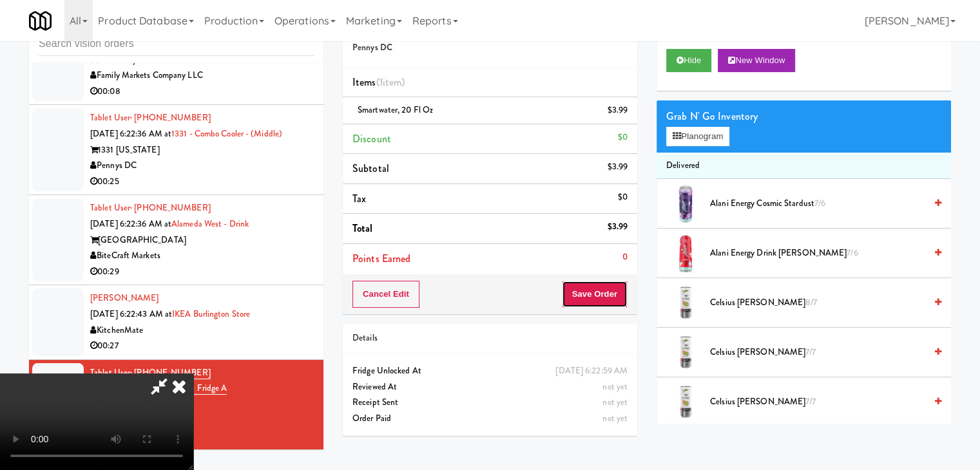
click at [606, 304] on button "Save Order" at bounding box center [595, 294] width 66 height 27
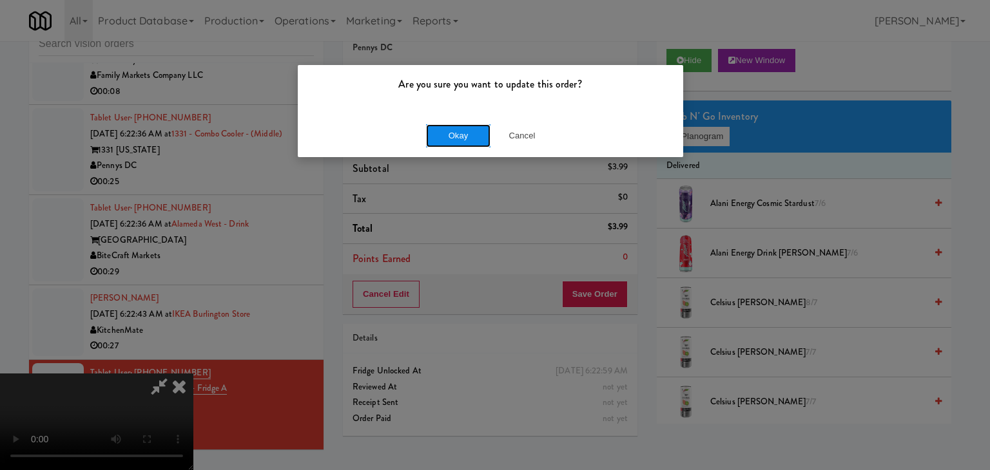
click at [453, 140] on button "Okay" at bounding box center [458, 135] width 64 height 23
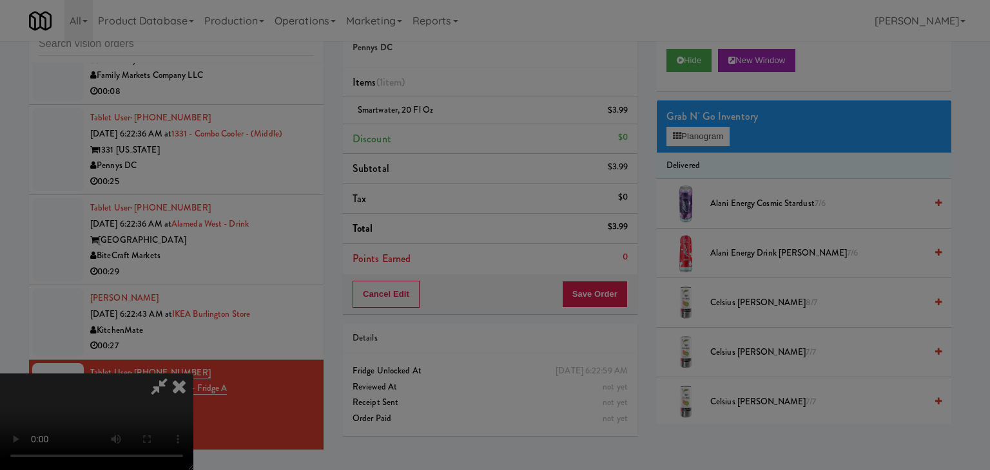
click at [455, 133] on div "Okay Cancel" at bounding box center [490, 111] width 385 height 43
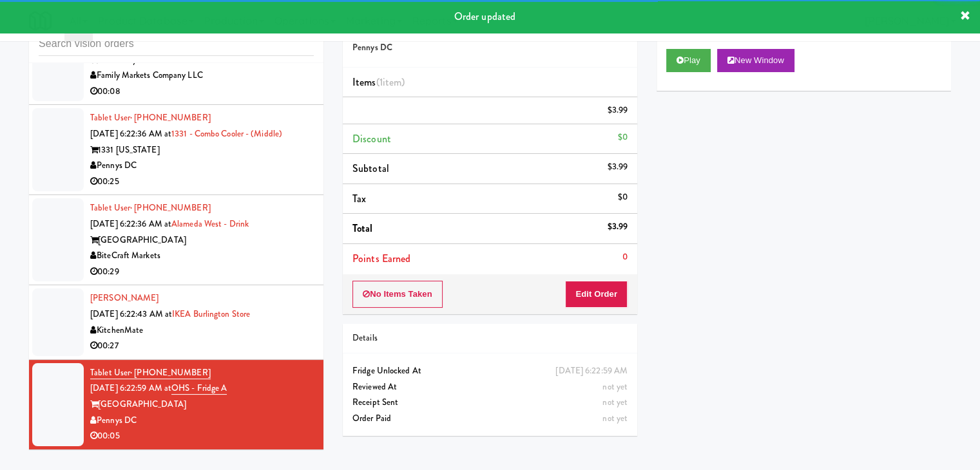
click at [227, 342] on div "00:27" at bounding box center [202, 346] width 224 height 16
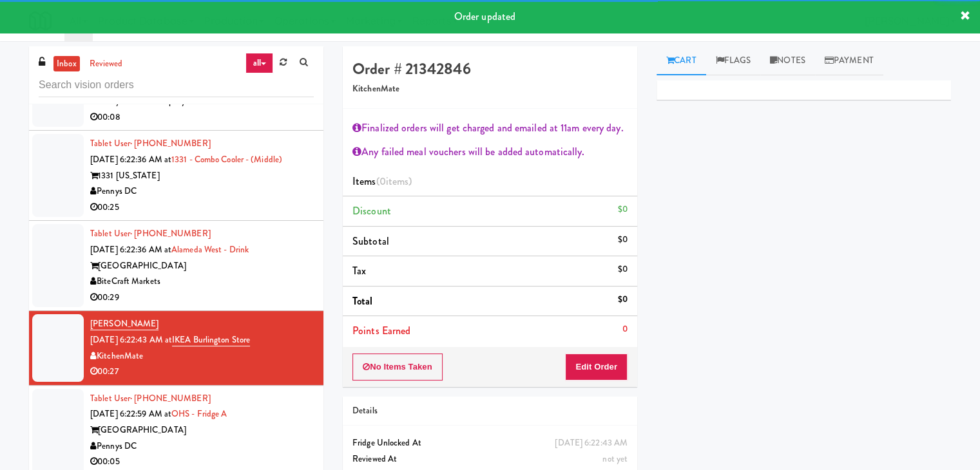
click at [265, 290] on div "BiteCraft Markets" at bounding box center [202, 282] width 224 height 16
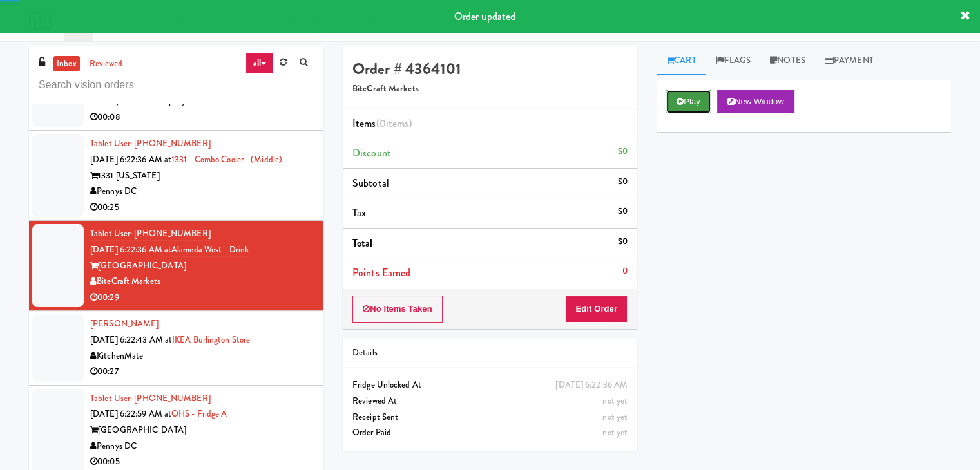
click at [680, 94] on button "Play" at bounding box center [688, 101] width 44 height 23
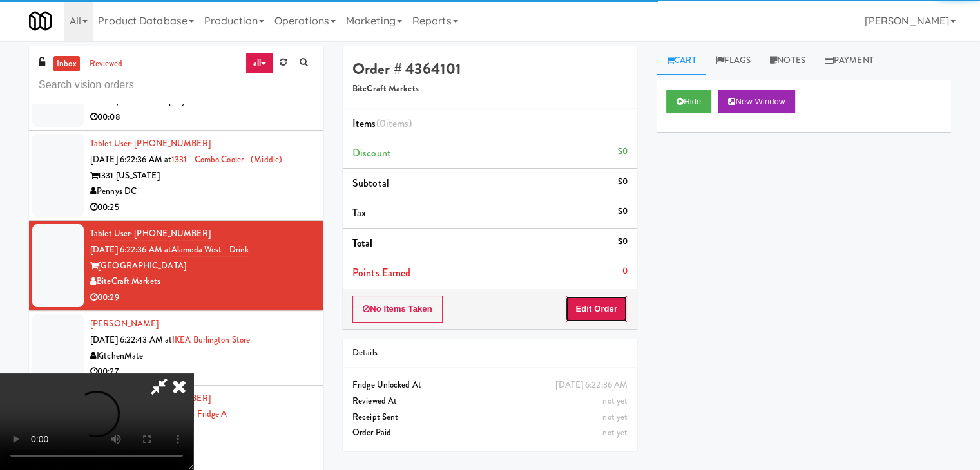
click at [589, 307] on button "Edit Order" at bounding box center [596, 309] width 63 height 27
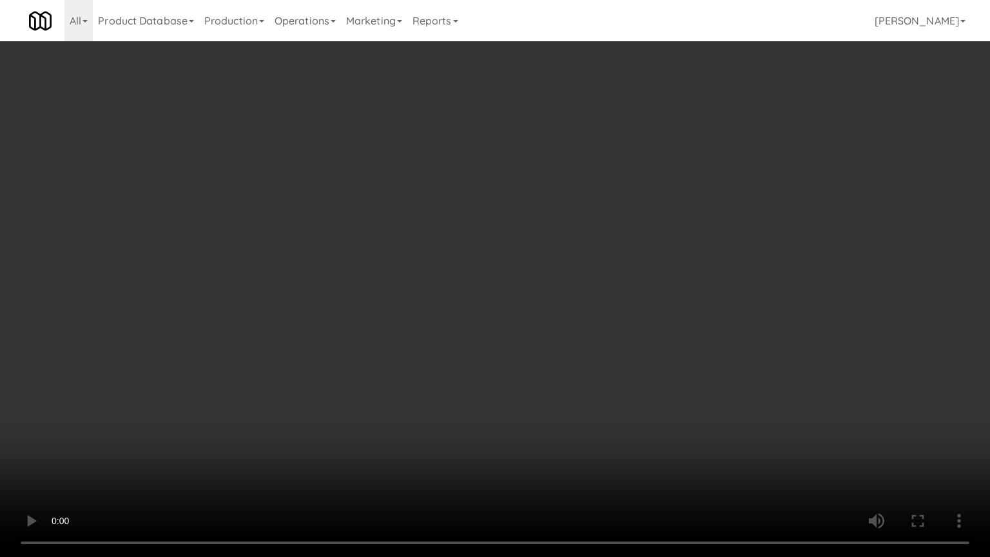
click at [605, 222] on video at bounding box center [495, 278] width 990 height 557
drag, startPoint x: 605, startPoint y: 222, endPoint x: 650, endPoint y: 128, distance: 103.5
click at [609, 215] on video at bounding box center [495, 278] width 990 height 557
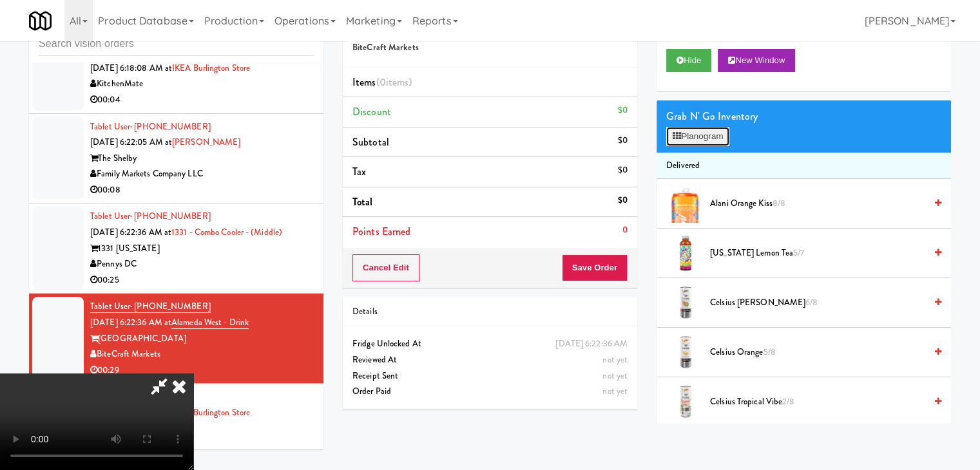
click at [711, 137] on button "Planogram" at bounding box center [697, 136] width 63 height 19
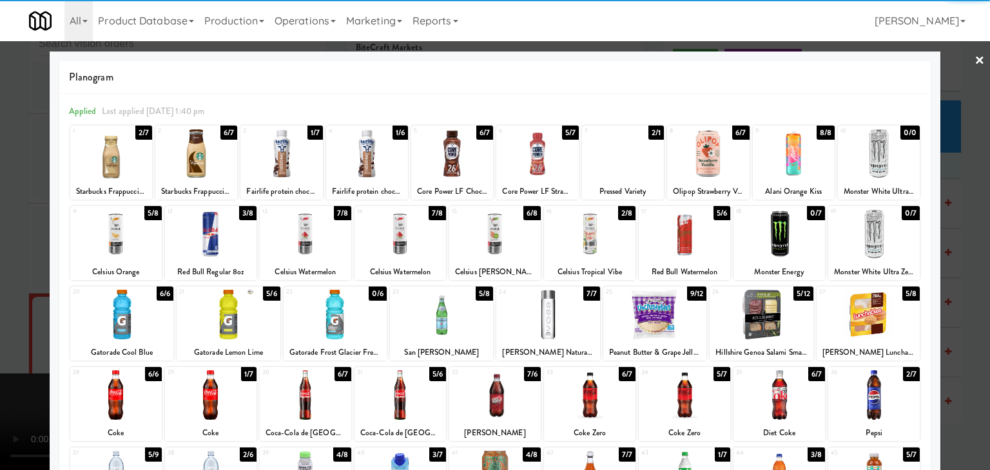
click at [106, 148] on div at bounding box center [111, 154] width 82 height 50
drag, startPoint x: 0, startPoint y: 209, endPoint x: 67, endPoint y: 217, distance: 67.5
click at [8, 209] on div at bounding box center [495, 235] width 990 height 470
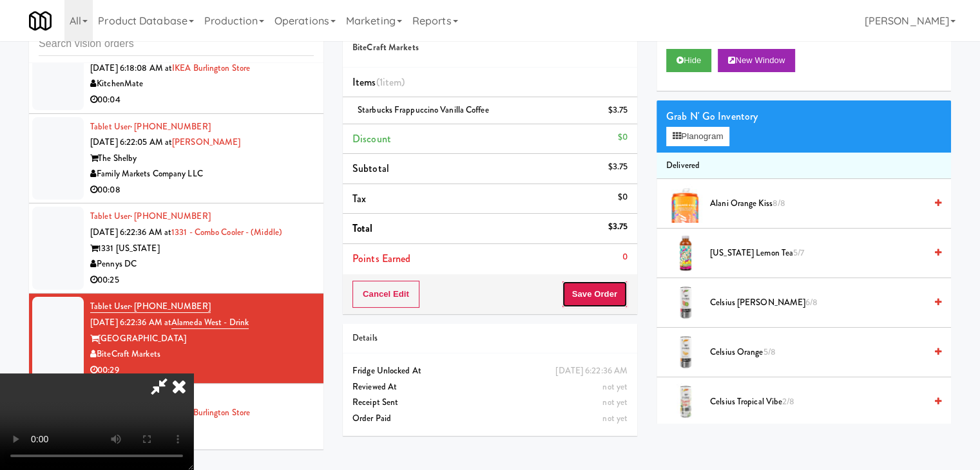
click at [611, 285] on button "Save Order" at bounding box center [595, 294] width 66 height 27
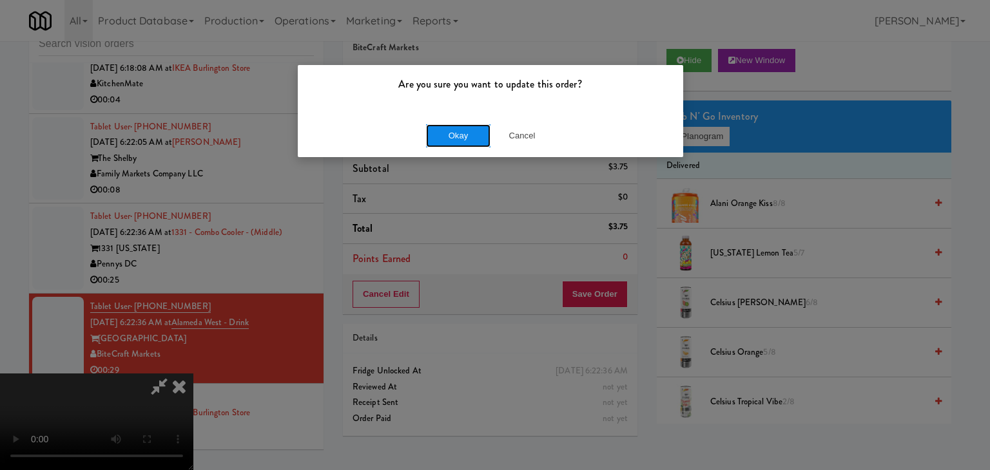
click at [468, 132] on button "Okay" at bounding box center [458, 135] width 64 height 23
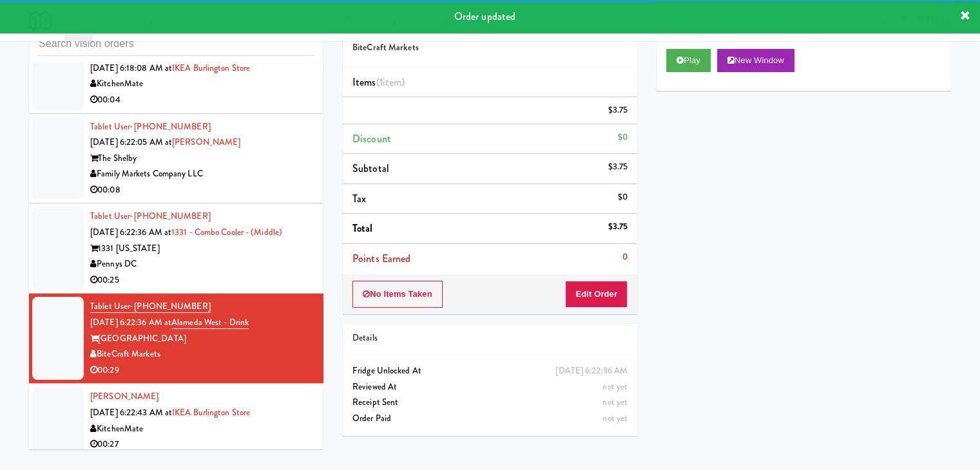
drag, startPoint x: 229, startPoint y: 300, endPoint x: 253, endPoint y: 296, distance: 23.5
click at [229, 273] on div "Pennys DC" at bounding box center [202, 264] width 224 height 16
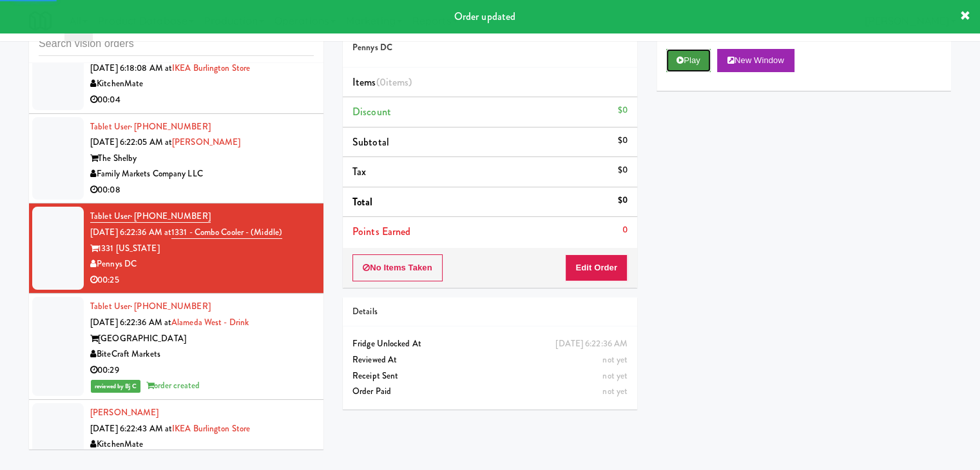
click at [691, 55] on button "Play" at bounding box center [688, 60] width 44 height 23
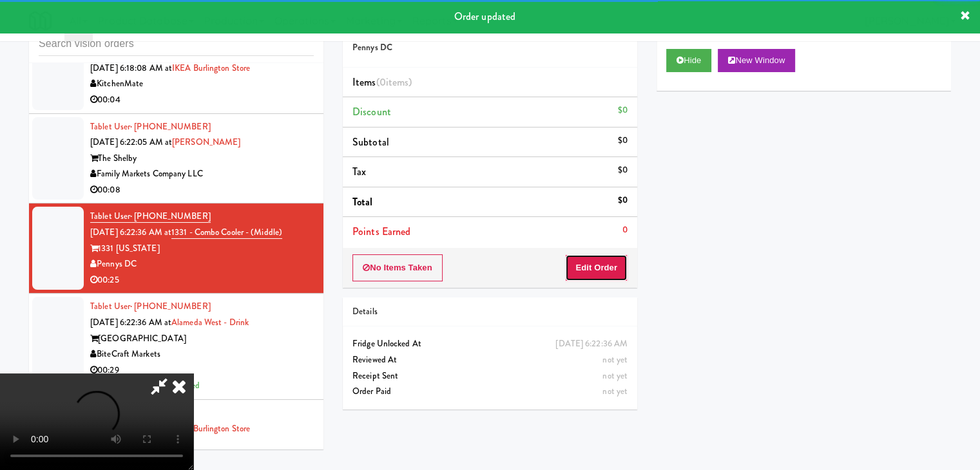
click at [593, 264] on button "Edit Order" at bounding box center [596, 268] width 63 height 27
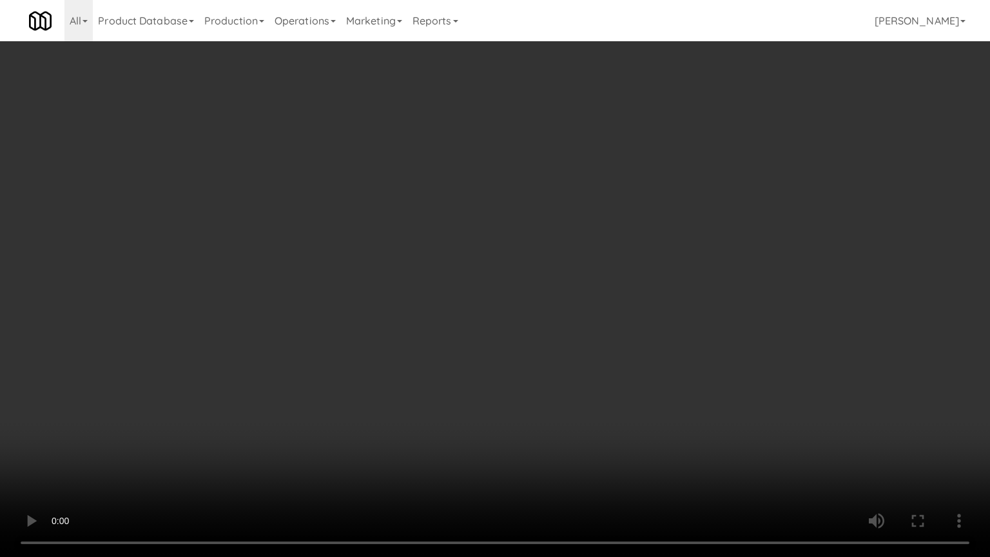
click at [561, 278] on video at bounding box center [495, 278] width 990 height 557
click at [563, 276] on video at bounding box center [495, 278] width 990 height 557
click at [696, 208] on video at bounding box center [495, 278] width 990 height 557
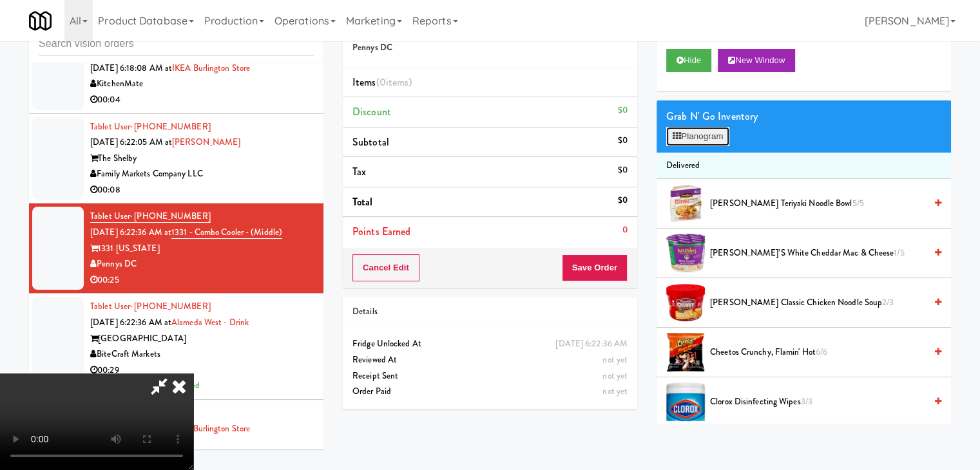
click at [705, 127] on button "Planogram" at bounding box center [697, 136] width 63 height 19
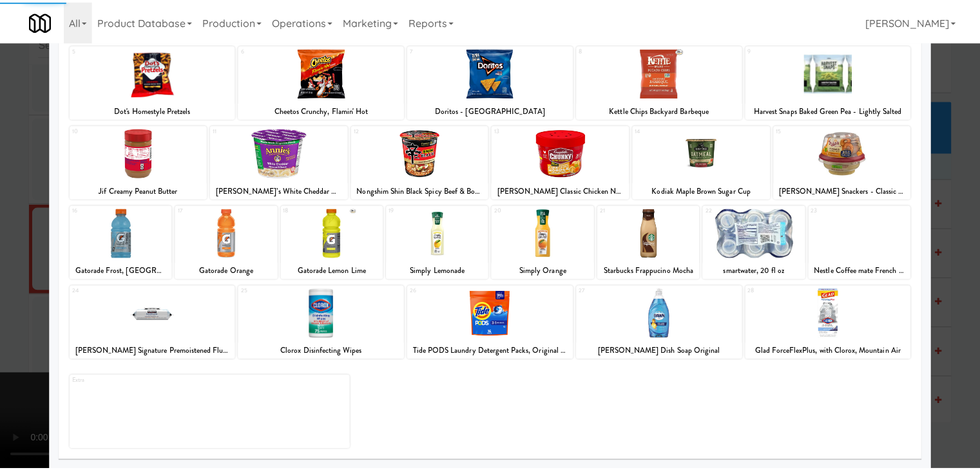
scroll to position [162, 0]
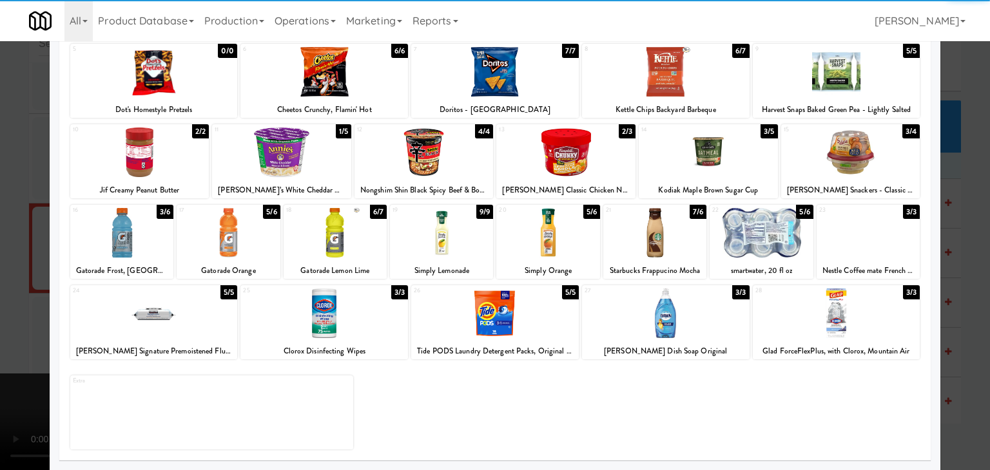
click at [139, 230] on div at bounding box center [121, 233] width 103 height 50
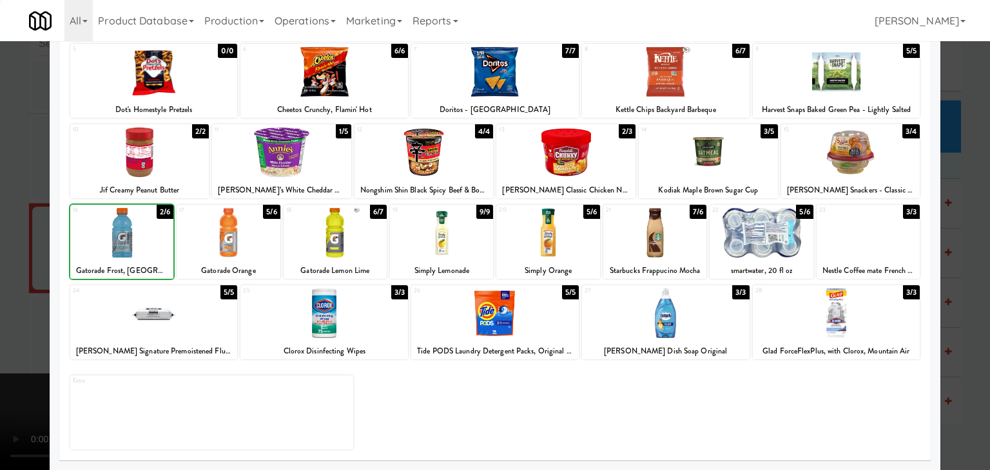
drag, startPoint x: 0, startPoint y: 241, endPoint x: 280, endPoint y: 240, distance: 279.7
click at [8, 239] on div at bounding box center [495, 235] width 990 height 470
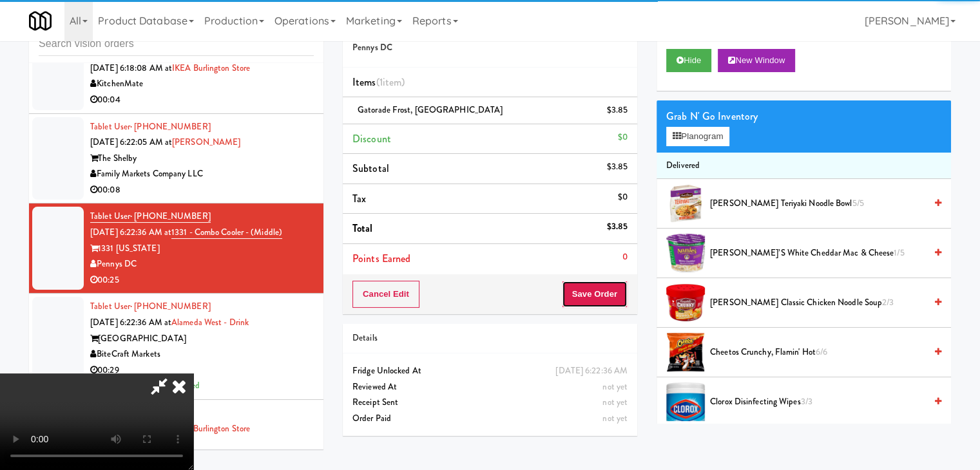
click at [614, 294] on button "Save Order" at bounding box center [595, 294] width 66 height 27
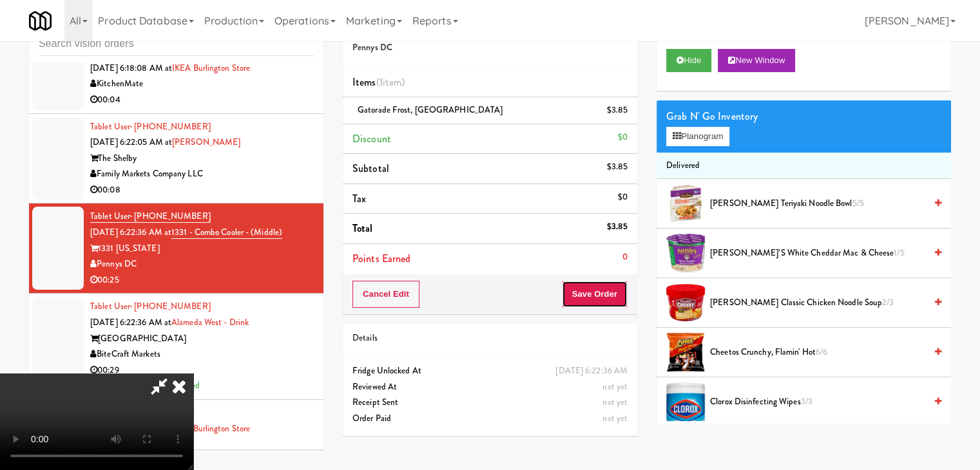
click at [614, 294] on button "Save Order" at bounding box center [595, 294] width 66 height 27
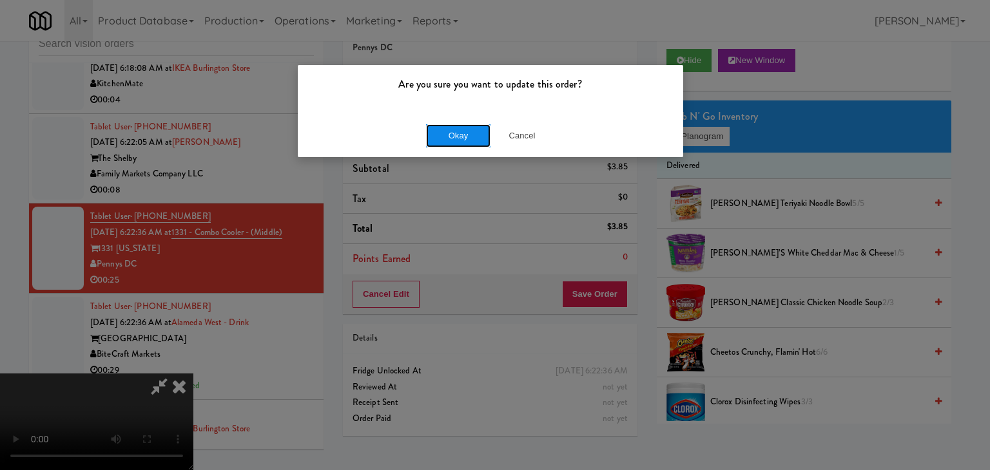
click at [461, 140] on button "Okay" at bounding box center [458, 135] width 64 height 23
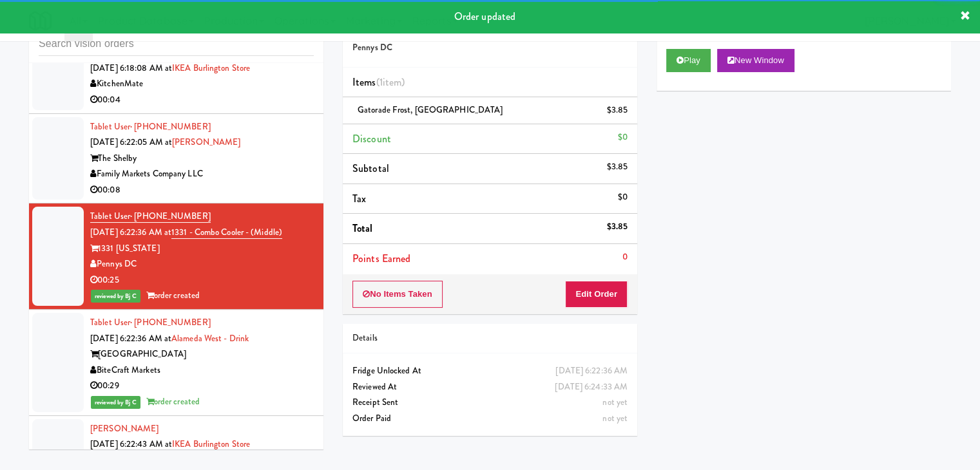
click at [272, 182] on div "Family Markets Company LLC" at bounding box center [202, 174] width 224 height 16
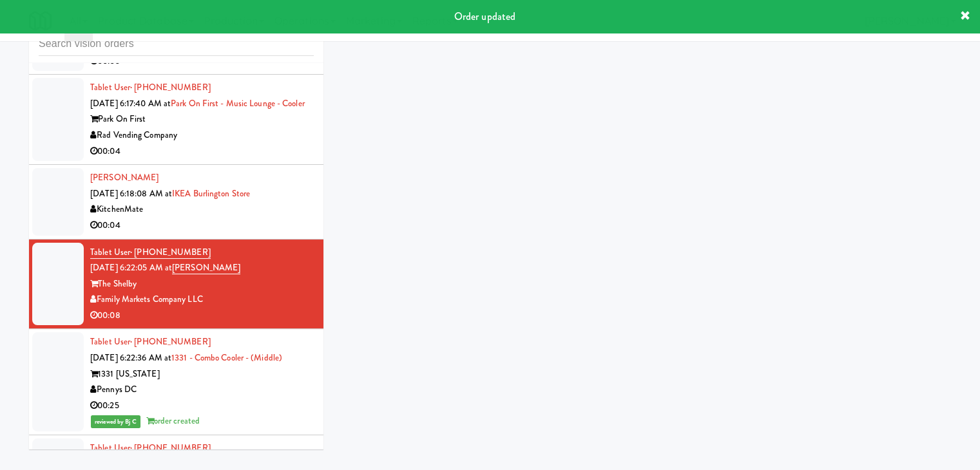
scroll to position [612, 0]
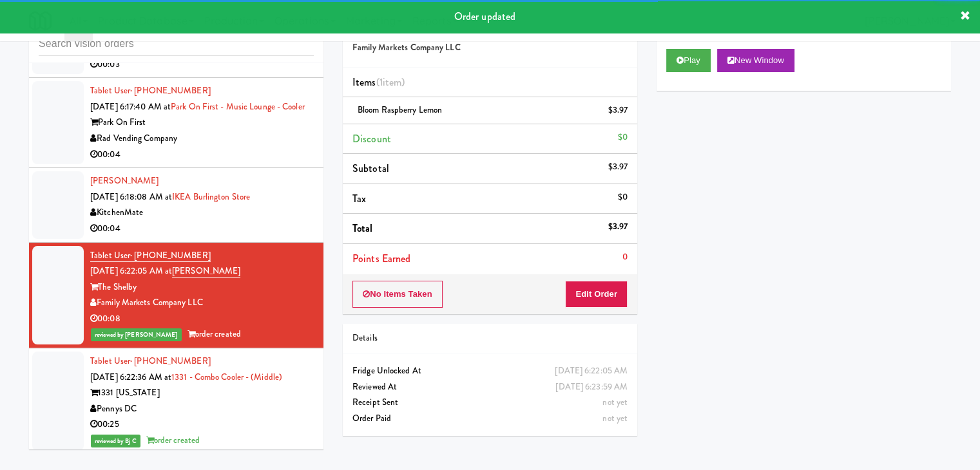
click at [294, 237] on div "00:04" at bounding box center [202, 229] width 224 height 16
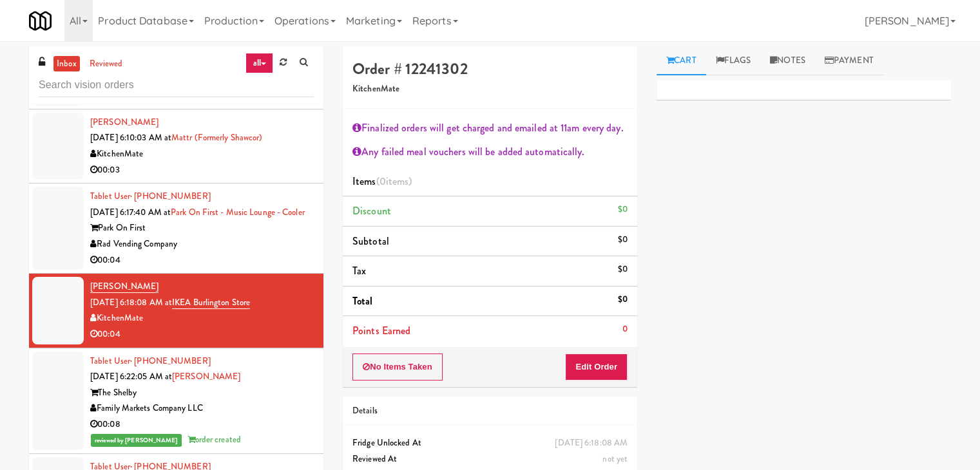
click at [218, 253] on div "Rad Vending Company" at bounding box center [202, 244] width 224 height 16
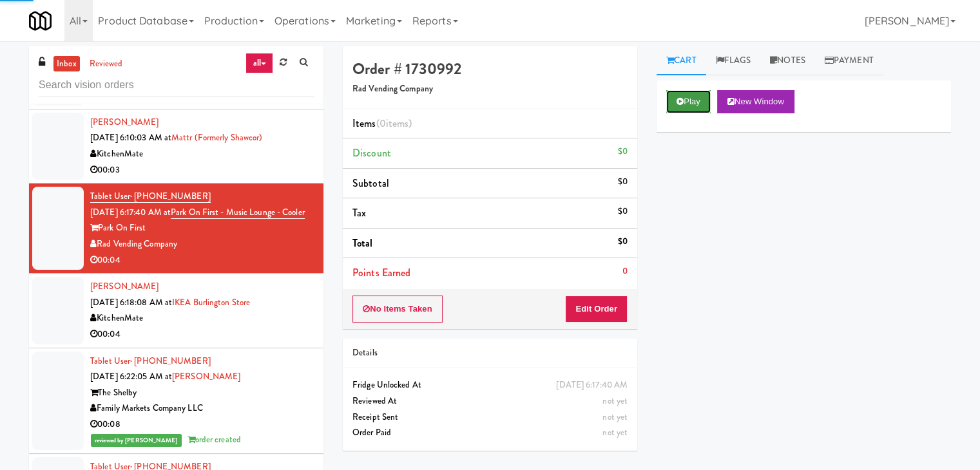
click at [690, 106] on button "Play" at bounding box center [688, 101] width 44 height 23
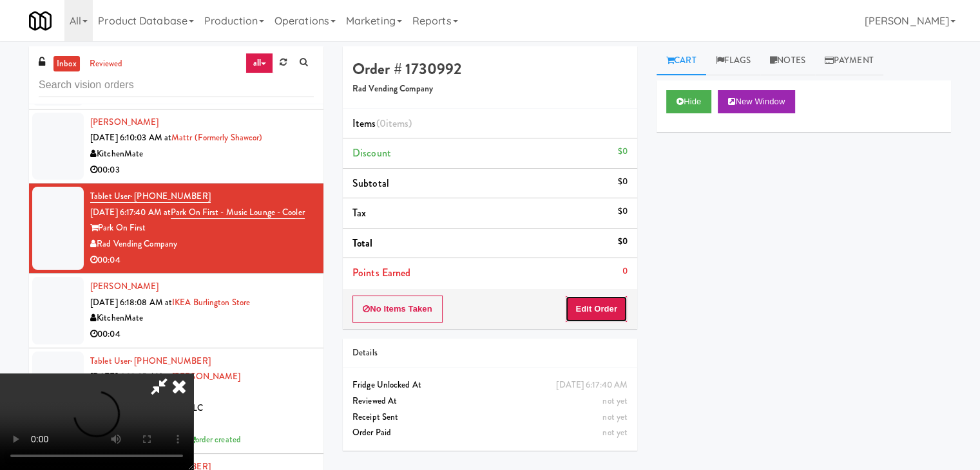
click at [588, 308] on button "Edit Order" at bounding box center [596, 309] width 63 height 27
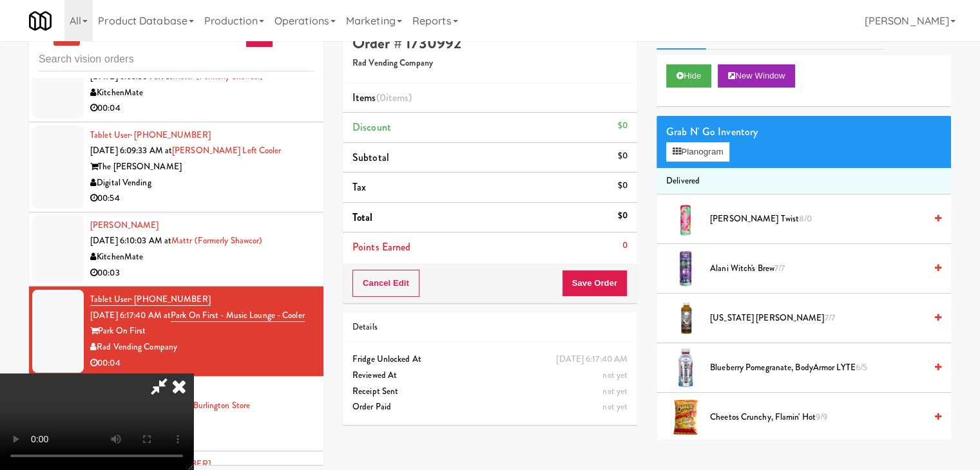
scroll to position [41, 0]
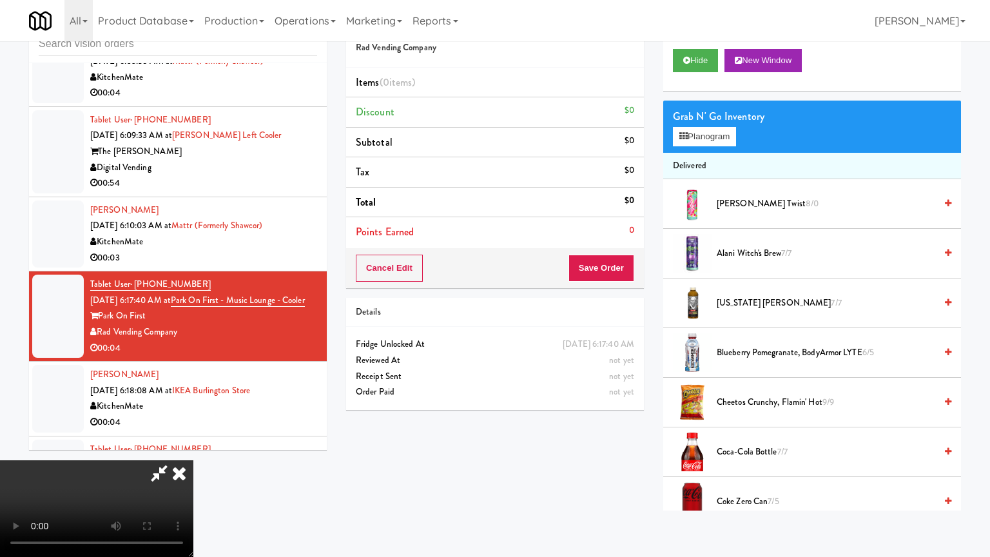
click at [193, 460] on video at bounding box center [96, 508] width 193 height 97
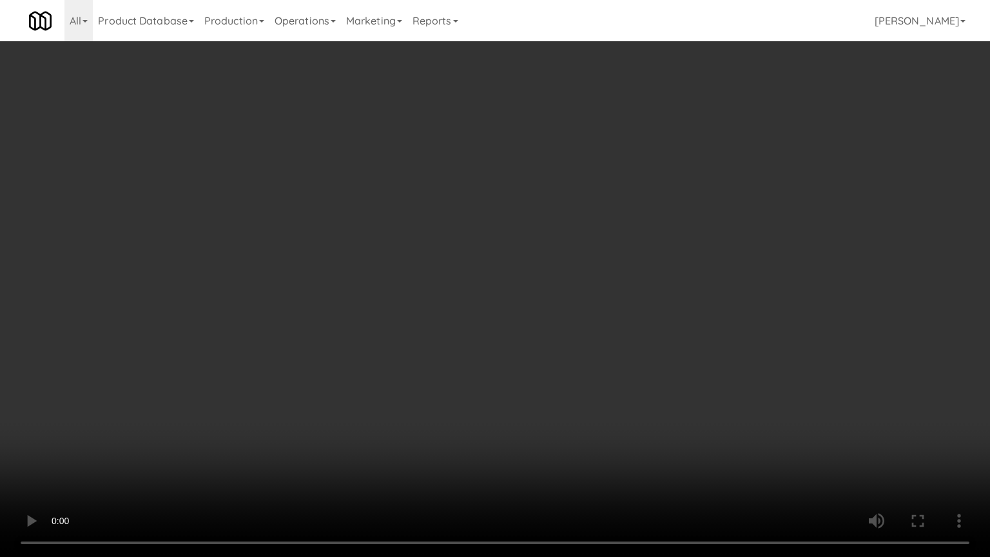
click at [531, 401] on video at bounding box center [495, 278] width 990 height 557
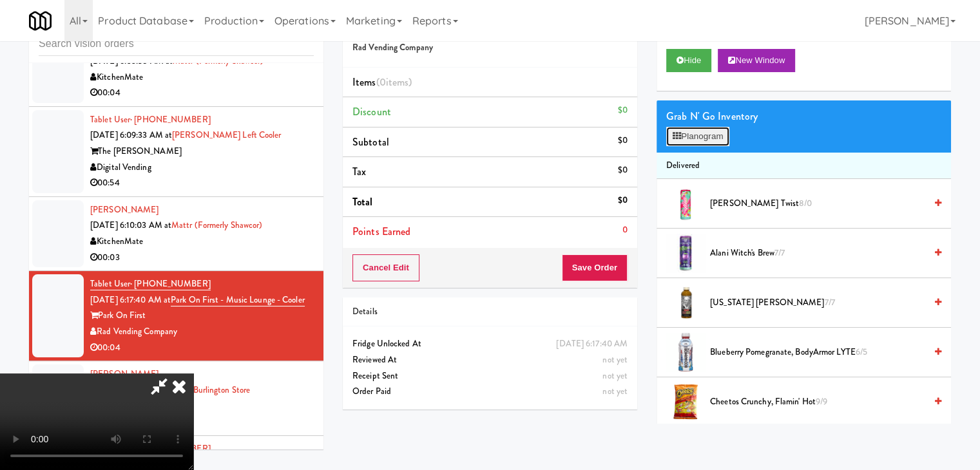
click at [709, 139] on button "Planogram" at bounding box center [697, 136] width 63 height 19
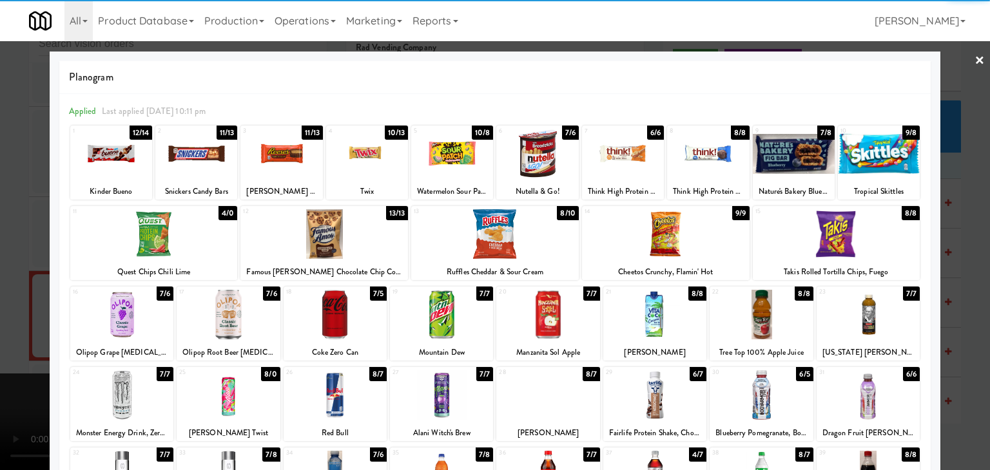
drag, startPoint x: 427, startPoint y: 396, endPoint x: 55, endPoint y: 373, distance: 373.2
click at [427, 395] on div at bounding box center [441, 396] width 103 height 50
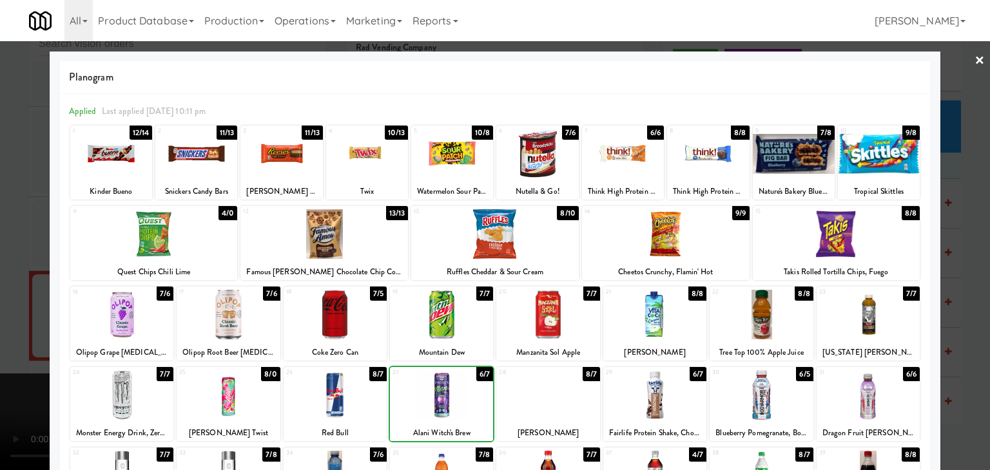
drag, startPoint x: 0, startPoint y: 363, endPoint x: 23, endPoint y: 359, distance: 23.5
click at [0, 362] on div at bounding box center [495, 235] width 990 height 470
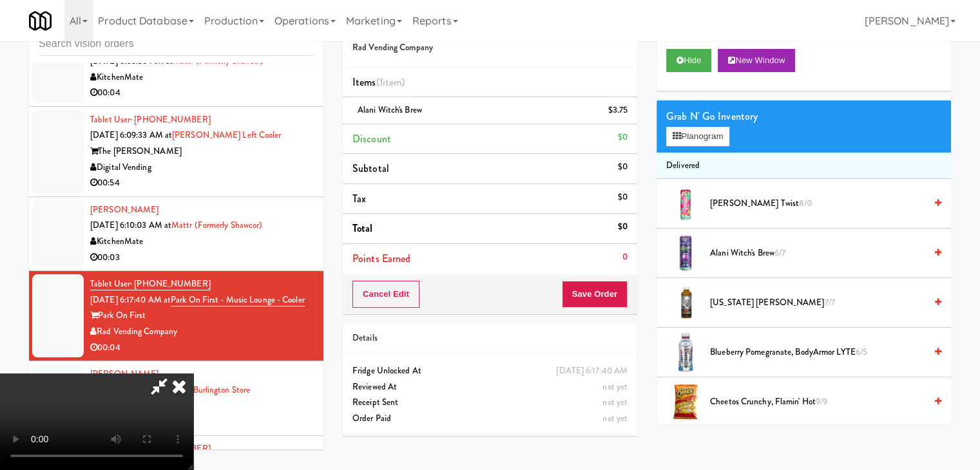
click at [193, 374] on video at bounding box center [96, 422] width 193 height 97
click at [616, 300] on button "Save Order" at bounding box center [595, 294] width 66 height 27
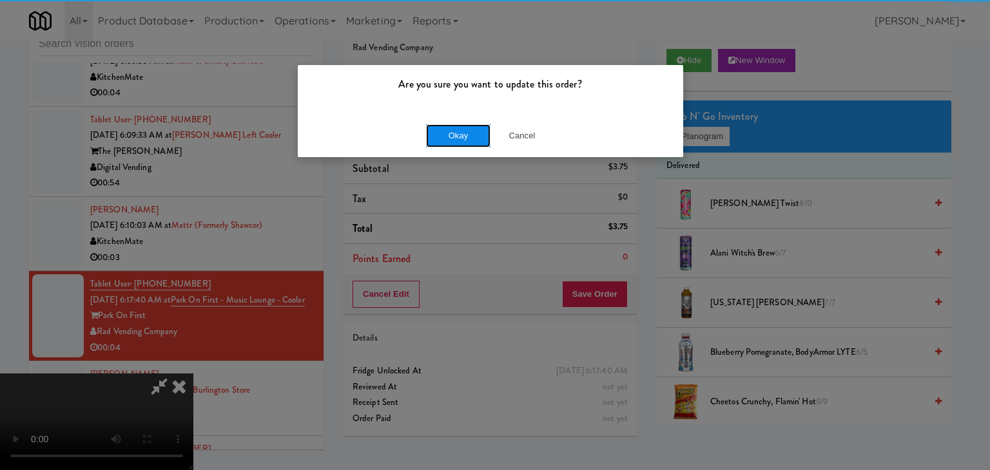
click at [454, 128] on button "Okay" at bounding box center [458, 135] width 64 height 23
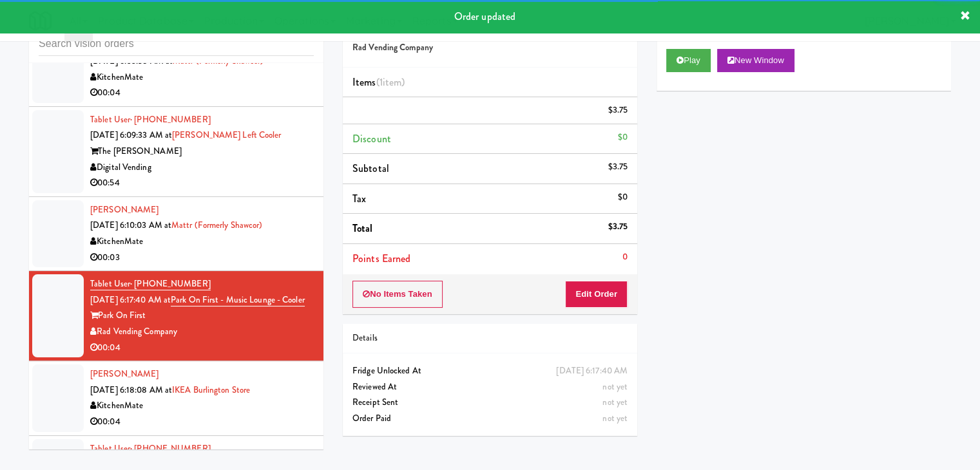
click at [249, 266] on div "00:03" at bounding box center [202, 258] width 224 height 16
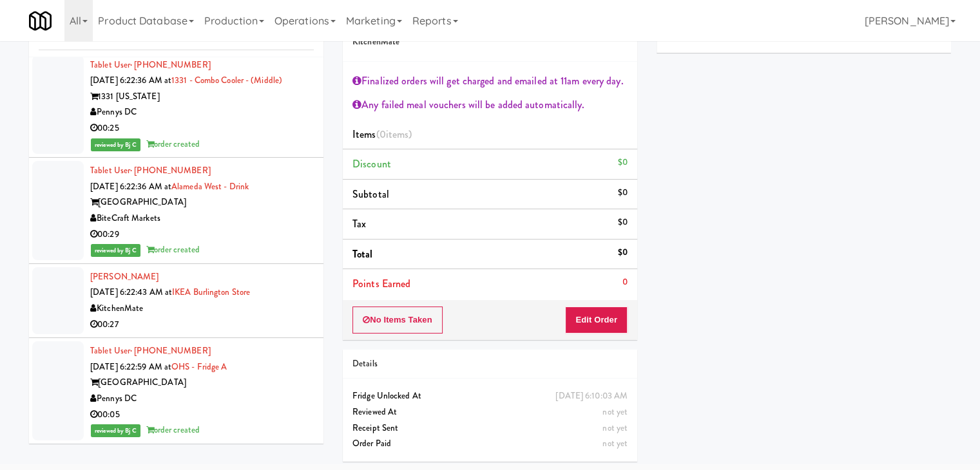
click at [282, 311] on div "KitchenMate" at bounding box center [202, 309] width 224 height 16
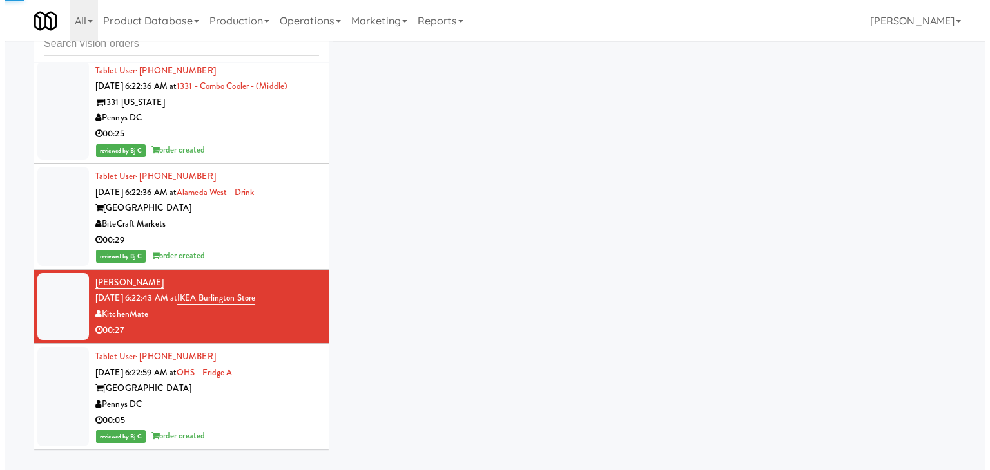
scroll to position [47, 0]
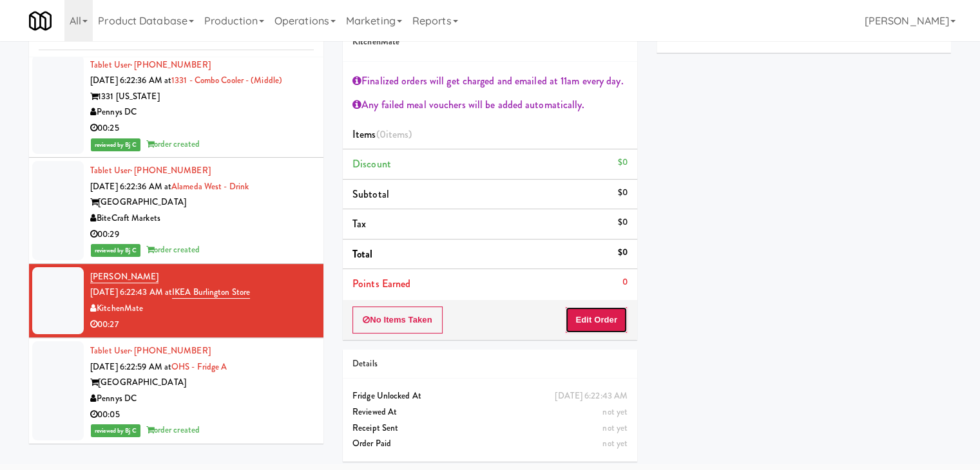
click at [612, 318] on button "Edit Order" at bounding box center [596, 320] width 63 height 27
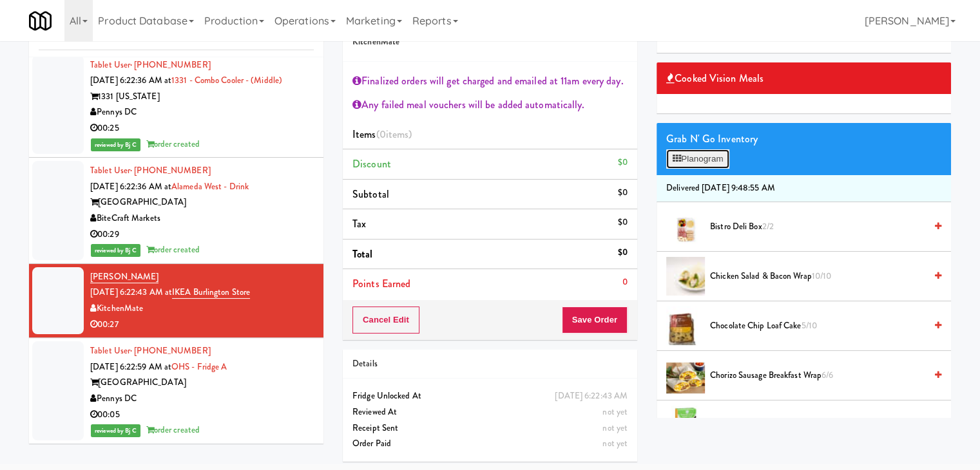
click at [704, 159] on button "Planogram" at bounding box center [697, 159] width 63 height 19
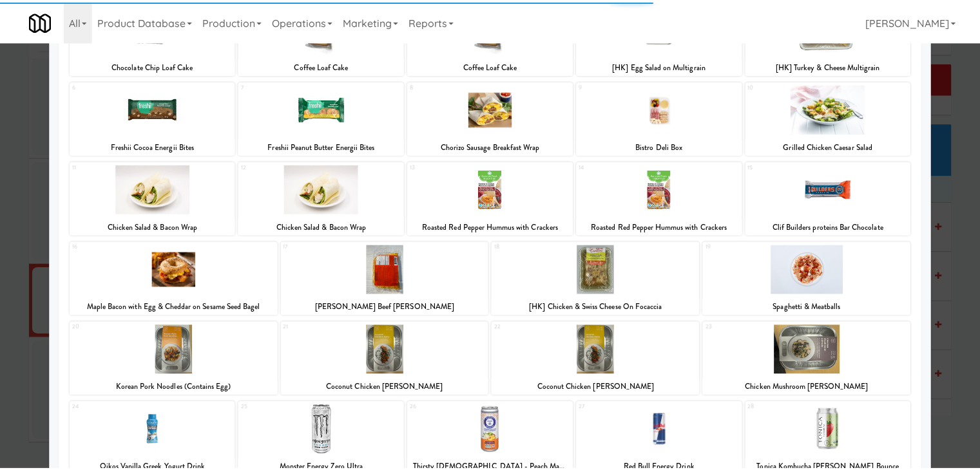
scroll to position [129, 0]
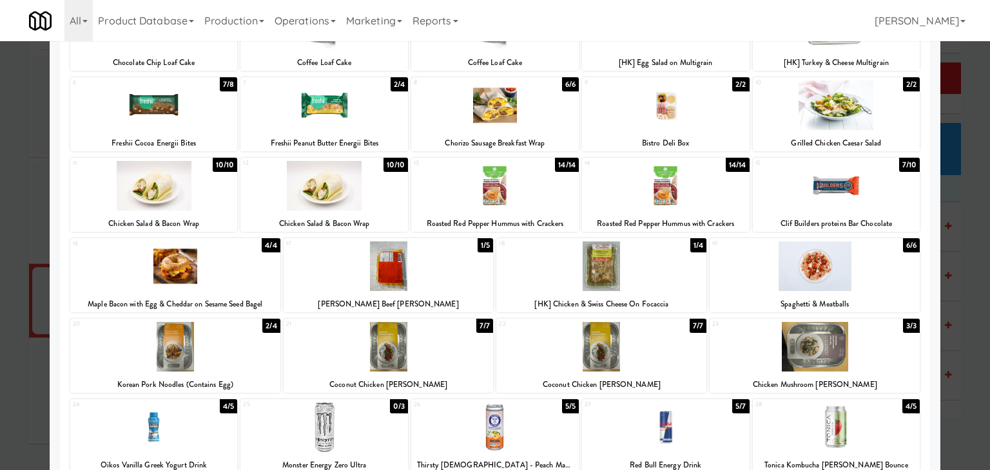
click at [630, 275] on div at bounding box center [601, 267] width 210 height 50
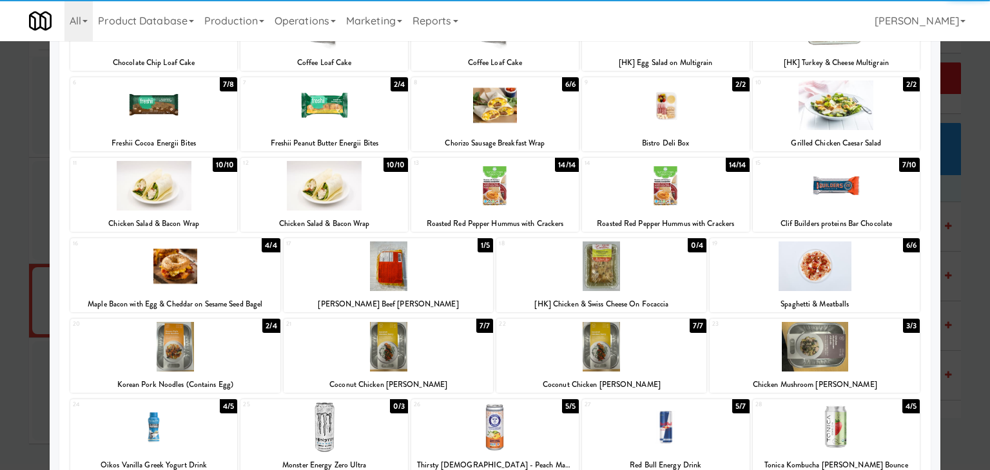
click at [0, 271] on div at bounding box center [495, 235] width 990 height 470
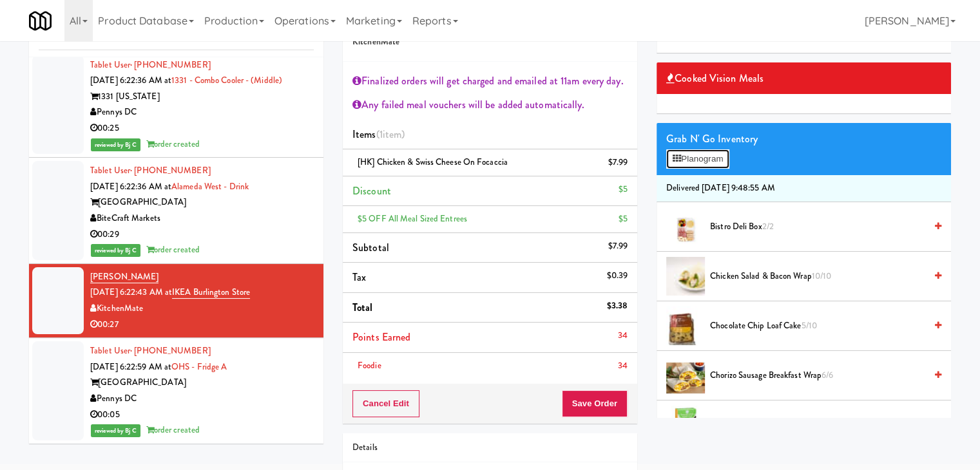
click at [724, 151] on button "Planogram" at bounding box center [697, 159] width 63 height 19
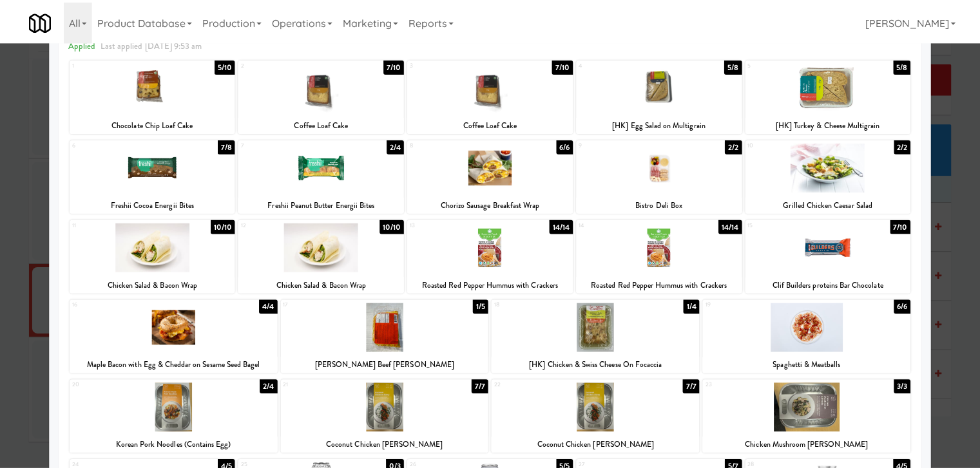
scroll to position [64, 0]
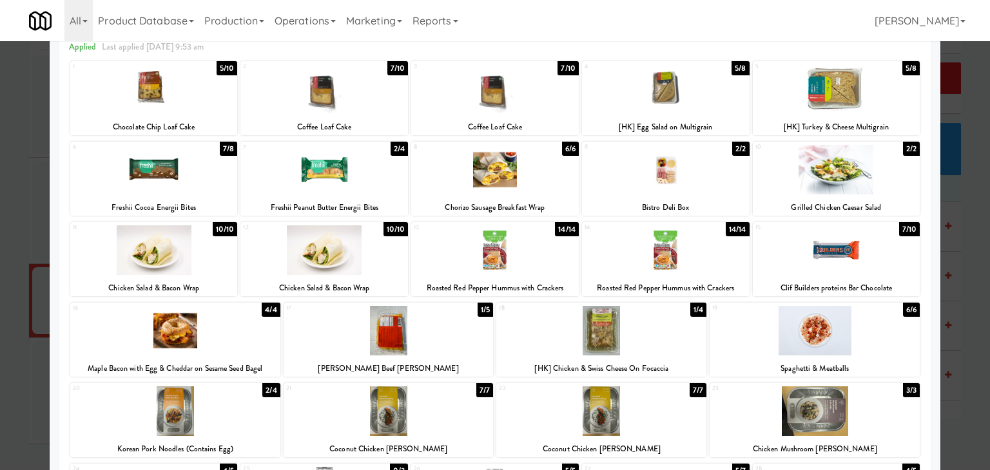
click at [308, 156] on div at bounding box center [324, 170] width 168 height 50
click at [21, 206] on div at bounding box center [495, 235] width 990 height 470
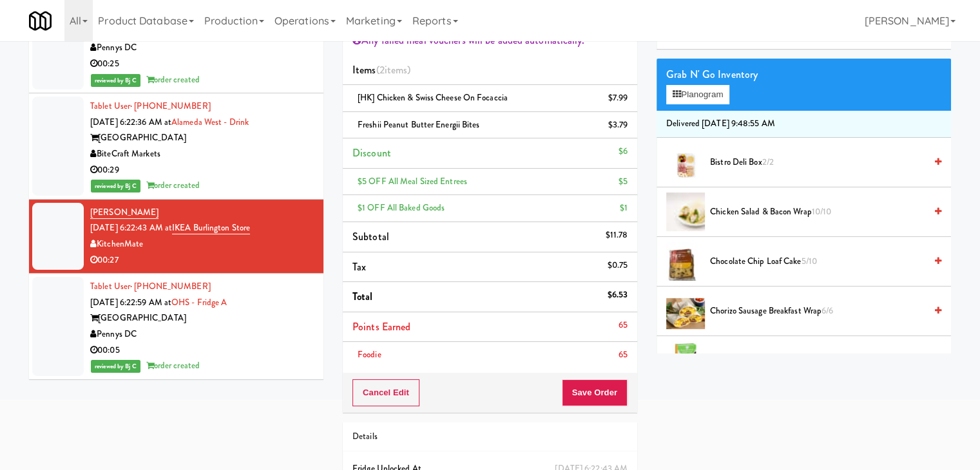
scroll to position [184, 0]
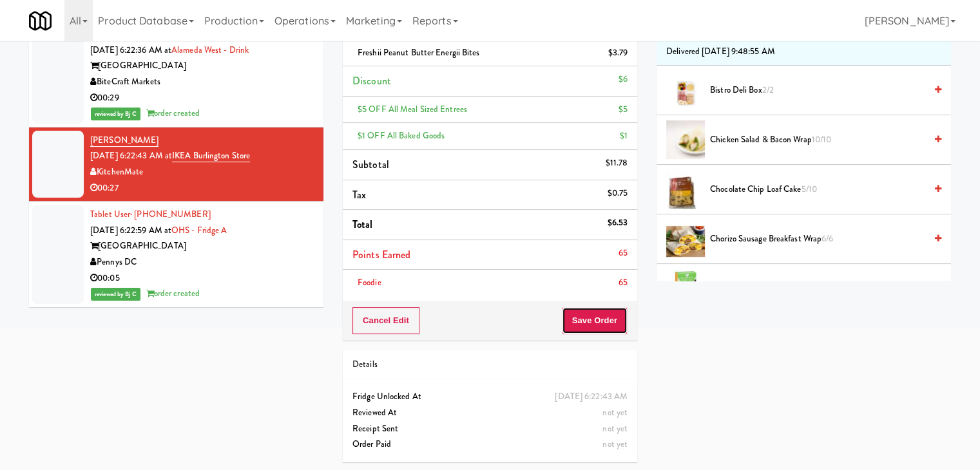
click at [603, 329] on button "Save Order" at bounding box center [595, 320] width 66 height 27
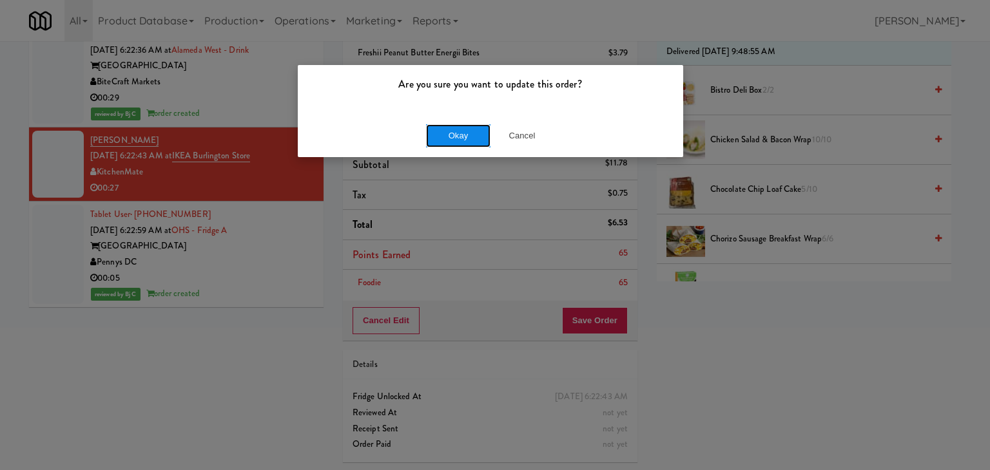
click at [466, 124] on button "Okay" at bounding box center [458, 135] width 64 height 23
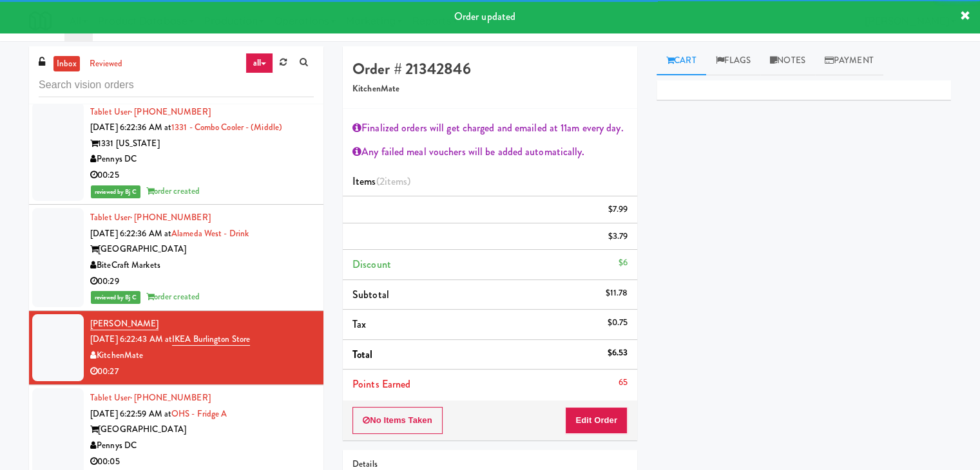
scroll to position [0, 0]
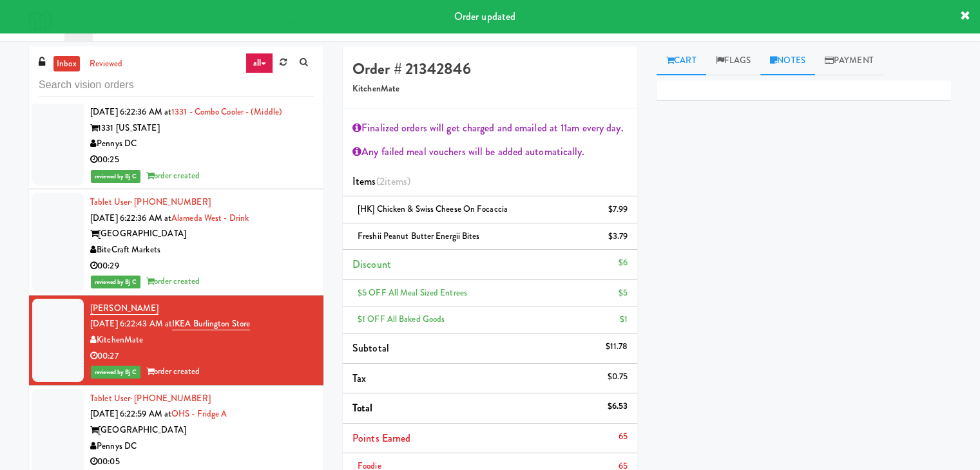
click at [791, 64] on link "Notes" at bounding box center [787, 60] width 55 height 29
click at [699, 176] on p at bounding box center [804, 177] width 274 height 14
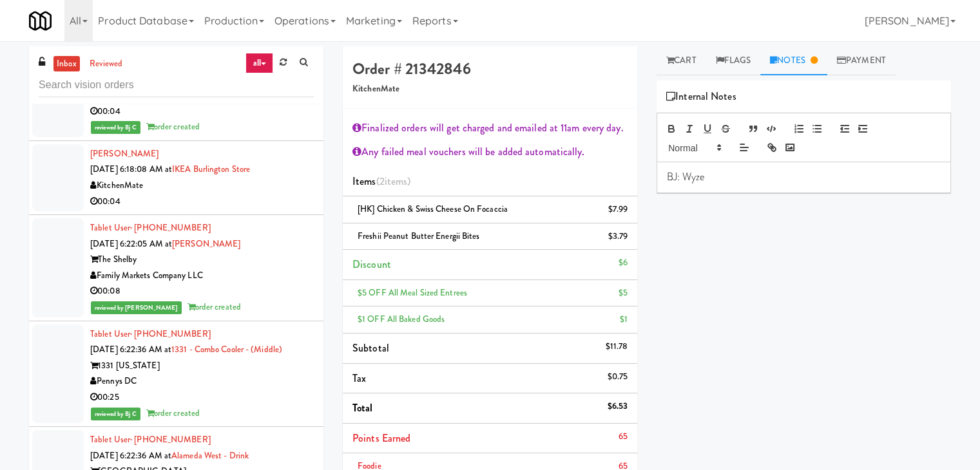
scroll to position [626, 0]
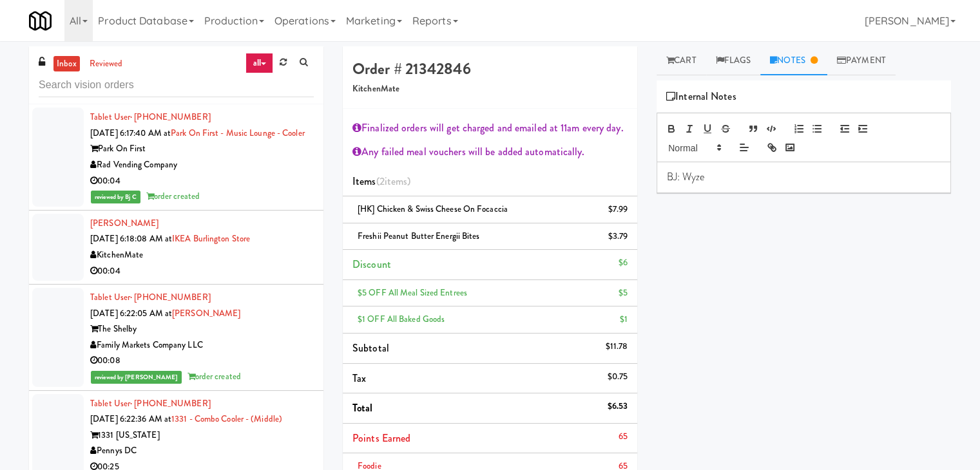
click at [284, 338] on div "The Shelby" at bounding box center [202, 330] width 224 height 16
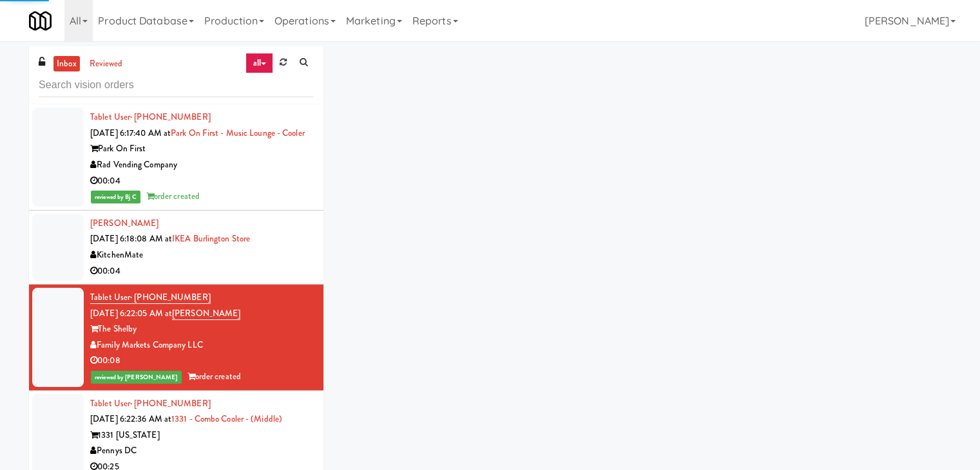
click at [287, 264] on div "KitchenMate" at bounding box center [202, 255] width 224 height 16
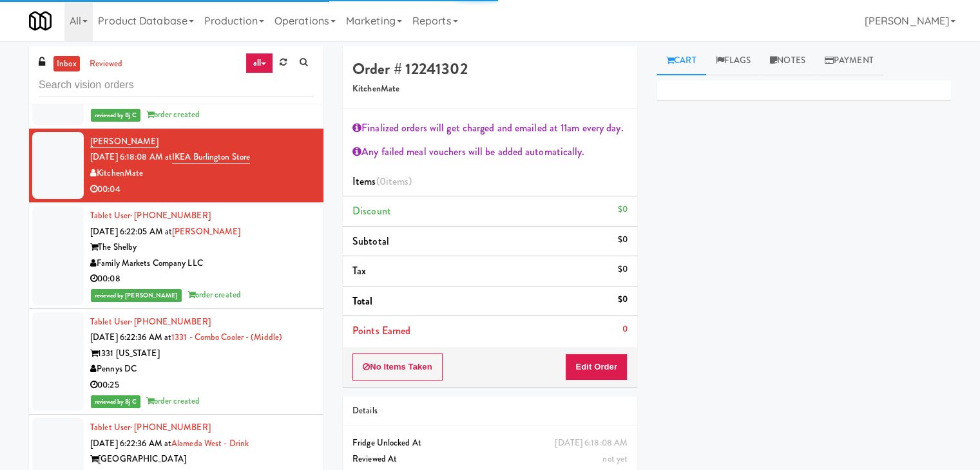
scroll to position [691, 0]
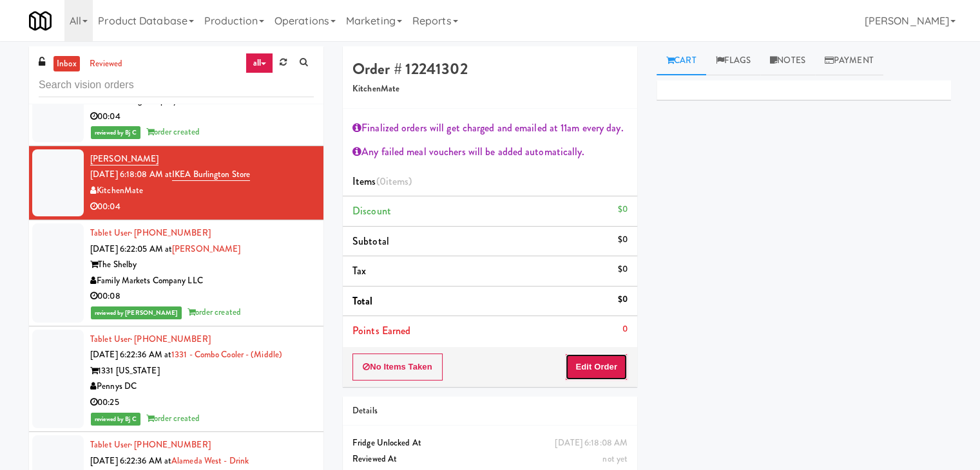
drag, startPoint x: 610, startPoint y: 356, endPoint x: 626, endPoint y: 340, distance: 23.2
click at [610, 357] on button "Edit Order" at bounding box center [596, 367] width 63 height 27
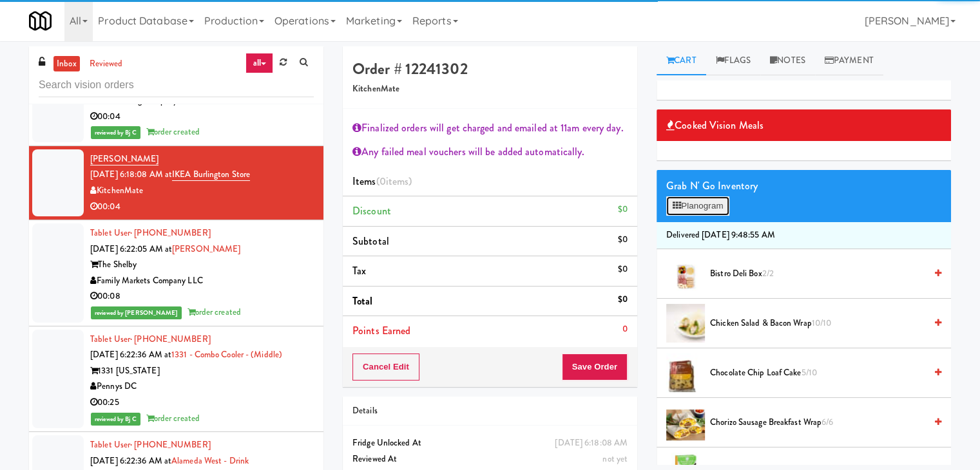
click at [709, 205] on button "Planogram" at bounding box center [697, 206] width 63 height 19
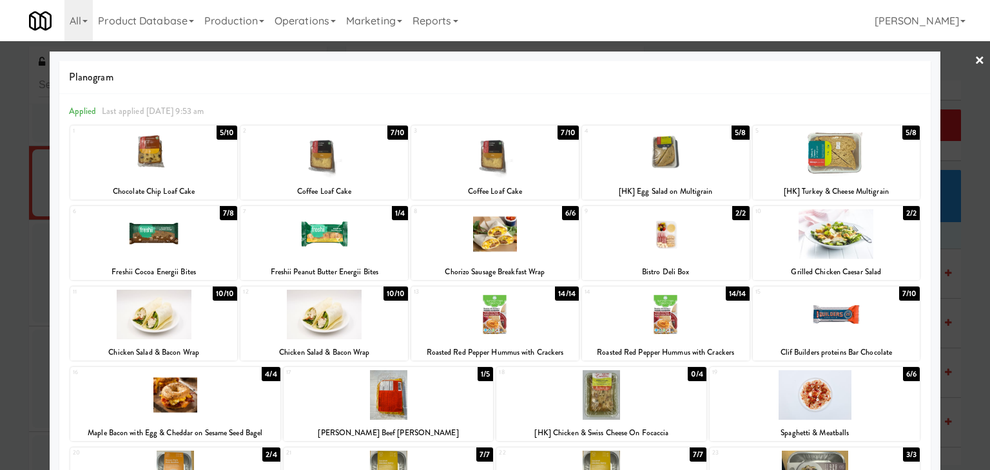
click at [482, 173] on div at bounding box center [495, 154] width 168 height 50
click at [0, 133] on div at bounding box center [495, 235] width 990 height 470
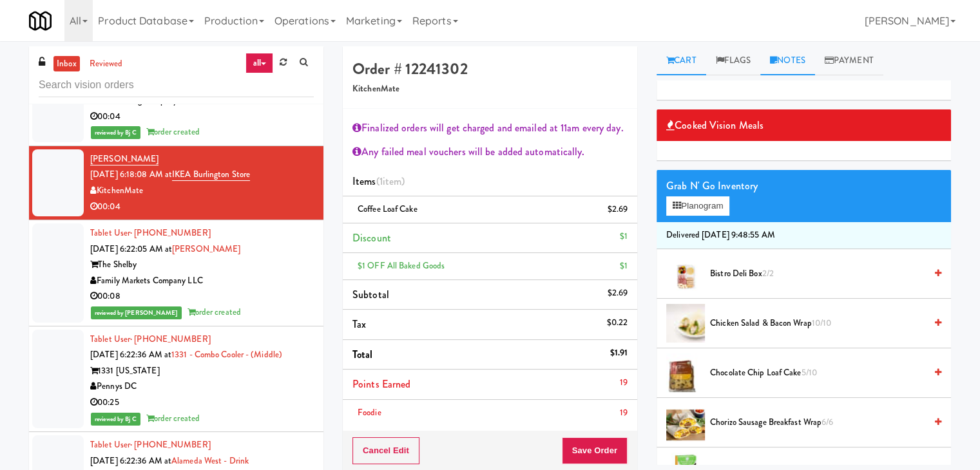
click at [789, 63] on link "Notes" at bounding box center [787, 60] width 55 height 29
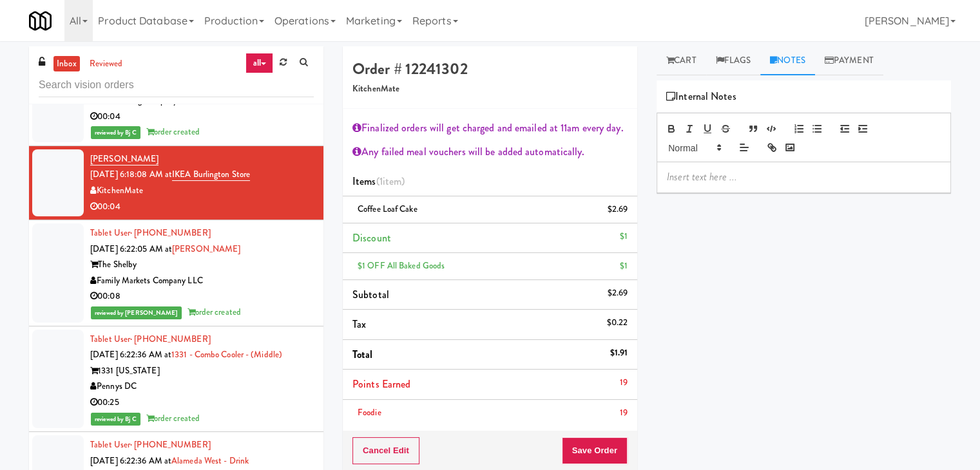
click at [700, 186] on div at bounding box center [803, 177] width 293 height 30
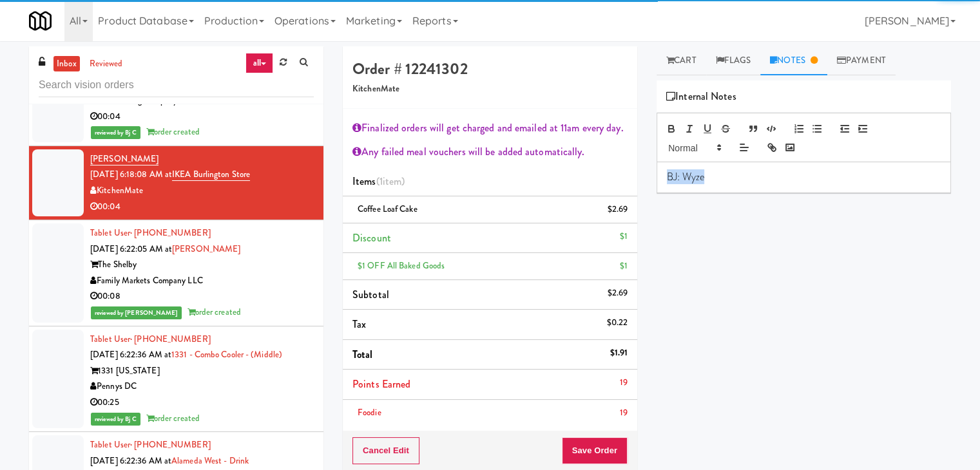
click at [619, 191] on div "Order # 12241302 KitchenMate Finalized orders will get charged and emailed at 1…" at bounding box center [647, 324] width 628 height 556
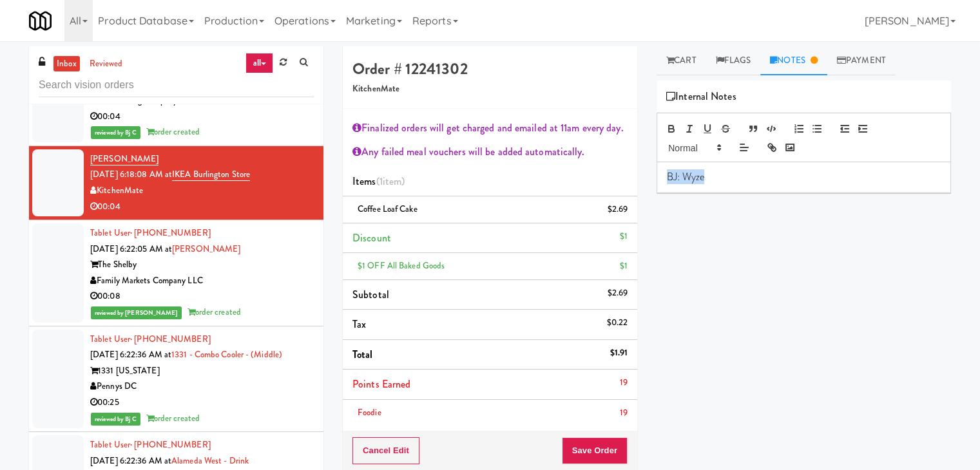
copy p "BJ: Wyze"
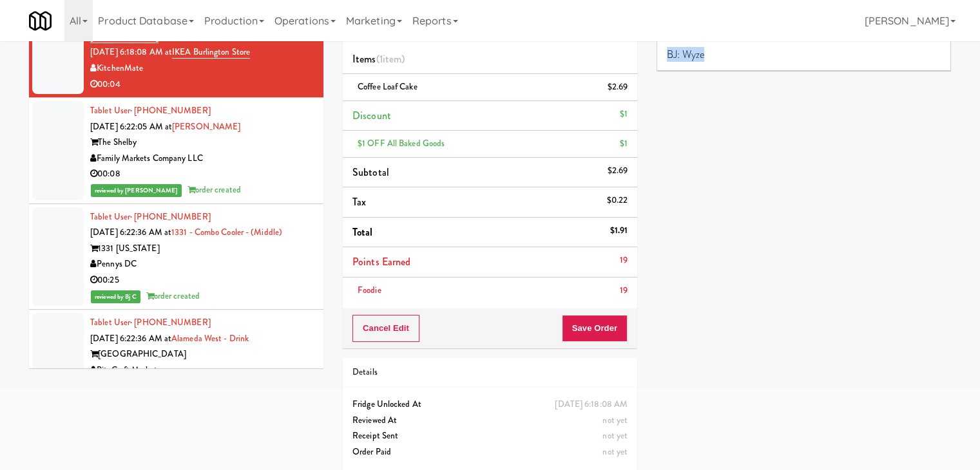
scroll to position [130, 0]
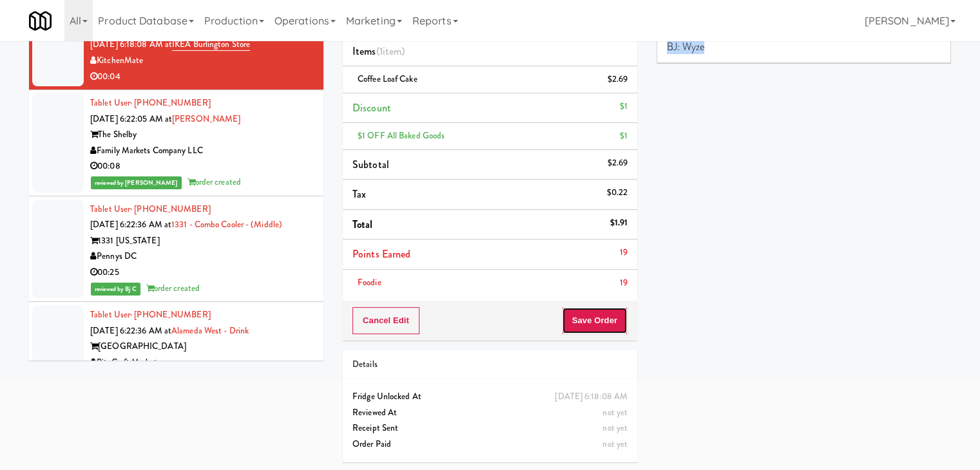
click at [592, 310] on button "Save Order" at bounding box center [595, 320] width 66 height 27
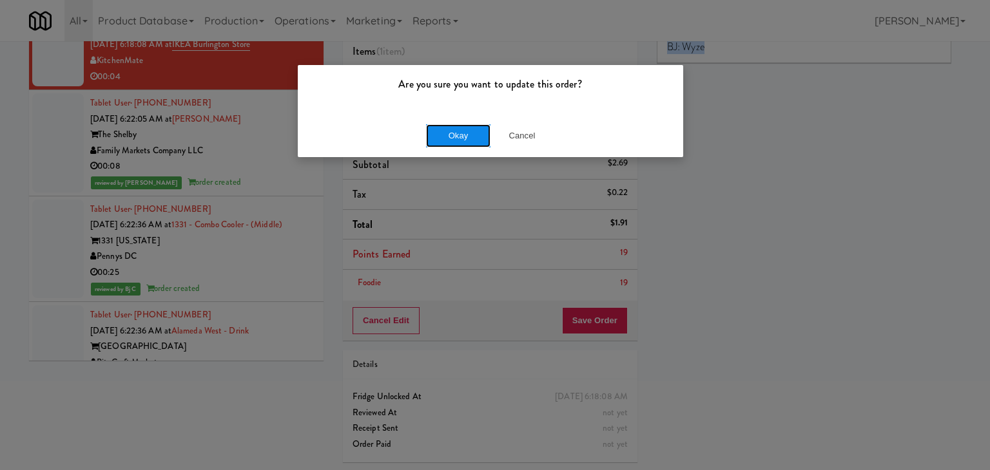
click at [447, 128] on button "Okay" at bounding box center [458, 135] width 64 height 23
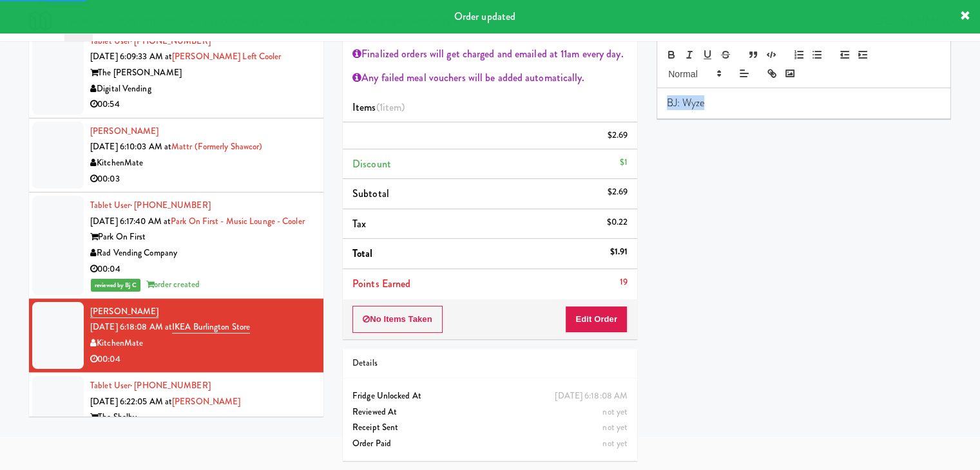
scroll to position [433, 0]
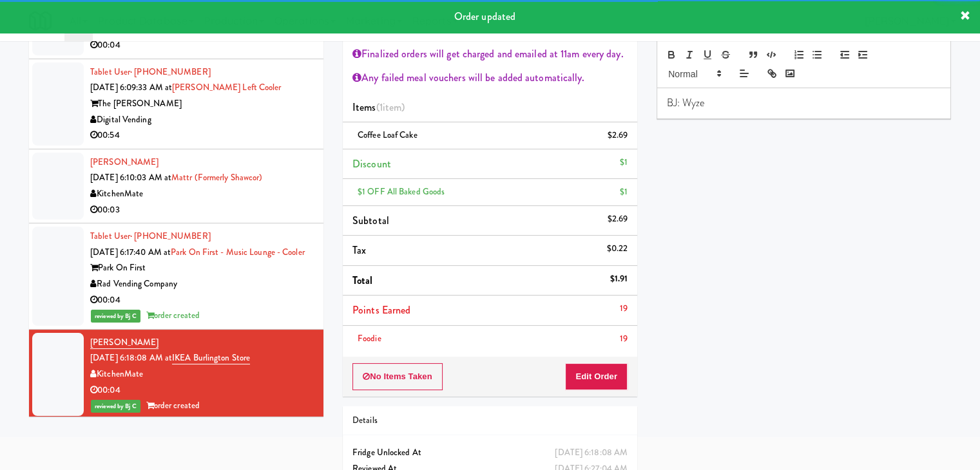
click at [240, 202] on div "KitchenMate" at bounding box center [202, 194] width 224 height 16
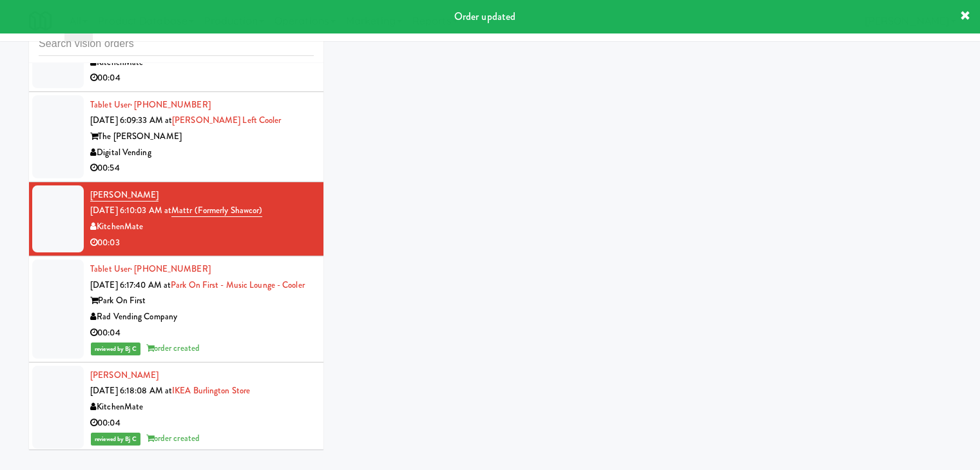
scroll to position [47, 0]
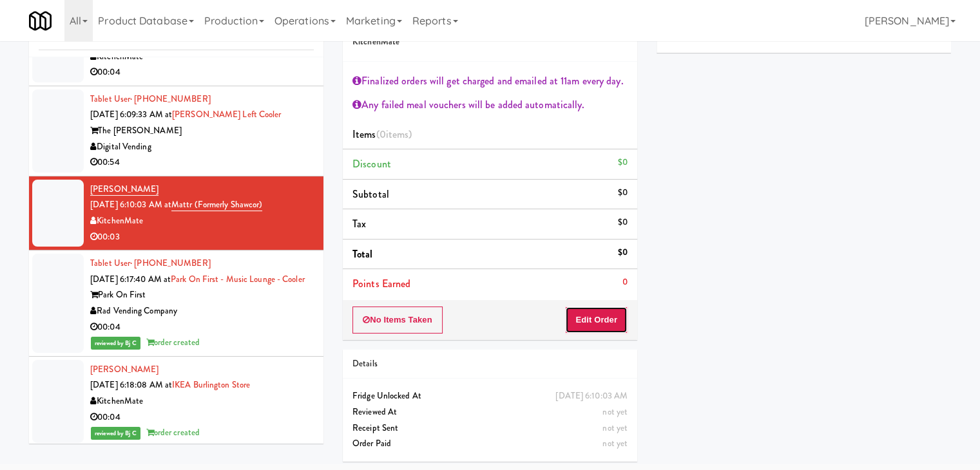
drag, startPoint x: 604, startPoint y: 328, endPoint x: 646, endPoint y: 275, distance: 67.4
click at [603, 325] on button "Edit Order" at bounding box center [596, 320] width 63 height 27
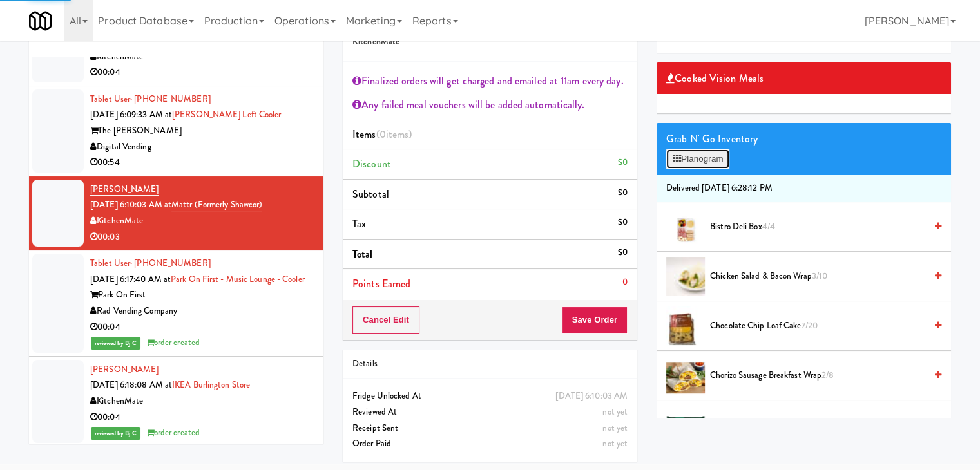
click at [711, 160] on button "Planogram" at bounding box center [697, 159] width 63 height 19
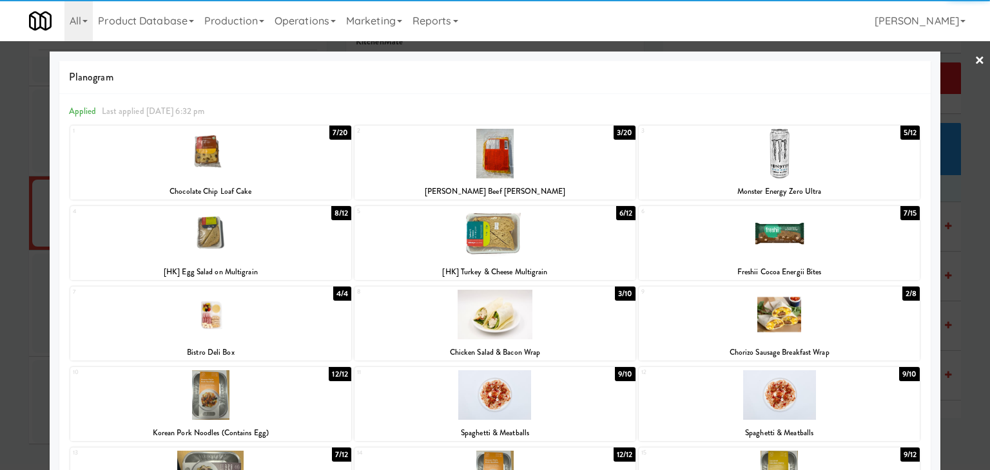
click at [459, 243] on div at bounding box center [494, 234] width 281 height 50
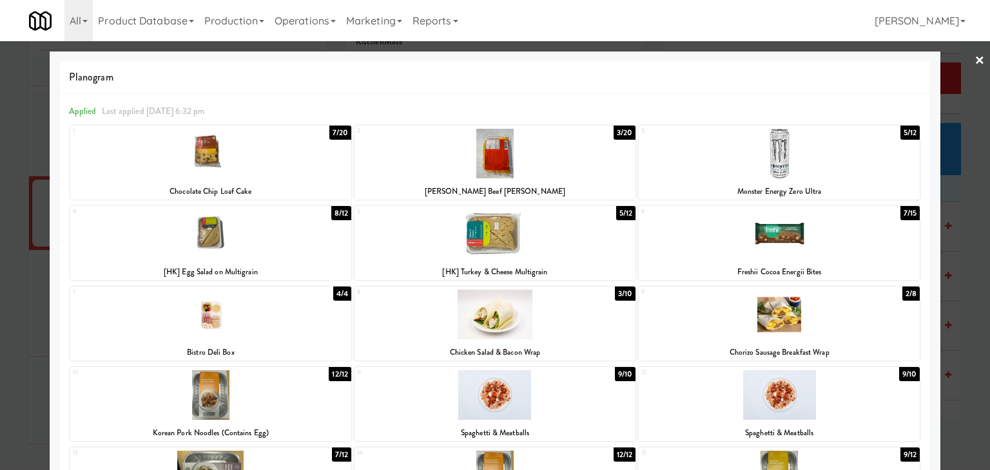
click at [969, 127] on div at bounding box center [495, 235] width 990 height 470
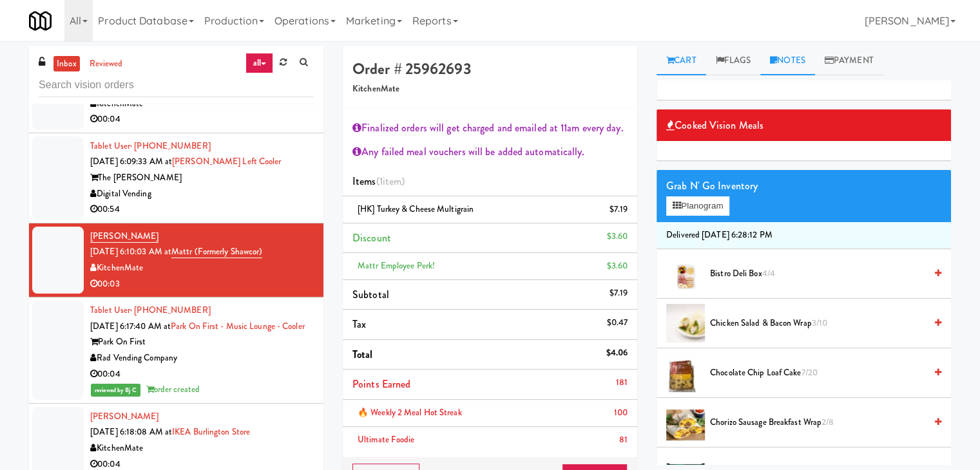
click at [800, 60] on link "Notes" at bounding box center [787, 60] width 55 height 29
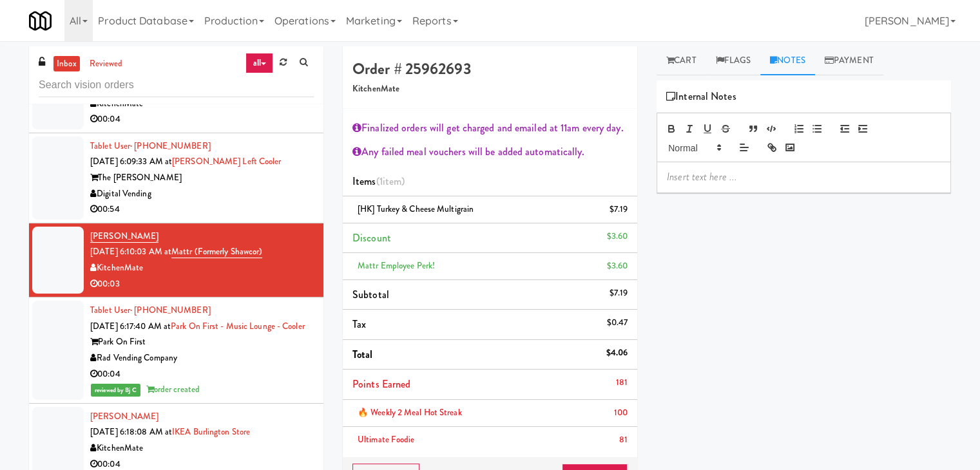
click at [753, 171] on p at bounding box center [804, 177] width 274 height 14
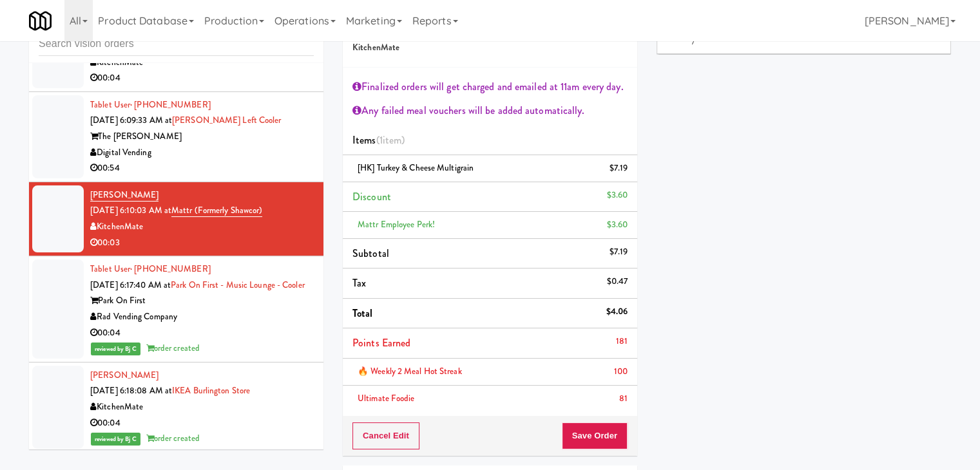
scroll to position [64, 0]
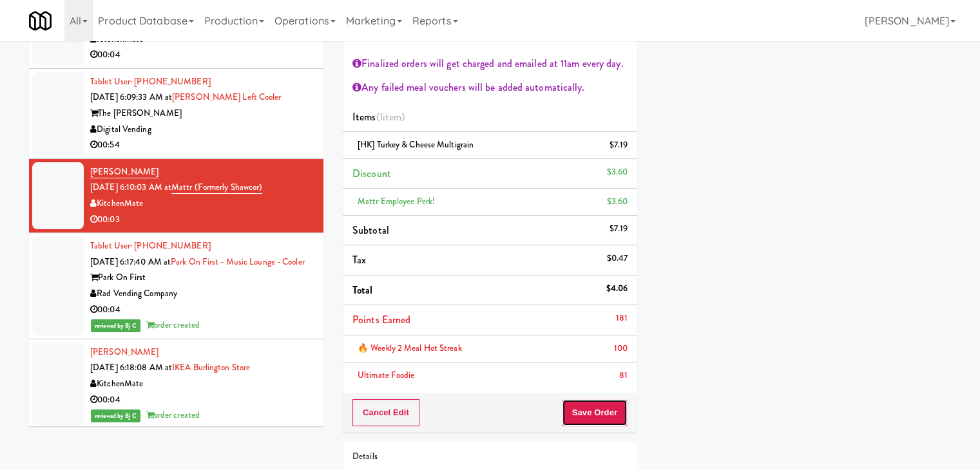
click at [601, 411] on button "Save Order" at bounding box center [595, 413] width 66 height 27
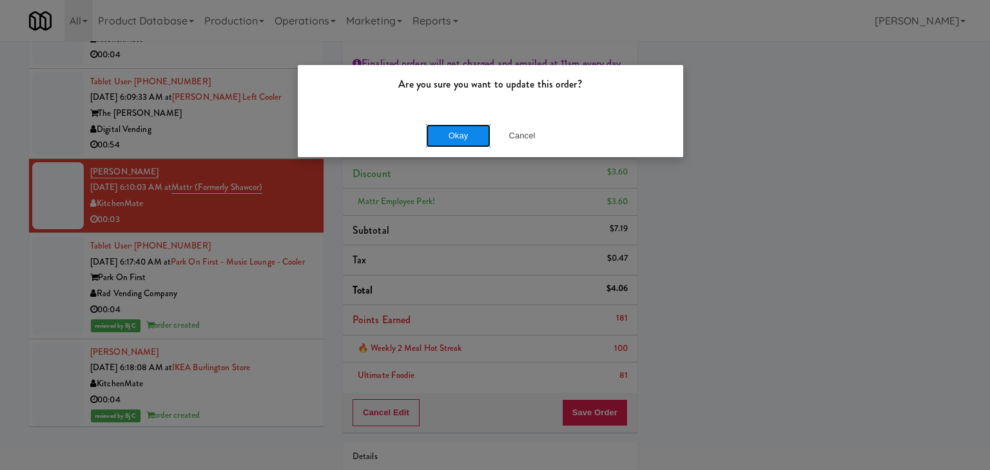
click at [446, 124] on button "Okay" at bounding box center [458, 135] width 64 height 23
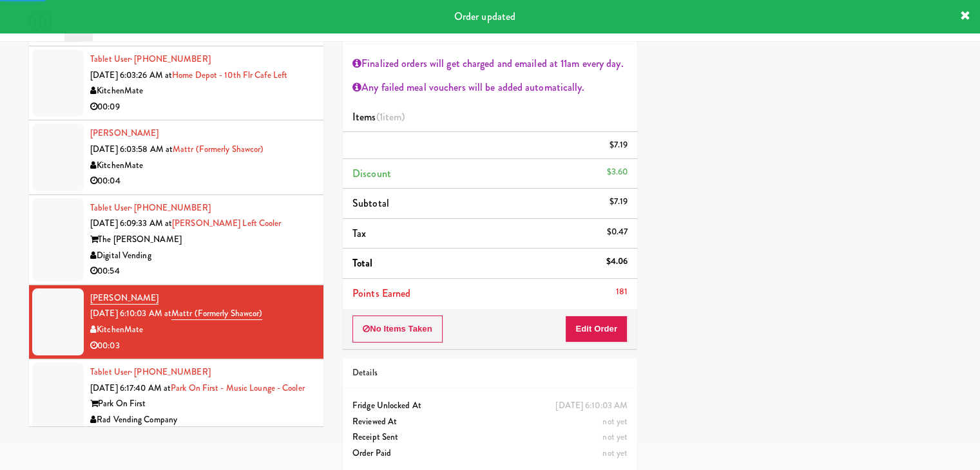
scroll to position [304, 0]
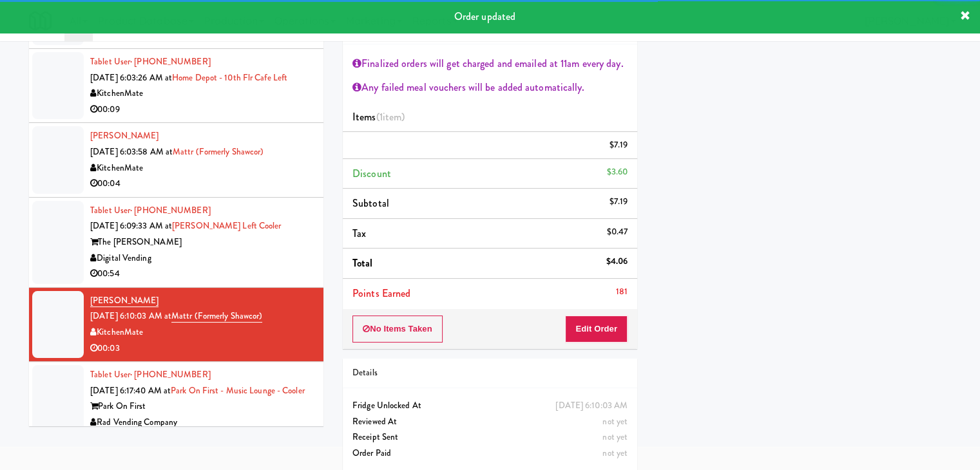
click at [278, 267] on div "Digital Vending" at bounding box center [202, 259] width 224 height 16
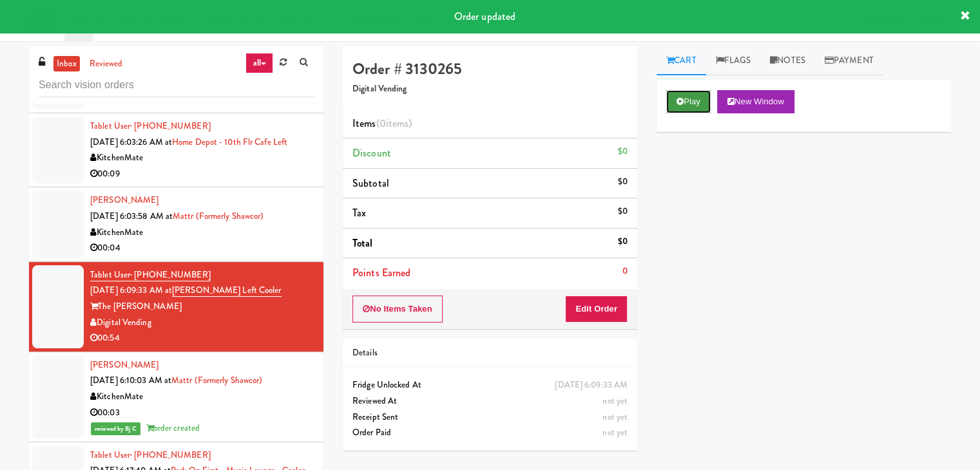
click at [695, 90] on button "Play" at bounding box center [688, 101] width 44 height 23
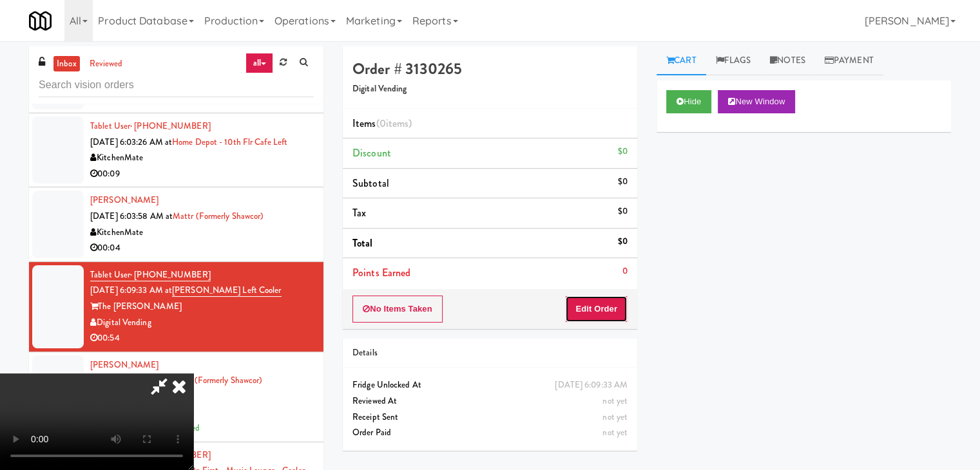
click at [590, 312] on button "Edit Order" at bounding box center [596, 309] width 63 height 27
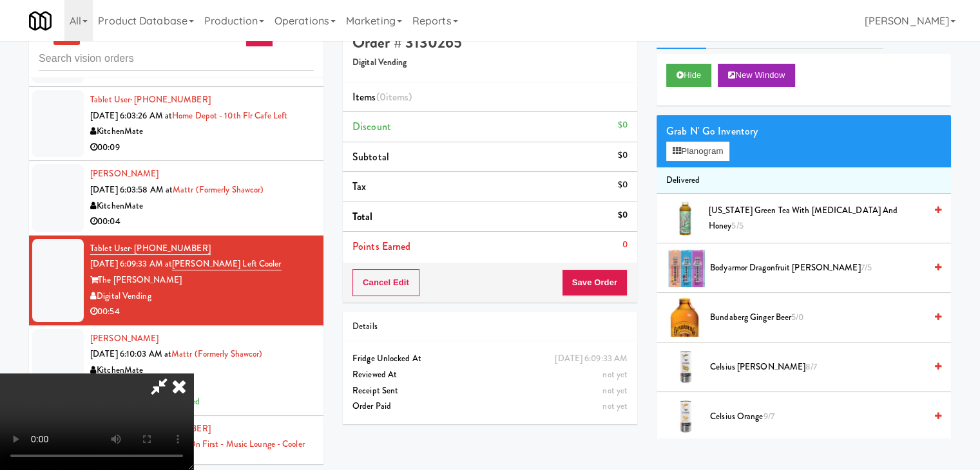
scroll to position [41, 0]
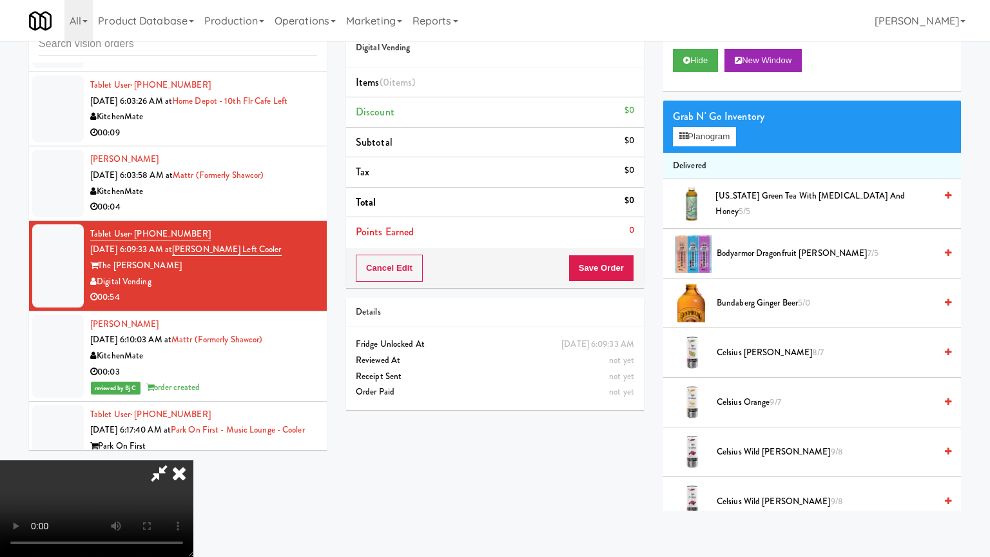
click at [193, 460] on video at bounding box center [96, 508] width 193 height 97
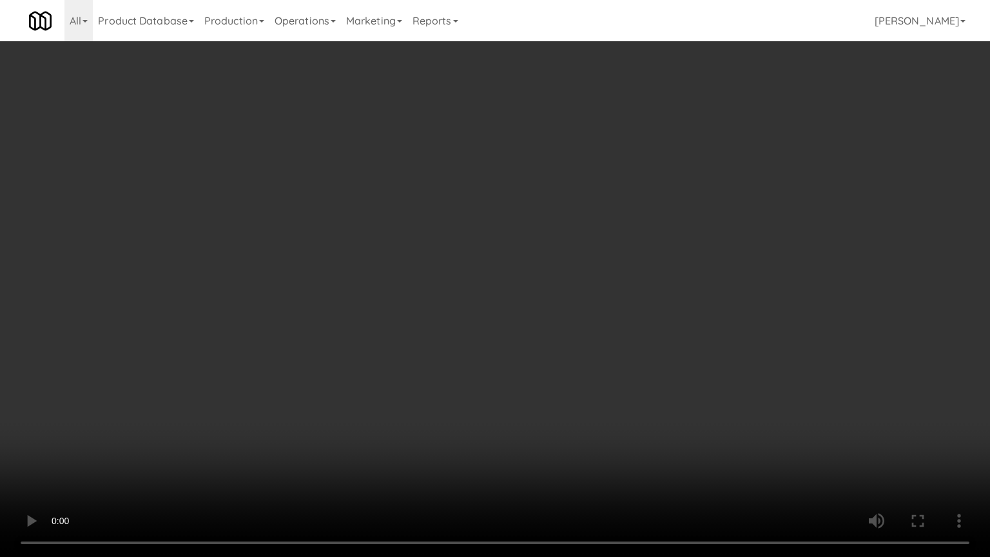
click at [575, 293] on video at bounding box center [495, 278] width 990 height 557
click at [606, 273] on video at bounding box center [495, 278] width 990 height 557
click at [602, 273] on video at bounding box center [495, 278] width 990 height 557
click at [606, 268] on video at bounding box center [495, 278] width 990 height 557
click at [609, 270] on video at bounding box center [495, 278] width 990 height 557
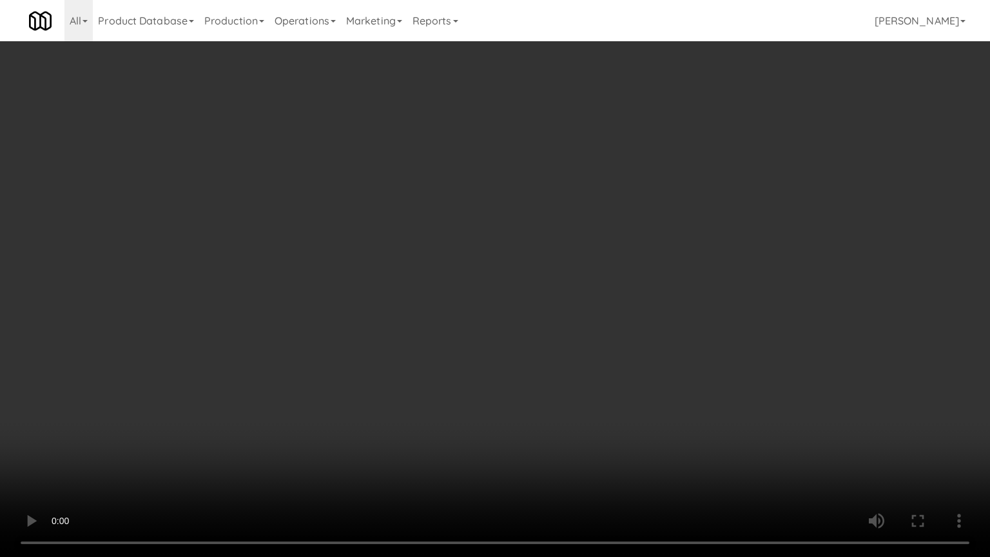
click at [611, 268] on video at bounding box center [495, 278] width 990 height 557
click at [606, 268] on video at bounding box center [495, 278] width 990 height 557
click at [600, 264] on video at bounding box center [495, 278] width 990 height 557
click at [597, 269] on video at bounding box center [495, 278] width 990 height 557
click at [513, 268] on video at bounding box center [495, 278] width 990 height 557
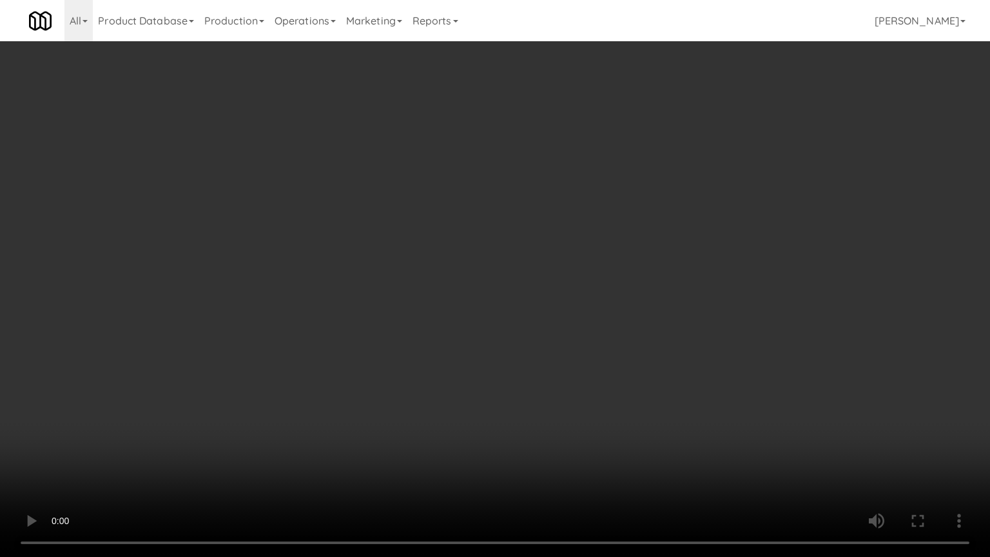
click at [513, 268] on video at bounding box center [495, 278] width 990 height 557
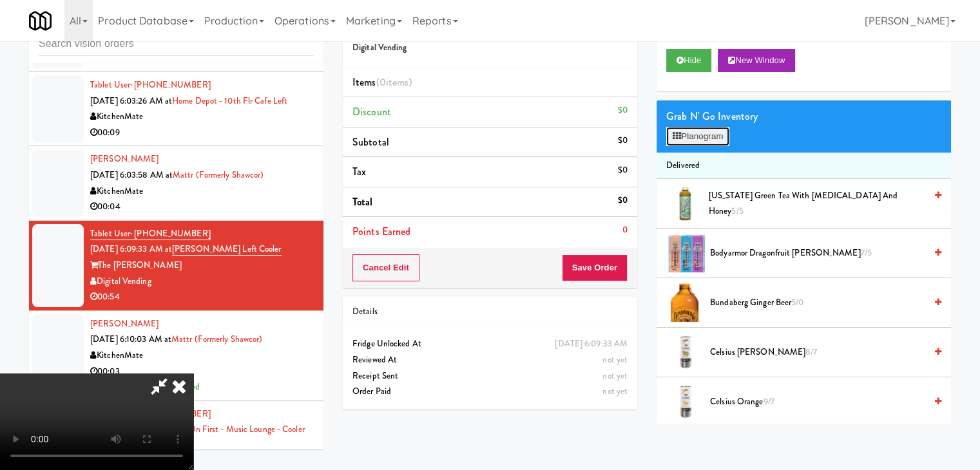
click at [706, 142] on button "Planogram" at bounding box center [697, 136] width 63 height 19
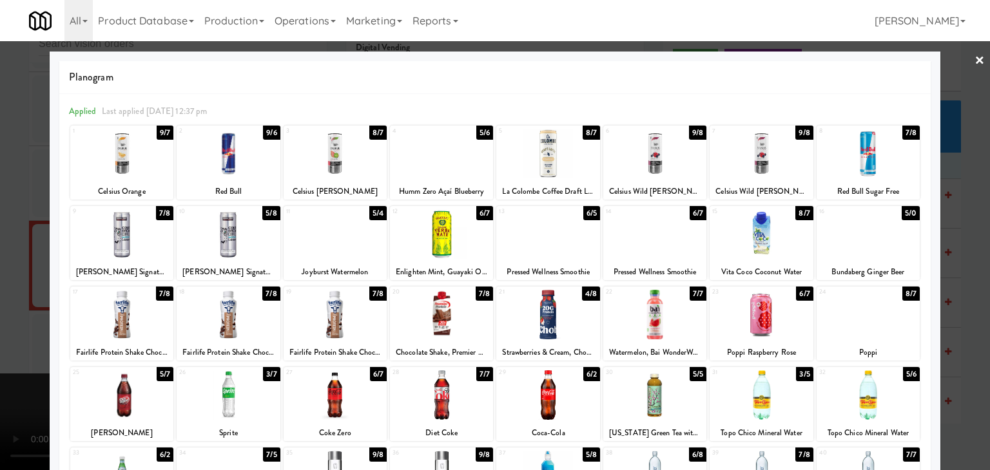
click at [973, 254] on div at bounding box center [495, 235] width 990 height 470
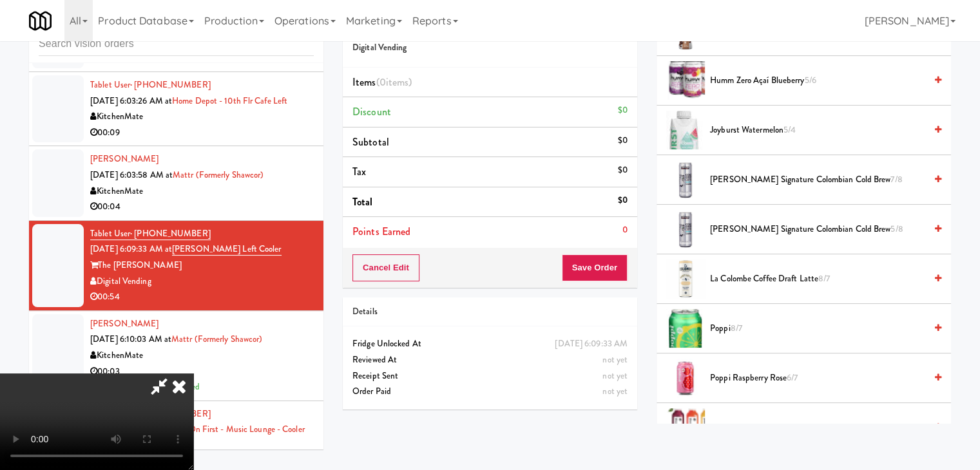
scroll to position [1110, 0]
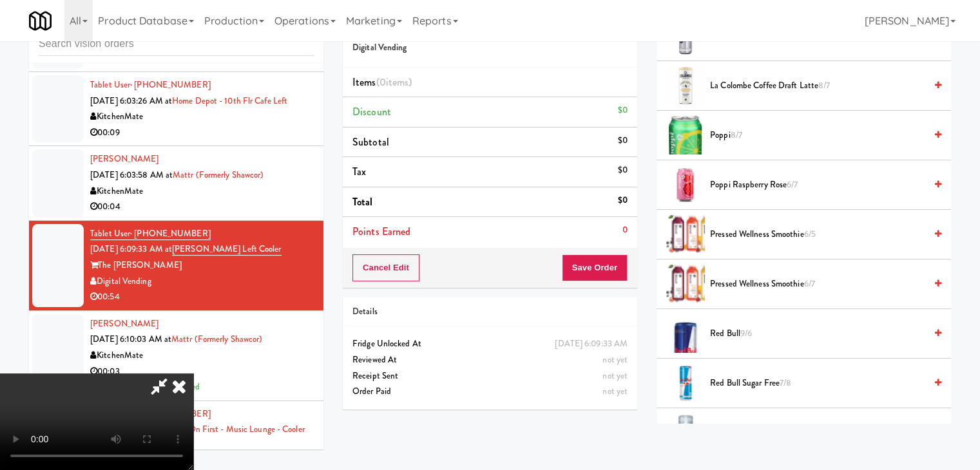
click at [761, 229] on span "Pressed Wellness Smoothie 6/5" at bounding box center [817, 235] width 215 height 16
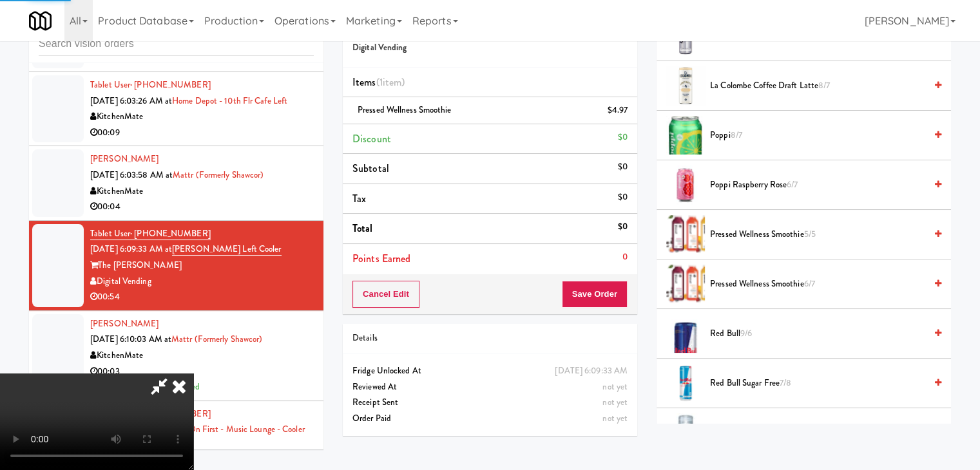
click at [760, 279] on span "Pressed Wellness Smoothie 6/7" at bounding box center [817, 284] width 215 height 16
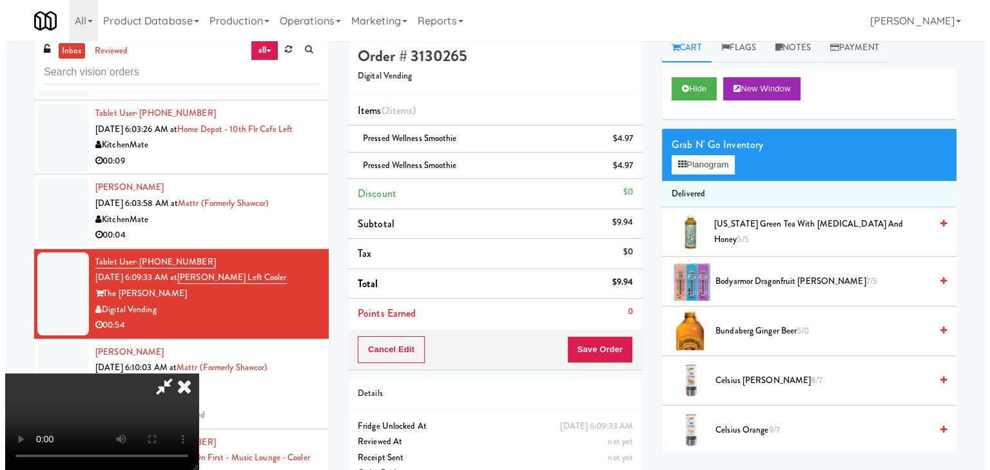
scroll to position [0, 0]
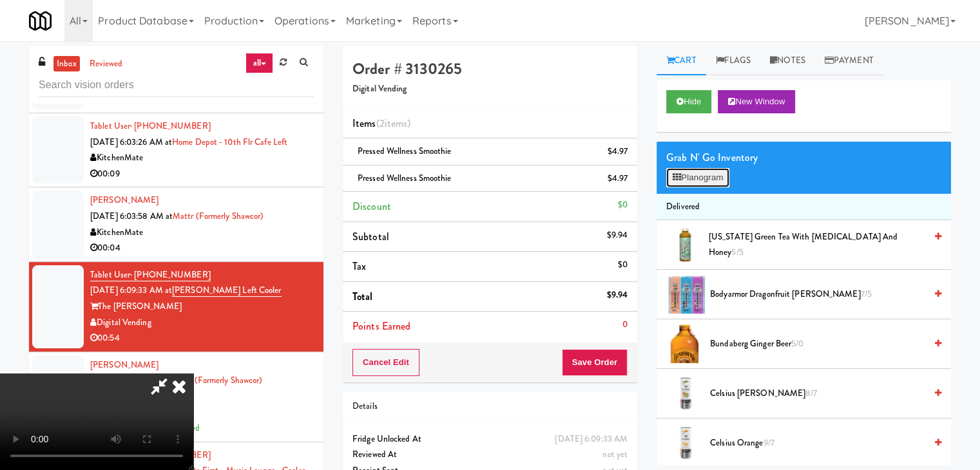
click at [708, 179] on button "Planogram" at bounding box center [697, 177] width 63 height 19
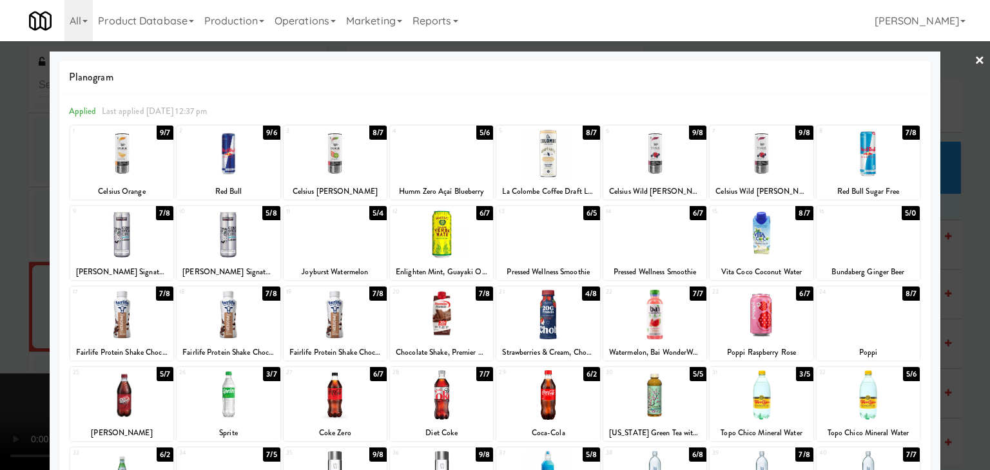
click at [0, 235] on div at bounding box center [495, 235] width 990 height 470
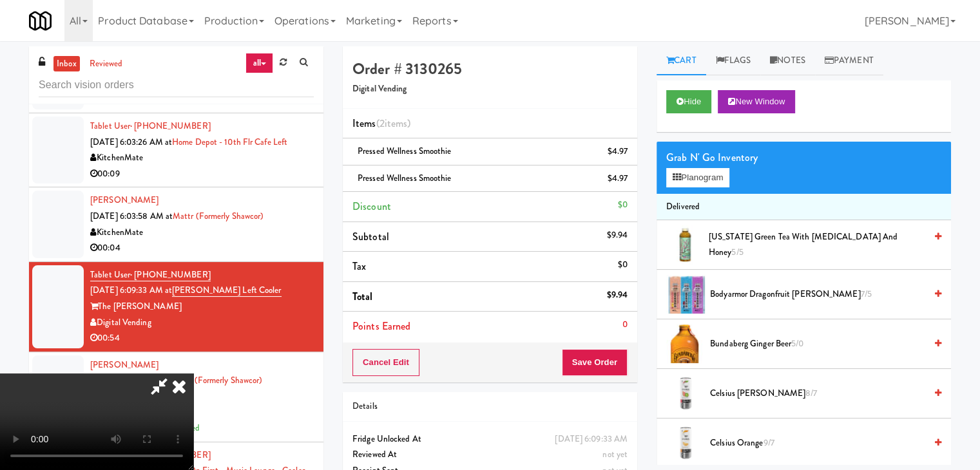
click at [193, 374] on video at bounding box center [96, 422] width 193 height 97
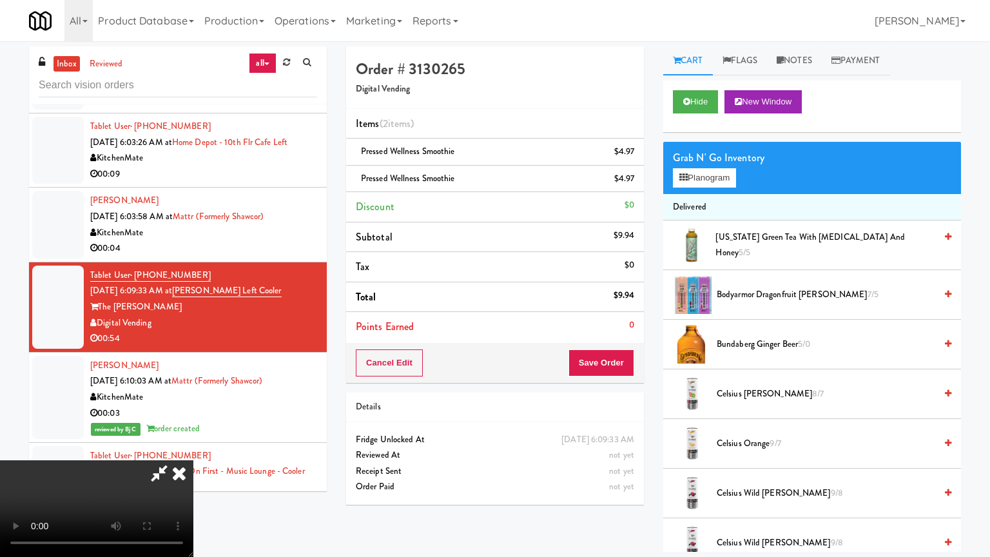
click at [193, 460] on video at bounding box center [96, 508] width 193 height 97
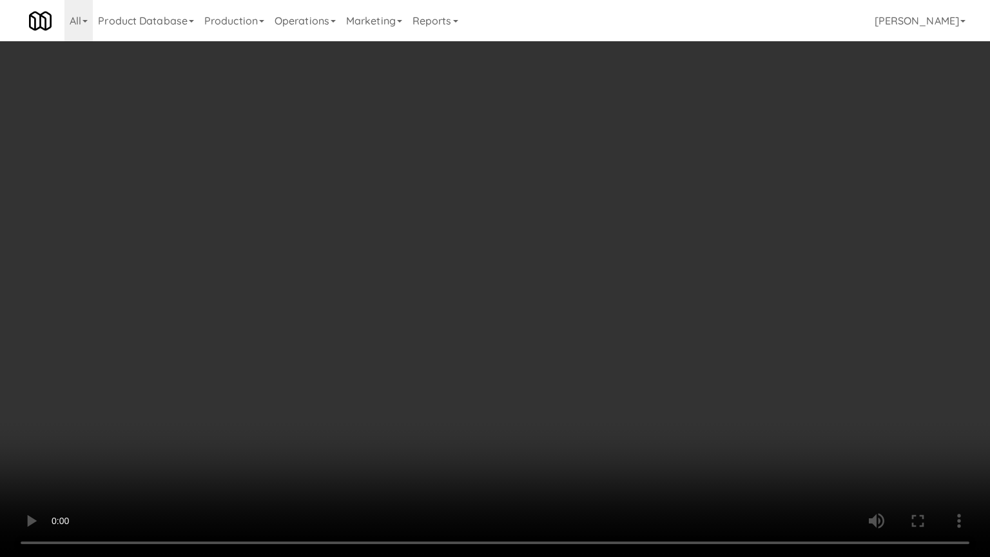
click at [512, 333] on video at bounding box center [495, 278] width 990 height 557
click at [519, 326] on video at bounding box center [495, 278] width 990 height 557
click at [523, 309] on video at bounding box center [495, 278] width 990 height 557
click at [526, 305] on video at bounding box center [495, 278] width 990 height 557
click at [517, 289] on video at bounding box center [495, 278] width 990 height 557
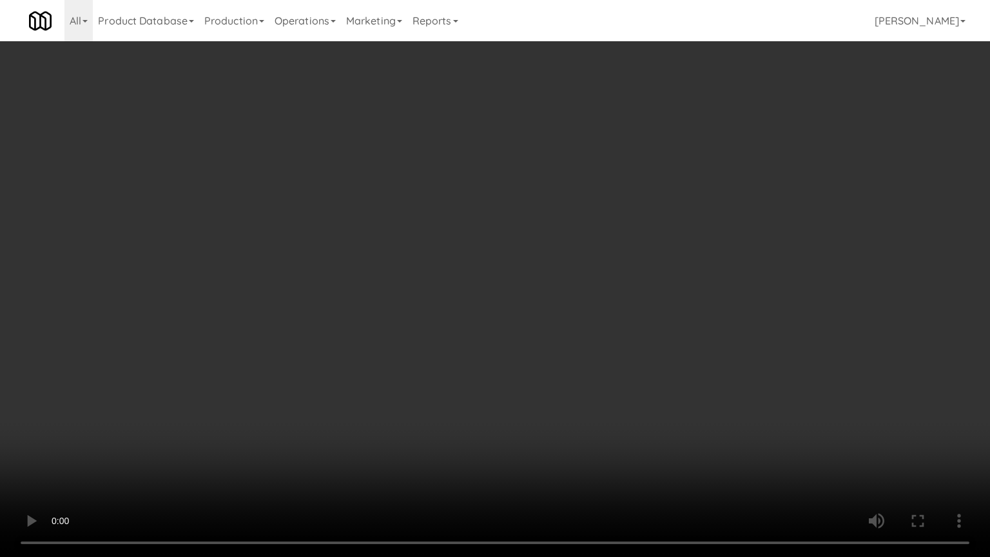
click at [517, 285] on video at bounding box center [495, 278] width 990 height 557
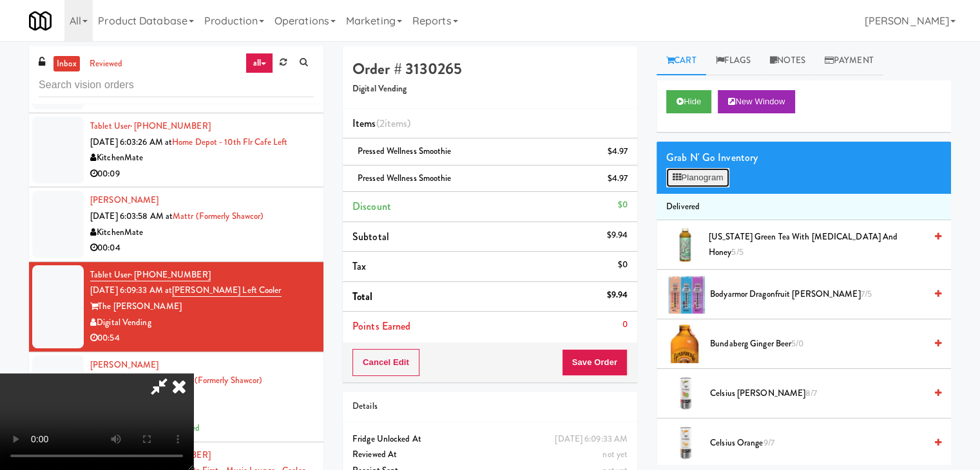
click at [717, 180] on button "Planogram" at bounding box center [697, 177] width 63 height 19
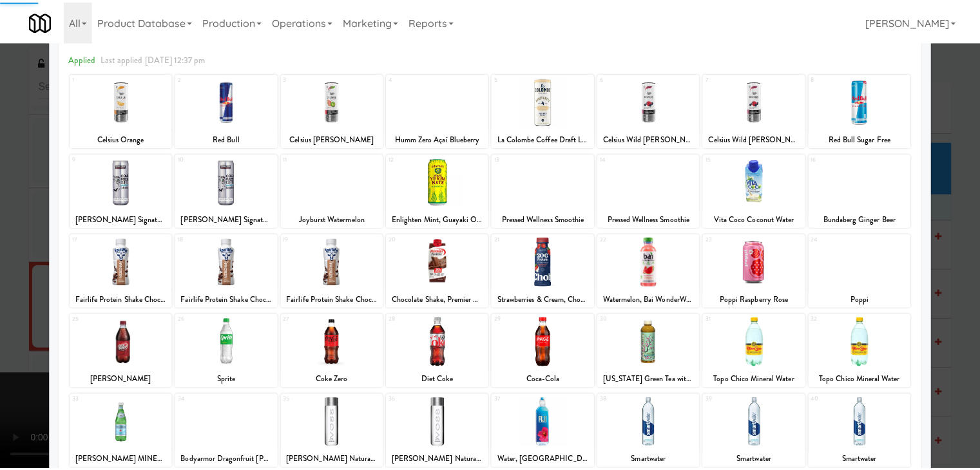
scroll to position [129, 0]
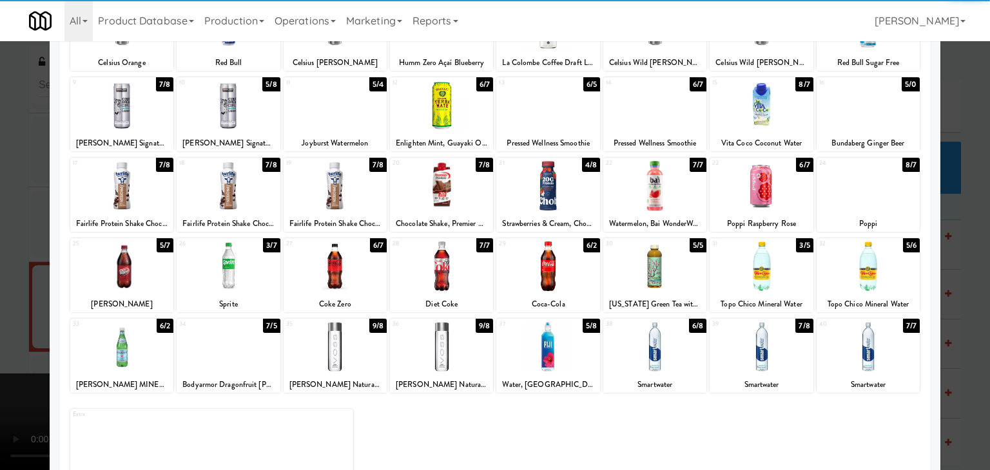
click at [536, 194] on div at bounding box center [547, 186] width 103 height 50
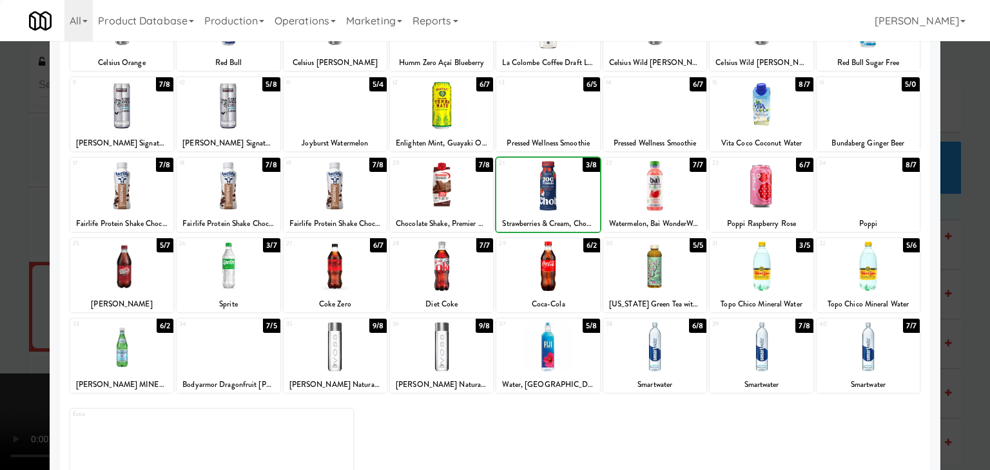
click at [24, 238] on div at bounding box center [495, 235] width 990 height 470
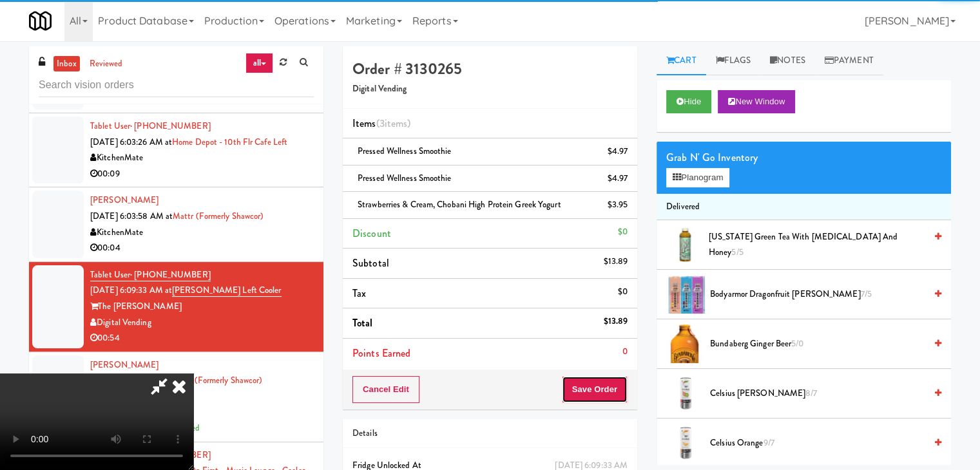
click at [598, 398] on button "Save Order" at bounding box center [595, 389] width 66 height 27
click at [599, 395] on button "Save Order" at bounding box center [595, 389] width 66 height 27
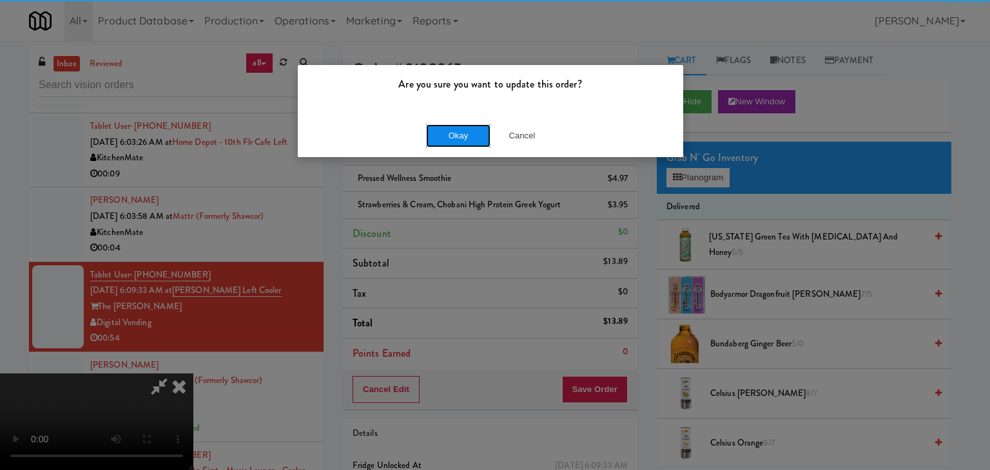
click at [470, 129] on button "Okay" at bounding box center [458, 135] width 64 height 23
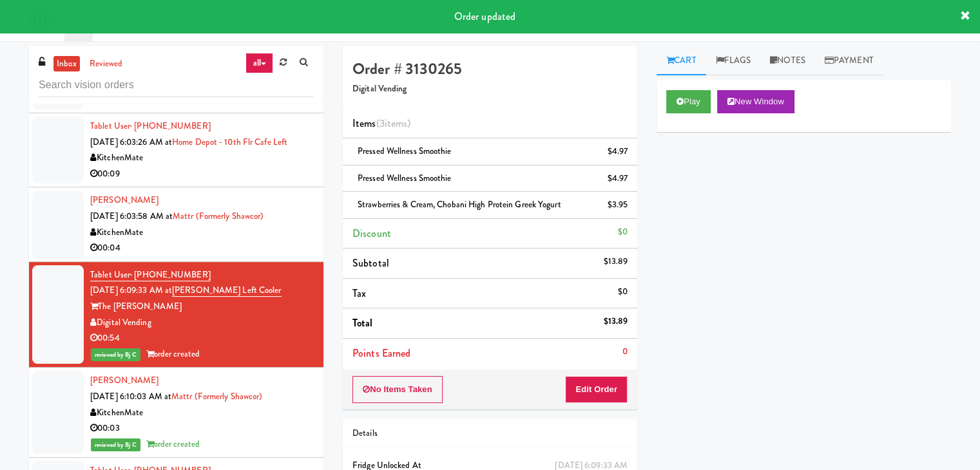
click at [239, 256] on div "00:04" at bounding box center [202, 248] width 224 height 16
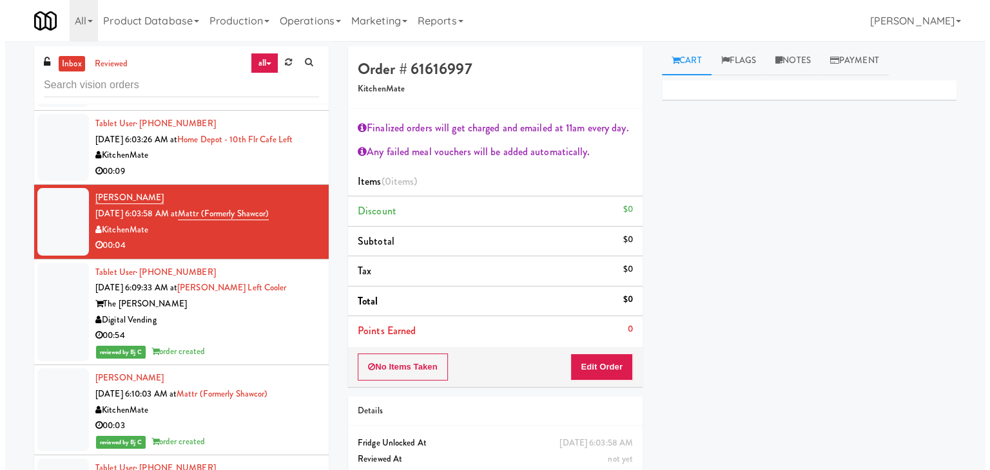
scroll to position [304, 0]
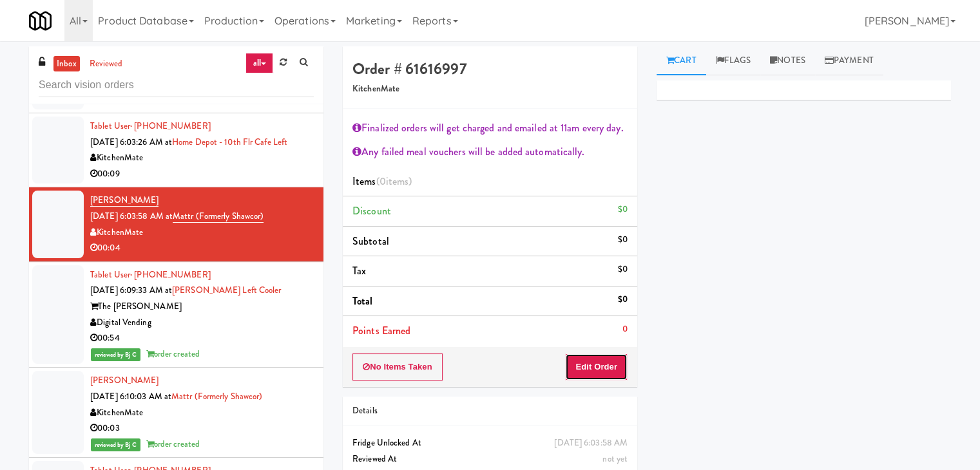
drag, startPoint x: 609, startPoint y: 364, endPoint x: 645, endPoint y: 317, distance: 59.3
click at [609, 363] on button "Edit Order" at bounding box center [596, 367] width 63 height 27
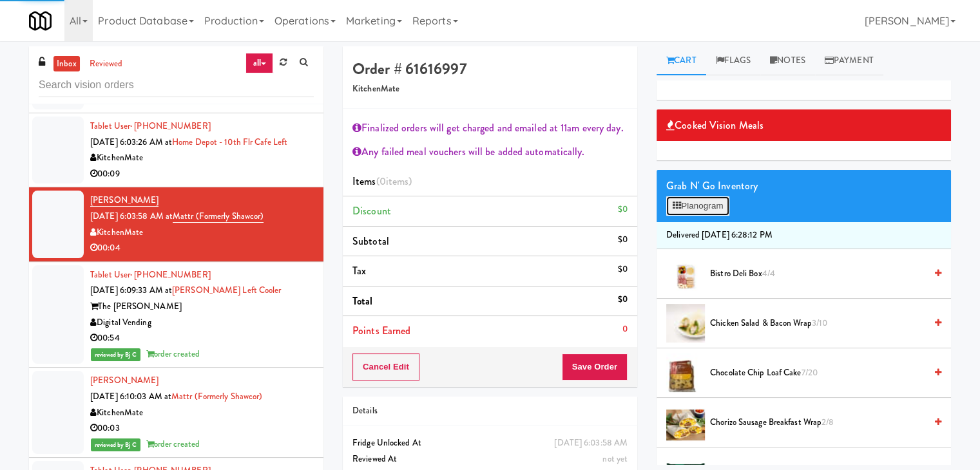
click at [706, 206] on button "Planogram" at bounding box center [697, 206] width 63 height 19
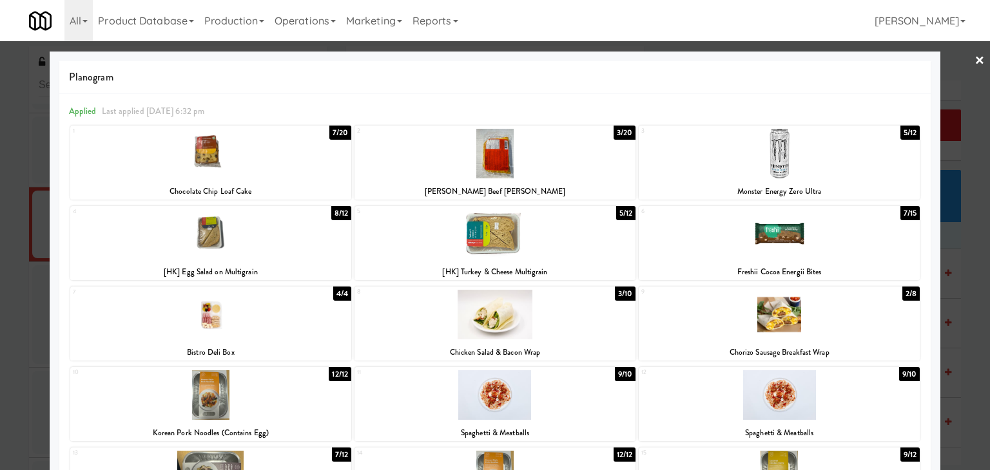
click at [313, 236] on div at bounding box center [210, 234] width 281 height 50
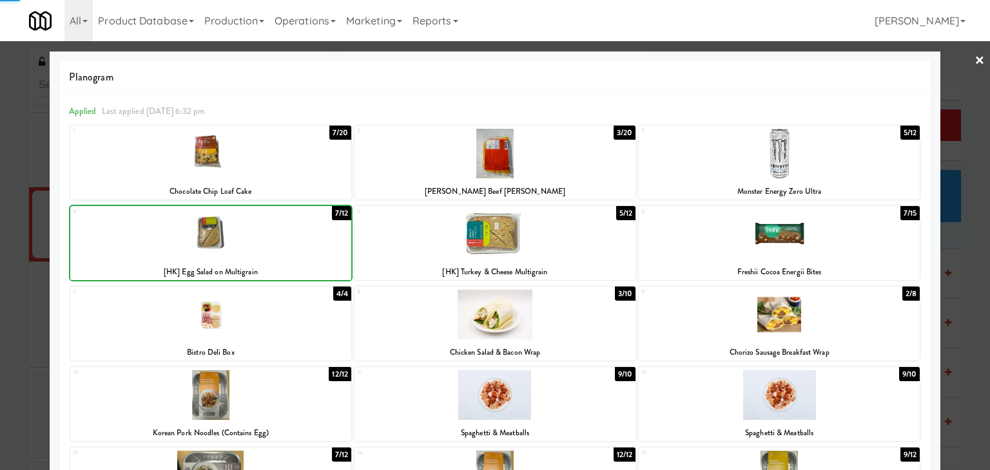
click at [313, 236] on div at bounding box center [210, 234] width 281 height 50
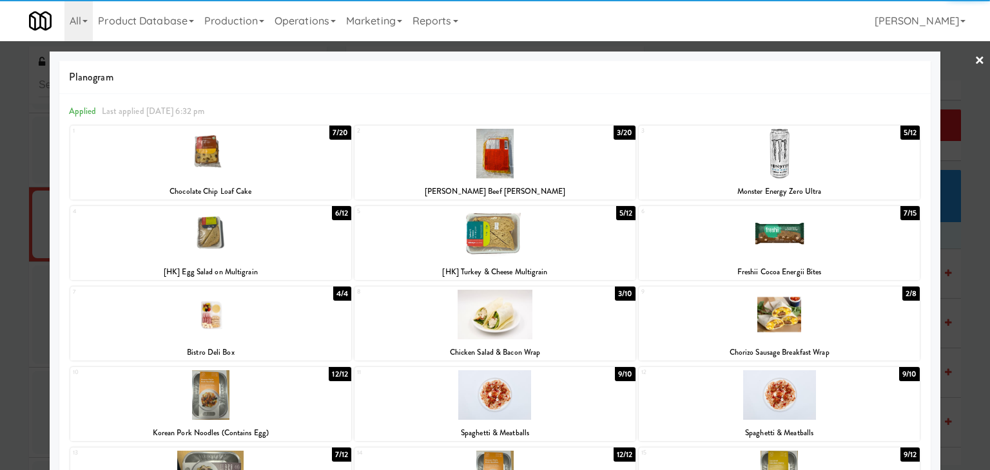
drag, startPoint x: 0, startPoint y: 221, endPoint x: 62, endPoint y: 220, distance: 61.9
click at [2, 220] on div at bounding box center [495, 235] width 990 height 470
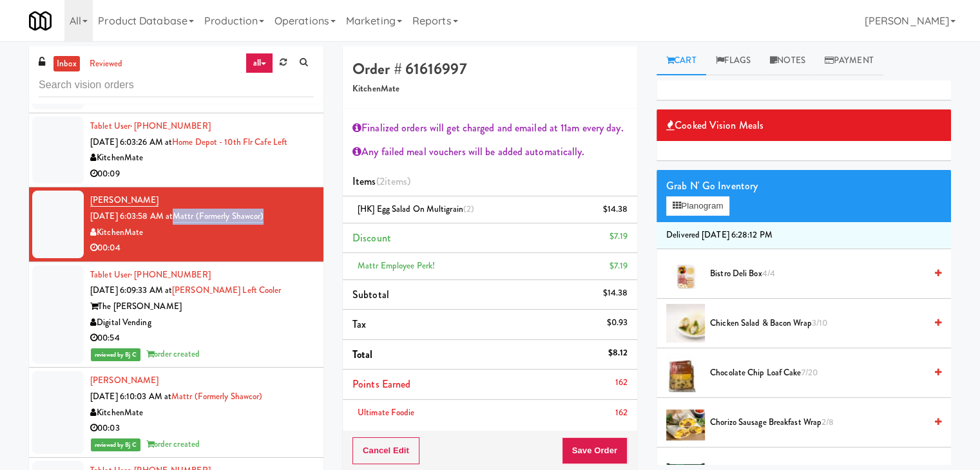
drag, startPoint x: 256, startPoint y: 231, endPoint x: 197, endPoint y: 236, distance: 59.5
click at [197, 236] on div "Curt Ali Sep 30, 2025 6:03:58 AM at Mattr (formerly Shawcor) KitchenMate 00:04" at bounding box center [202, 224] width 224 height 63
click at [584, 448] on button "Save Order" at bounding box center [595, 451] width 66 height 27
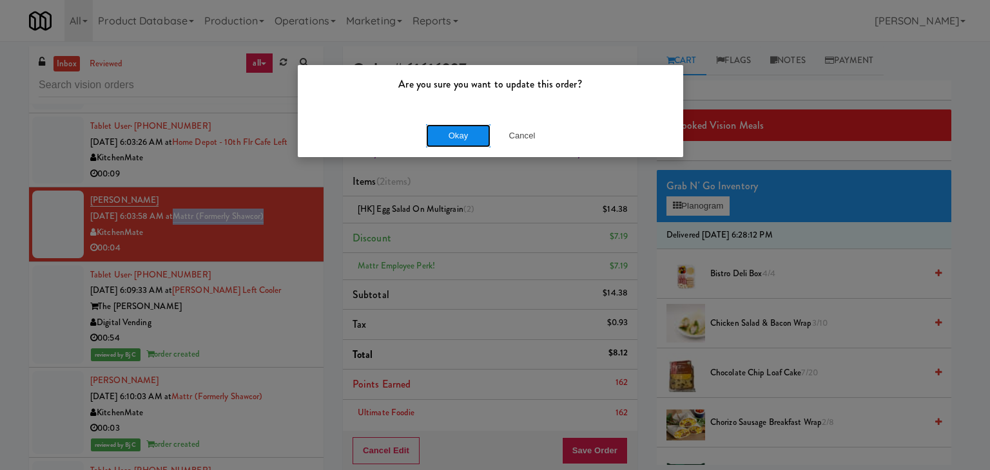
click at [451, 132] on button "Okay" at bounding box center [458, 135] width 64 height 23
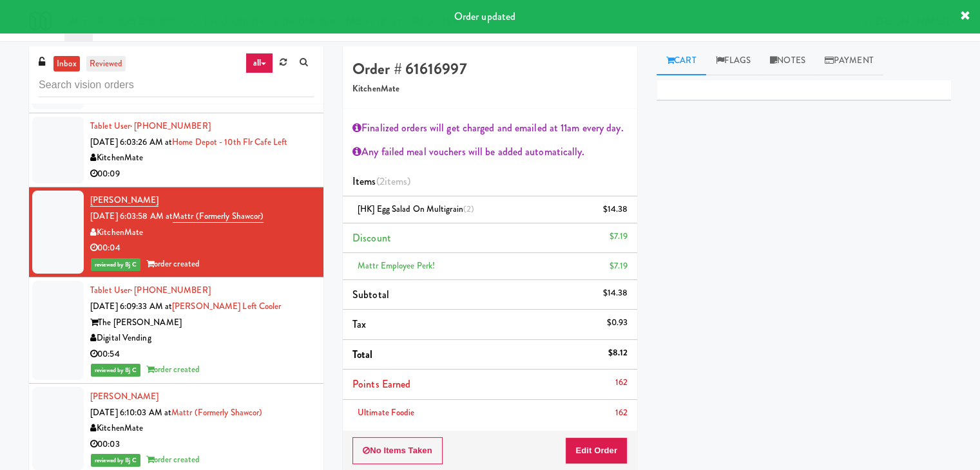
click at [122, 64] on link "reviewed" at bounding box center [106, 64] width 40 height 16
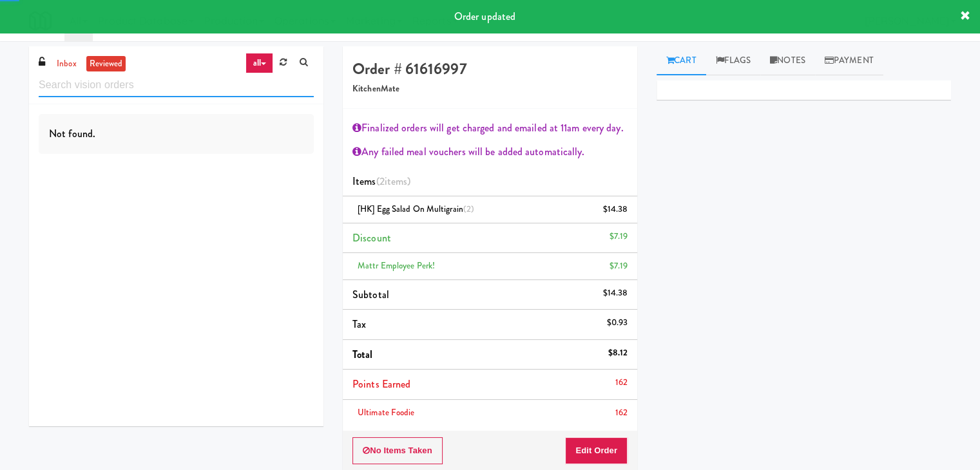
click at [144, 86] on input "text" at bounding box center [176, 85] width 275 height 24
paste input "Mattr (formerly Shawcor)"
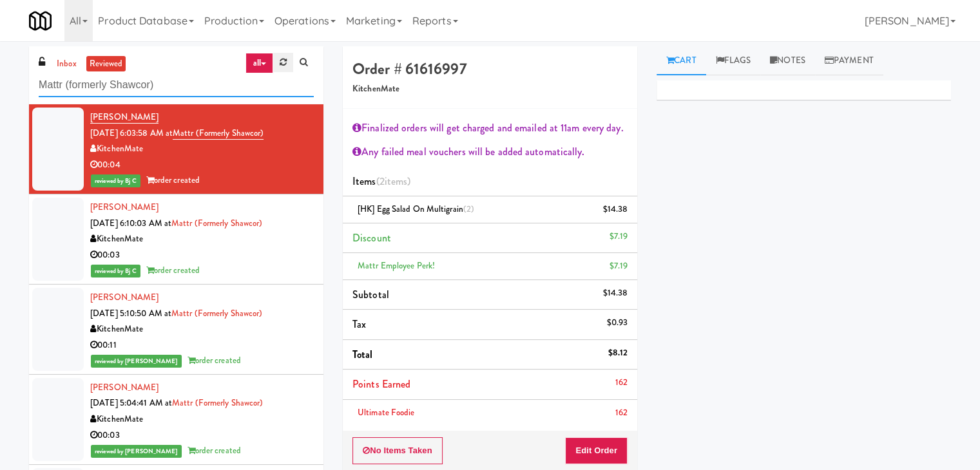
type input "Mattr (formerly Shawcor)"
click at [285, 53] on link at bounding box center [283, 62] width 20 height 19
type input "Mattr (formerly Shawcor)"
click at [66, 61] on link "inbox" at bounding box center [66, 64] width 26 height 16
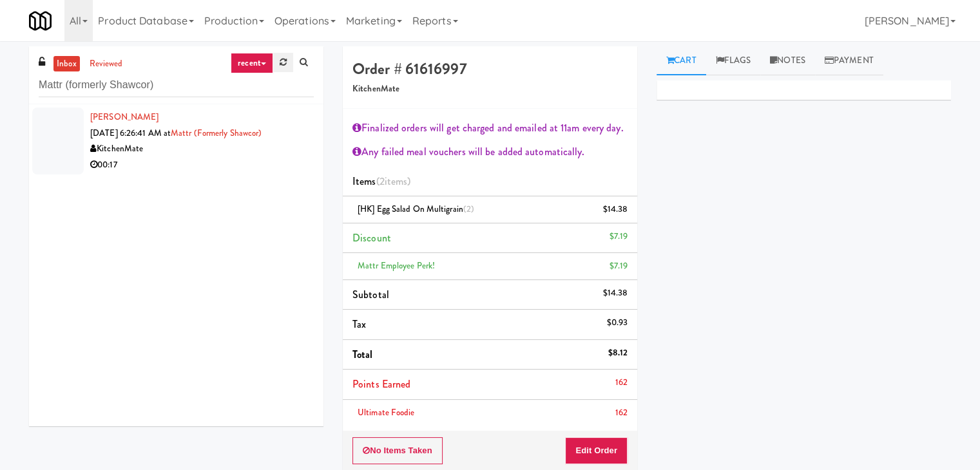
click at [286, 63] on icon at bounding box center [283, 62] width 7 height 8
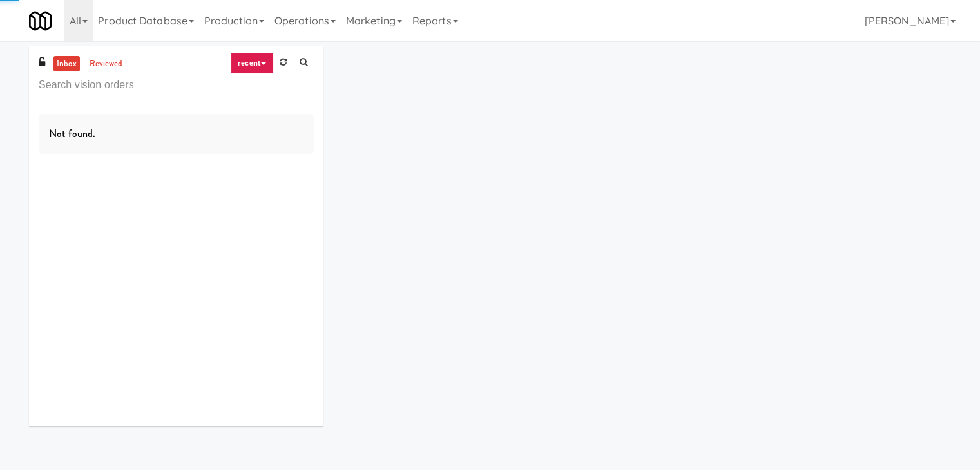
click at [250, 60] on link "recent" at bounding box center [252, 63] width 43 height 21
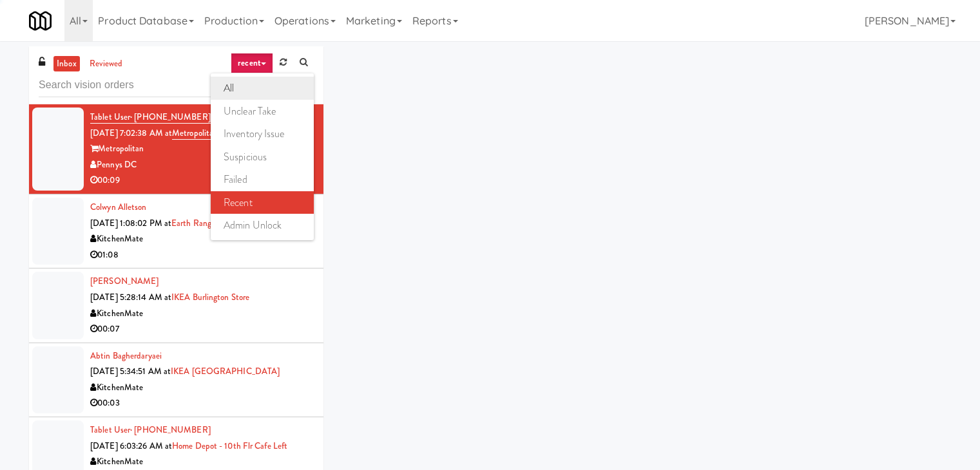
click at [250, 94] on link "all" at bounding box center [262, 88] width 103 height 23
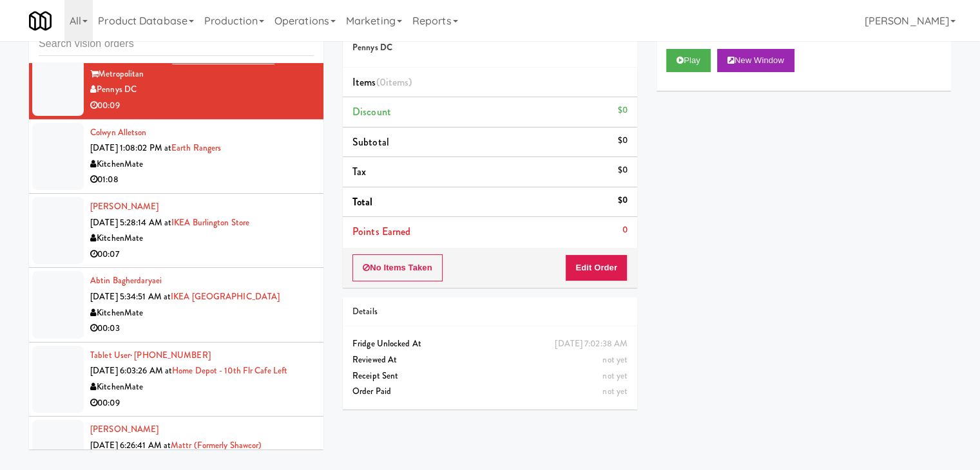
scroll to position [2292, 0]
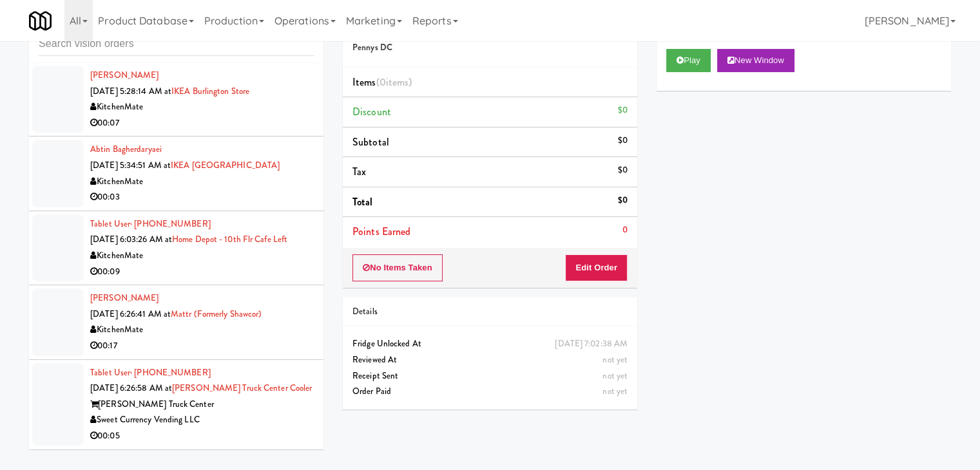
click at [255, 422] on div "Sweet Currency Vending LLC" at bounding box center [202, 420] width 224 height 16
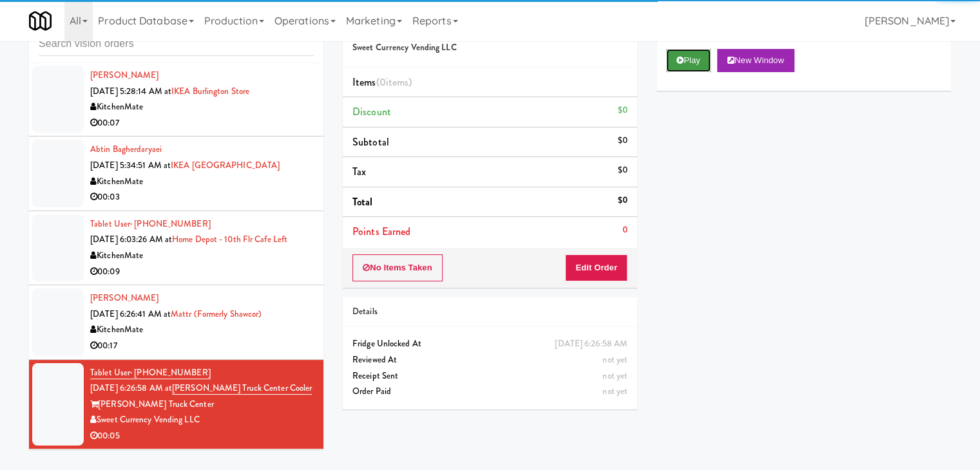
click at [696, 65] on button "Play" at bounding box center [688, 60] width 44 height 23
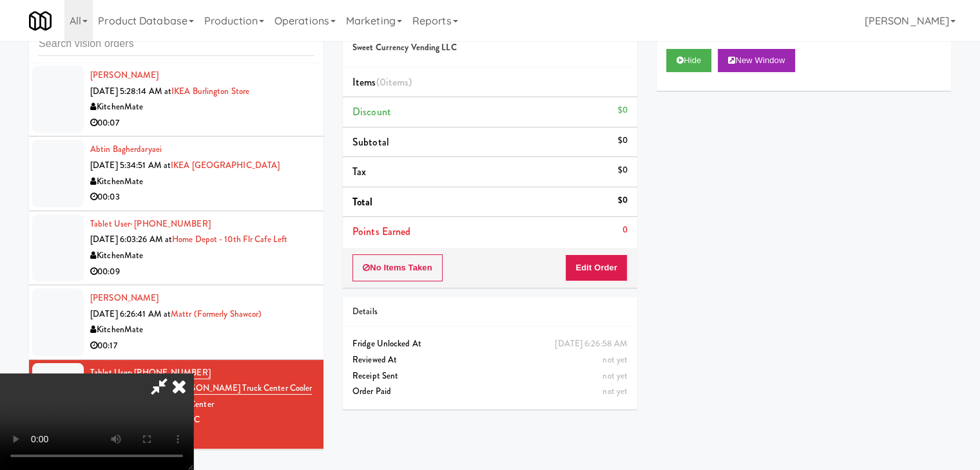
drag, startPoint x: 627, startPoint y: 251, endPoint x: 621, endPoint y: 256, distance: 8.7
click at [621, 256] on div "No Items Taken Edit Order" at bounding box center [490, 268] width 294 height 40
click at [621, 255] on button "Edit Order" at bounding box center [596, 268] width 63 height 27
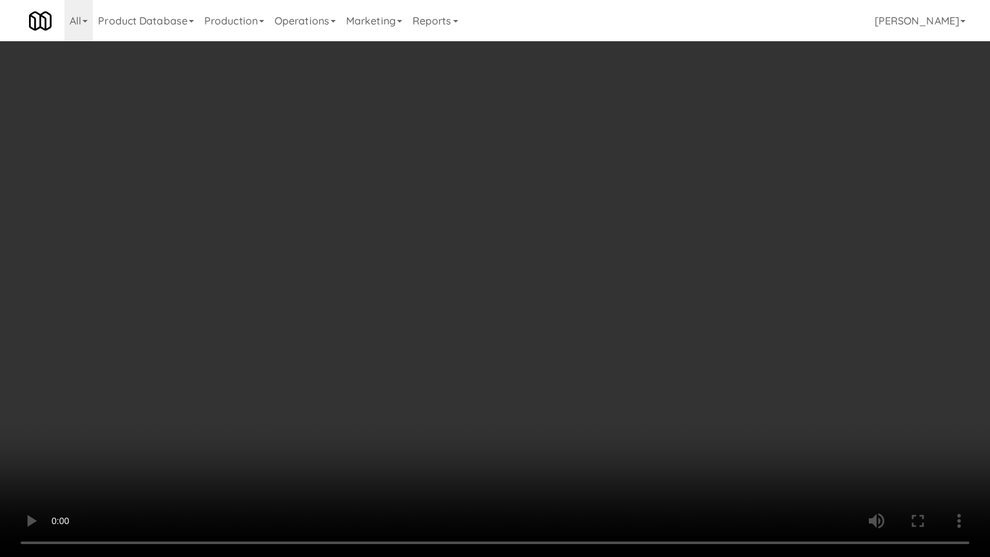
click at [598, 304] on video at bounding box center [495, 278] width 990 height 557
drag, startPoint x: 598, startPoint y: 304, endPoint x: 606, endPoint y: 227, distance: 77.1
click at [598, 300] on video at bounding box center [495, 278] width 990 height 557
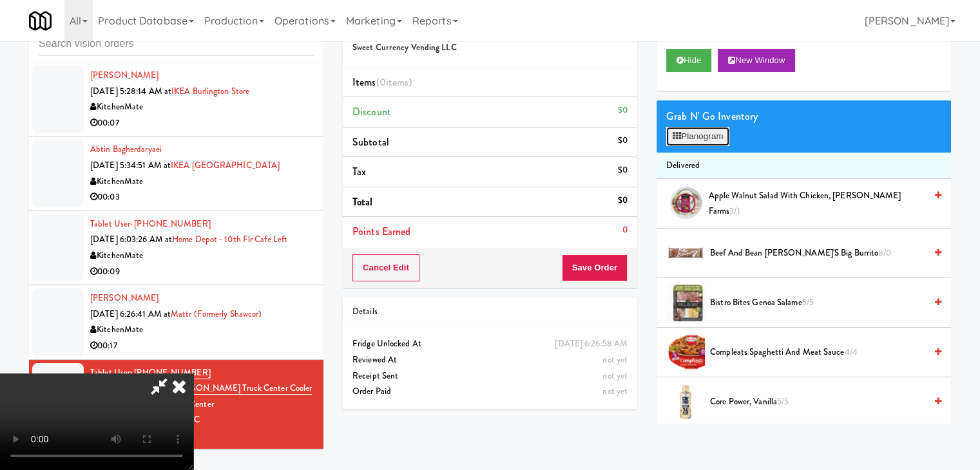
click at [701, 137] on button "Planogram" at bounding box center [697, 136] width 63 height 19
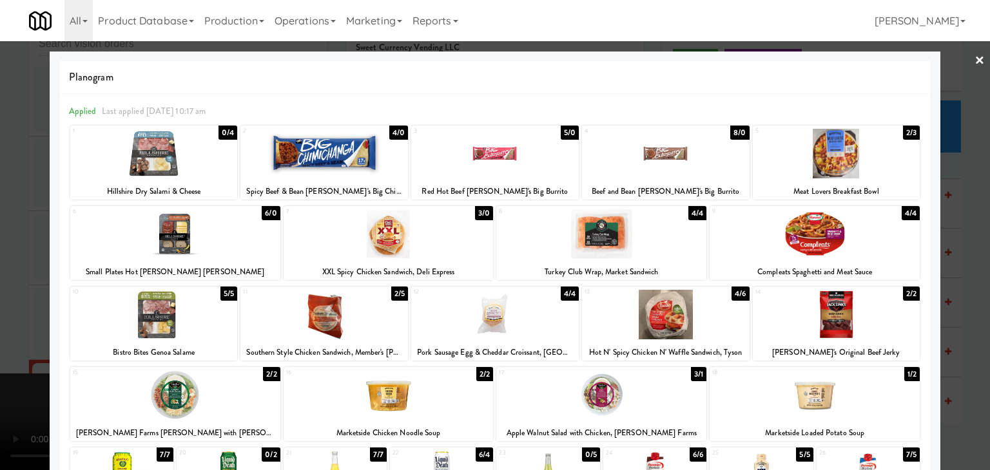
click at [162, 236] on div at bounding box center [175, 234] width 210 height 50
click at [0, 226] on div at bounding box center [495, 235] width 990 height 470
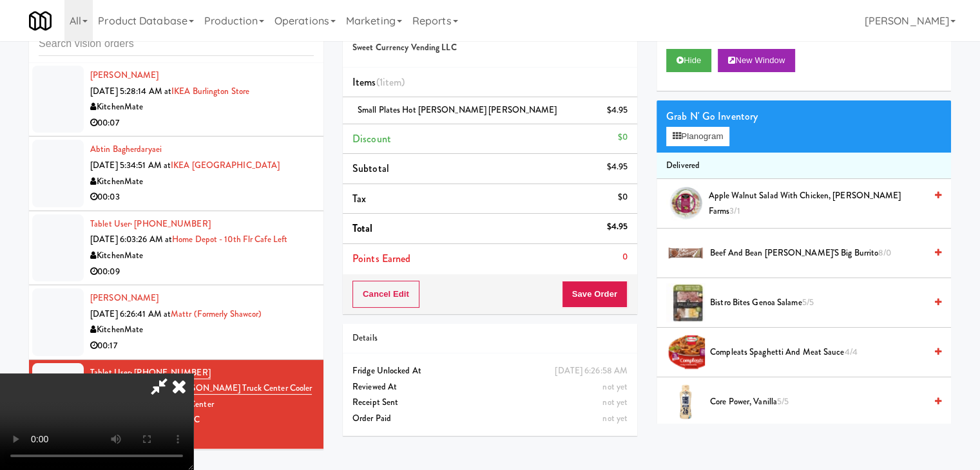
click at [193, 374] on video at bounding box center [96, 422] width 193 height 97
click at [611, 283] on button "Save Order" at bounding box center [595, 294] width 66 height 27
click at [611, 284] on button "Save Order" at bounding box center [595, 294] width 66 height 27
click at [610, 288] on button "Save Order" at bounding box center [595, 294] width 66 height 27
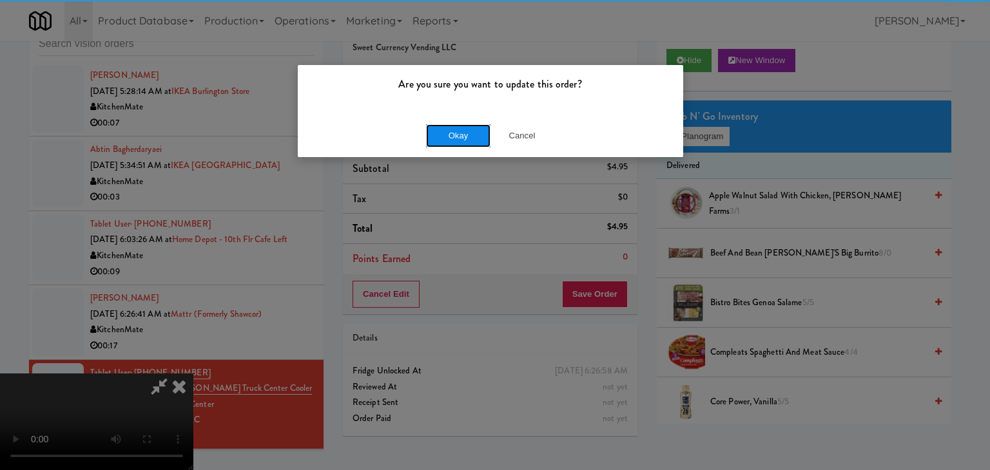
click at [450, 139] on button "Okay" at bounding box center [458, 135] width 64 height 23
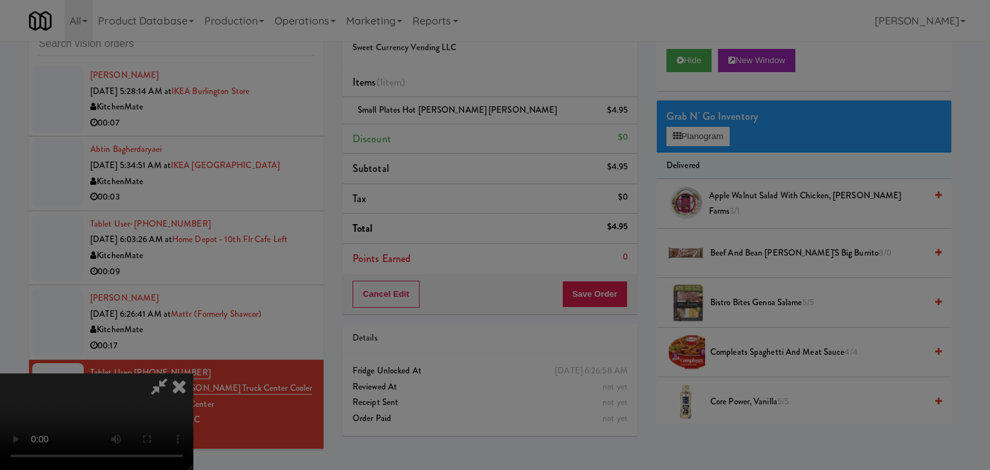
click at [450, 133] on div "Okay Cancel" at bounding box center [490, 111] width 385 height 43
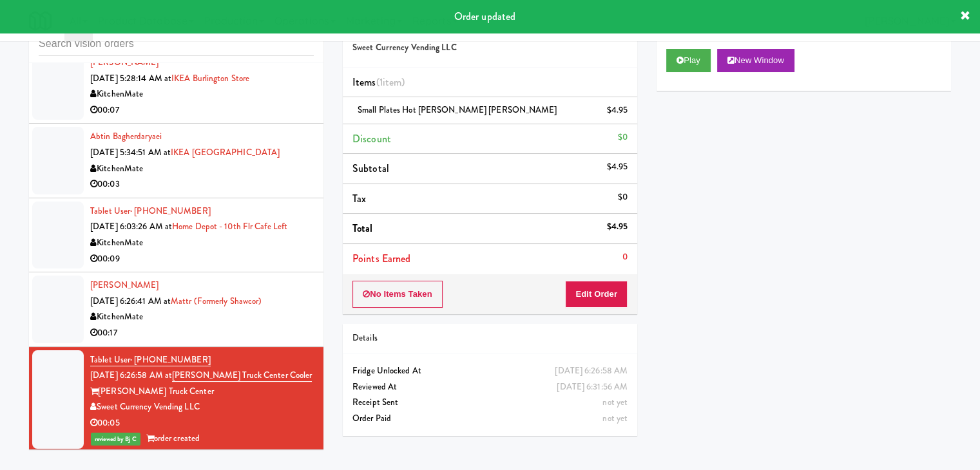
click at [257, 342] on div "00:17" at bounding box center [202, 333] width 224 height 16
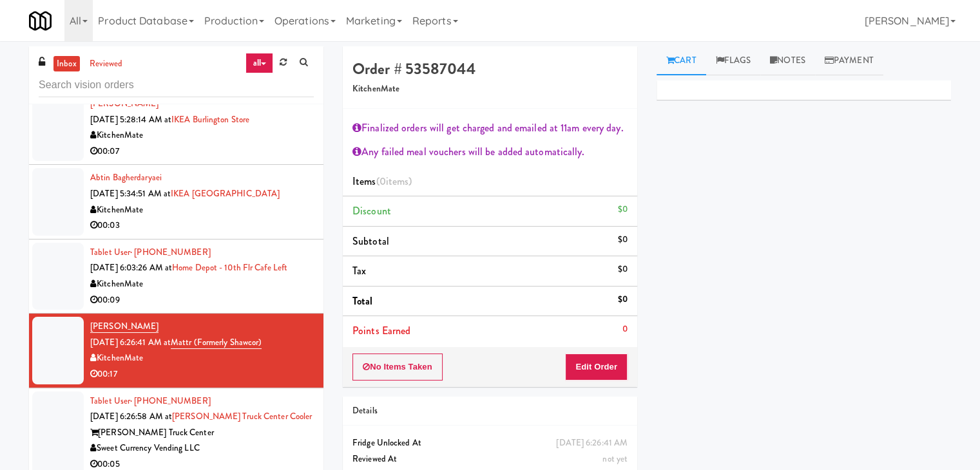
click at [247, 293] on div "KitchenMate" at bounding box center [202, 284] width 224 height 16
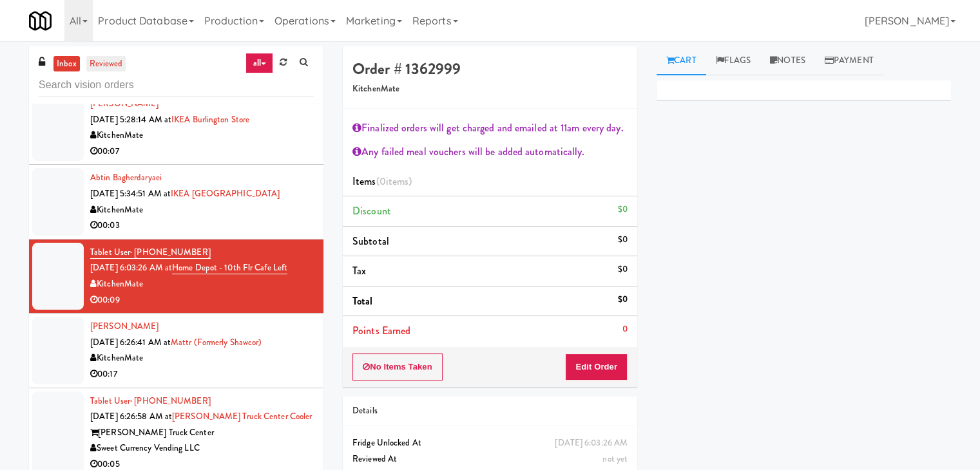
click at [118, 62] on link "reviewed" at bounding box center [106, 64] width 40 height 16
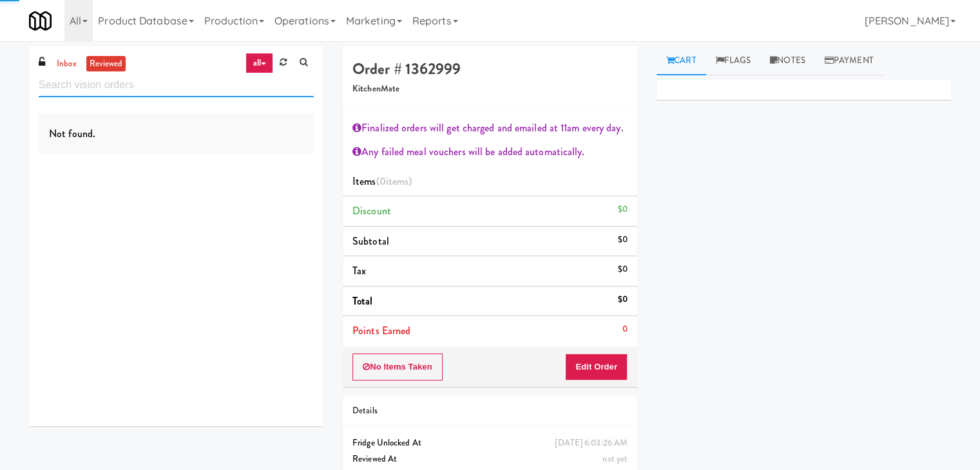
click at [131, 95] on input "text" at bounding box center [176, 85] width 275 height 24
paste input "Mattr (formerly Shawcor)"
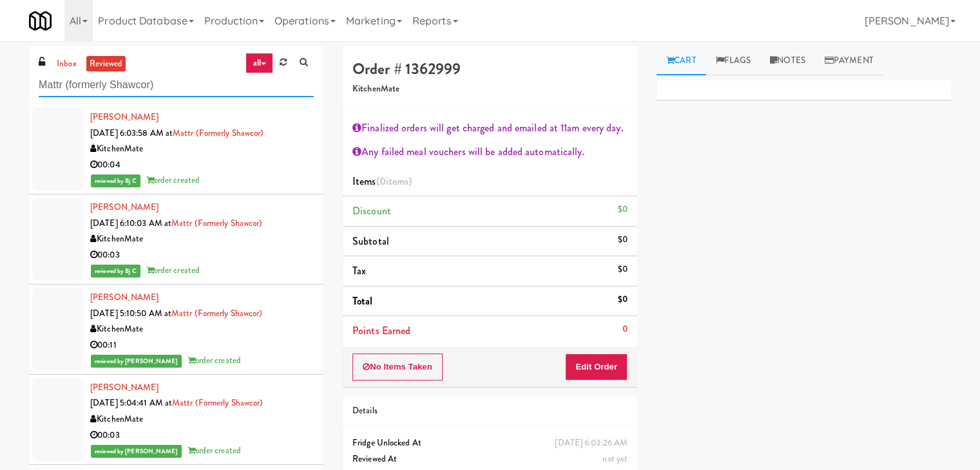
type input "Mattr (formerly Shawcor)"
click at [246, 171] on div "00:04" at bounding box center [202, 165] width 224 height 16
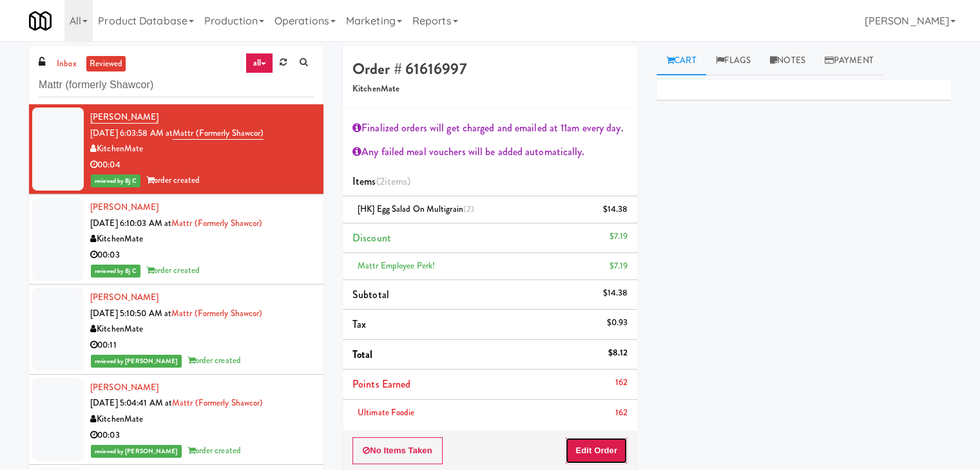
click at [603, 450] on button "Edit Order" at bounding box center [596, 451] width 63 height 27
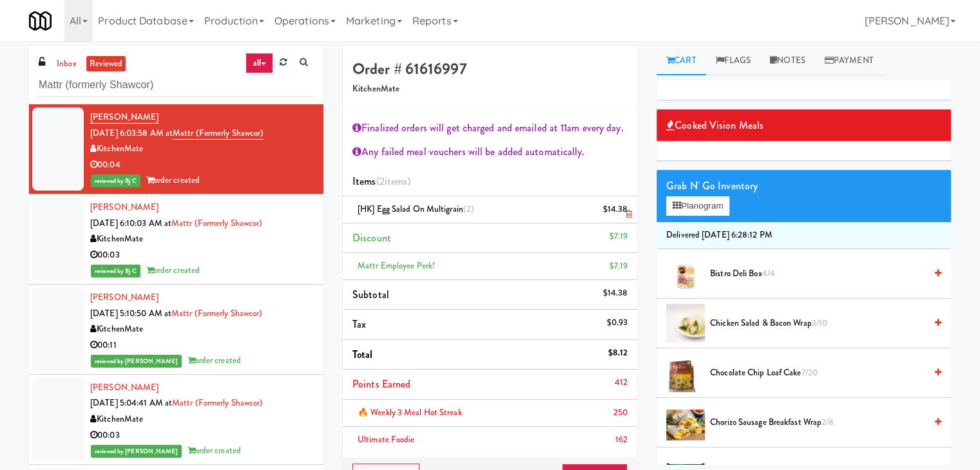
click at [629, 212] on icon at bounding box center [629, 214] width 6 height 8
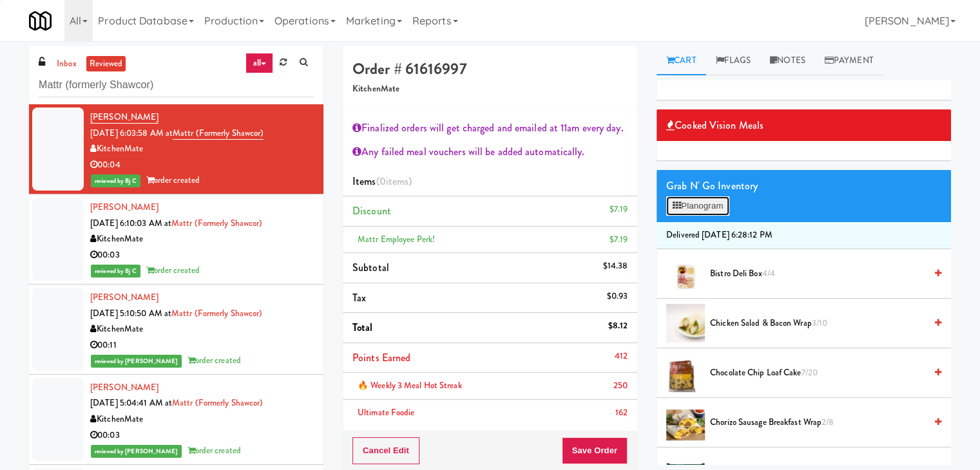
click at [694, 209] on button "Planogram" at bounding box center [697, 206] width 63 height 19
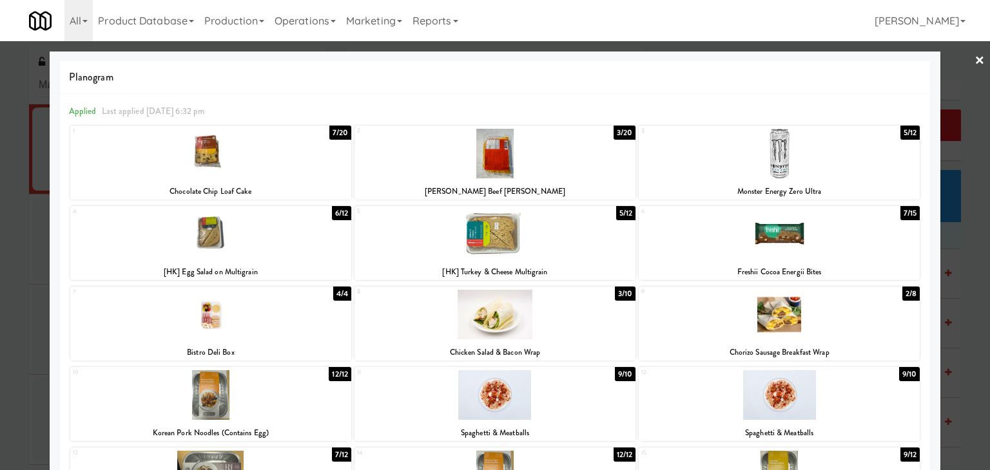
click at [525, 234] on div at bounding box center [494, 234] width 281 height 50
drag, startPoint x: 0, startPoint y: 213, endPoint x: 286, endPoint y: 222, distance: 286.3
click at [5, 212] on div at bounding box center [495, 235] width 990 height 470
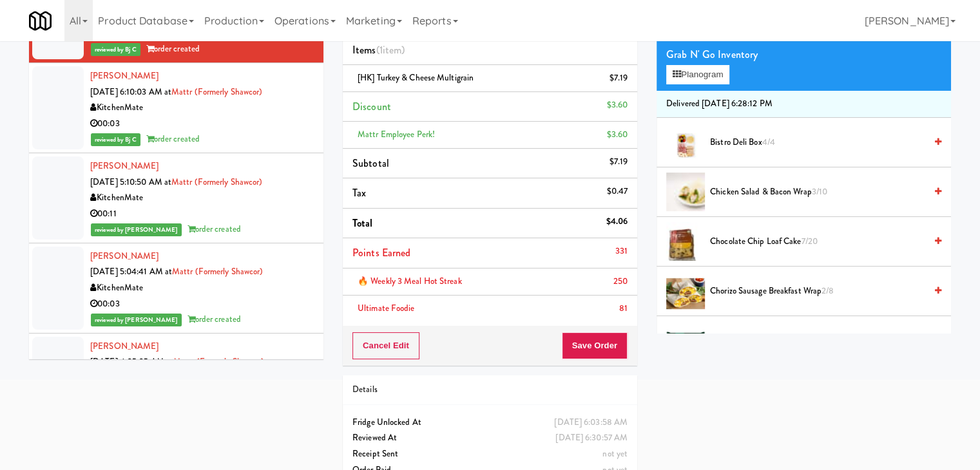
scroll to position [157, 0]
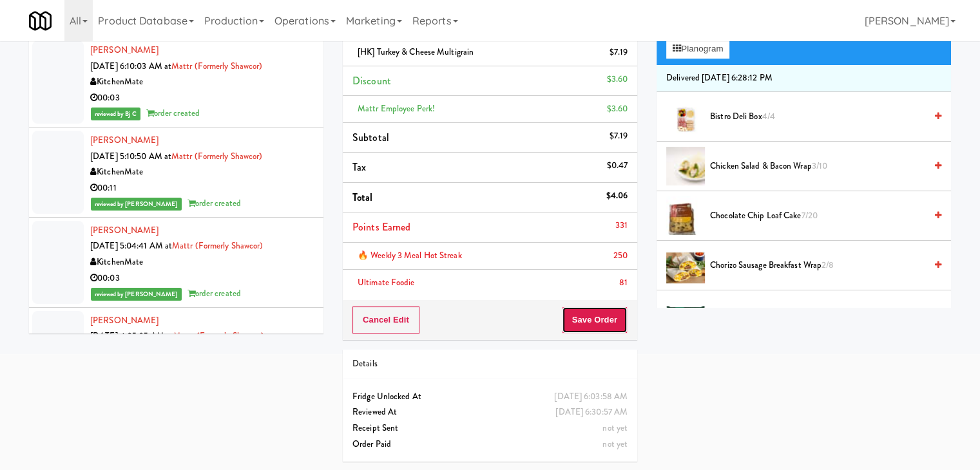
click at [603, 325] on button "Save Order" at bounding box center [595, 320] width 66 height 27
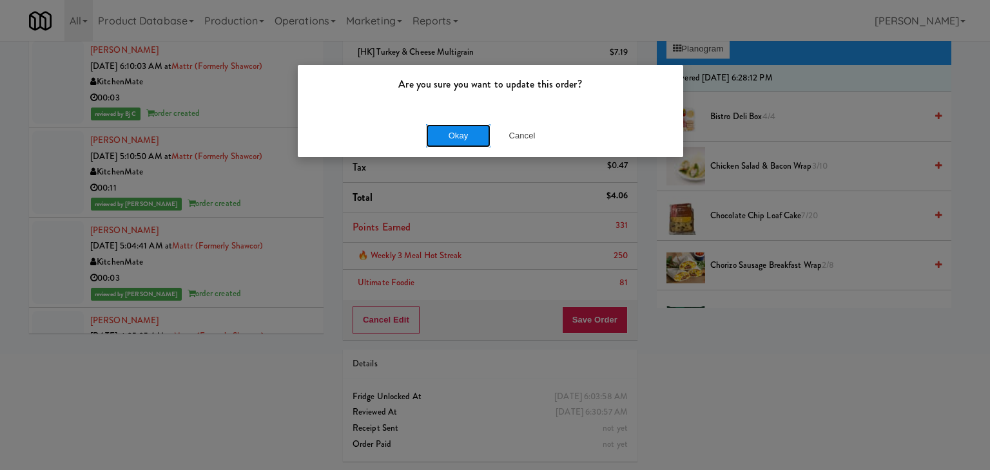
click at [439, 128] on button "Okay" at bounding box center [458, 135] width 64 height 23
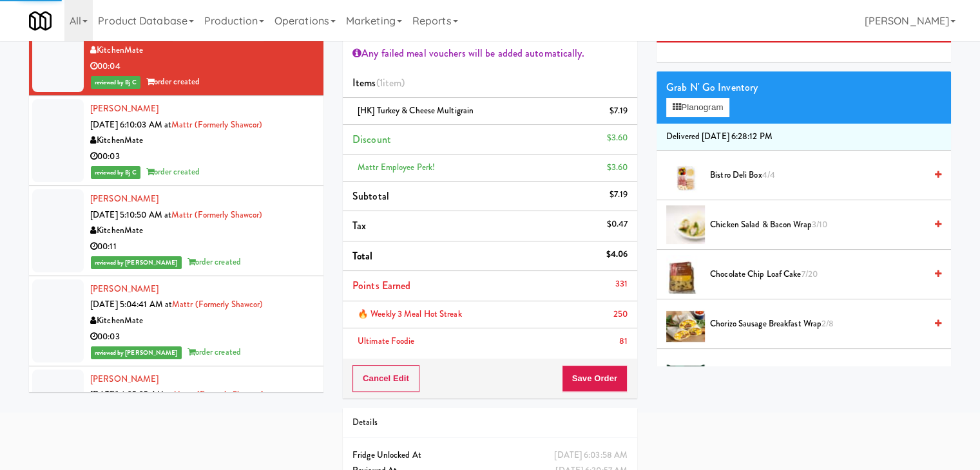
scroll to position [0, 0]
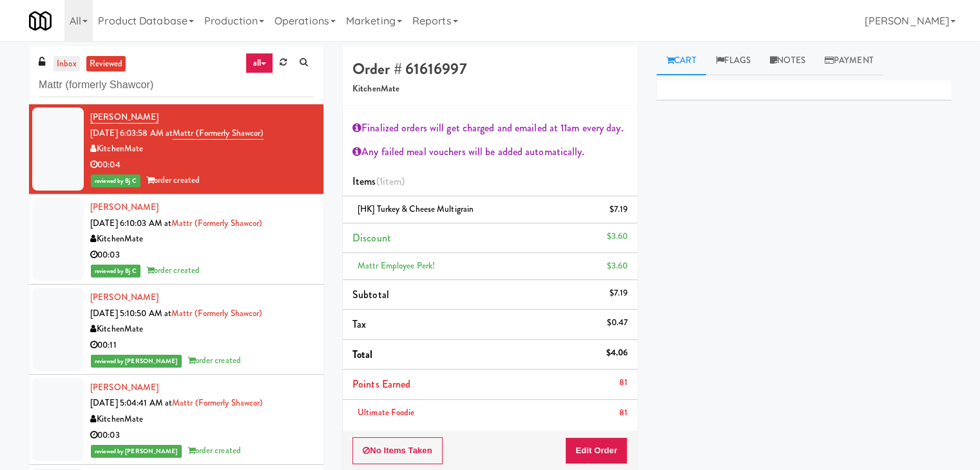
click at [66, 64] on link "inbox" at bounding box center [66, 64] width 26 height 16
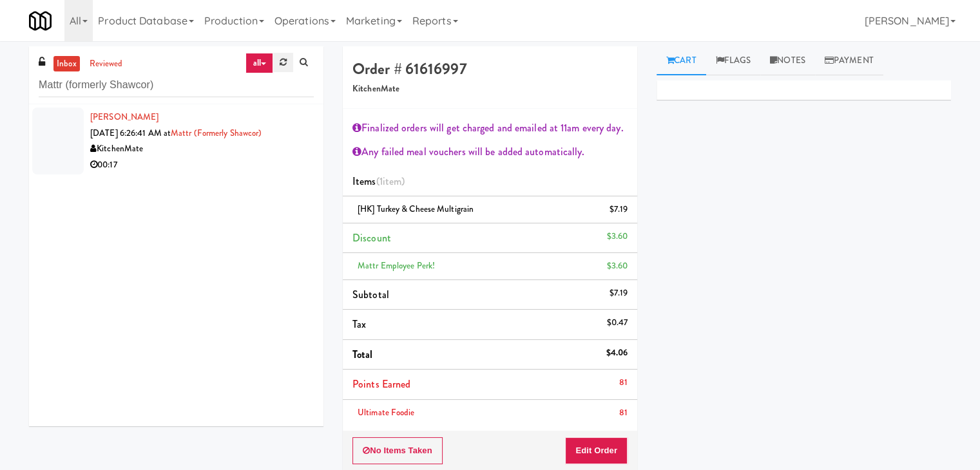
click at [287, 56] on link at bounding box center [283, 62] width 20 height 19
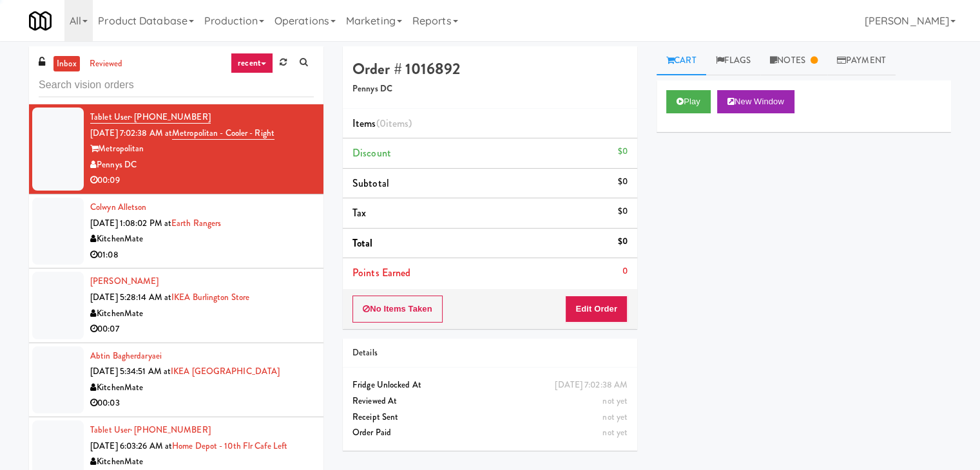
click at [268, 62] on link "recent" at bounding box center [252, 63] width 43 height 21
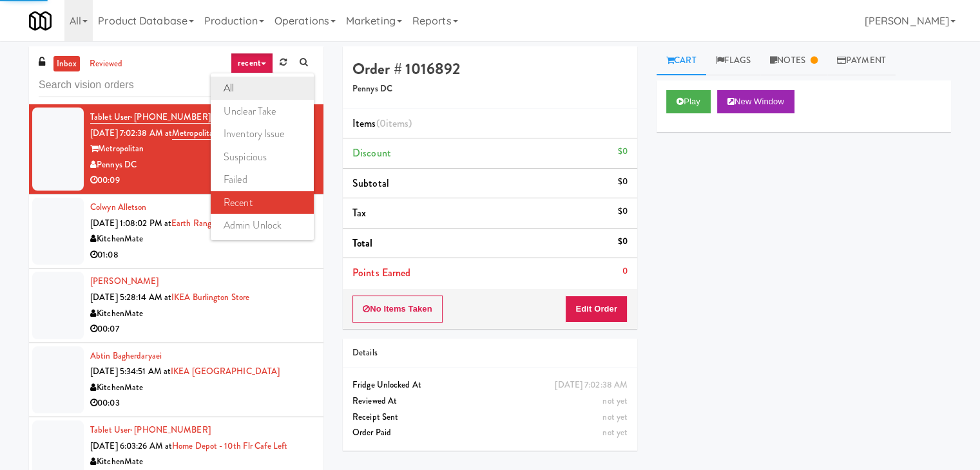
click at [267, 86] on link "all" at bounding box center [262, 88] width 103 height 23
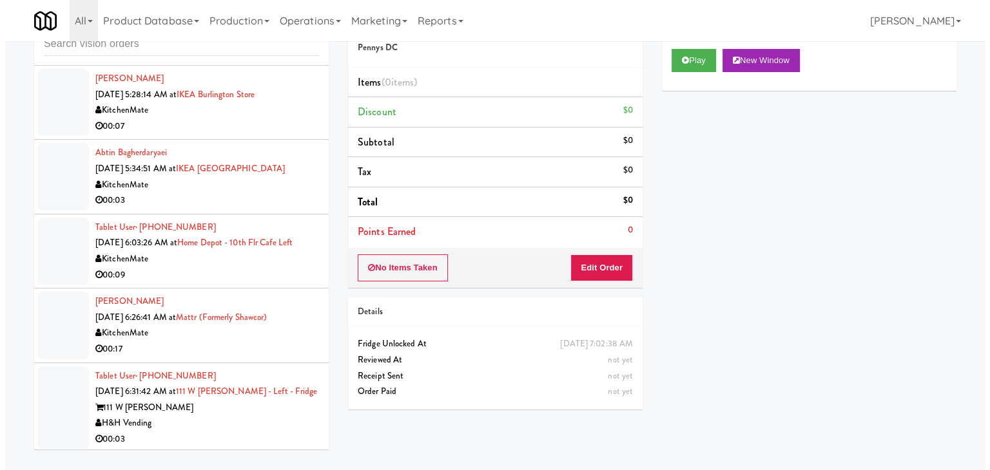
scroll to position [2253, 0]
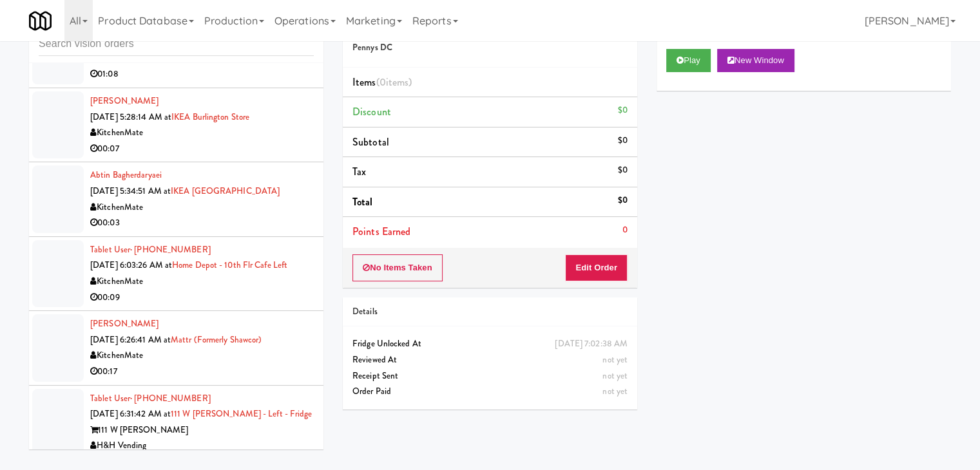
click at [227, 289] on div "KitchenMate" at bounding box center [202, 282] width 224 height 16
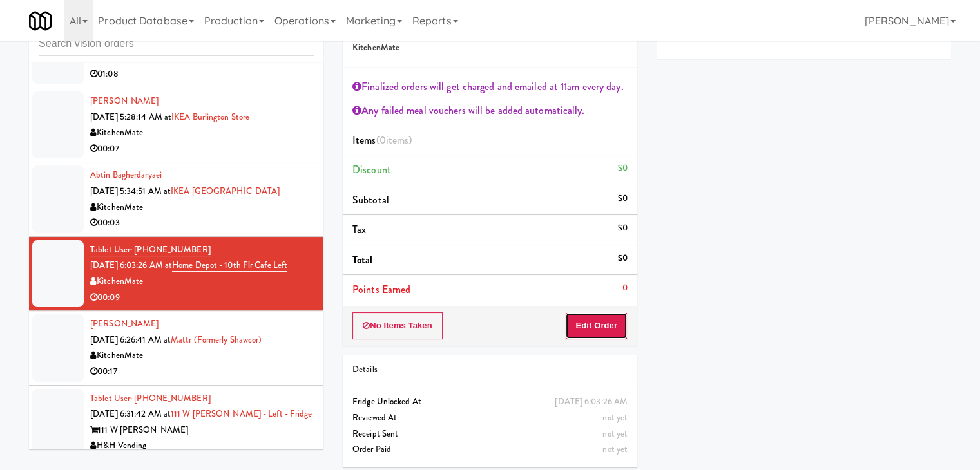
click at [611, 323] on button "Edit Order" at bounding box center [596, 326] width 63 height 27
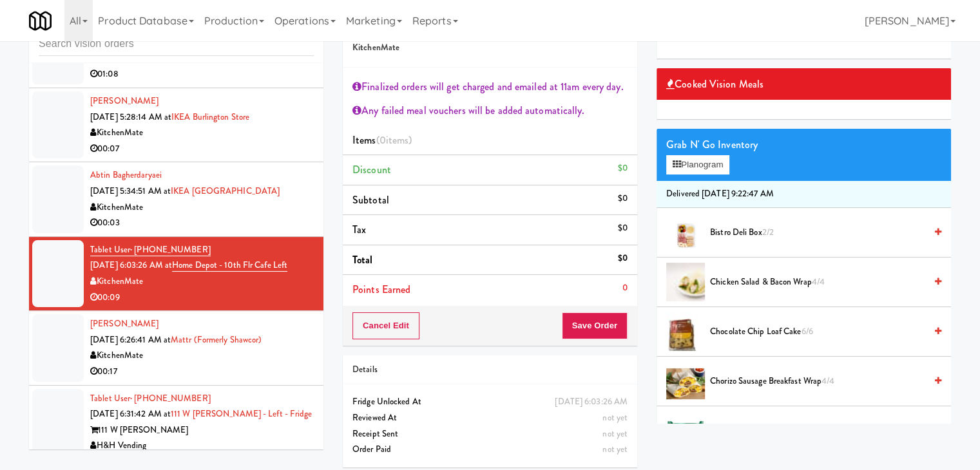
click at [734, 160] on div "Grab N' Go Inventory Planogram" at bounding box center [804, 155] width 294 height 52
click at [721, 160] on button "Planogram" at bounding box center [697, 164] width 63 height 19
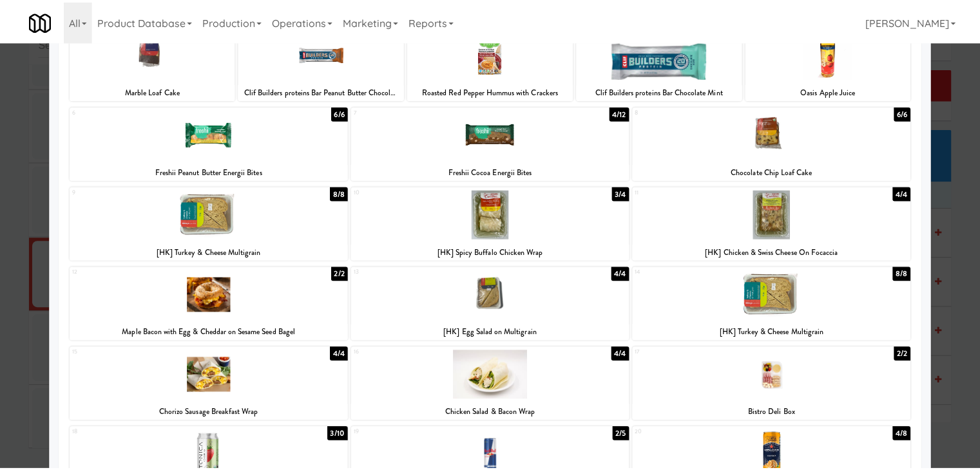
scroll to position [129, 0]
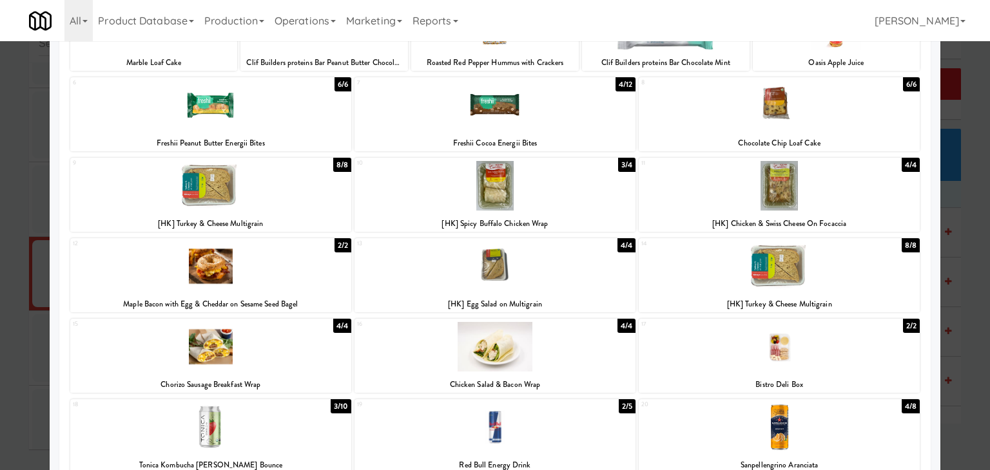
click at [505, 281] on div at bounding box center [494, 267] width 281 height 50
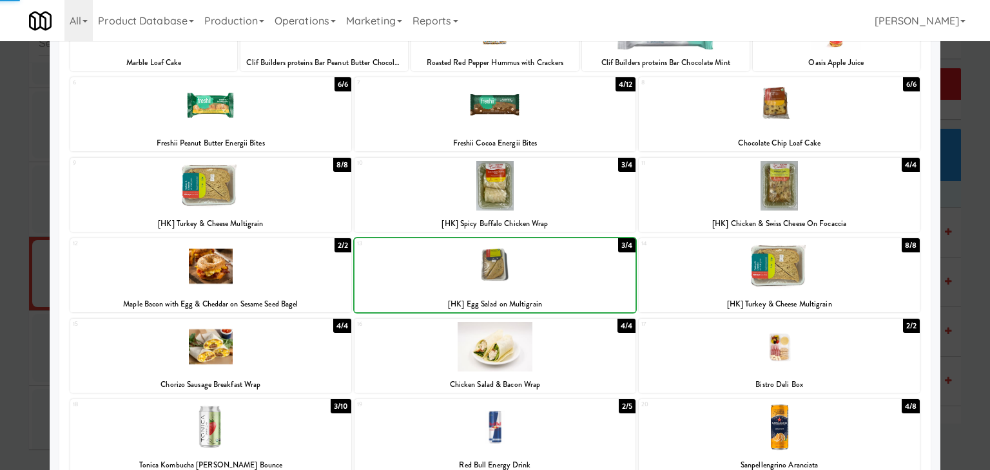
click at [505, 281] on div at bounding box center [494, 267] width 281 height 50
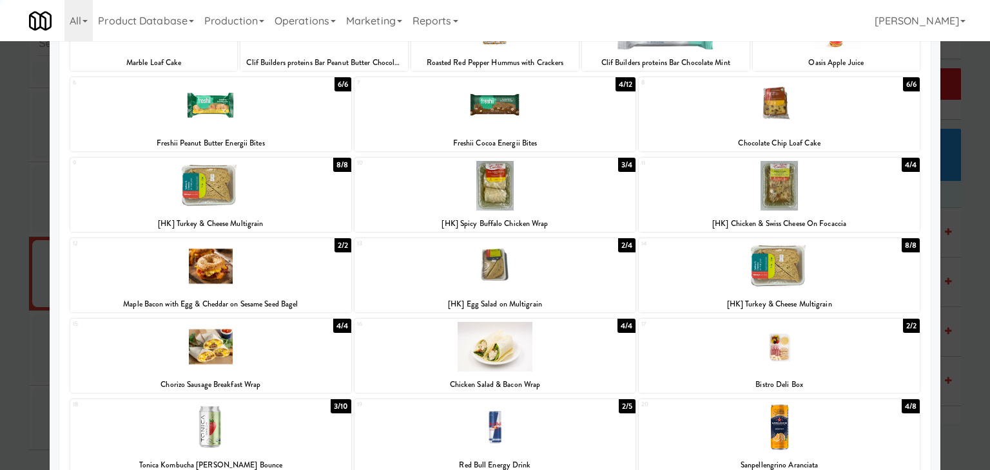
drag, startPoint x: 0, startPoint y: 234, endPoint x: 61, endPoint y: 233, distance: 61.2
click at [5, 233] on div at bounding box center [495, 235] width 990 height 470
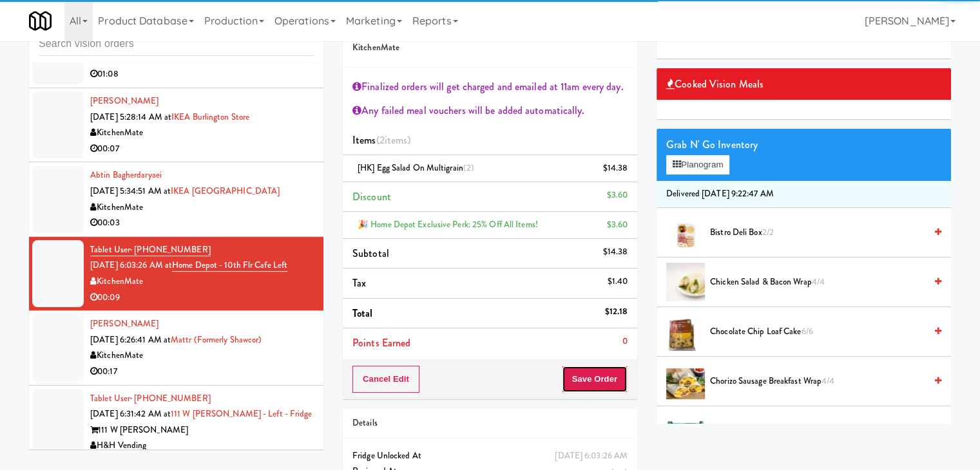
click at [600, 381] on button "Save Order" at bounding box center [595, 379] width 66 height 27
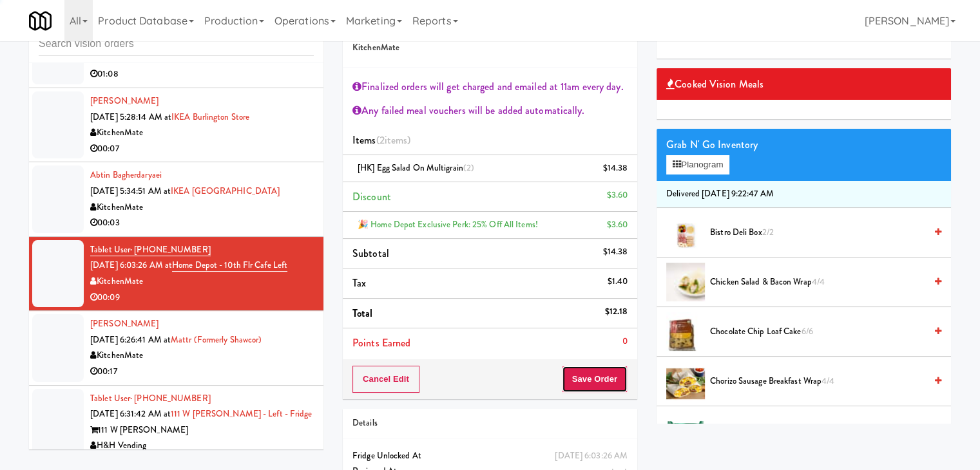
click at [600, 381] on button "Save Order" at bounding box center [595, 379] width 66 height 27
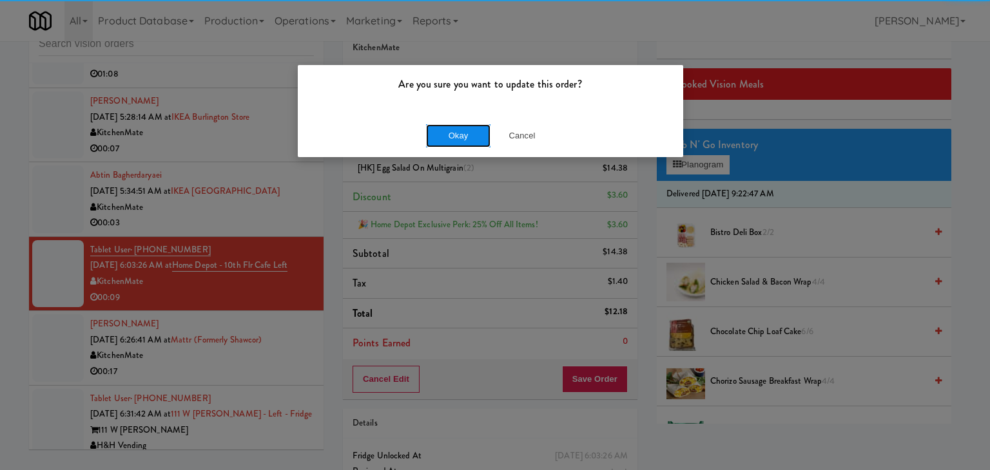
click at [449, 140] on button "Okay" at bounding box center [458, 135] width 64 height 23
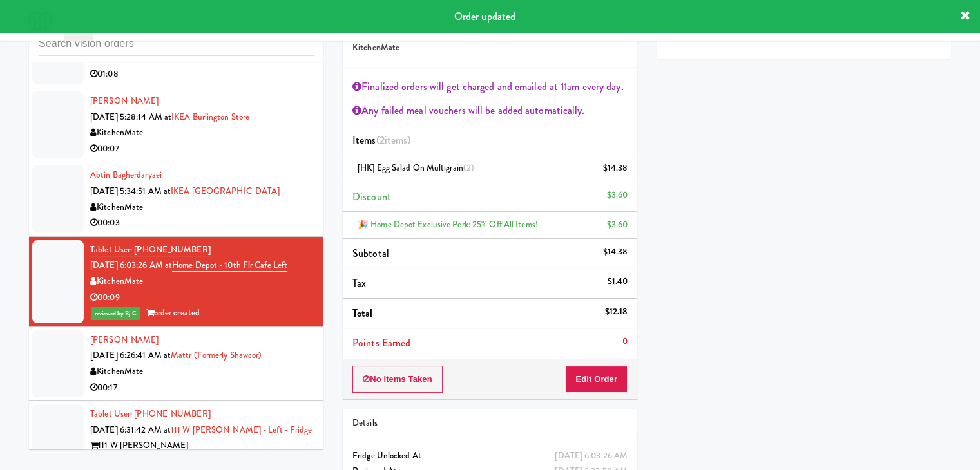
click at [232, 217] on div "00:03" at bounding box center [202, 223] width 224 height 16
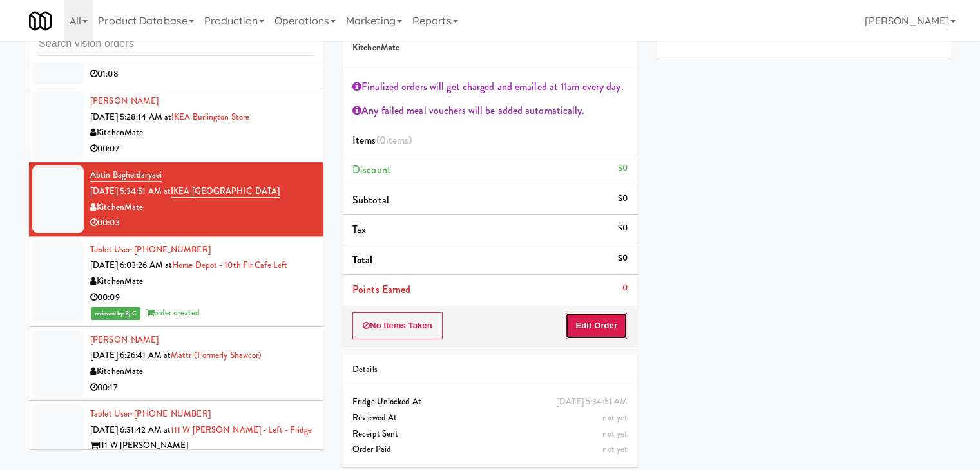
click at [616, 317] on button "Edit Order" at bounding box center [596, 326] width 63 height 27
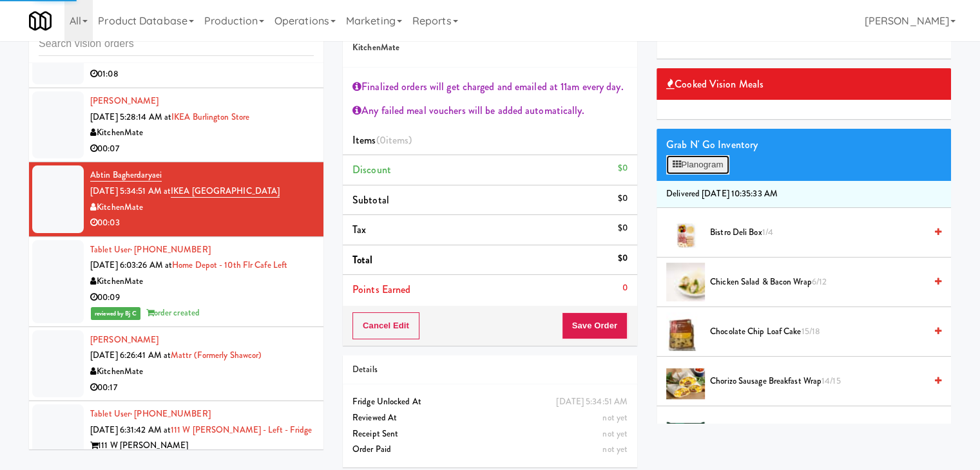
click at [706, 160] on button "Planogram" at bounding box center [697, 164] width 63 height 19
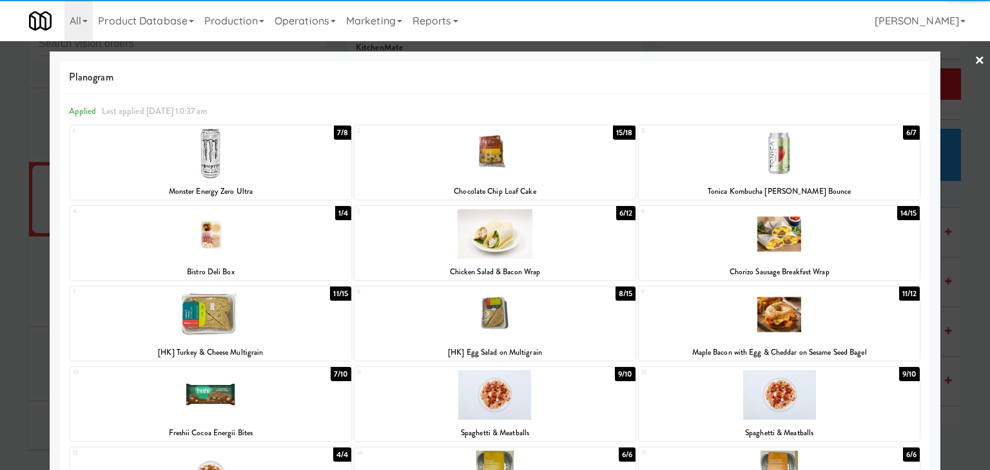
click at [746, 238] on div at bounding box center [779, 234] width 281 height 50
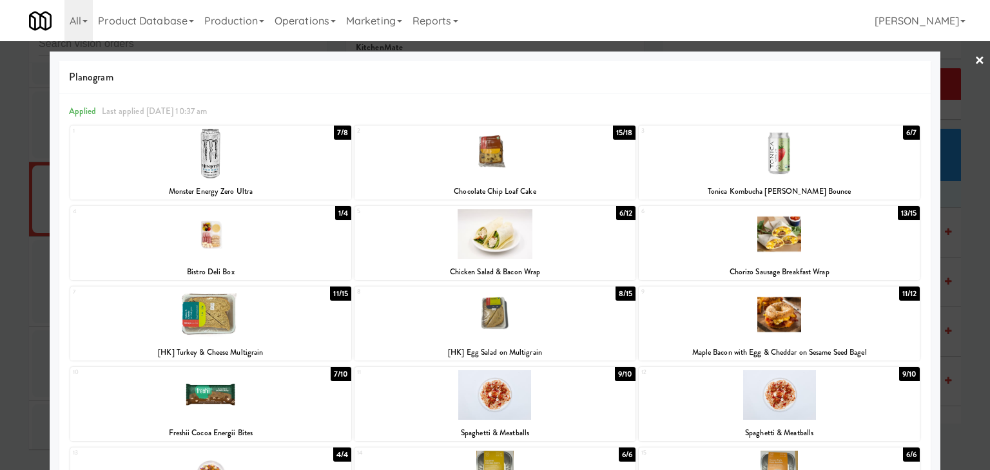
drag, startPoint x: 0, startPoint y: 151, endPoint x: 23, endPoint y: 145, distance: 23.9
click at [0, 150] on div at bounding box center [495, 235] width 990 height 470
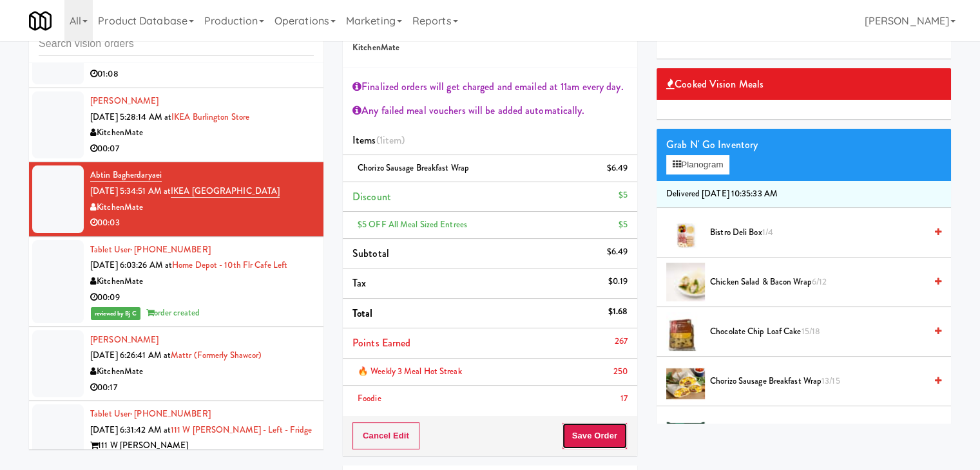
click at [610, 437] on button "Save Order" at bounding box center [595, 436] width 66 height 27
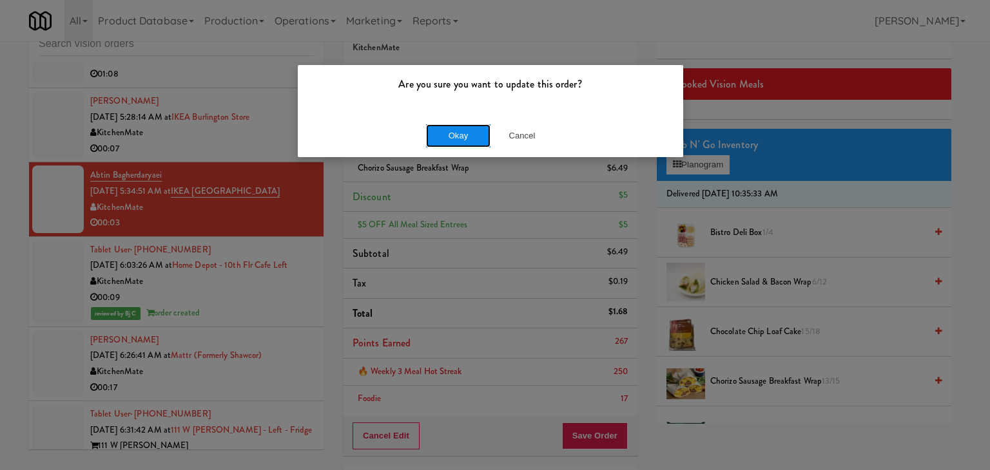
click at [462, 133] on button "Okay" at bounding box center [458, 135] width 64 height 23
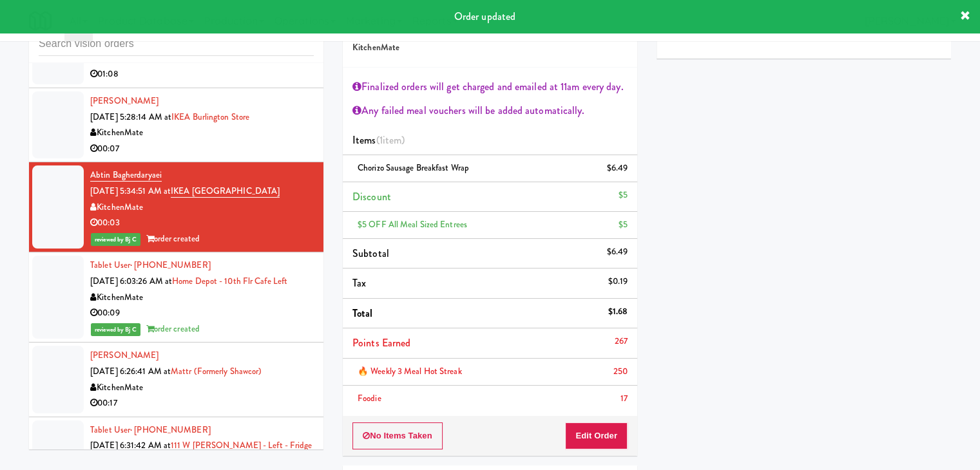
click at [265, 142] on div "00:07" at bounding box center [202, 149] width 224 height 16
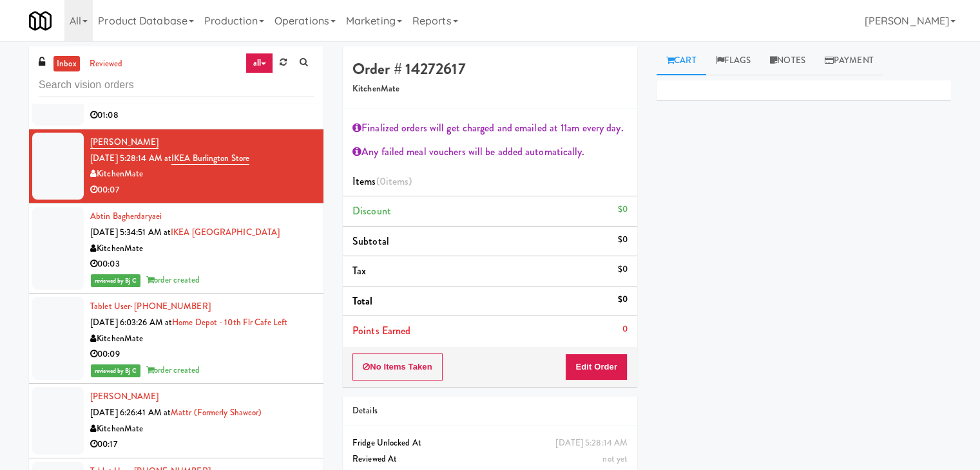
click at [262, 256] on div "00:03" at bounding box center [202, 264] width 224 height 16
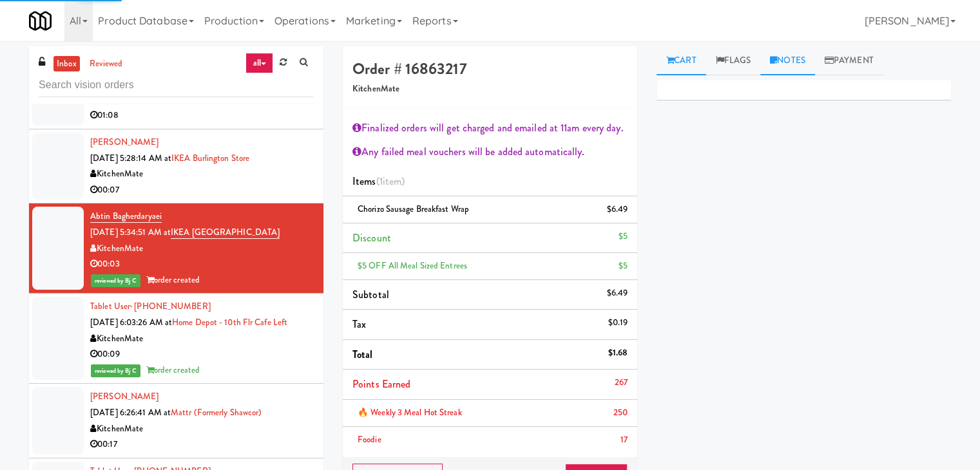
click at [795, 54] on link "Notes" at bounding box center [787, 60] width 55 height 29
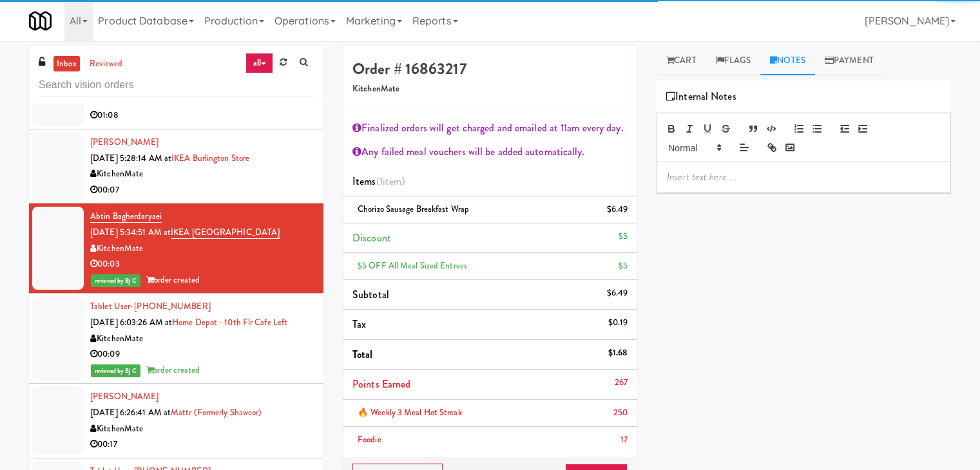
click at [691, 177] on p at bounding box center [804, 177] width 274 height 14
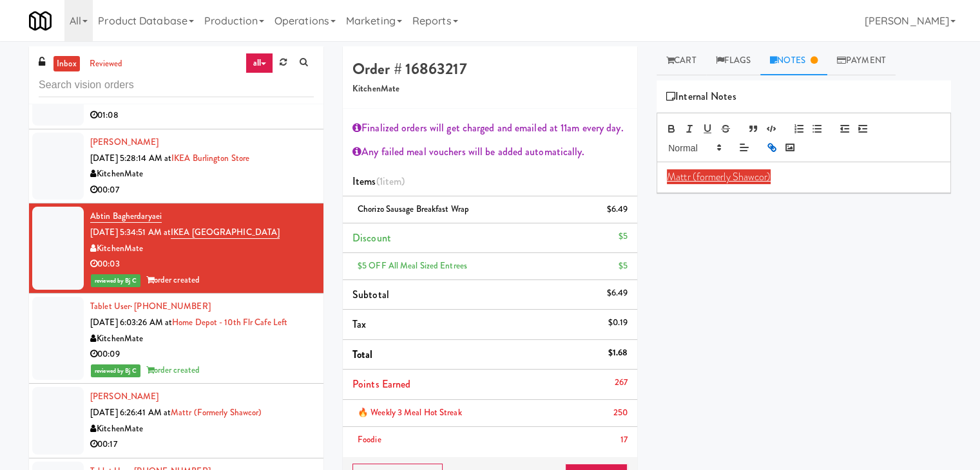
click at [255, 359] on div "Tablet User · (905) 928-8675 Sep 30, 2025 6:03:26 AM at Home Depot - 10th Flr C…" at bounding box center [202, 338] width 224 height 79
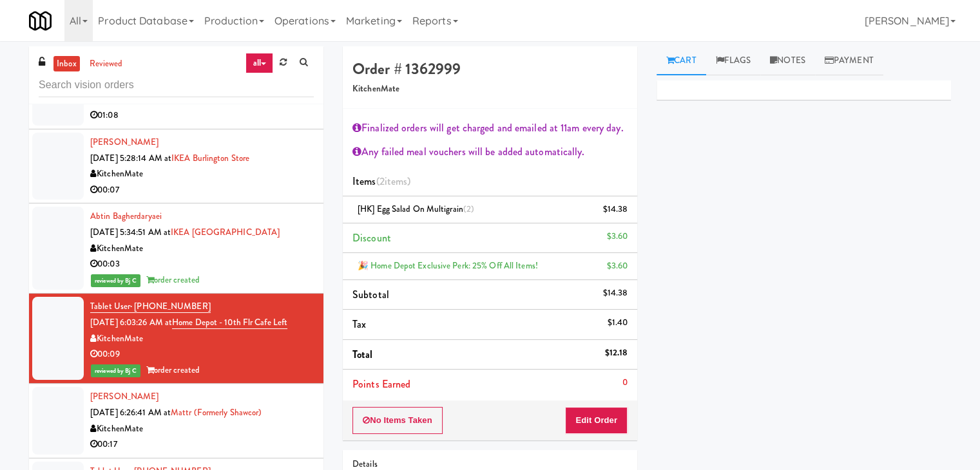
click at [253, 262] on div "00:03" at bounding box center [202, 264] width 224 height 16
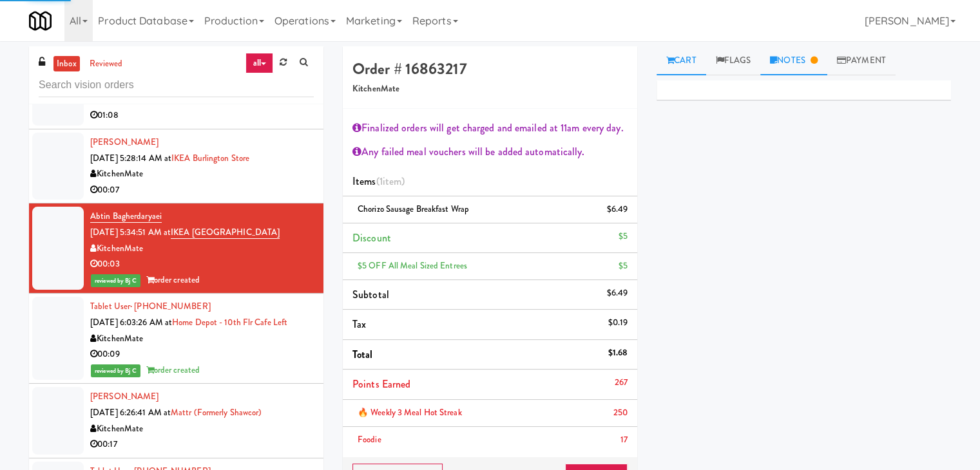
click at [799, 57] on link "Notes" at bounding box center [793, 60] width 67 height 29
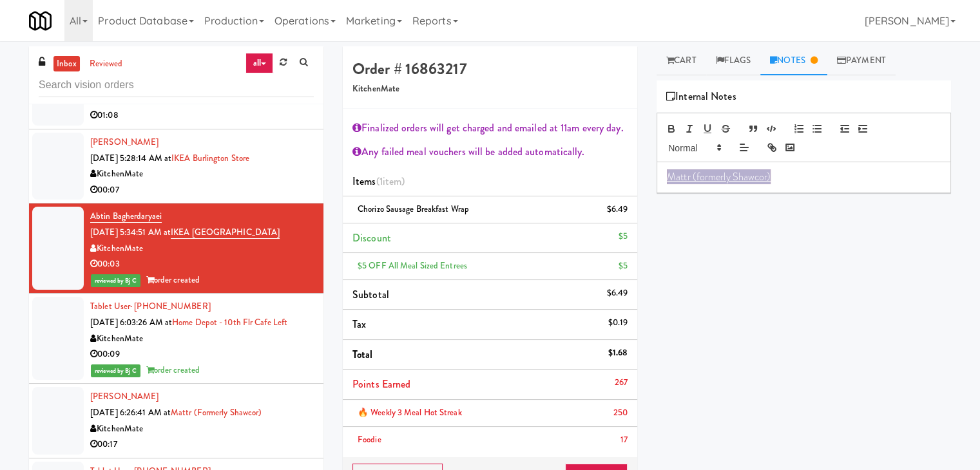
drag, startPoint x: 787, startPoint y: 180, endPoint x: 520, endPoint y: 191, distance: 267.7
click at [520, 191] on div "Order # 16863217 KitchenMate Finalized orders will get charged and emailed at 1…" at bounding box center [647, 337] width 628 height 583
drag, startPoint x: 722, startPoint y: 176, endPoint x: 619, endPoint y: 180, distance: 103.2
click at [619, 178] on div "Order # 16863217 KitchenMate Finalized orders will get charged and emailed at 1…" at bounding box center [647, 337] width 628 height 583
copy p "BJ: Wyze"
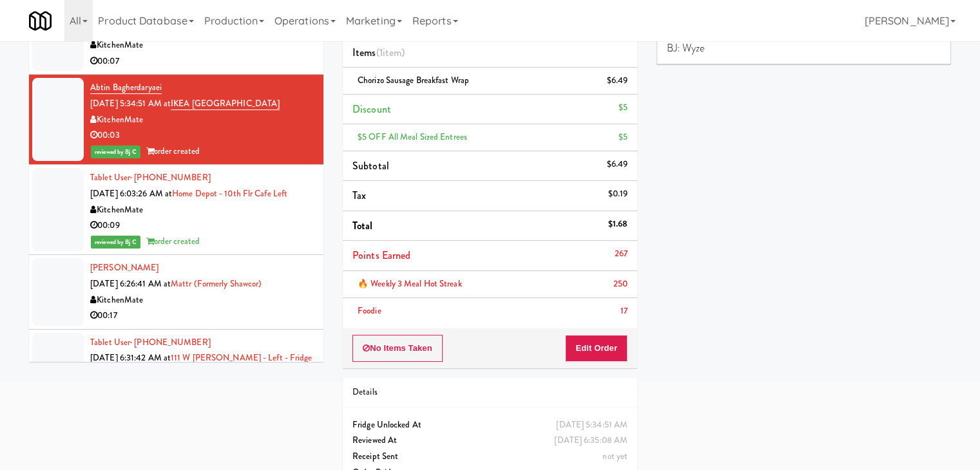
click at [260, 250] on div "reviewed by Bj C order created" at bounding box center [202, 242] width 224 height 16
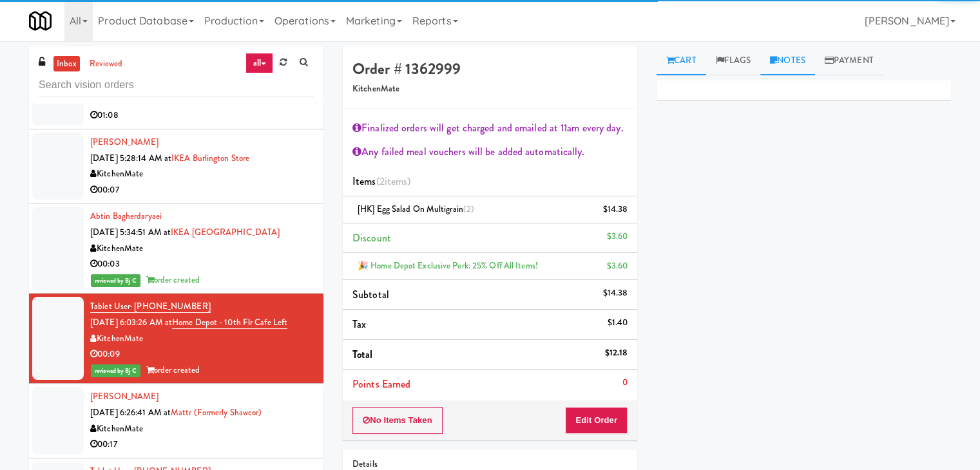
drag, startPoint x: 793, startPoint y: 64, endPoint x: 784, endPoint y: 81, distance: 19.0
click at [792, 65] on link "Notes" at bounding box center [787, 60] width 55 height 29
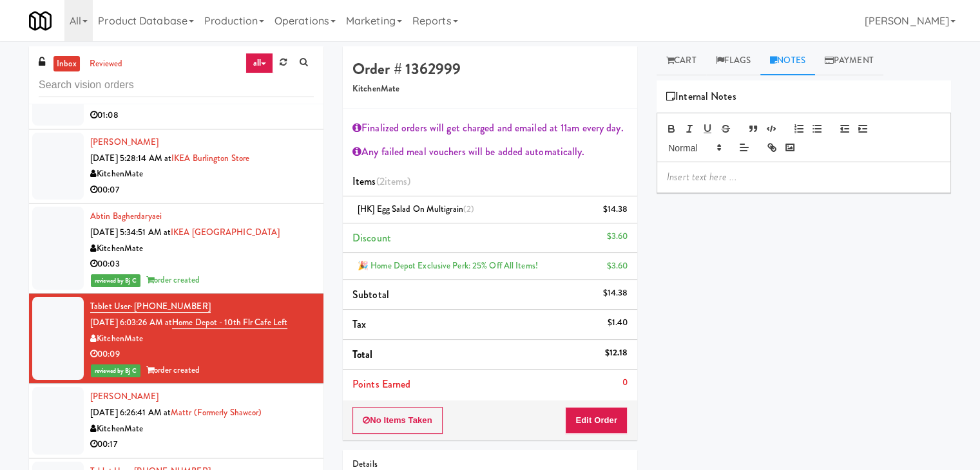
click at [728, 173] on p at bounding box center [804, 177] width 274 height 14
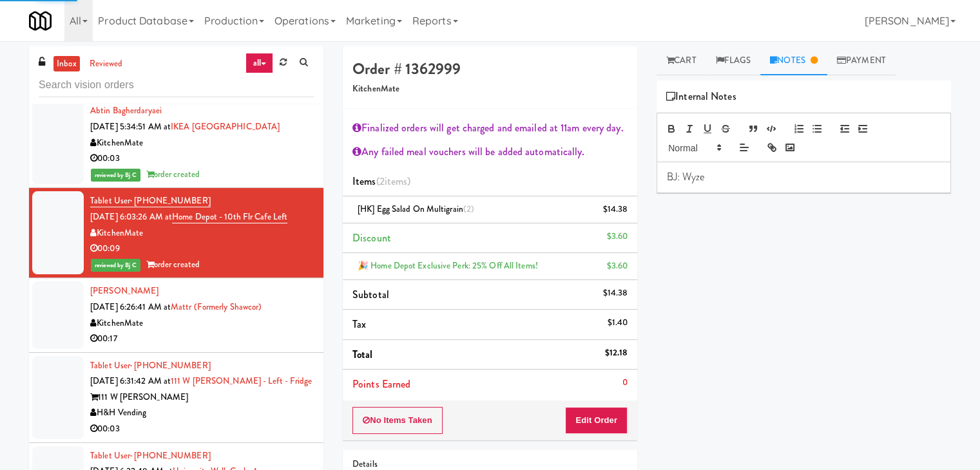
scroll to position [2413, 0]
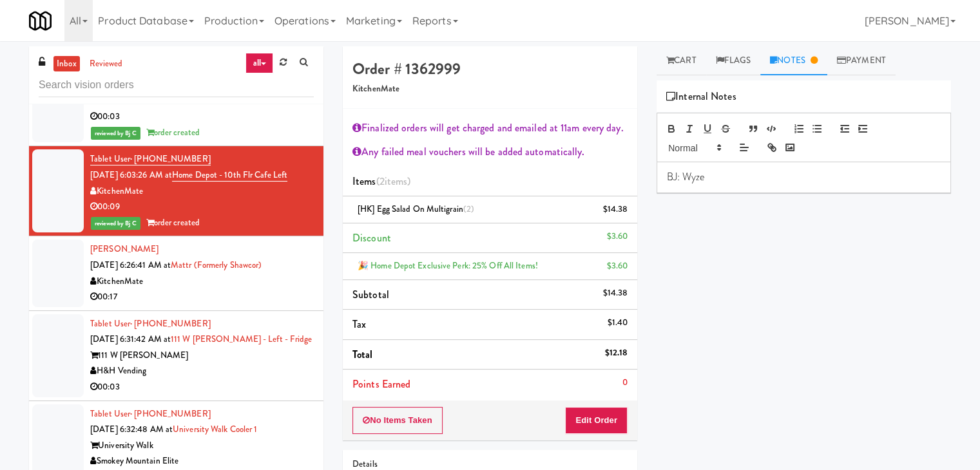
click at [229, 289] on div "00:17" at bounding box center [202, 297] width 224 height 16
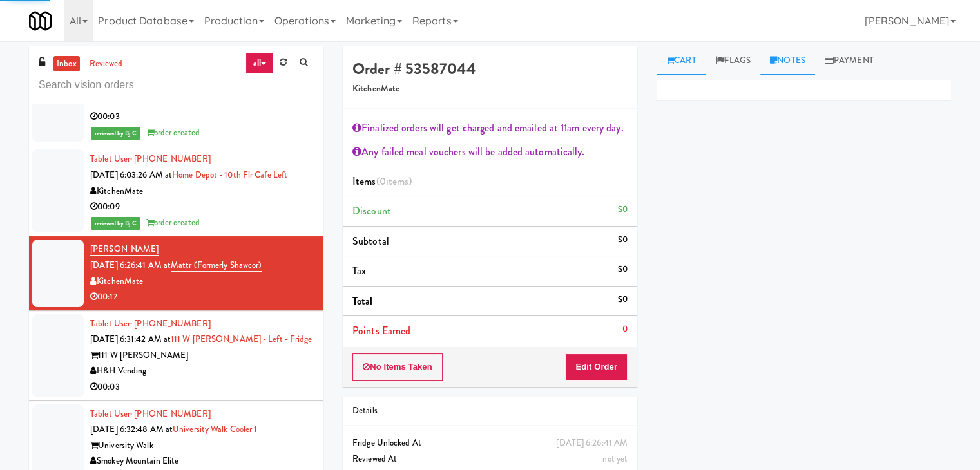
drag, startPoint x: 792, startPoint y: 57, endPoint x: 733, endPoint y: 130, distance: 93.0
click at [791, 59] on link "Notes" at bounding box center [787, 60] width 55 height 29
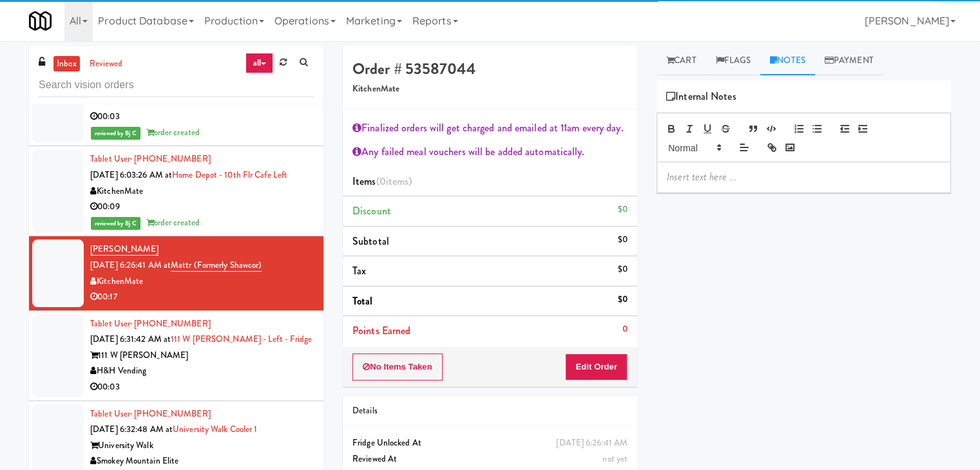
click at [708, 176] on p at bounding box center [804, 177] width 274 height 14
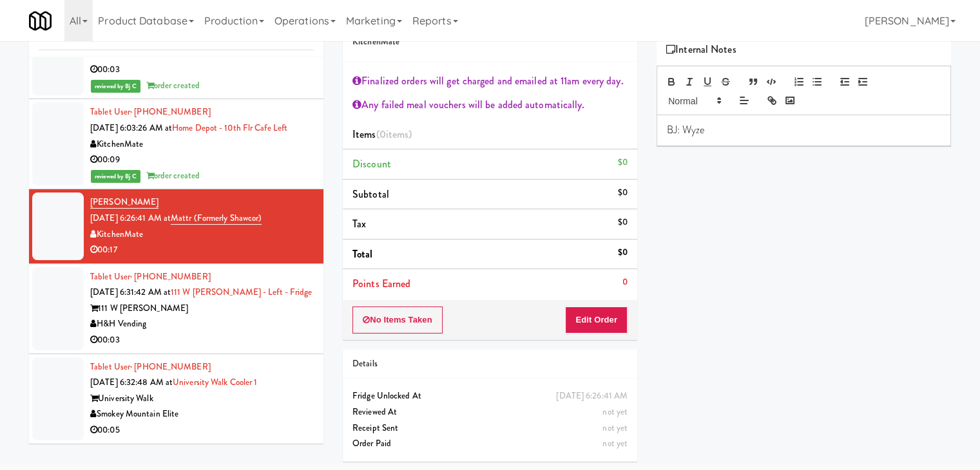
click at [224, 328] on div "H&H Vending" at bounding box center [202, 324] width 224 height 16
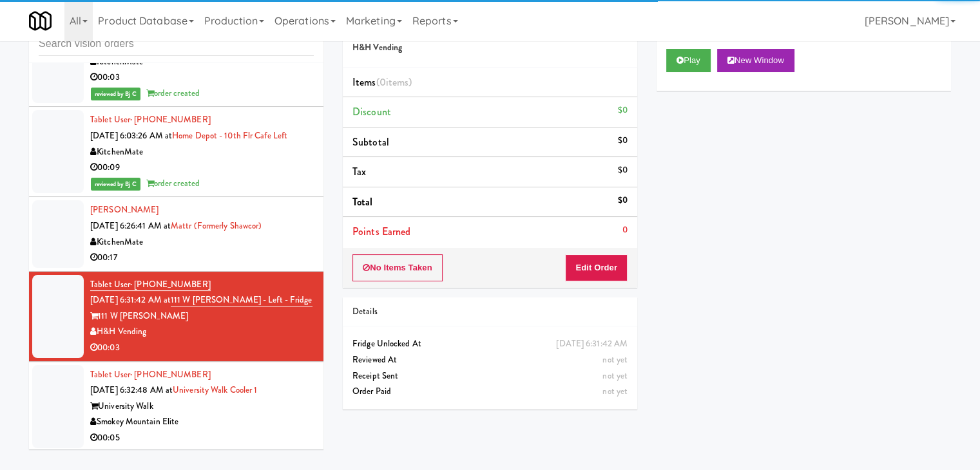
scroll to position [2413, 0]
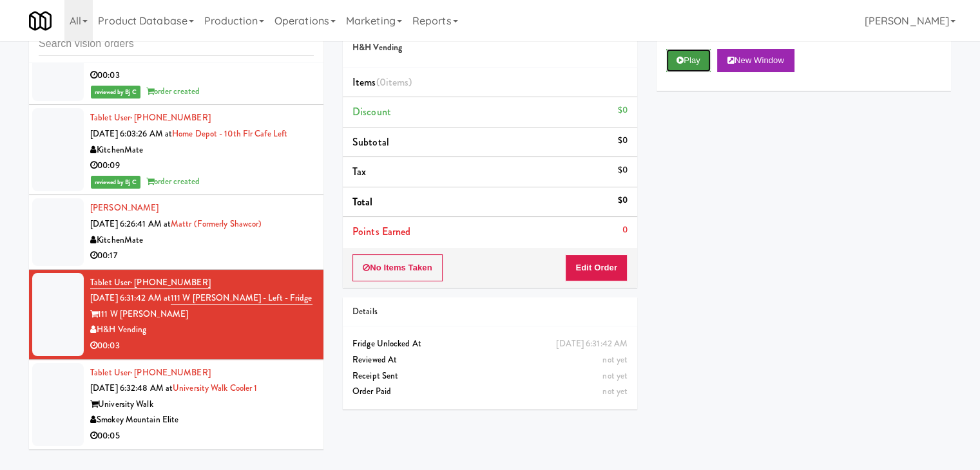
drag, startPoint x: 699, startPoint y: 59, endPoint x: 686, endPoint y: 97, distance: 40.8
click at [697, 59] on button "Play" at bounding box center [688, 60] width 44 height 23
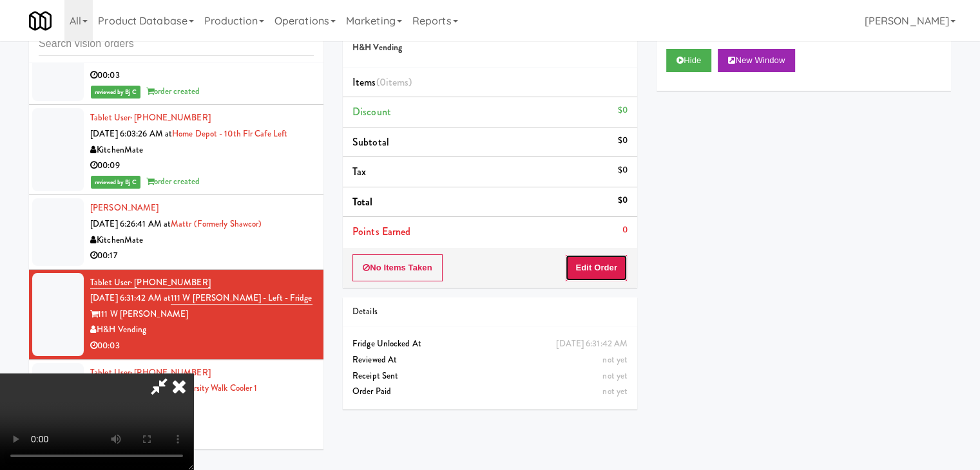
click at [598, 261] on button "Edit Order" at bounding box center [596, 268] width 63 height 27
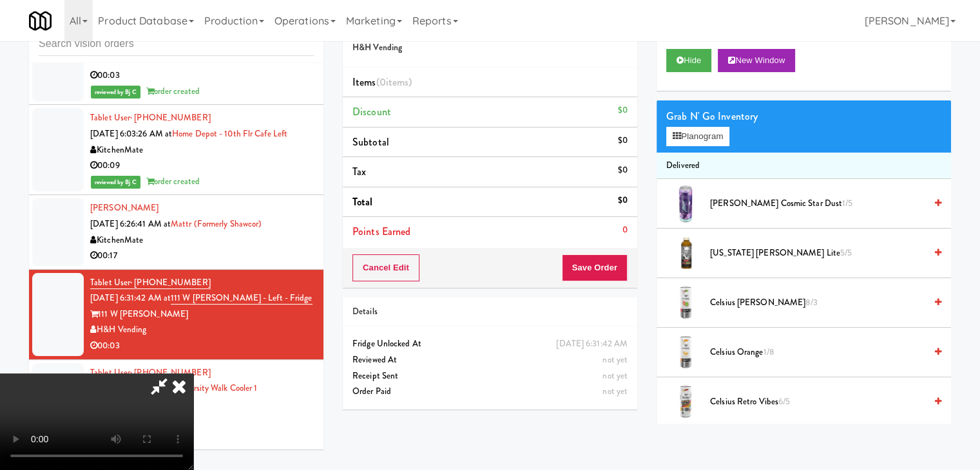
scroll to position [0, 0]
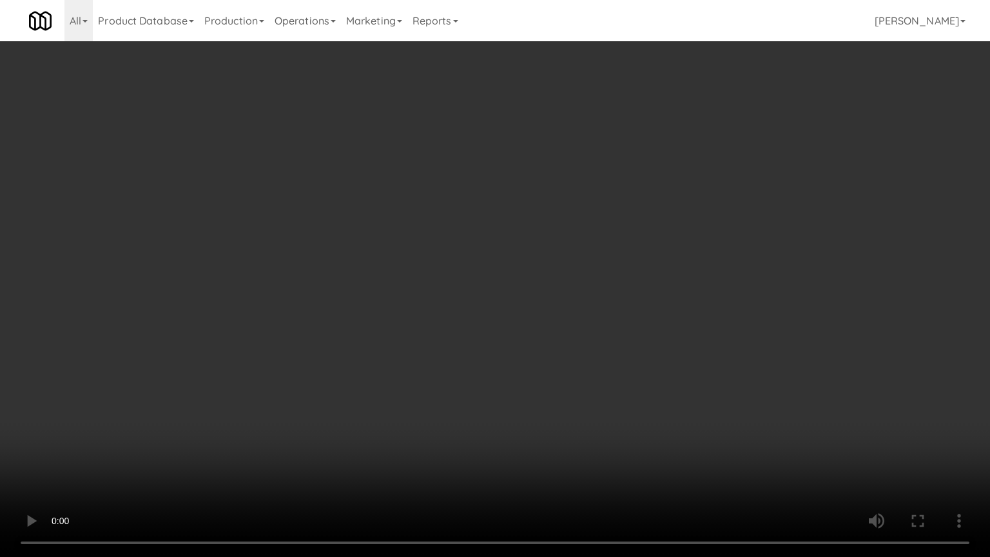
click at [535, 261] on video at bounding box center [495, 278] width 990 height 557
drag, startPoint x: 588, startPoint y: 351, endPoint x: 600, endPoint y: 351, distance: 12.2
click at [591, 350] on video at bounding box center [495, 278] width 990 height 557
click at [608, 346] on video at bounding box center [495, 278] width 990 height 557
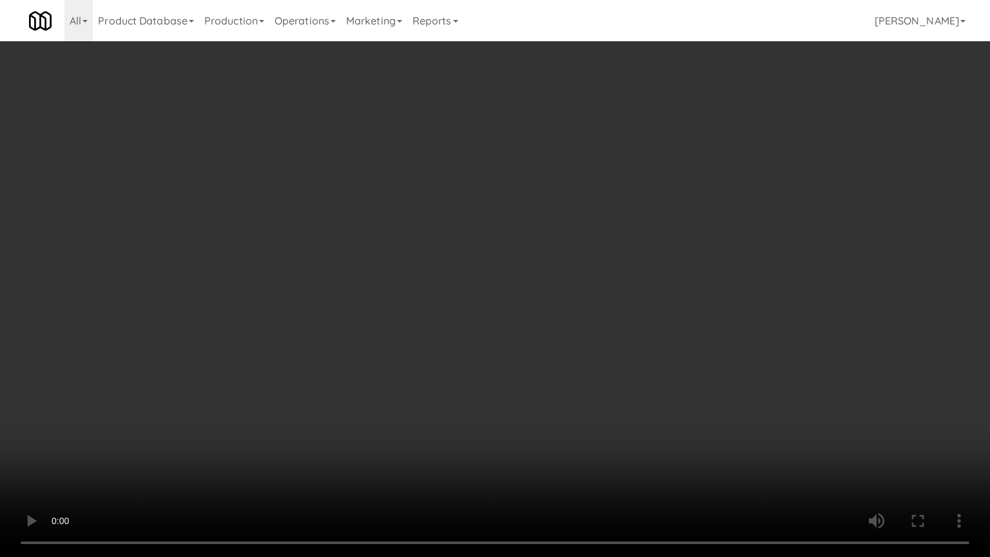
click at [608, 345] on video at bounding box center [495, 278] width 990 height 557
drag, startPoint x: 608, startPoint y: 345, endPoint x: 676, endPoint y: 220, distance: 142.2
click at [609, 340] on video at bounding box center [495, 278] width 990 height 557
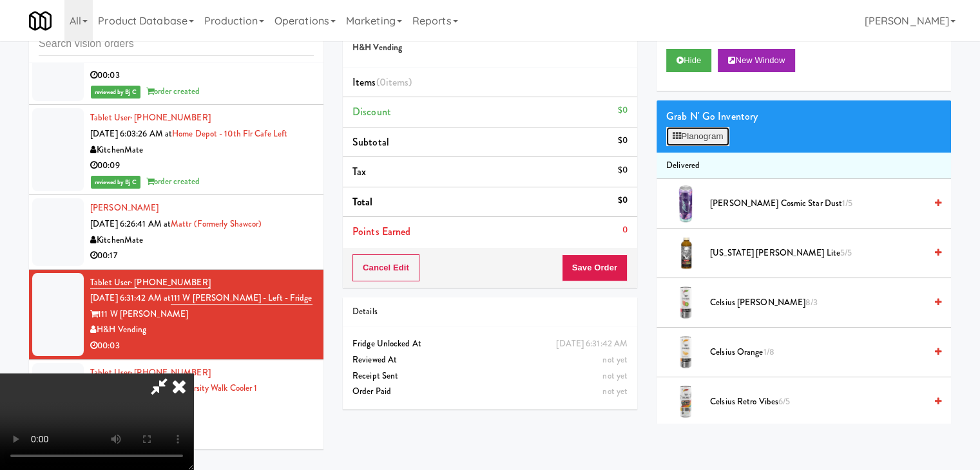
click at [719, 137] on button "Planogram" at bounding box center [697, 136] width 63 height 19
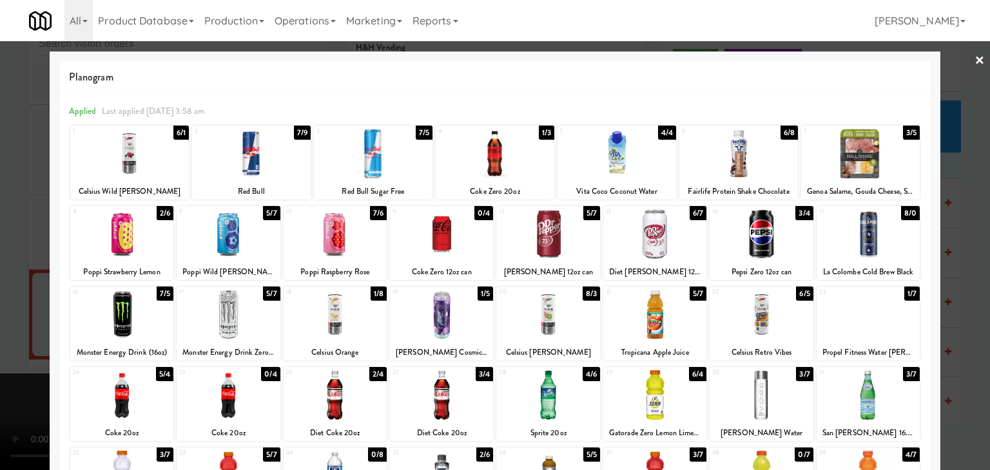
click at [429, 302] on div at bounding box center [441, 315] width 103 height 50
click at [0, 166] on div at bounding box center [495, 235] width 990 height 470
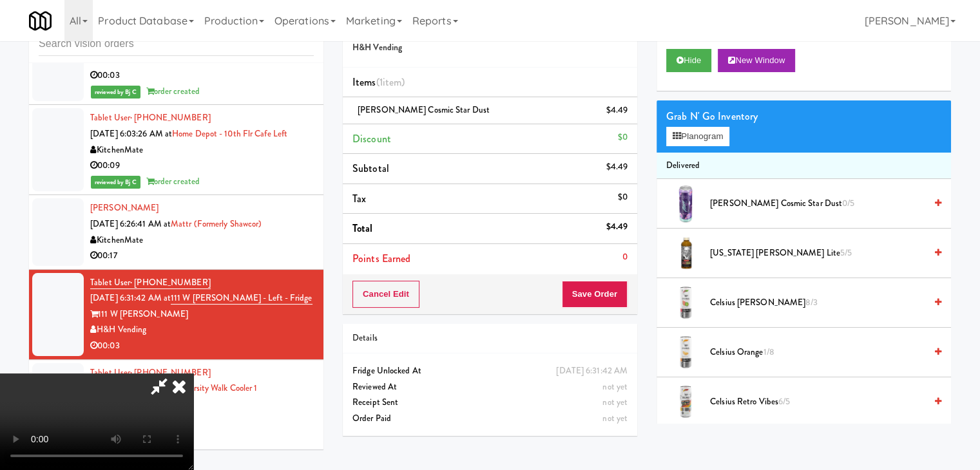
click at [193, 374] on video at bounding box center [96, 422] width 193 height 97
click at [620, 296] on button "Save Order" at bounding box center [595, 294] width 66 height 27
click at [620, 295] on button "Save Order" at bounding box center [595, 294] width 66 height 27
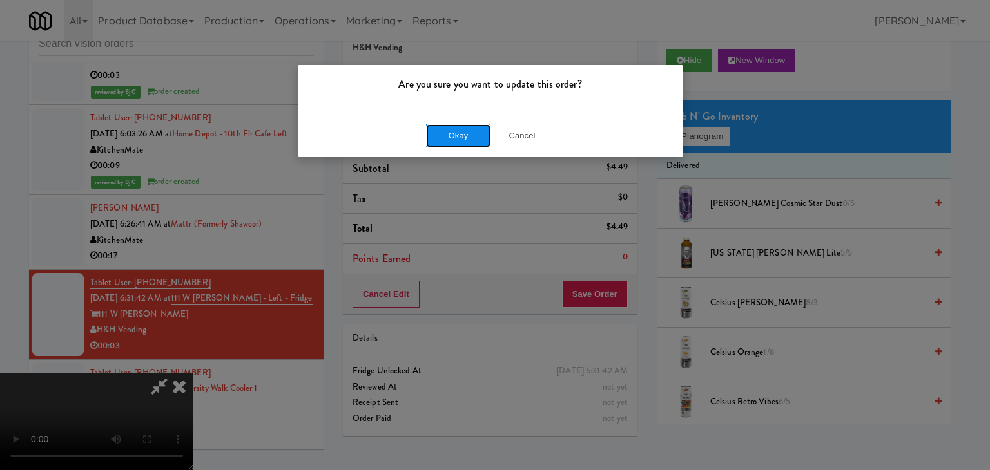
click at [467, 142] on button "Okay" at bounding box center [458, 135] width 64 height 23
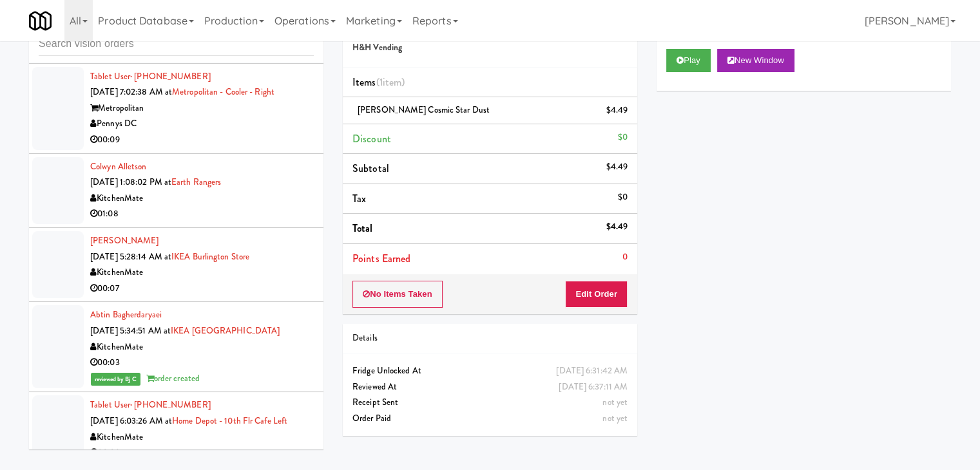
scroll to position [2090, 0]
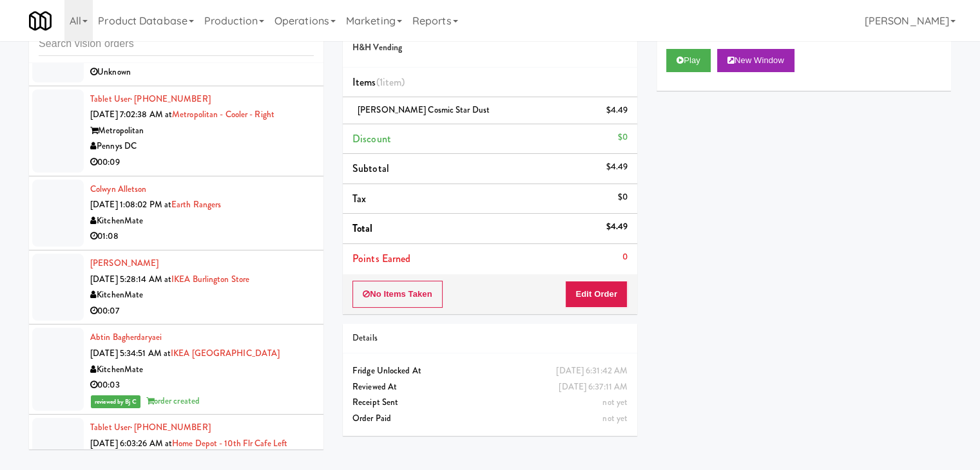
click at [267, 304] on div "00:07" at bounding box center [202, 312] width 224 height 16
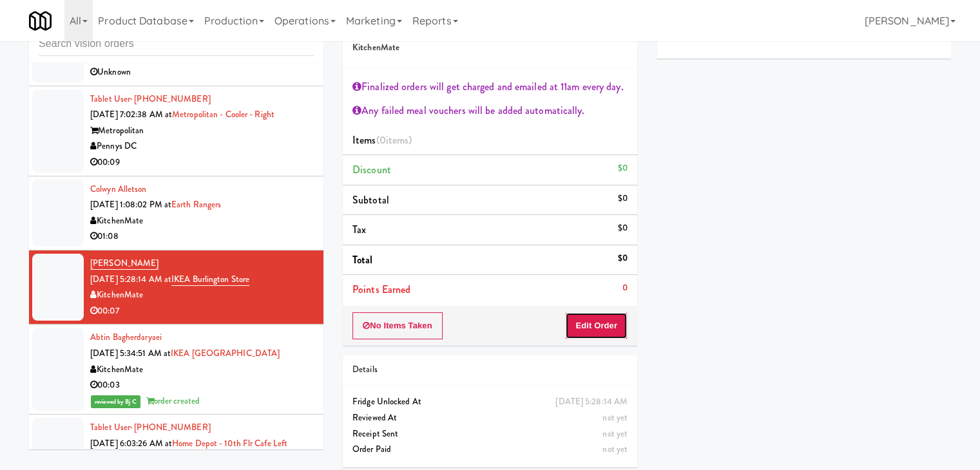
click at [611, 321] on button "Edit Order" at bounding box center [596, 326] width 63 height 27
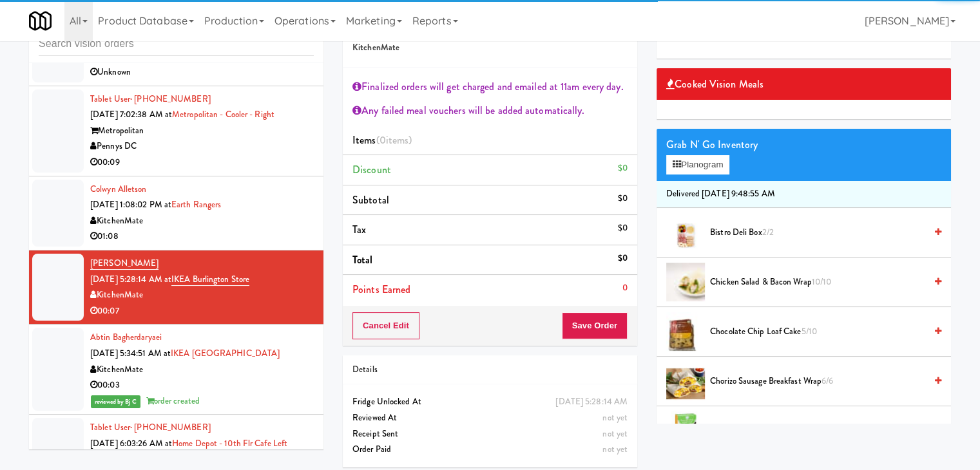
click at [713, 153] on div "Grab N' Go Inventory" at bounding box center [803, 144] width 275 height 19
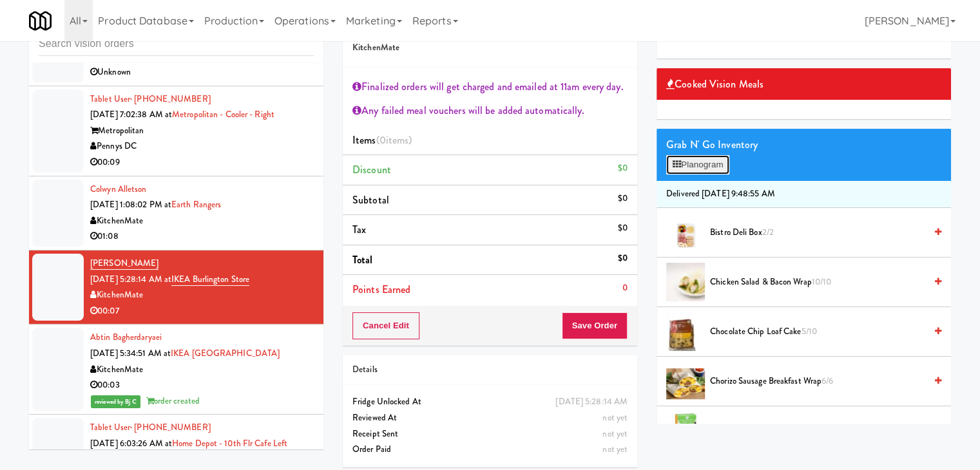
click at [717, 162] on button "Planogram" at bounding box center [697, 164] width 63 height 19
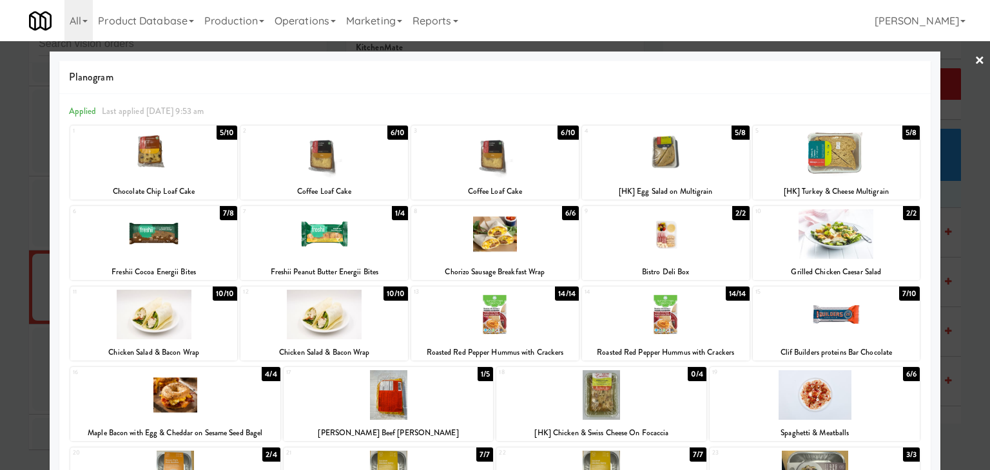
click at [696, 164] on div at bounding box center [666, 154] width 168 height 50
drag, startPoint x: 0, startPoint y: 122, endPoint x: 407, endPoint y: 122, distance: 406.6
click at [1, 122] on div at bounding box center [495, 235] width 990 height 470
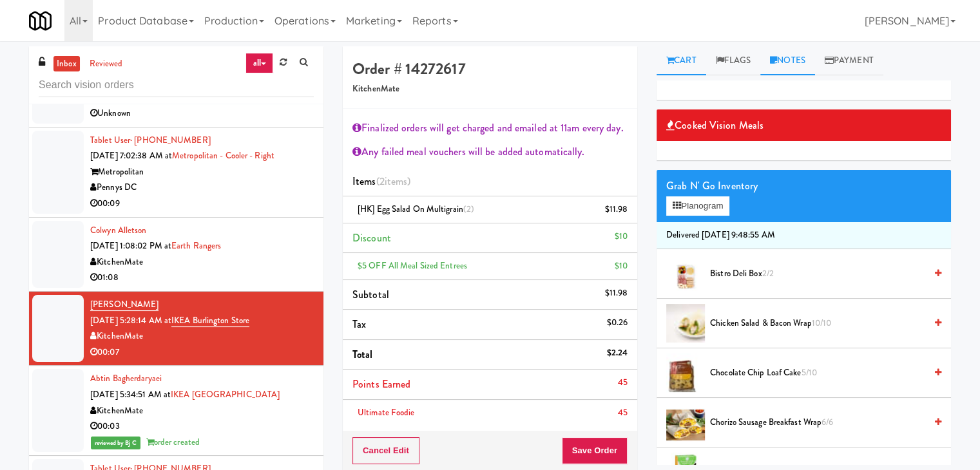
click at [785, 55] on link "Notes" at bounding box center [787, 60] width 55 height 29
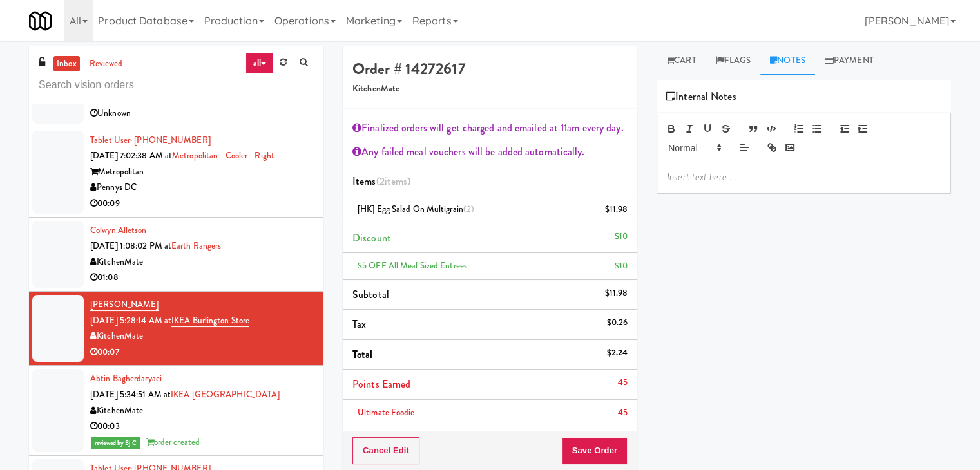
click at [728, 173] on p at bounding box center [804, 177] width 274 height 14
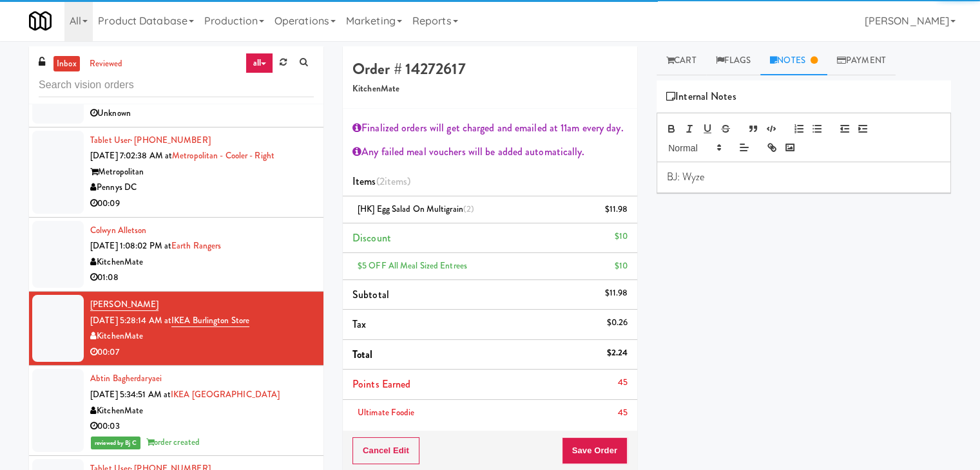
scroll to position [129, 0]
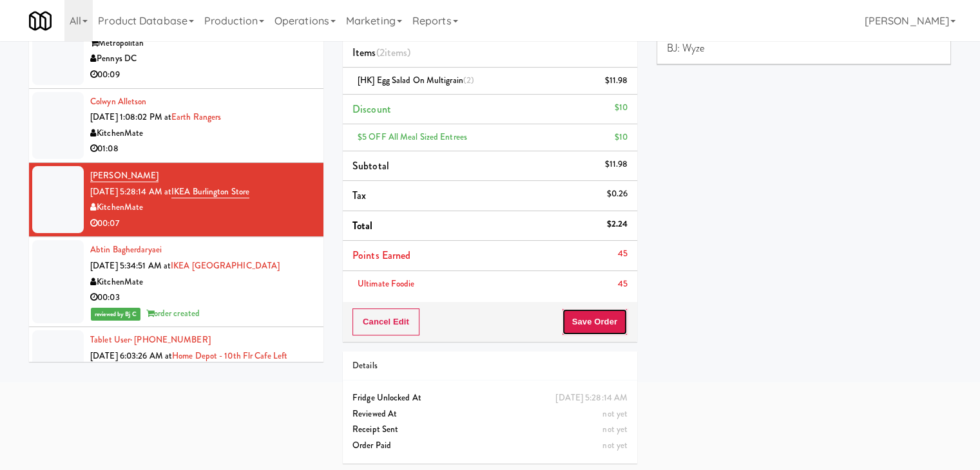
click at [584, 330] on button "Save Order" at bounding box center [595, 322] width 66 height 27
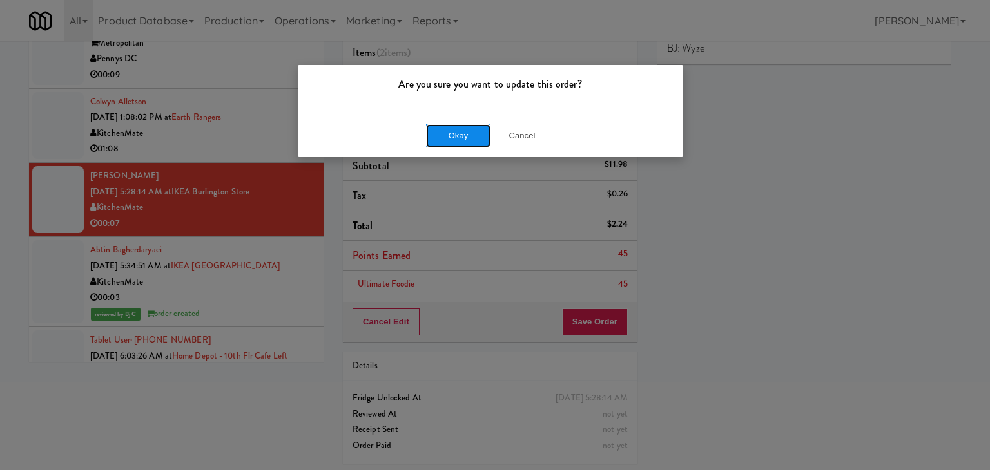
click at [461, 141] on button "Okay" at bounding box center [458, 135] width 64 height 23
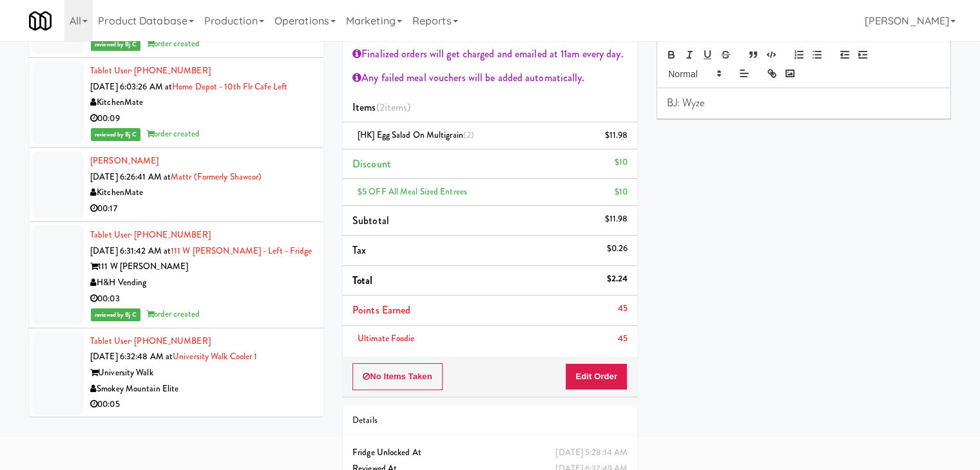
scroll to position [2445, 0]
click at [258, 200] on div "00:17" at bounding box center [202, 208] width 224 height 16
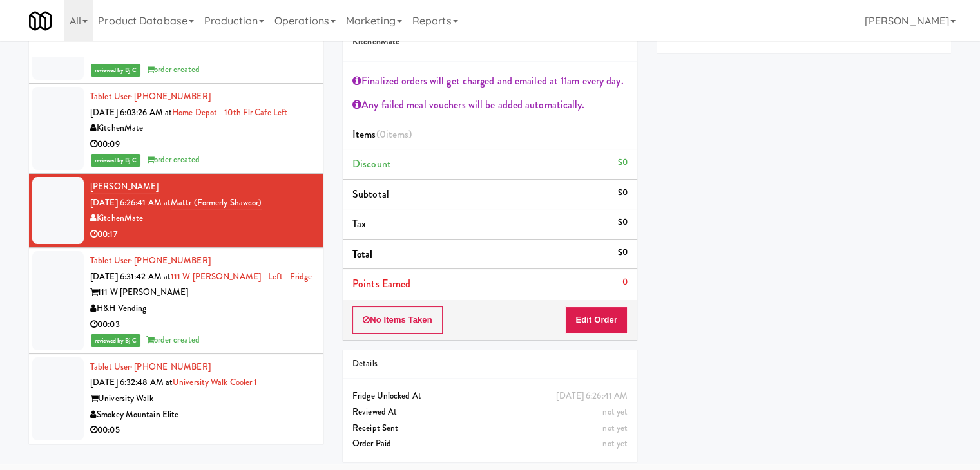
click at [246, 413] on div "Smokey Mountain Elite" at bounding box center [202, 415] width 224 height 16
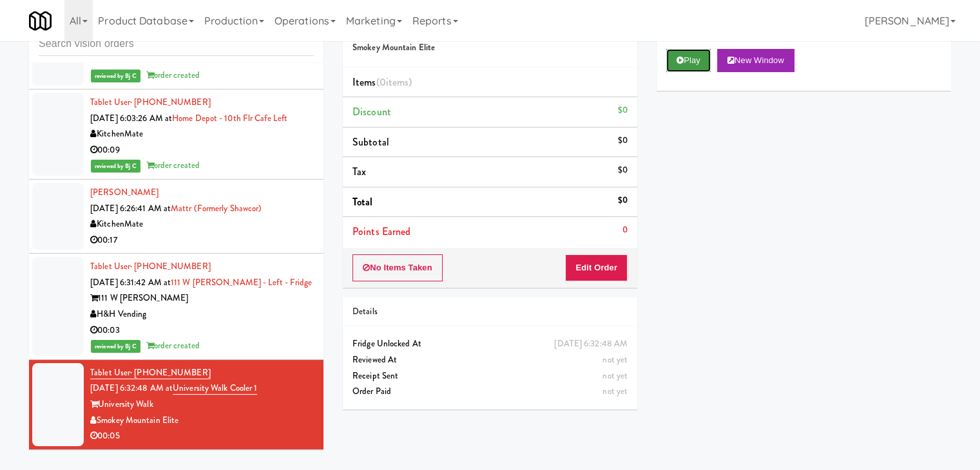
click at [695, 64] on button "Play" at bounding box center [688, 60] width 44 height 23
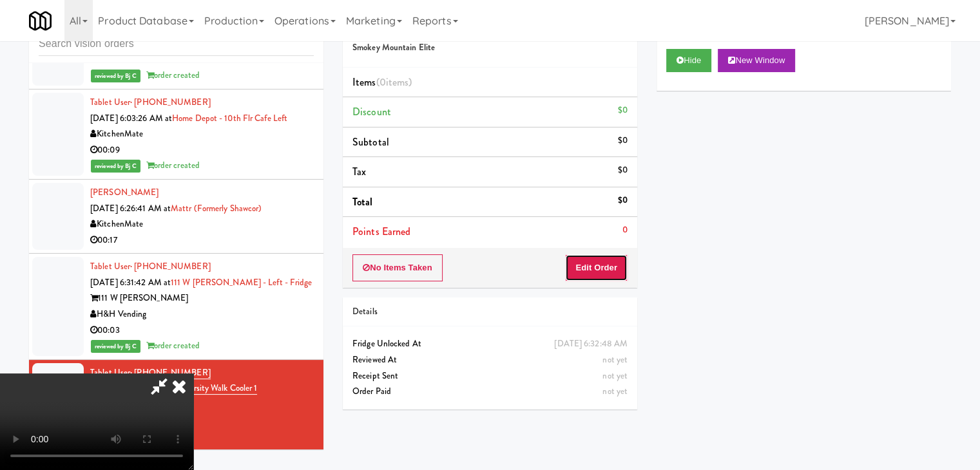
click at [595, 269] on button "Edit Order" at bounding box center [596, 268] width 63 height 27
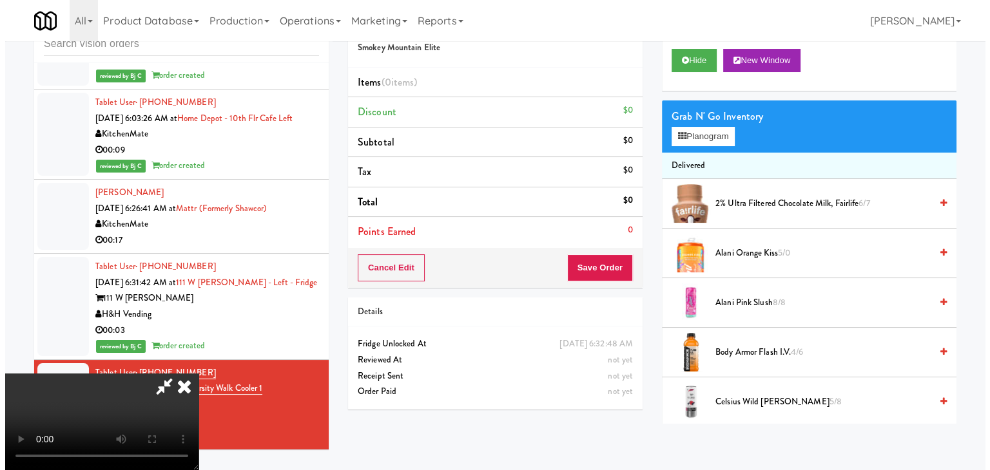
scroll to position [0, 0]
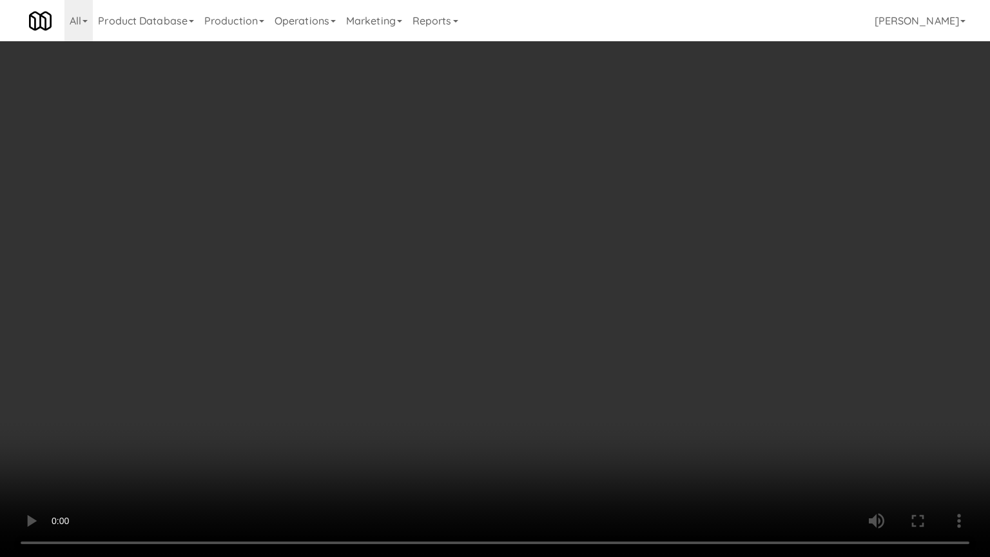
click at [503, 376] on video at bounding box center [495, 278] width 990 height 557
click at [606, 398] on video at bounding box center [495, 278] width 990 height 557
drag, startPoint x: 611, startPoint y: 386, endPoint x: 637, endPoint y: 385, distance: 25.8
click at [612, 385] on video at bounding box center [495, 278] width 990 height 557
click at [648, 401] on video at bounding box center [495, 278] width 990 height 557
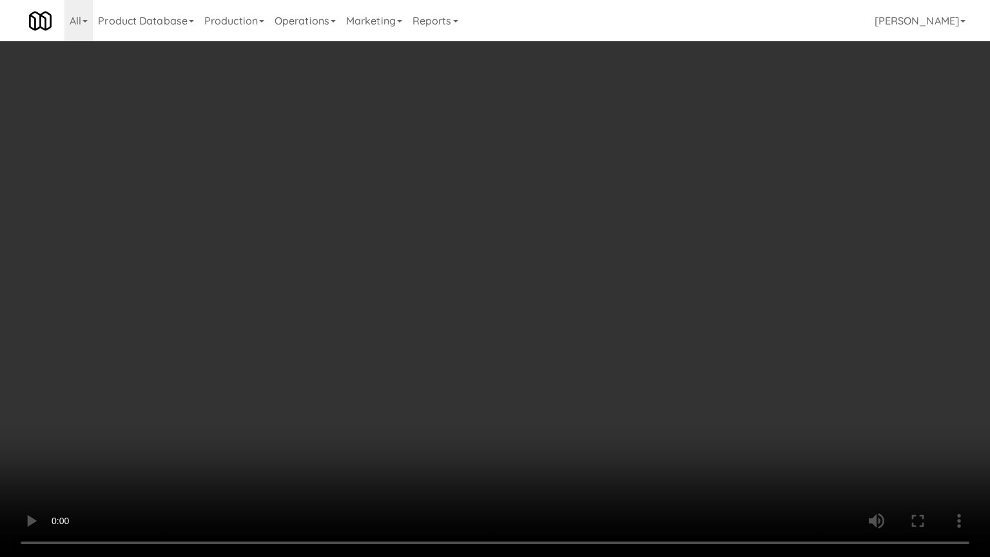
click at [648, 403] on video at bounding box center [495, 278] width 990 height 557
click at [497, 365] on video at bounding box center [495, 278] width 990 height 557
click at [497, 363] on video at bounding box center [495, 278] width 990 height 557
click at [501, 362] on video at bounding box center [495, 278] width 990 height 557
click at [507, 360] on video at bounding box center [495, 278] width 990 height 557
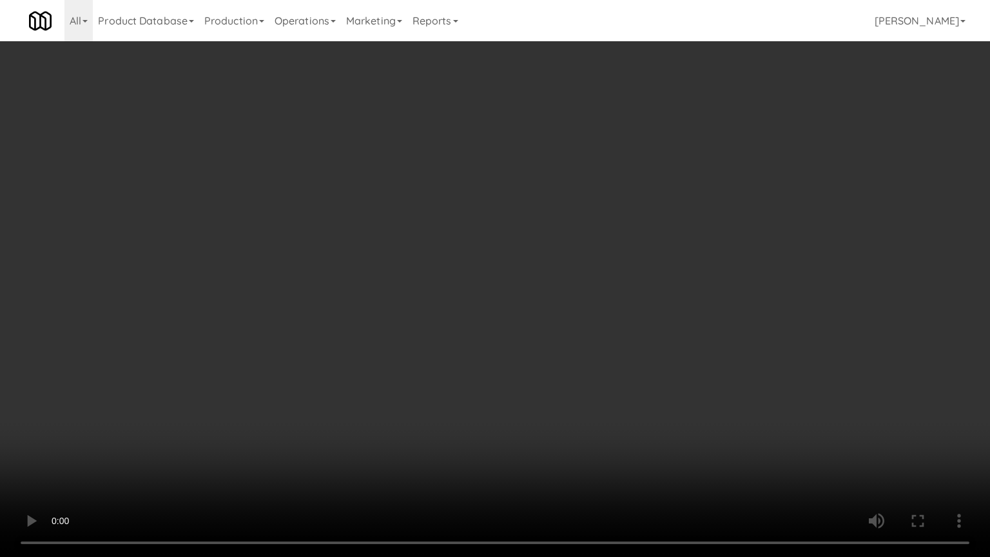
click at [515, 356] on video at bounding box center [495, 278] width 990 height 557
drag, startPoint x: 515, startPoint y: 356, endPoint x: 545, endPoint y: 258, distance: 101.9
click at [515, 354] on video at bounding box center [495, 278] width 990 height 557
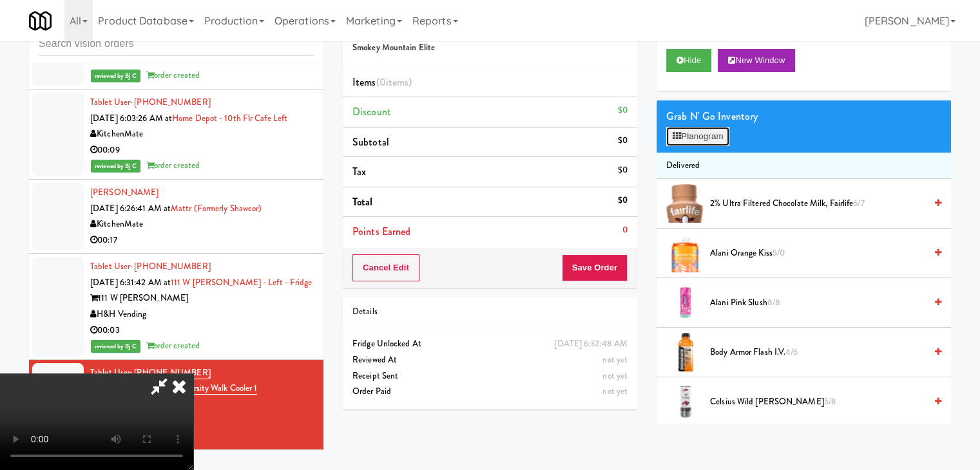
click at [703, 137] on button "Planogram" at bounding box center [697, 136] width 63 height 19
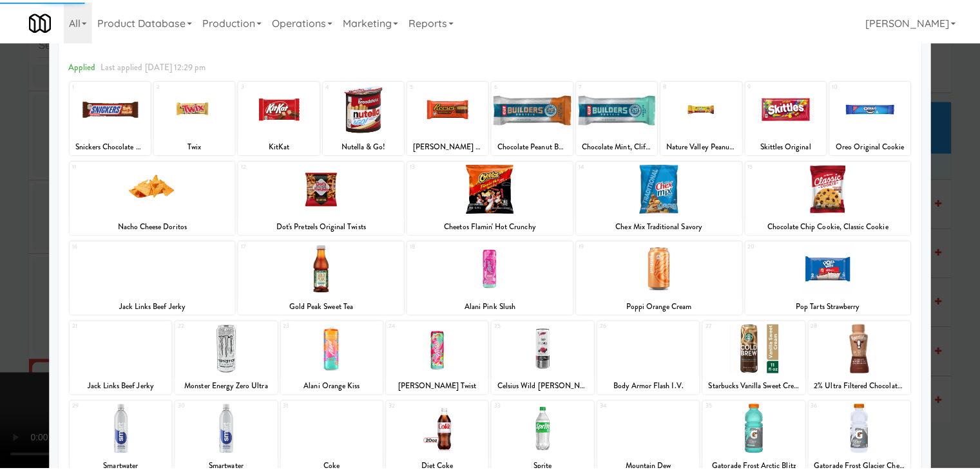
scroll to position [162, 0]
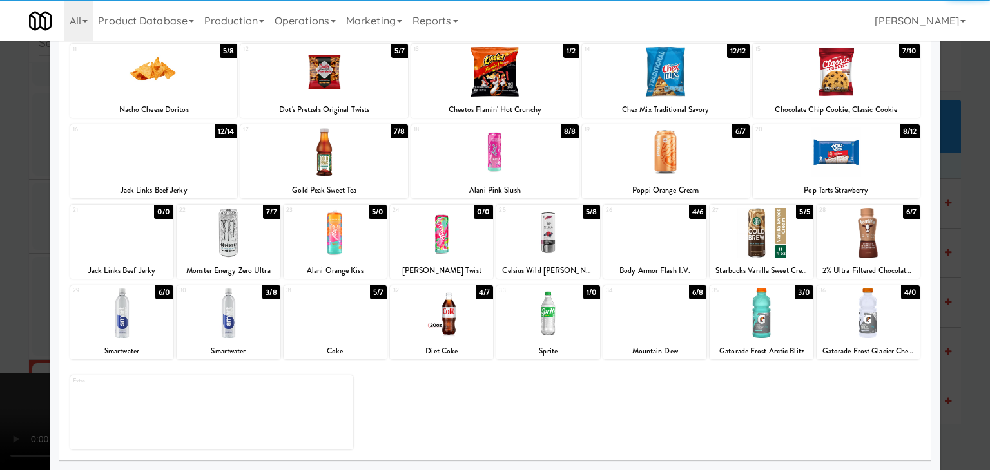
click at [463, 242] on div at bounding box center [441, 233] width 103 height 50
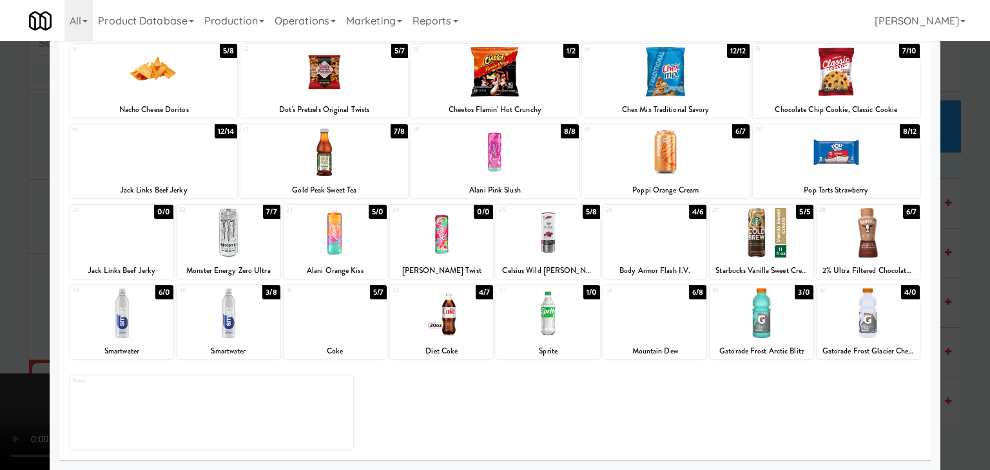
drag, startPoint x: 4, startPoint y: 320, endPoint x: 519, endPoint y: 332, distance: 515.0
click at [29, 319] on div at bounding box center [495, 235] width 990 height 470
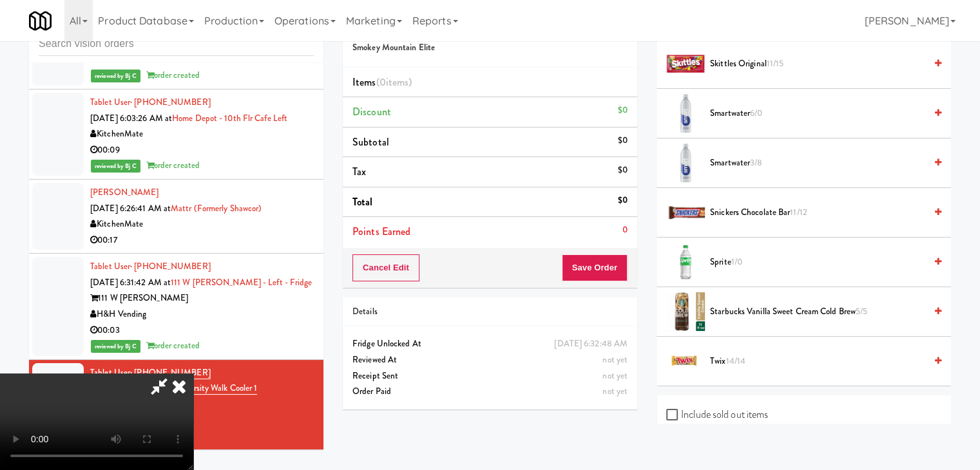
scroll to position [1587, 0]
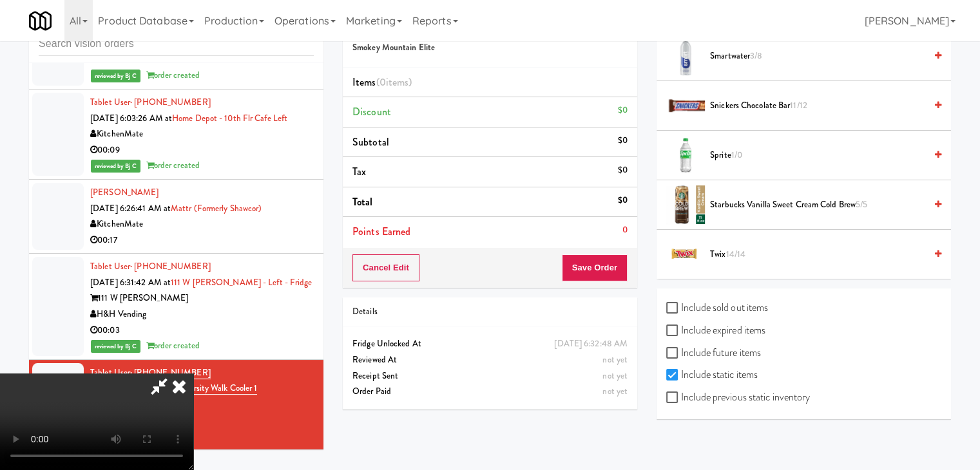
click at [771, 389] on label "Include previous static inventory" at bounding box center [738, 397] width 144 height 19
click at [681, 393] on input "Include previous static inventory" at bounding box center [673, 398] width 15 height 10
checkbox input "true"
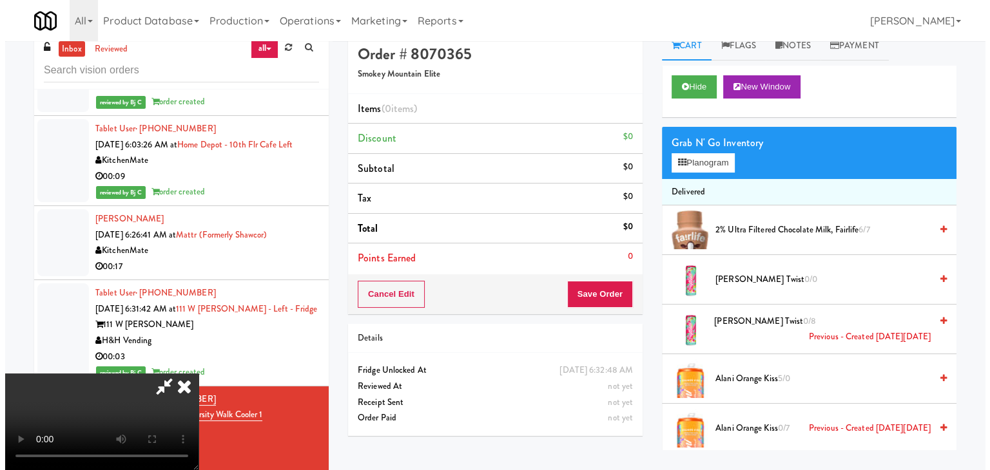
scroll to position [0, 0]
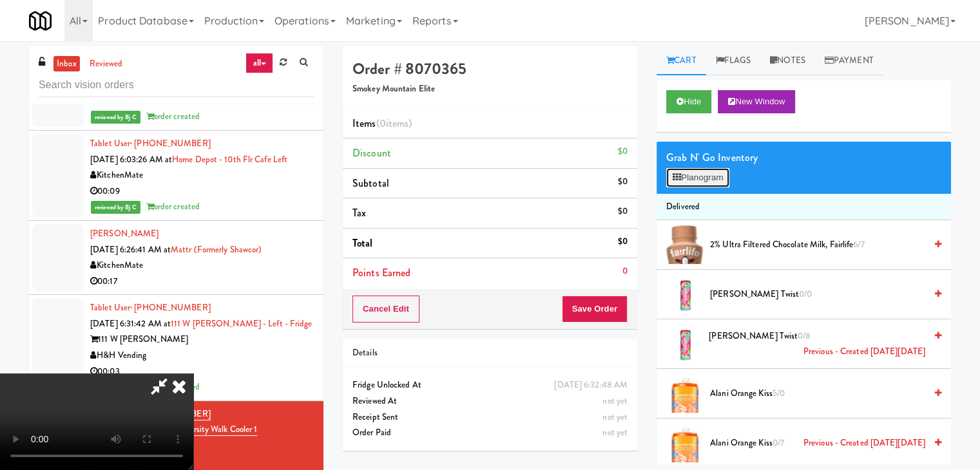
click at [708, 179] on button "Planogram" at bounding box center [697, 177] width 63 height 19
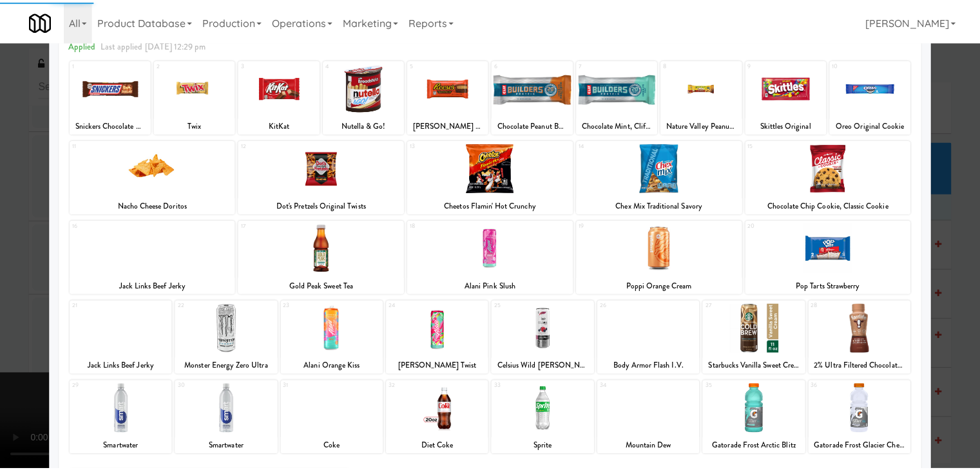
scroll to position [162, 0]
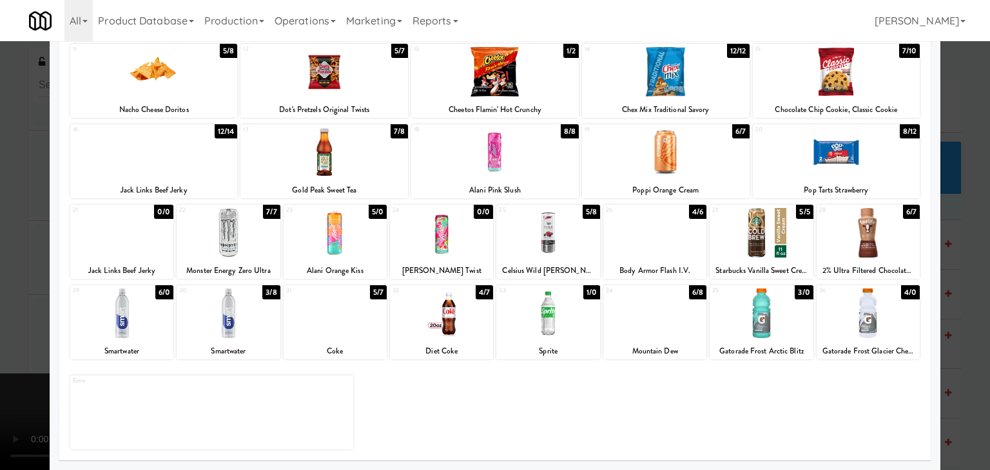
click at [433, 230] on div at bounding box center [441, 233] width 103 height 50
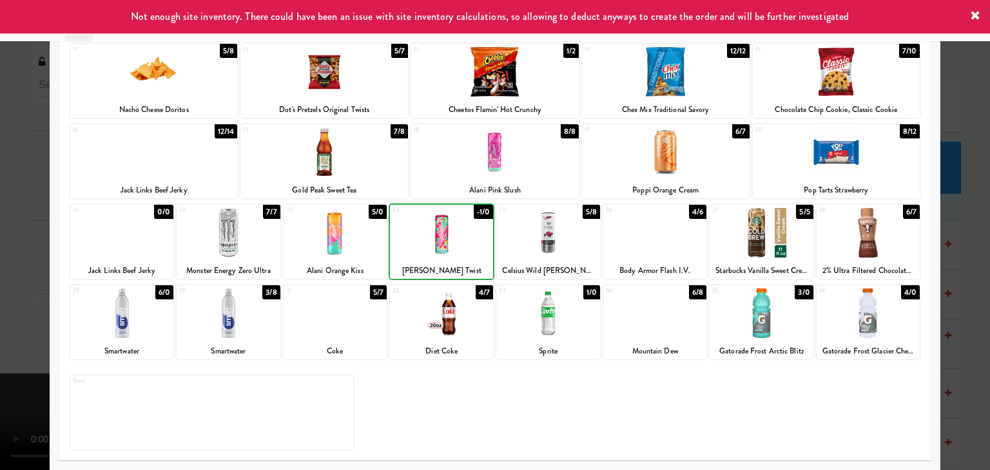
click at [0, 328] on div at bounding box center [495, 235] width 990 height 470
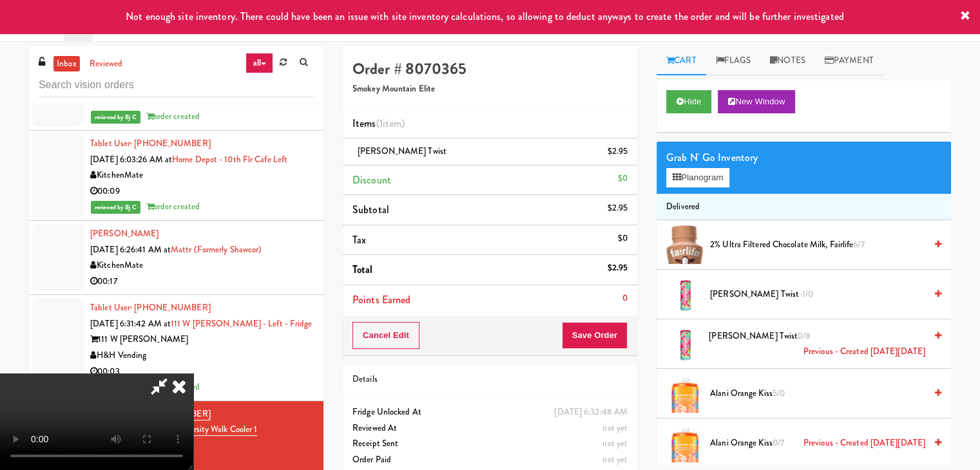
click at [193, 374] on video at bounding box center [96, 422] width 193 height 97
click at [607, 325] on button "Save Order" at bounding box center [595, 335] width 66 height 27
click at [606, 323] on button "Save Order" at bounding box center [595, 335] width 66 height 27
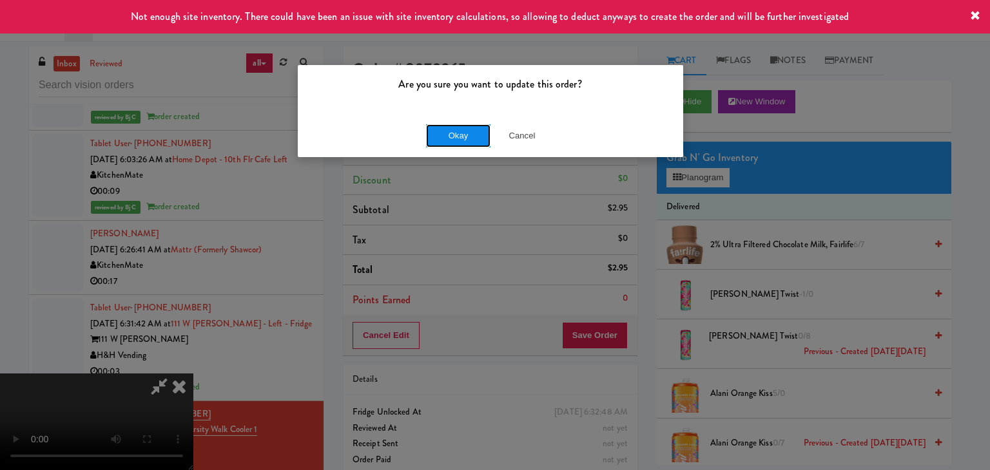
click at [467, 136] on button "Okay" at bounding box center [458, 135] width 64 height 23
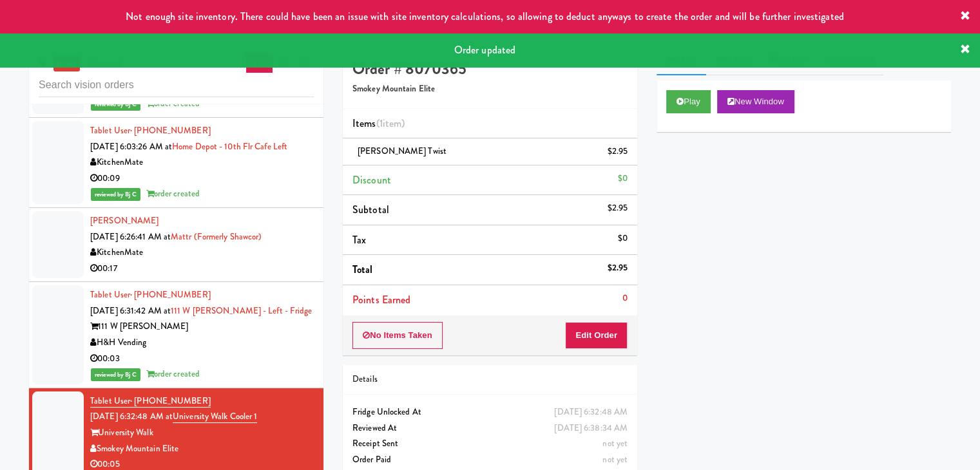
click at [256, 275] on div "00:17" at bounding box center [202, 269] width 224 height 16
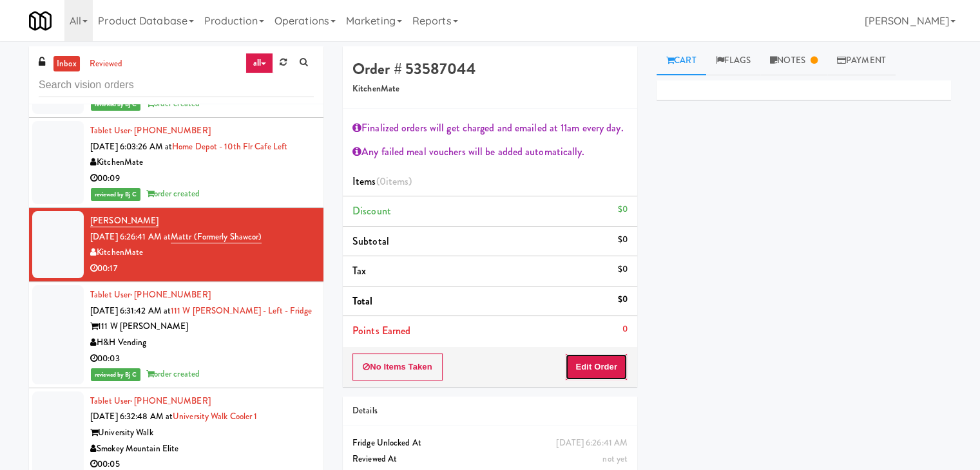
click at [619, 374] on button "Edit Order" at bounding box center [596, 367] width 63 height 27
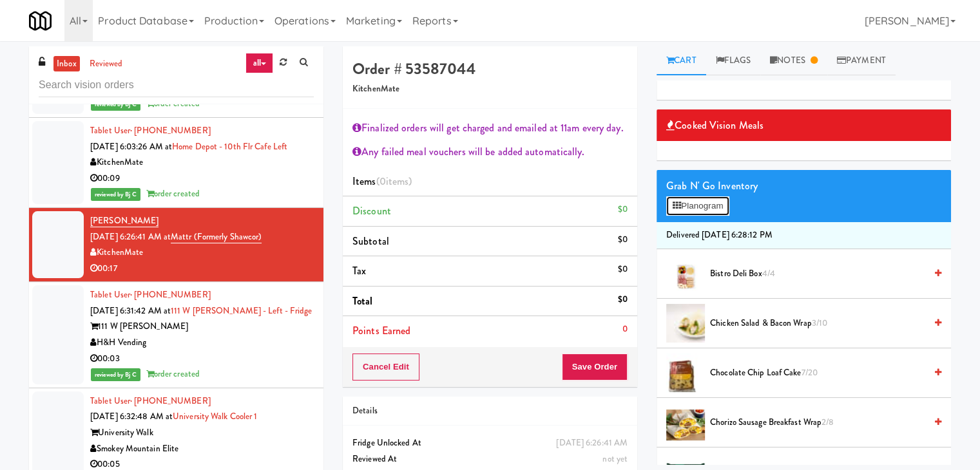
click at [729, 206] on button "Planogram" at bounding box center [697, 206] width 63 height 19
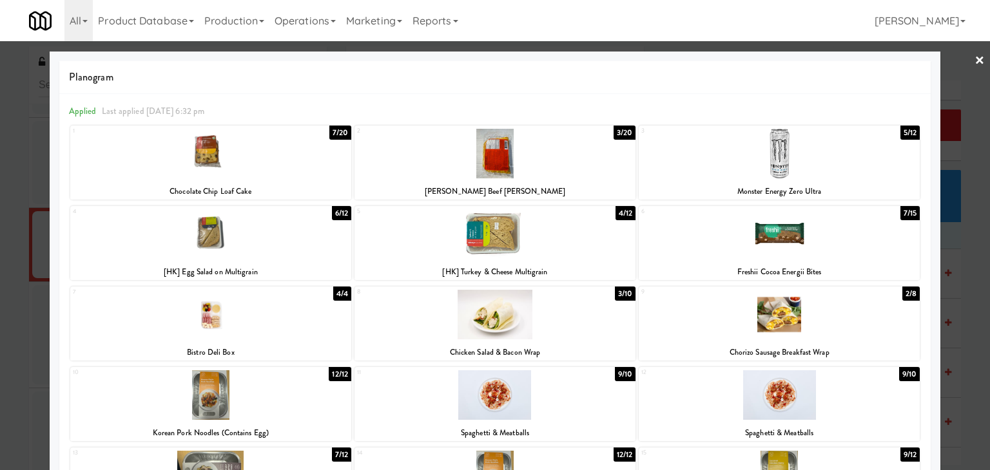
click at [269, 168] on div at bounding box center [210, 154] width 281 height 50
click at [483, 244] on div at bounding box center [494, 234] width 281 height 50
click at [0, 248] on div at bounding box center [495, 235] width 990 height 470
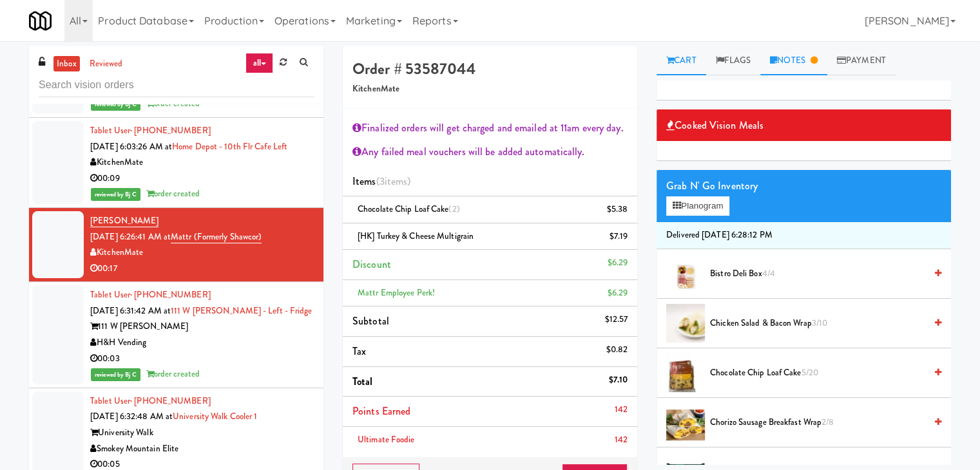
click at [798, 64] on link "Notes" at bounding box center [793, 60] width 67 height 29
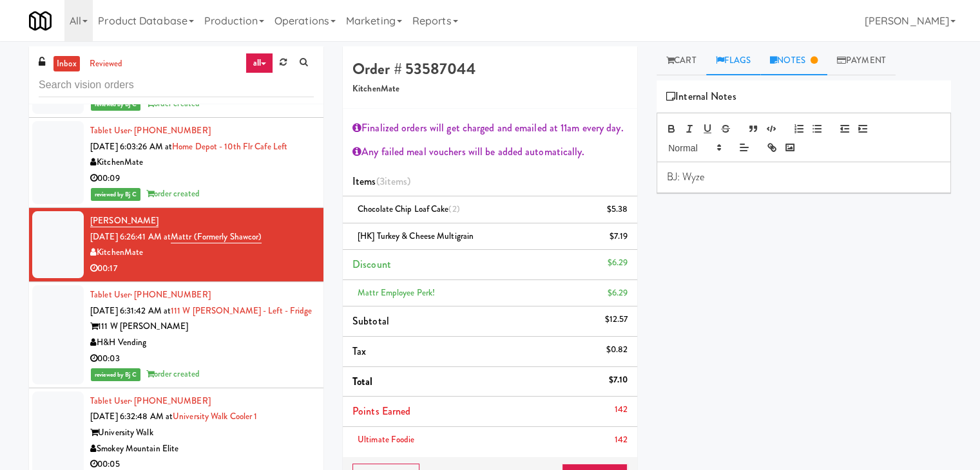
click at [736, 62] on link "Flags" at bounding box center [733, 60] width 55 height 29
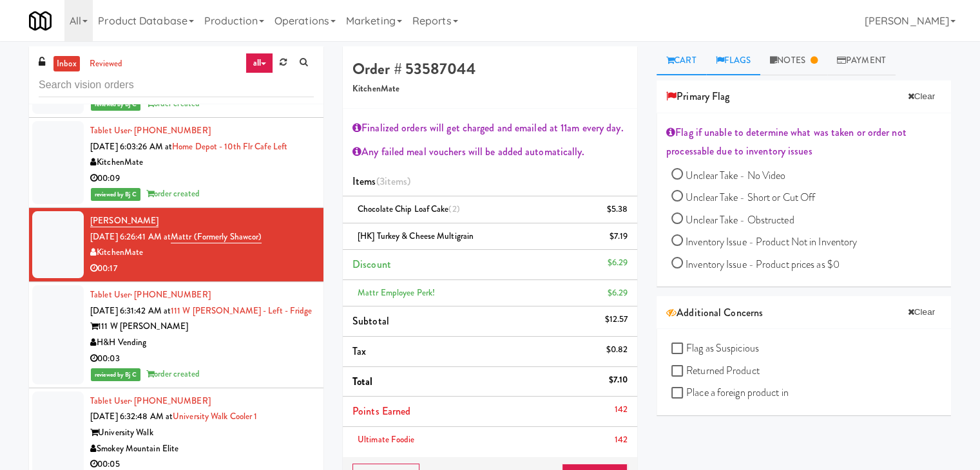
click at [677, 64] on link "Cart" at bounding box center [682, 60] width 50 height 29
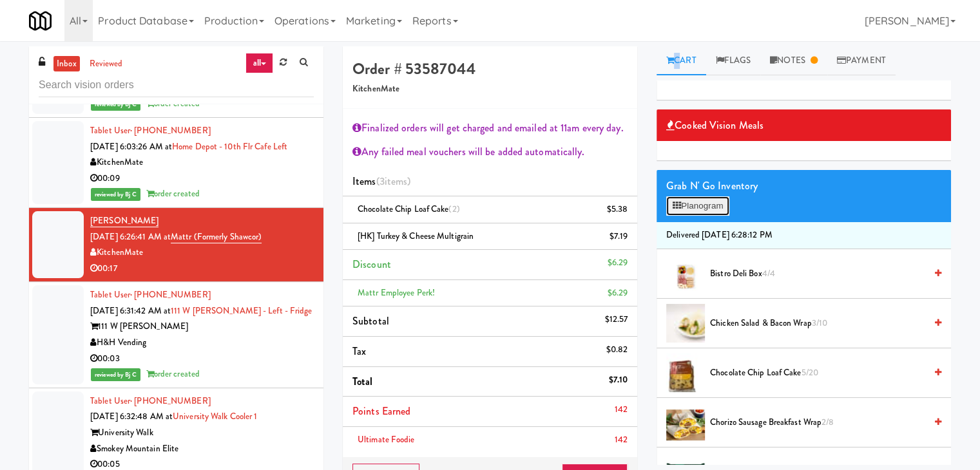
click at [712, 207] on button "Planogram" at bounding box center [697, 206] width 63 height 19
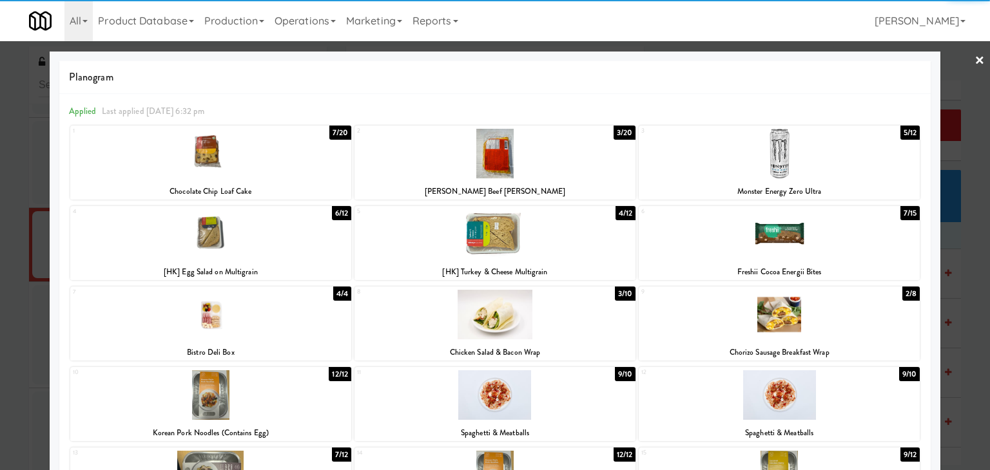
drag, startPoint x: 0, startPoint y: 256, endPoint x: 528, endPoint y: 246, distance: 528.5
click at [6, 252] on div at bounding box center [495, 235] width 990 height 470
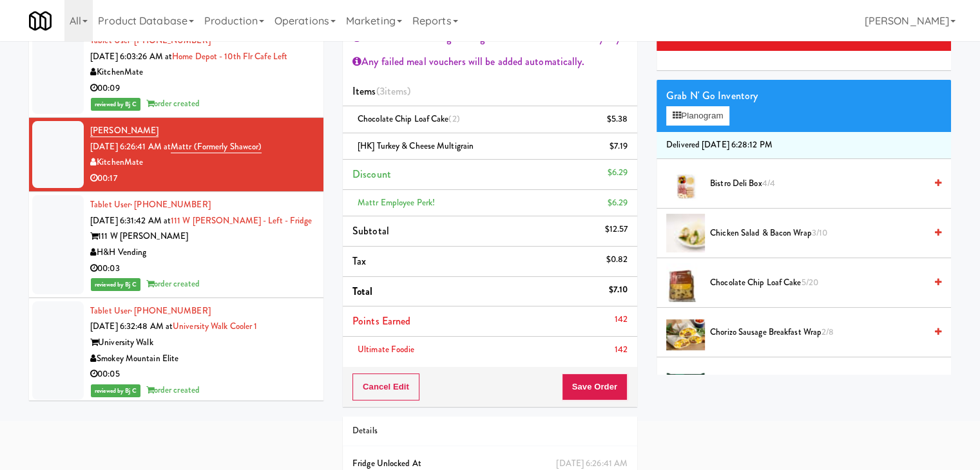
scroll to position [157, 0]
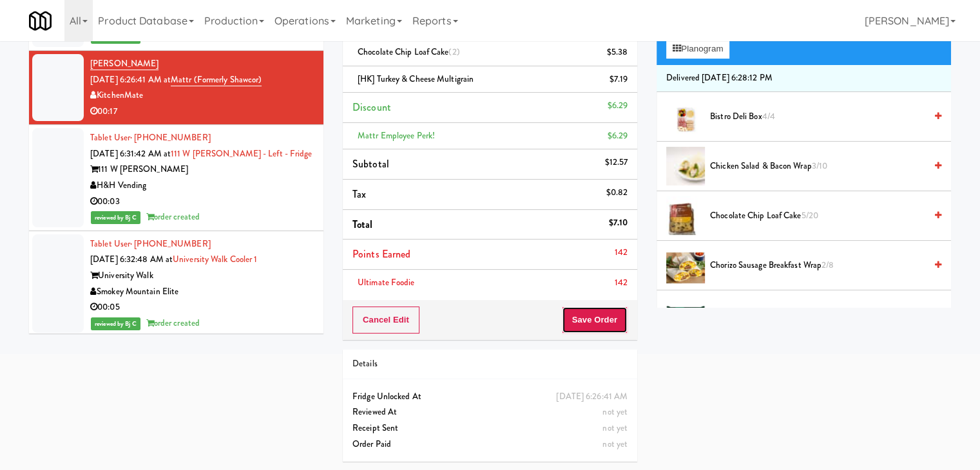
click at [599, 327] on button "Save Order" at bounding box center [595, 320] width 66 height 27
click at [599, 326] on button "Save Order" at bounding box center [595, 320] width 66 height 27
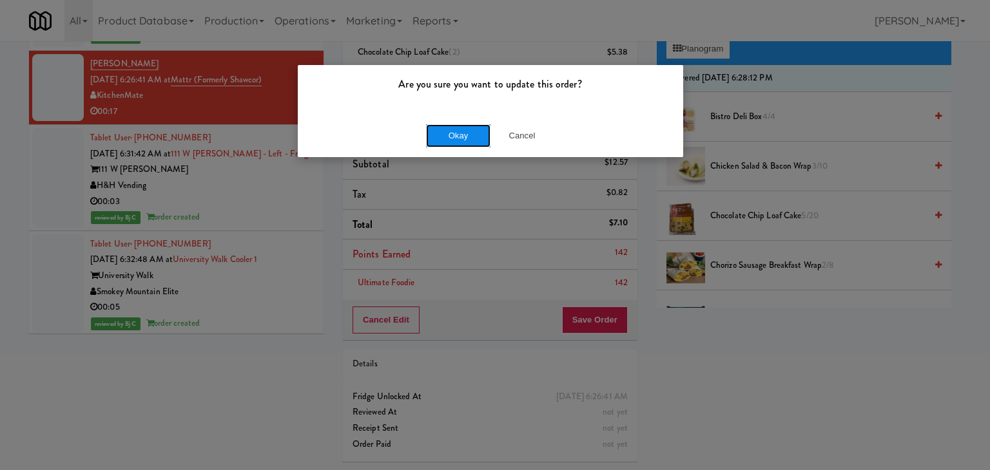
click at [476, 137] on button "Okay" at bounding box center [458, 135] width 64 height 23
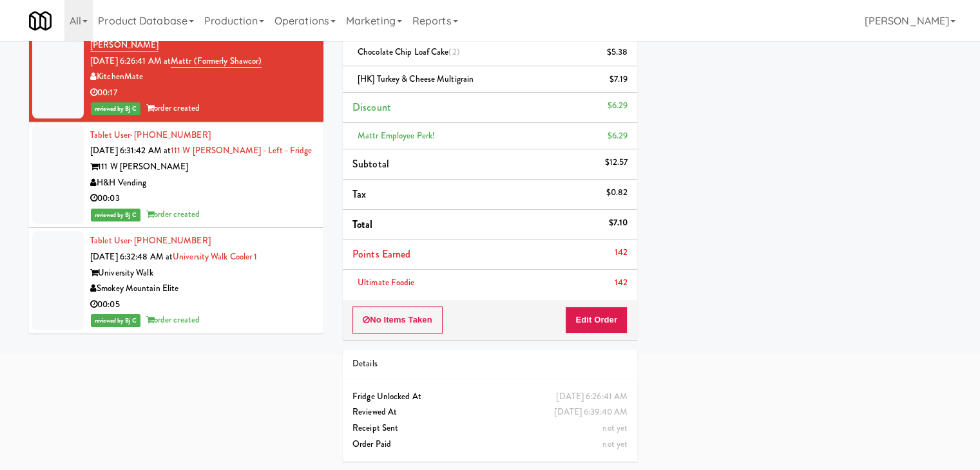
scroll to position [2476, 0]
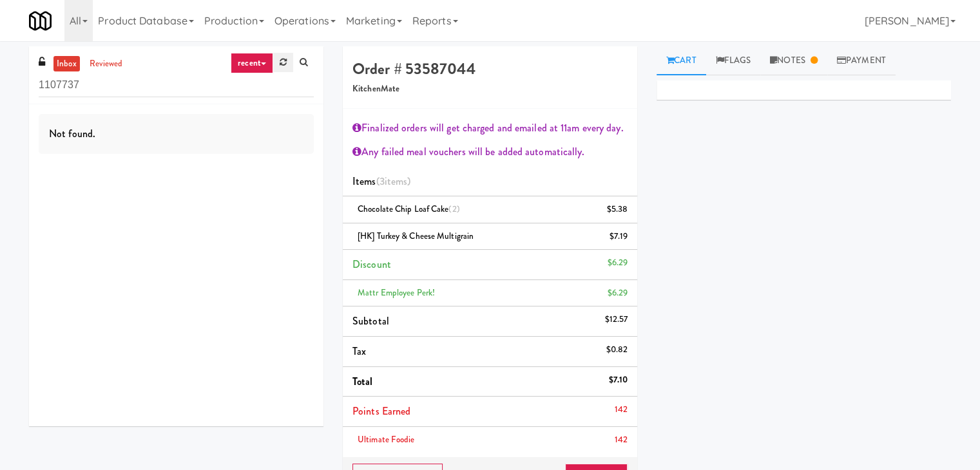
click at [275, 63] on link at bounding box center [283, 62] width 20 height 19
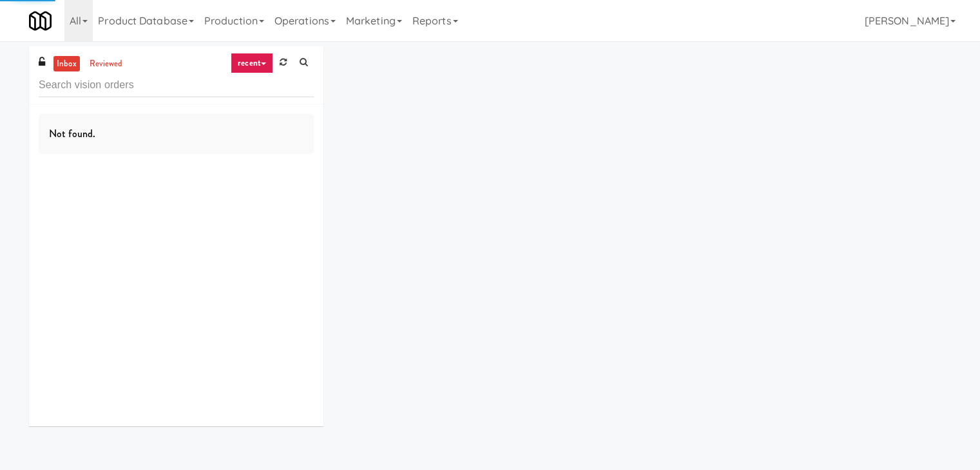
click at [265, 63] on icon at bounding box center [263, 64] width 5 height 3
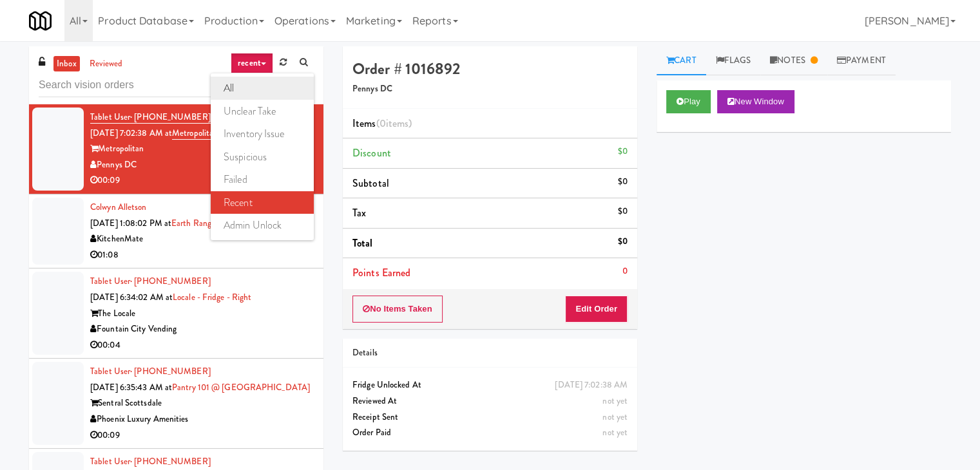
click at [248, 88] on link "all" at bounding box center [262, 88] width 103 height 23
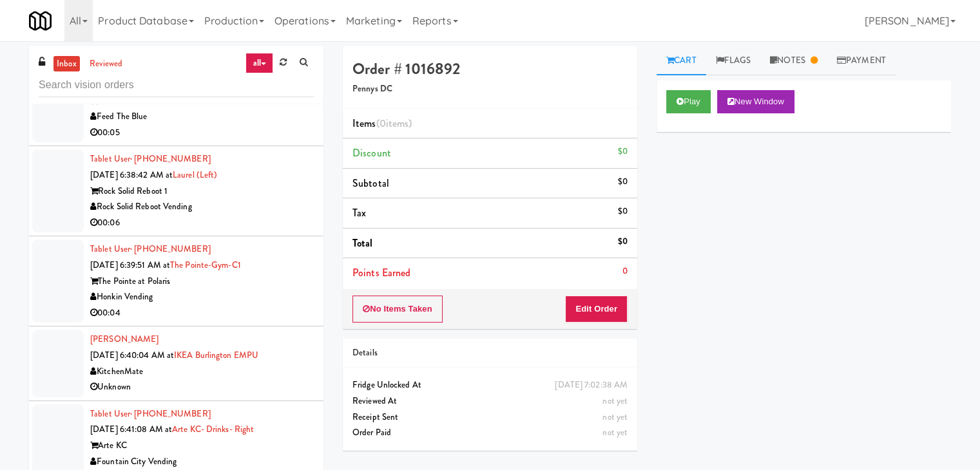
scroll to position [41, 0]
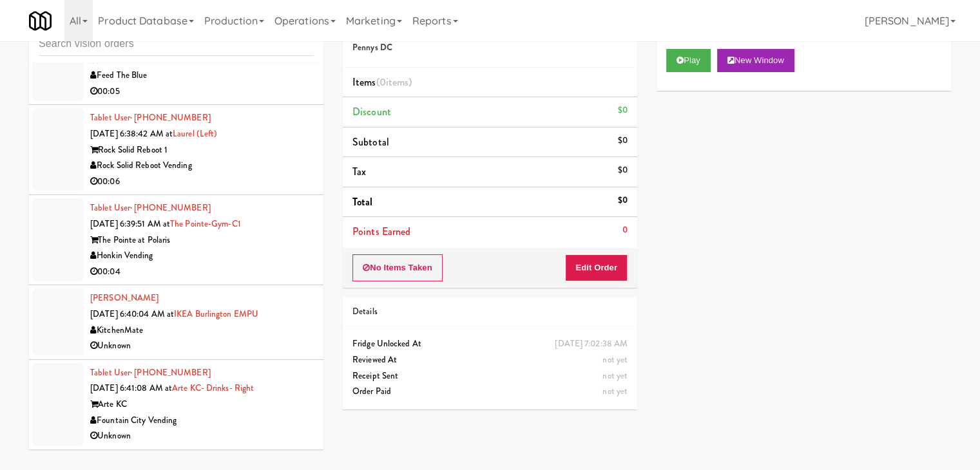
click at [233, 419] on div "Fountain City Vending" at bounding box center [202, 421] width 224 height 16
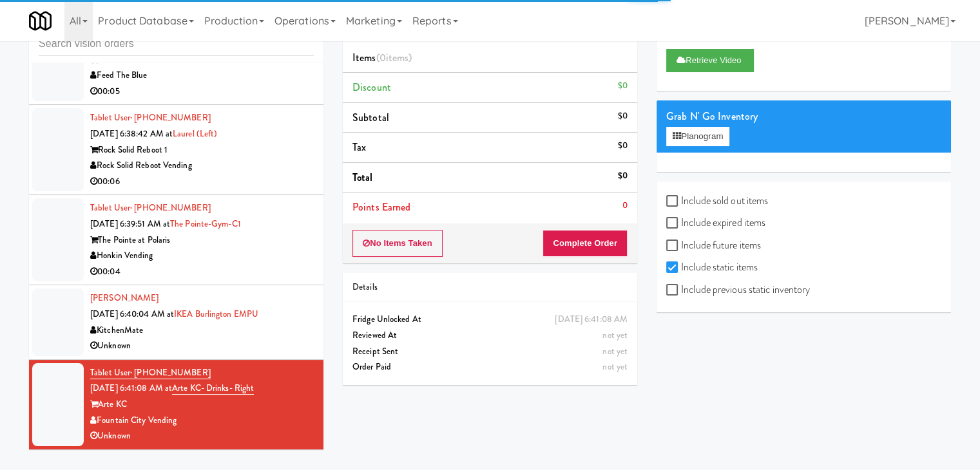
click at [273, 262] on div "Honkin Vending" at bounding box center [202, 256] width 224 height 16
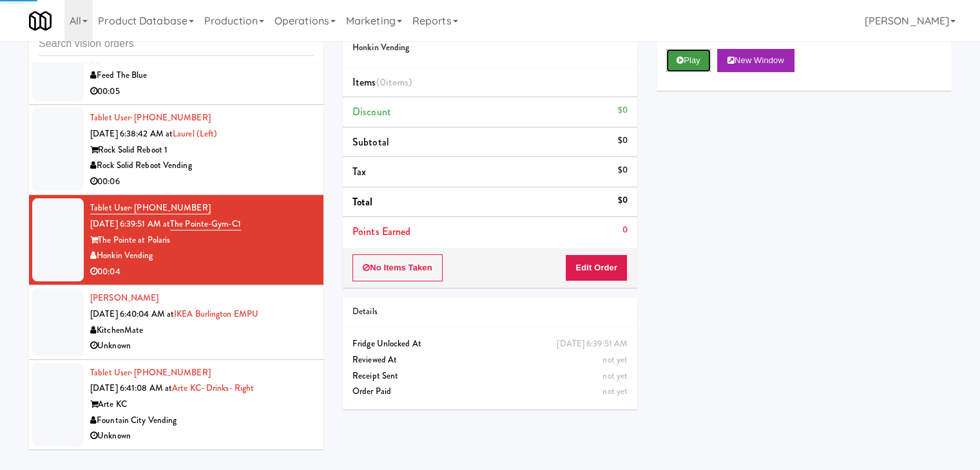
click at [699, 61] on button "Play" at bounding box center [688, 60] width 44 height 23
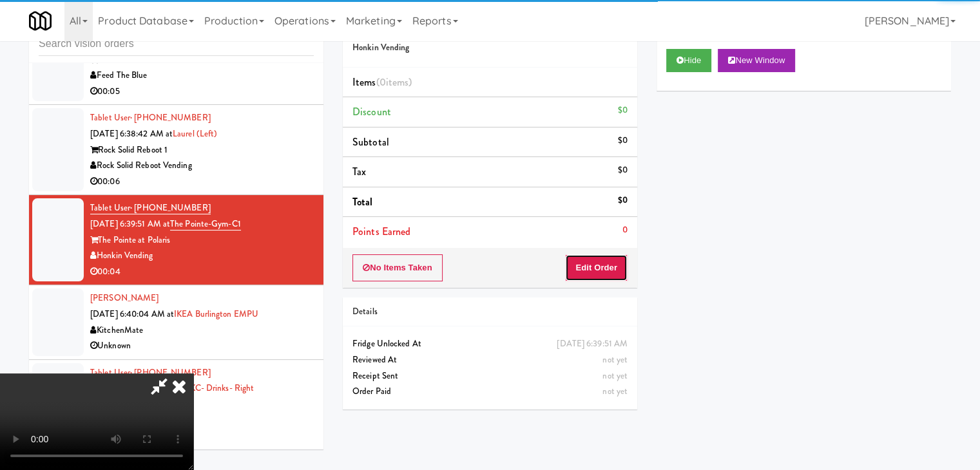
click at [588, 263] on button "Edit Order" at bounding box center [596, 268] width 63 height 27
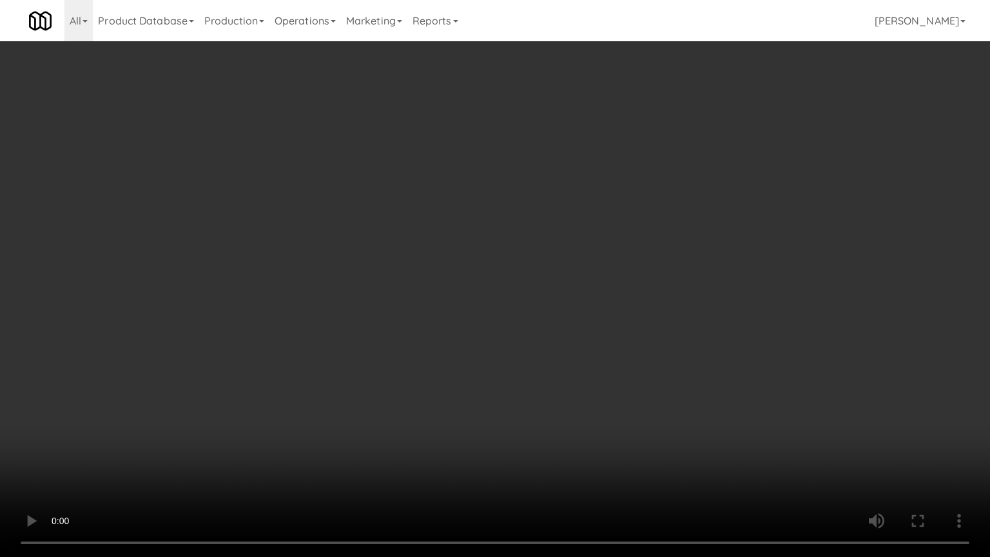
drag, startPoint x: 495, startPoint y: 389, endPoint x: 494, endPoint y: 381, distance: 7.8
click at [494, 383] on video at bounding box center [495, 278] width 990 height 557
click at [498, 372] on video at bounding box center [495, 278] width 990 height 557
click at [492, 362] on video at bounding box center [495, 278] width 990 height 557
click at [488, 355] on video at bounding box center [495, 278] width 990 height 557
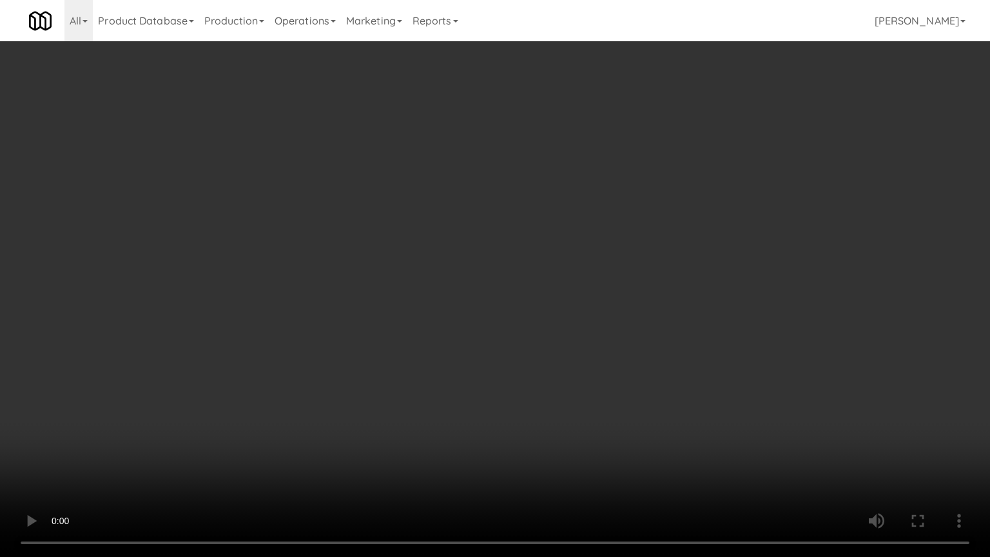
drag, startPoint x: 488, startPoint y: 355, endPoint x: 492, endPoint y: 300, distance: 55.6
click at [488, 354] on video at bounding box center [495, 278] width 990 height 557
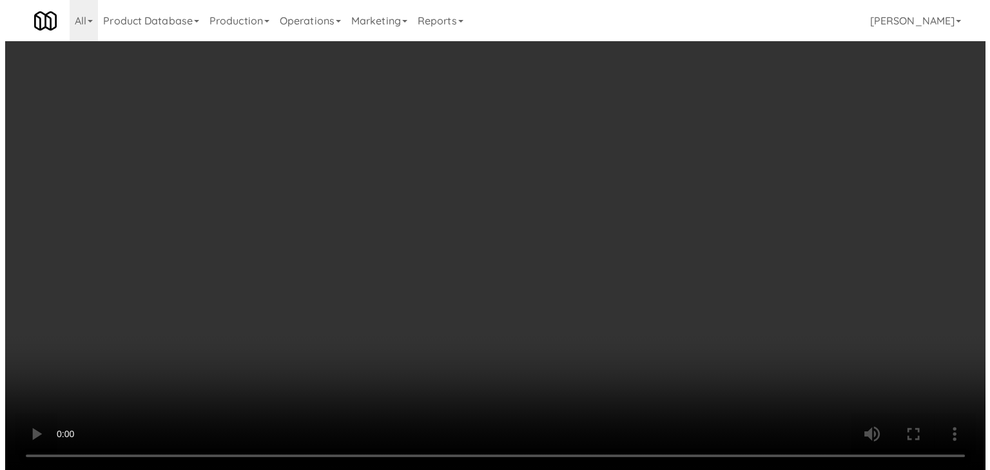
scroll to position [2805, 0]
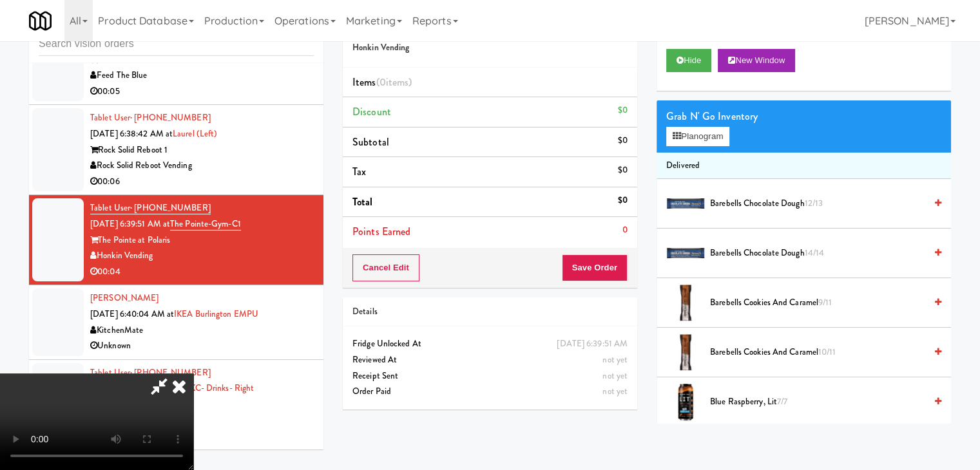
click at [699, 124] on div "Grab N' Go Inventory" at bounding box center [803, 116] width 275 height 19
click at [693, 139] on button "Planogram" at bounding box center [697, 136] width 63 height 19
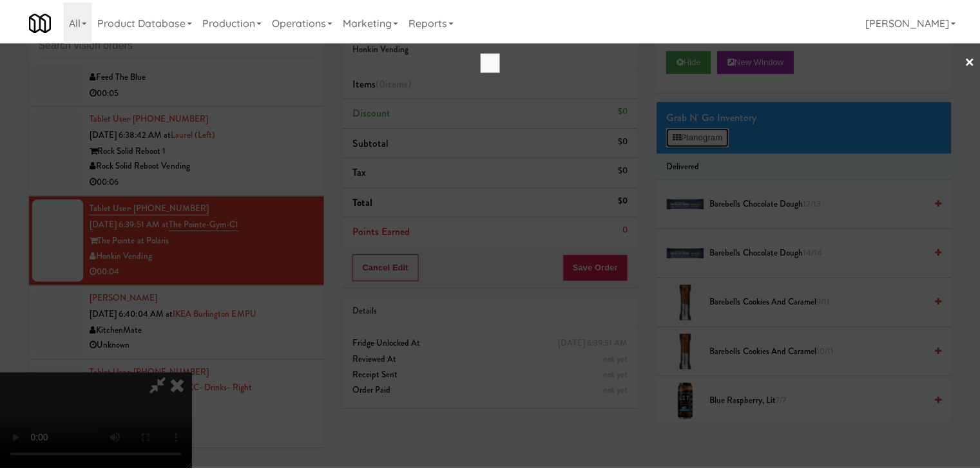
scroll to position [2789, 0]
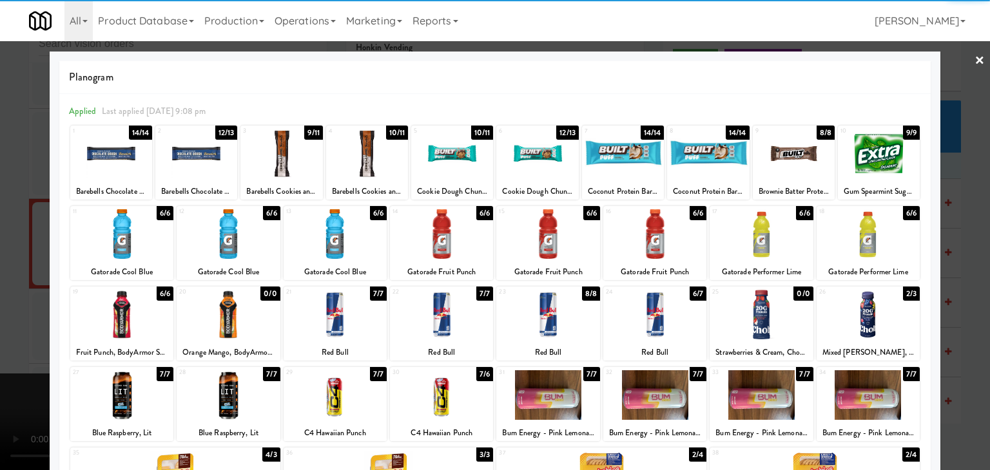
click at [523, 307] on div at bounding box center [547, 315] width 103 height 50
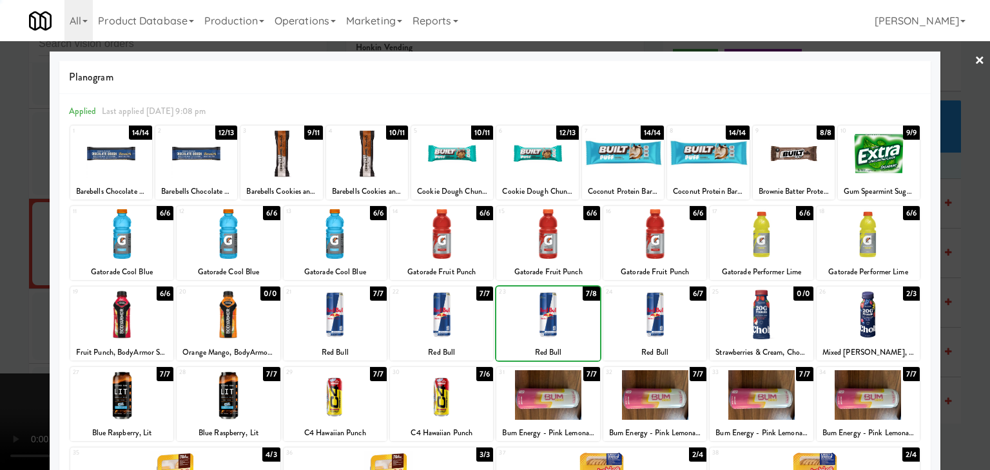
click at [3, 315] on div at bounding box center [495, 235] width 990 height 470
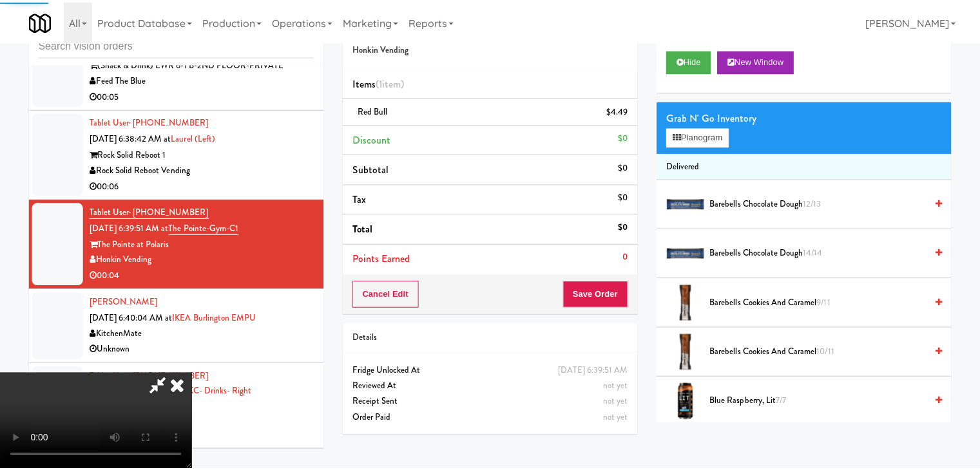
scroll to position [2805, 0]
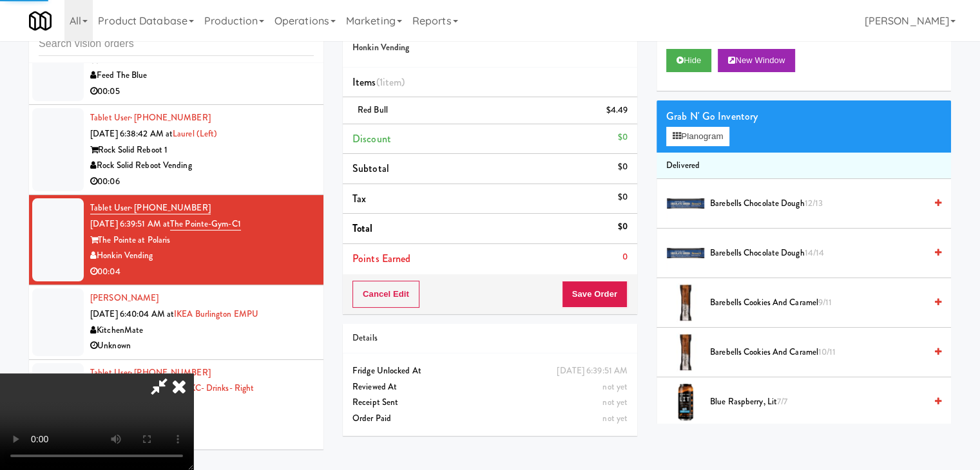
drag, startPoint x: 437, startPoint y: 313, endPoint x: 500, endPoint y: 316, distance: 63.2
click at [193, 374] on video at bounding box center [96, 422] width 193 height 97
click at [603, 287] on button "Save Order" at bounding box center [595, 294] width 66 height 27
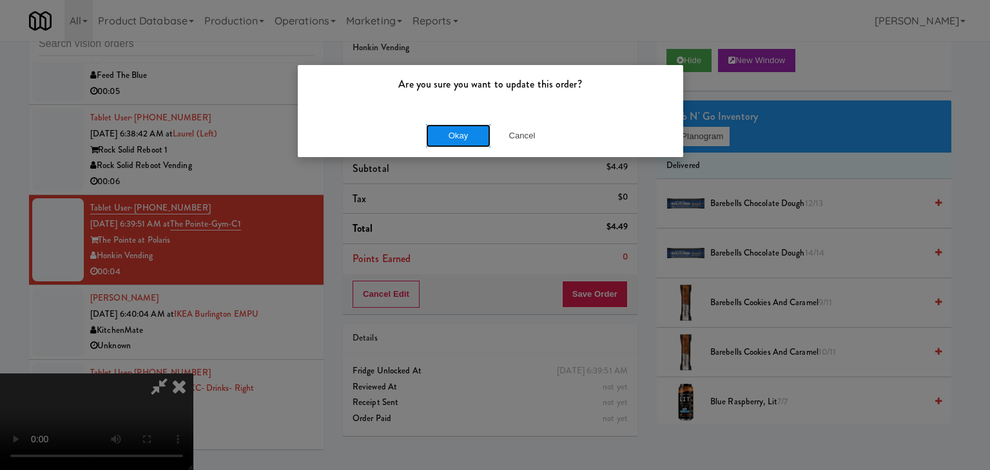
click at [460, 126] on button "Okay" at bounding box center [458, 135] width 64 height 23
click at [460, 129] on button "Okay" at bounding box center [458, 135] width 64 height 23
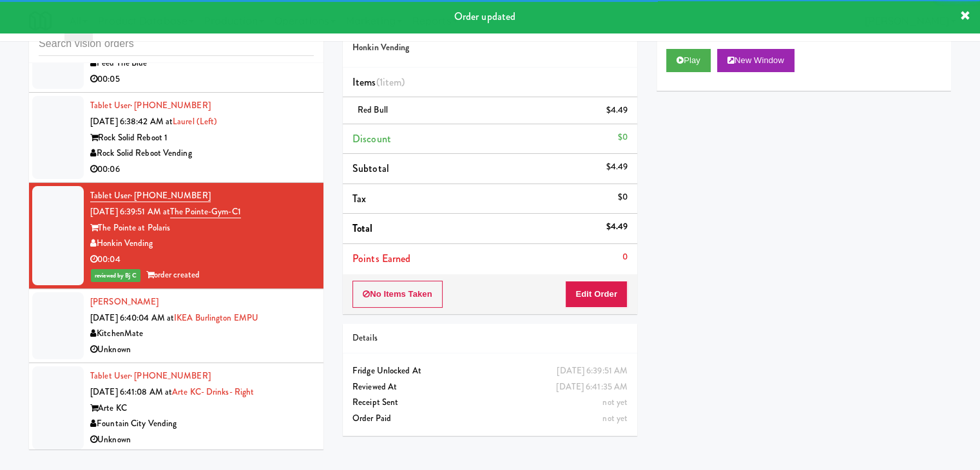
click at [278, 162] on div "Rock Solid Reboot Vending" at bounding box center [202, 154] width 224 height 16
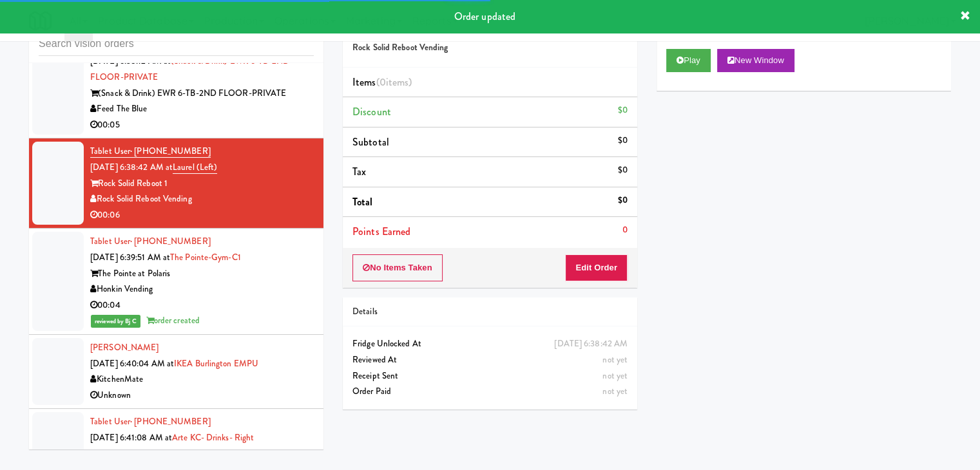
scroll to position [2676, 0]
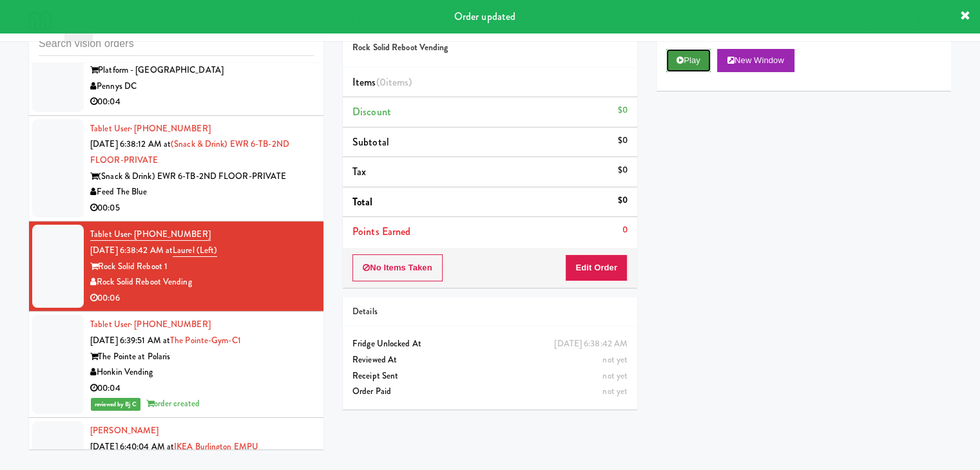
click at [698, 55] on button "Play" at bounding box center [688, 60] width 44 height 23
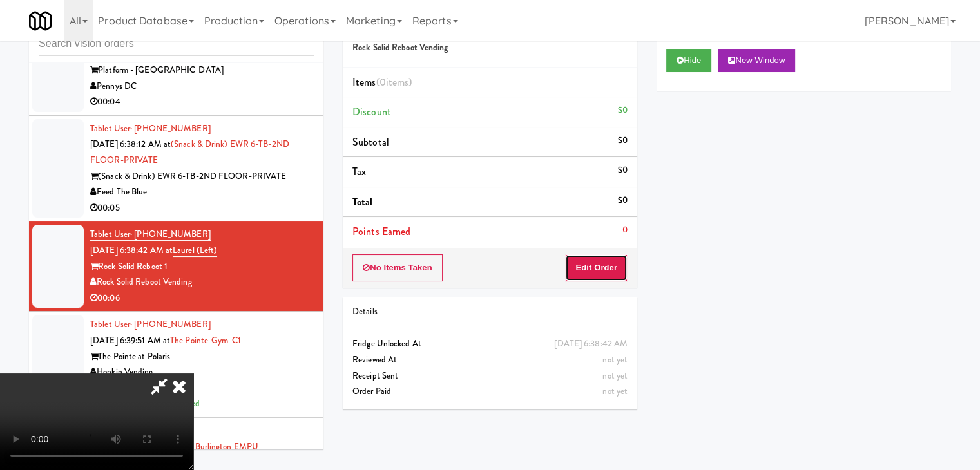
click at [595, 272] on button "Edit Order" at bounding box center [596, 268] width 63 height 27
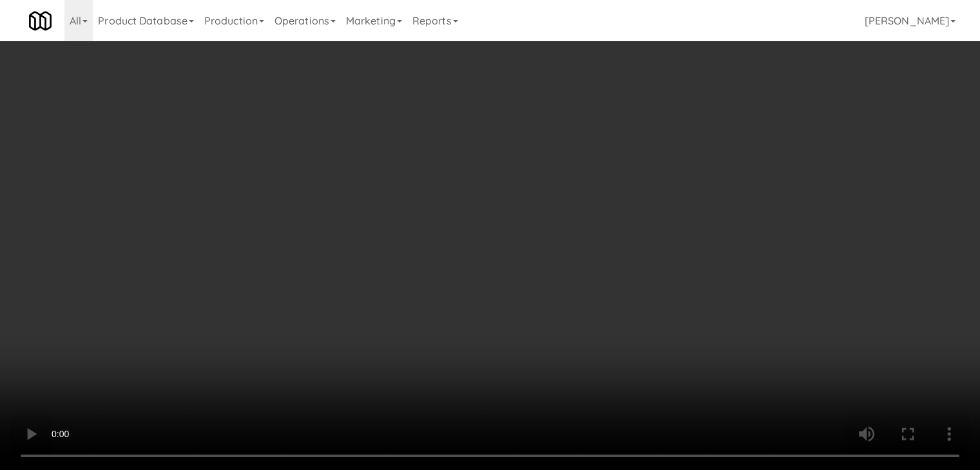
scroll to position [2531, 0]
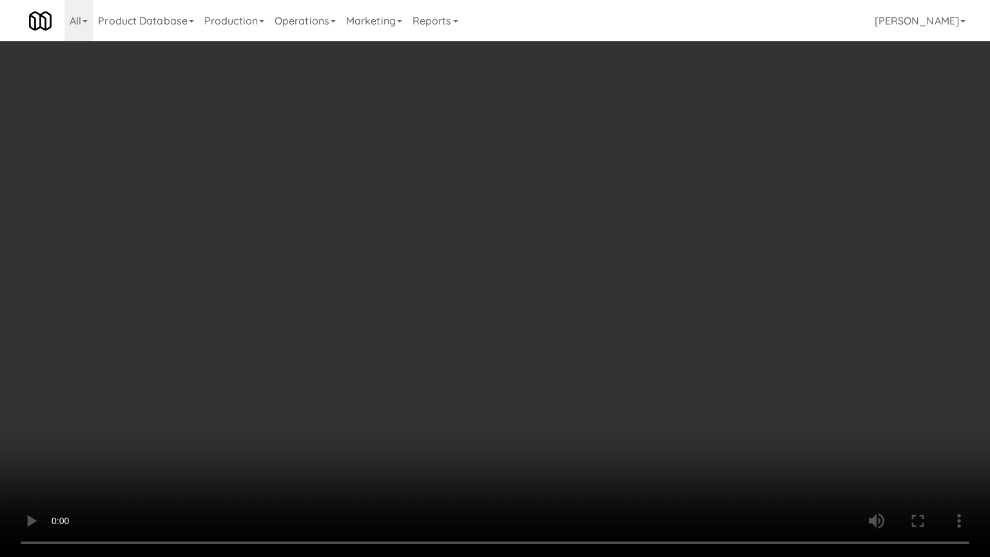
click at [640, 264] on video at bounding box center [495, 278] width 990 height 557
click at [637, 280] on video at bounding box center [495, 278] width 990 height 557
click at [638, 275] on video at bounding box center [495, 278] width 990 height 557
click at [638, 263] on video at bounding box center [495, 278] width 990 height 557
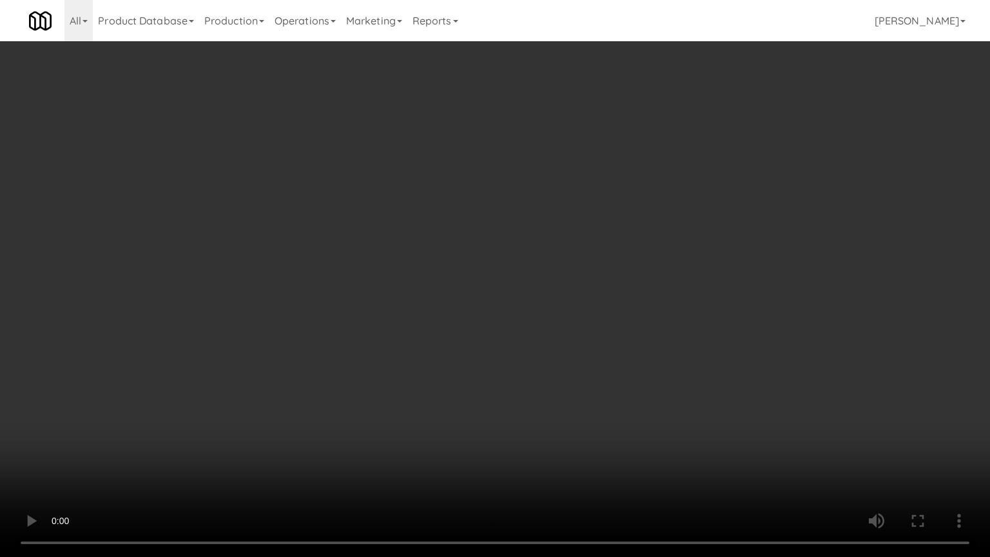
click at [638, 263] on video at bounding box center [495, 278] width 990 height 557
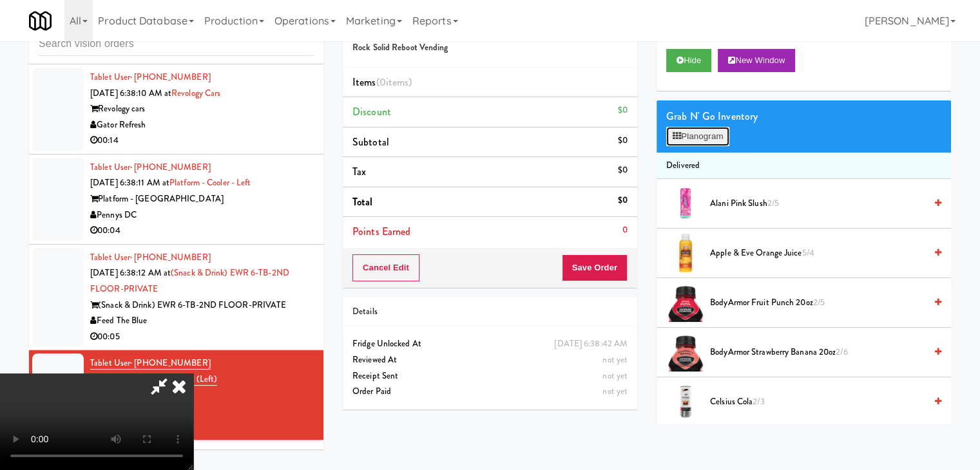
click at [714, 137] on button "Planogram" at bounding box center [697, 136] width 63 height 19
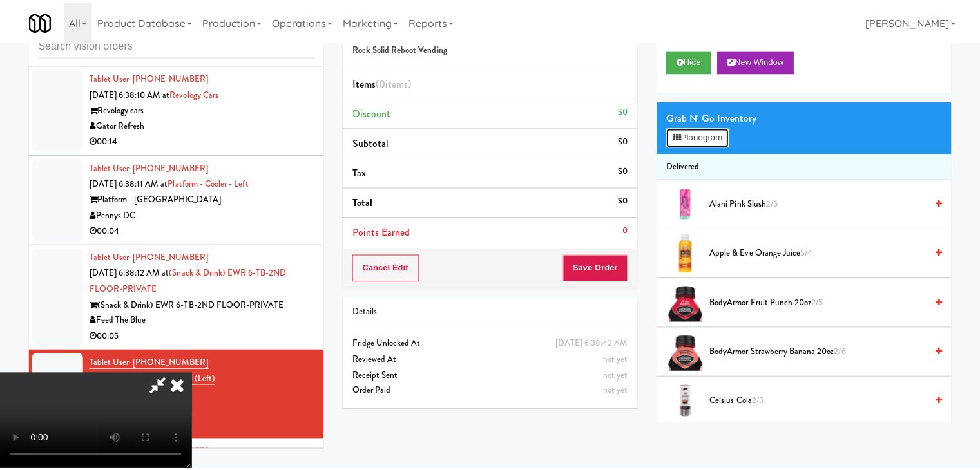
scroll to position [2531, 0]
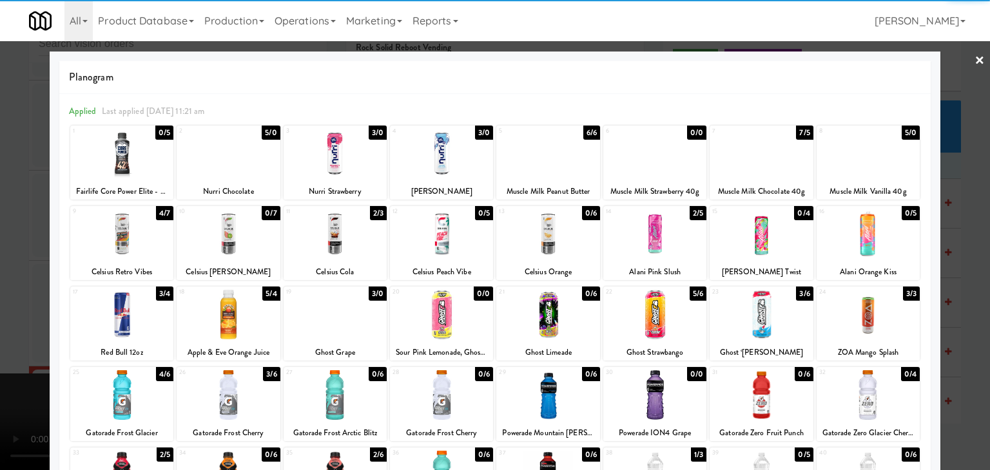
click at [123, 318] on div at bounding box center [121, 315] width 103 height 50
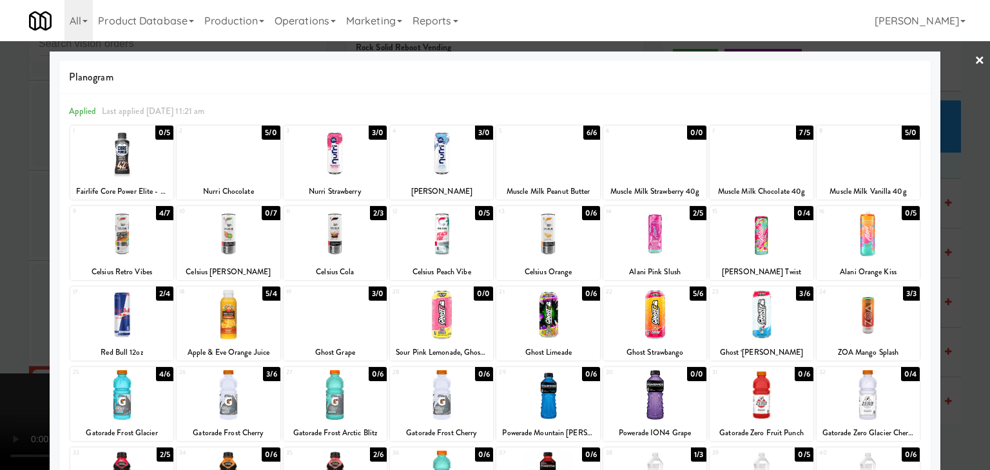
drag, startPoint x: 1, startPoint y: 313, endPoint x: 43, endPoint y: 303, distance: 43.0
click at [5, 311] on div at bounding box center [495, 235] width 990 height 470
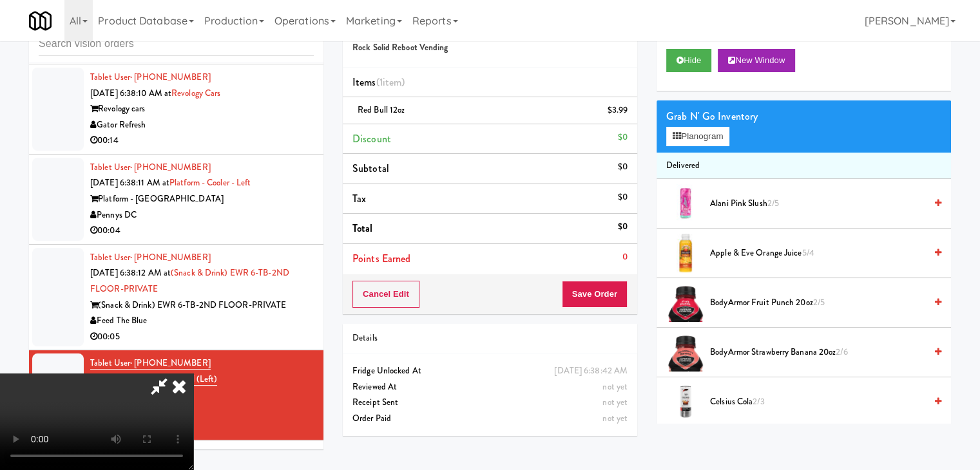
drag, startPoint x: 298, startPoint y: 302, endPoint x: 375, endPoint y: 314, distance: 77.6
click at [193, 374] on video at bounding box center [96, 422] width 193 height 97
click at [615, 297] on button "Save Order" at bounding box center [595, 294] width 66 height 27
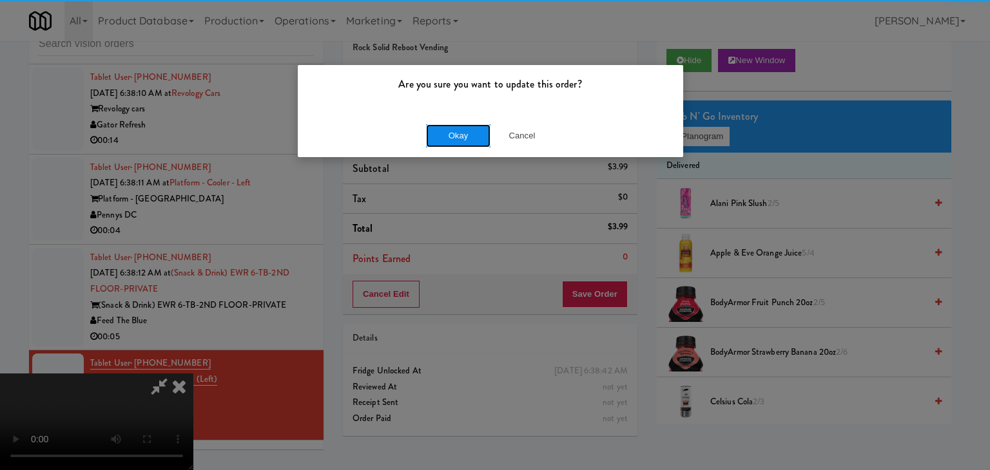
click at [480, 130] on button "Okay" at bounding box center [458, 135] width 64 height 23
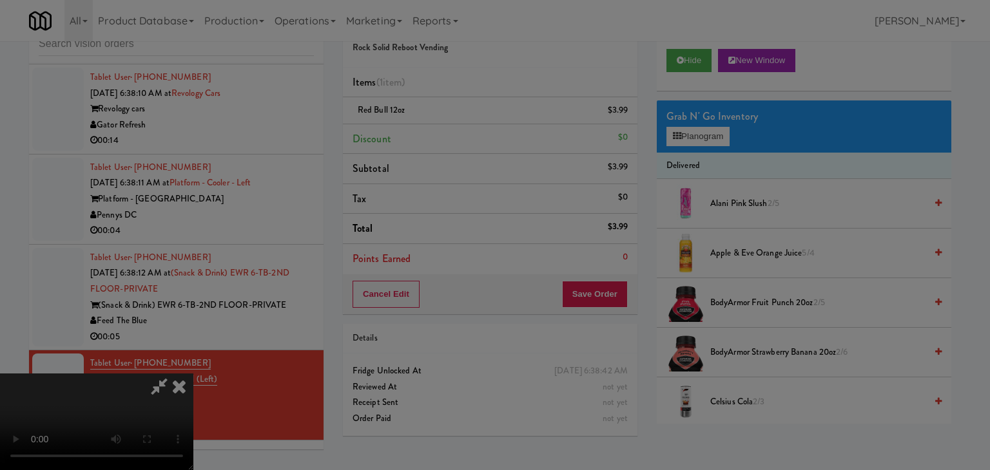
click at [479, 130] on body "Are you sure you want to update this order? Okay Cancel Okay Are you sure you w…" at bounding box center [495, 235] width 990 height 470
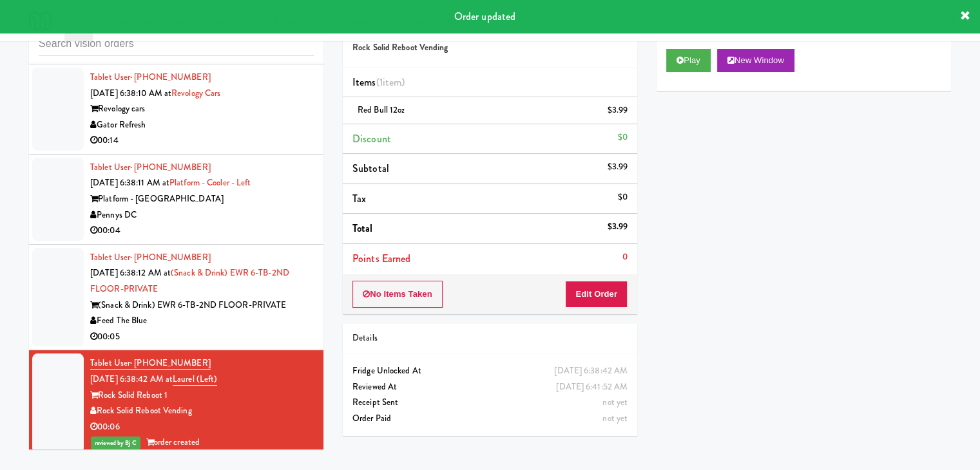
click at [299, 314] on div "(Snack & Drink) EWR 6-TB-2ND FLOOR-PRIVATE" at bounding box center [202, 306] width 224 height 16
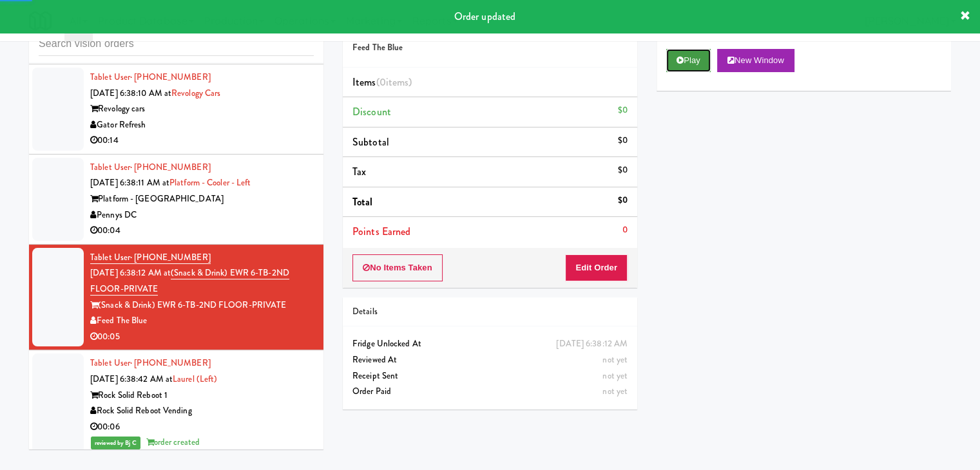
click at [683, 55] on button "Play" at bounding box center [688, 60] width 44 height 23
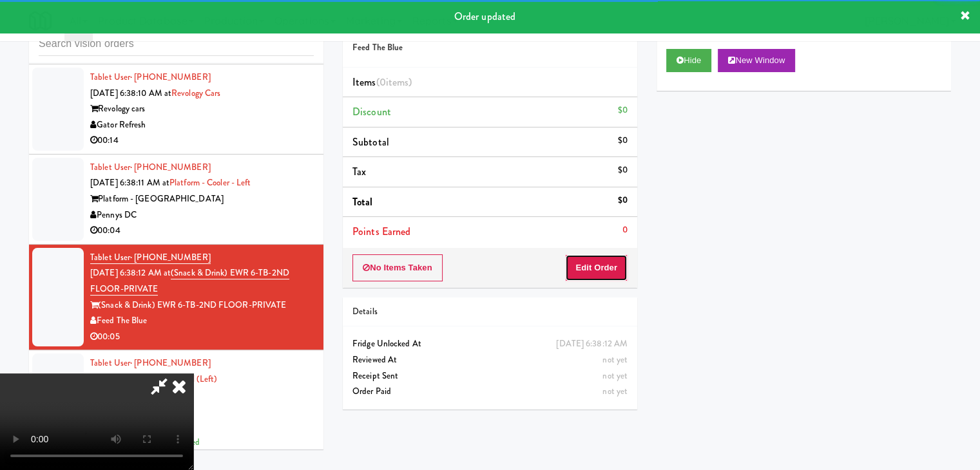
click at [597, 255] on button "Edit Order" at bounding box center [596, 268] width 63 height 27
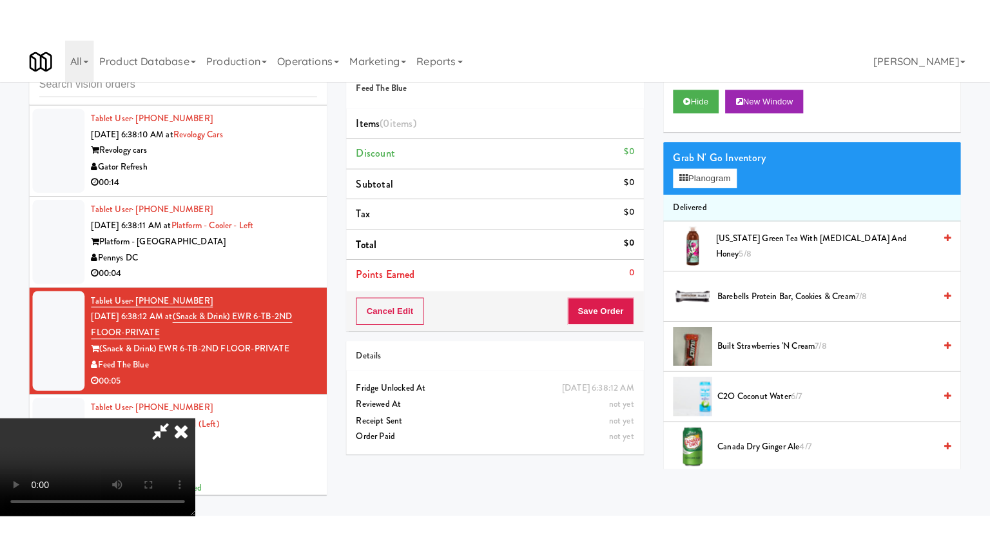
scroll to position [181, 0]
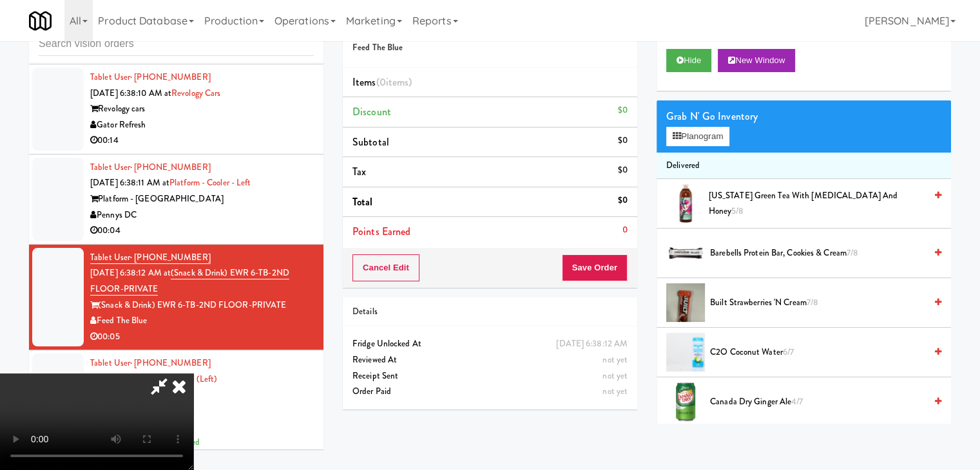
click at [193, 421] on video at bounding box center [96, 422] width 193 height 97
click at [193, 374] on video at bounding box center [96, 422] width 193 height 97
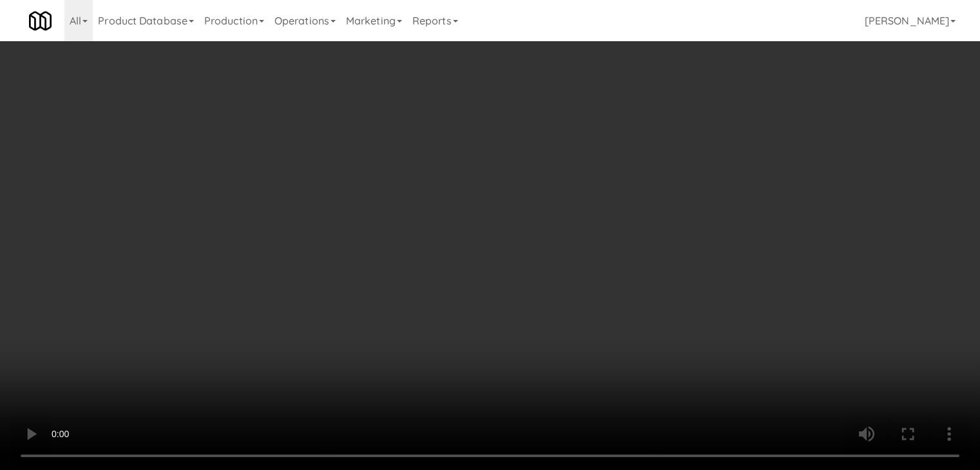
scroll to position [2531, 0]
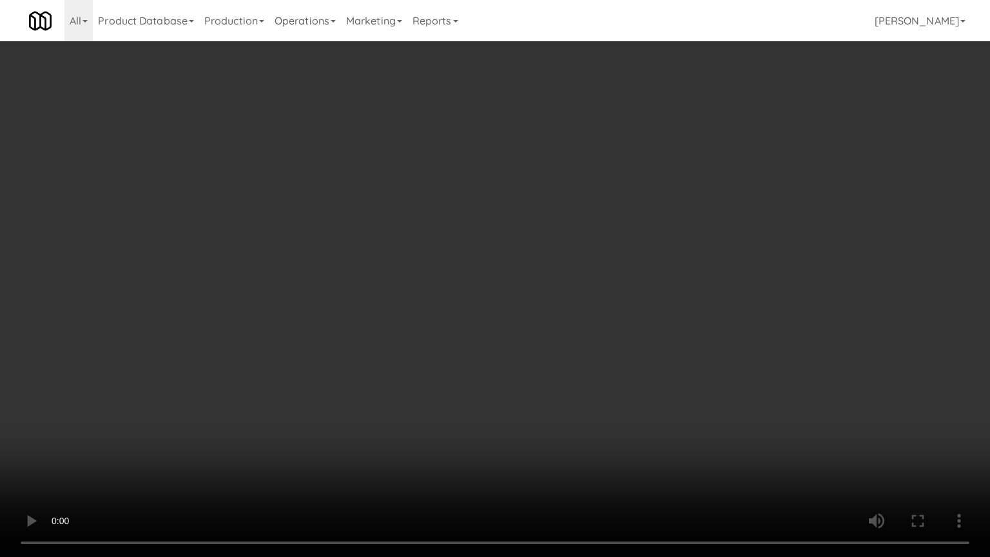
click at [530, 271] on video at bounding box center [495, 278] width 990 height 557
click at [528, 271] on video at bounding box center [495, 278] width 990 height 557
drag, startPoint x: 528, startPoint y: 271, endPoint x: 523, endPoint y: 280, distance: 10.4
click at [528, 273] on video at bounding box center [495, 278] width 990 height 557
click at [513, 274] on video at bounding box center [495, 278] width 990 height 557
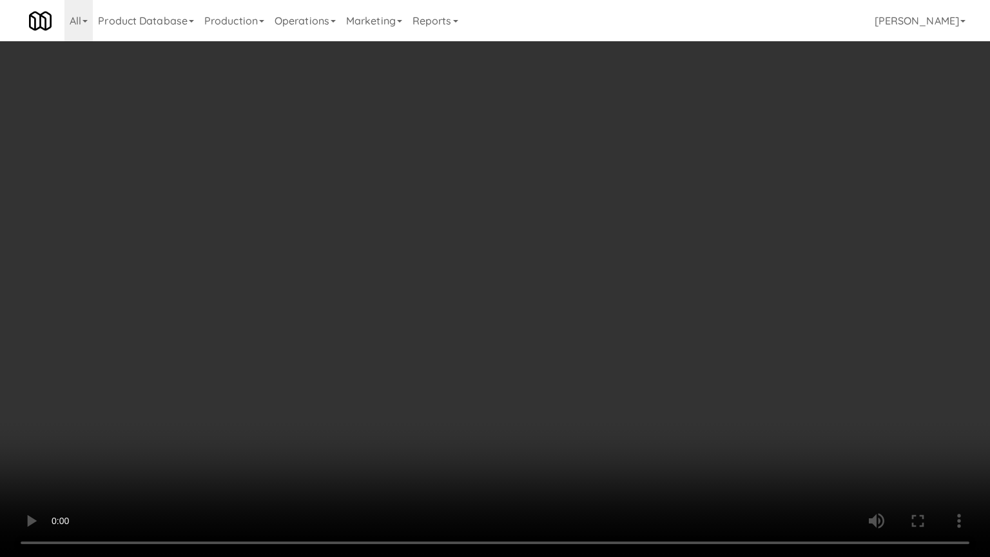
drag, startPoint x: 513, startPoint y: 274, endPoint x: 523, endPoint y: 195, distance: 79.9
click at [513, 271] on video at bounding box center [495, 278] width 990 height 557
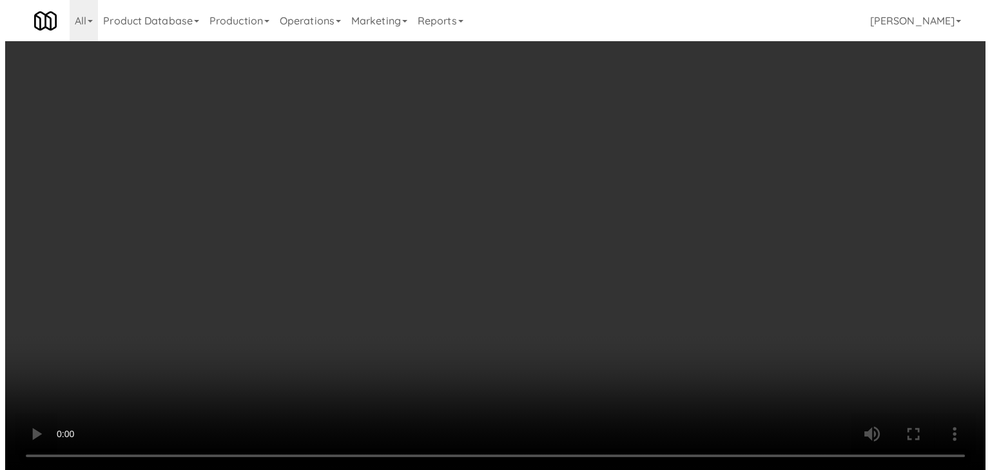
scroll to position [2547, 0]
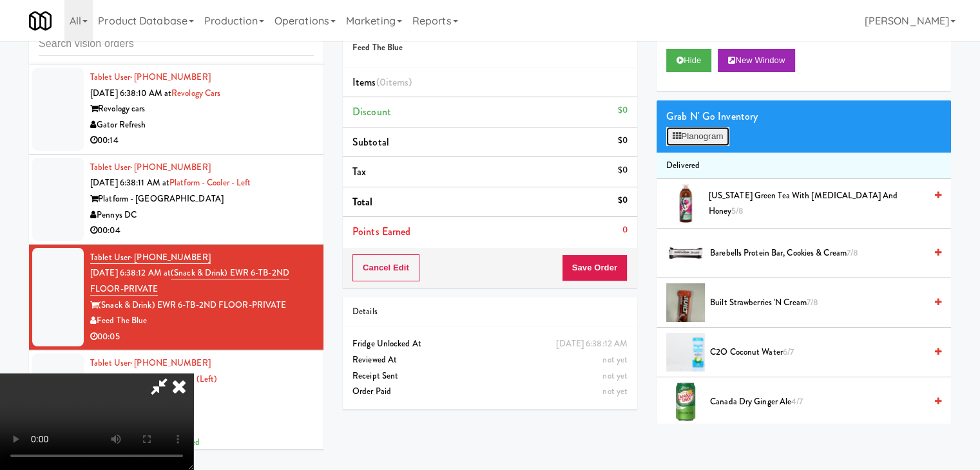
click at [713, 137] on button "Planogram" at bounding box center [697, 136] width 63 height 19
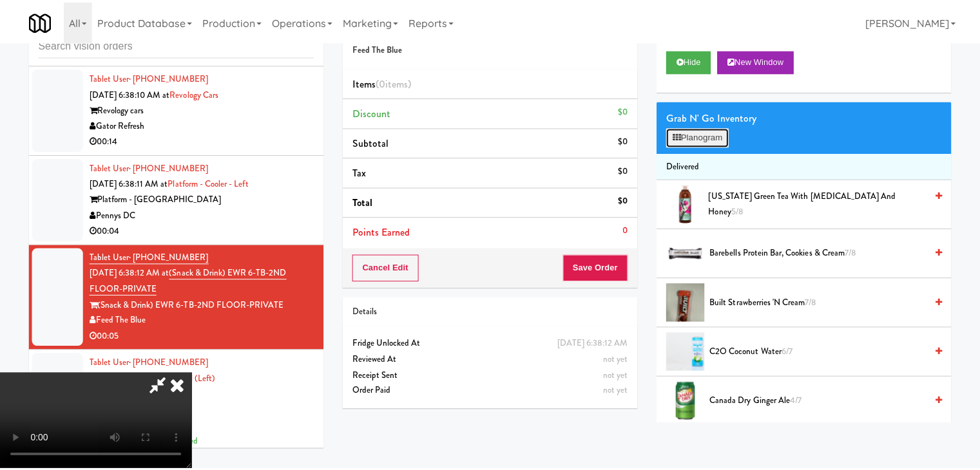
scroll to position [2531, 0]
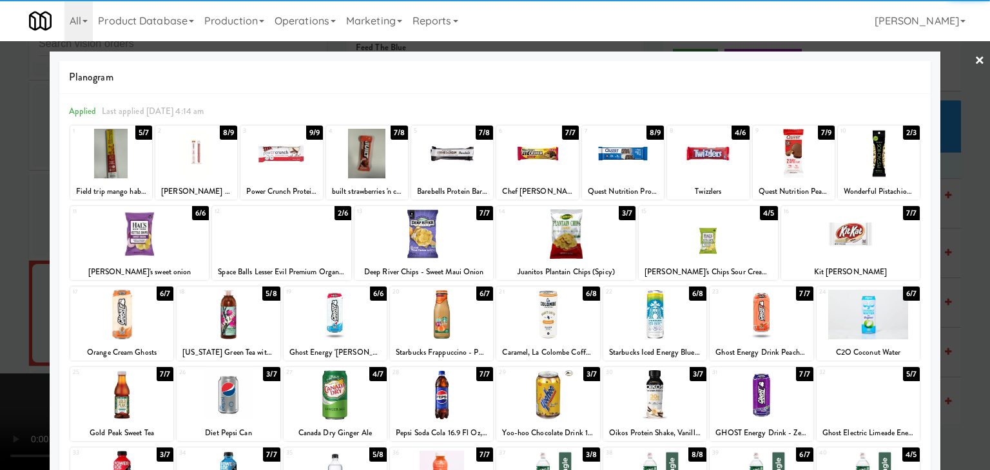
click at [724, 243] on div at bounding box center [708, 234] width 139 height 50
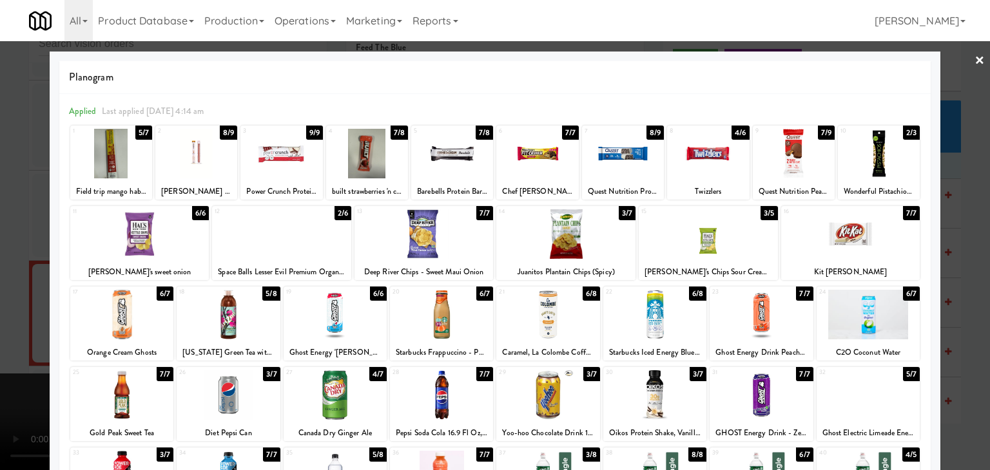
drag, startPoint x: 966, startPoint y: 261, endPoint x: 931, endPoint y: 261, distance: 35.4
click at [965, 261] on div at bounding box center [495, 235] width 990 height 470
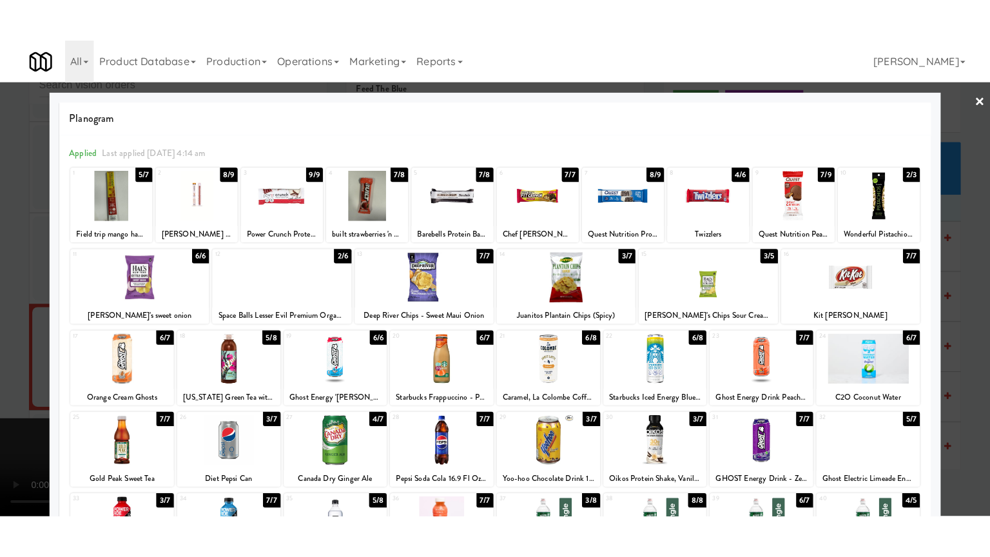
scroll to position [2547, 0]
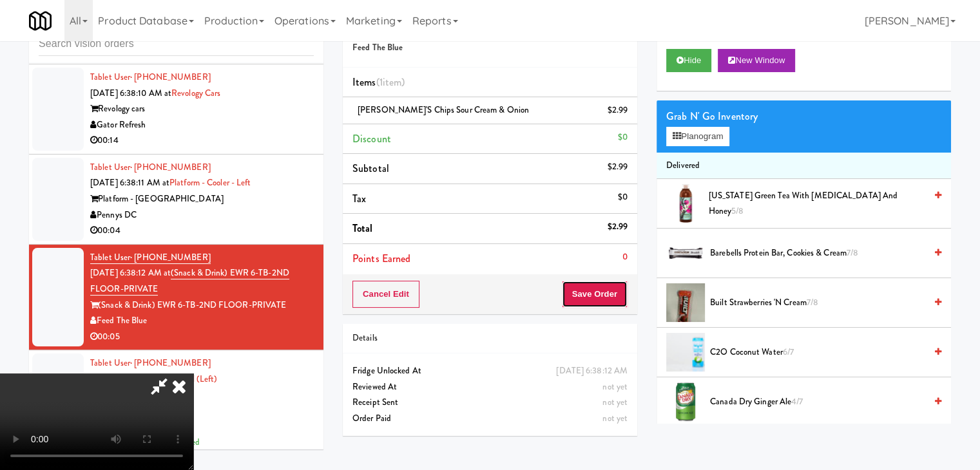
click at [613, 300] on button "Save Order" at bounding box center [595, 294] width 66 height 27
click at [612, 297] on button "Save Order" at bounding box center [595, 294] width 66 height 27
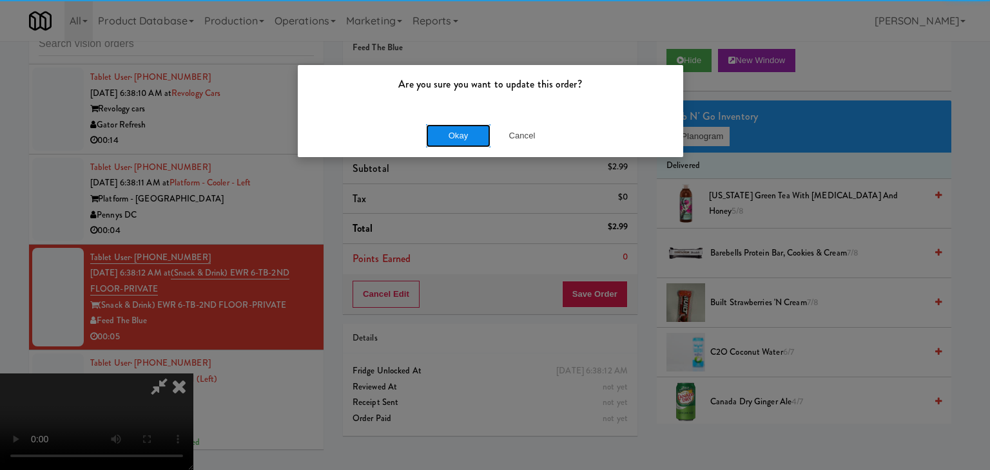
click at [461, 127] on button "Okay" at bounding box center [458, 135] width 64 height 23
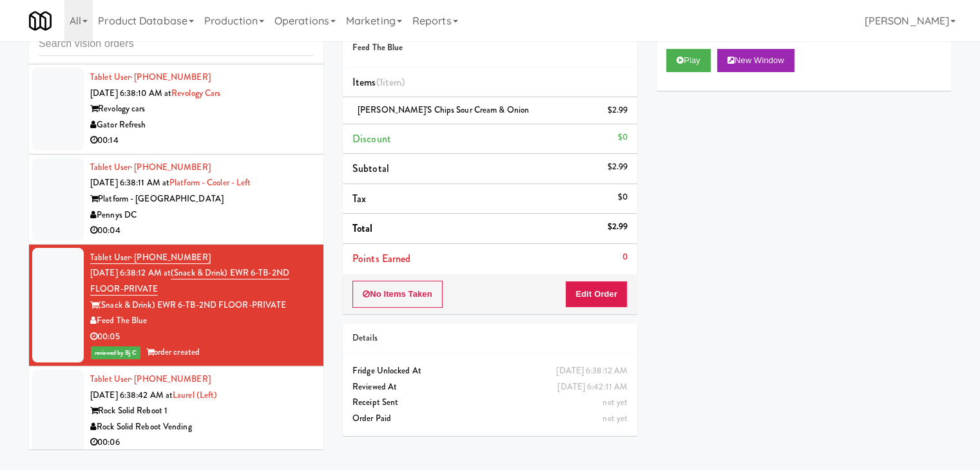
click at [242, 224] on div "Pennys DC" at bounding box center [202, 215] width 224 height 16
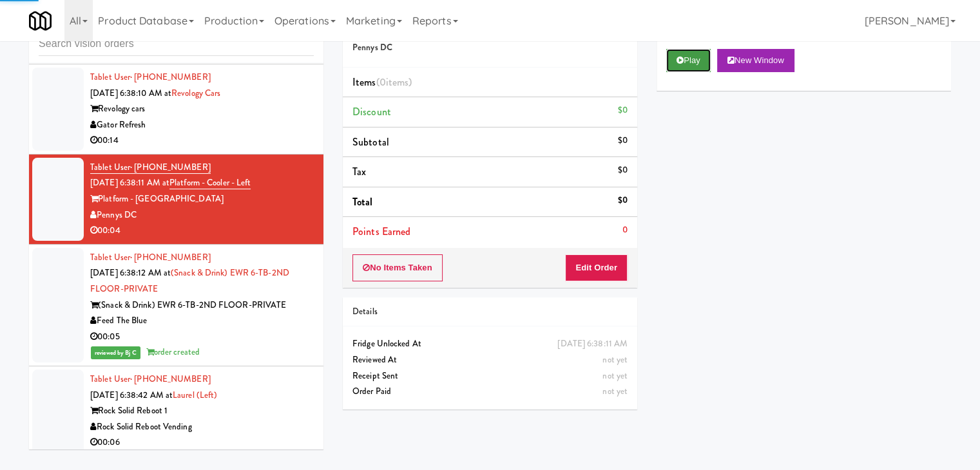
click at [683, 65] on button "Play" at bounding box center [688, 60] width 44 height 23
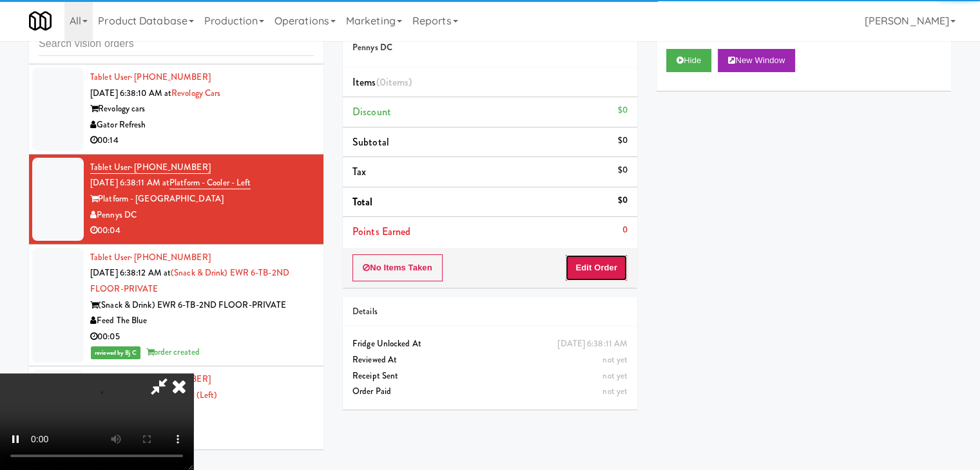
click at [596, 273] on button "Edit Order" at bounding box center [596, 268] width 63 height 27
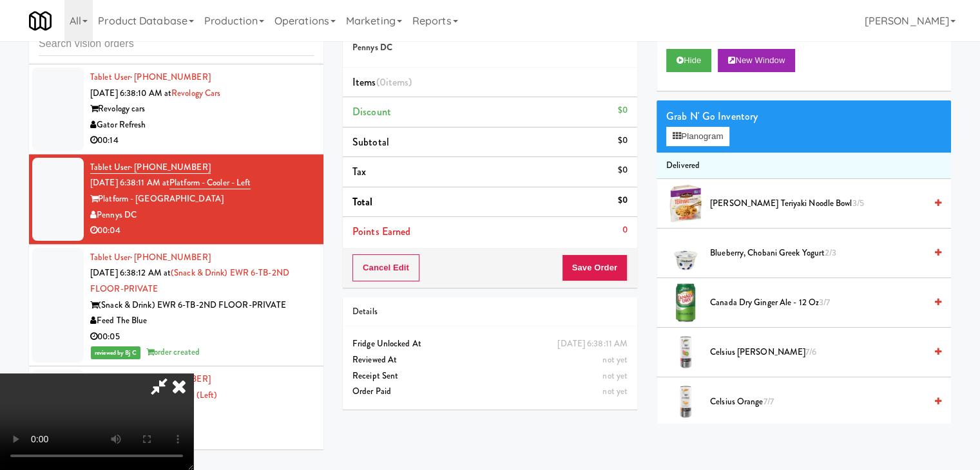
scroll to position [2531, 0]
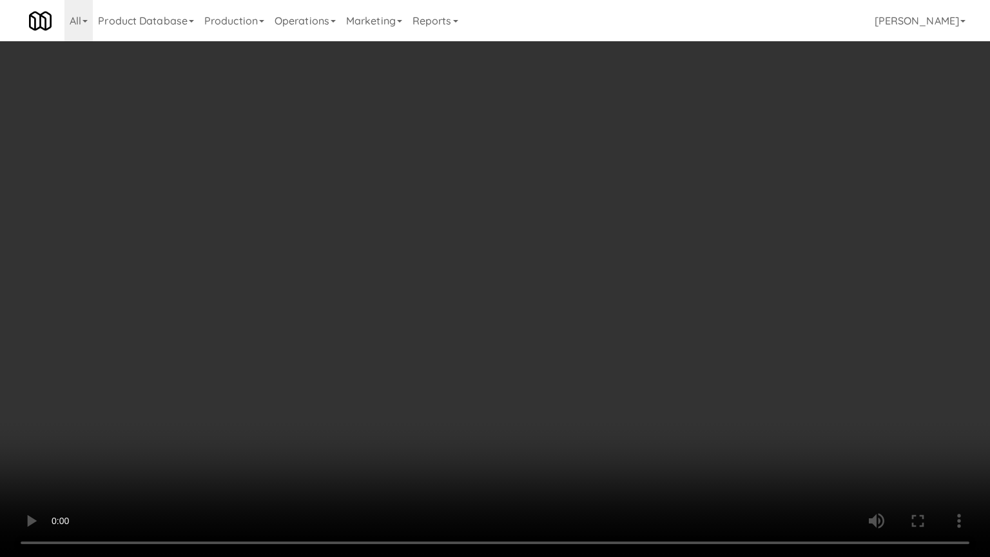
click at [533, 378] on video at bounding box center [495, 278] width 990 height 557
click at [533, 376] on video at bounding box center [495, 278] width 990 height 557
click at [537, 365] on video at bounding box center [495, 278] width 990 height 557
click at [537, 362] on video at bounding box center [495, 278] width 990 height 557
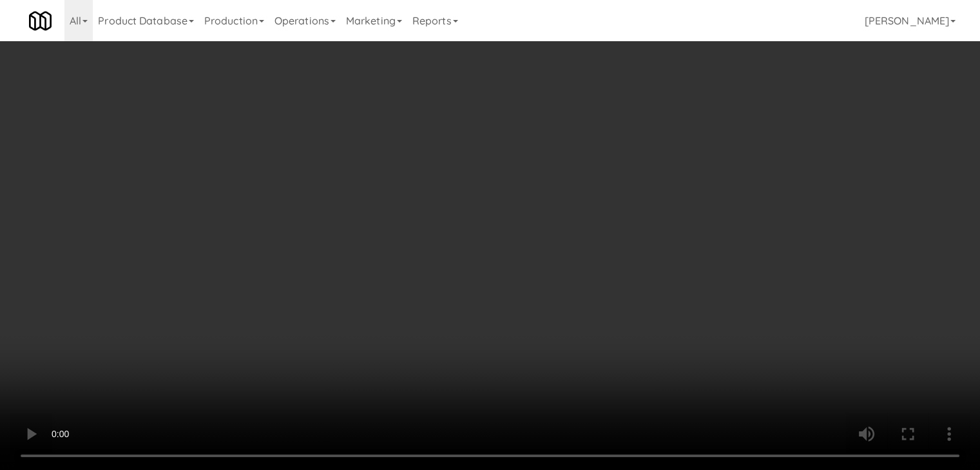
click at [711, 133] on button "Planogram" at bounding box center [697, 136] width 63 height 19
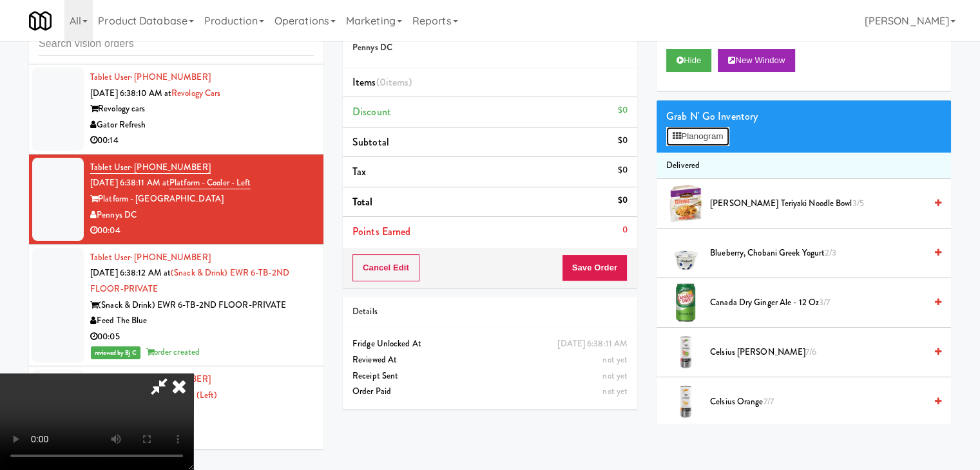
scroll to position [2531, 0]
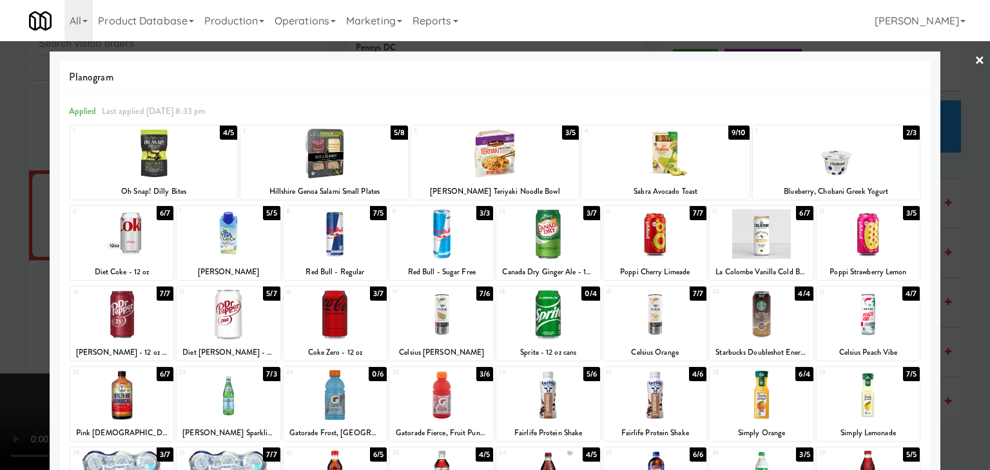
click at [436, 294] on div "17" at bounding box center [416, 292] width 49 height 11
click at [0, 274] on div at bounding box center [495, 235] width 990 height 470
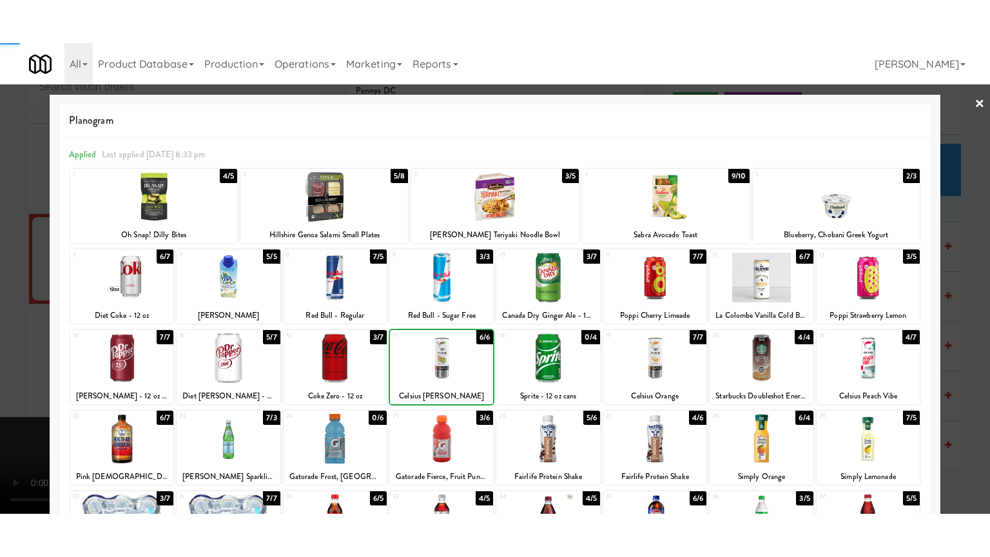
scroll to position [2547, 0]
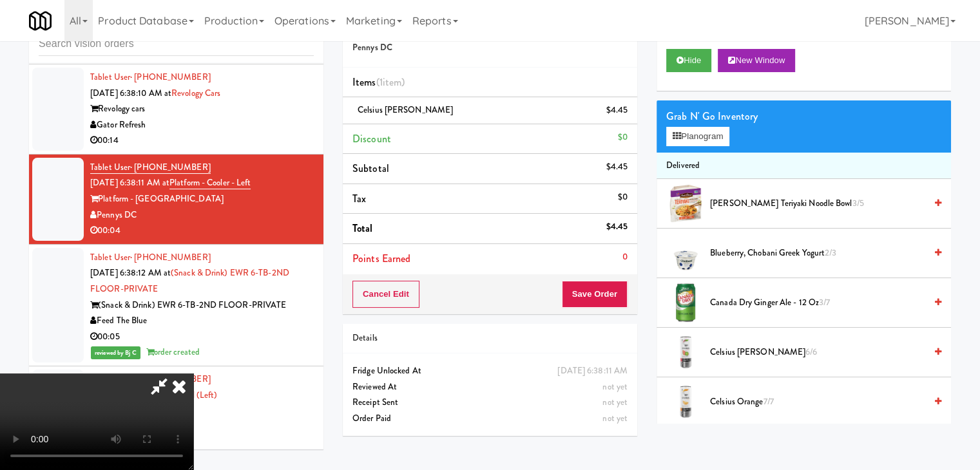
click at [193, 374] on video at bounding box center [96, 422] width 193 height 97
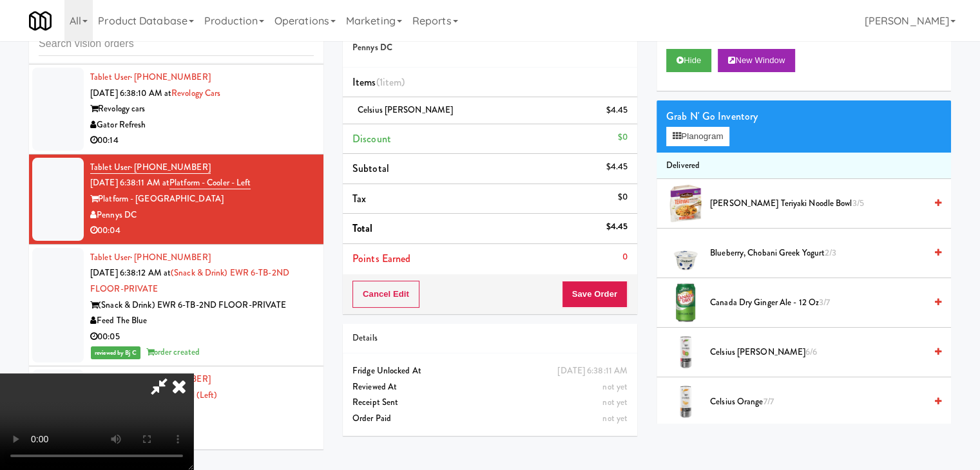
click at [193, 374] on video at bounding box center [96, 422] width 193 height 97
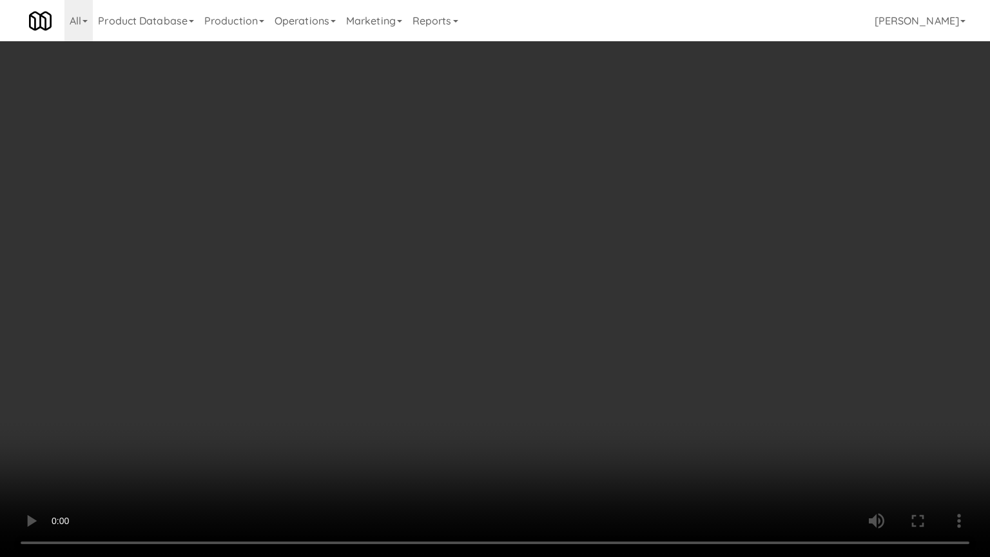
drag, startPoint x: 396, startPoint y: 359, endPoint x: 402, endPoint y: 356, distance: 6.6
click at [398, 356] on video at bounding box center [495, 278] width 990 height 557
click at [450, 340] on video at bounding box center [495, 278] width 990 height 557
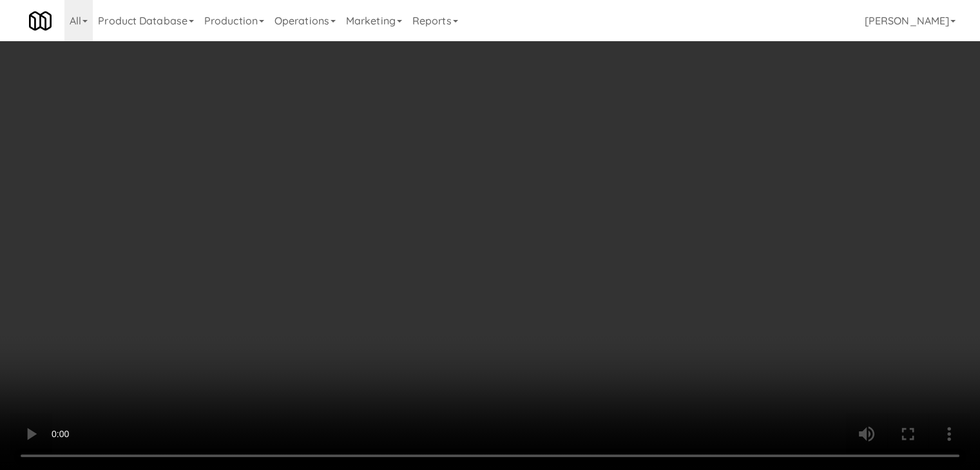
scroll to position [2547, 0]
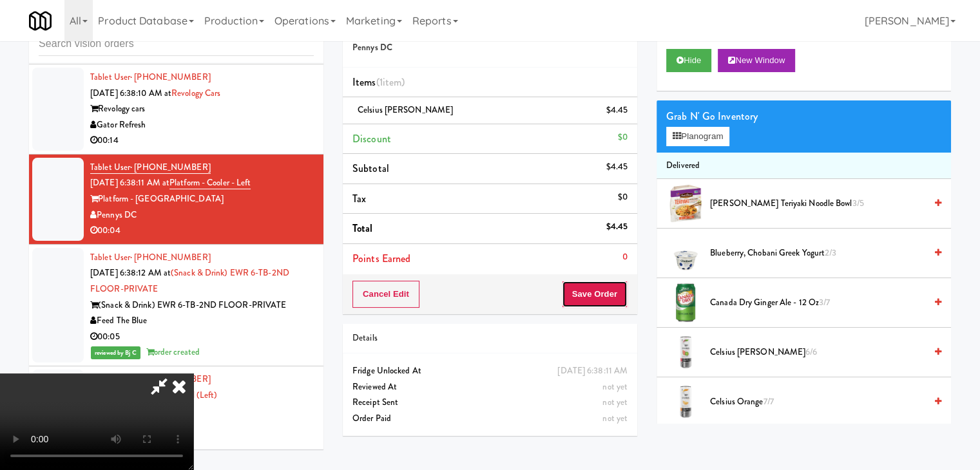
click at [606, 297] on button "Save Order" at bounding box center [595, 294] width 66 height 27
click at [605, 293] on button "Save Order" at bounding box center [595, 294] width 66 height 27
click at [599, 281] on button "Save Order" at bounding box center [595, 294] width 66 height 27
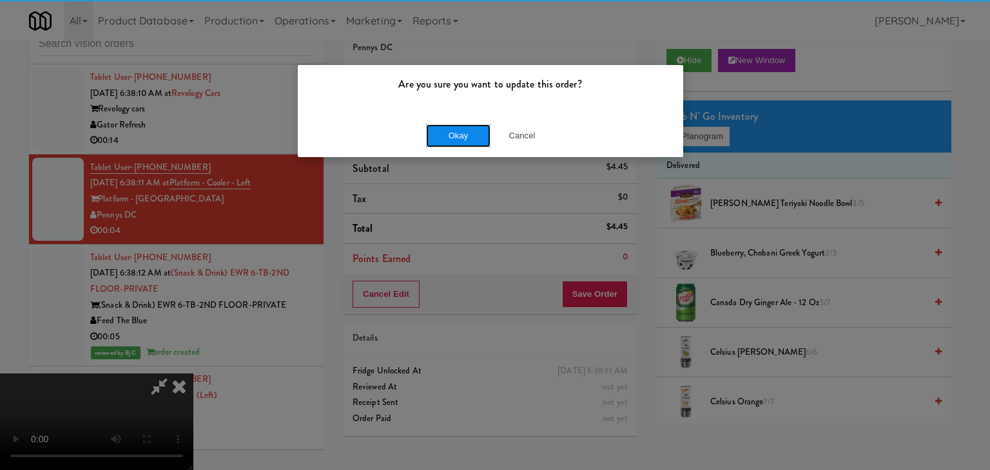
click at [463, 141] on button "Okay" at bounding box center [458, 135] width 64 height 23
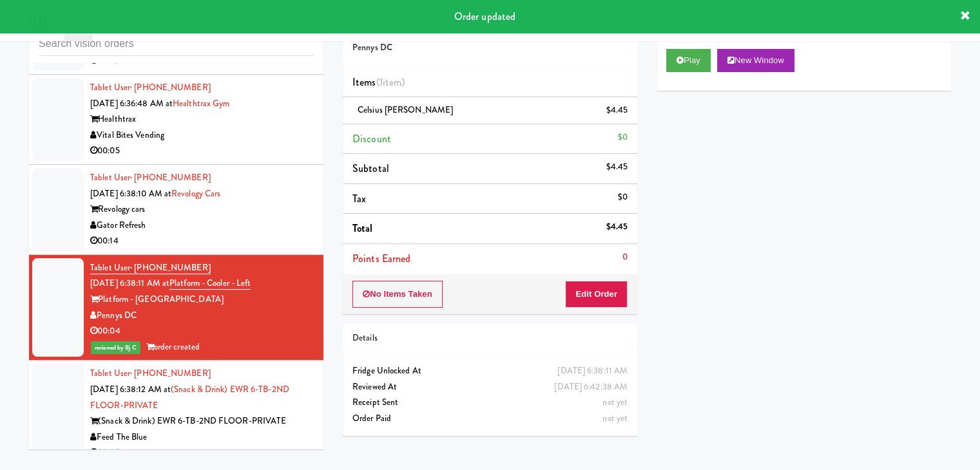
scroll to position [2418, 0]
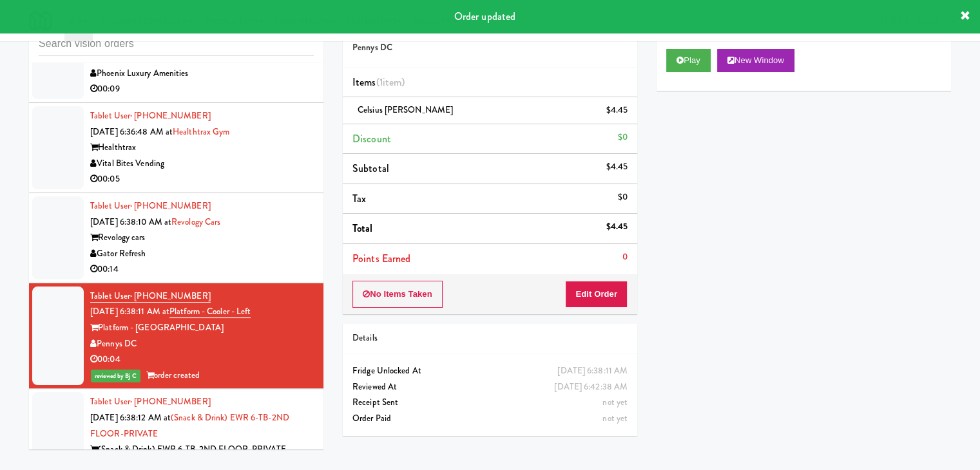
click at [278, 246] on div "Revology cars" at bounding box center [202, 238] width 224 height 16
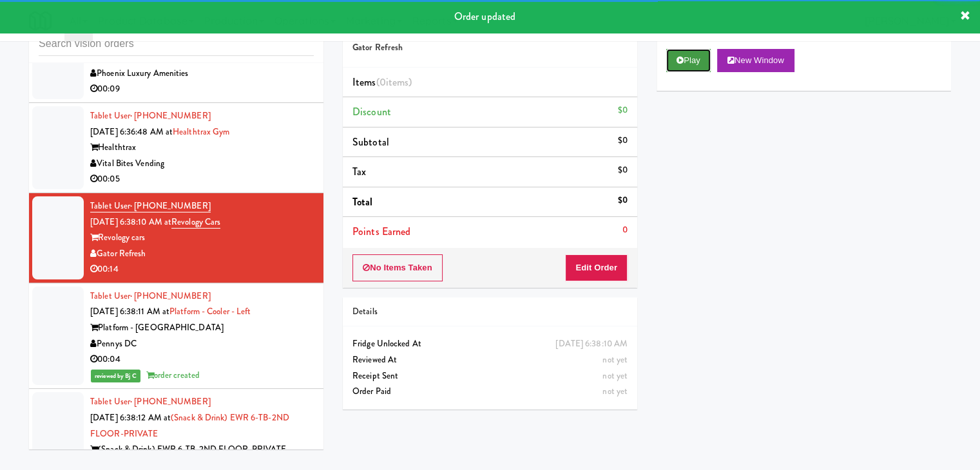
drag, startPoint x: 679, startPoint y: 57, endPoint x: 674, endPoint y: 111, distance: 55.0
click at [679, 57] on icon at bounding box center [680, 60] width 7 height 8
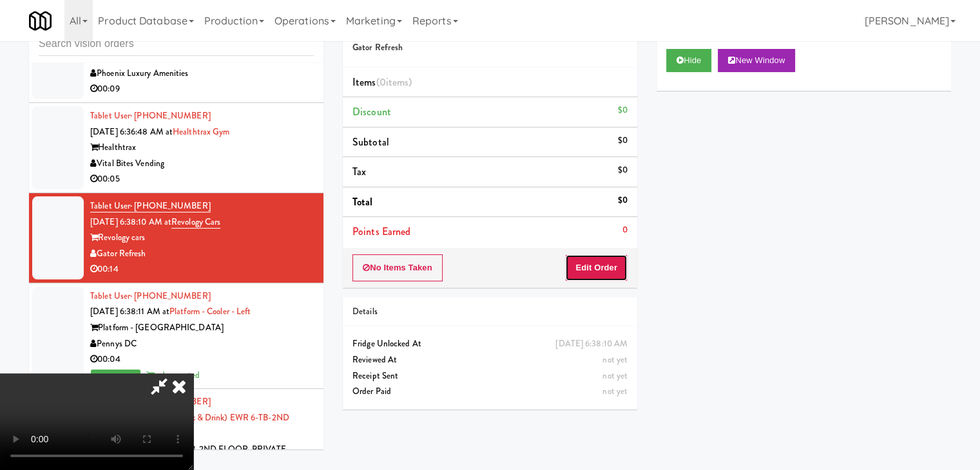
click at [588, 273] on button "Edit Order" at bounding box center [596, 268] width 63 height 27
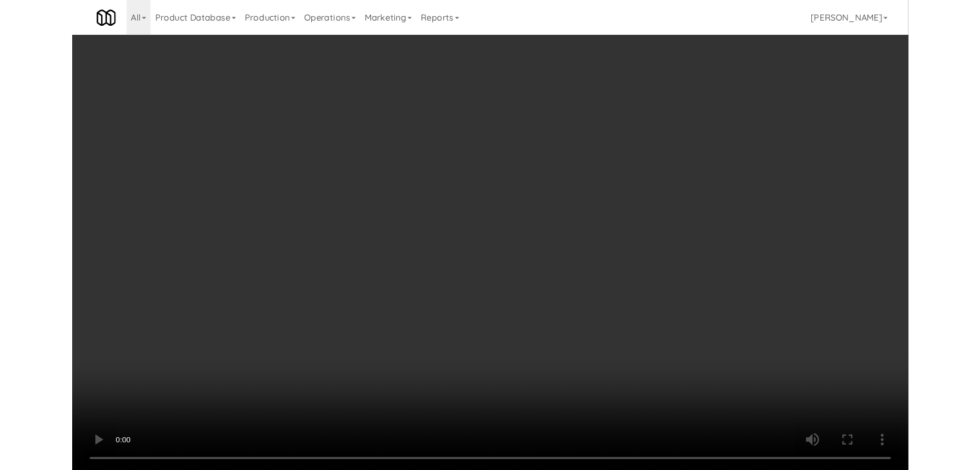
scroll to position [2403, 0]
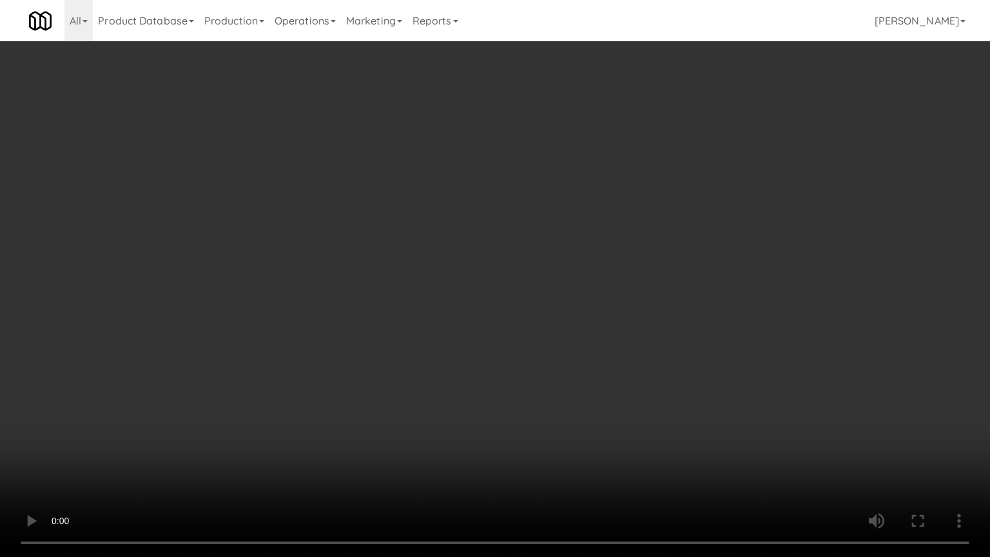
click at [532, 336] on video at bounding box center [495, 278] width 990 height 557
drag, startPoint x: 532, startPoint y: 334, endPoint x: 521, endPoint y: 333, distance: 11.0
click at [532, 333] on video at bounding box center [495, 278] width 990 height 557
click at [521, 327] on video at bounding box center [495, 278] width 990 height 557
drag, startPoint x: 521, startPoint y: 327, endPoint x: 518, endPoint y: 333, distance: 7.2
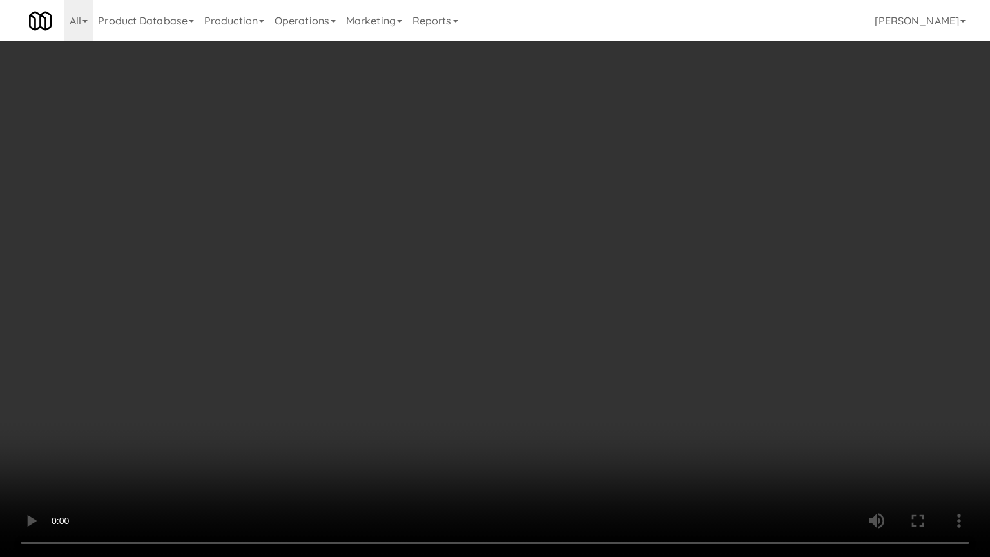
click at [521, 327] on video at bounding box center [495, 278] width 990 height 557
click at [512, 246] on video at bounding box center [495, 278] width 990 height 557
click at [513, 242] on video at bounding box center [495, 278] width 990 height 557
click at [510, 235] on video at bounding box center [495, 278] width 990 height 557
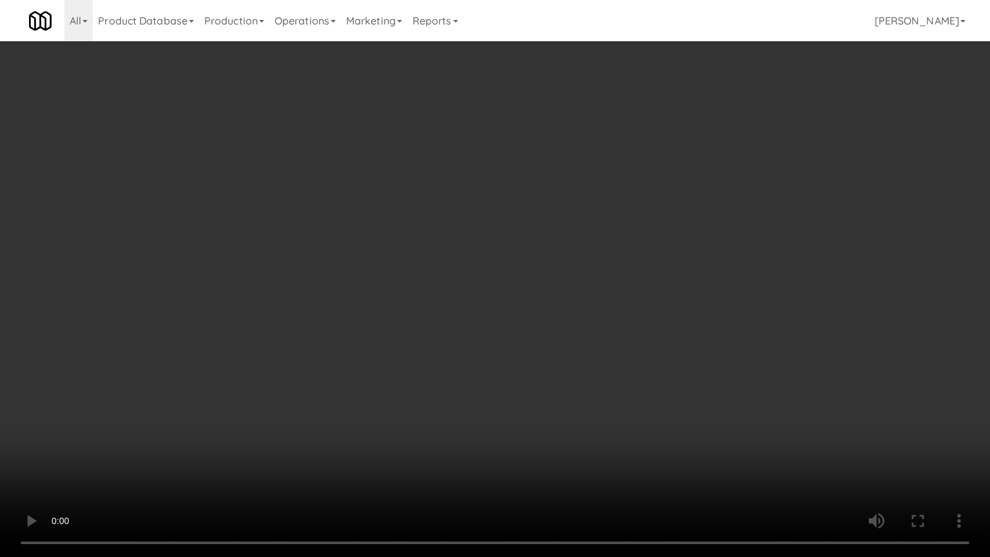
click at [510, 235] on video at bounding box center [495, 278] width 990 height 557
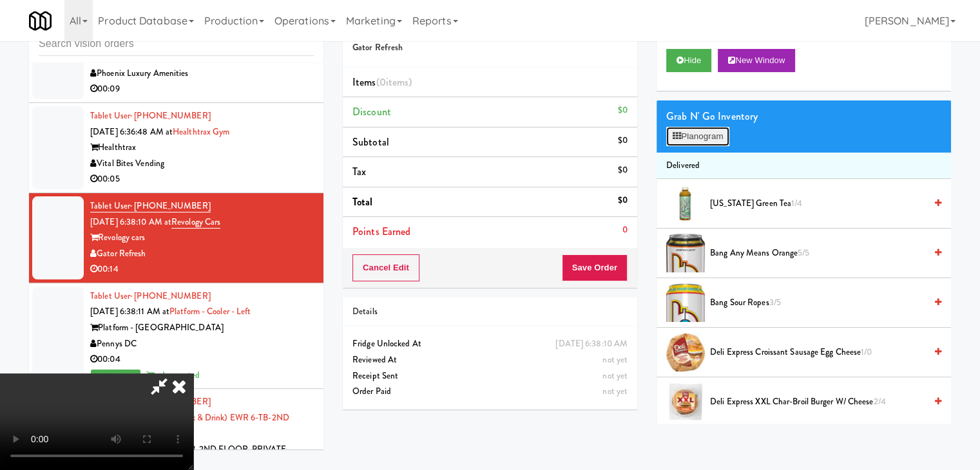
click at [689, 131] on button "Planogram" at bounding box center [697, 136] width 63 height 19
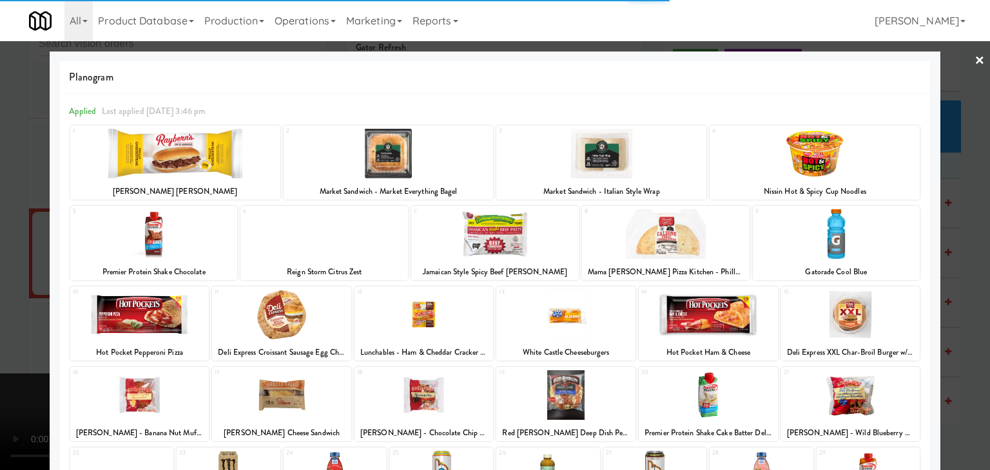
click at [322, 240] on div at bounding box center [324, 234] width 168 height 50
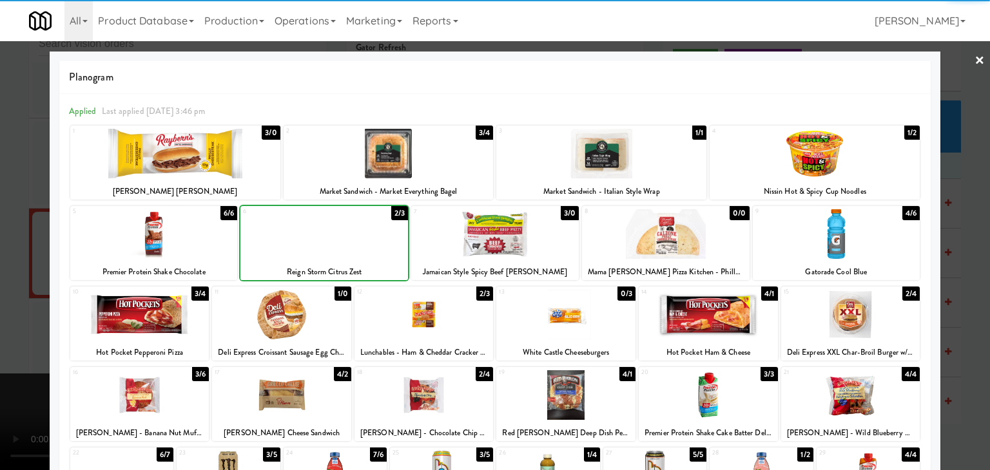
click at [0, 239] on div at bounding box center [495, 235] width 990 height 470
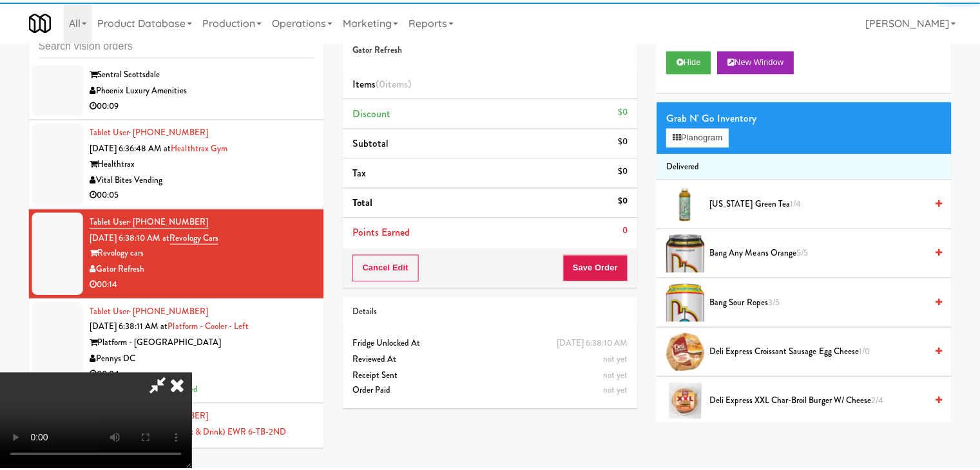
scroll to position [2418, 0]
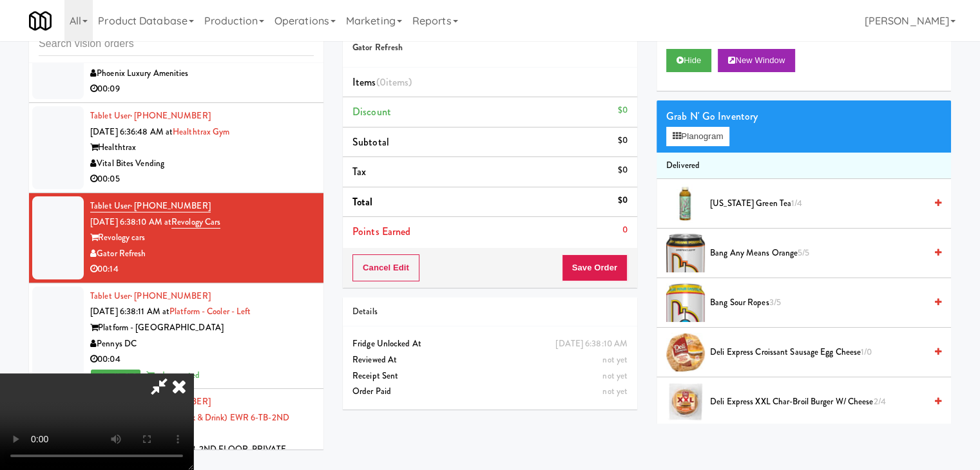
click at [193, 374] on video at bounding box center [96, 422] width 193 height 97
drag, startPoint x: 630, startPoint y: 259, endPoint x: 603, endPoint y: 264, distance: 27.6
click at [626, 261] on div "Cancel Edit Save Order" at bounding box center [490, 268] width 294 height 40
drag, startPoint x: 712, startPoint y: 131, endPoint x: 686, endPoint y: 148, distance: 31.3
click at [686, 148] on div "Grab N' Go Inventory Planogram" at bounding box center [804, 127] width 294 height 52
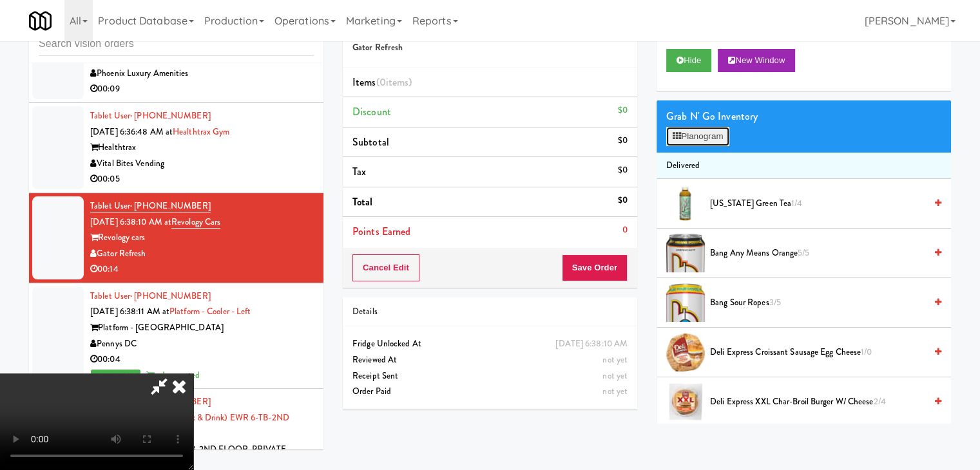
click at [701, 133] on button "Planogram" at bounding box center [697, 136] width 63 height 19
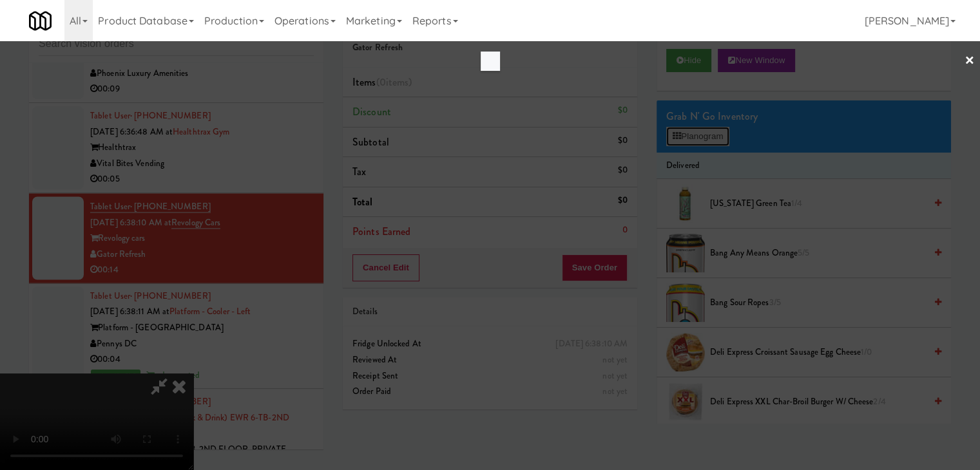
scroll to position [2403, 0]
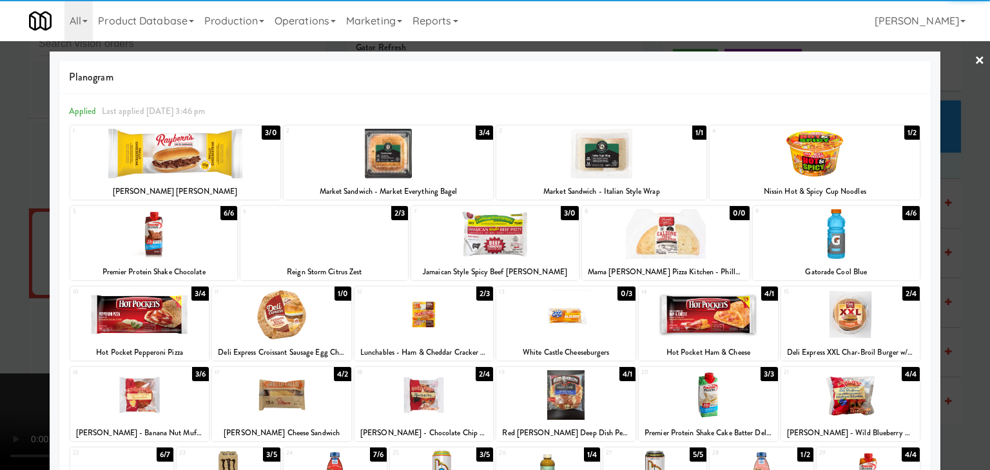
click at [178, 238] on div at bounding box center [154, 234] width 168 height 50
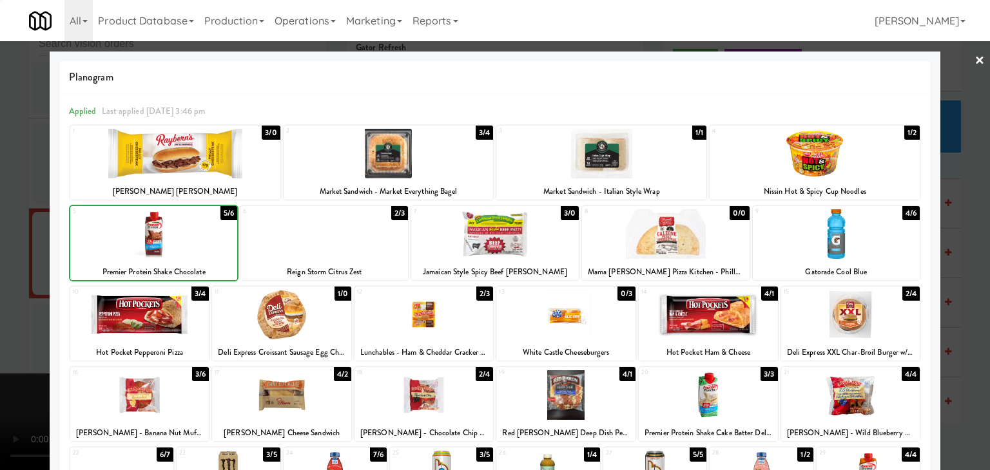
drag, startPoint x: 0, startPoint y: 240, endPoint x: 207, endPoint y: 238, distance: 207.5
click at [32, 235] on div at bounding box center [495, 235] width 990 height 470
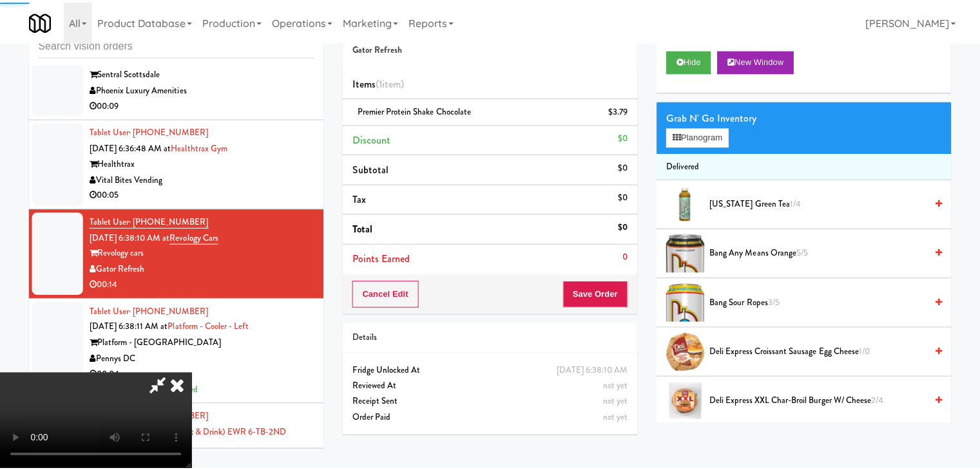
scroll to position [2418, 0]
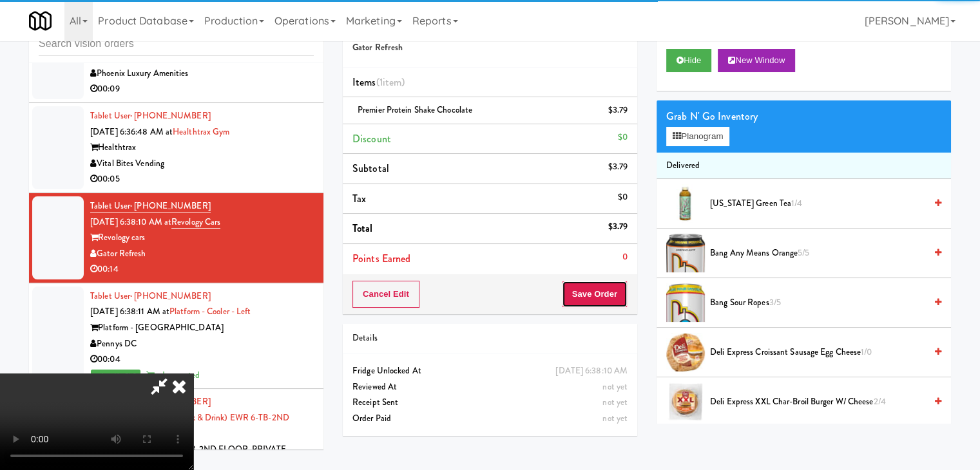
click at [615, 292] on button "Save Order" at bounding box center [595, 294] width 66 height 27
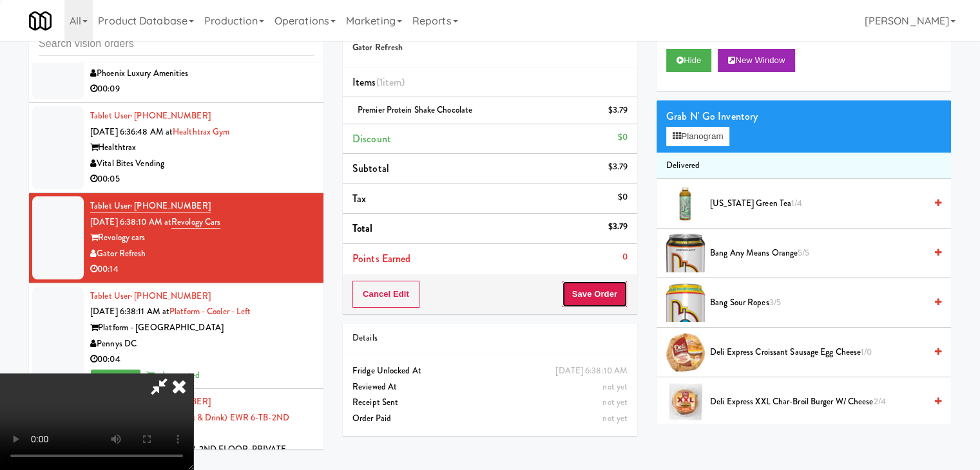
drag, startPoint x: 615, startPoint y: 292, endPoint x: 564, endPoint y: 209, distance: 97.8
click at [615, 291] on button "Save Order" at bounding box center [595, 294] width 66 height 27
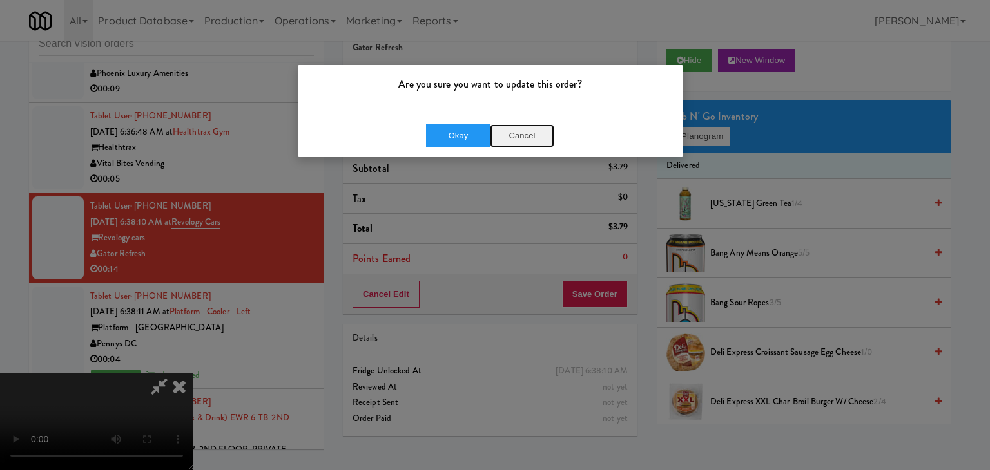
drag, startPoint x: 528, startPoint y: 127, endPoint x: 548, endPoint y: 131, distance: 20.5
click at [528, 127] on button "Cancel" at bounding box center [522, 135] width 64 height 23
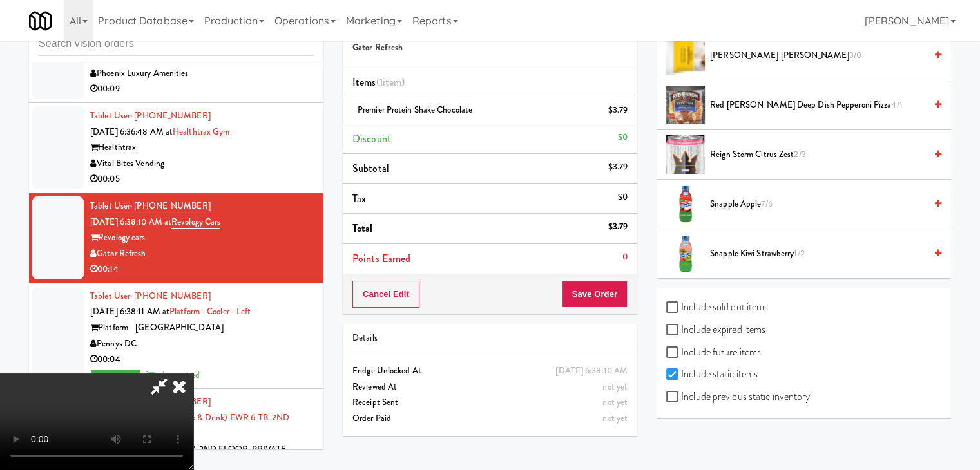
click at [752, 394] on label "Include previous static inventory" at bounding box center [738, 396] width 144 height 19
click at [681, 394] on input "Include previous static inventory" at bounding box center [673, 397] width 15 height 10
checkbox input "true"
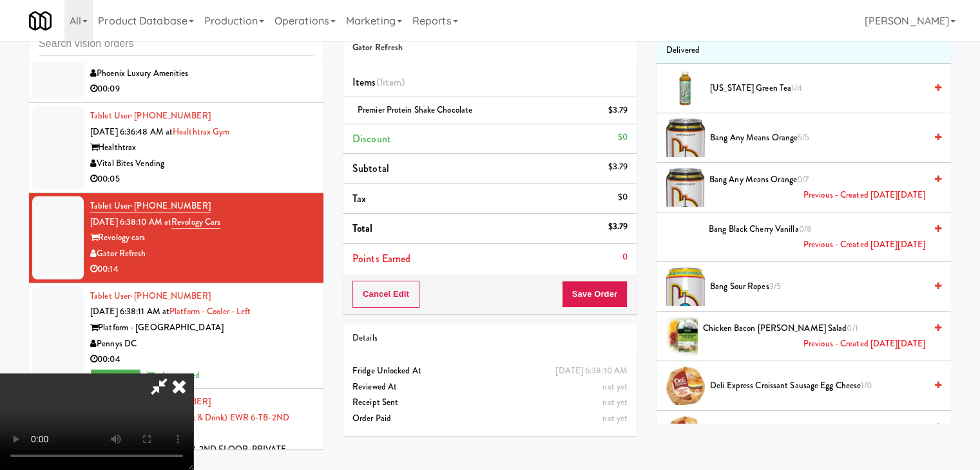
scroll to position [15, 0]
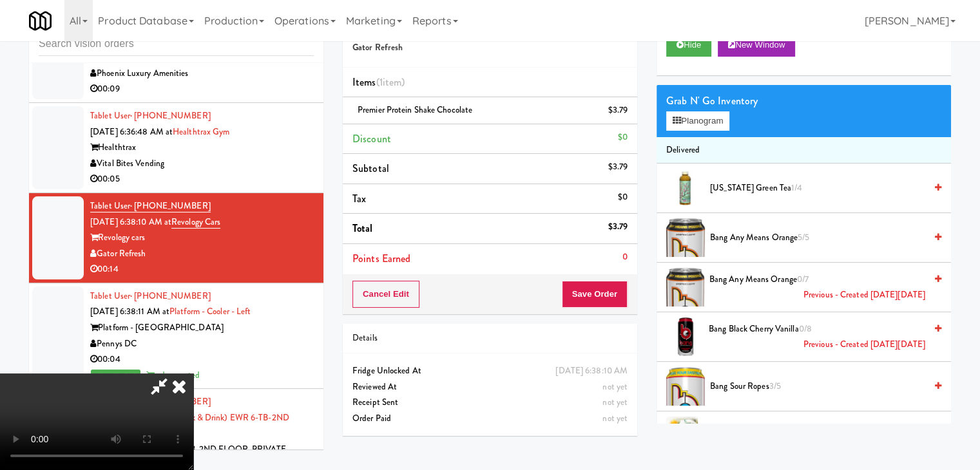
click at [193, 374] on video at bounding box center [96, 422] width 193 height 97
click at [702, 119] on button "Planogram" at bounding box center [697, 120] width 63 height 19
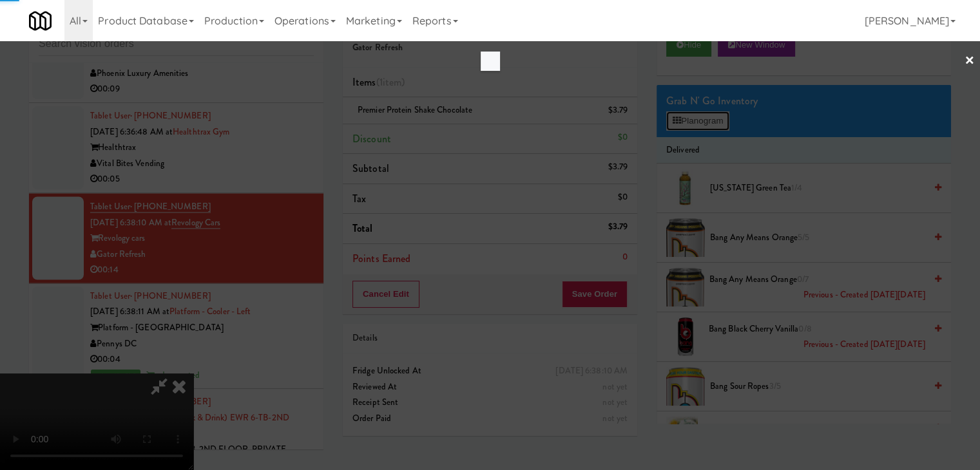
scroll to position [2403, 0]
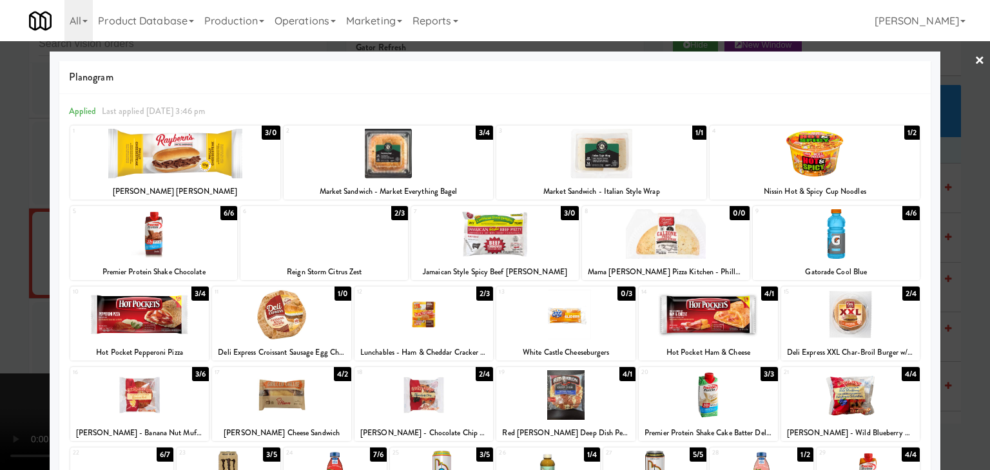
click at [324, 249] on div at bounding box center [324, 234] width 168 height 50
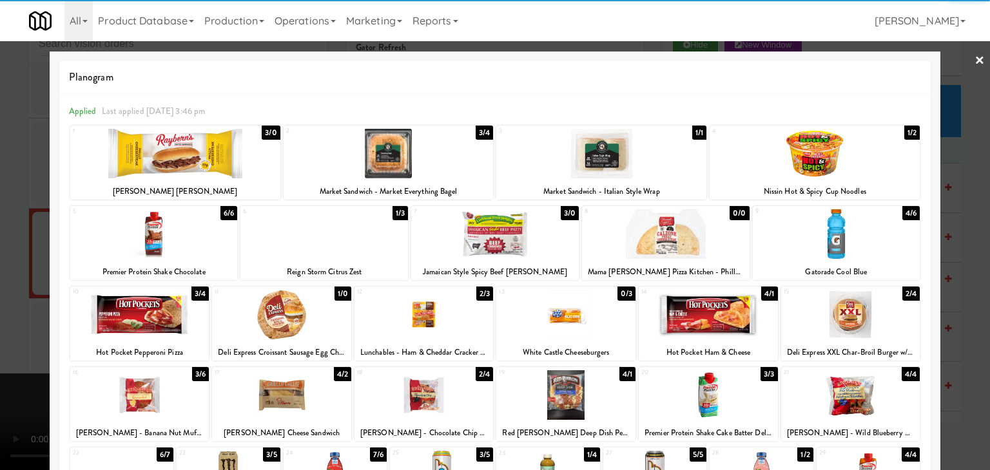
drag, startPoint x: 0, startPoint y: 262, endPoint x: 177, endPoint y: 258, distance: 177.3
click at [3, 261] on div at bounding box center [495, 235] width 990 height 470
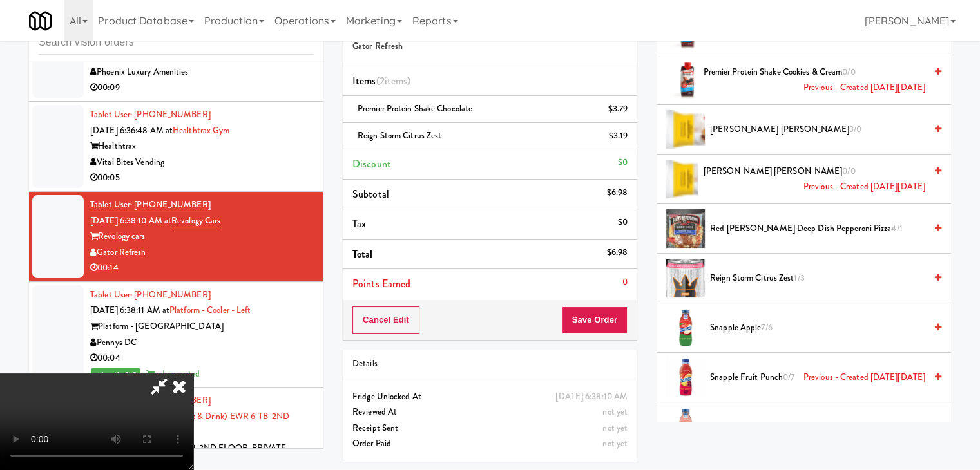
scroll to position [2271, 0]
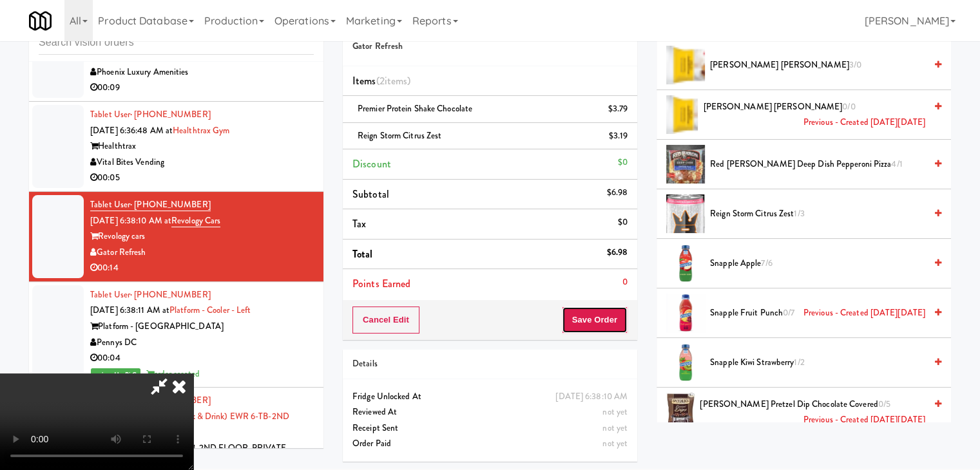
drag, startPoint x: 595, startPoint y: 315, endPoint x: 604, endPoint y: 314, distance: 8.4
click at [597, 315] on button "Save Order" at bounding box center [595, 320] width 66 height 27
click at [604, 314] on button "Save Order" at bounding box center [595, 320] width 66 height 27
click at [605, 314] on button "Save Order" at bounding box center [595, 320] width 66 height 27
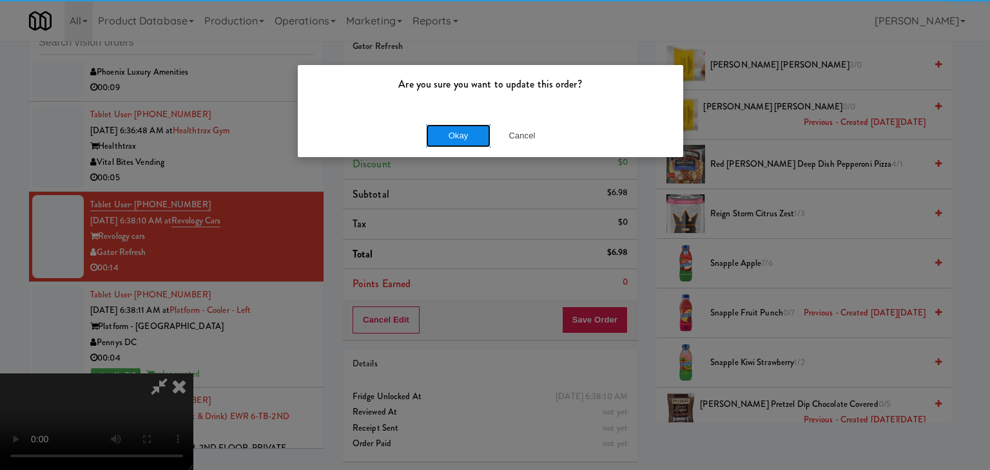
click at [461, 128] on button "Okay" at bounding box center [458, 135] width 64 height 23
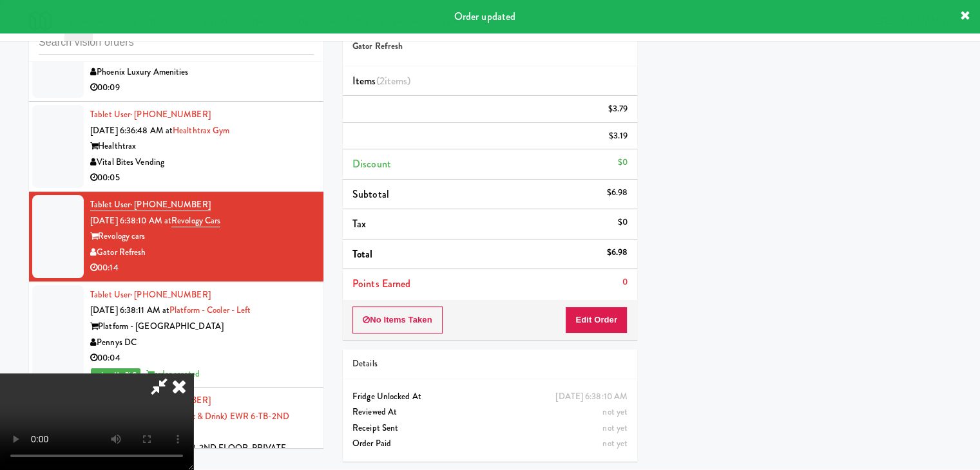
scroll to position [98, 0]
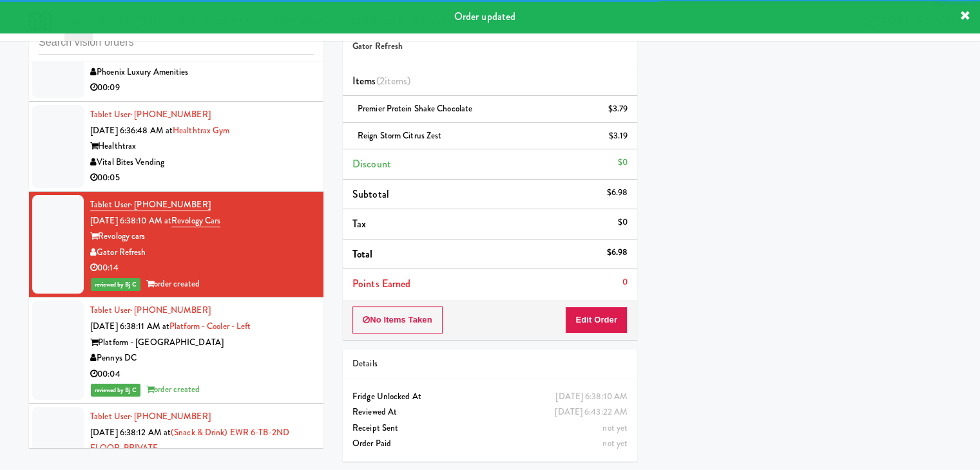
click at [253, 186] on div "00:05" at bounding box center [202, 178] width 224 height 16
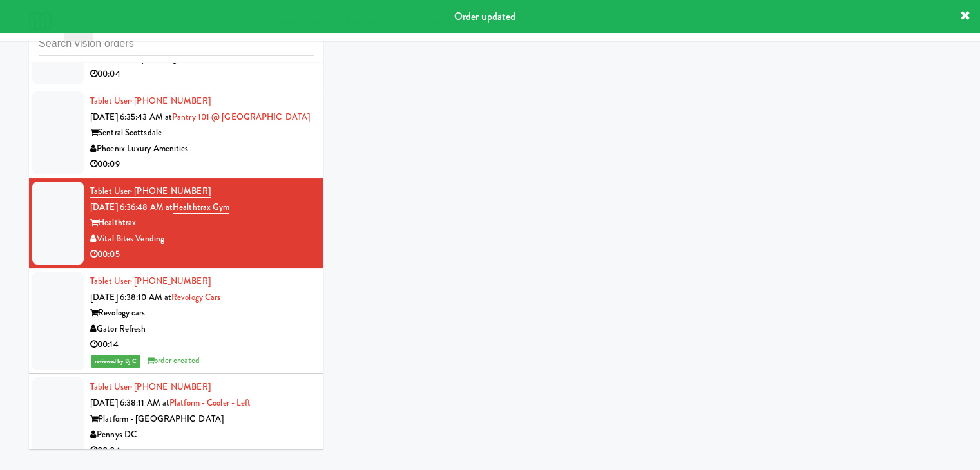
scroll to position [2225, 0]
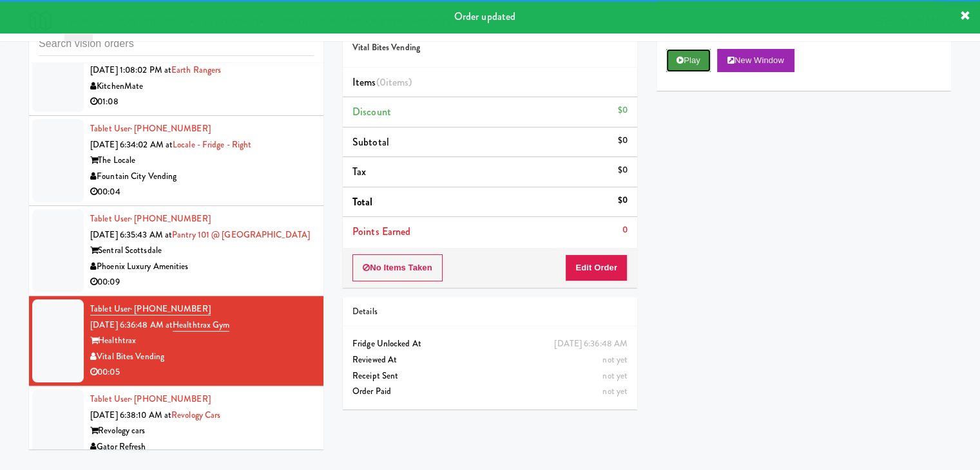
click at [691, 63] on button "Play" at bounding box center [688, 60] width 44 height 23
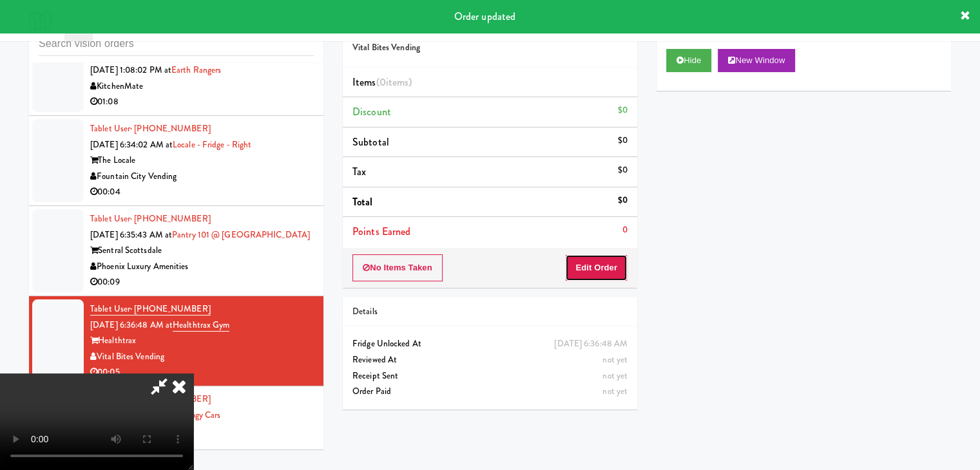
click at [612, 261] on button "Edit Order" at bounding box center [596, 268] width 63 height 27
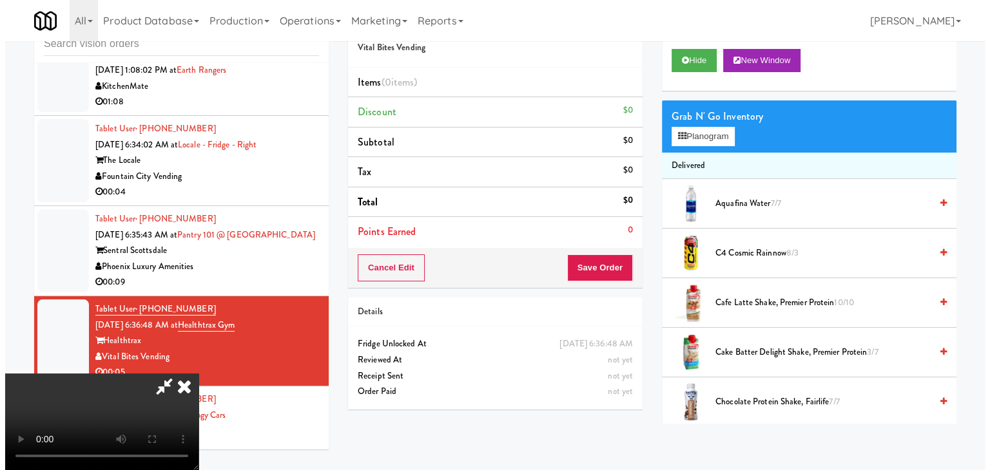
scroll to position [0, 0]
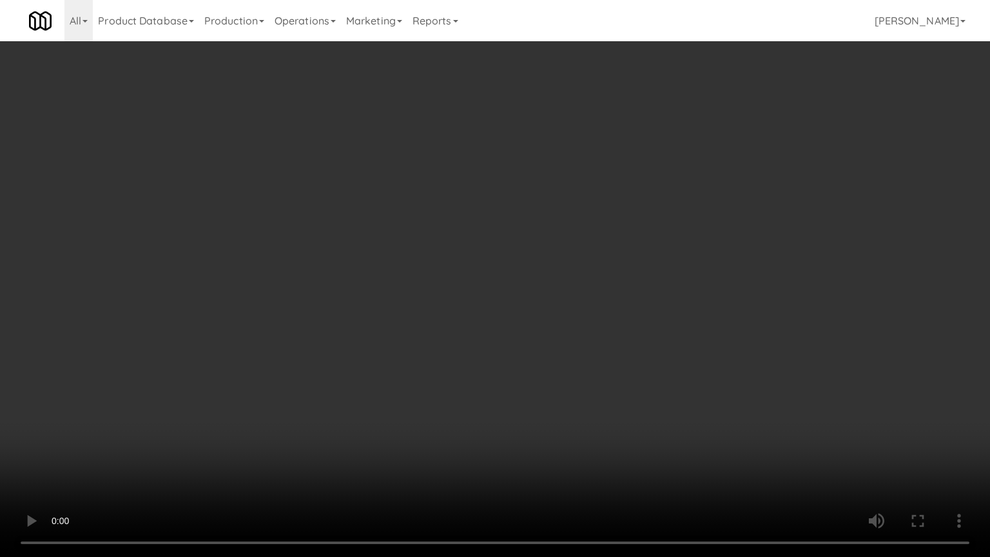
click at [508, 392] on video at bounding box center [495, 278] width 990 height 557
click at [518, 414] on video at bounding box center [495, 278] width 990 height 557
click at [508, 381] on video at bounding box center [495, 278] width 990 height 557
drag, startPoint x: 508, startPoint y: 381, endPoint x: 621, endPoint y: 239, distance: 181.3
click at [528, 354] on video at bounding box center [495, 278] width 990 height 557
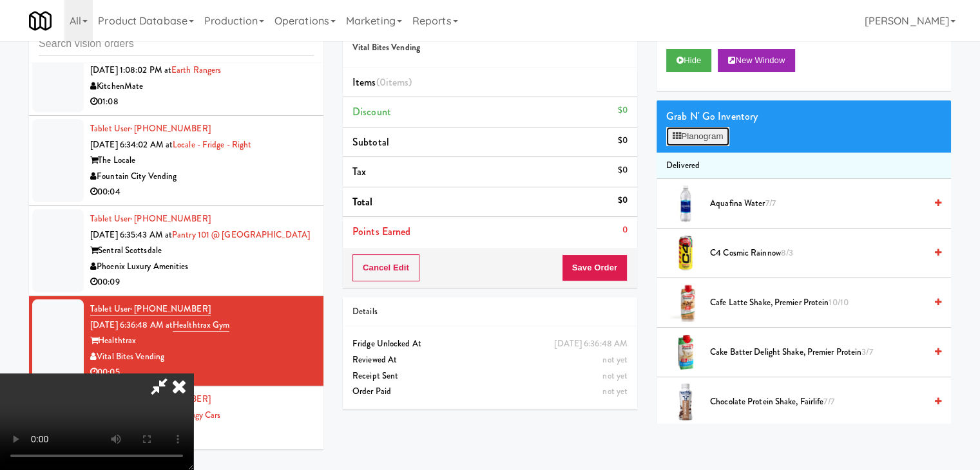
click at [711, 135] on button "Planogram" at bounding box center [697, 136] width 63 height 19
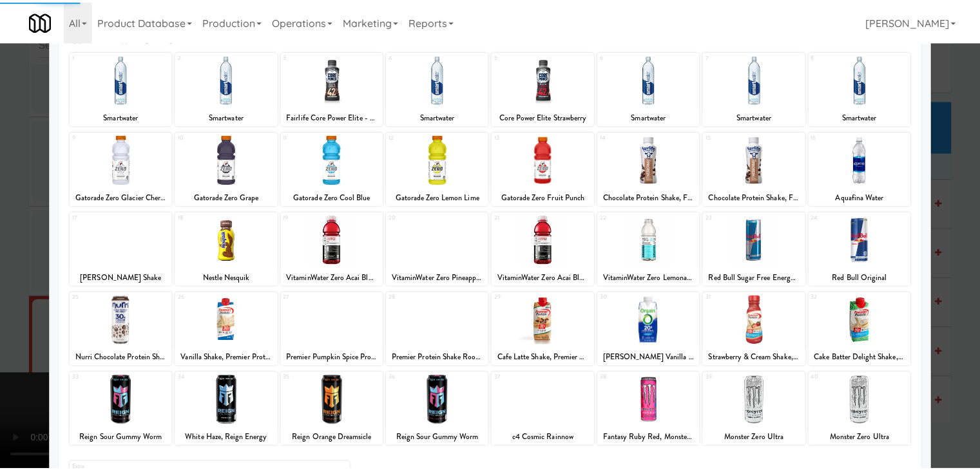
scroll to position [162, 0]
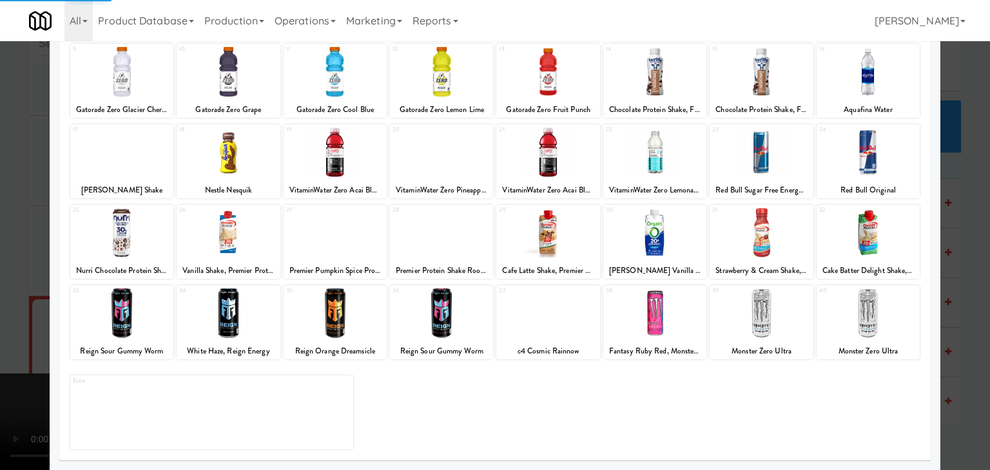
click at [111, 326] on div at bounding box center [121, 314] width 103 height 50
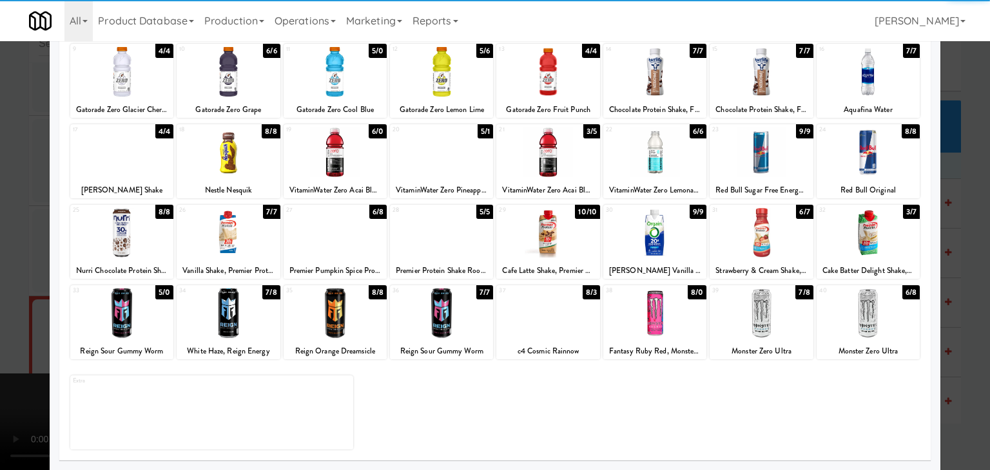
click at [165, 321] on div at bounding box center [121, 314] width 103 height 50
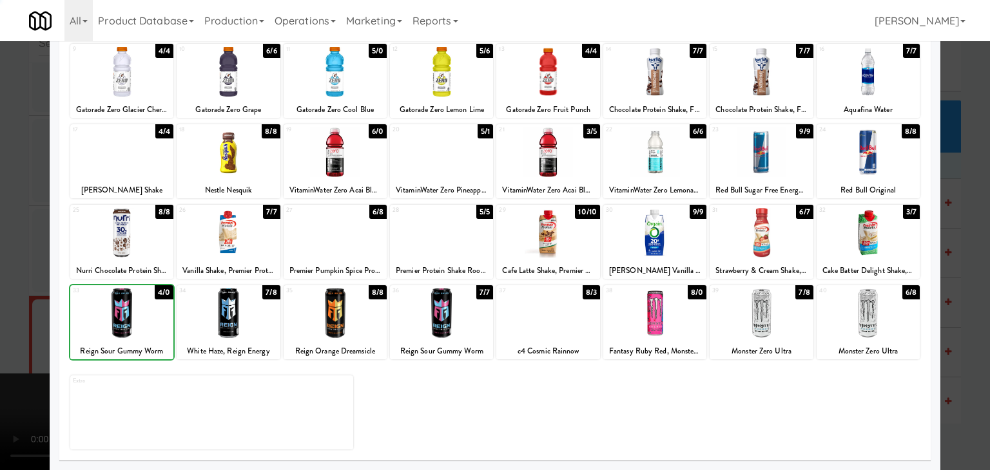
click at [19, 302] on div at bounding box center [495, 235] width 990 height 470
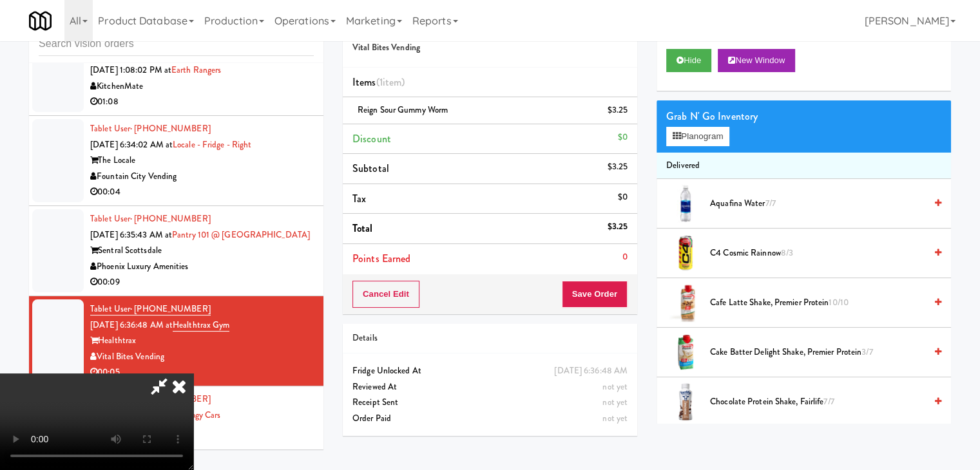
click at [623, 296] on div "Cancel Edit Save Order" at bounding box center [490, 295] width 294 height 40
click at [621, 296] on button "Save Order" at bounding box center [595, 294] width 66 height 27
drag, startPoint x: 621, startPoint y: 296, endPoint x: 613, endPoint y: 282, distance: 16.4
click at [617, 288] on button "Save Order" at bounding box center [595, 294] width 66 height 27
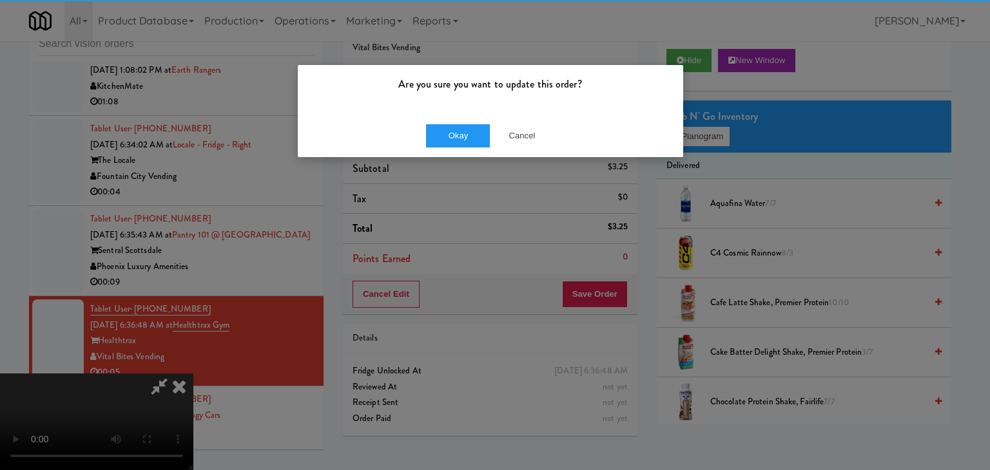
click at [454, 113] on div "Are you sure you want to update this order? Okay Cancel" at bounding box center [490, 110] width 387 height 93
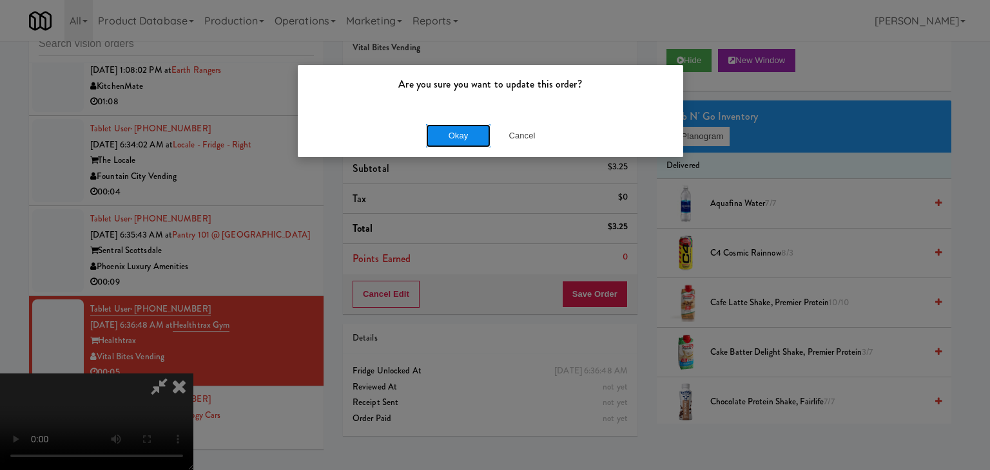
click at [457, 139] on button "Okay" at bounding box center [458, 135] width 64 height 23
click at [457, 139] on body "Are you sure you want to update this order? Okay Cancel Okay Are you sure you w…" at bounding box center [495, 235] width 990 height 470
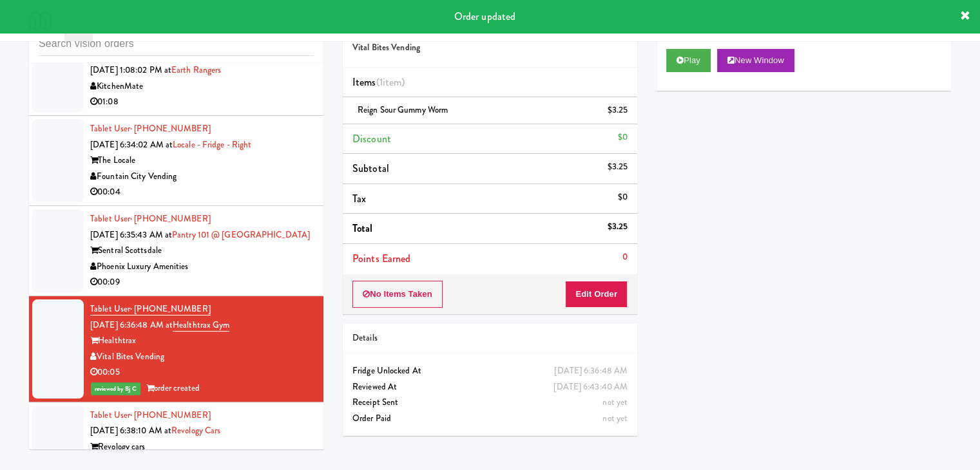
click at [284, 247] on div "Tablet User · (480) 208-7819 Sep 30, 2025 6:35:43 AM at Pantry 101 @ Sentral Sc…" at bounding box center [202, 250] width 224 height 79
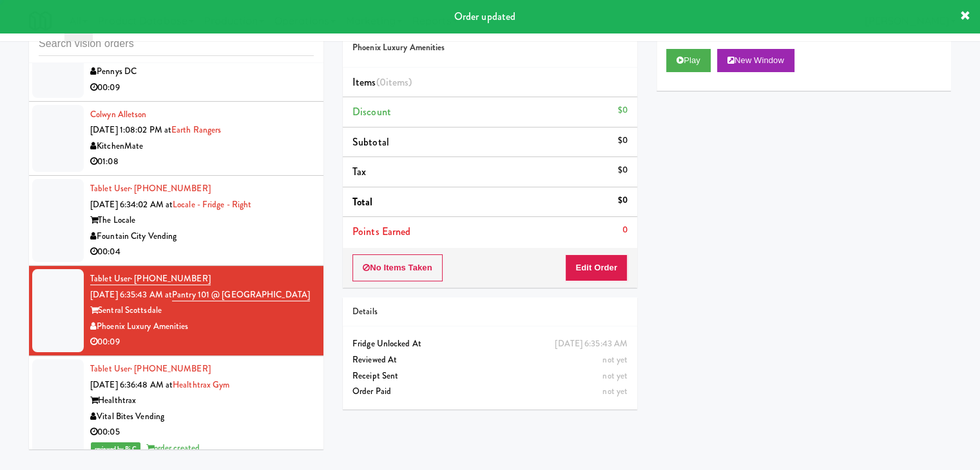
scroll to position [2096, 0]
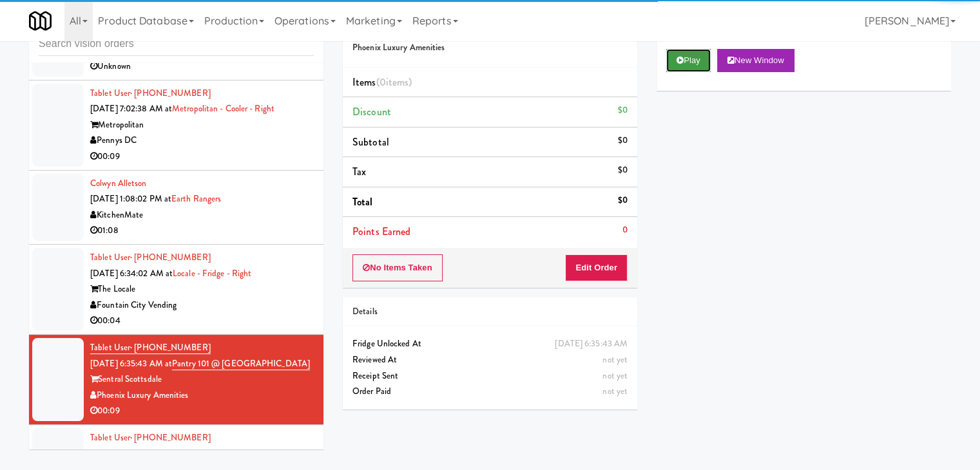
click at [699, 61] on button "Play" at bounding box center [688, 60] width 44 height 23
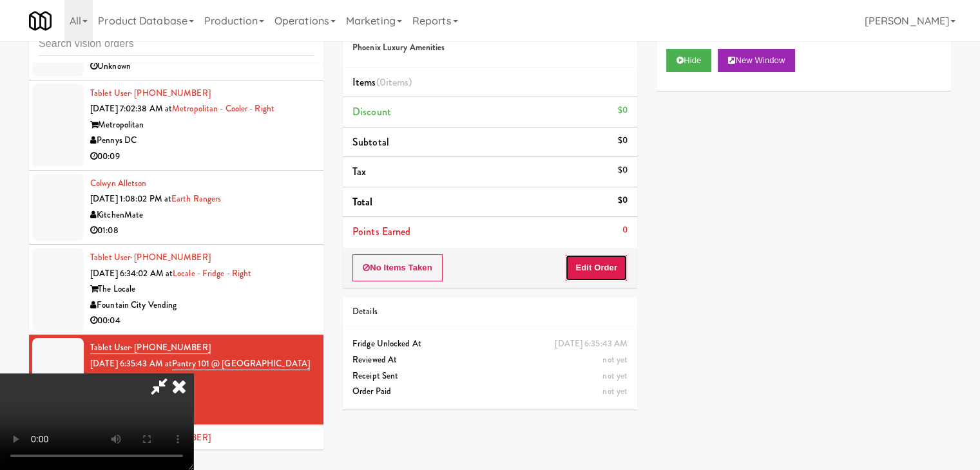
click at [597, 269] on button "Edit Order" at bounding box center [596, 268] width 63 height 27
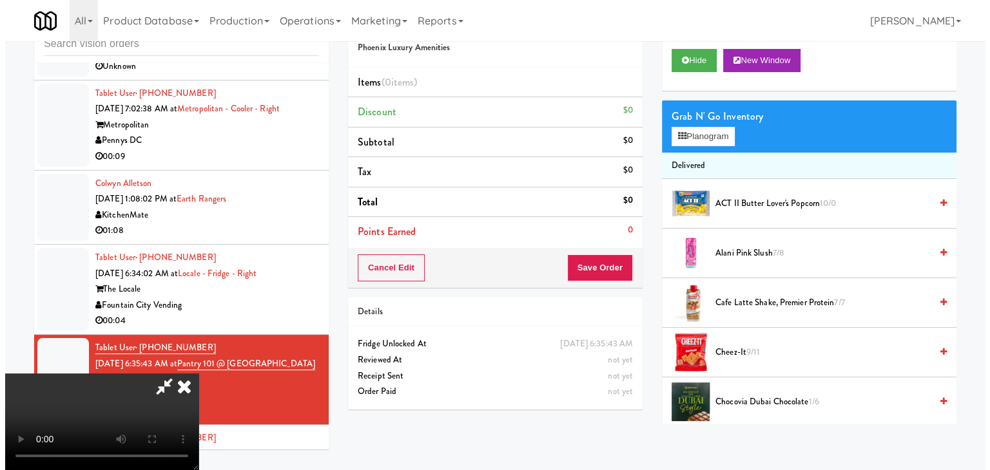
scroll to position [0, 0]
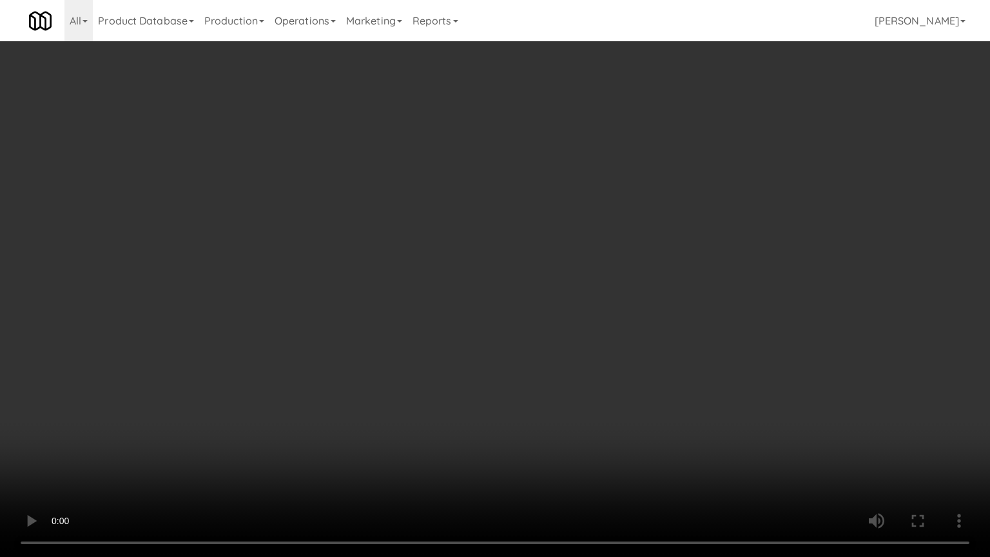
click at [474, 335] on video at bounding box center [495, 278] width 990 height 557
click at [471, 331] on video at bounding box center [495, 278] width 990 height 557
click at [472, 332] on video at bounding box center [495, 278] width 990 height 557
click at [472, 336] on video at bounding box center [495, 278] width 990 height 557
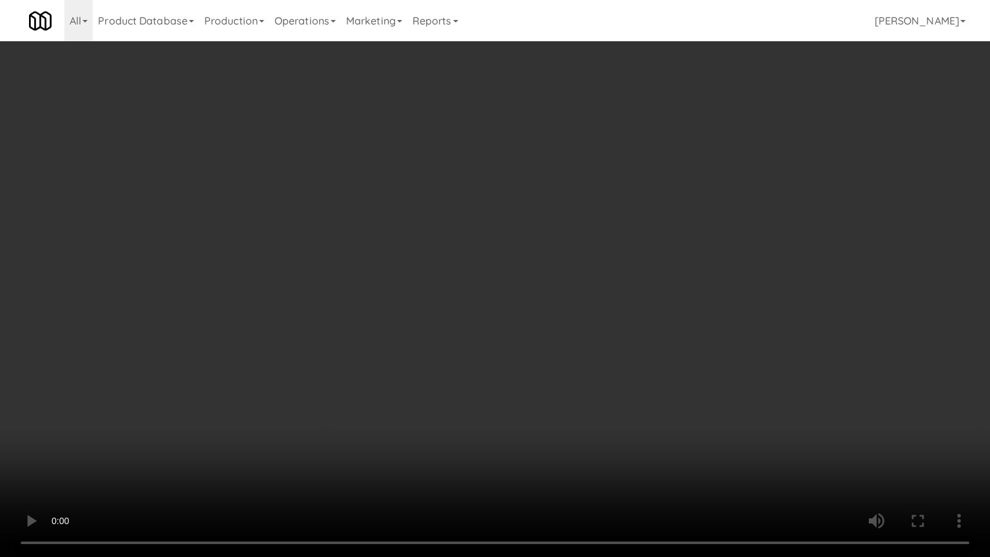
click at [474, 333] on video at bounding box center [495, 278] width 990 height 557
drag, startPoint x: 474, startPoint y: 333, endPoint x: 478, endPoint y: 327, distance: 6.6
click at [475, 331] on video at bounding box center [495, 278] width 990 height 557
click at [478, 327] on video at bounding box center [495, 278] width 990 height 557
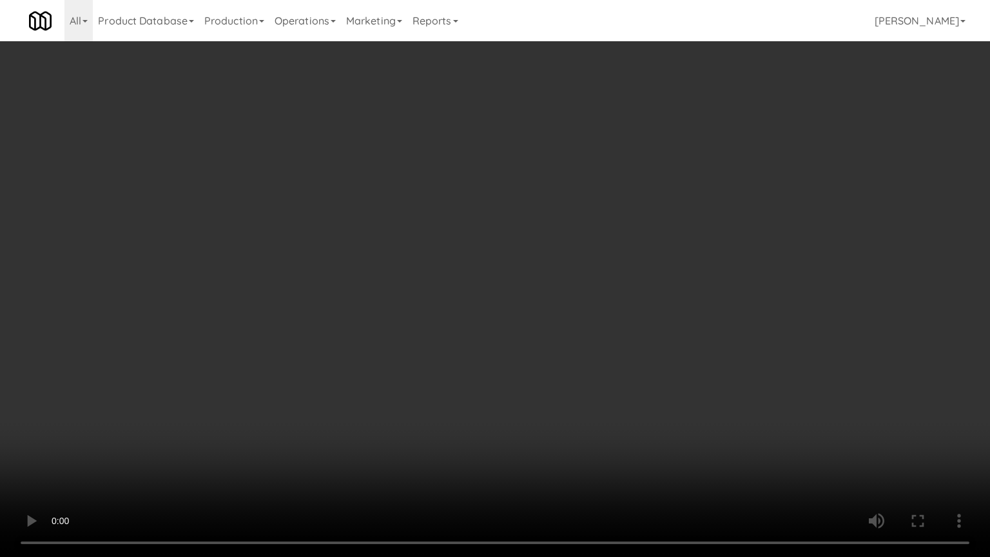
click at [478, 327] on video at bounding box center [495, 278] width 990 height 557
drag, startPoint x: 478, startPoint y: 327, endPoint x: 490, endPoint y: 258, distance: 70.0
click at [479, 325] on video at bounding box center [495, 278] width 990 height 557
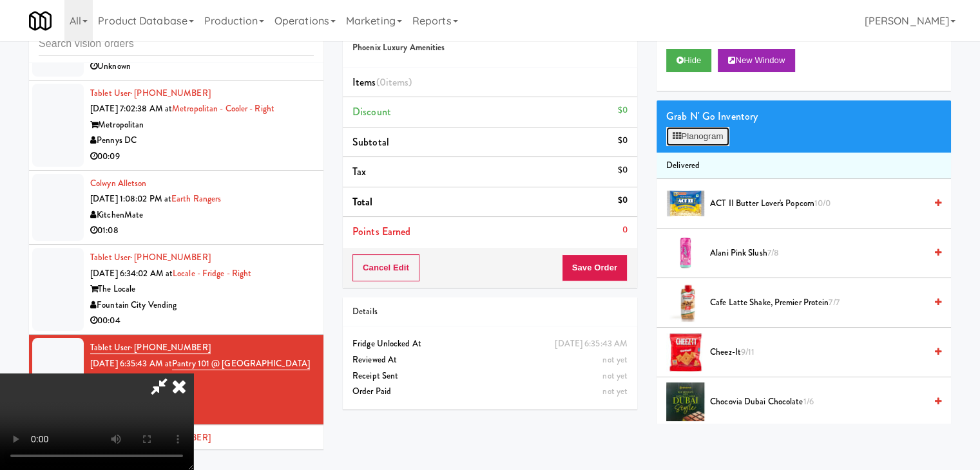
click at [690, 132] on button "Planogram" at bounding box center [697, 136] width 63 height 19
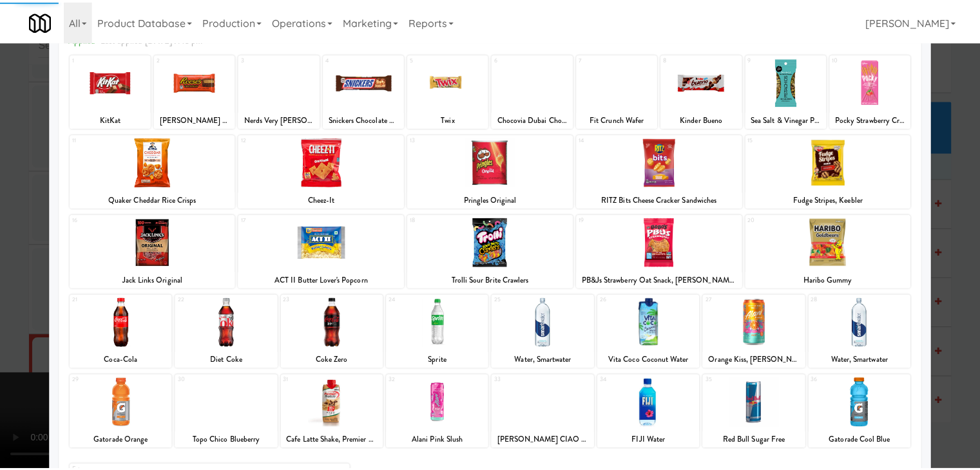
scroll to position [162, 0]
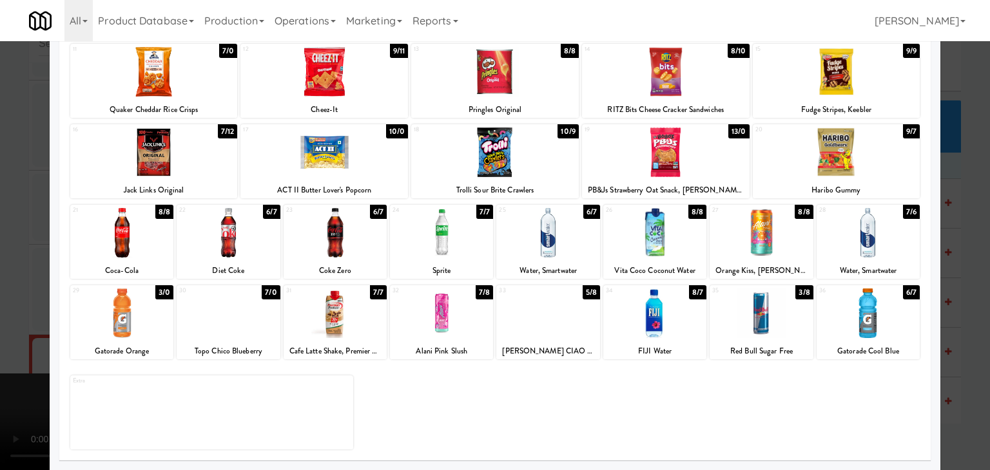
click at [572, 241] on div at bounding box center [547, 233] width 103 height 50
click at [240, 302] on div at bounding box center [228, 314] width 103 height 50
drag, startPoint x: 0, startPoint y: 311, endPoint x: 191, endPoint y: 298, distance: 191.8
click at [2, 307] on div at bounding box center [495, 235] width 990 height 470
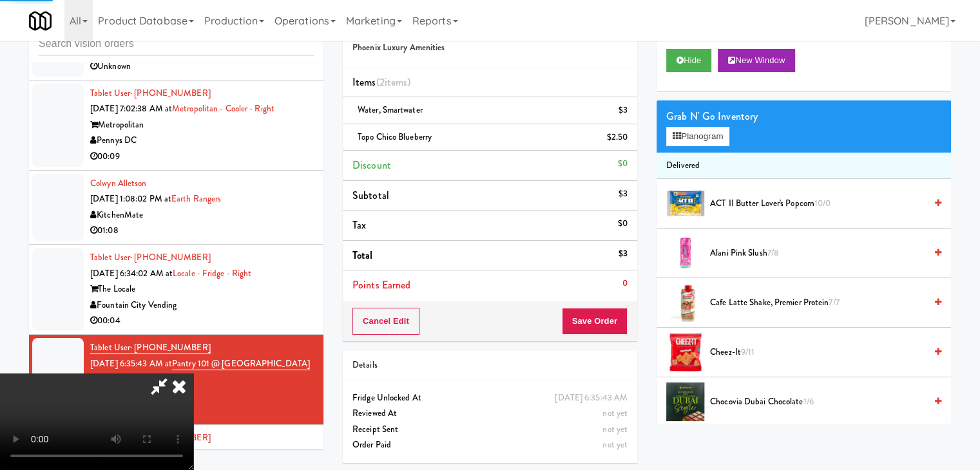
click at [193, 374] on video at bounding box center [96, 422] width 193 height 97
click at [603, 320] on button "Save Order" at bounding box center [595, 321] width 66 height 27
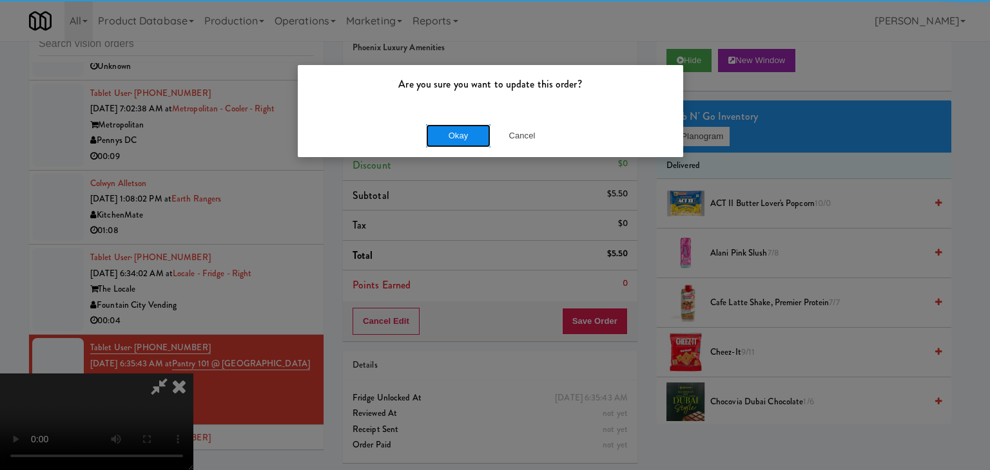
click at [451, 131] on button "Okay" at bounding box center [458, 135] width 64 height 23
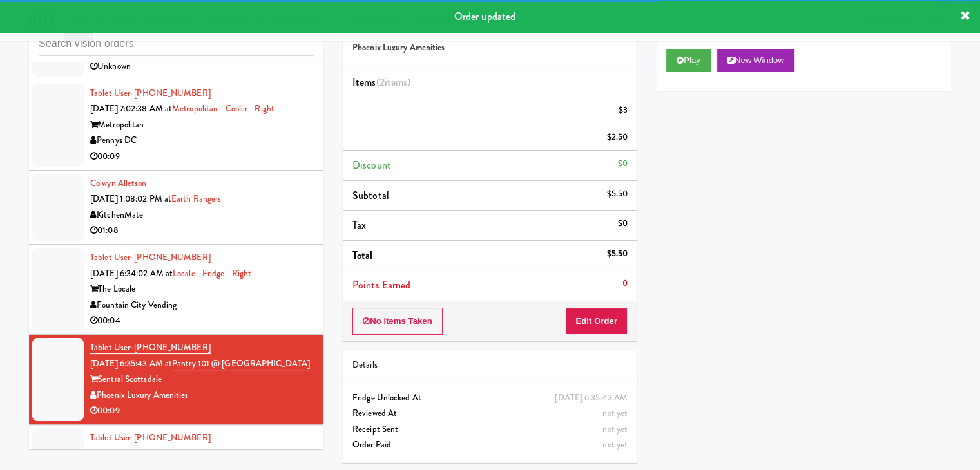
click at [290, 298] on div "Fountain City Vending" at bounding box center [202, 306] width 224 height 16
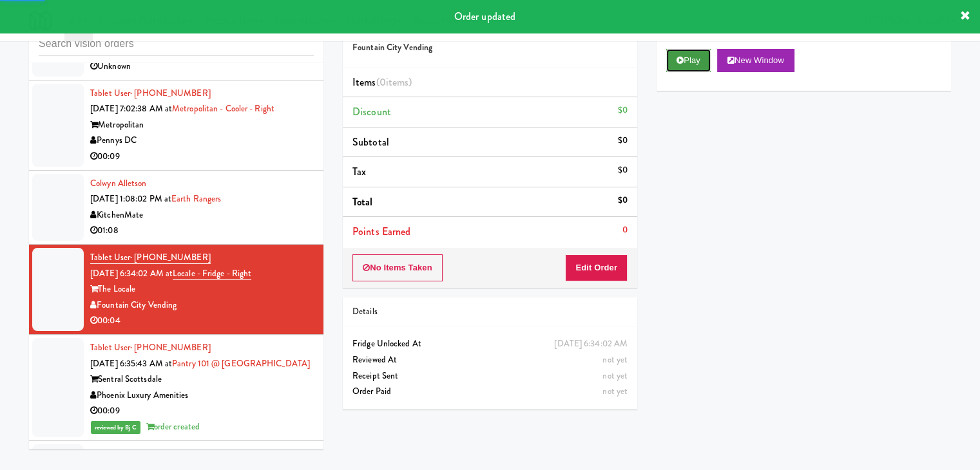
click at [680, 65] on button "Play" at bounding box center [688, 60] width 44 height 23
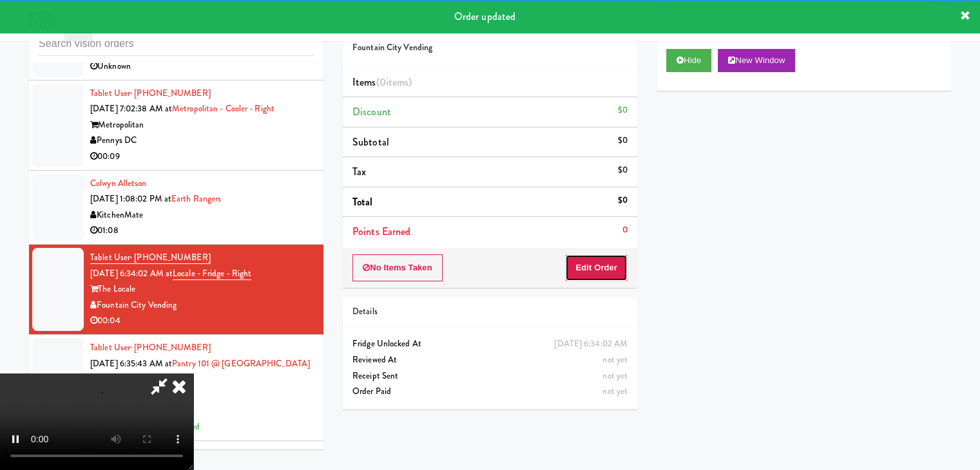
click at [612, 262] on button "Edit Order" at bounding box center [596, 268] width 63 height 27
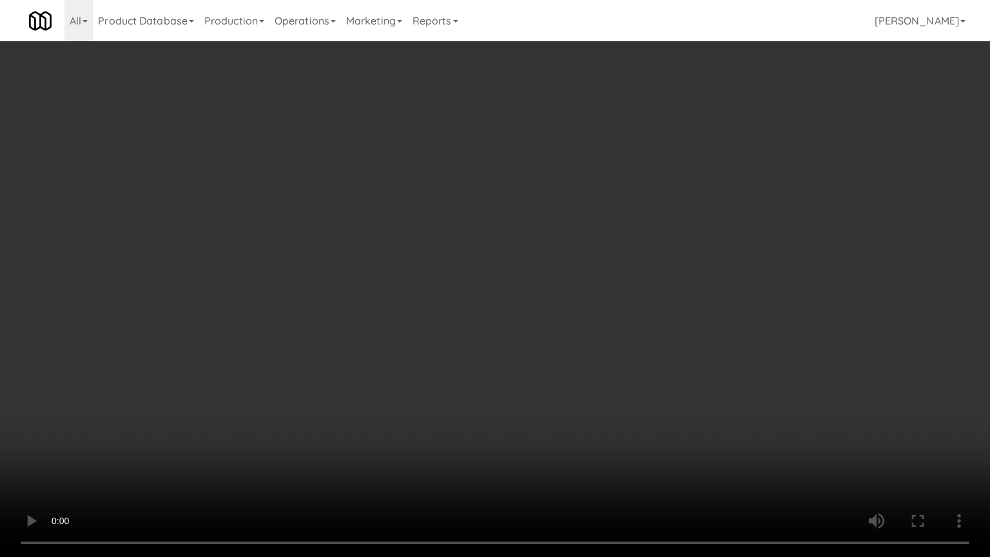
click at [599, 289] on video at bounding box center [495, 278] width 990 height 557
click at [603, 271] on video at bounding box center [495, 278] width 990 height 557
click at [610, 260] on video at bounding box center [495, 278] width 990 height 557
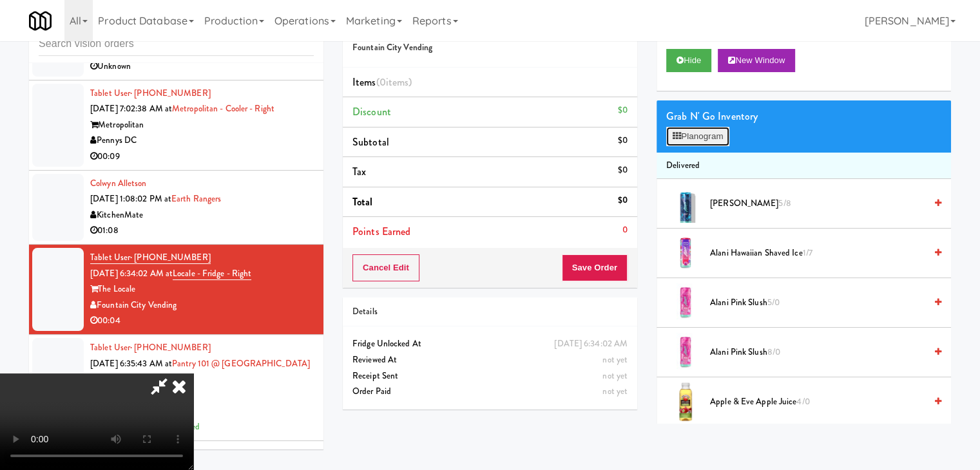
click at [711, 136] on button "Planogram" at bounding box center [697, 136] width 63 height 19
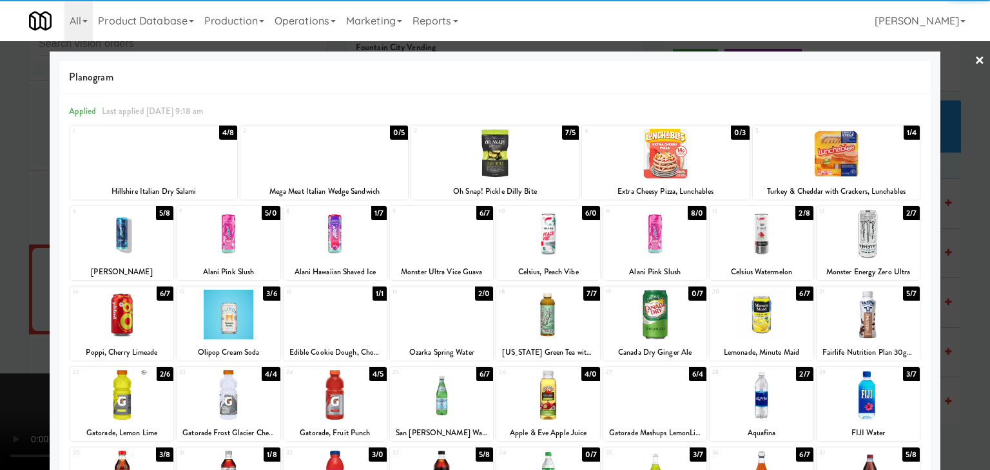
click at [770, 249] on div at bounding box center [760, 234] width 103 height 50
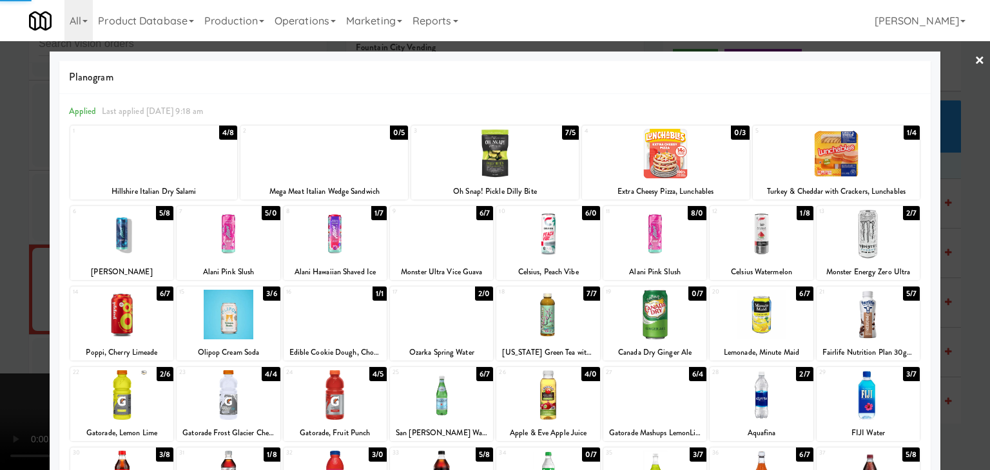
click at [0, 266] on div at bounding box center [495, 235] width 990 height 470
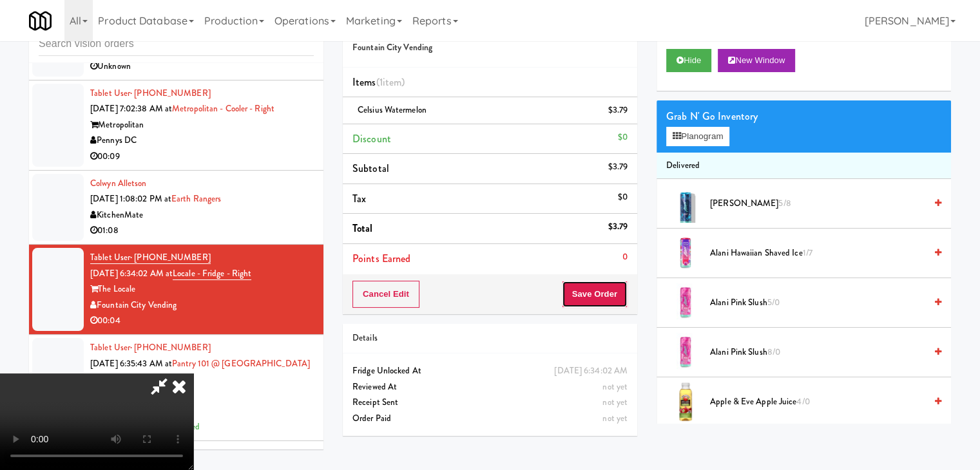
click at [616, 298] on button "Save Order" at bounding box center [595, 294] width 66 height 27
click at [616, 297] on button "Save Order" at bounding box center [595, 294] width 66 height 27
drag, startPoint x: 616, startPoint y: 297, endPoint x: 615, endPoint y: 264, distance: 33.5
click at [615, 288] on button "Save Order" at bounding box center [595, 294] width 66 height 27
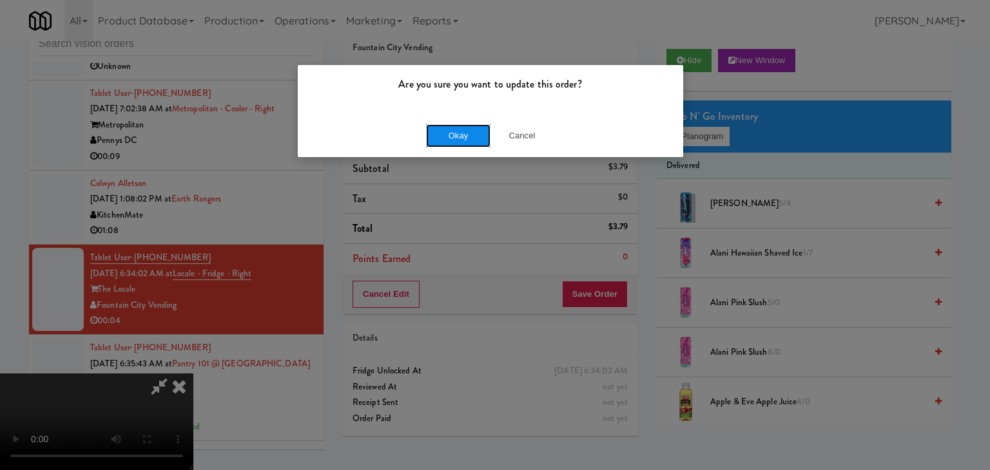
click at [480, 133] on button "Okay" at bounding box center [458, 135] width 64 height 23
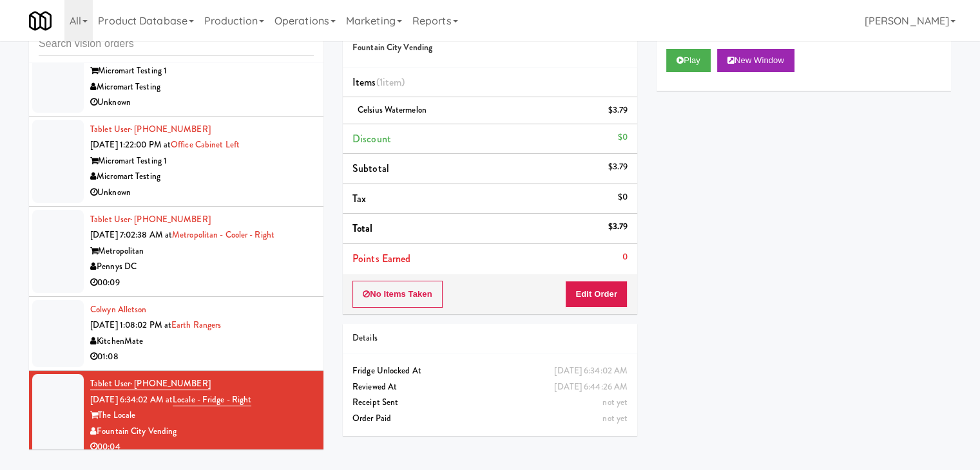
scroll to position [1967, 0]
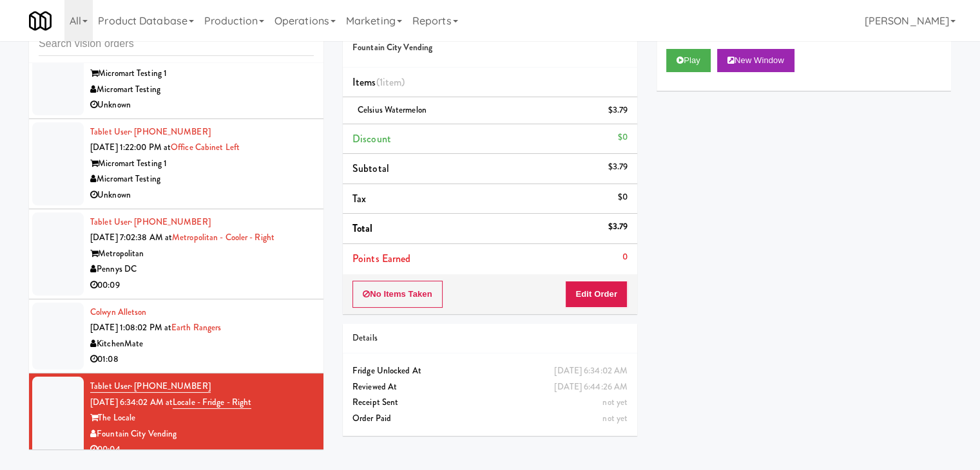
click at [246, 280] on div "00:09" at bounding box center [202, 286] width 224 height 16
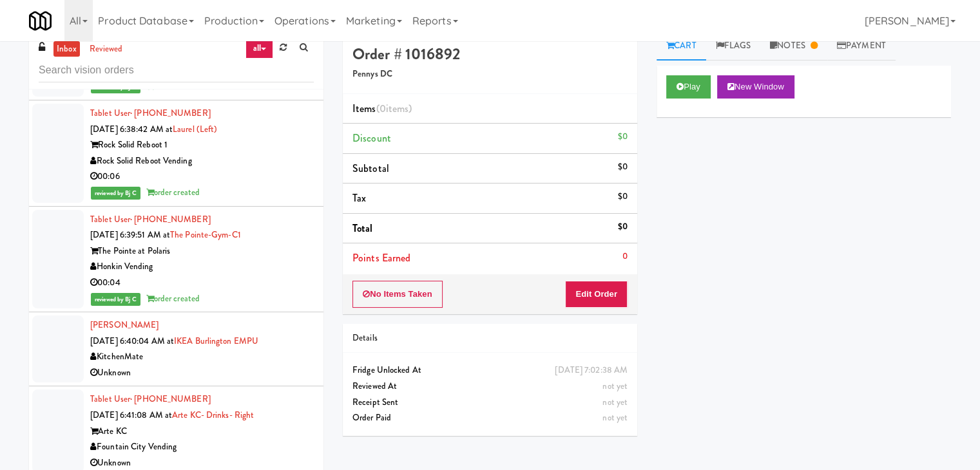
scroll to position [41, 0]
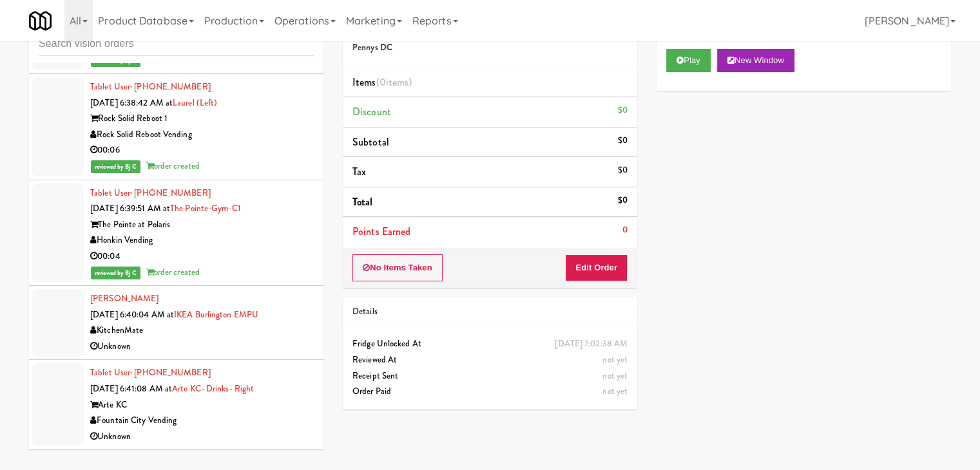
click at [244, 351] on div "Unknown" at bounding box center [202, 347] width 224 height 16
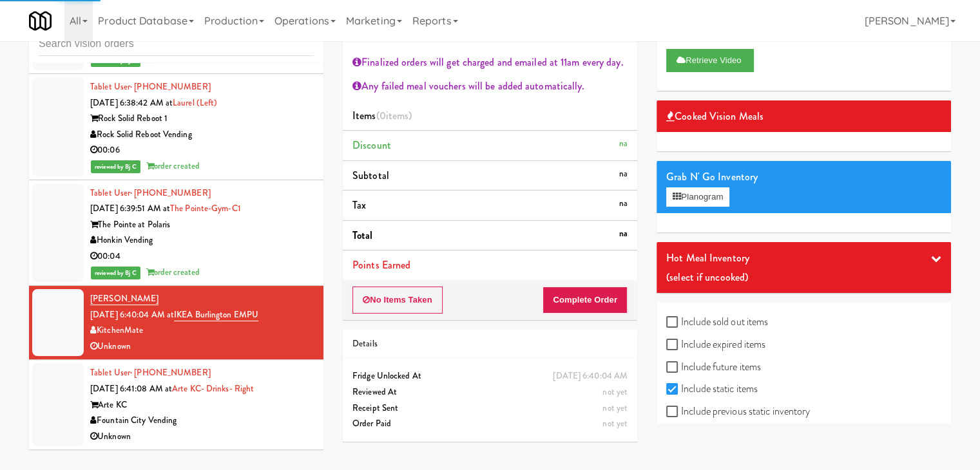
click at [291, 408] on div "Arte KC" at bounding box center [202, 406] width 224 height 16
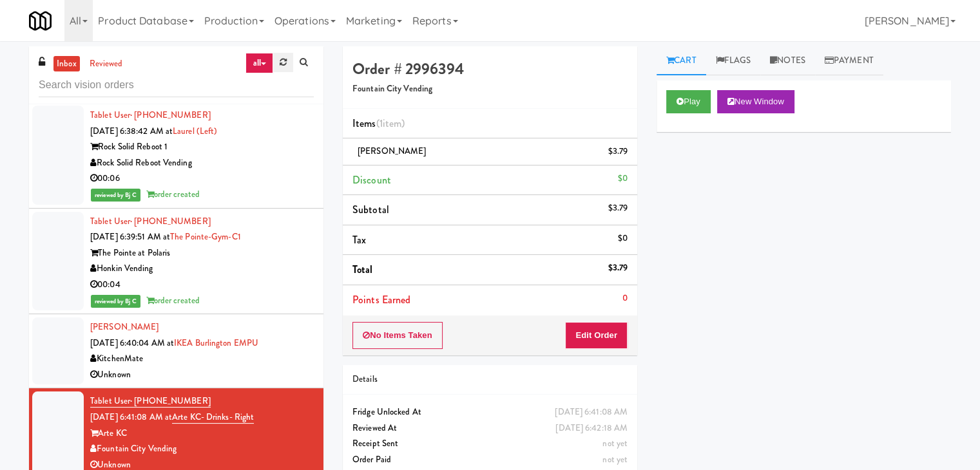
click at [280, 61] on icon at bounding box center [283, 62] width 7 height 8
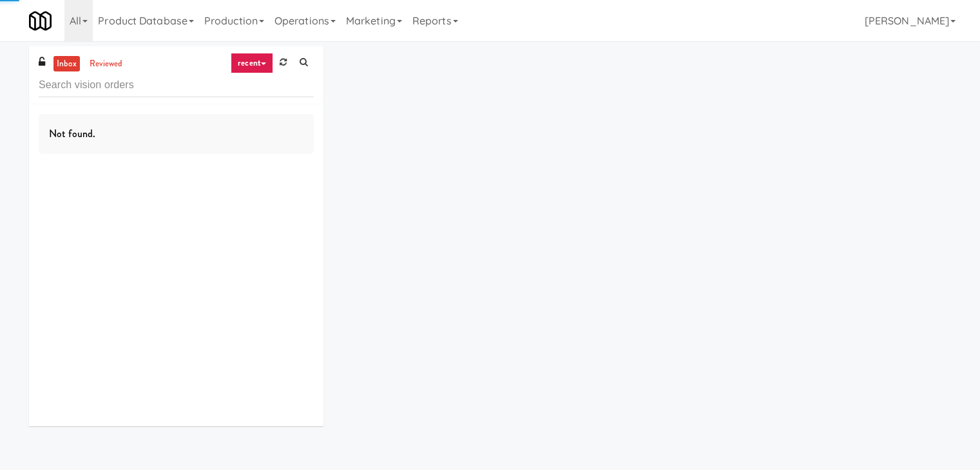
click at [265, 62] on link "recent" at bounding box center [252, 63] width 43 height 21
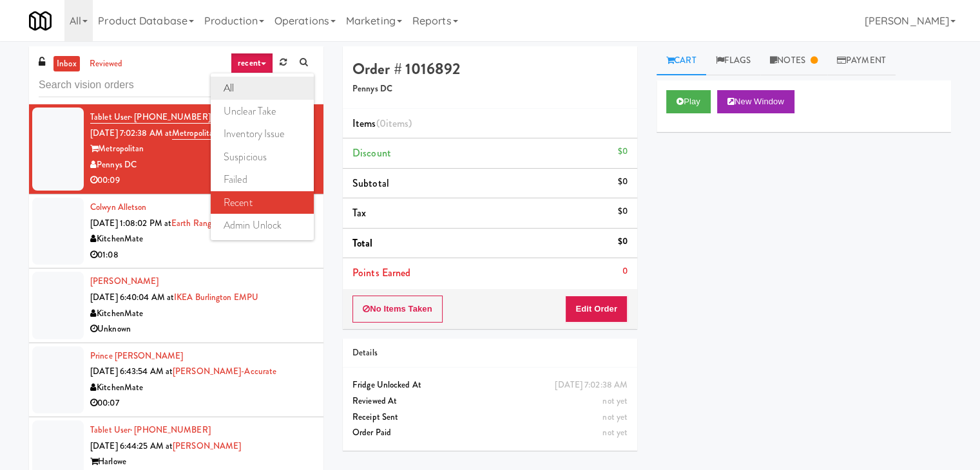
click at [268, 87] on link "all" at bounding box center [262, 88] width 103 height 23
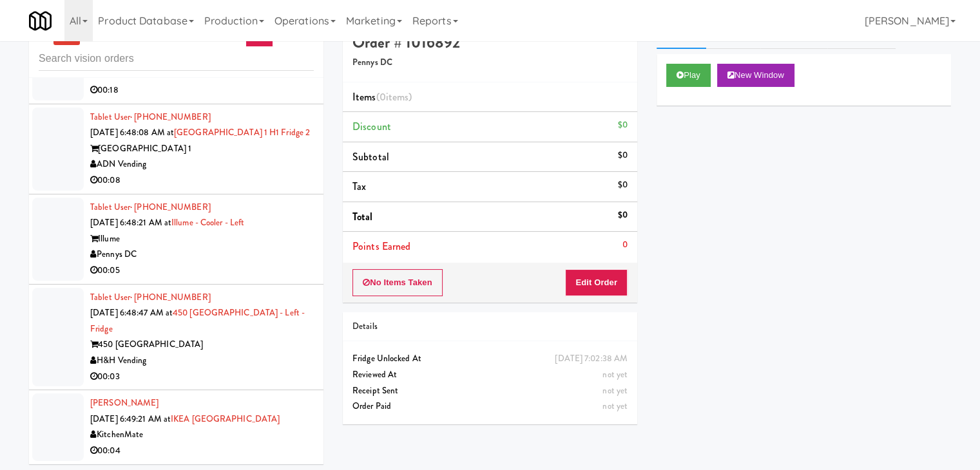
scroll to position [41, 0]
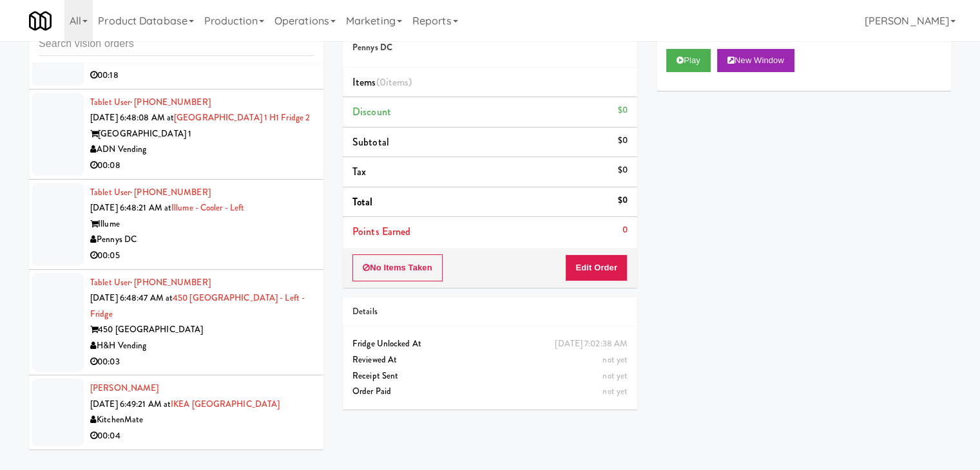
drag, startPoint x: 293, startPoint y: 432, endPoint x: 293, endPoint y: 410, distance: 21.9
click at [293, 430] on div "00:04" at bounding box center [202, 437] width 224 height 16
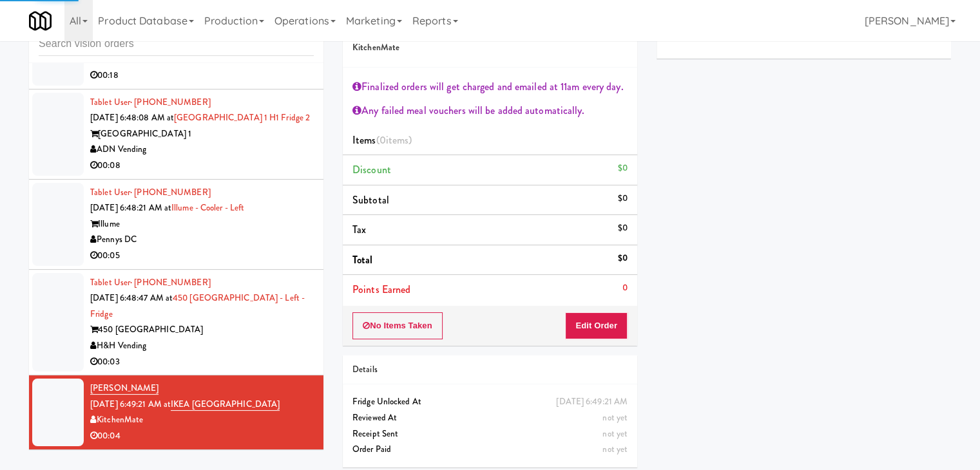
click at [271, 346] on div "H&H Vending" at bounding box center [202, 346] width 224 height 16
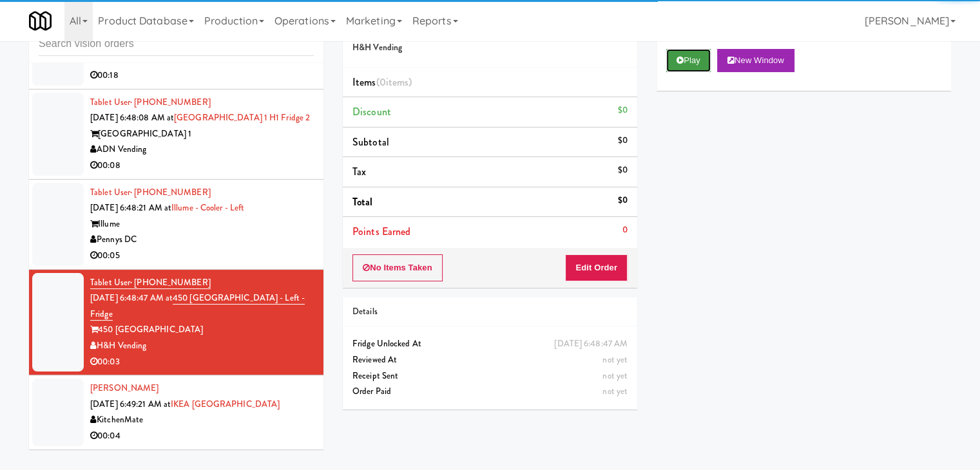
drag, startPoint x: 690, startPoint y: 60, endPoint x: 665, endPoint y: 173, distance: 115.4
click at [689, 60] on button "Play" at bounding box center [688, 60] width 44 height 23
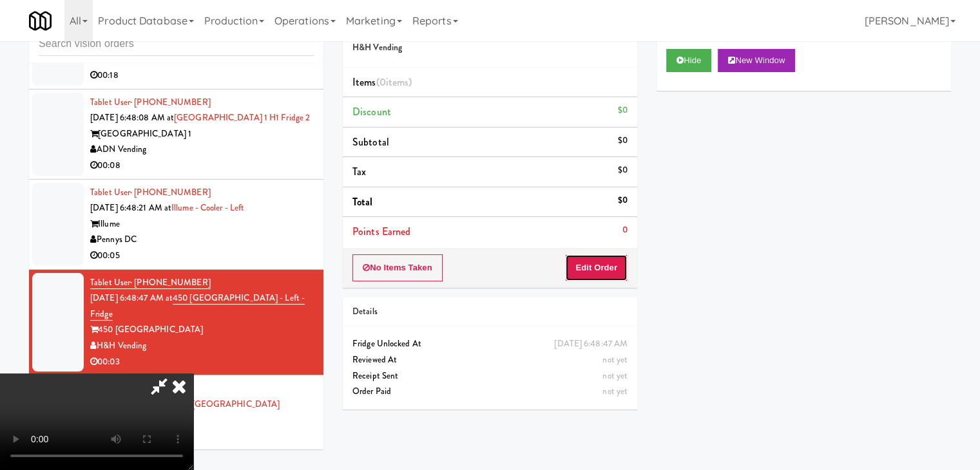
click at [606, 258] on button "Edit Order" at bounding box center [596, 268] width 63 height 27
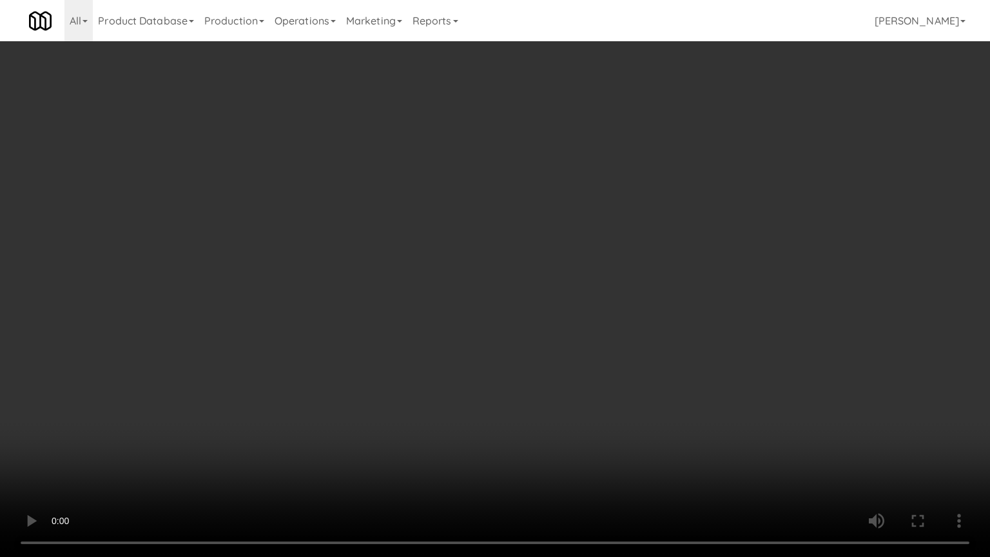
click at [520, 361] on video at bounding box center [495, 278] width 990 height 557
click at [512, 379] on video at bounding box center [495, 278] width 990 height 557
drag, startPoint x: 512, startPoint y: 379, endPoint x: 549, endPoint y: 292, distance: 94.7
click at [510, 376] on video at bounding box center [495, 278] width 990 height 557
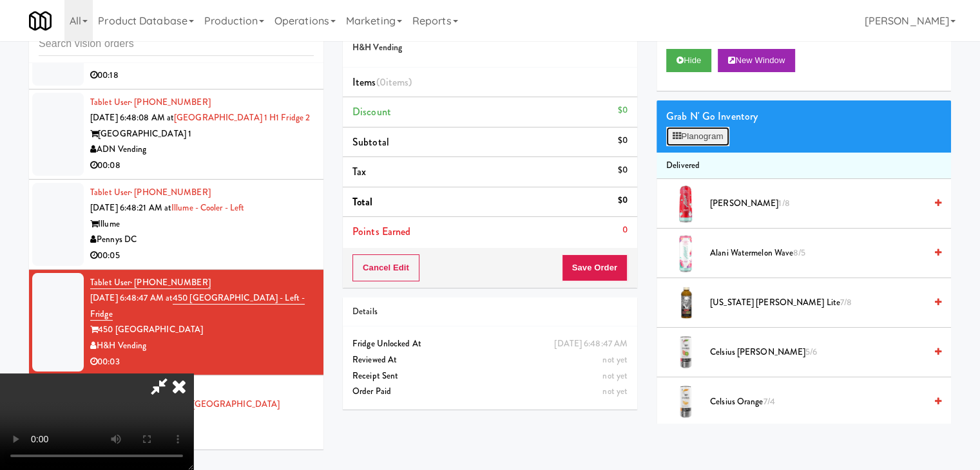
click at [697, 142] on button "Planogram" at bounding box center [697, 136] width 63 height 19
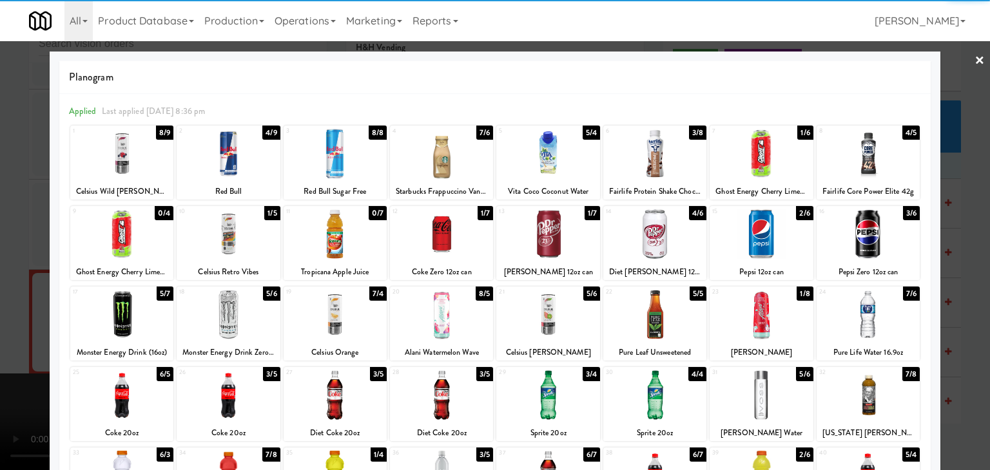
drag, startPoint x: 227, startPoint y: 319, endPoint x: 213, endPoint y: 318, distance: 14.2
click at [227, 318] on div at bounding box center [228, 315] width 103 height 50
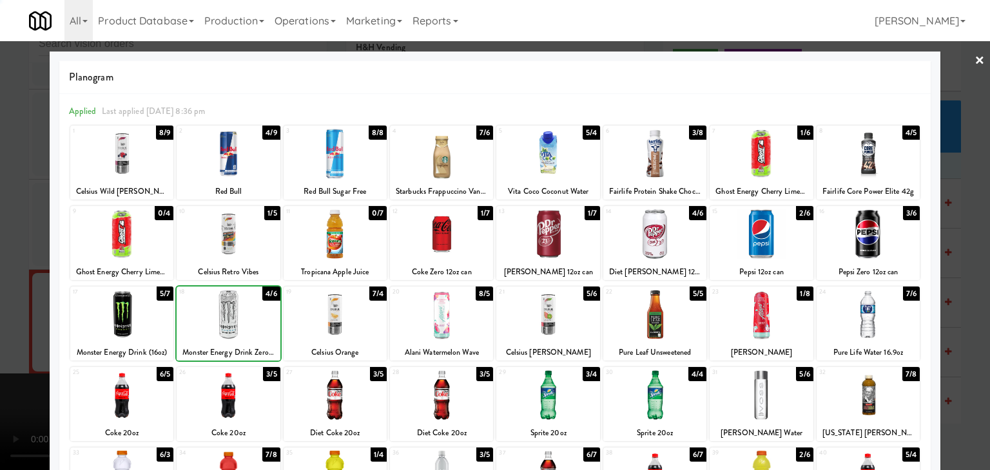
click at [10, 334] on div at bounding box center [495, 235] width 990 height 470
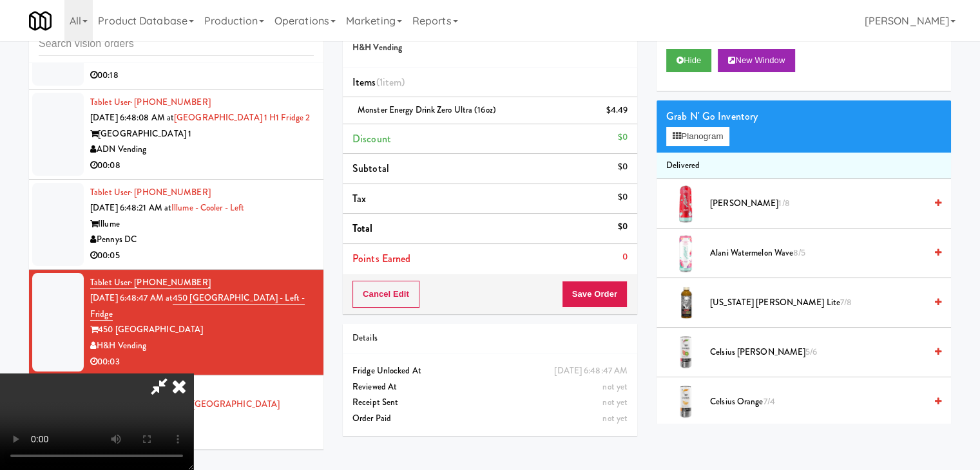
click at [193, 374] on video at bounding box center [96, 422] width 193 height 97
click at [612, 296] on button "Save Order" at bounding box center [595, 294] width 66 height 27
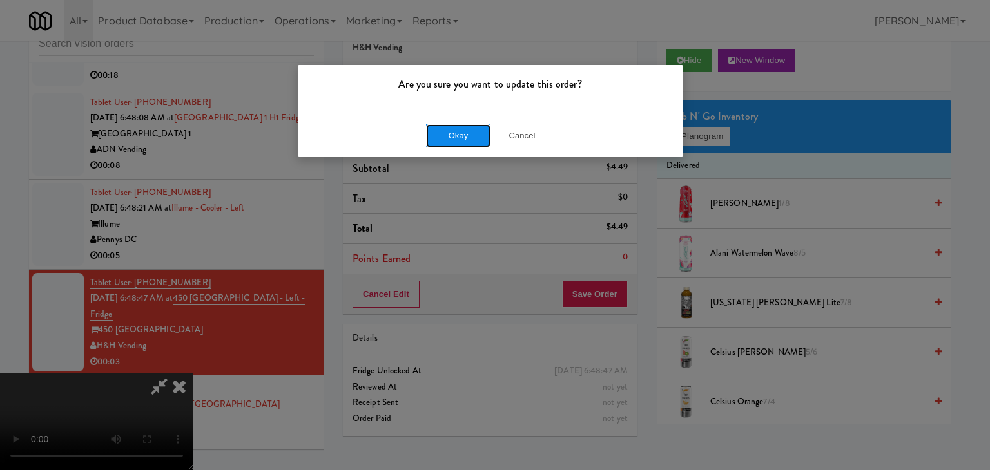
click at [449, 137] on button "Okay" at bounding box center [458, 135] width 64 height 23
click at [449, 137] on body "Are you sure you want to update this order? Okay Cancel Okay Are you sure you w…" at bounding box center [495, 235] width 990 height 470
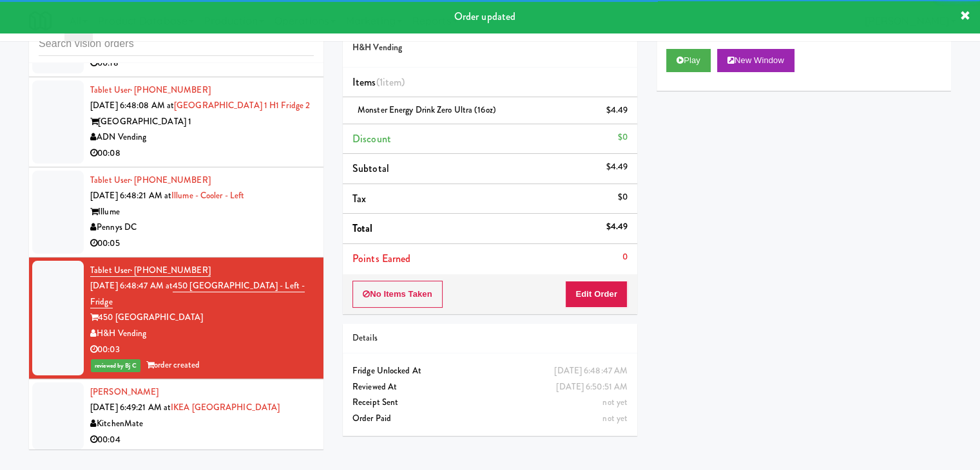
click at [258, 236] on div "Pennys DC" at bounding box center [202, 228] width 224 height 16
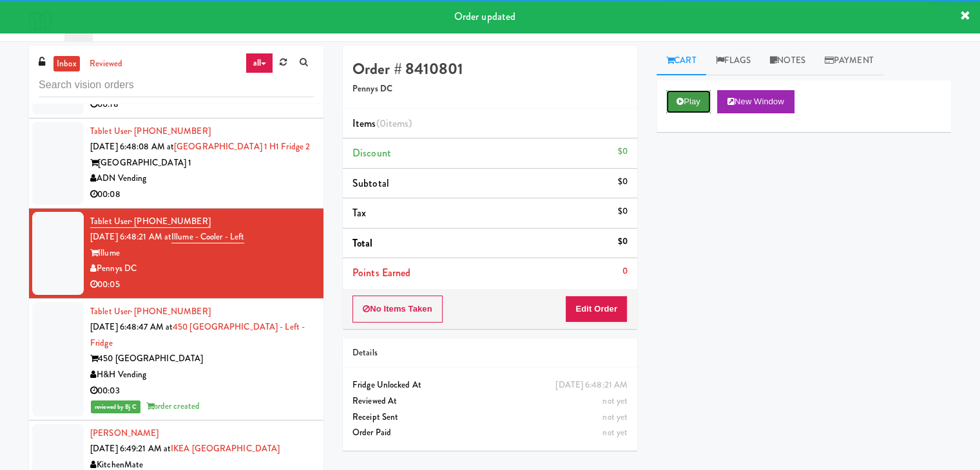
click at [693, 93] on button "Play" at bounding box center [688, 101] width 44 height 23
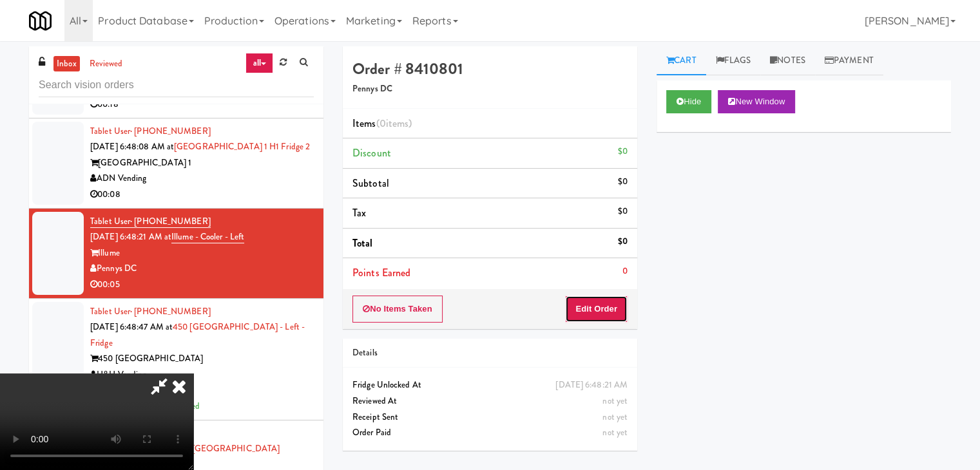
click at [599, 315] on button "Edit Order" at bounding box center [596, 309] width 63 height 27
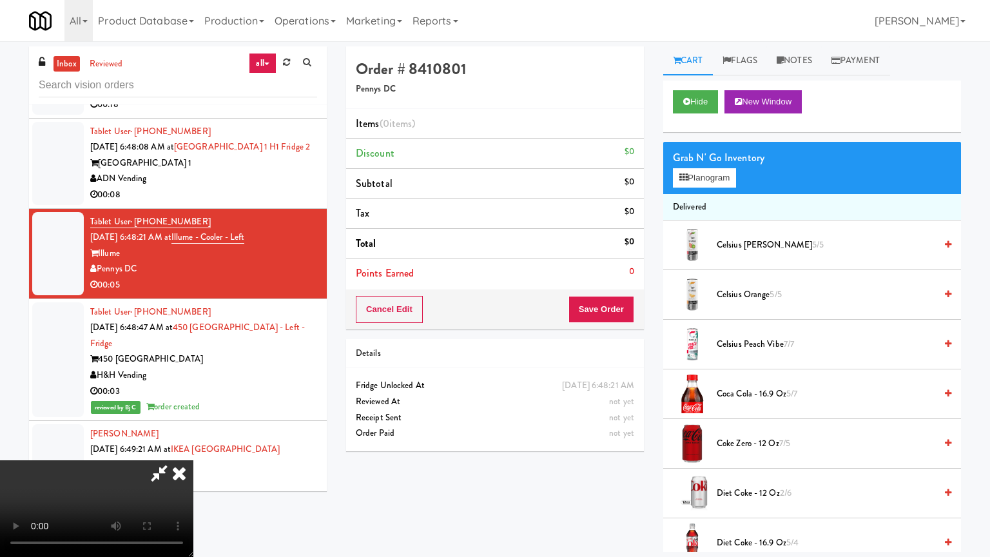
click at [193, 460] on video at bounding box center [96, 508] width 193 height 97
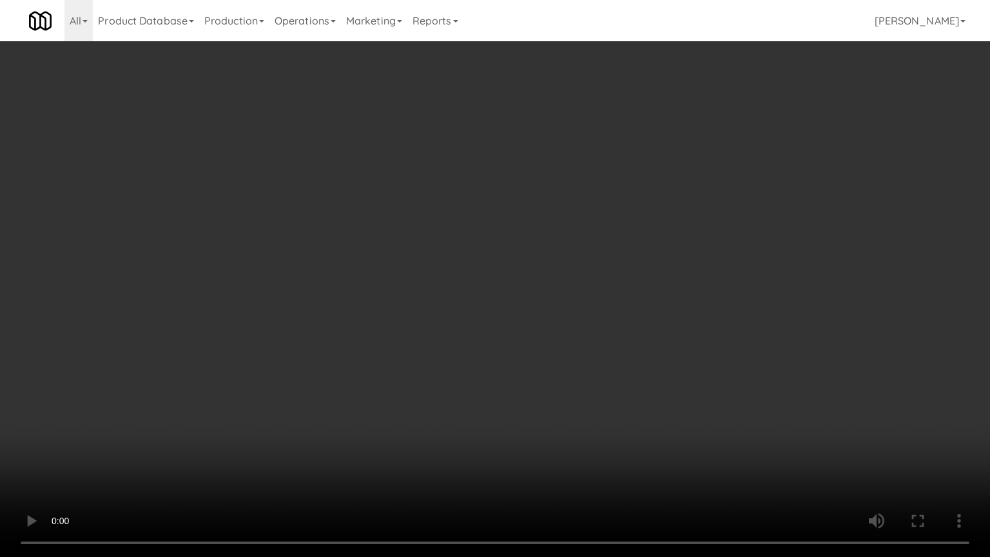
click at [532, 326] on video at bounding box center [495, 278] width 990 height 557
click at [540, 322] on video at bounding box center [495, 278] width 990 height 557
click at [540, 323] on video at bounding box center [495, 278] width 990 height 557
click at [544, 320] on video at bounding box center [495, 278] width 990 height 557
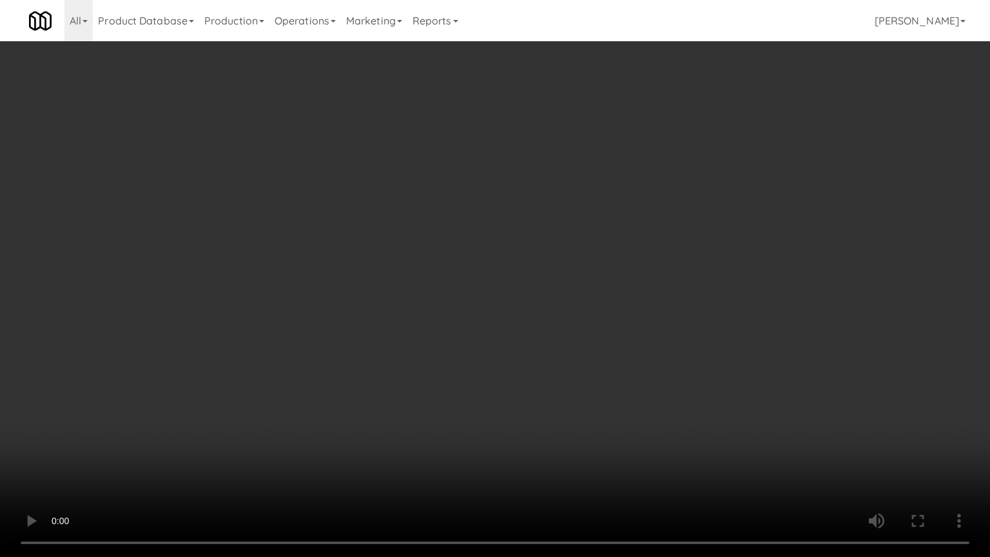
click at [547, 320] on video at bounding box center [495, 278] width 990 height 557
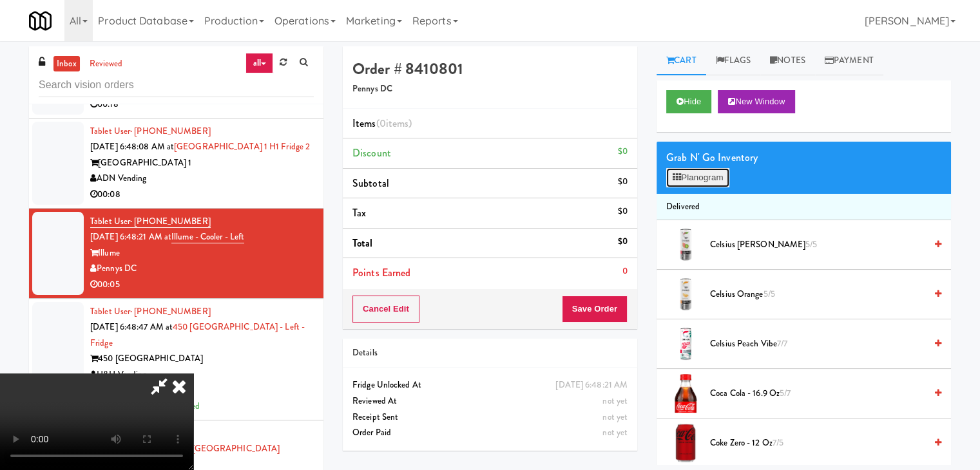
click at [702, 174] on button "Planogram" at bounding box center [697, 177] width 63 height 19
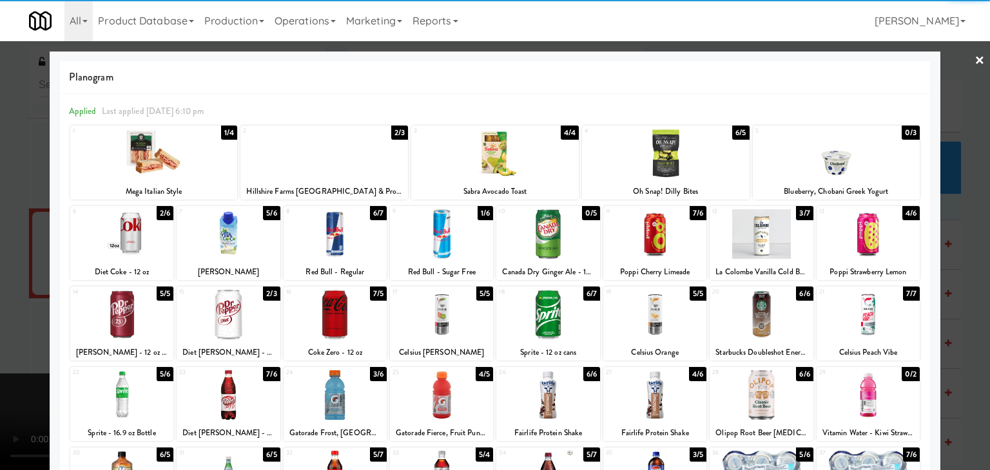
click at [649, 323] on div at bounding box center [654, 315] width 103 height 50
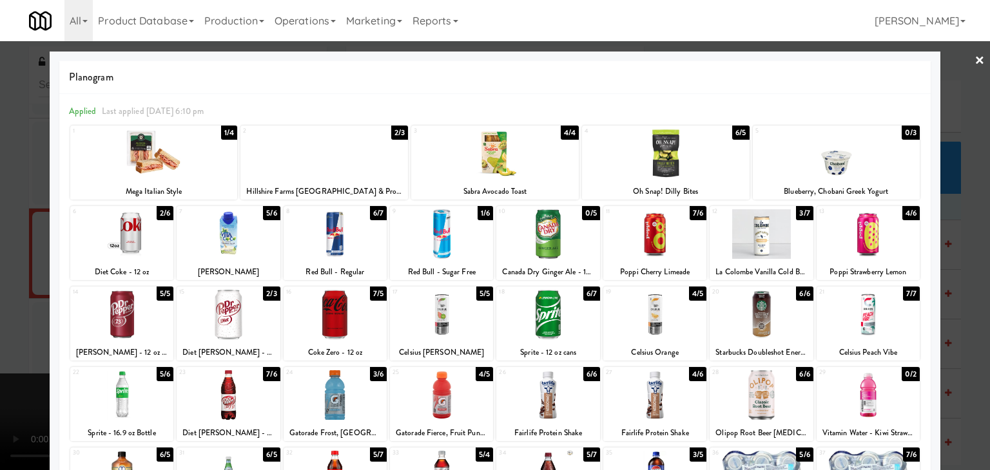
drag, startPoint x: 0, startPoint y: 307, endPoint x: 195, endPoint y: 302, distance: 195.3
click at [1, 306] on div at bounding box center [495, 235] width 990 height 470
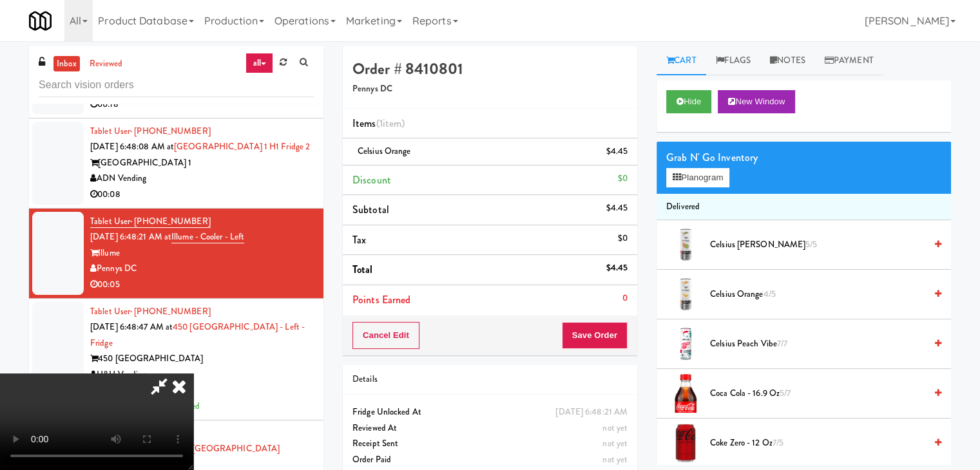
click at [193, 374] on video at bounding box center [96, 422] width 193 height 97
click at [618, 338] on button "Save Order" at bounding box center [595, 335] width 66 height 27
drag, startPoint x: 618, startPoint y: 338, endPoint x: 611, endPoint y: 327, distance: 13.0
click at [616, 333] on button "Save Order" at bounding box center [595, 335] width 66 height 27
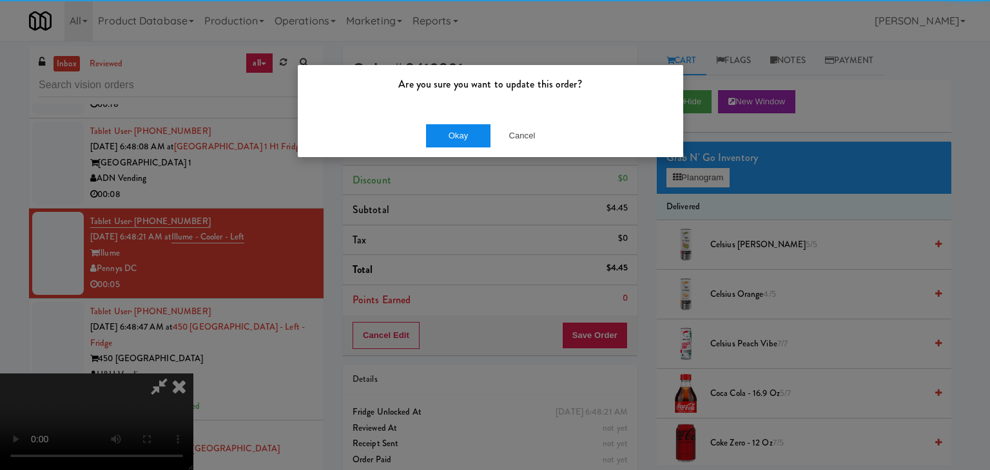
click at [445, 146] on div "Okay Cancel" at bounding box center [490, 135] width 385 height 43
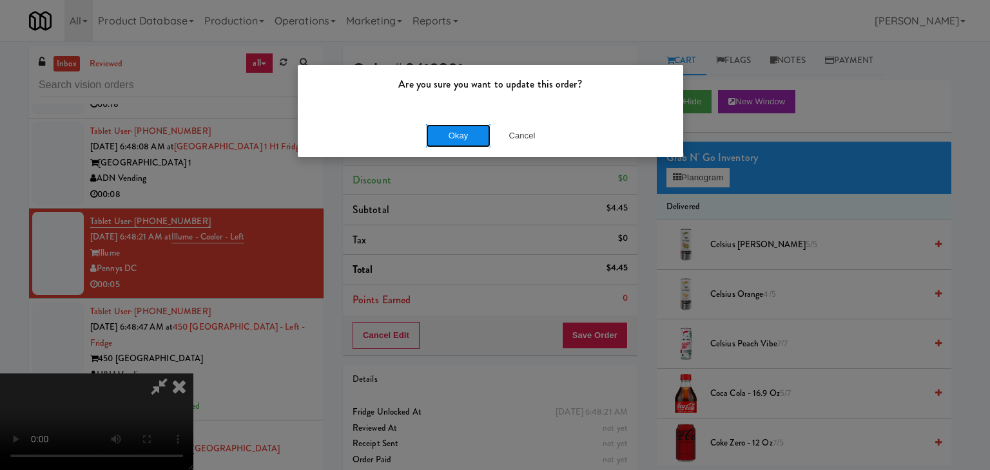
click at [449, 143] on button "Okay" at bounding box center [458, 135] width 64 height 23
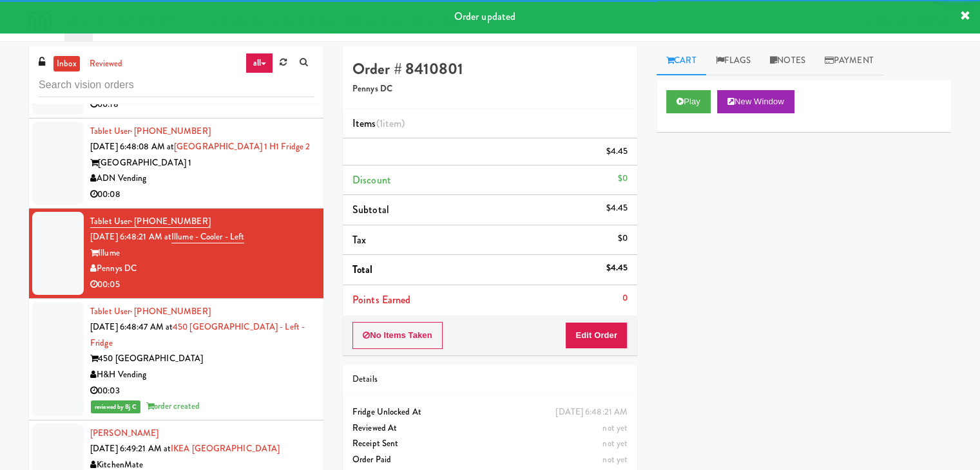
click at [258, 203] on div "00:08" at bounding box center [202, 195] width 224 height 16
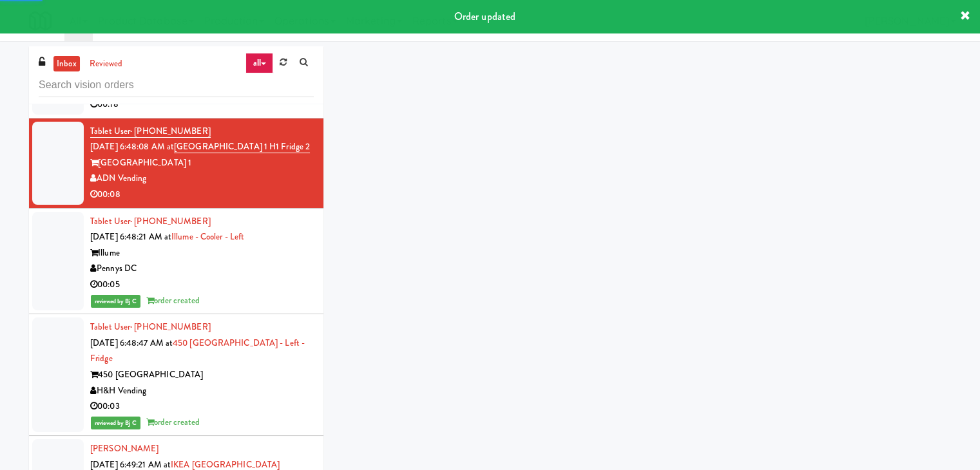
scroll to position [2554, 0]
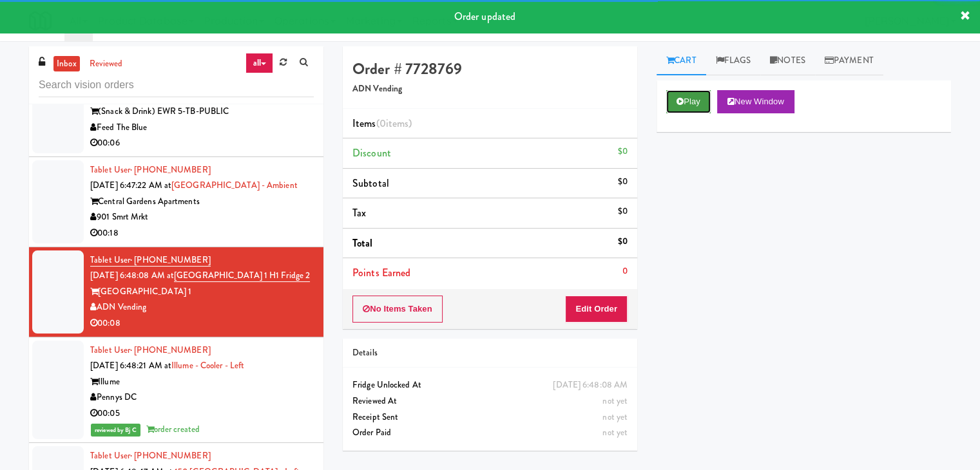
click at [700, 98] on button "Play" at bounding box center [688, 101] width 44 height 23
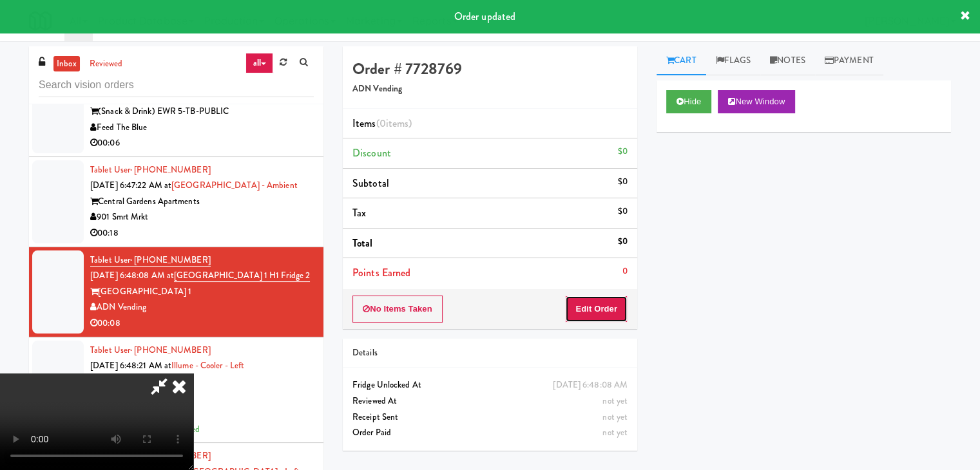
click at [603, 308] on button "Edit Order" at bounding box center [596, 309] width 63 height 27
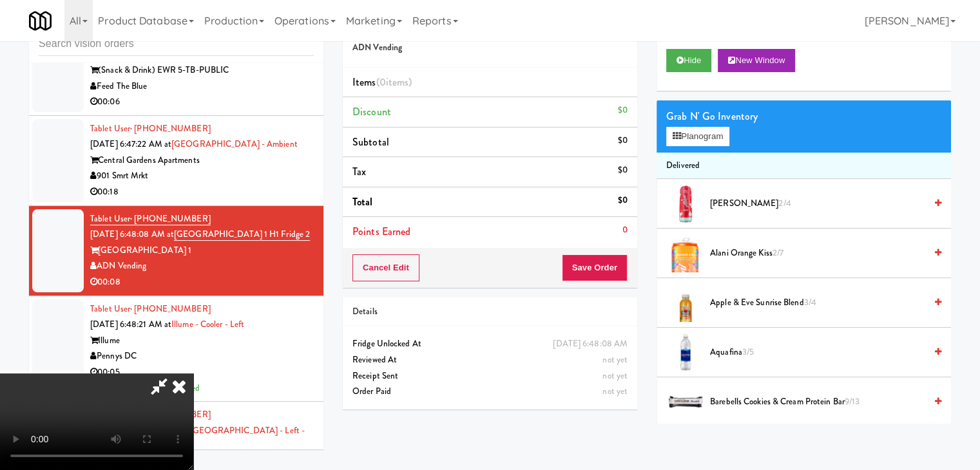
scroll to position [0, 0]
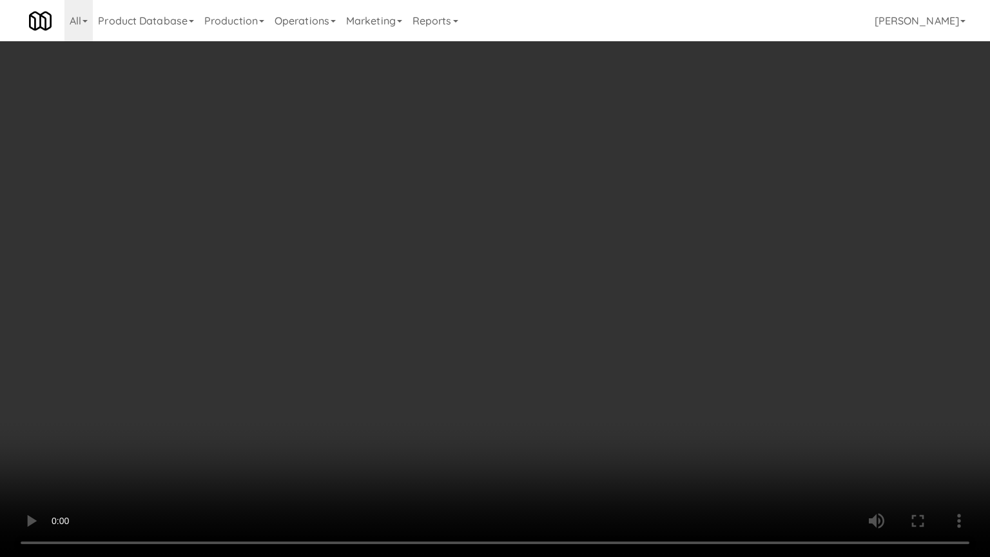
click at [532, 345] on video at bounding box center [495, 278] width 990 height 557
click at [534, 345] on video at bounding box center [495, 278] width 990 height 557
click at [543, 325] on video at bounding box center [495, 278] width 990 height 557
drag, startPoint x: 545, startPoint y: 329, endPoint x: 539, endPoint y: 334, distance: 7.9
click at [545, 330] on video at bounding box center [495, 278] width 990 height 557
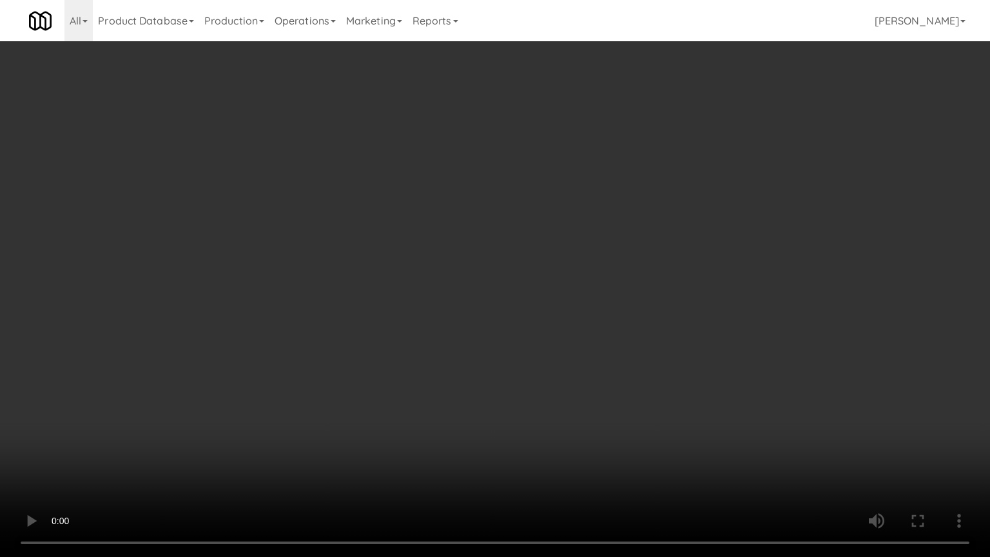
click at [554, 321] on video at bounding box center [495, 278] width 990 height 557
click at [555, 321] on video at bounding box center [495, 278] width 990 height 557
click at [557, 318] on video at bounding box center [495, 278] width 990 height 557
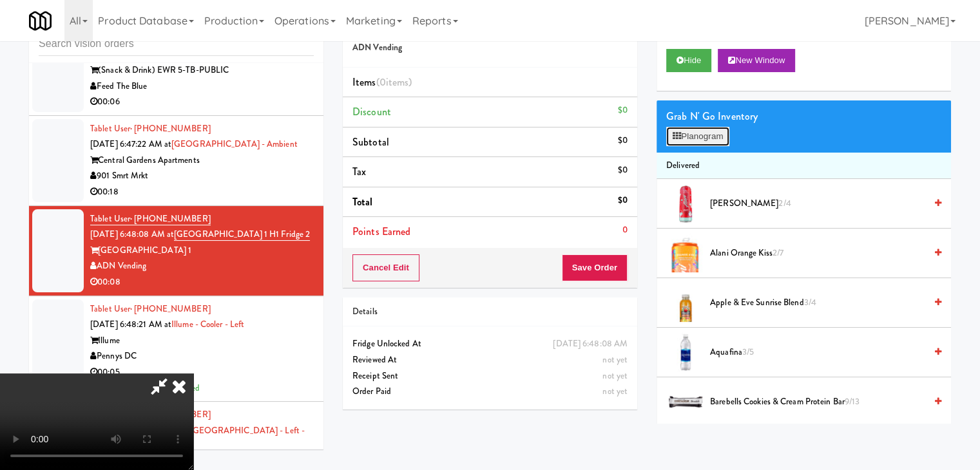
click at [693, 131] on button "Planogram" at bounding box center [697, 136] width 63 height 19
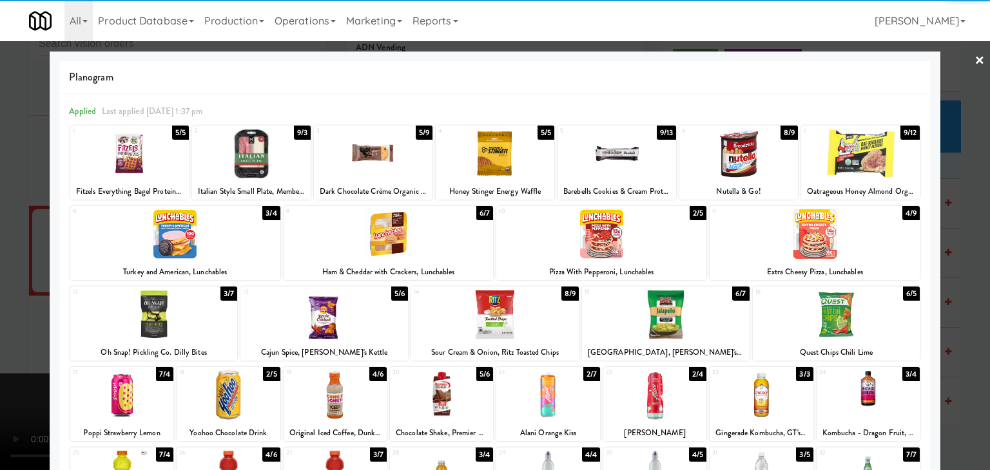
click at [487, 155] on div at bounding box center [495, 154] width 119 height 50
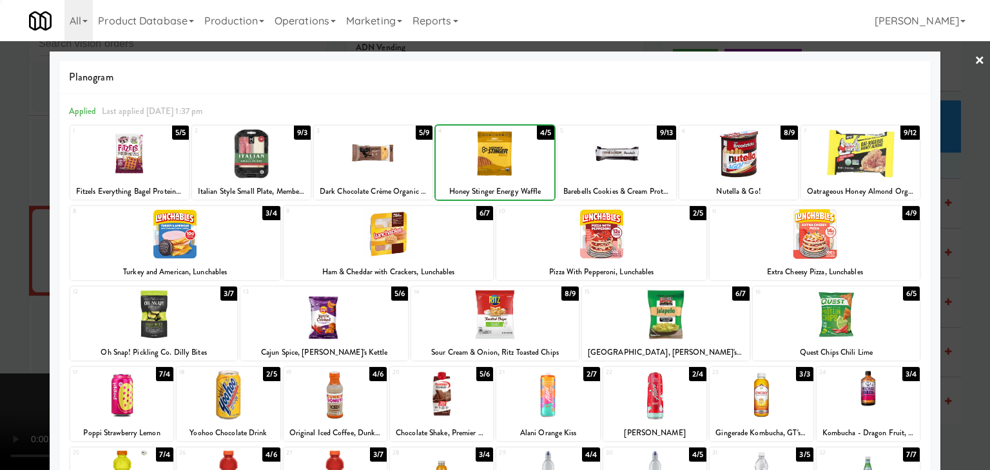
click at [357, 165] on div at bounding box center [373, 154] width 119 height 50
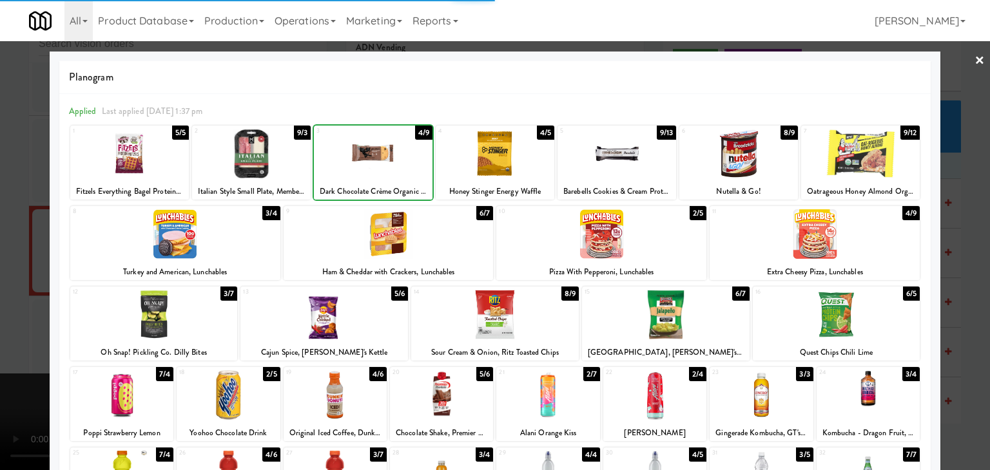
drag, startPoint x: 0, startPoint y: 217, endPoint x: 8, endPoint y: 215, distance: 8.2
click at [0, 216] on div at bounding box center [495, 235] width 990 height 470
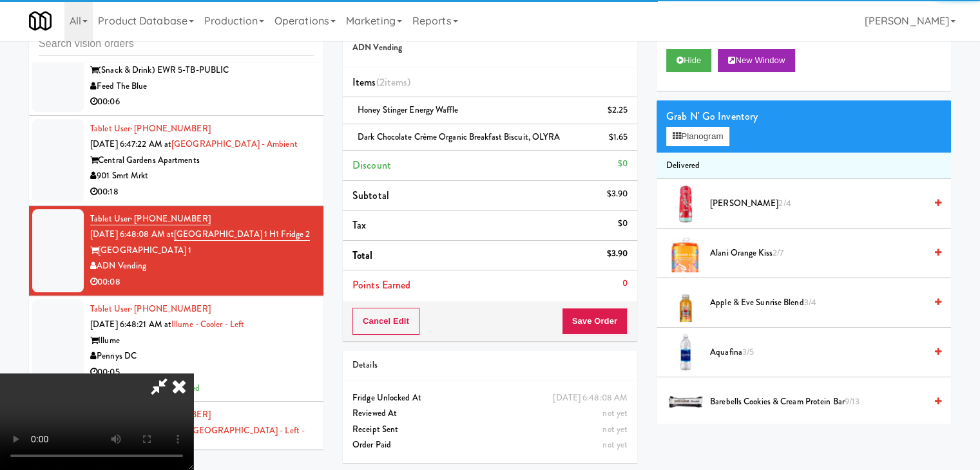
drag, startPoint x: 378, startPoint y: 275, endPoint x: 414, endPoint y: 274, distance: 36.7
click at [193, 374] on video at bounding box center [96, 422] width 193 height 97
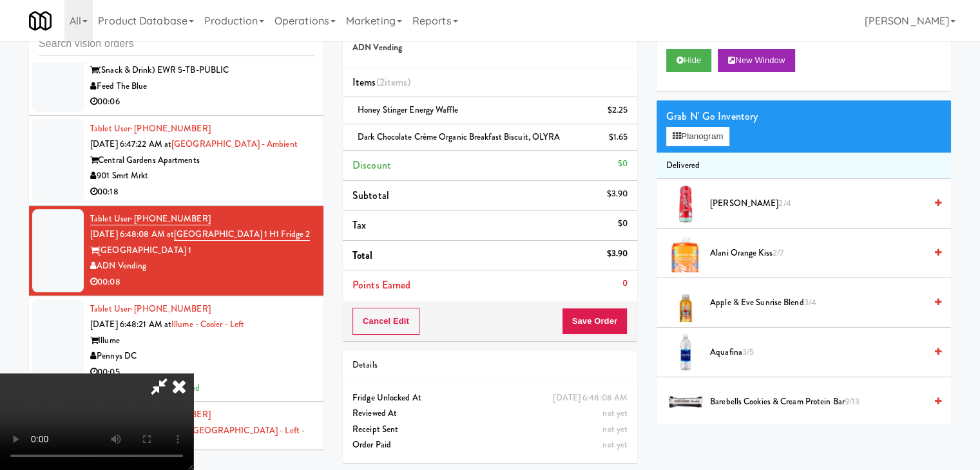
click at [193, 374] on video at bounding box center [96, 422] width 193 height 97
click at [603, 316] on button "Save Order" at bounding box center [595, 321] width 66 height 27
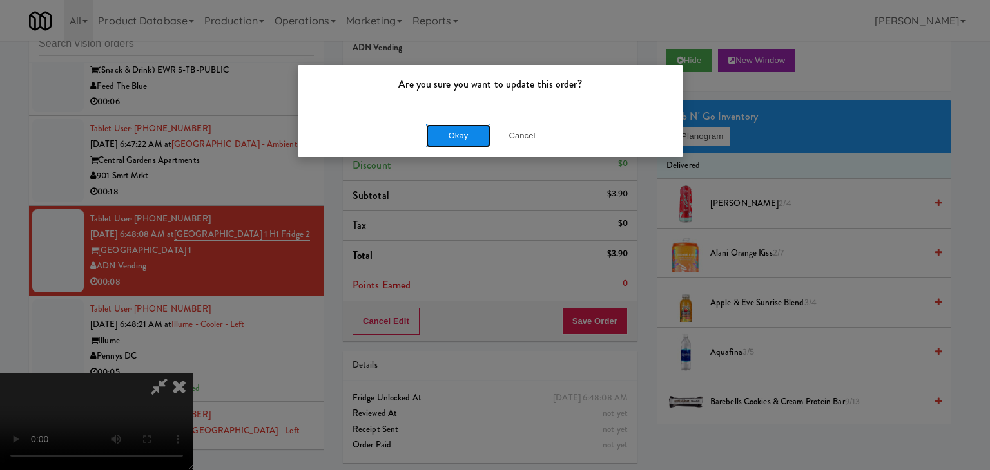
click at [469, 135] on button "Okay" at bounding box center [458, 135] width 64 height 23
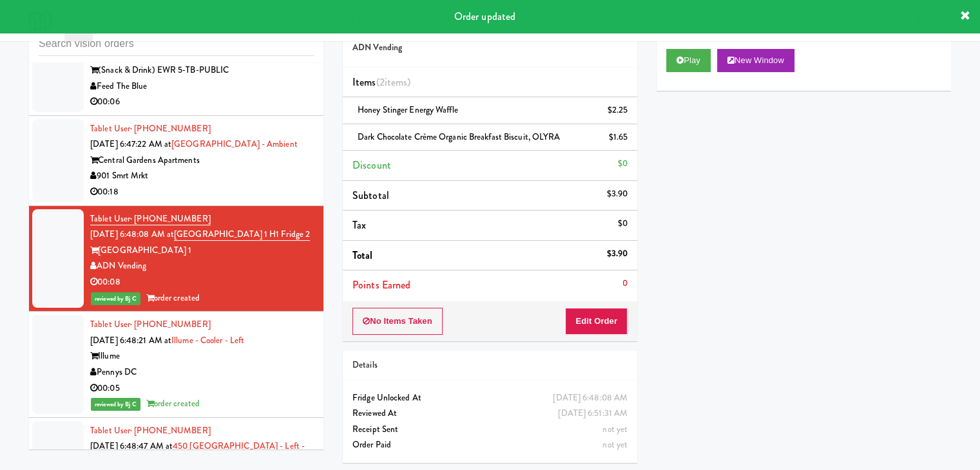
click at [260, 200] on div "00:18" at bounding box center [202, 192] width 224 height 16
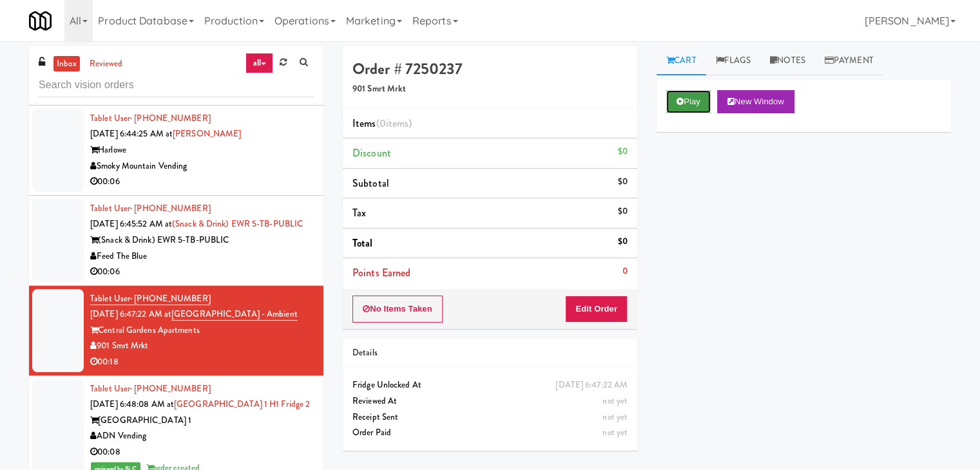
click at [696, 95] on button "Play" at bounding box center [688, 101] width 44 height 23
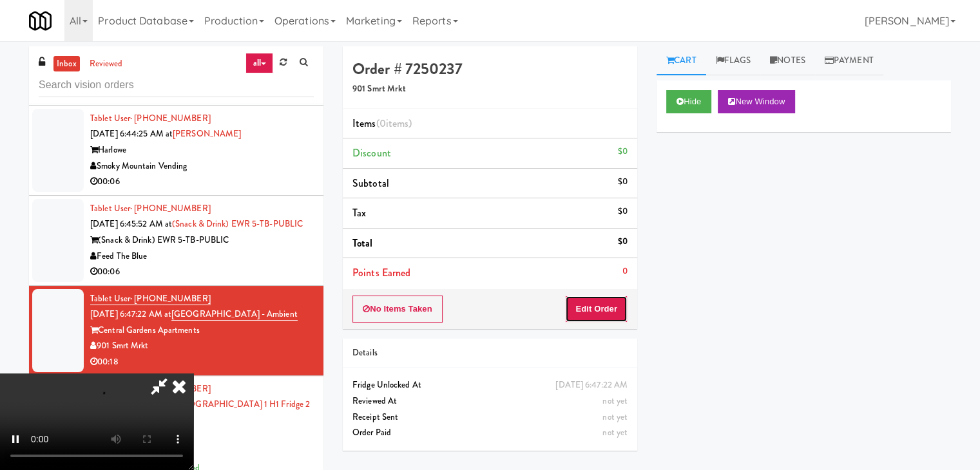
click at [595, 304] on button "Edit Order" at bounding box center [596, 309] width 63 height 27
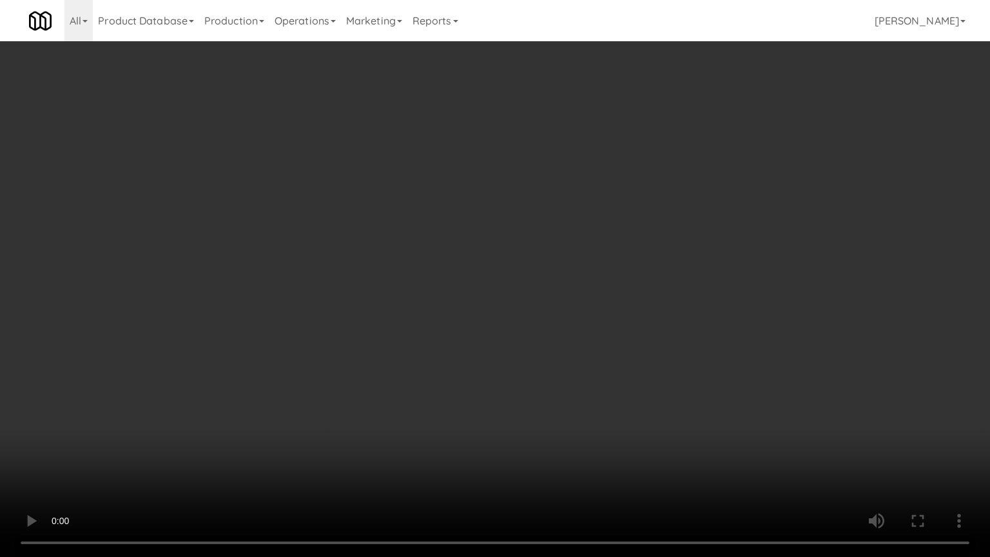
click at [524, 371] on video at bounding box center [495, 278] width 990 height 557
drag, startPoint x: 524, startPoint y: 371, endPoint x: 532, endPoint y: 383, distance: 14.8
click at [525, 371] on video at bounding box center [495, 278] width 990 height 557
click at [536, 348] on video at bounding box center [495, 278] width 990 height 557
click at [532, 349] on video at bounding box center [495, 278] width 990 height 557
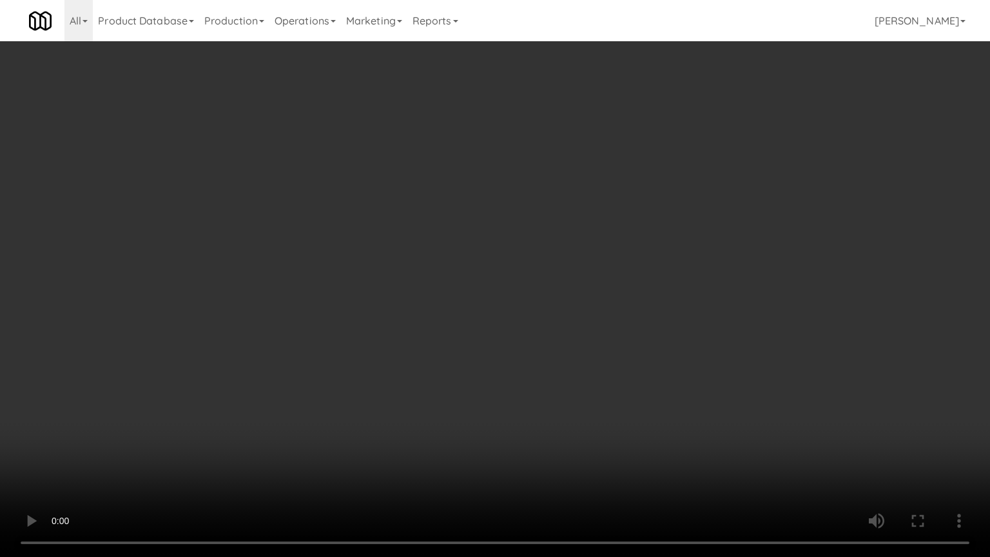
click at [526, 347] on video at bounding box center [495, 278] width 990 height 557
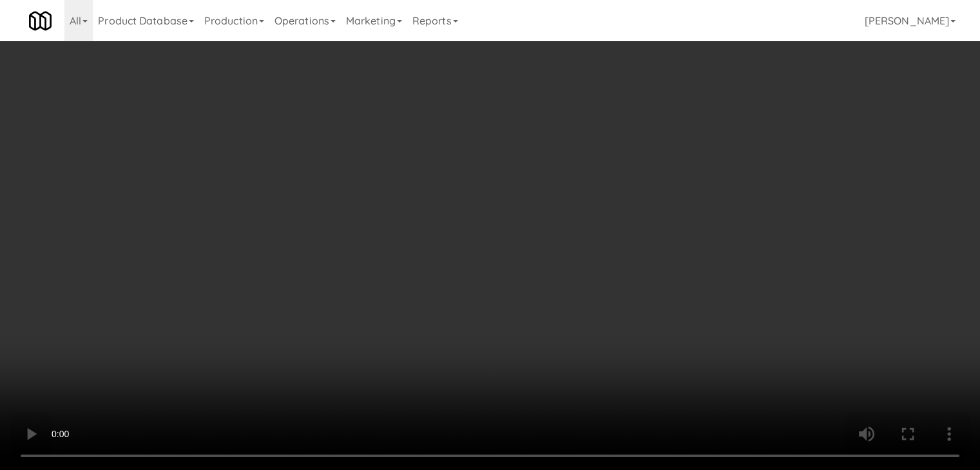
click at [715, 135] on button "Planogram" at bounding box center [697, 136] width 63 height 19
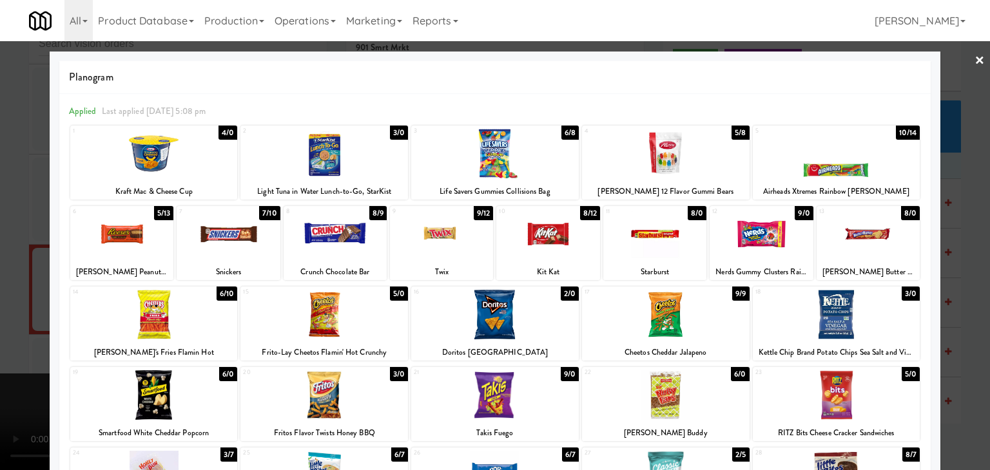
drag, startPoint x: 0, startPoint y: 243, endPoint x: 30, endPoint y: 232, distance: 31.6
click at [8, 233] on div at bounding box center [495, 235] width 990 height 470
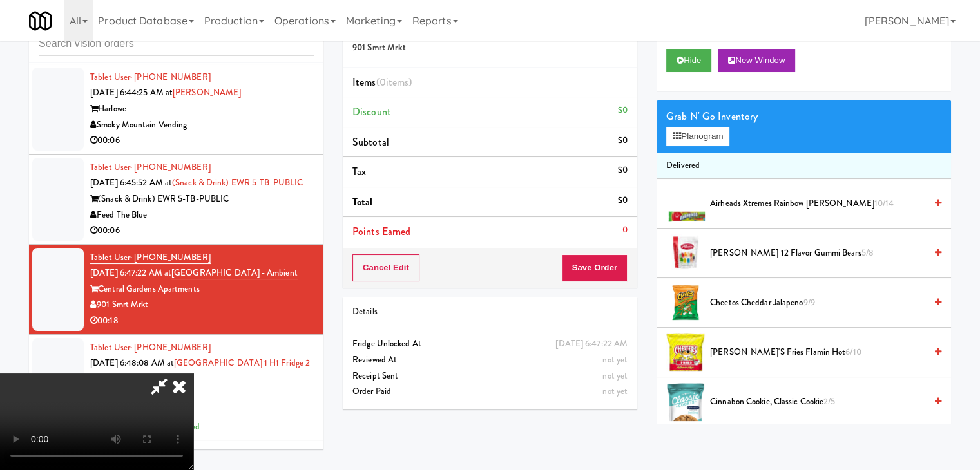
click at [193, 374] on video at bounding box center [96, 422] width 193 height 97
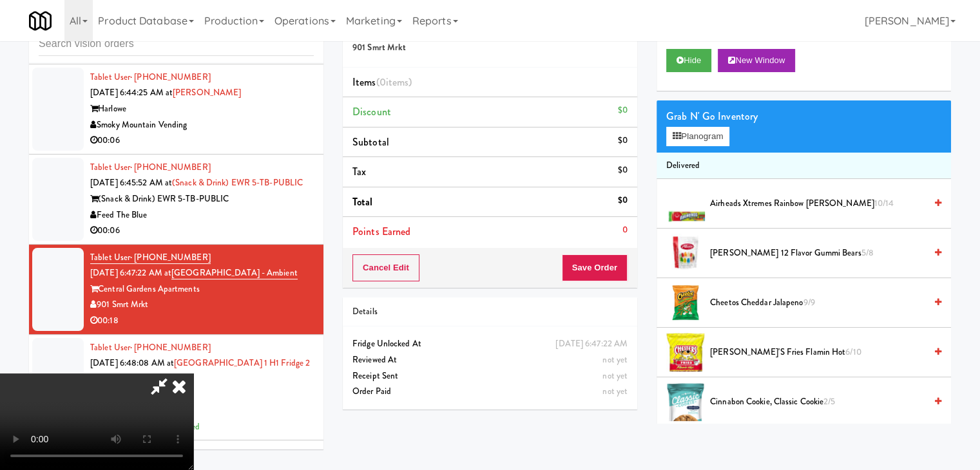
click at [193, 374] on video at bounding box center [96, 422] width 193 height 97
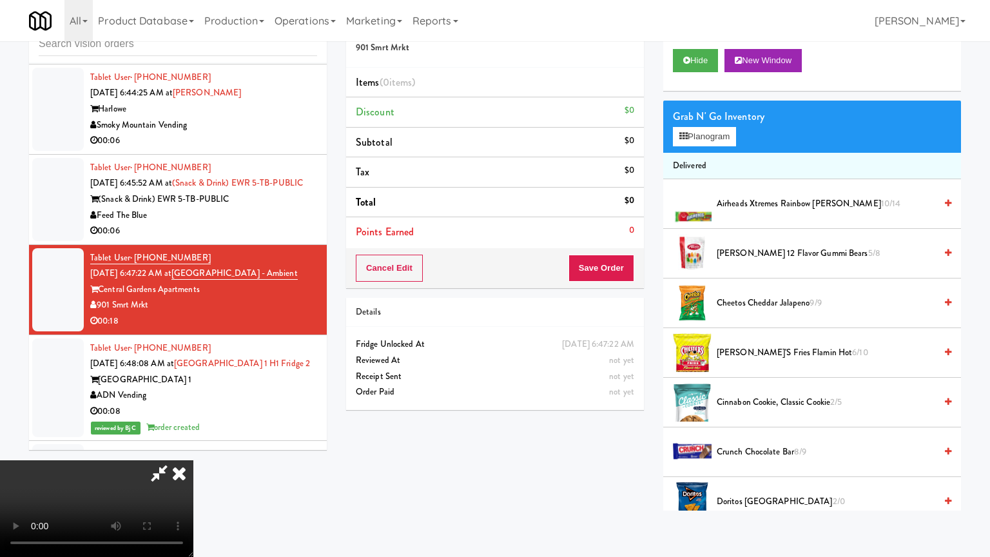
click at [193, 460] on video at bounding box center [96, 508] width 193 height 97
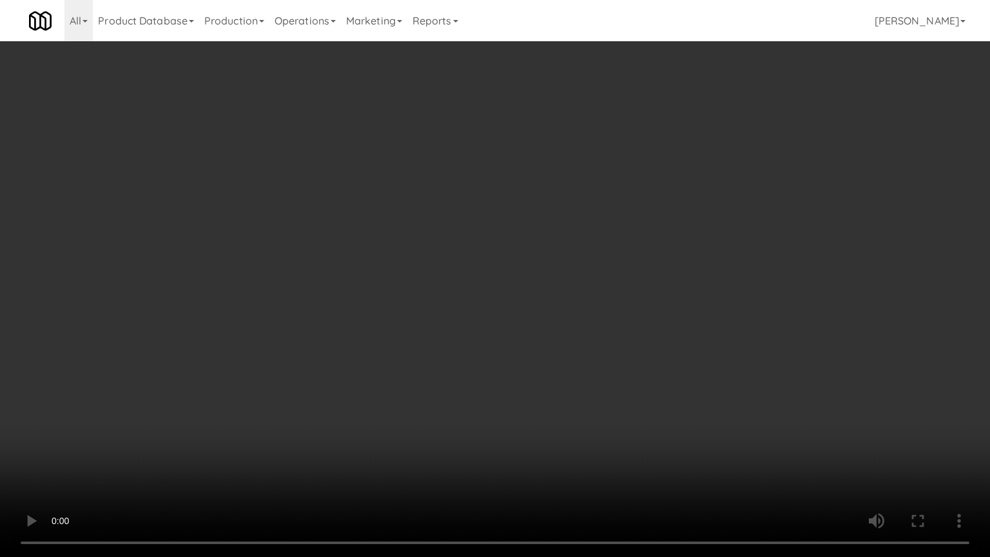
click at [511, 320] on video at bounding box center [495, 278] width 990 height 557
click at [542, 352] on video at bounding box center [495, 278] width 990 height 557
click at [549, 345] on video at bounding box center [495, 278] width 990 height 557
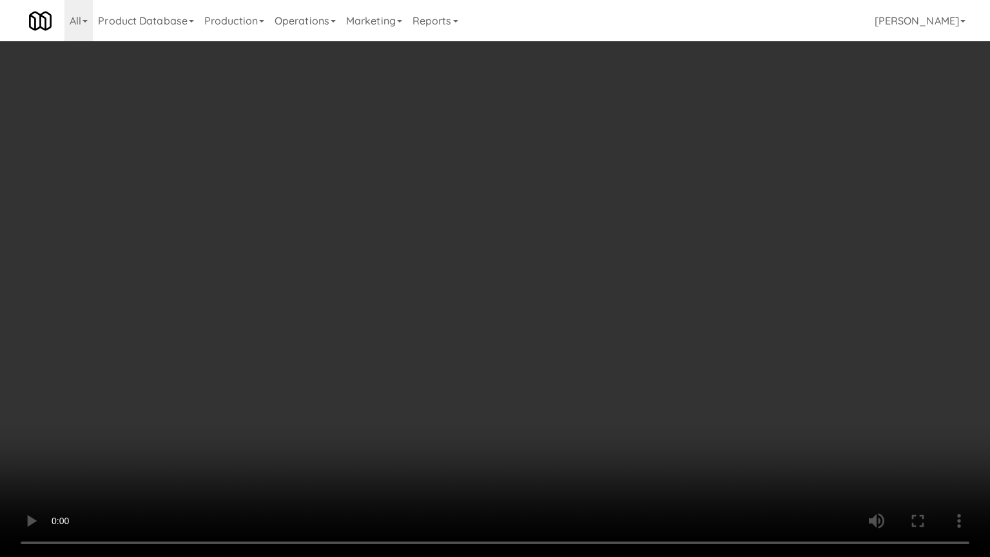
click at [549, 344] on video at bounding box center [495, 278] width 990 height 557
click at [536, 338] on video at bounding box center [495, 278] width 990 height 557
click at [536, 337] on video at bounding box center [495, 278] width 990 height 557
click at [536, 330] on video at bounding box center [495, 278] width 990 height 557
click at [536, 329] on video at bounding box center [495, 278] width 990 height 557
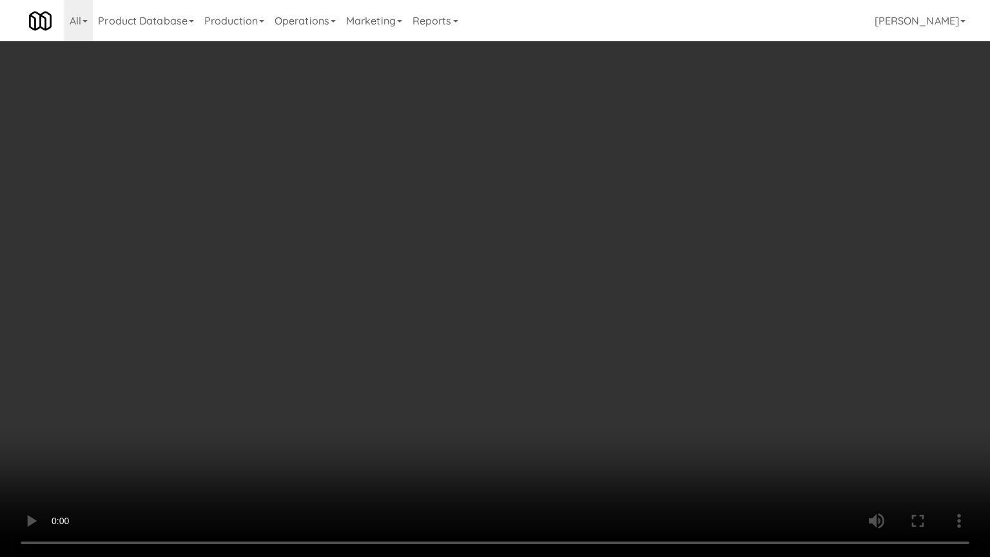
click at [538, 327] on video at bounding box center [495, 278] width 990 height 557
click at [538, 326] on video at bounding box center [495, 278] width 990 height 557
click at [536, 328] on video at bounding box center [495, 278] width 990 height 557
click at [532, 328] on video at bounding box center [495, 278] width 990 height 557
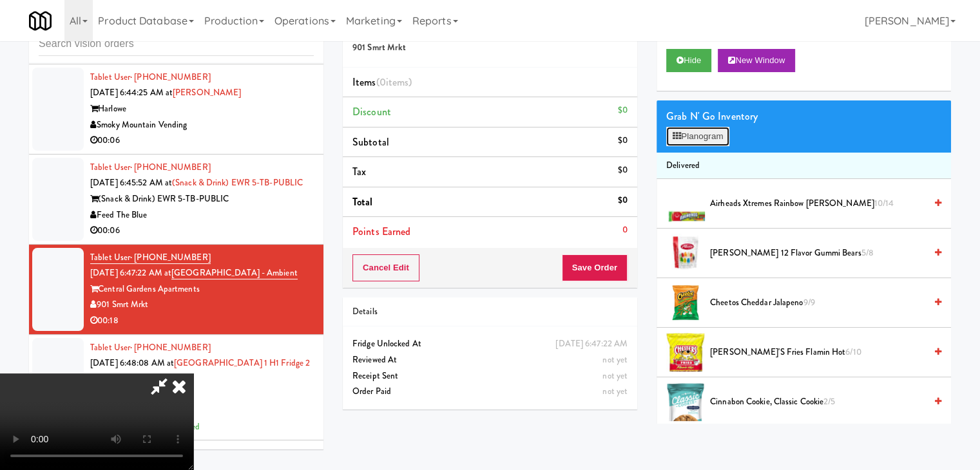
click at [708, 137] on button "Planogram" at bounding box center [697, 136] width 63 height 19
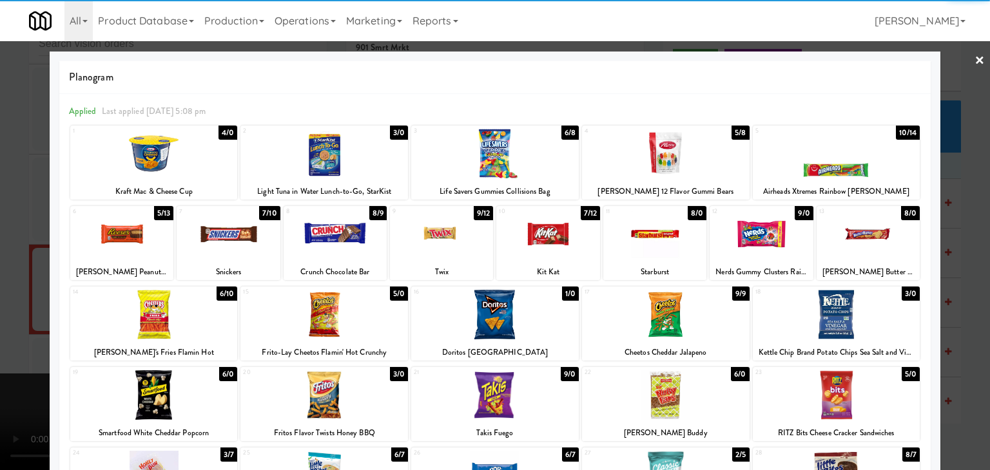
click at [512, 227] on div at bounding box center [547, 234] width 103 height 50
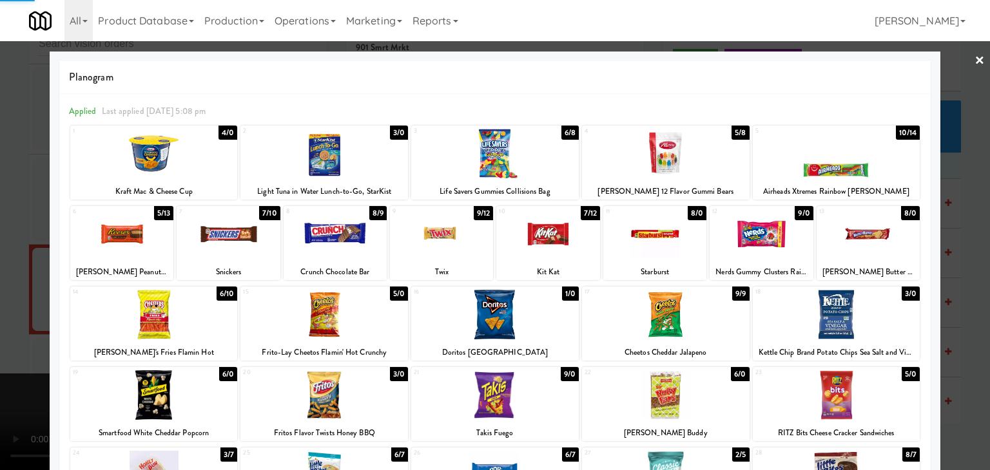
click at [0, 284] on div at bounding box center [495, 235] width 990 height 470
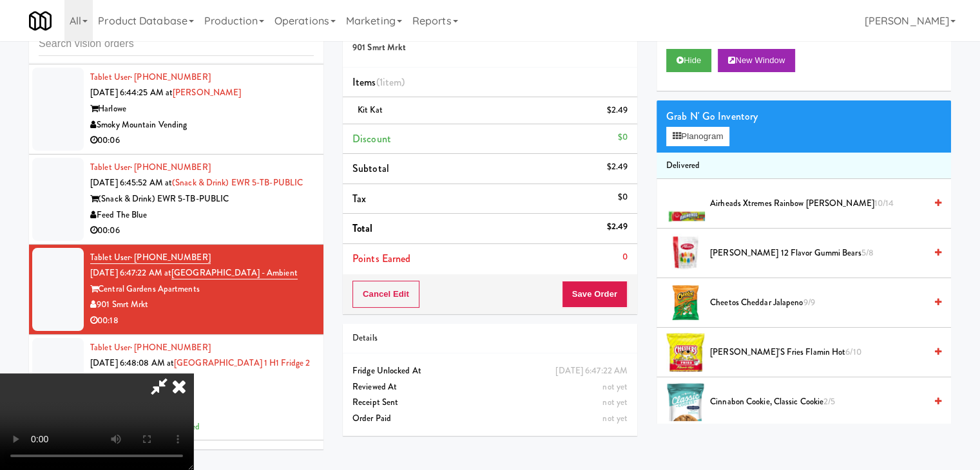
click at [193, 374] on icon at bounding box center [179, 387] width 28 height 26
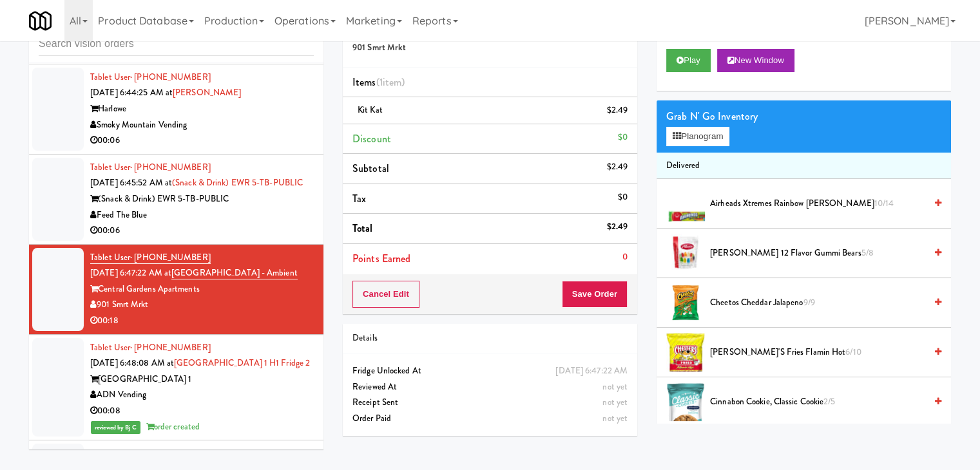
click at [267, 224] on div "Feed The Blue" at bounding box center [202, 215] width 224 height 16
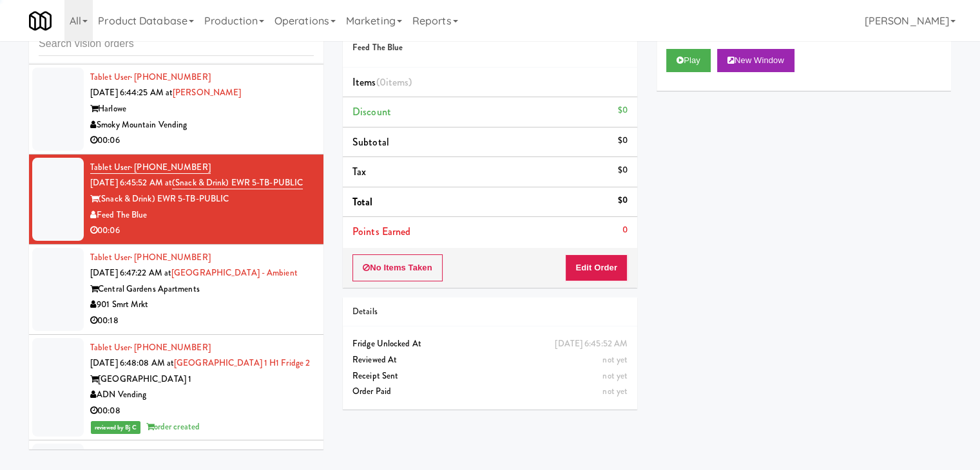
click at [278, 329] on div "00:18" at bounding box center [202, 321] width 224 height 16
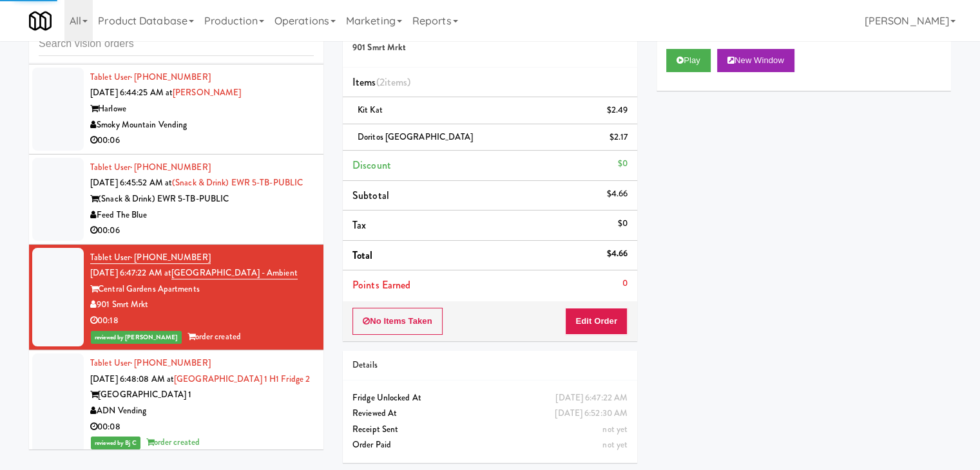
click at [280, 224] on div "Feed The Blue" at bounding box center [202, 215] width 224 height 16
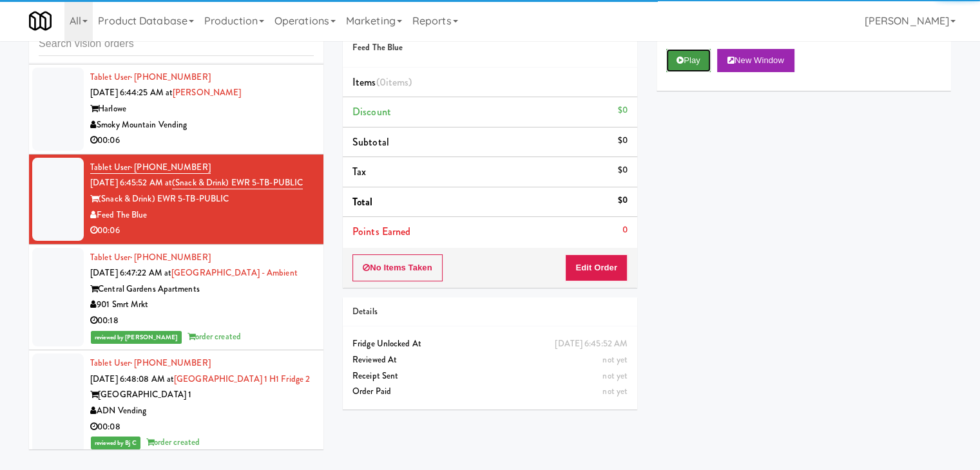
click at [682, 61] on icon at bounding box center [680, 60] width 7 height 8
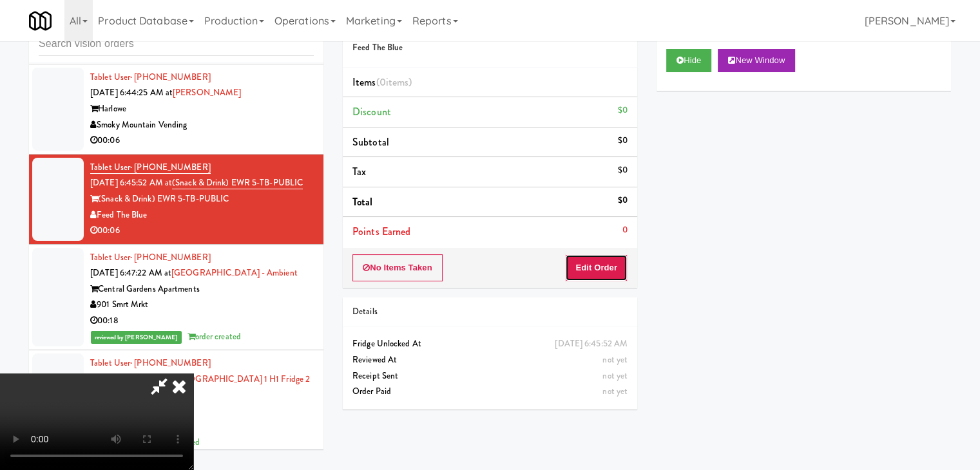
click at [603, 266] on button "Edit Order" at bounding box center [596, 268] width 63 height 27
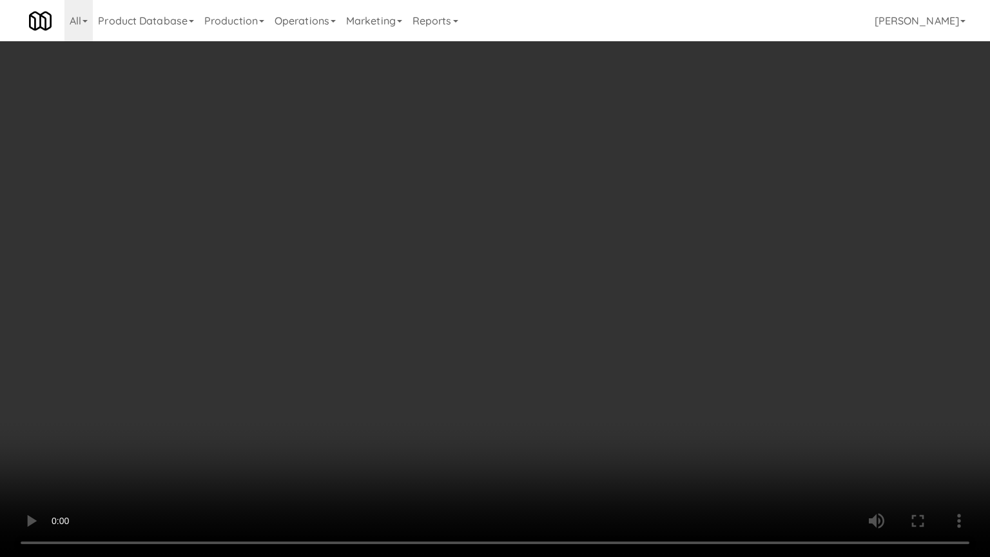
click at [536, 315] on video at bounding box center [495, 278] width 990 height 557
drag, startPoint x: 534, startPoint y: 321, endPoint x: 532, endPoint y: 314, distance: 6.6
click at [532, 315] on video at bounding box center [495, 278] width 990 height 557
click at [534, 303] on video at bounding box center [495, 278] width 990 height 557
click at [534, 304] on video at bounding box center [495, 278] width 990 height 557
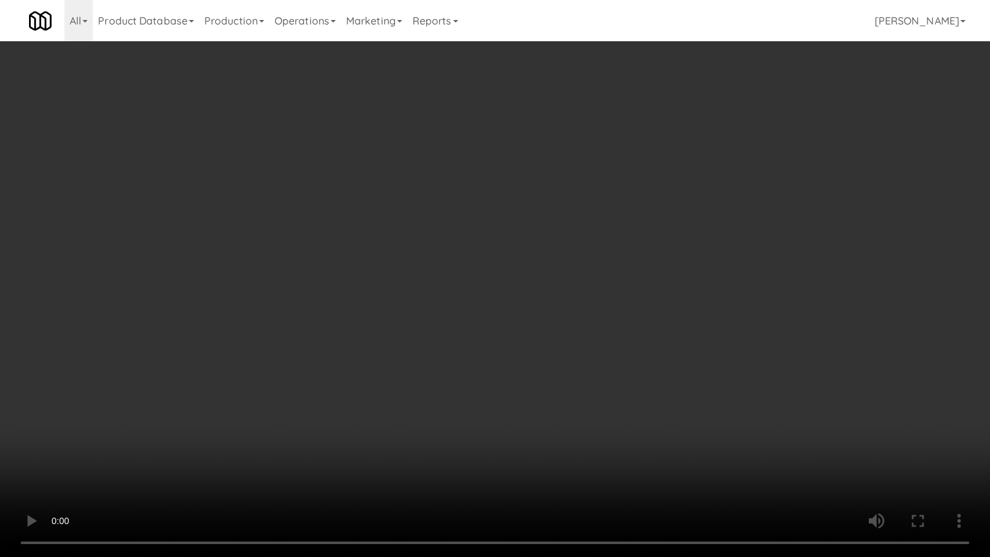
click at [536, 300] on video at bounding box center [495, 278] width 990 height 557
click at [537, 300] on video at bounding box center [495, 278] width 990 height 557
click at [534, 302] on video at bounding box center [495, 278] width 990 height 557
drag, startPoint x: 533, startPoint y: 304, endPoint x: 525, endPoint y: 308, distance: 9.5
click at [528, 307] on video at bounding box center [495, 278] width 990 height 557
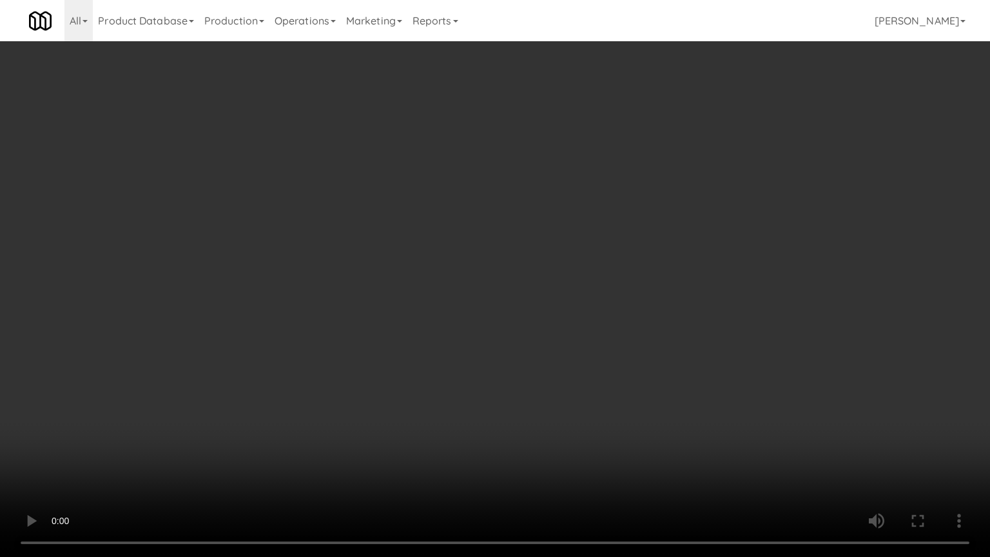
click at [526, 301] on video at bounding box center [495, 278] width 990 height 557
click at [531, 293] on video at bounding box center [495, 278] width 990 height 557
drag, startPoint x: 531, startPoint y: 293, endPoint x: 626, endPoint y: 170, distance: 155.7
click at [531, 291] on video at bounding box center [495, 278] width 990 height 557
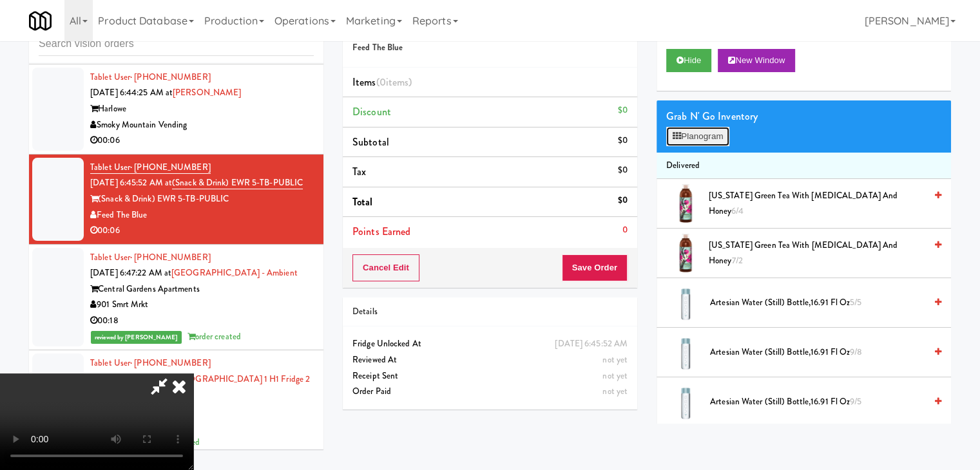
click at [688, 136] on button "Planogram" at bounding box center [697, 136] width 63 height 19
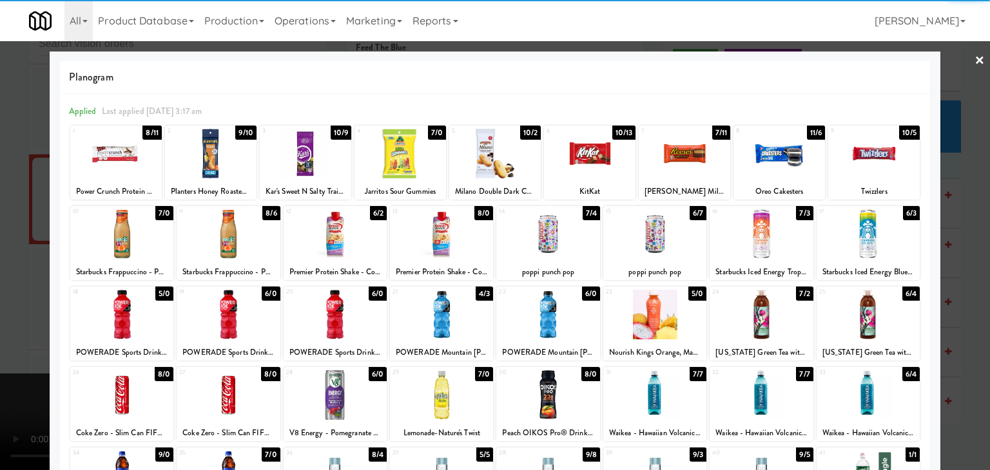
click at [309, 160] on div at bounding box center [306, 154] width 92 height 50
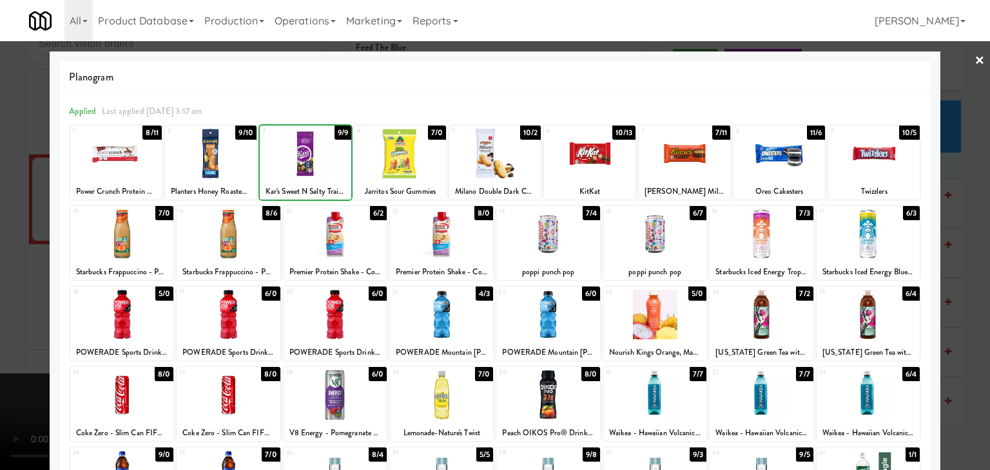
click at [309, 160] on div at bounding box center [306, 154] width 92 height 50
drag, startPoint x: 0, startPoint y: 224, endPoint x: 89, endPoint y: 224, distance: 88.9
click at [3, 224] on div at bounding box center [495, 235] width 990 height 470
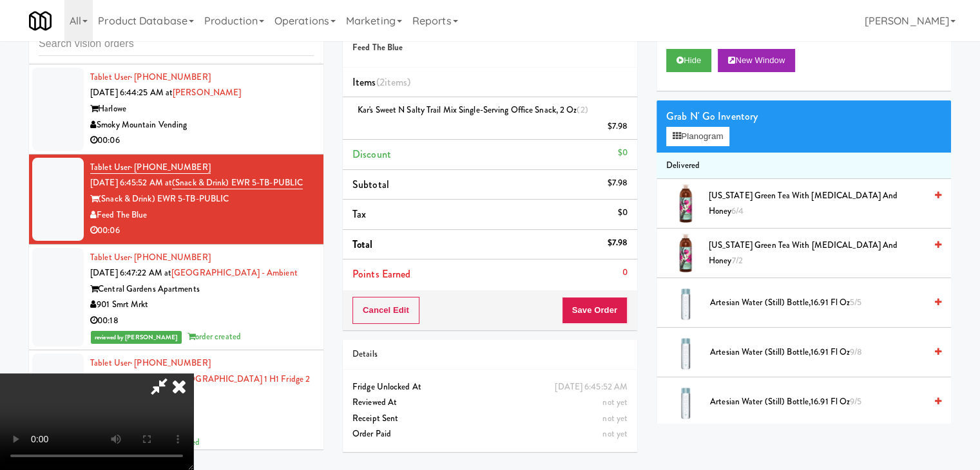
click at [193, 374] on video at bounding box center [96, 422] width 193 height 97
click at [606, 315] on button "Save Order" at bounding box center [595, 310] width 66 height 27
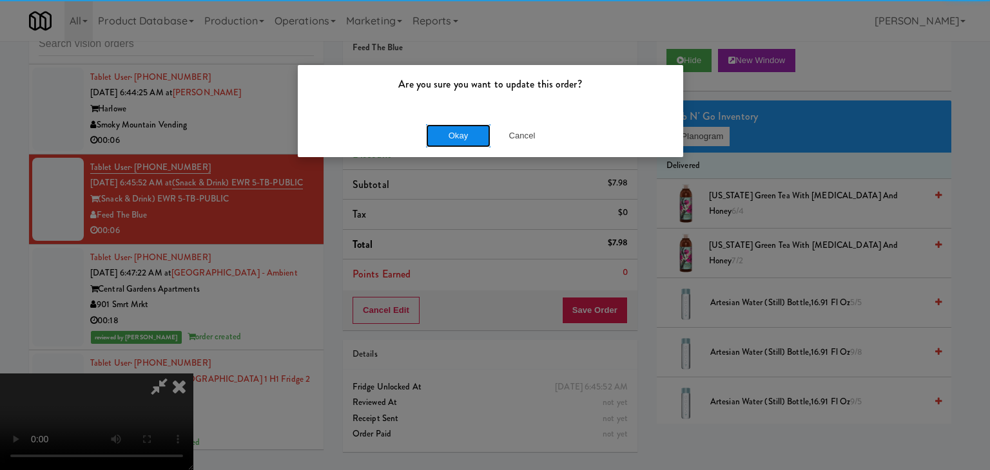
click at [454, 131] on button "Okay" at bounding box center [458, 135] width 64 height 23
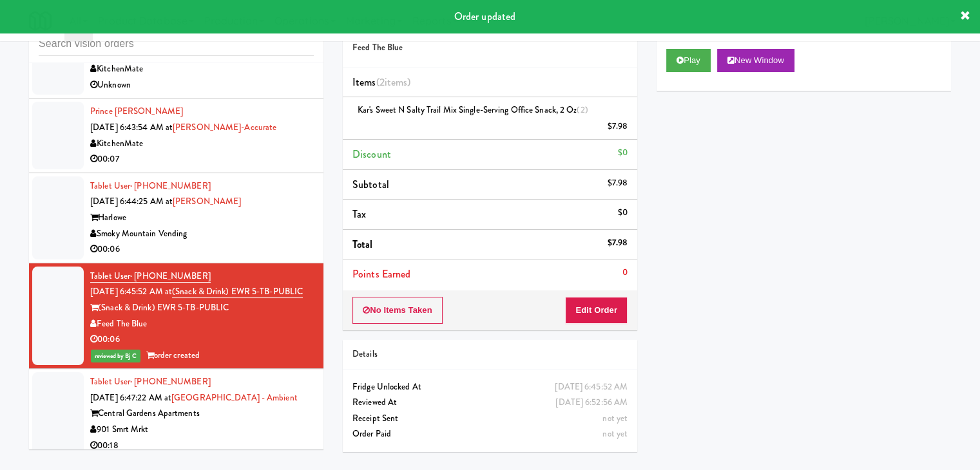
scroll to position [2297, 0]
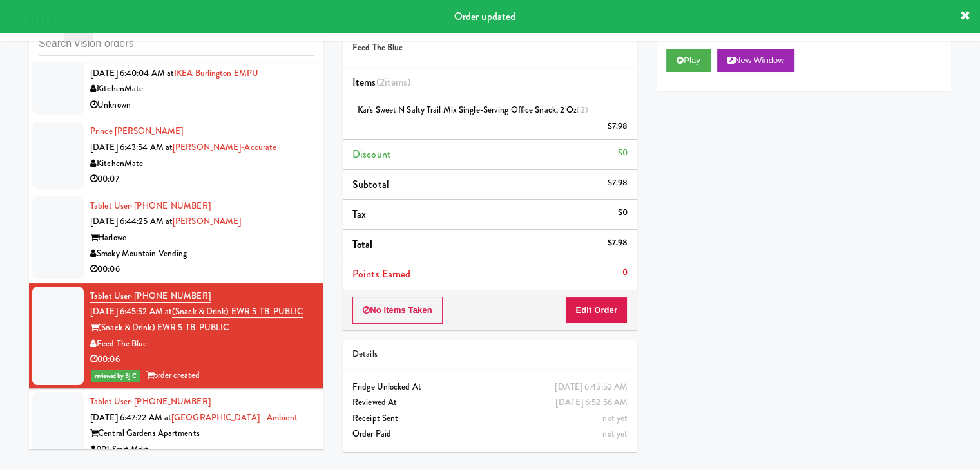
click at [296, 264] on div "00:06" at bounding box center [202, 270] width 224 height 16
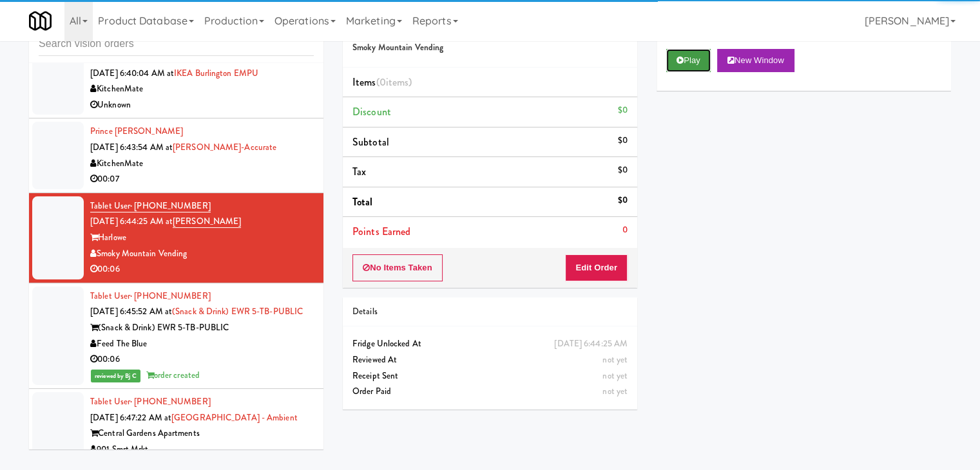
drag, startPoint x: 689, startPoint y: 57, endPoint x: 686, endPoint y: 72, distance: 14.5
click at [689, 59] on button "Play" at bounding box center [688, 60] width 44 height 23
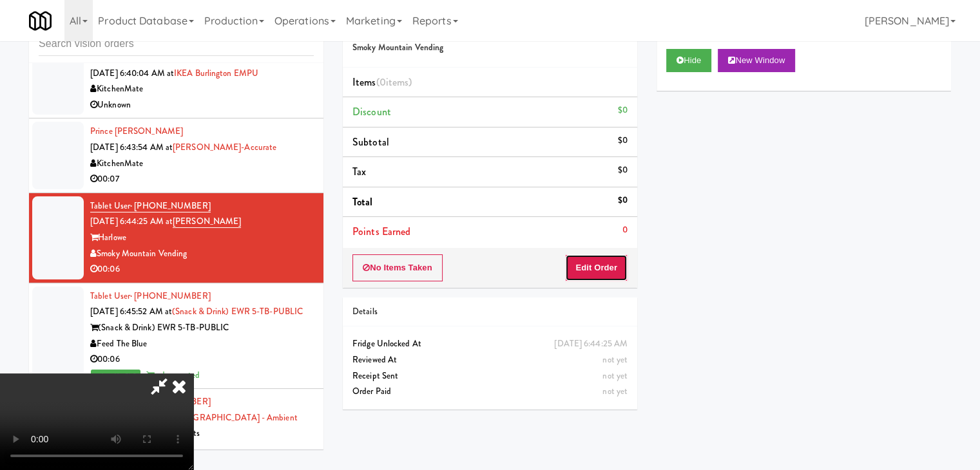
click at [598, 274] on button "Edit Order" at bounding box center [596, 268] width 63 height 27
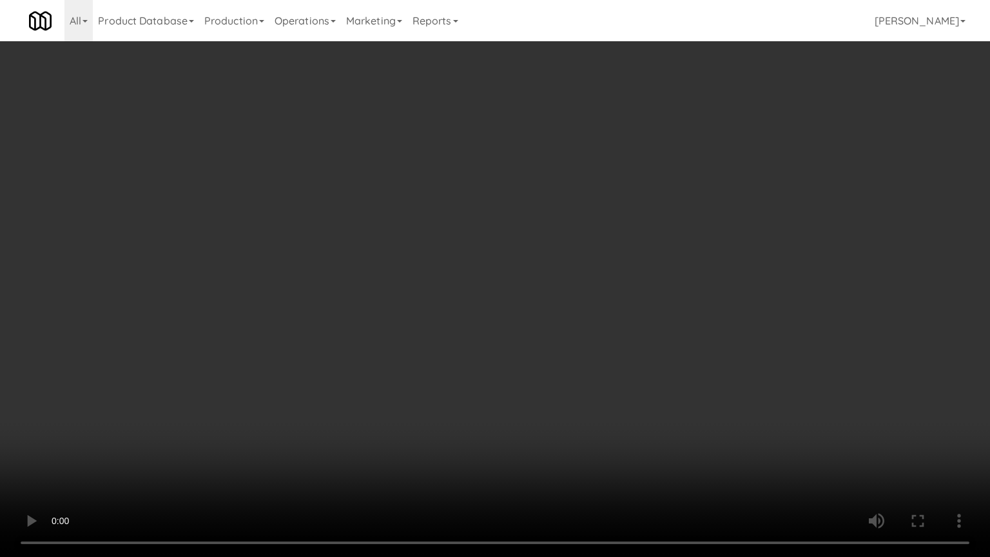
click at [525, 327] on video at bounding box center [495, 278] width 990 height 557
click at [518, 322] on video at bounding box center [495, 278] width 990 height 557
click at [523, 317] on video at bounding box center [495, 278] width 990 height 557
click at [523, 316] on video at bounding box center [495, 278] width 990 height 557
click at [533, 298] on video at bounding box center [495, 278] width 990 height 557
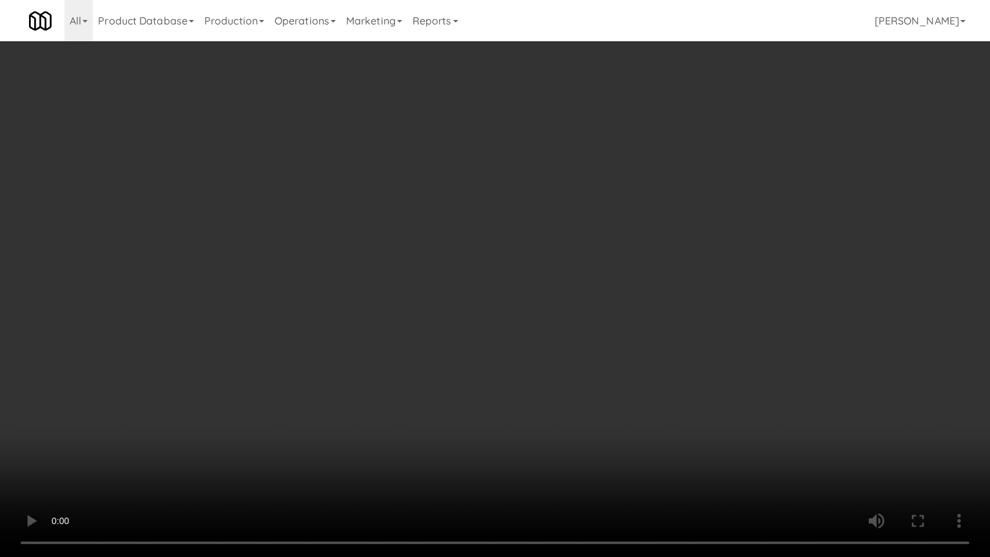
click at [533, 298] on video at bounding box center [495, 278] width 990 height 557
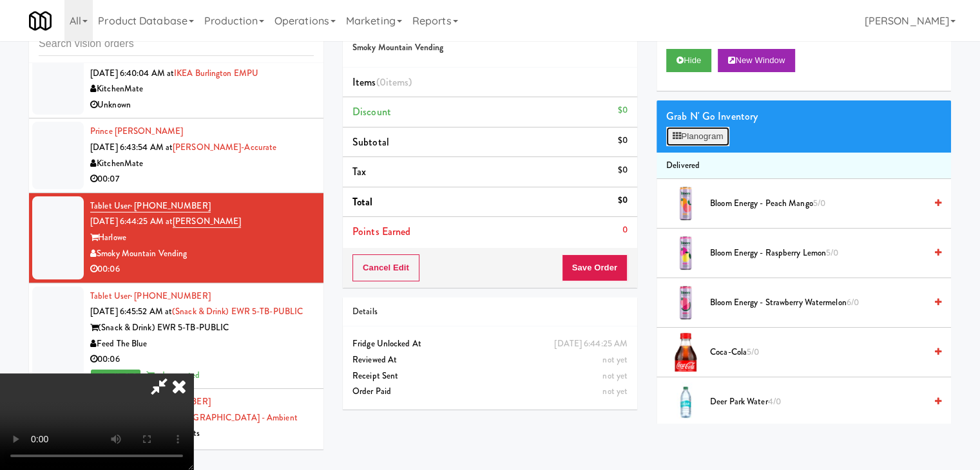
click at [702, 139] on button "Planogram" at bounding box center [697, 136] width 63 height 19
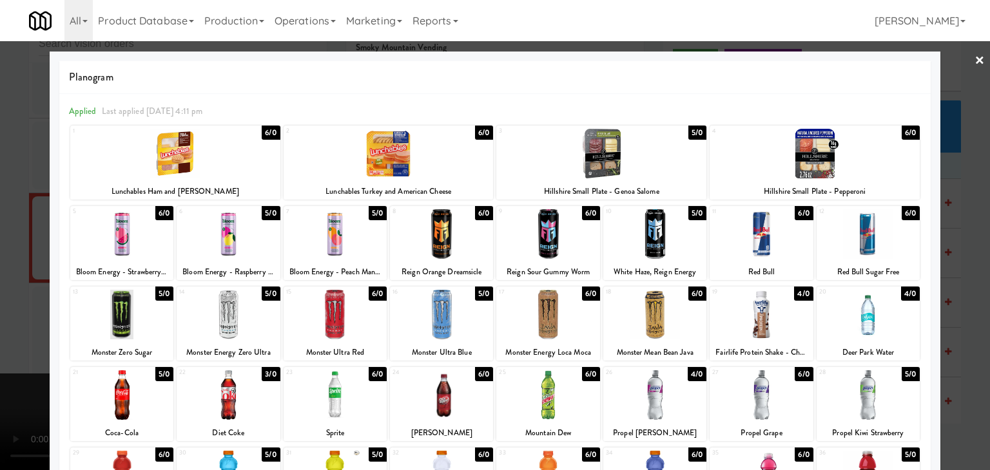
drag, startPoint x: 0, startPoint y: 243, endPoint x: 129, endPoint y: 246, distance: 128.9
click at [5, 243] on div at bounding box center [495, 235] width 990 height 470
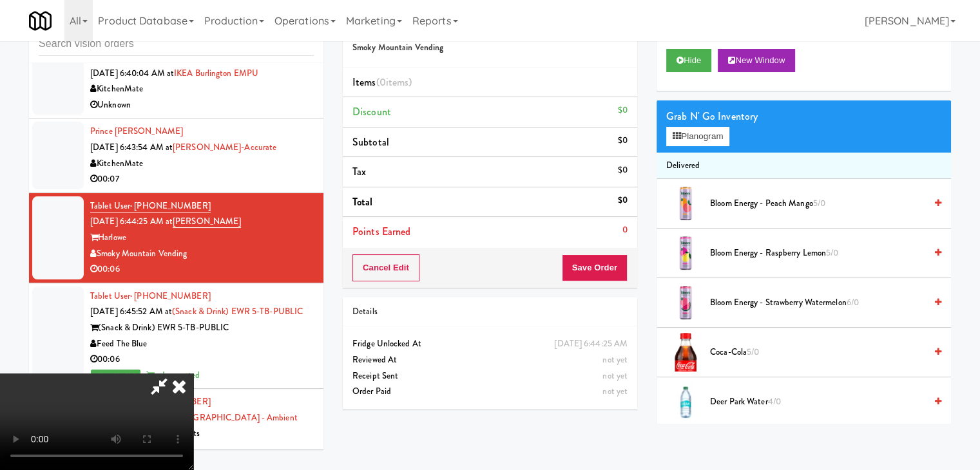
click at [193, 374] on video at bounding box center [96, 422] width 193 height 97
drag, startPoint x: 441, startPoint y: 225, endPoint x: 544, endPoint y: 194, distance: 107.6
click at [193, 374] on video at bounding box center [96, 422] width 193 height 97
click at [693, 137] on button "Planogram" at bounding box center [697, 136] width 63 height 19
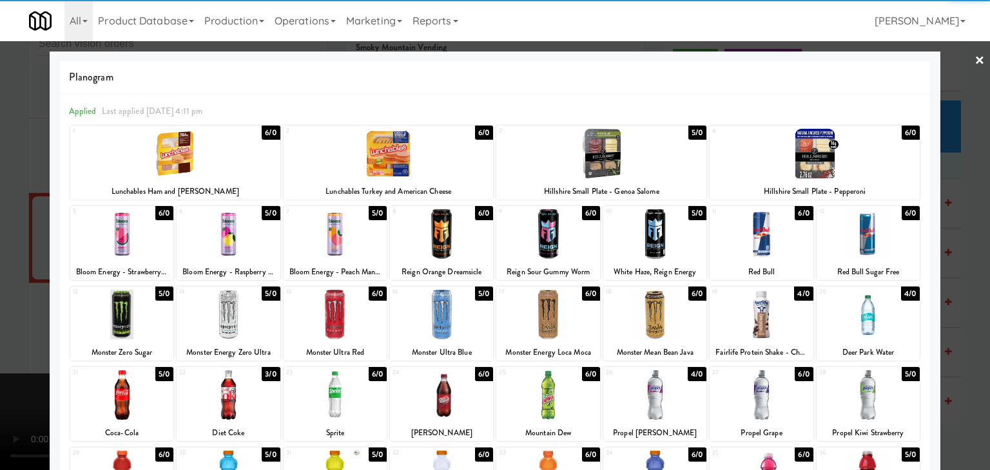
click at [336, 237] on div at bounding box center [335, 234] width 103 height 50
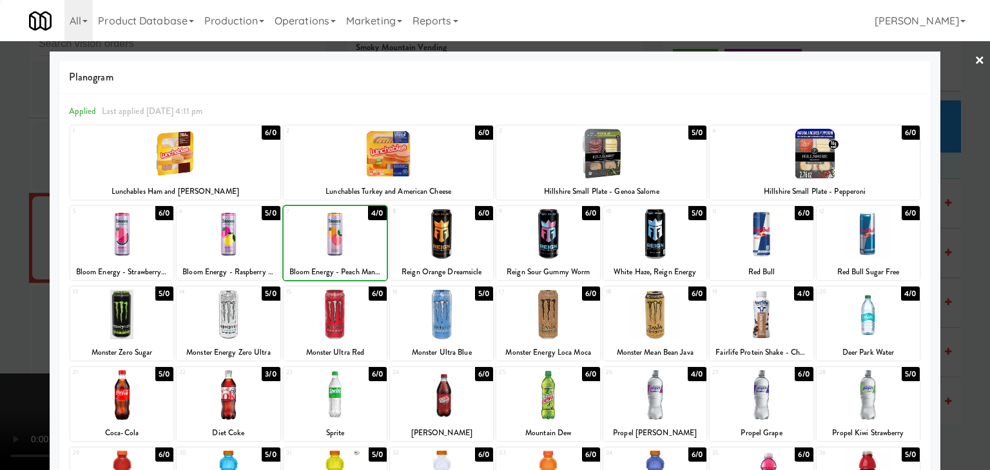
drag, startPoint x: 0, startPoint y: 262, endPoint x: 198, endPoint y: 271, distance: 198.1
click at [4, 261] on div at bounding box center [495, 235] width 990 height 470
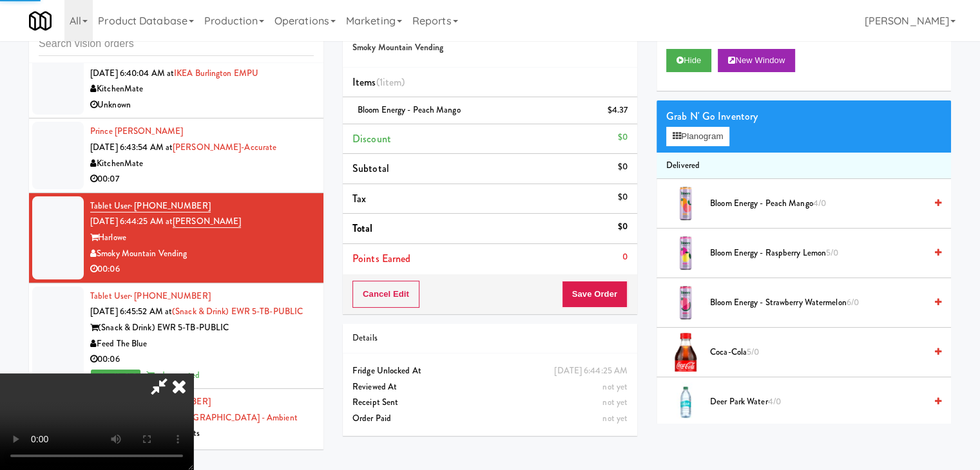
click at [193, 374] on video at bounding box center [96, 422] width 193 height 97
click at [608, 295] on button "Save Order" at bounding box center [595, 294] width 66 height 27
click at [608, 294] on button "Save Order" at bounding box center [595, 294] width 66 height 27
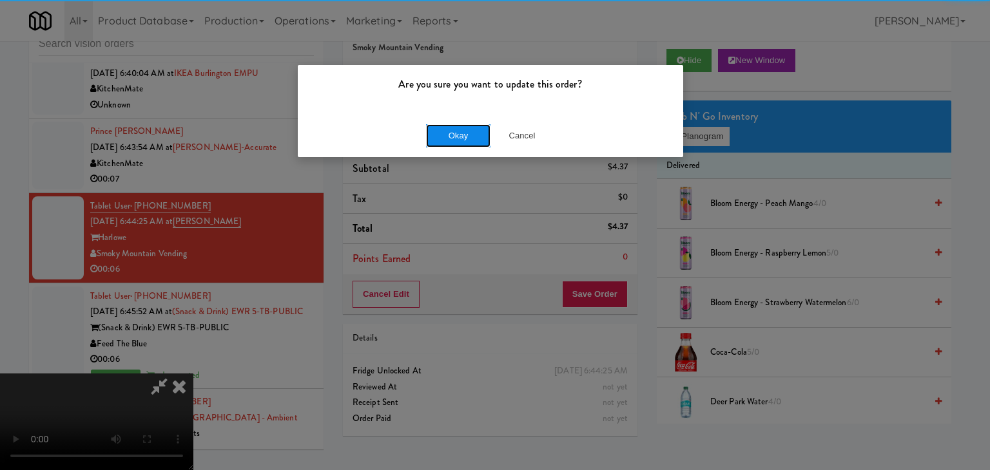
click at [459, 133] on button "Okay" at bounding box center [458, 135] width 64 height 23
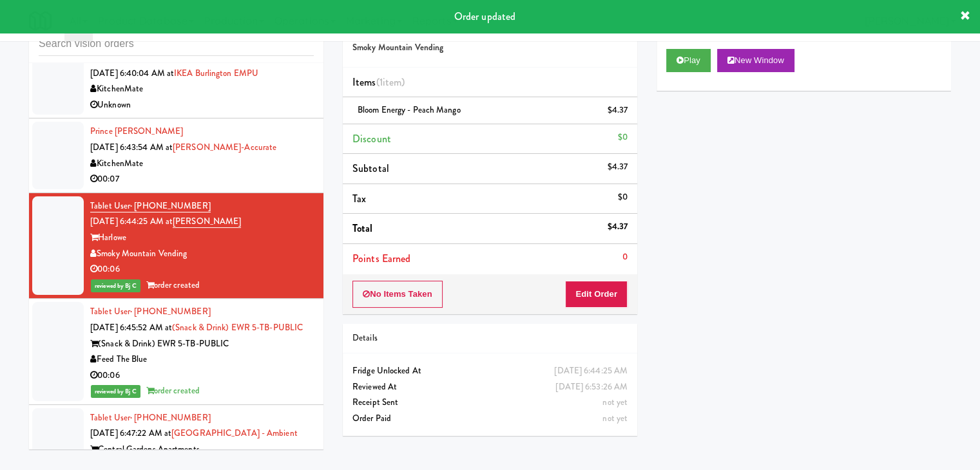
scroll to position [2168, 0]
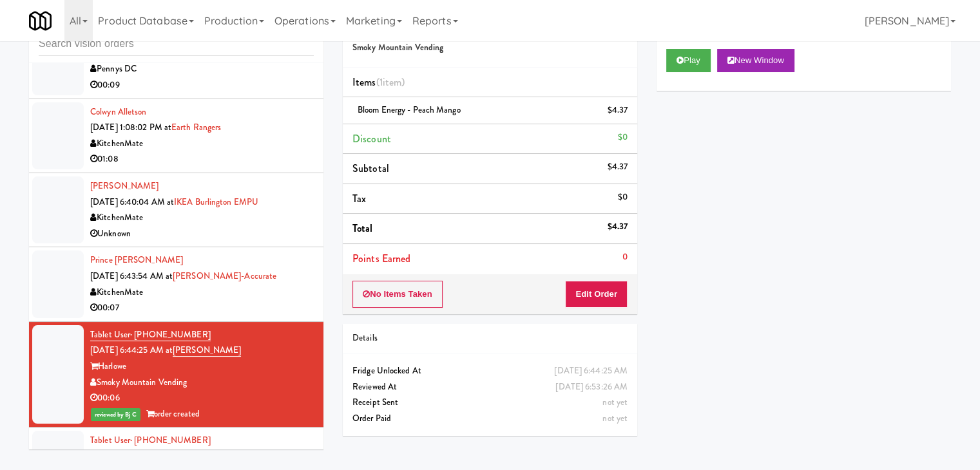
click at [291, 268] on div "Prince Ogbuka Sep 30, 2025 6:43:54 AM at Bothwell-Accurate KitchenMate 00:07" at bounding box center [202, 284] width 224 height 63
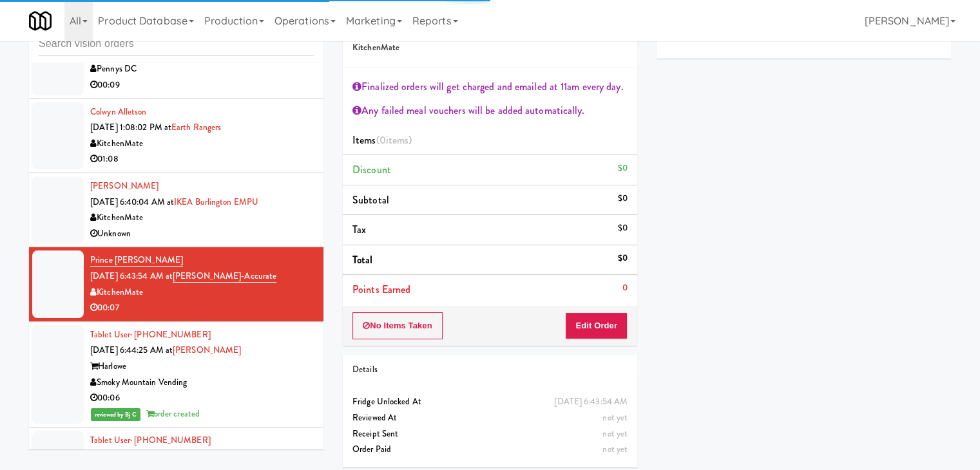
click at [301, 218] on div "KitchenMate" at bounding box center [202, 218] width 224 height 16
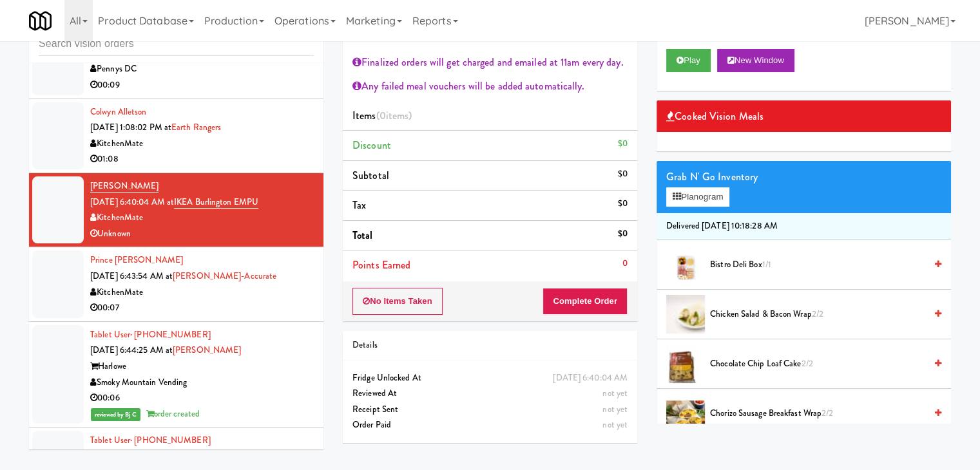
click at [282, 293] on div "KitchenMate" at bounding box center [202, 293] width 224 height 16
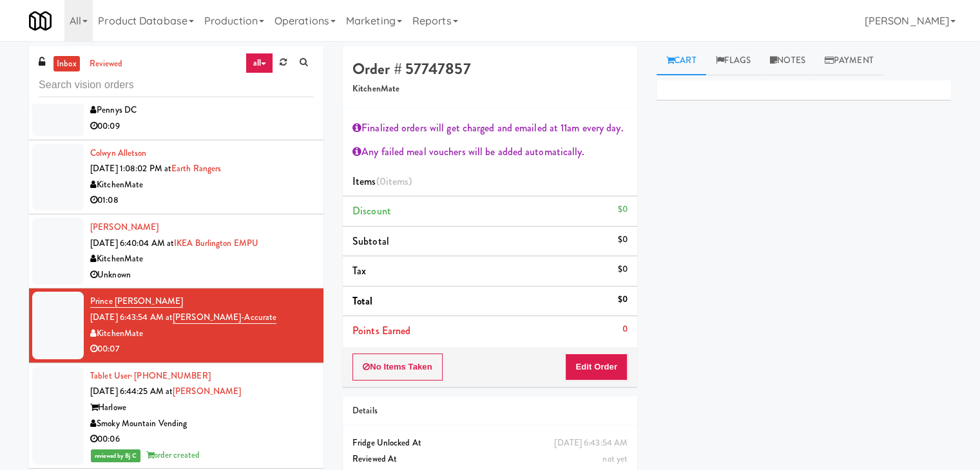
click at [289, 251] on div "KitchenMate" at bounding box center [202, 259] width 224 height 16
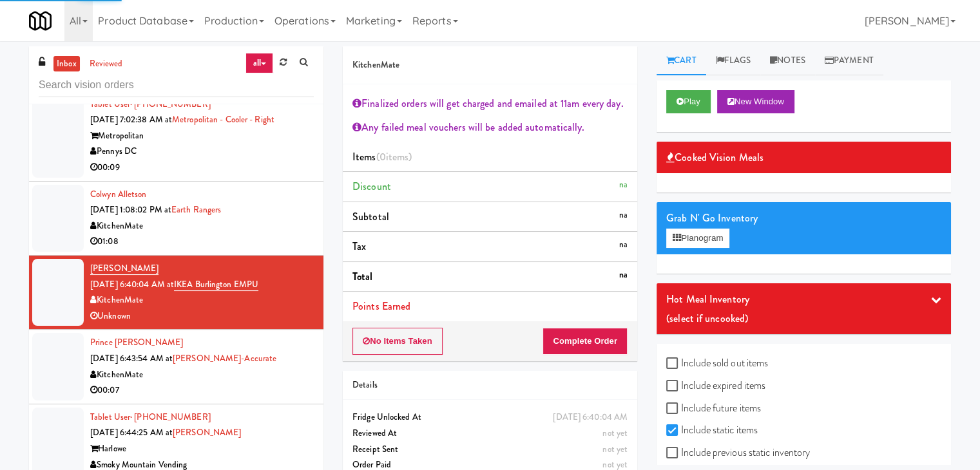
scroll to position [2103, 0]
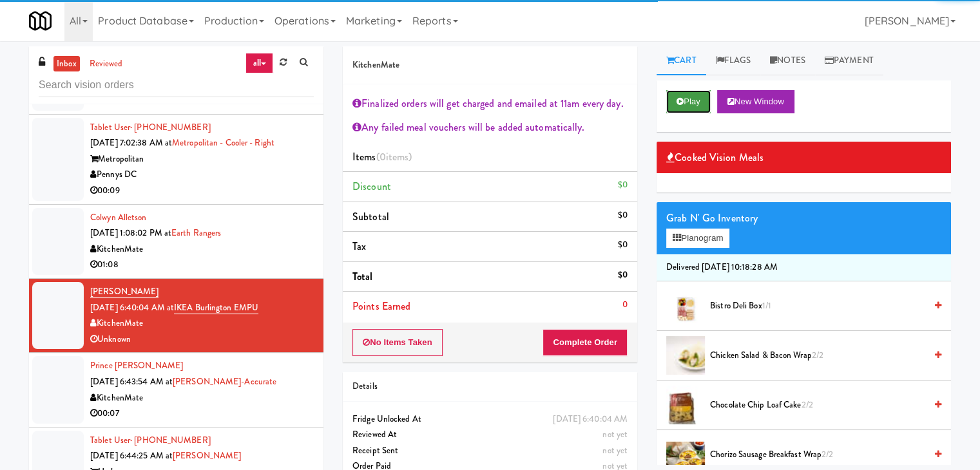
click at [694, 96] on button "Play" at bounding box center [688, 101] width 44 height 23
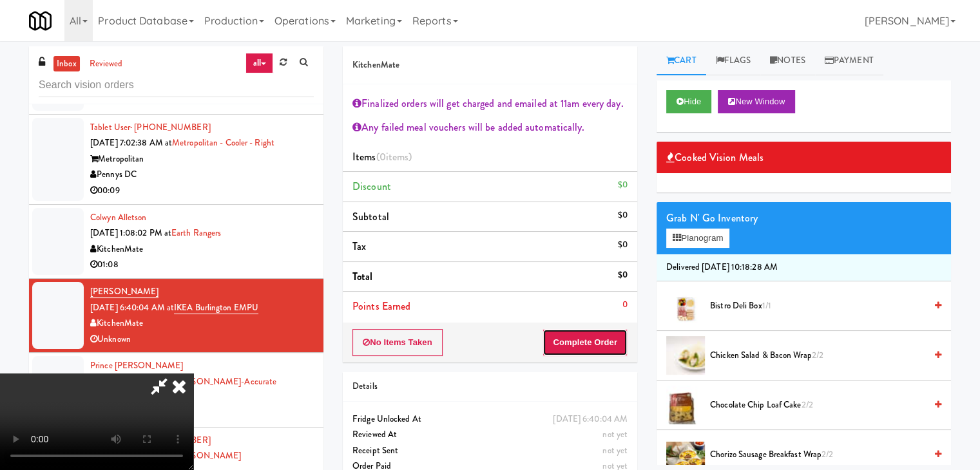
click at [597, 336] on button "Complete Order" at bounding box center [585, 342] width 85 height 27
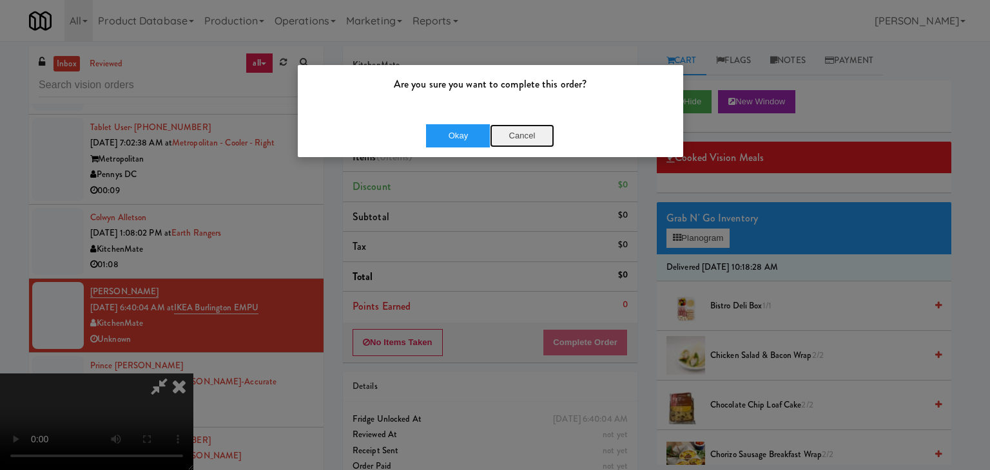
click at [521, 135] on button "Cancel" at bounding box center [522, 135] width 64 height 23
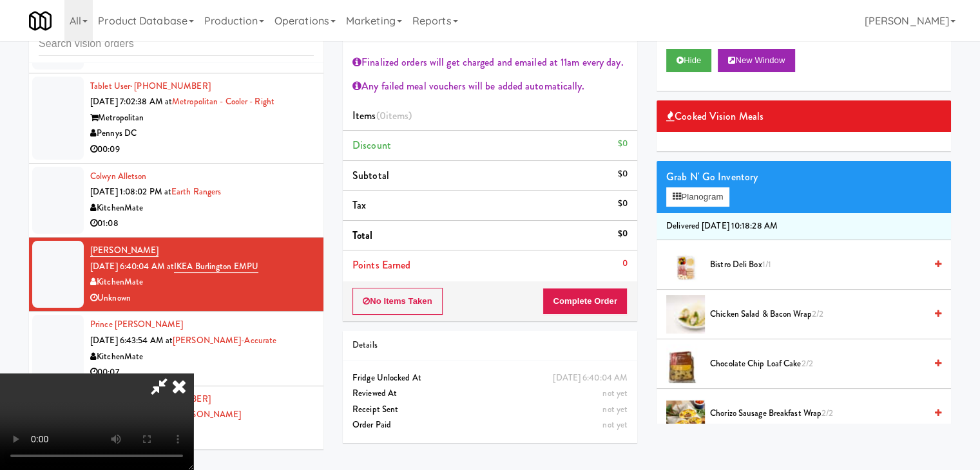
scroll to position [0, 0]
click at [193, 374] on icon at bounding box center [179, 387] width 28 height 26
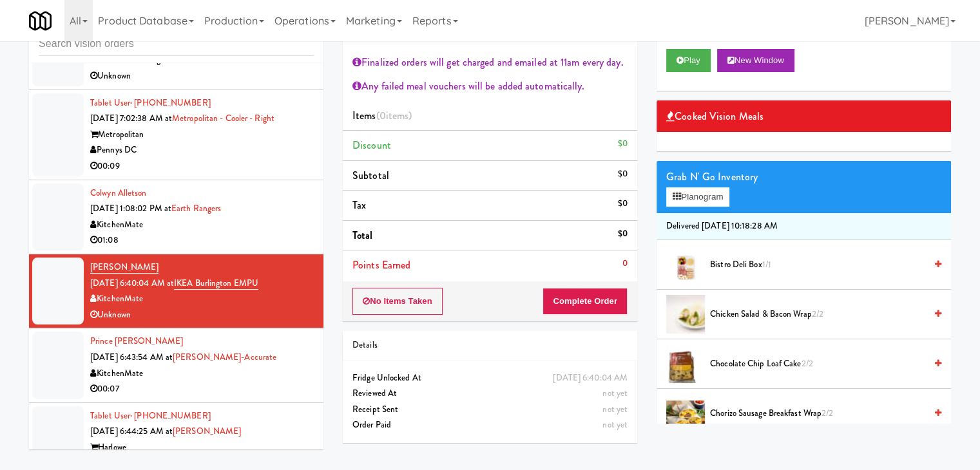
scroll to position [2039, 0]
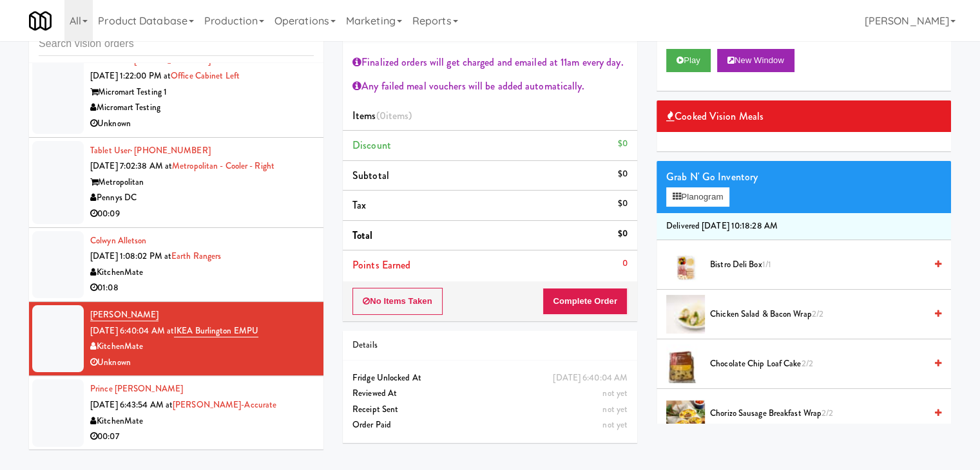
click at [231, 213] on div "00:09" at bounding box center [202, 214] width 224 height 16
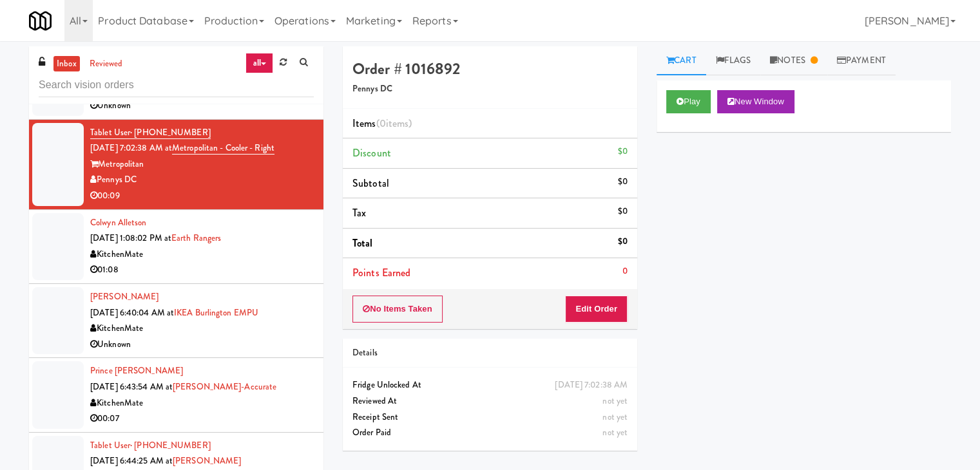
scroll to position [2168, 0]
